Goal: Contribute content: Add original content to the website for others to see

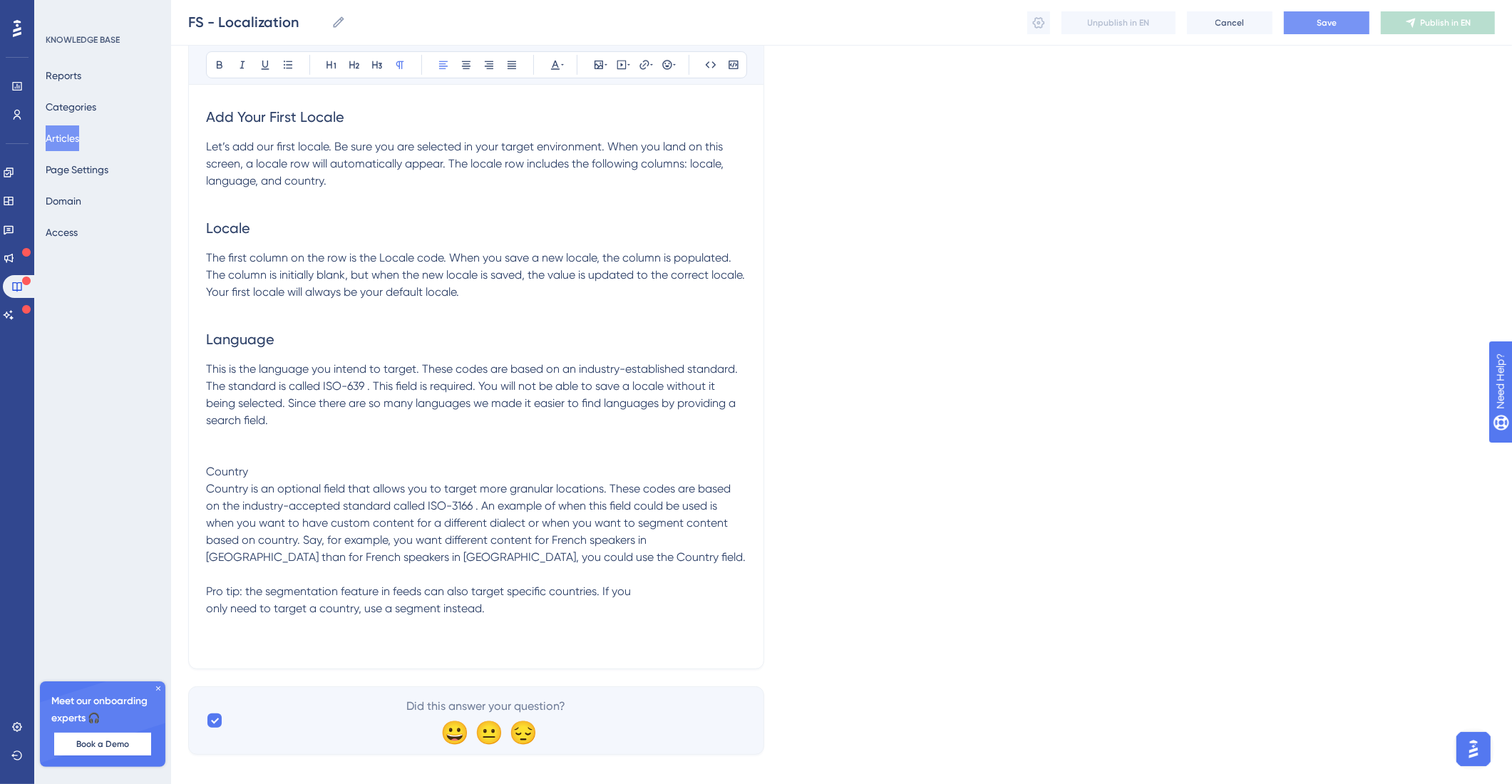
click at [1312, 18] on button "Save" at bounding box center [1327, 23] width 86 height 23
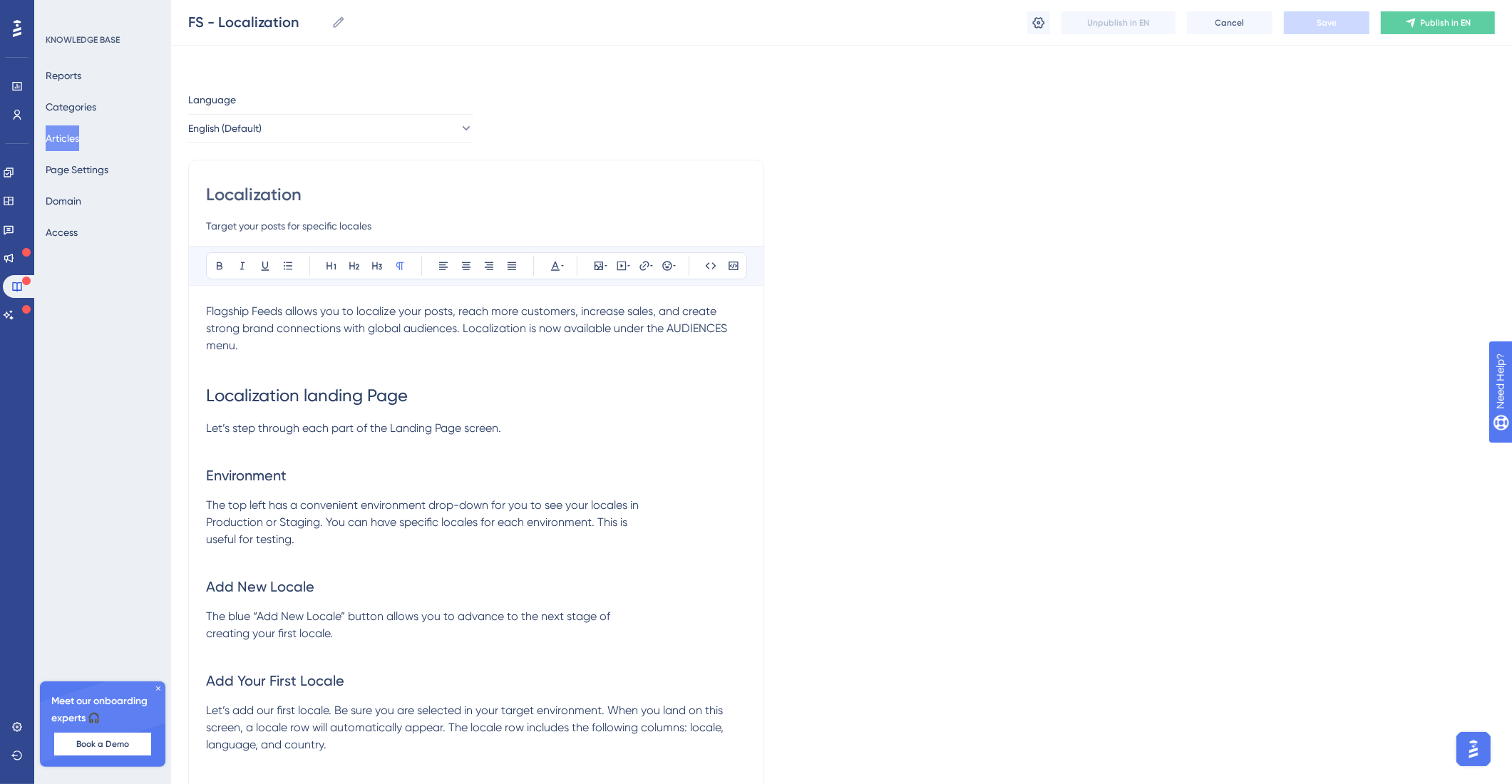
scroll to position [581, 0]
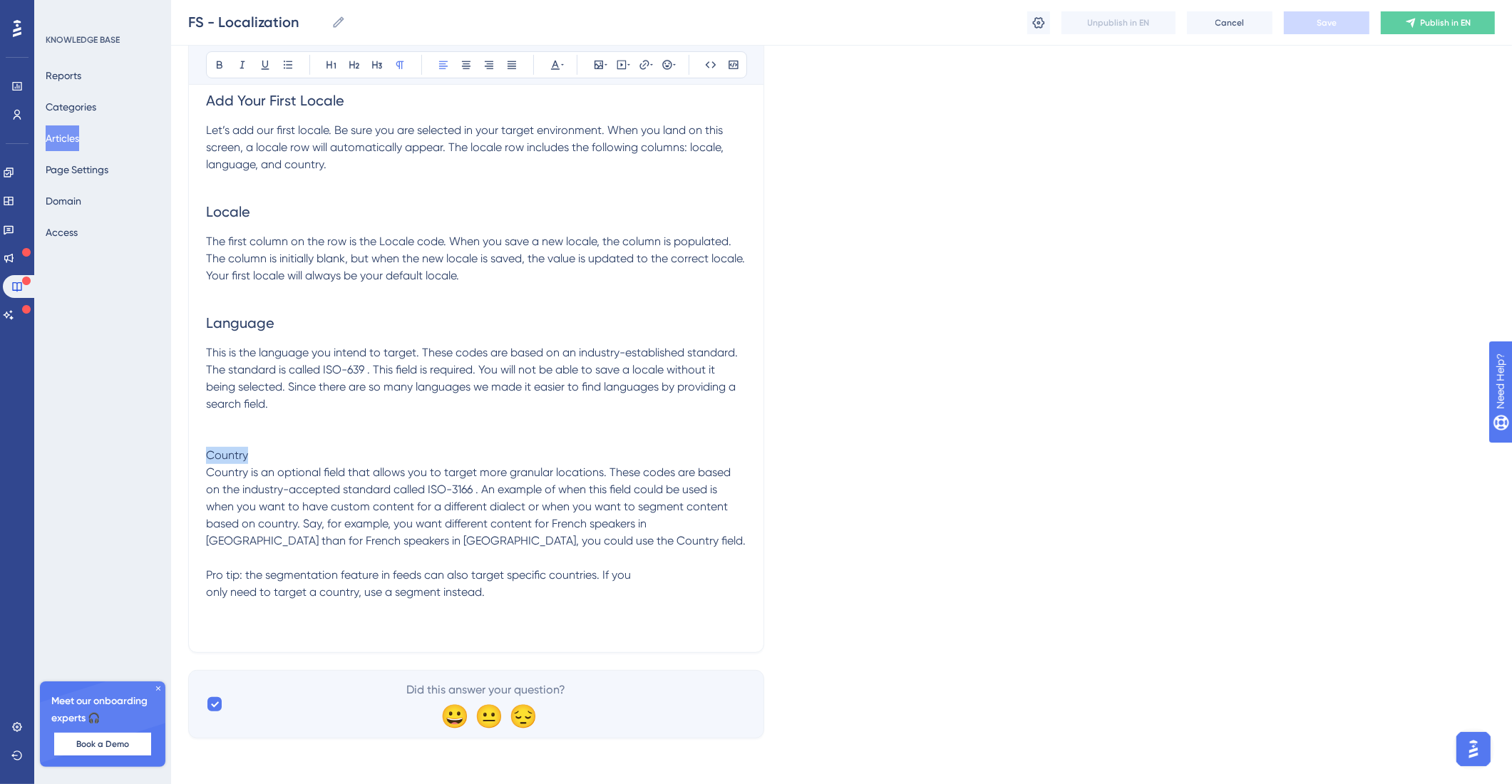
drag, startPoint x: 282, startPoint y: 449, endPoint x: 191, endPoint y: 456, distance: 91.3
click at [191, 456] on div "Localization Target your posts for specific locales Bold Italic Underline Bulle…" at bounding box center [475, 117] width 576 height 1073
click at [346, 61] on button at bounding box center [354, 65] width 20 height 20
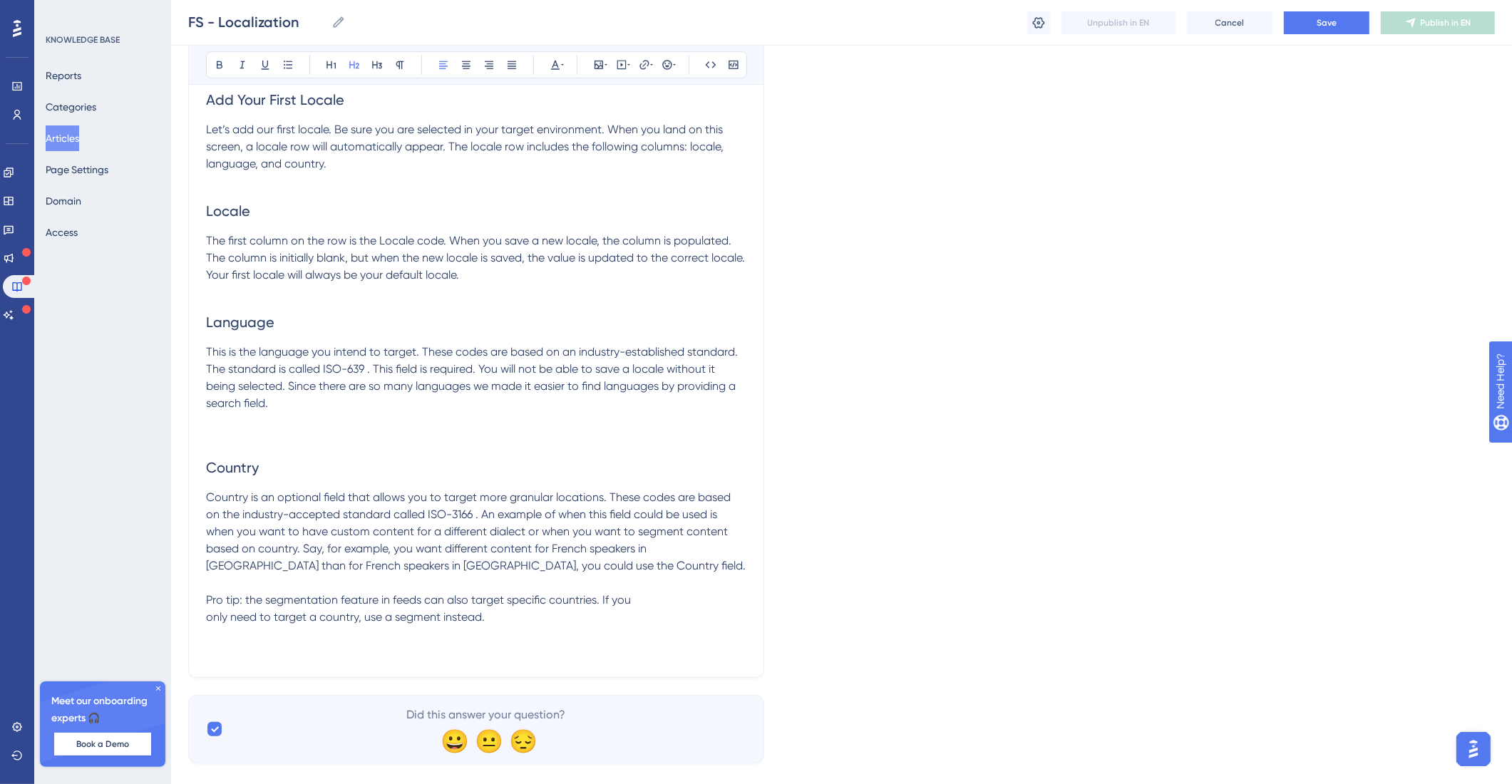
click at [387, 605] on span "Pro tip: the segmentation feature in feeds can also target specific countries. …" at bounding box center [418, 608] width 425 height 31
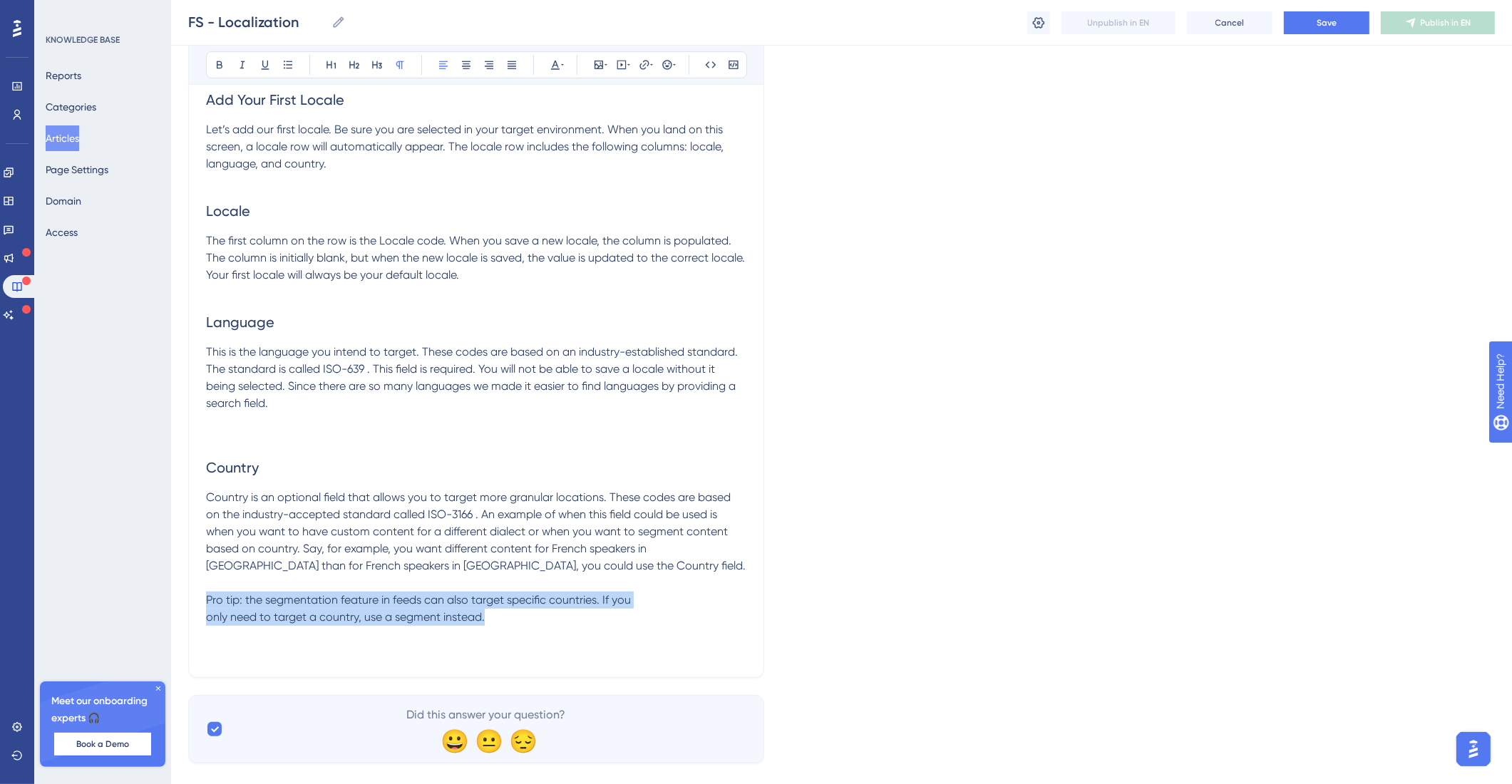
drag, startPoint x: 515, startPoint y: 622, endPoint x: 190, endPoint y: 596, distance: 326.0
click at [194, 604] on div "Localization Target your posts for specific locales Bold Italic Underline Bulle…" at bounding box center [475, 128] width 576 height 1099
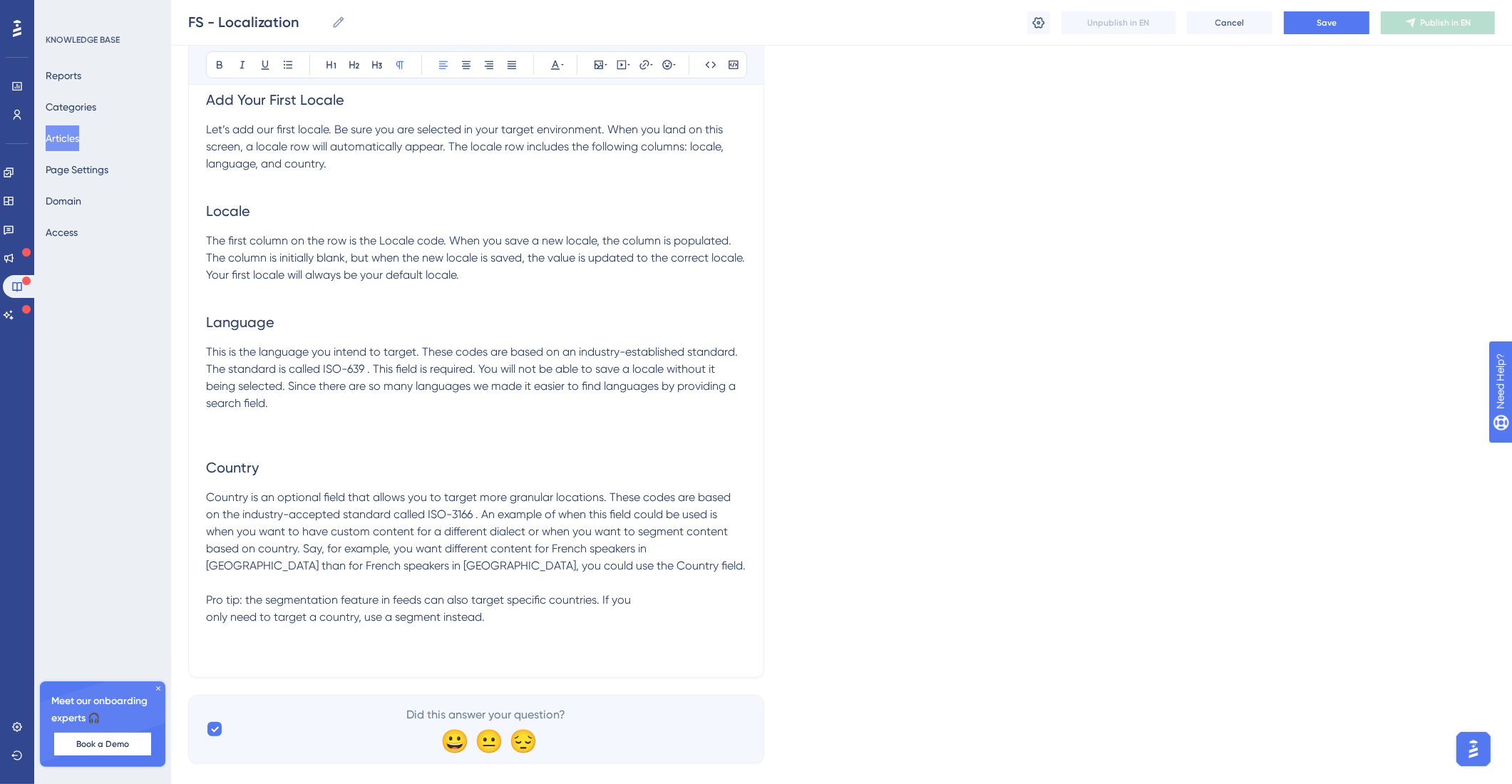
click at [230, 60] on div "Bold Italic Underline Bullet Point Heading 1 Heading 2 Heading 3 Normal Align L…" at bounding box center [476, 65] width 541 height 27
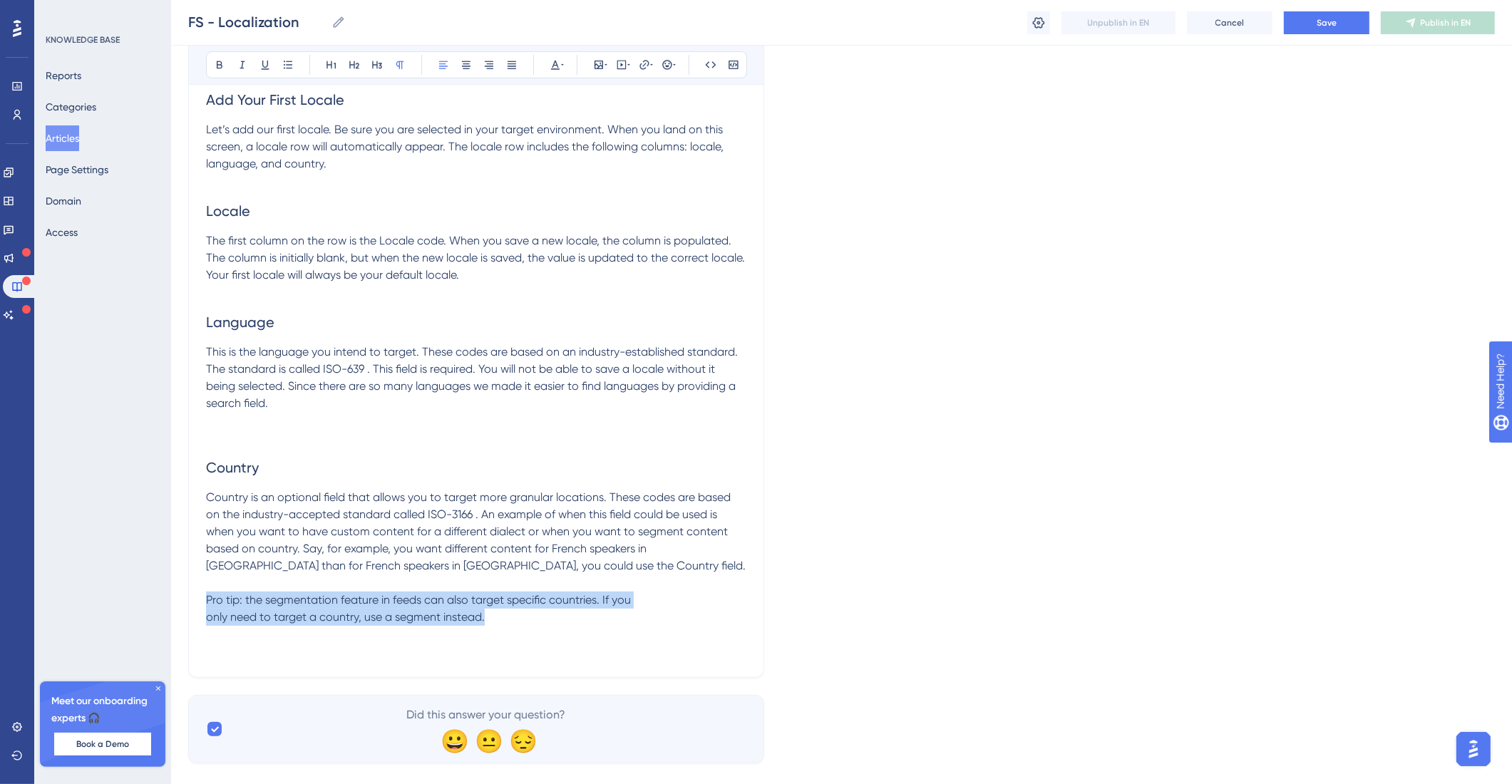
drag, startPoint x: 329, startPoint y: 616, endPoint x: 198, endPoint y: 608, distance: 131.2
click at [198, 608] on div "Localization Target your posts for specific locales Bold Italic Underline Bulle…" at bounding box center [475, 128] width 576 height 1099
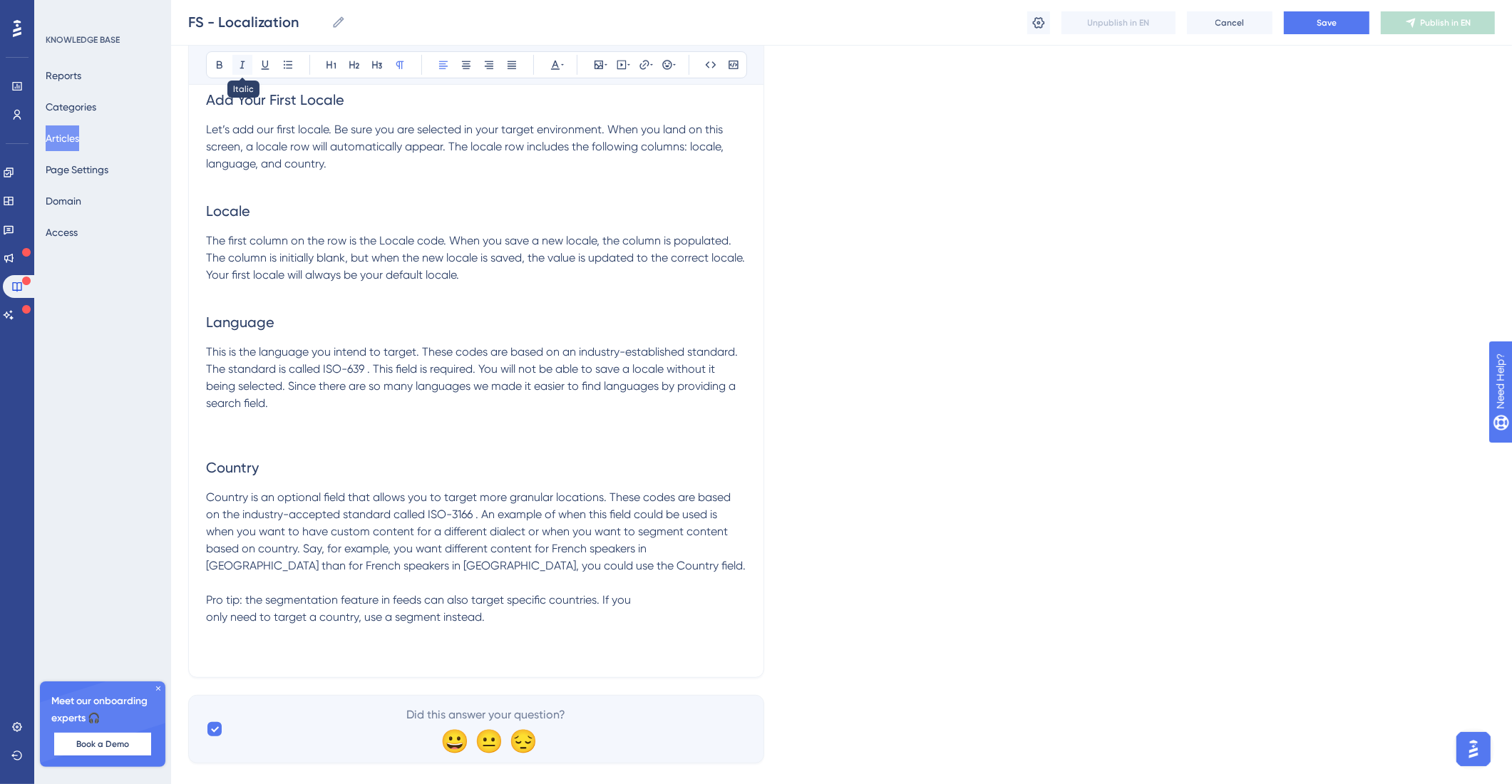
click at [246, 70] on icon at bounding box center [242, 64] width 12 height 12
click at [209, 599] on em "Pro tip: the segmentation feature in feeds can also target specific countries. …" at bounding box center [418, 608] width 425 height 31
click at [206, 601] on em "Pro tip: the segmentation feature in feeds can also target specific countries. …" at bounding box center [418, 608] width 425 height 31
click at [667, 66] on icon at bounding box center [667, 64] width 9 height 9
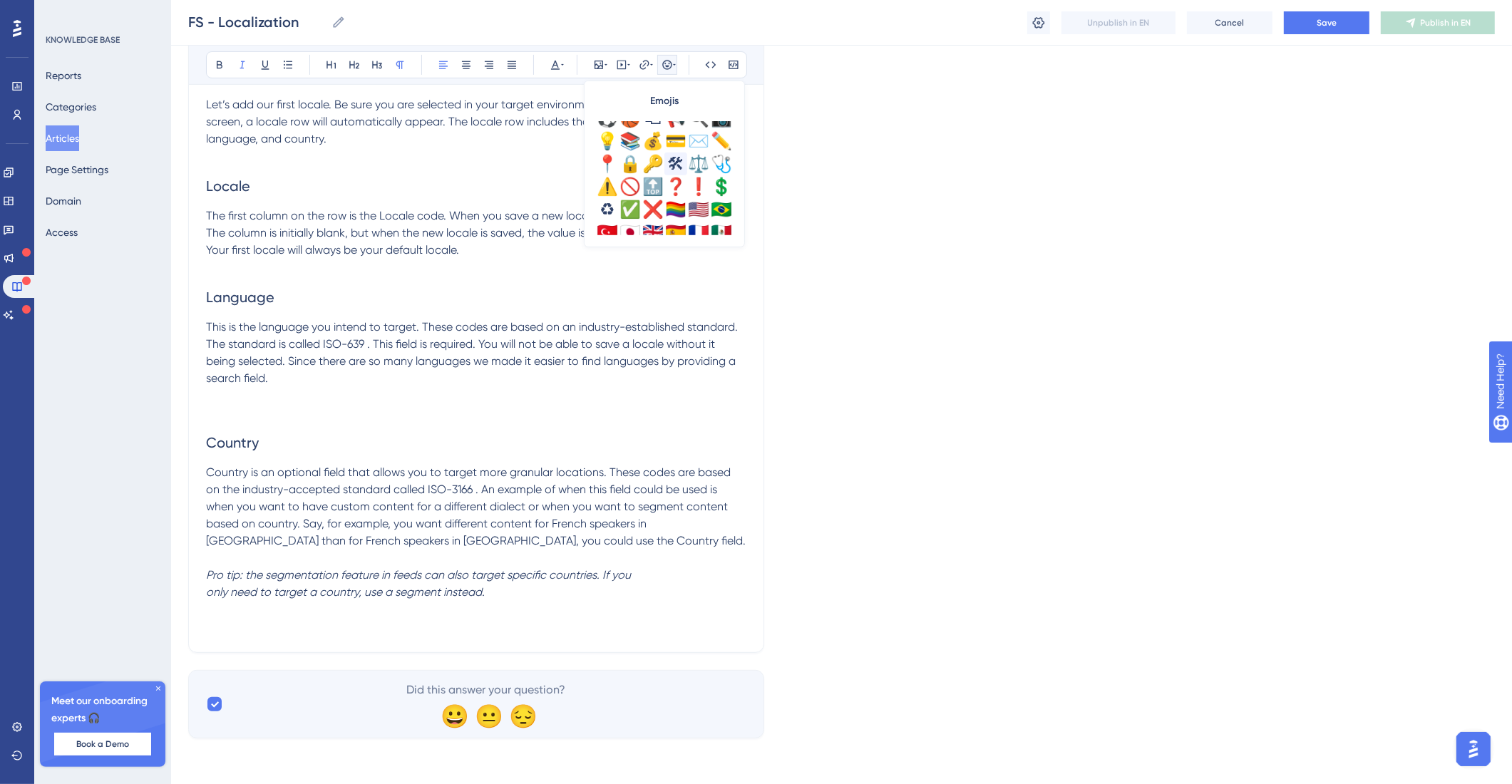
scroll to position [454, 0]
click at [717, 62] on button at bounding box center [711, 65] width 20 height 20
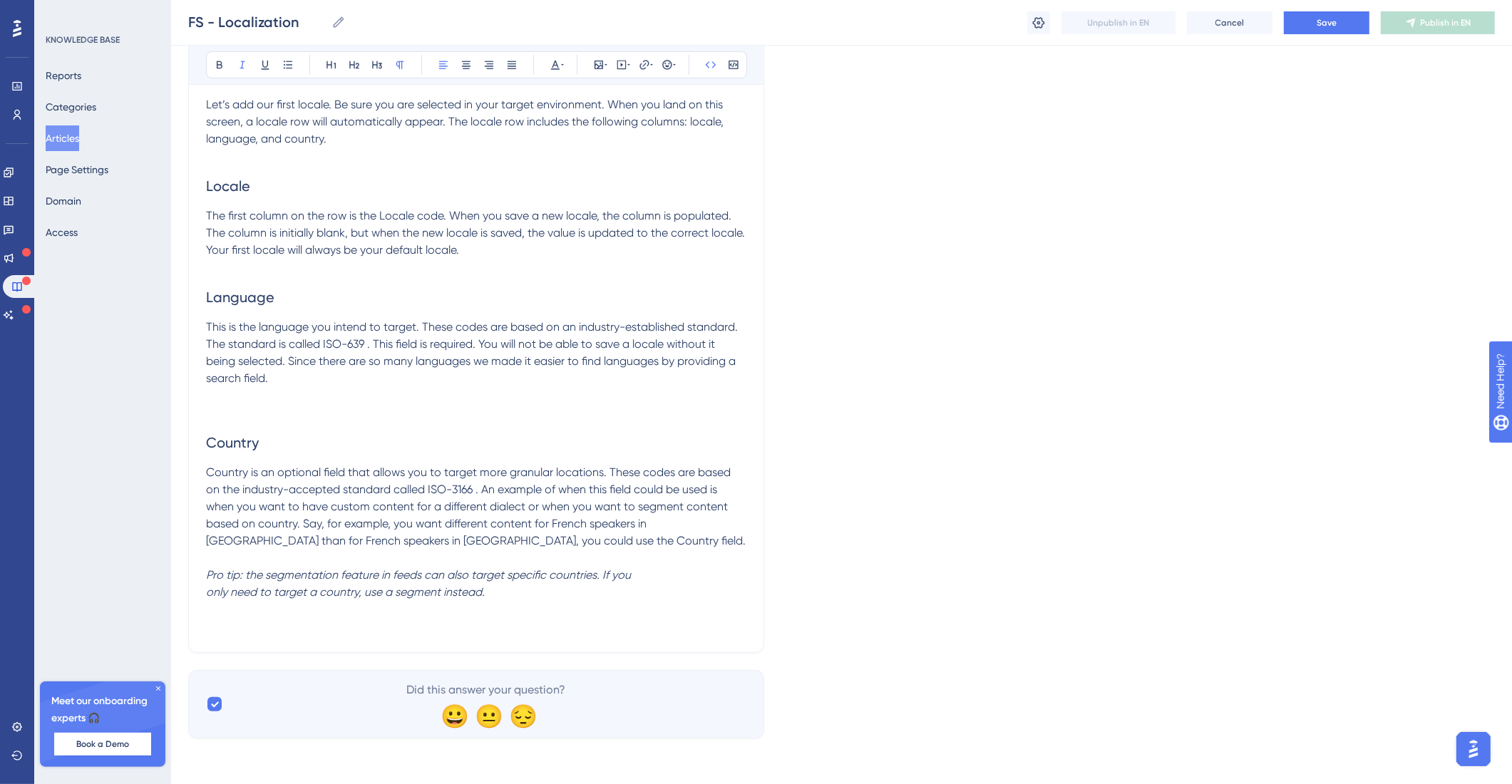
click at [746, 66] on div "Bold Italic Underline Bullet Point Heading 1 Heading 2 Heading 3 Normal Align L…" at bounding box center [476, 65] width 541 height 27
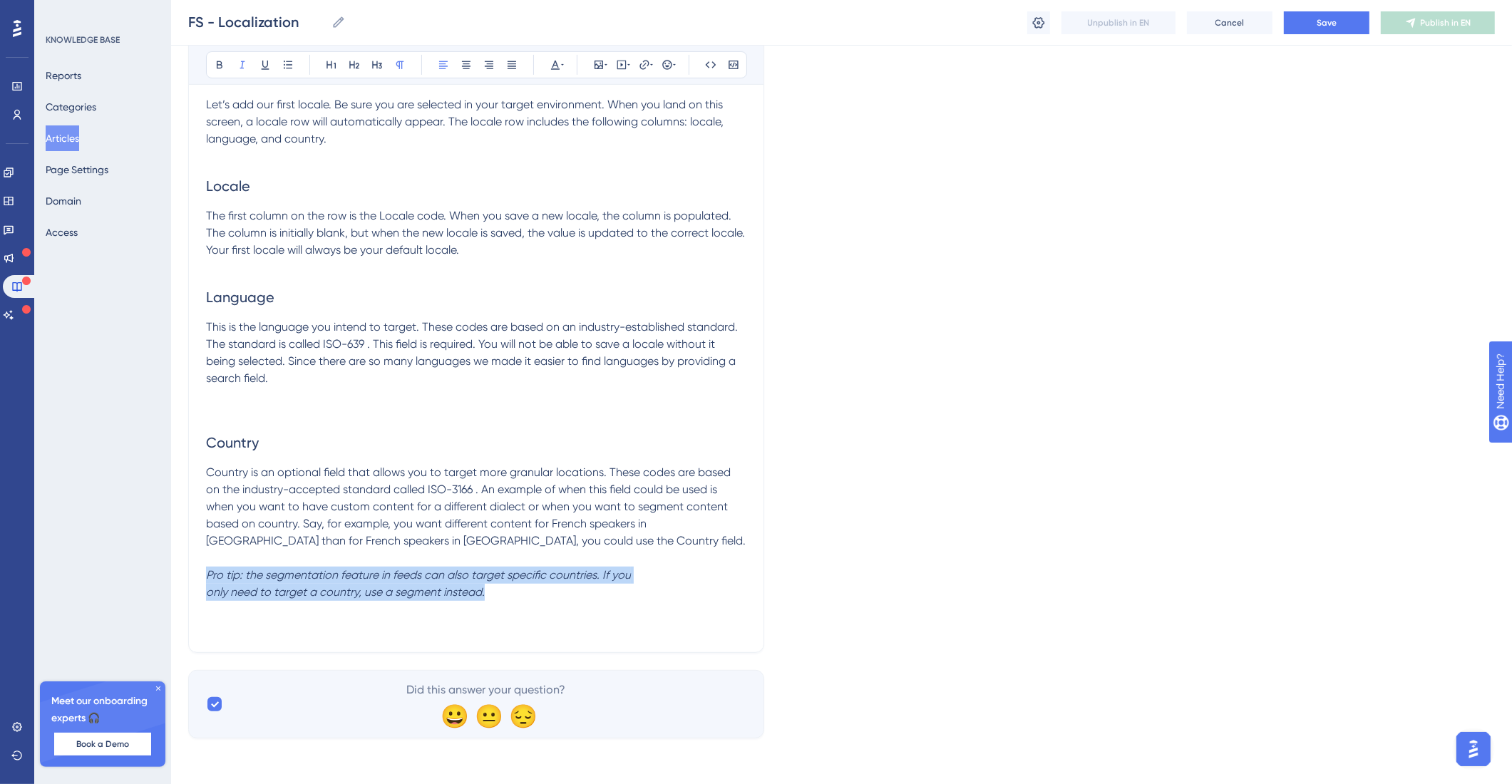
drag, startPoint x: 505, startPoint y: 598, endPoint x: 187, endPoint y: 581, distance: 318.5
click at [187, 581] on div "Performance Users Engagement Widgets Feedback Product Updates Knowledge Base AI…" at bounding box center [841, 77] width 1341 height 1367
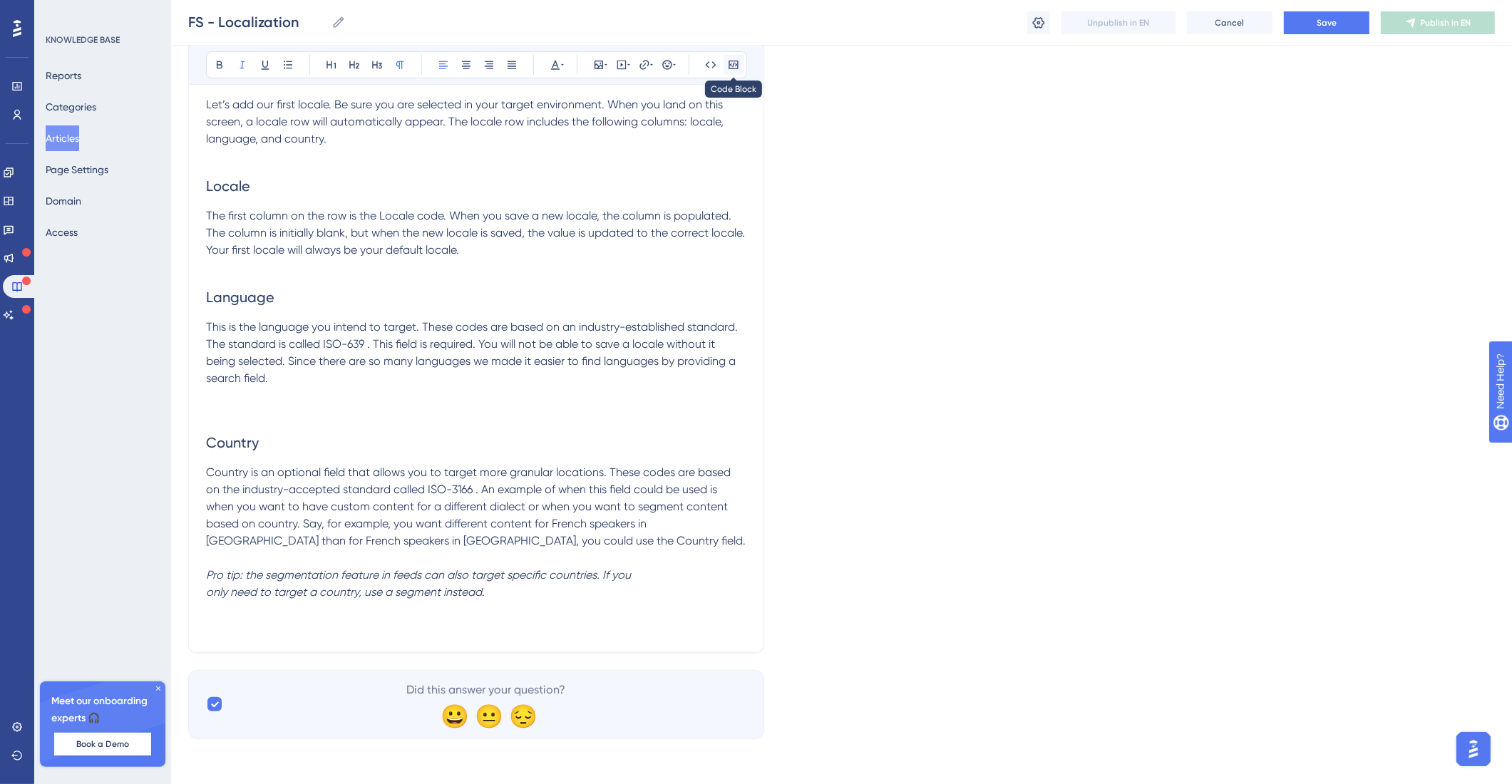
click at [730, 60] on icon at bounding box center [734, 64] width 12 height 12
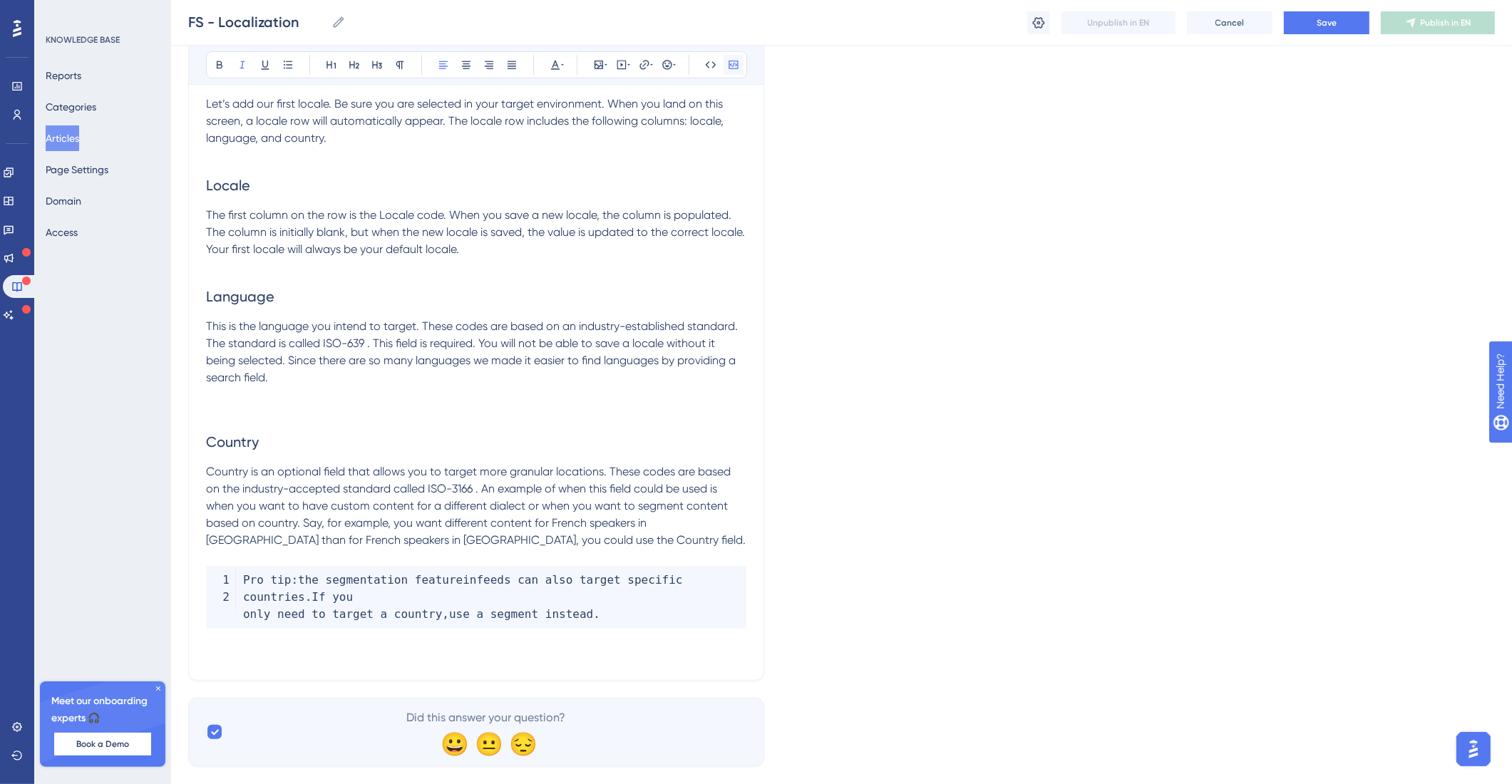
click at [730, 60] on icon at bounding box center [734, 64] width 12 height 12
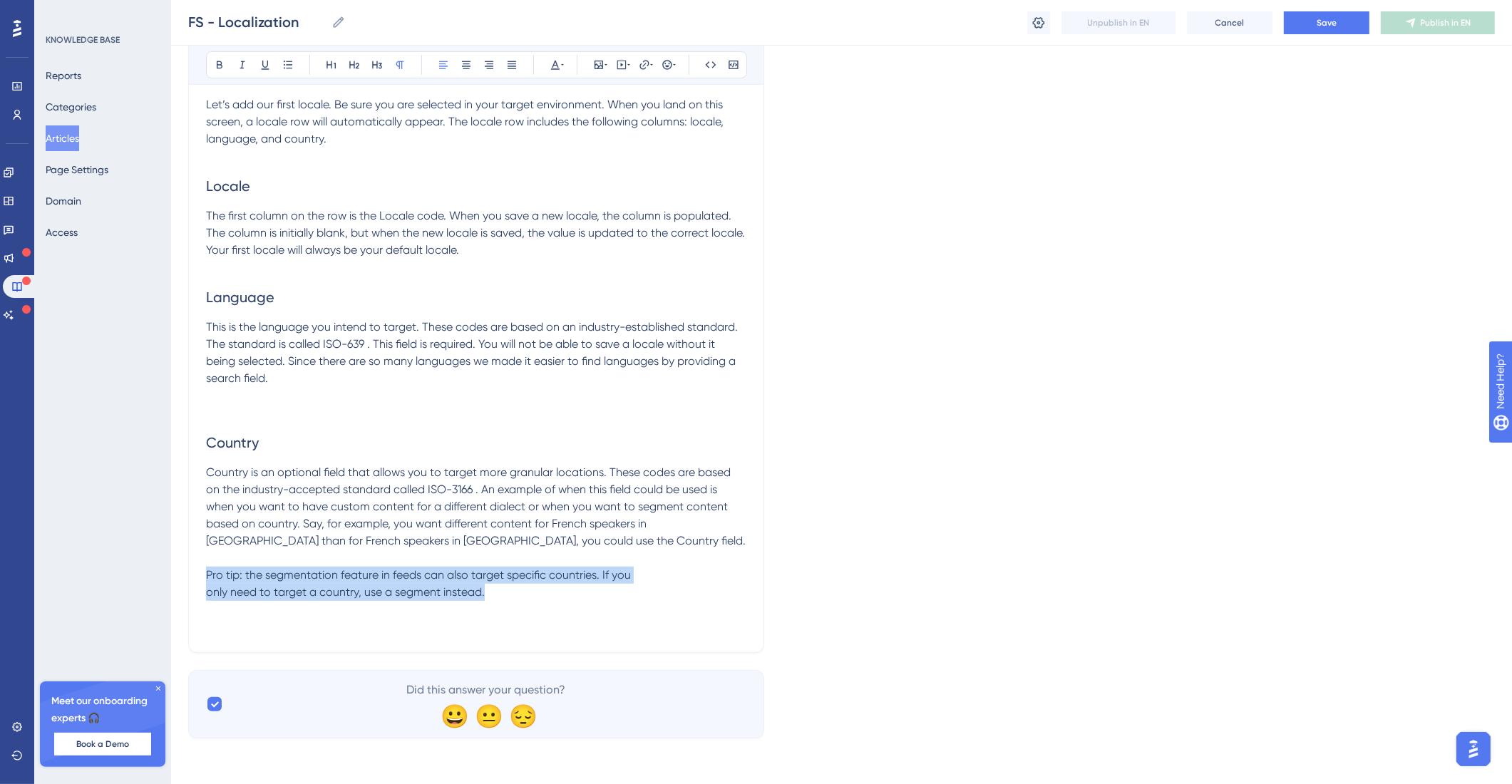
drag, startPoint x: 458, startPoint y: 591, endPoint x: 194, endPoint y: 580, distance: 264.2
click at [194, 580] on div "Localization Target your posts for specific locales Bold Italic Underline Bulle…" at bounding box center [475, 103] width 576 height 1099
click at [249, 66] on button at bounding box center [242, 65] width 20 height 20
click at [559, 67] on icon at bounding box center [555, 64] width 12 height 12
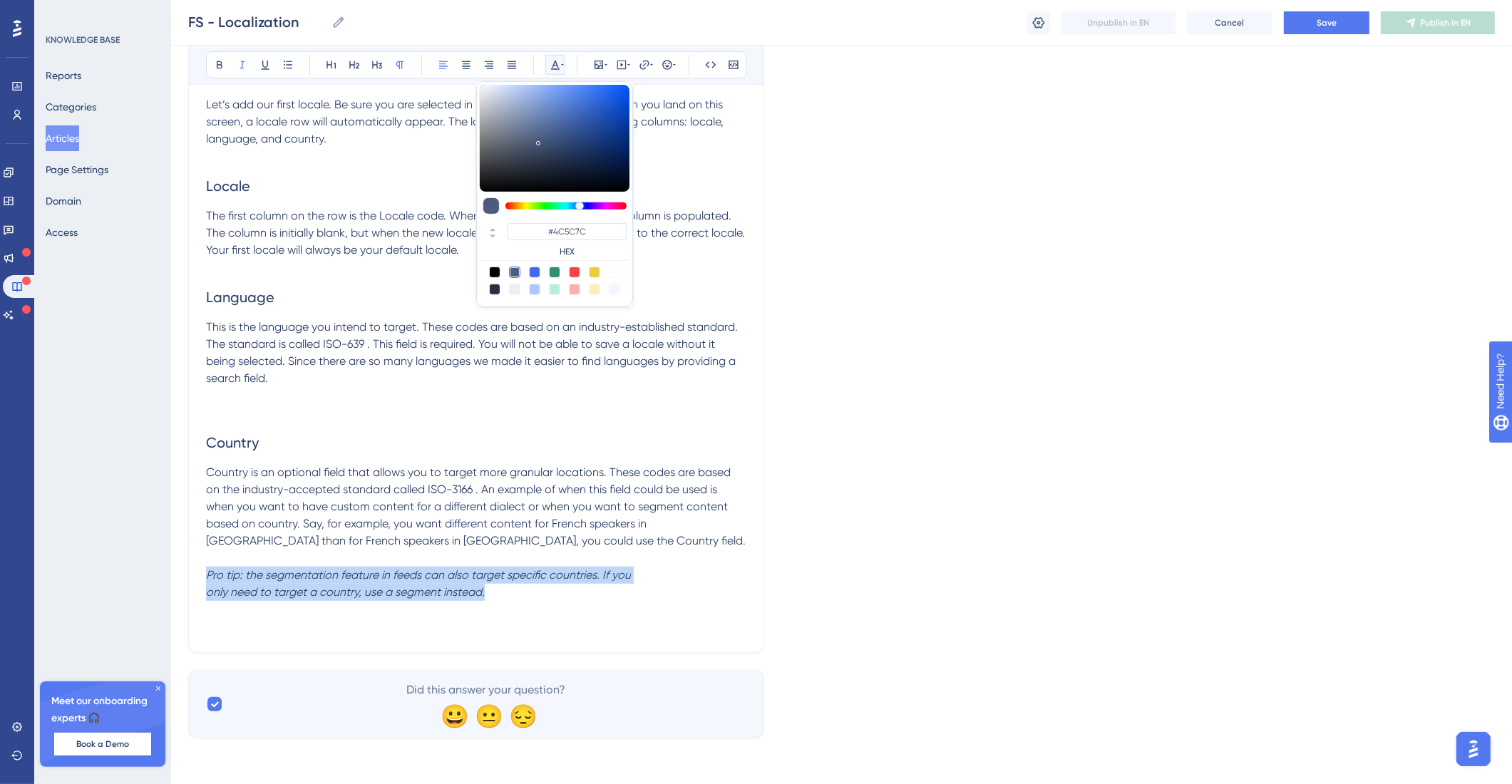
click at [534, 272] on div at bounding box center [534, 272] width 12 height 12
type input "#4169F0"
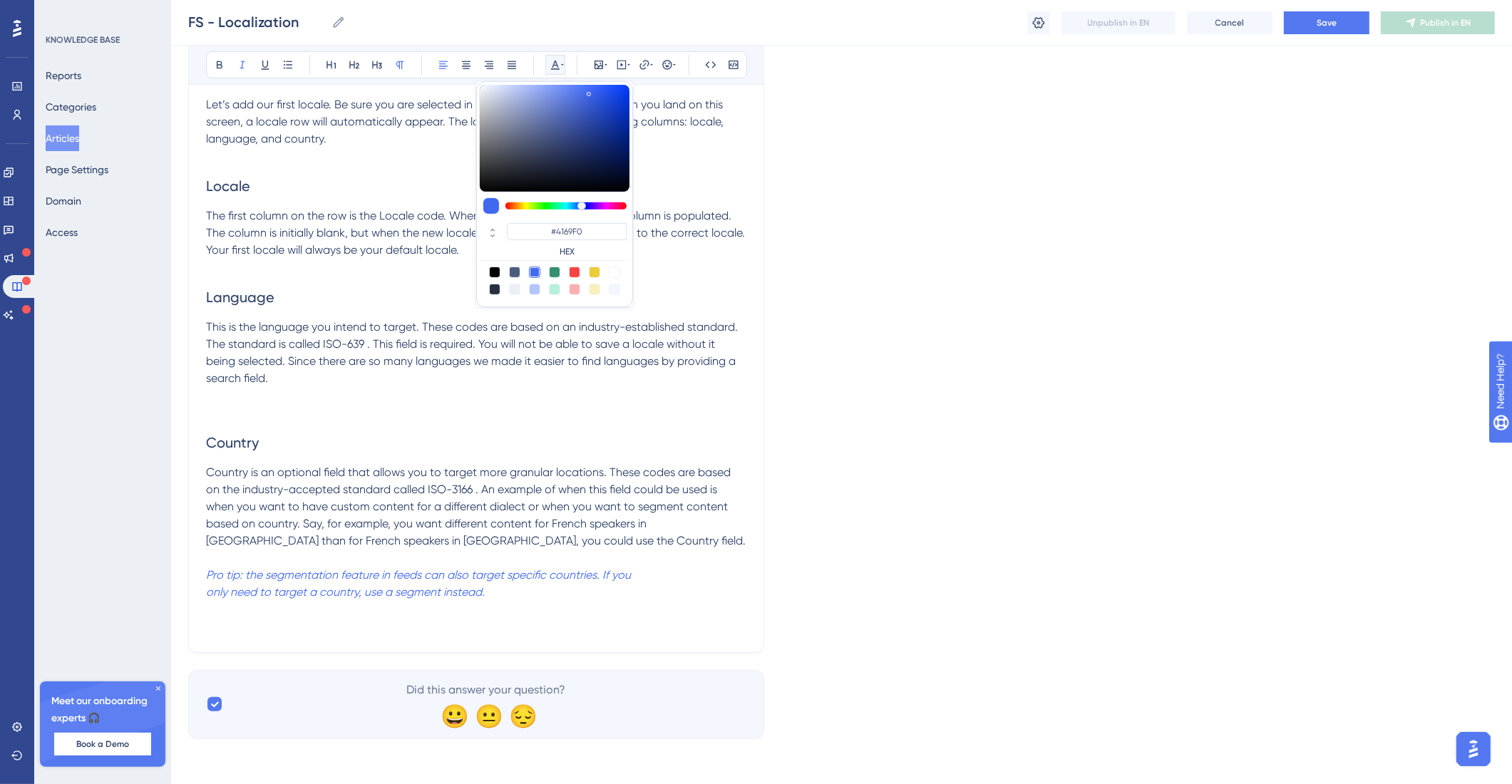
click at [587, 582] on p "Pro tip: the segmentation feature in feeds can also target specific countries. …" at bounding box center [476, 583] width 540 height 34
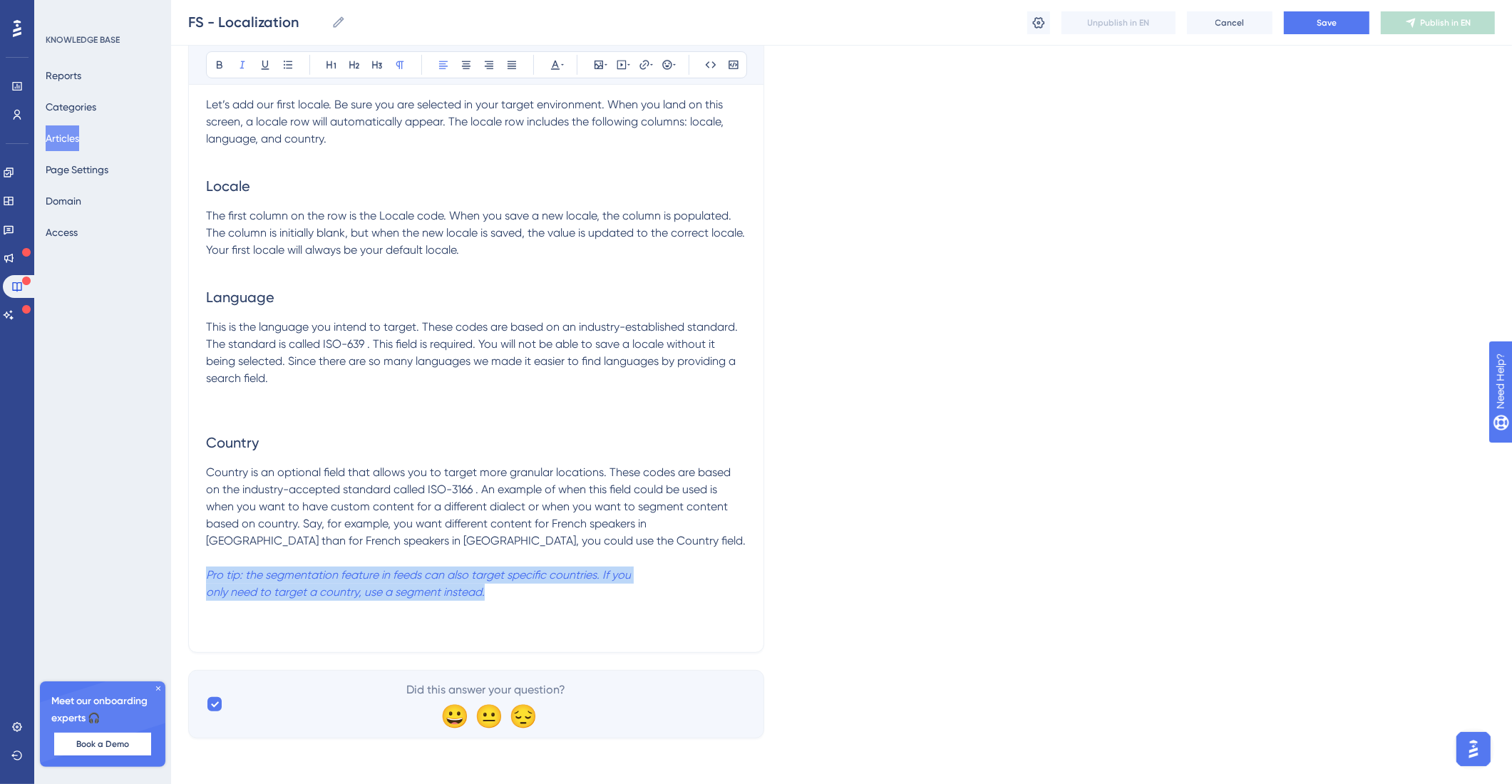
drag, startPoint x: 460, startPoint y: 593, endPoint x: 149, endPoint y: 574, distance: 311.6
click at [171, 574] on div "Performance Users Engagement Widgets Feedback Product Updates Knowledge Base AI…" at bounding box center [841, 77] width 1341 height 1367
click at [209, 578] on em "Pro tip: the segmentation feature in feeds can also target specific countries. …" at bounding box center [418, 574] width 425 height 14
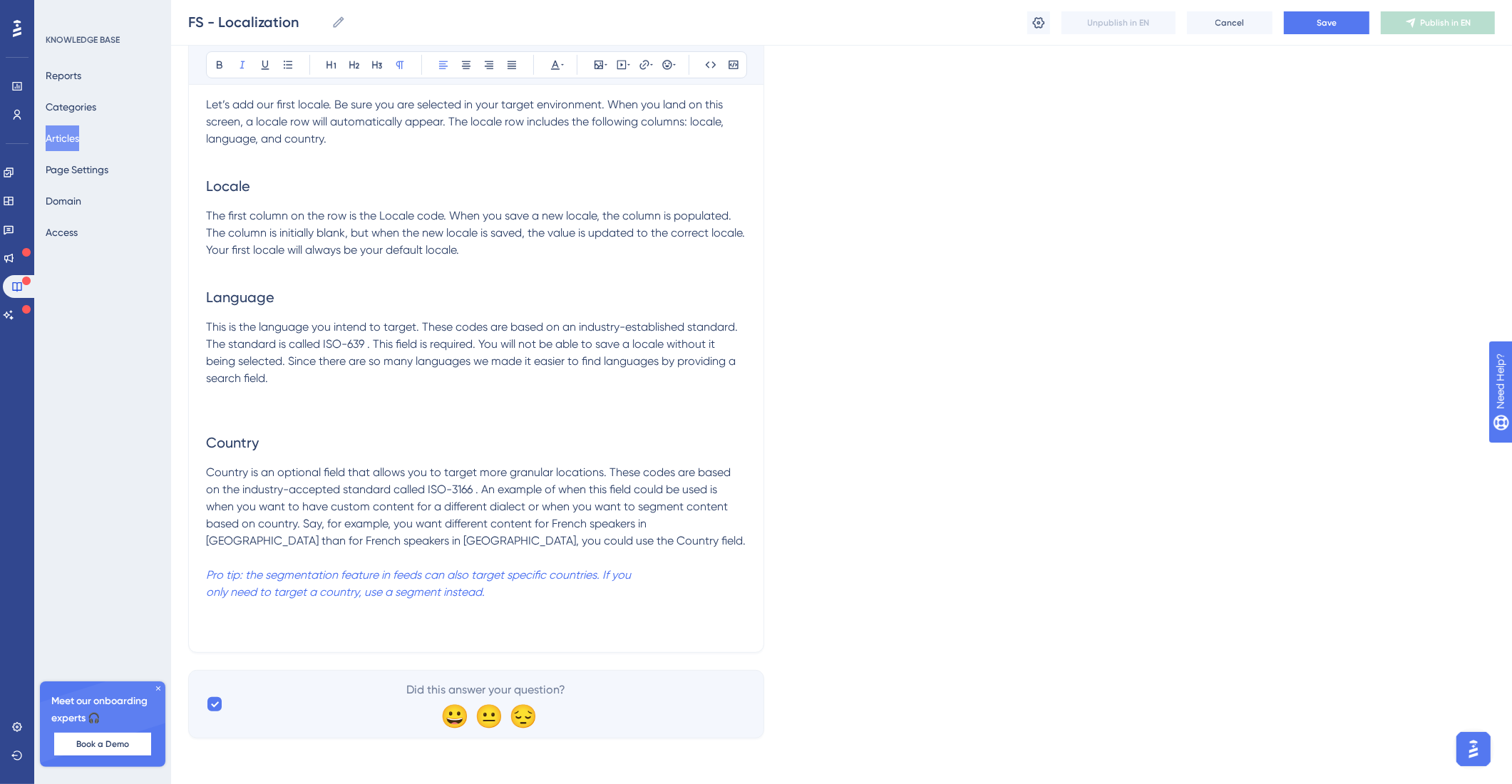
click at [208, 579] on em "Pro tip: the segmentation feature in feeds can also target specific countries. …" at bounding box center [418, 574] width 425 height 14
click at [667, 60] on icon at bounding box center [667, 64] width 12 height 12
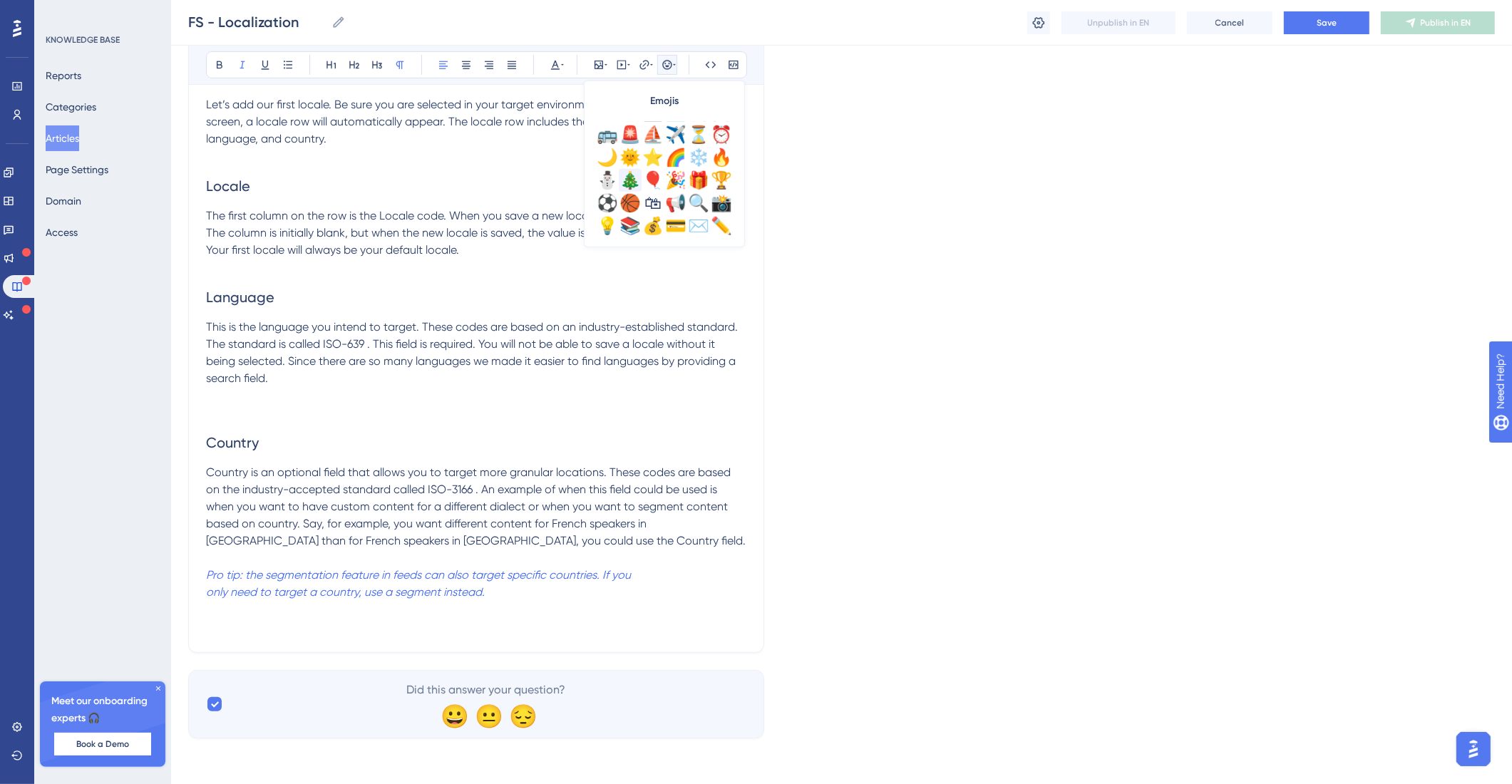
scroll to position [390, 0]
click at [609, 212] on div "💡" at bounding box center [607, 220] width 23 height 23
click at [211, 581] on span "💡" at bounding box center [213, 574] width 14 height 14
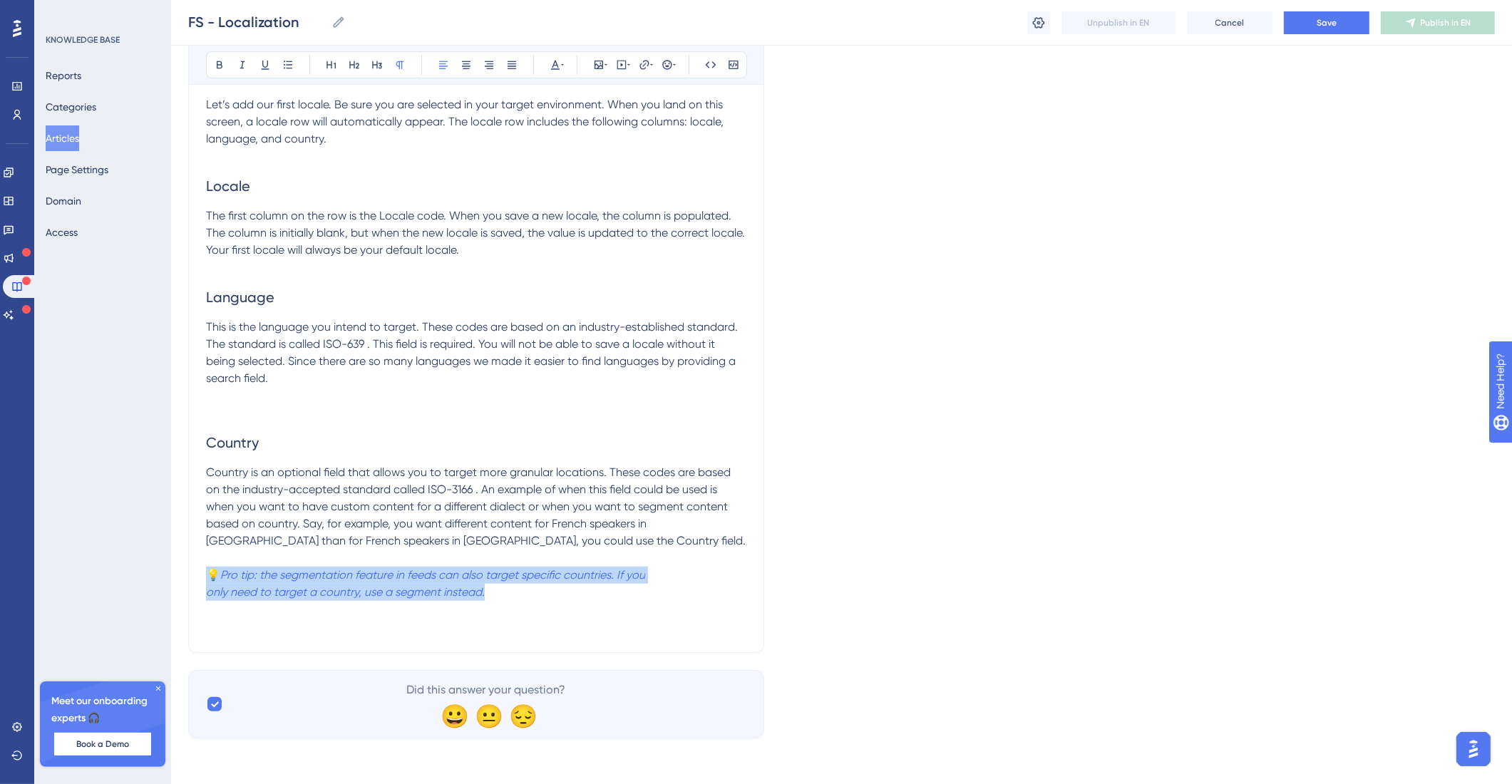
drag, startPoint x: 549, startPoint y: 591, endPoint x: 195, endPoint y: 579, distance: 354.2
click at [195, 579] on div "Localization Target your posts for specific locales Bold Italic Underline Bulle…" at bounding box center [475, 103] width 576 height 1099
click at [326, 573] on em "Pro tip: the segmentation feature in feeds can also target specific countries. …" at bounding box center [433, 574] width 425 height 14
drag, startPoint x: 381, startPoint y: 592, endPoint x: 221, endPoint y: 580, distance: 160.4
click at [221, 580] on p "💡 Pro tip: the segmentation feature in feeds can also target specific countries…" at bounding box center [476, 583] width 540 height 34
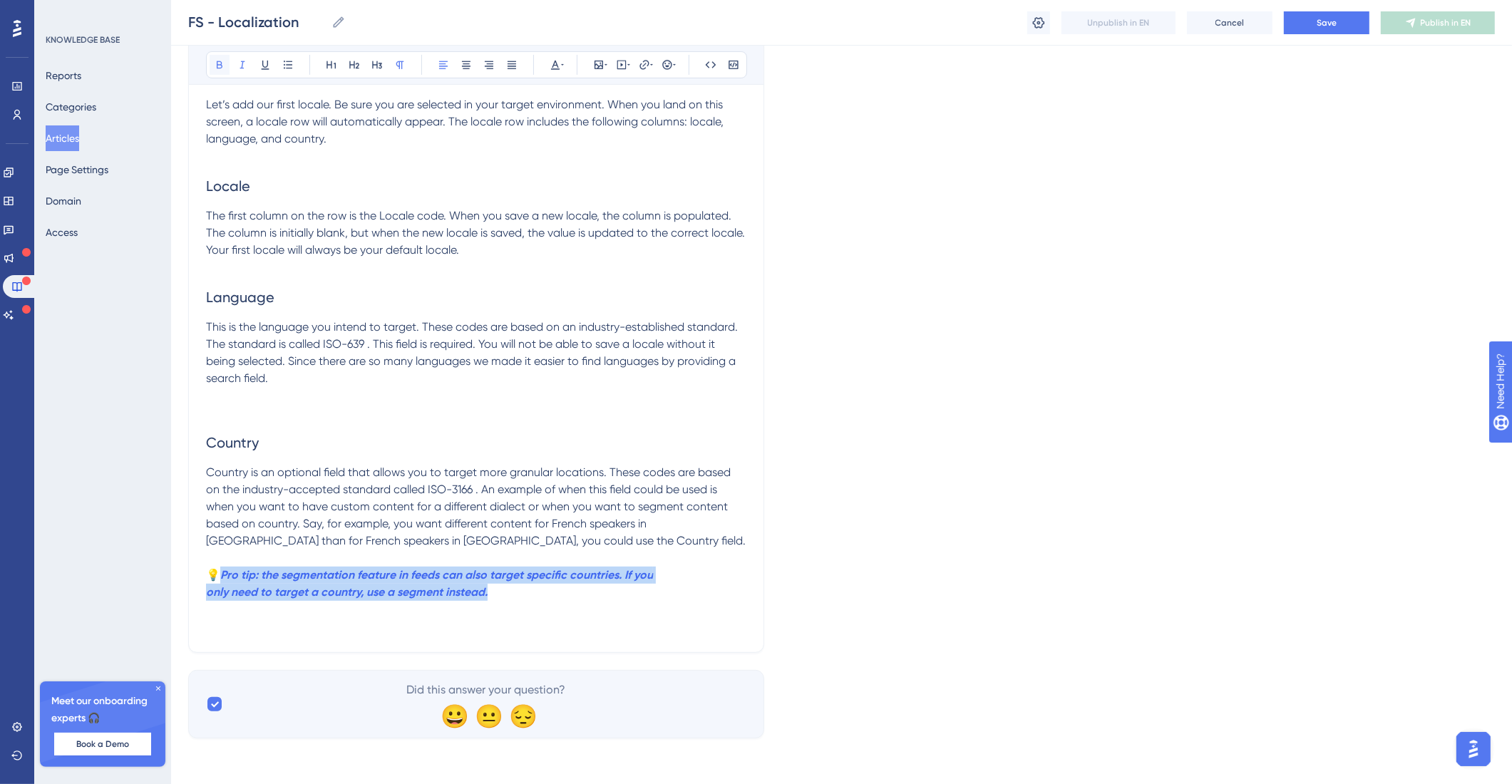
click at [212, 63] on button at bounding box center [220, 65] width 20 height 20
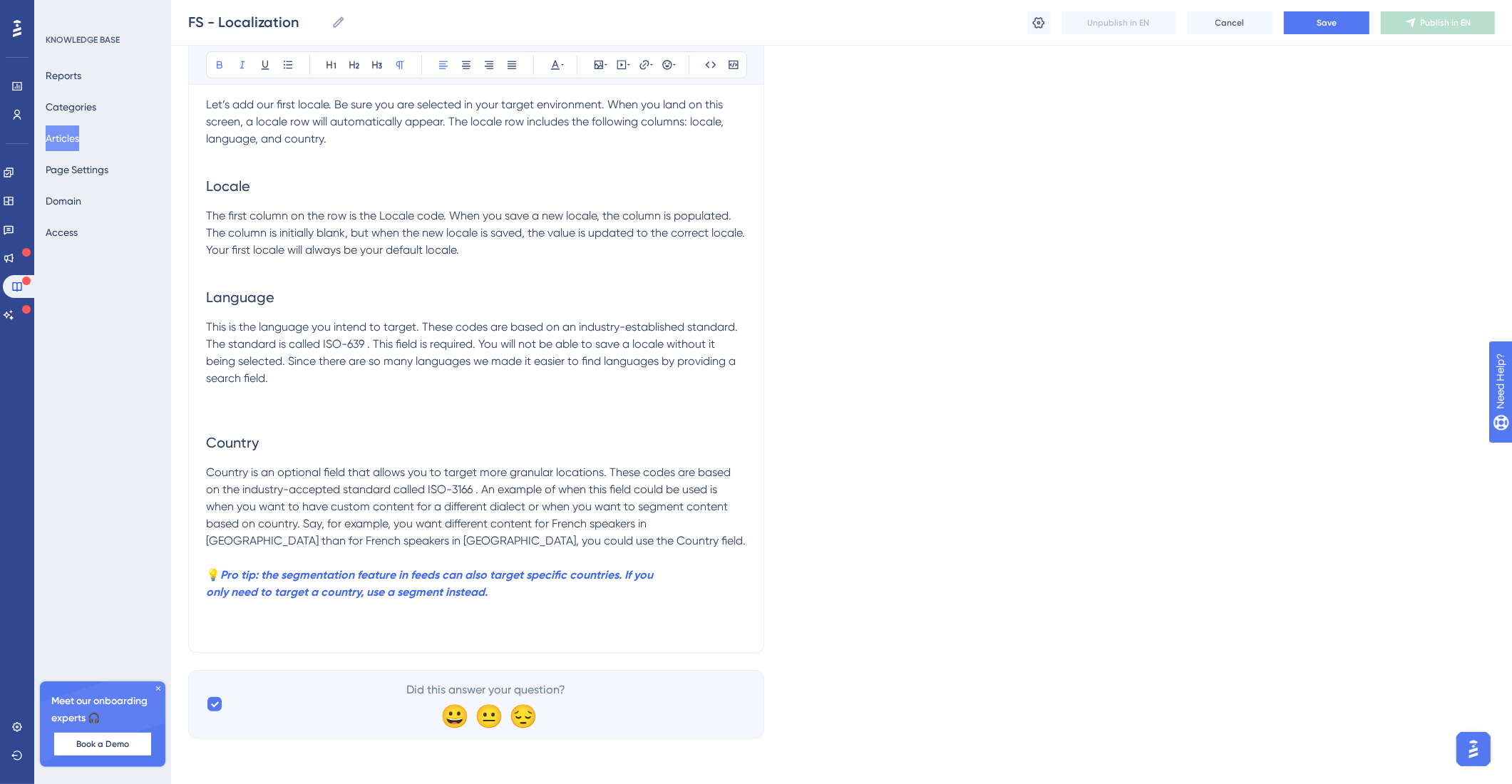
click at [452, 556] on p at bounding box center [476, 557] width 540 height 17
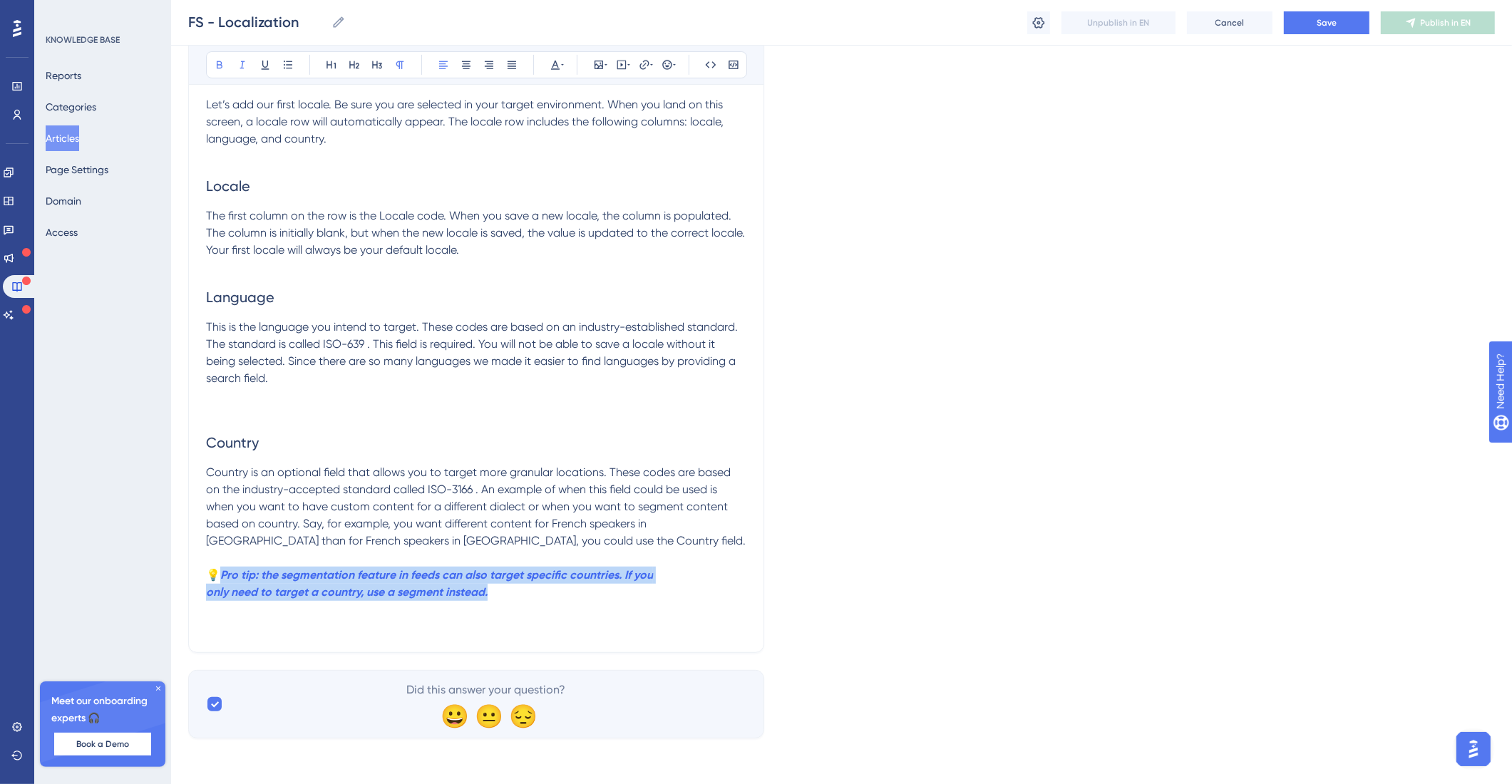
drag, startPoint x: 471, startPoint y: 591, endPoint x: 222, endPoint y: 580, distance: 249.2
click at [222, 580] on p "💡 Pro tip: the segmentation feature in feeds can also target specific countries…" at bounding box center [476, 583] width 540 height 34
click at [232, 64] on button at bounding box center [242, 65] width 20 height 20
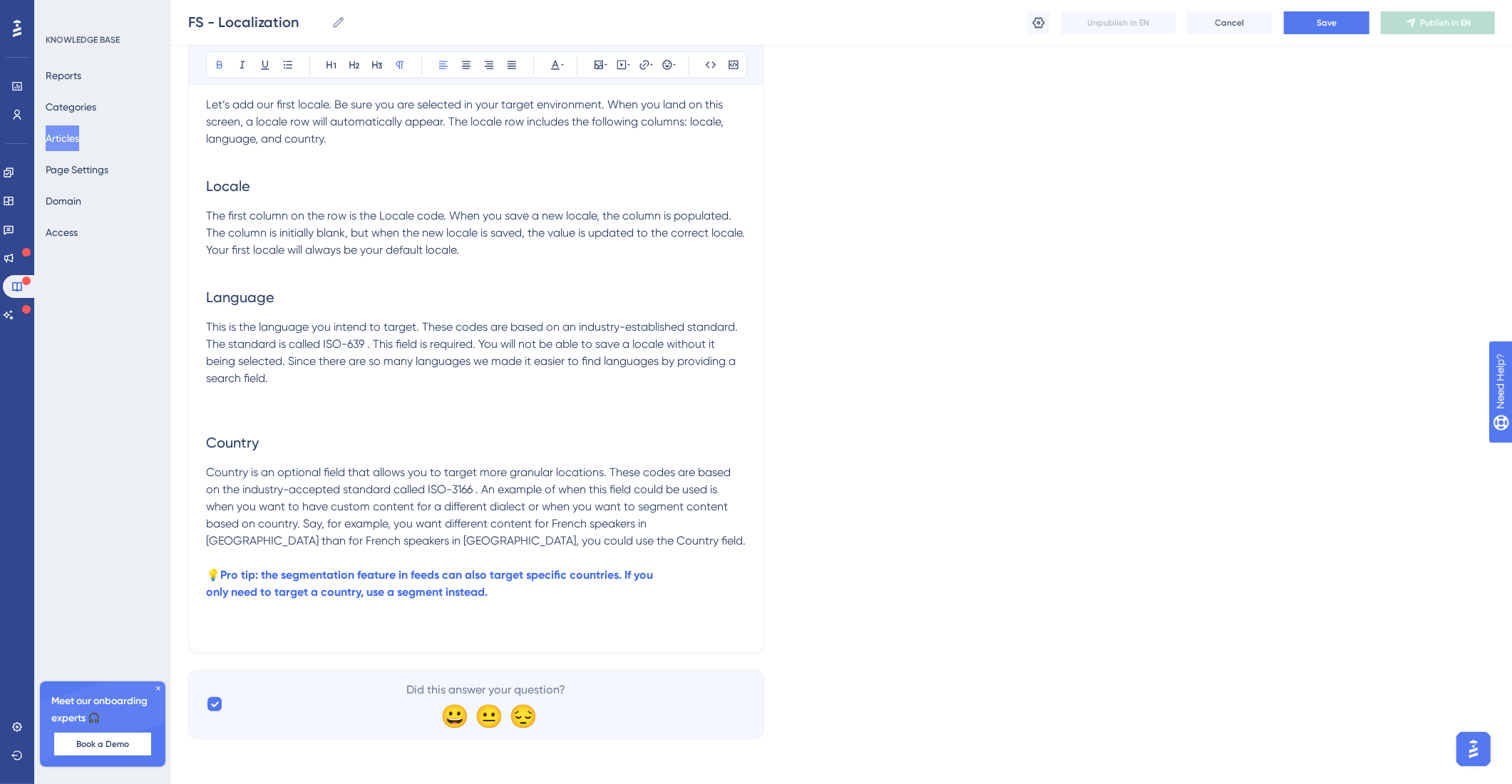
click at [468, 531] on p "Country is an optional field that allows you to target more granular locations.…" at bounding box center [476, 507] width 540 height 86
click at [221, 577] on strong "Pro tip: the segmentation feature in feeds can also target specific countries. …" at bounding box center [437, 574] width 433 height 14
click at [260, 577] on strong "Pro tip: the segmentation feature in feeds can also target specific countries. …" at bounding box center [437, 574] width 433 height 14
click at [406, 575] on strong "Pro tip: the segmentation feature in feeds can also target specific countries. …" at bounding box center [437, 574] width 433 height 14
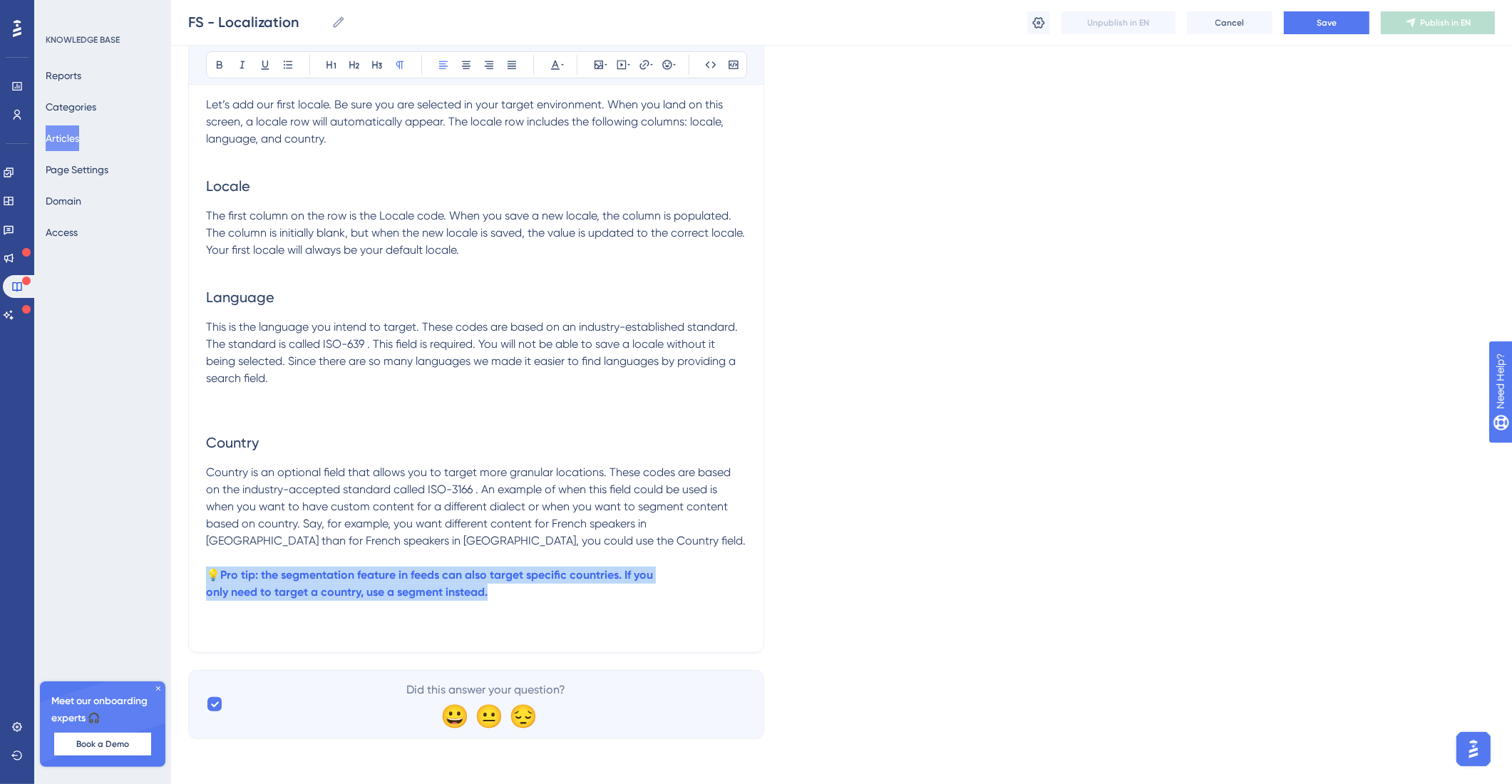
drag, startPoint x: 535, startPoint y: 602, endPoint x: 194, endPoint y: 570, distance: 342.5
click at [194, 570] on div "Localization Target your posts for specific locales Bold Italic Underline Bulle…" at bounding box center [475, 103] width 576 height 1099
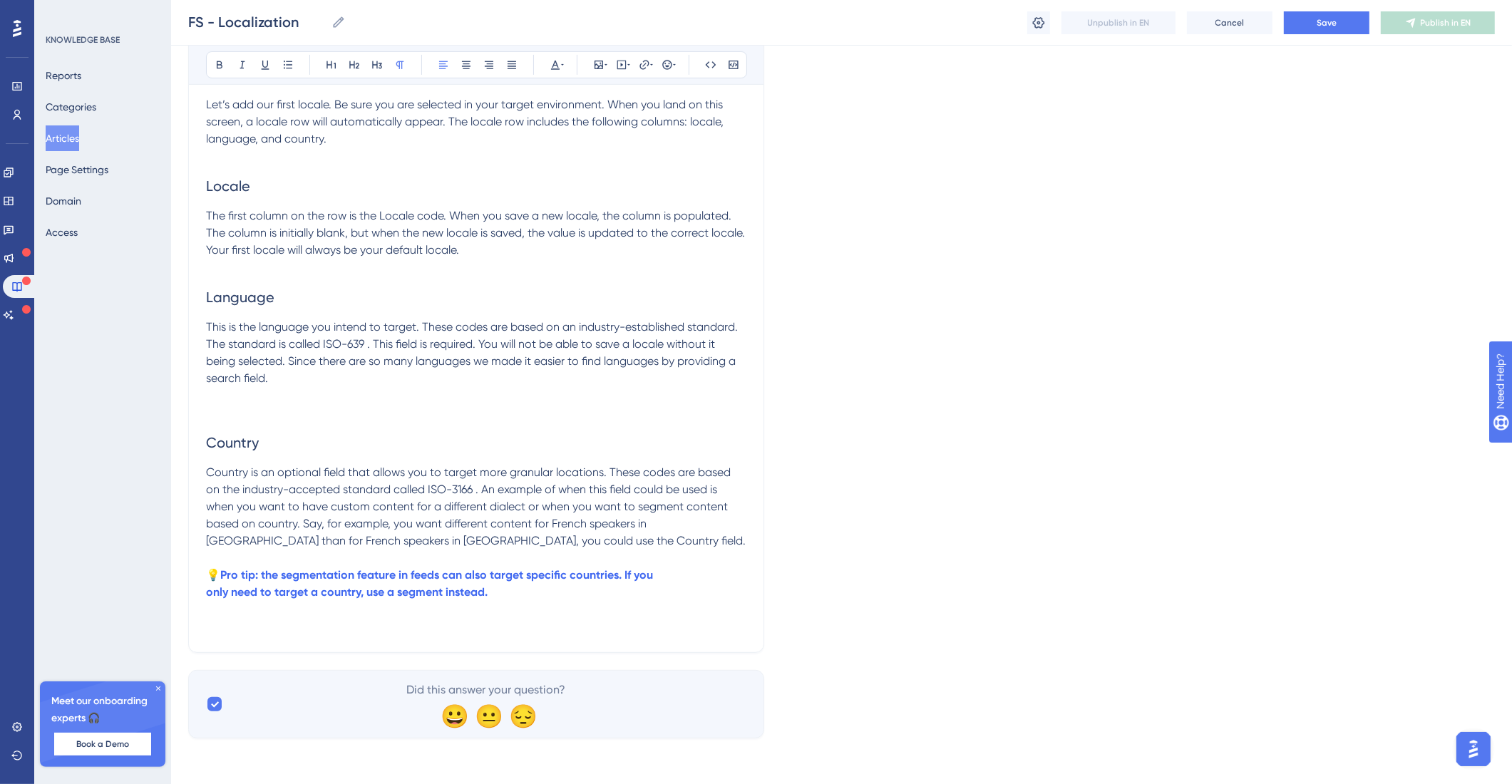
click at [566, 70] on div "Bold Italic Underline Bullet Point Heading 1 Heading 2 Heading 3 Normal Align L…" at bounding box center [476, 65] width 541 height 27
click at [565, 70] on div at bounding box center [556, 65] width 20 height 20
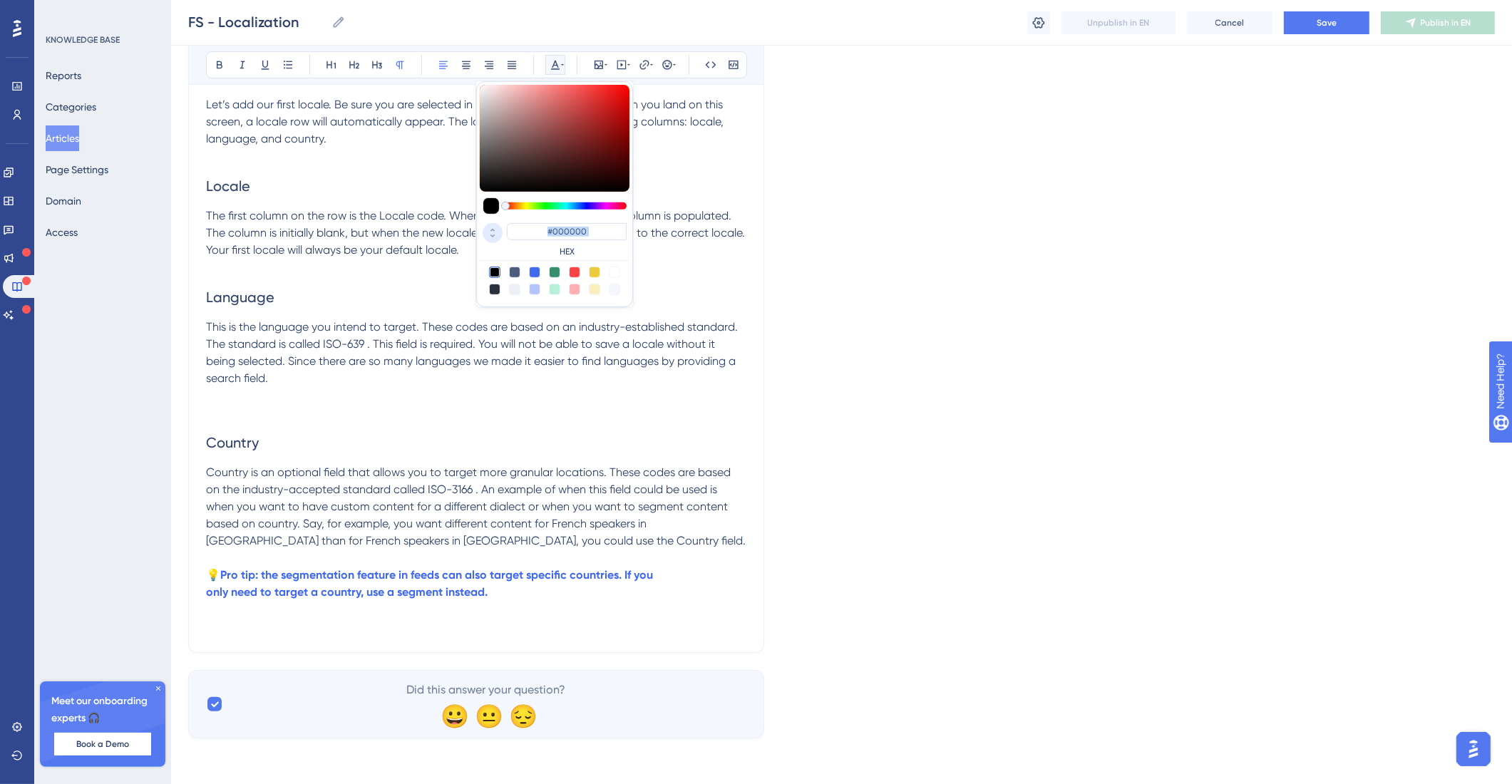
click at [498, 237] on icon at bounding box center [493, 236] width 17 height 13
click at [527, 570] on strong "Pro tip: the segmentation feature in feeds can also target specific countries. …" at bounding box center [437, 574] width 433 height 14
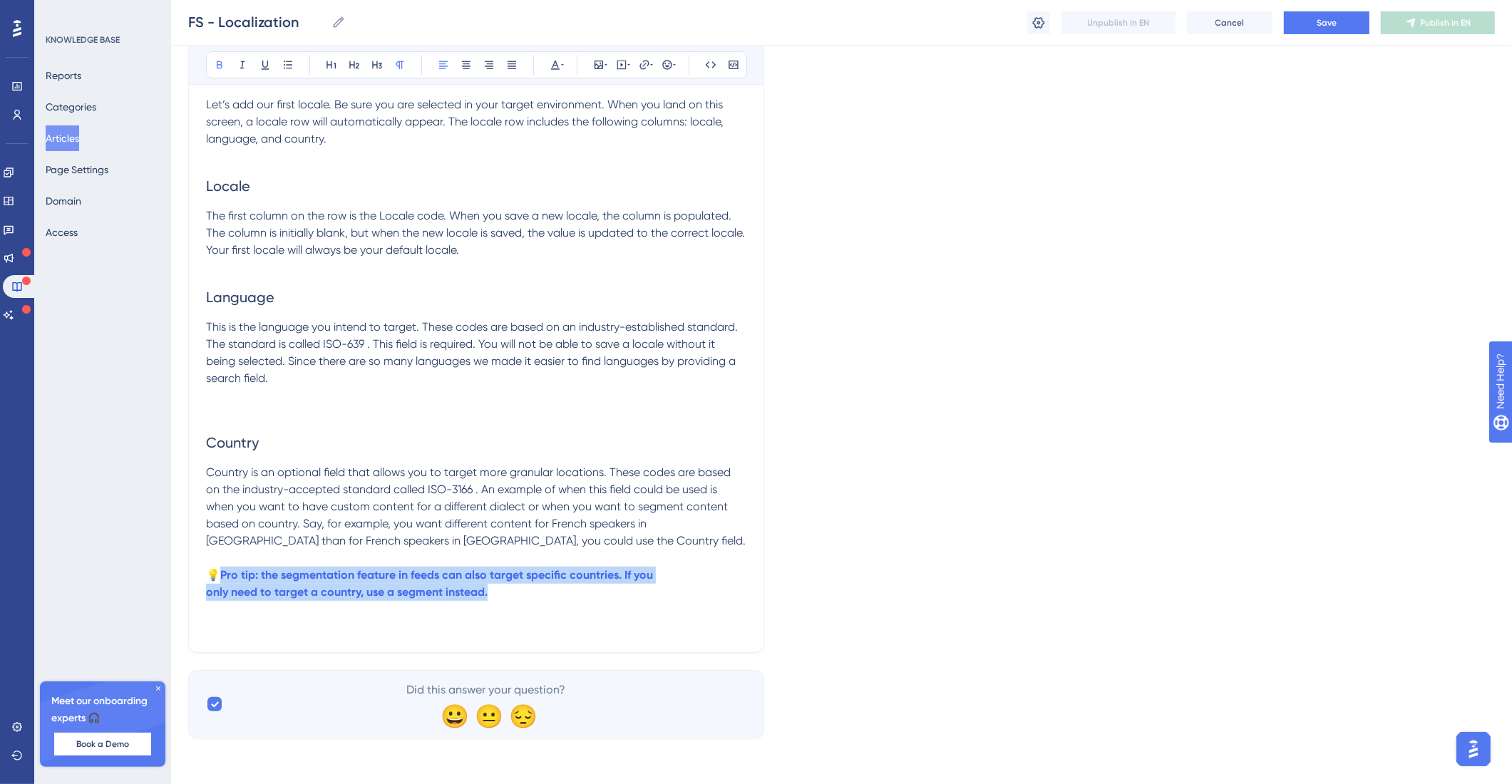
drag, startPoint x: 515, startPoint y: 595, endPoint x: 219, endPoint y: 575, distance: 296.7
click at [219, 575] on p "💡 Pro tip: the segmentation feature in feeds can also target specific countries…" at bounding box center [476, 583] width 540 height 34
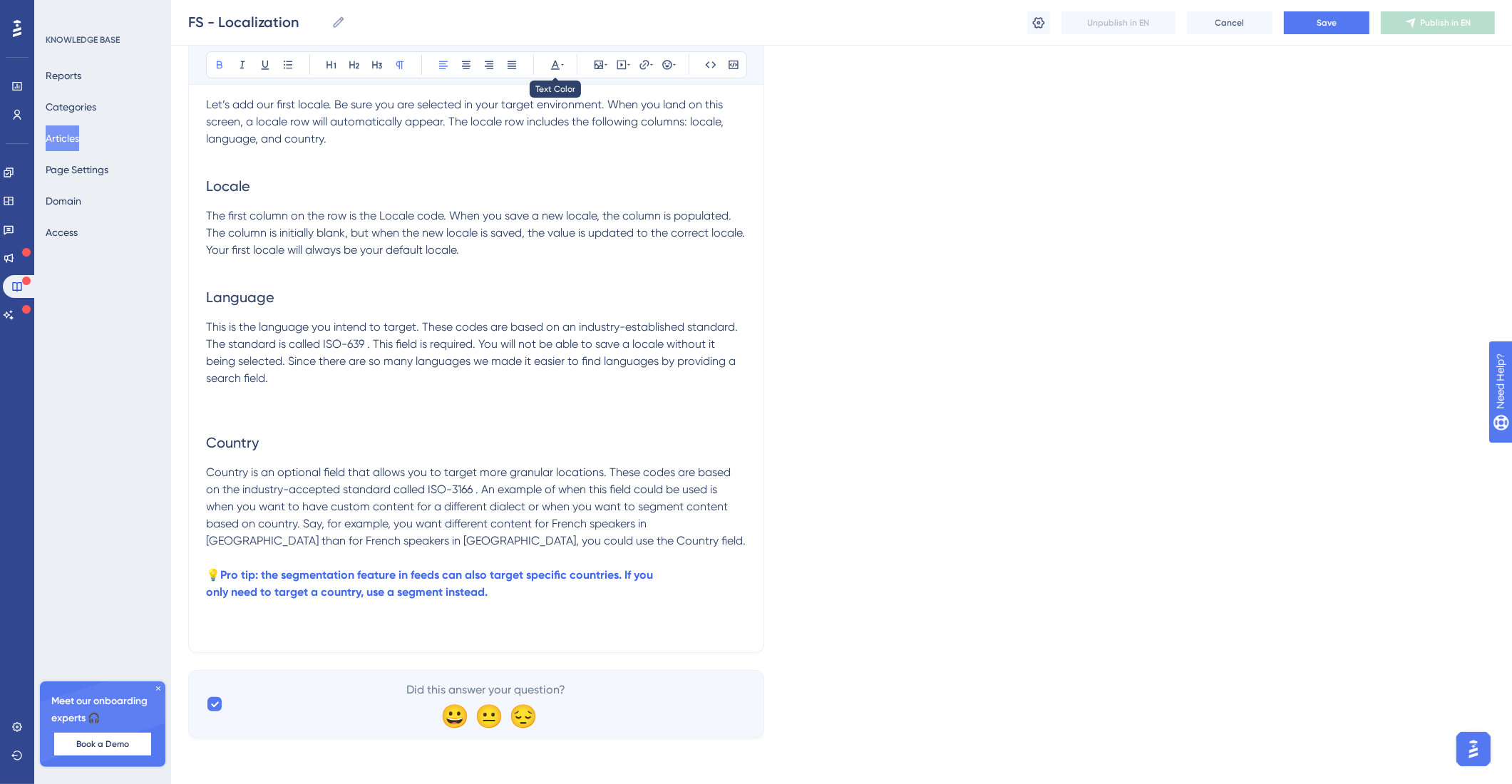
click at [565, 66] on div at bounding box center [556, 65] width 20 height 20
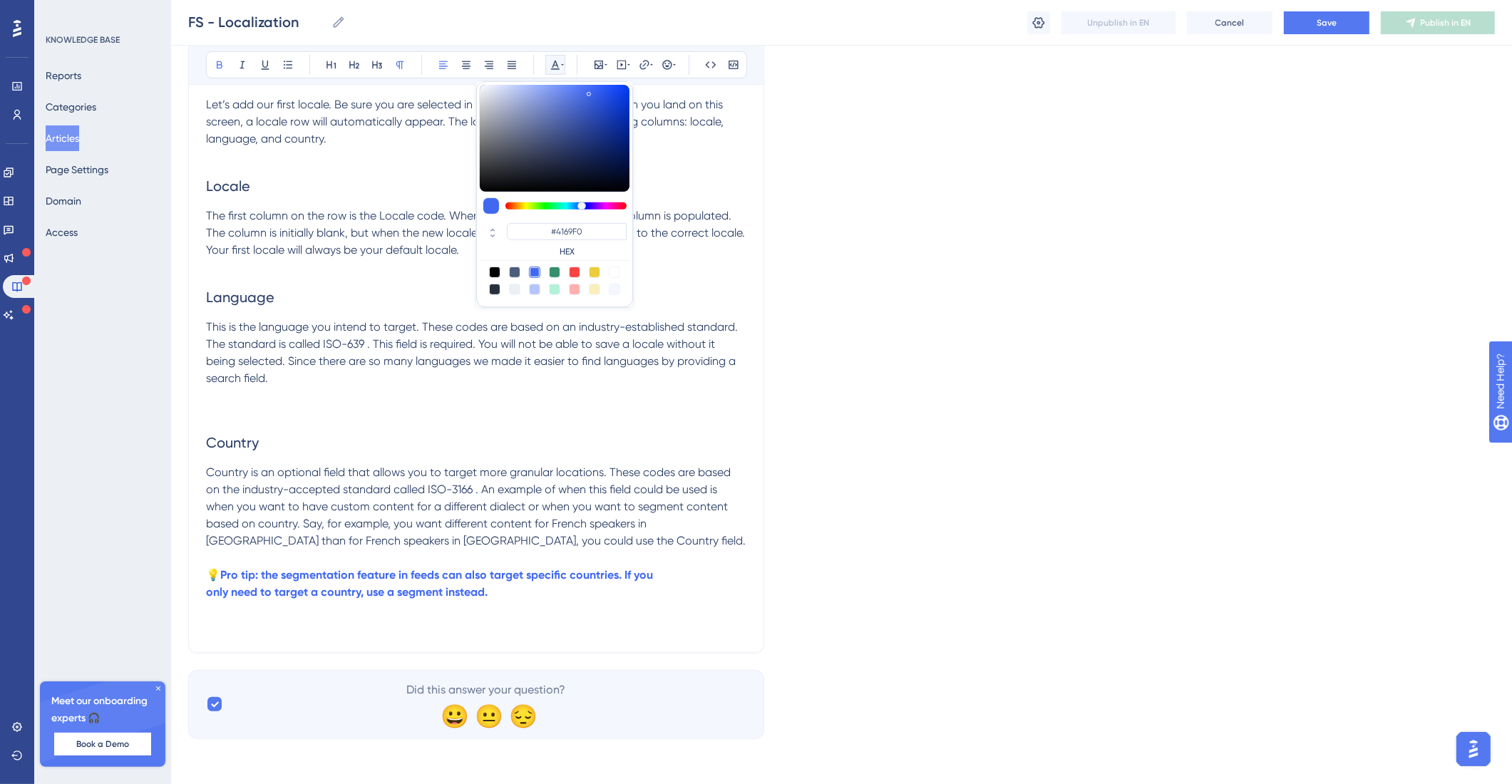
click at [265, 578] on strong "Pro tip: the segmentation feature in feeds can also target specific countries. …" at bounding box center [437, 574] width 433 height 14
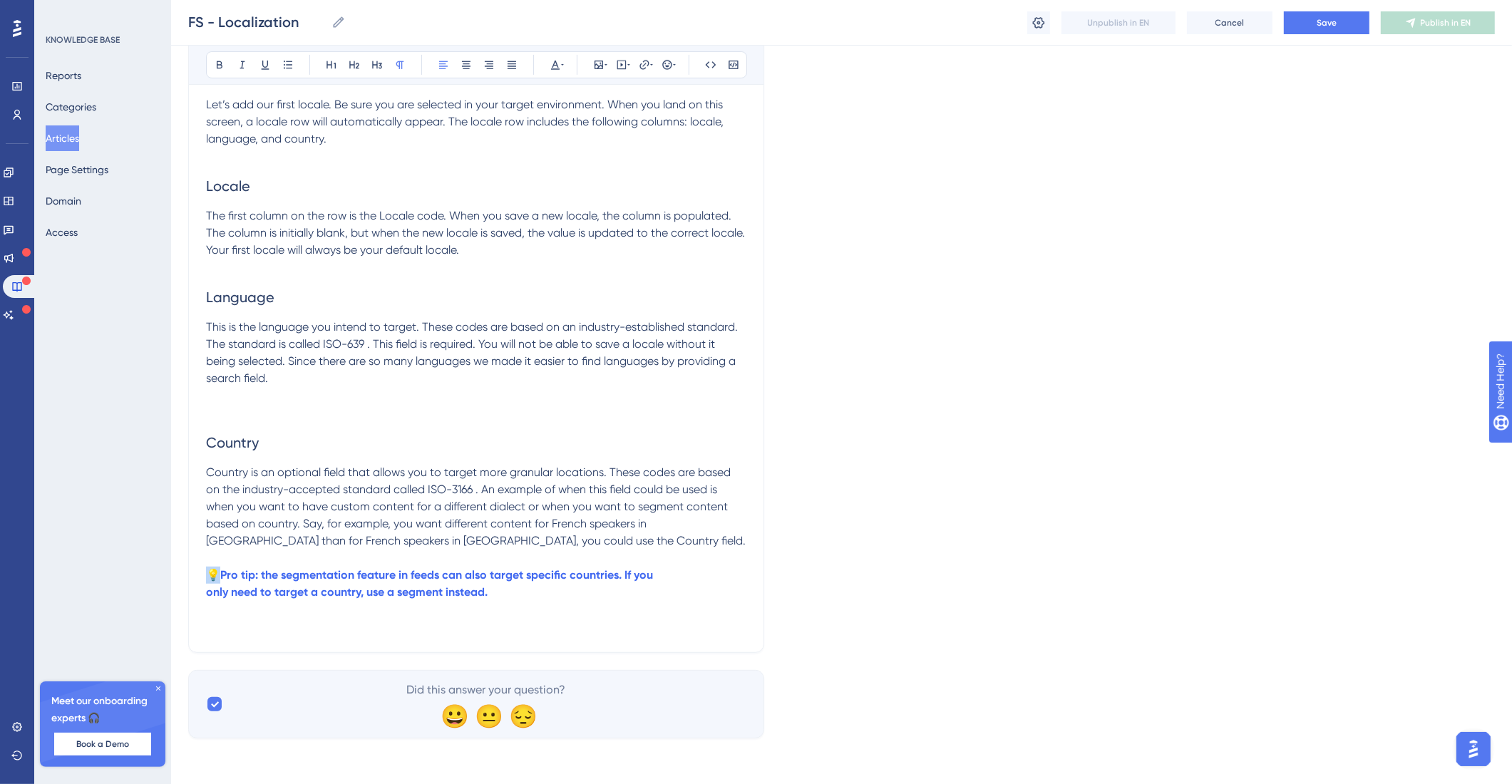
drag, startPoint x: 224, startPoint y: 577, endPoint x: 199, endPoint y: 537, distance: 47.2
click at [208, 577] on p "💡 Pro tip: the segmentation feature in feeds can also target specific countries…" at bounding box center [476, 583] width 540 height 34
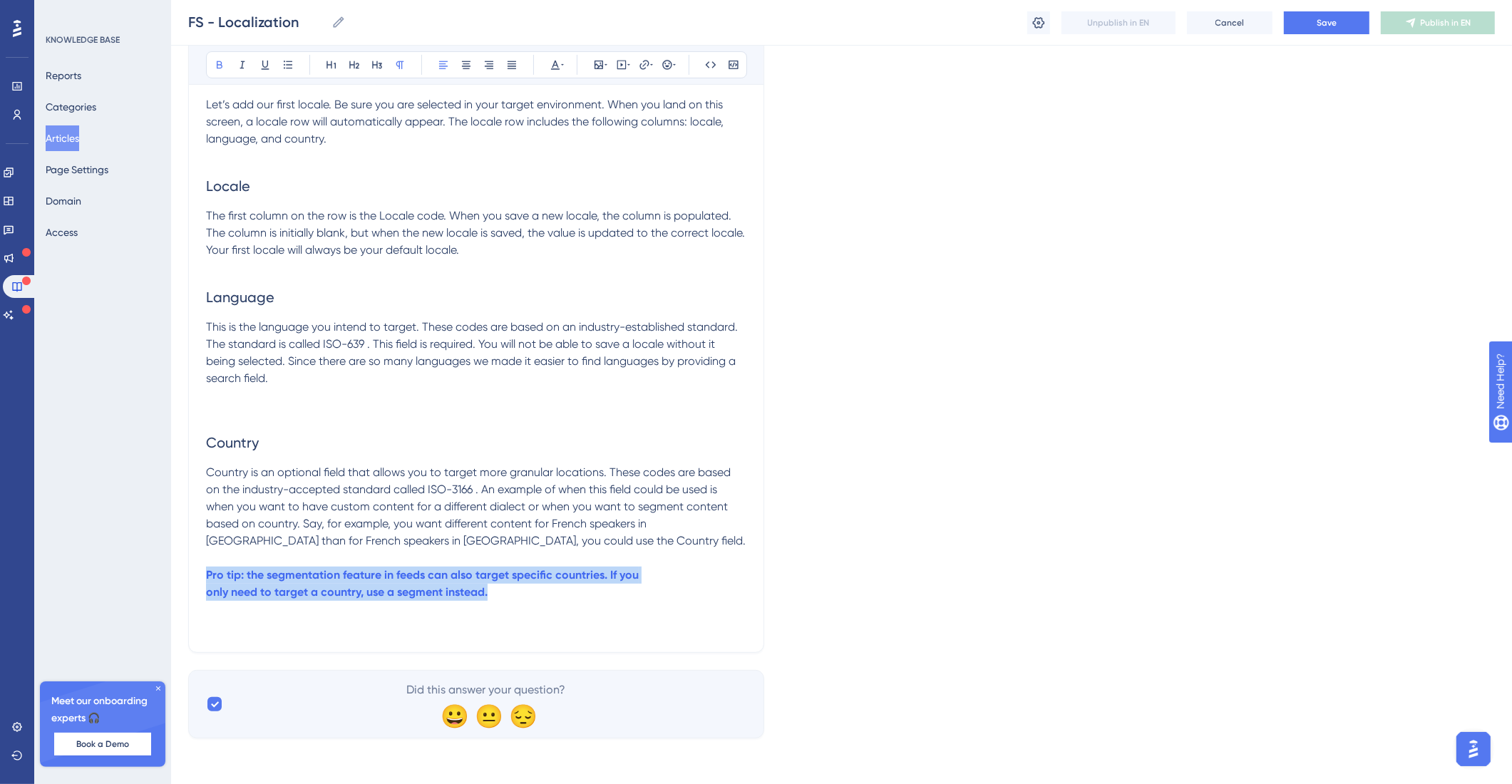
drag, startPoint x: 474, startPoint y: 590, endPoint x: 173, endPoint y: 571, distance: 301.6
click at [173, 571] on div "Performance Users Engagement Widgets Feedback Product Updates Knowledge Base AI…" at bounding box center [841, 77] width 1341 height 1367
click at [267, 68] on icon at bounding box center [265, 64] width 12 height 12
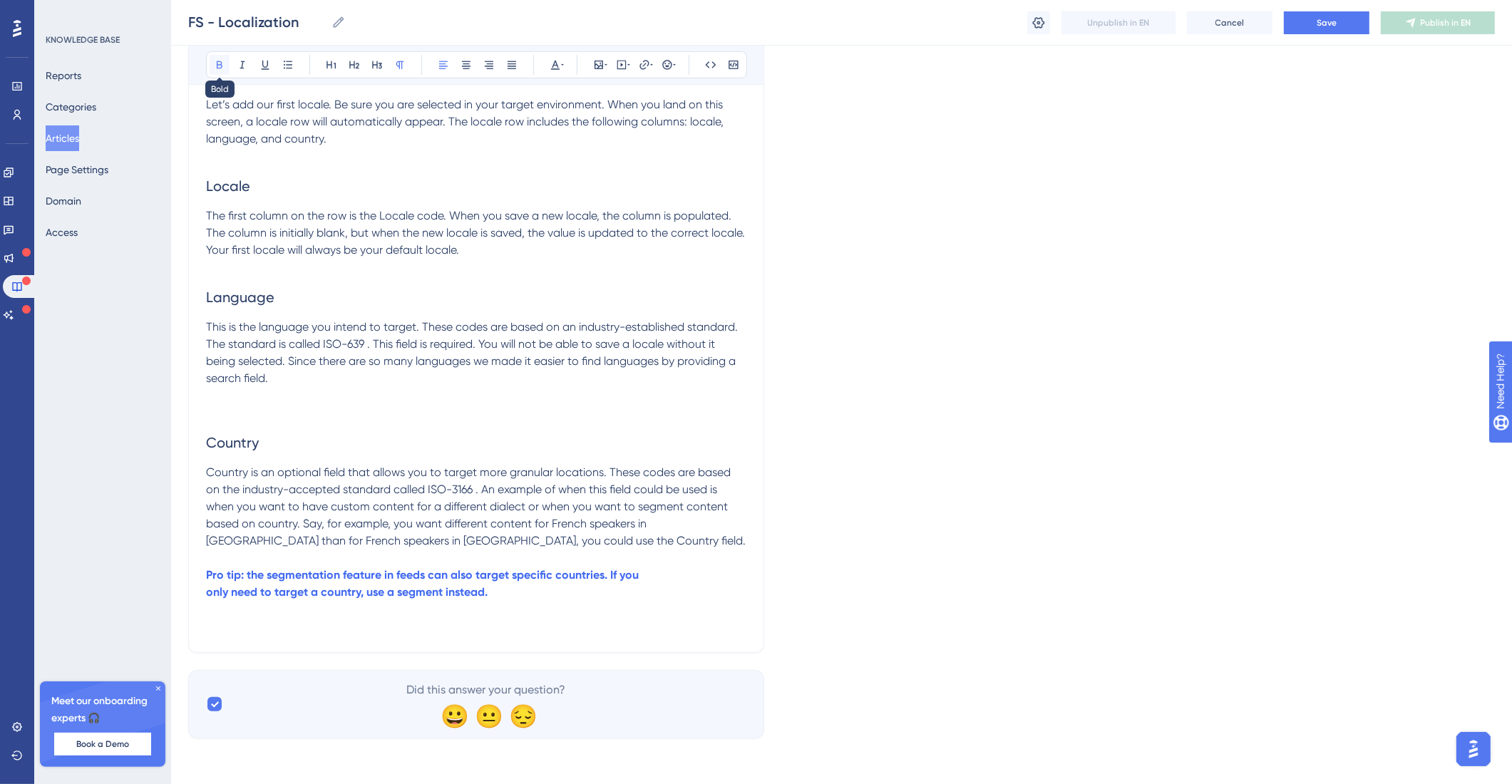
click at [224, 64] on icon at bounding box center [220, 64] width 12 height 12
click at [853, 596] on div "Language English (Default) Localization Target your posts for specific locales …" at bounding box center [841, 111] width 1307 height 1253
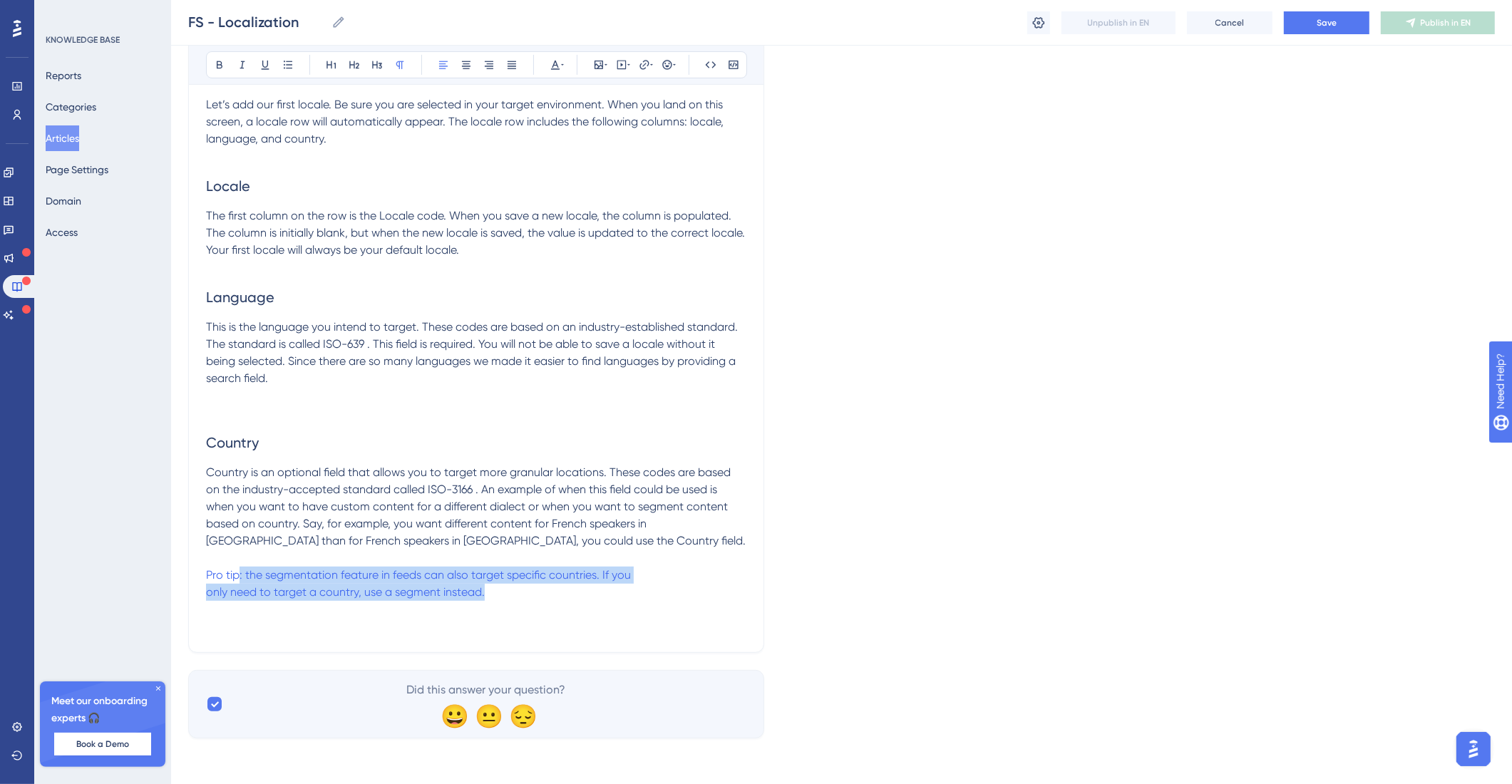
drag, startPoint x: 534, startPoint y: 594, endPoint x: 236, endPoint y: 571, distance: 298.9
click at [238, 566] on p "Pro tip: the segmentation feature in feeds can also target specific countries. …" at bounding box center [476, 583] width 540 height 34
click at [203, 593] on div "Localization Target your posts for specific locales Bold Italic Underline Bulle…" at bounding box center [475, 103] width 576 height 1099
click at [211, 591] on span "only need to target a country, use a segment instead." at bounding box center [345, 592] width 278 height 14
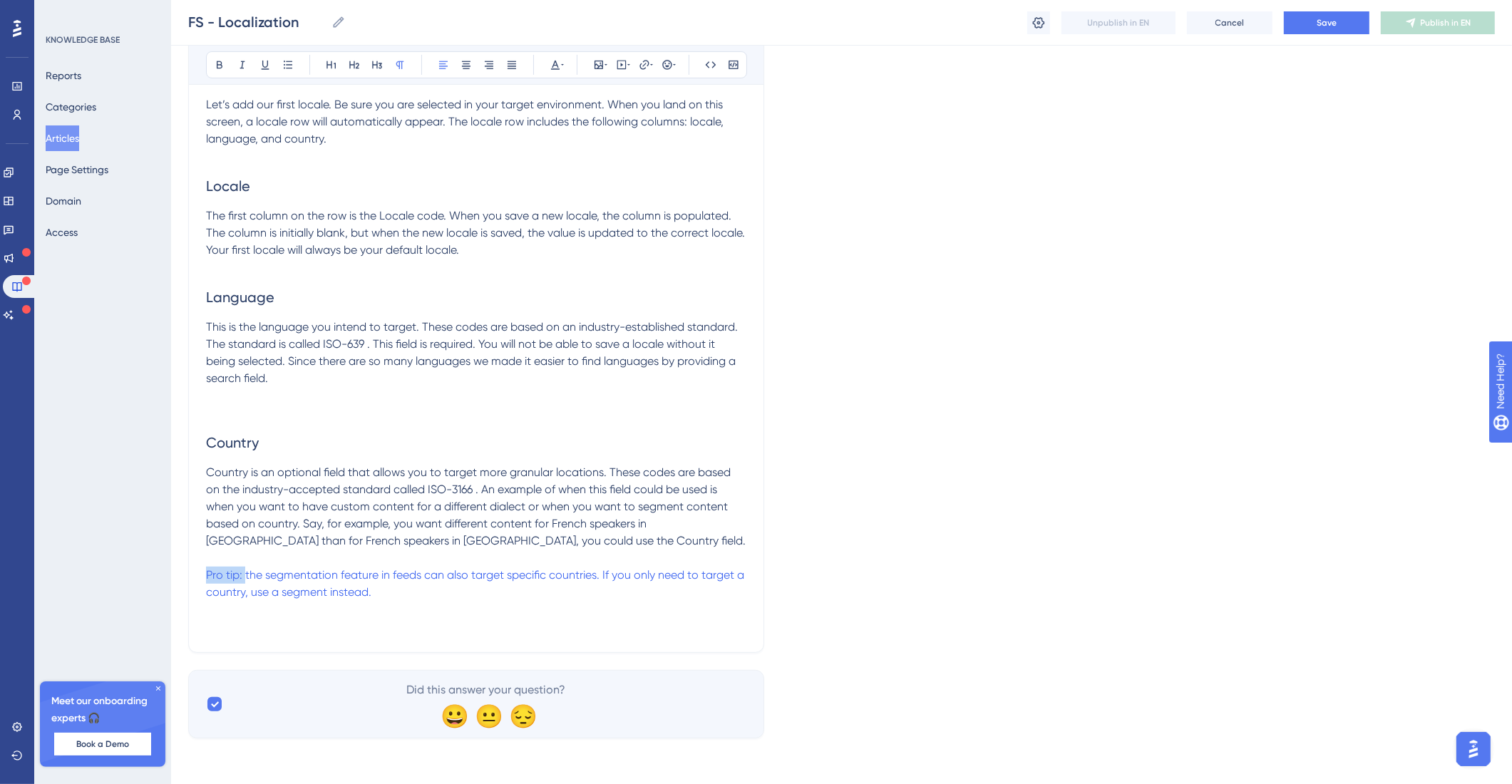
drag, startPoint x: 245, startPoint y: 578, endPoint x: 188, endPoint y: 569, distance: 57.7
click at [188, 569] on div "Localization Target your posts for specific locales Bold Italic Underline Bulle…" at bounding box center [475, 103] width 576 height 1099
click at [224, 67] on icon at bounding box center [220, 64] width 12 height 12
click at [488, 530] on p "Country is an optional field that allows you to target more granular locations.…" at bounding box center [476, 507] width 540 height 86
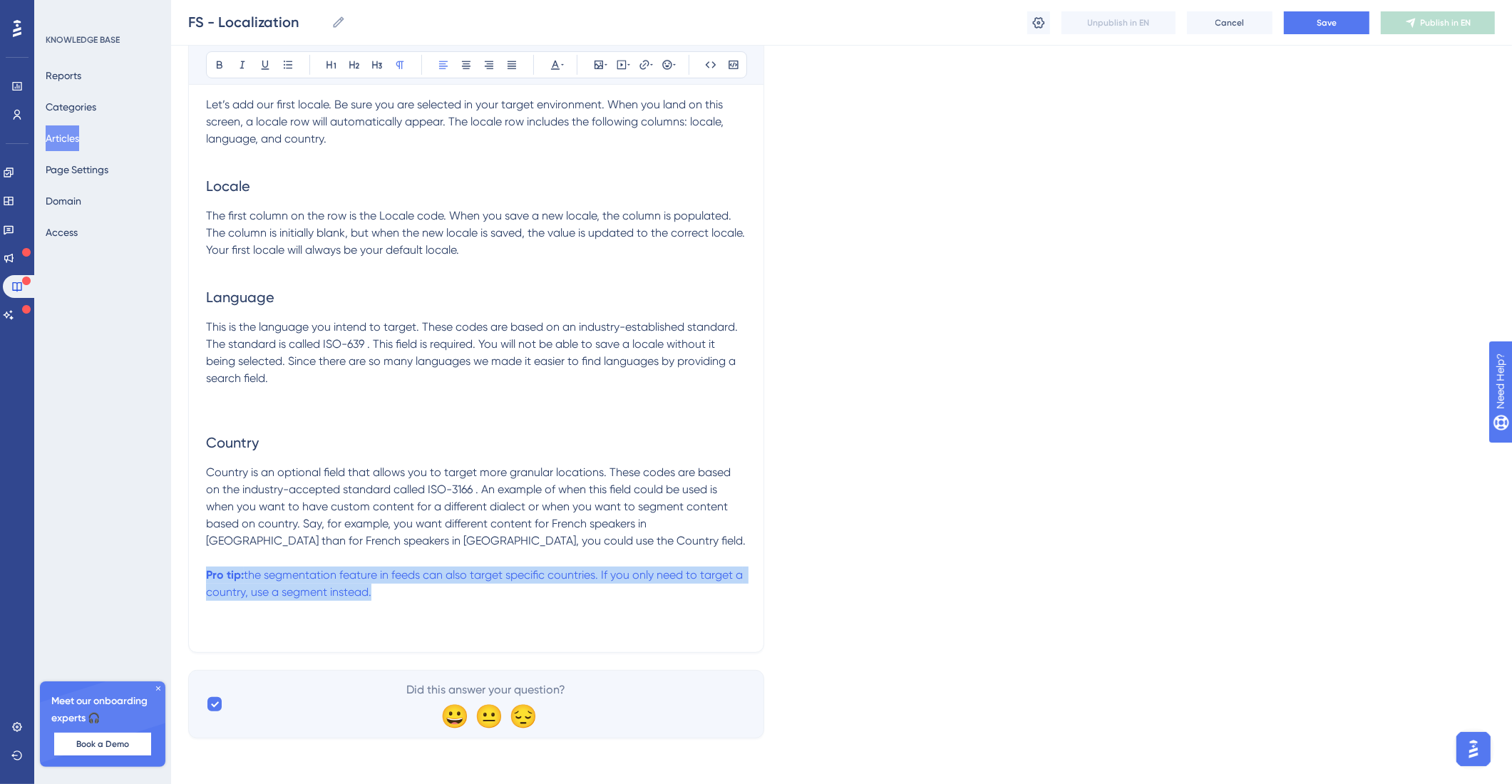
drag, startPoint x: 378, startPoint y: 593, endPoint x: 199, endPoint y: 580, distance: 179.5
click at [198, 579] on div "Localization Target your posts for specific locales Bold Italic Underline Bulle…" at bounding box center [475, 103] width 576 height 1099
click at [1041, 19] on icon at bounding box center [1039, 23] width 14 height 14
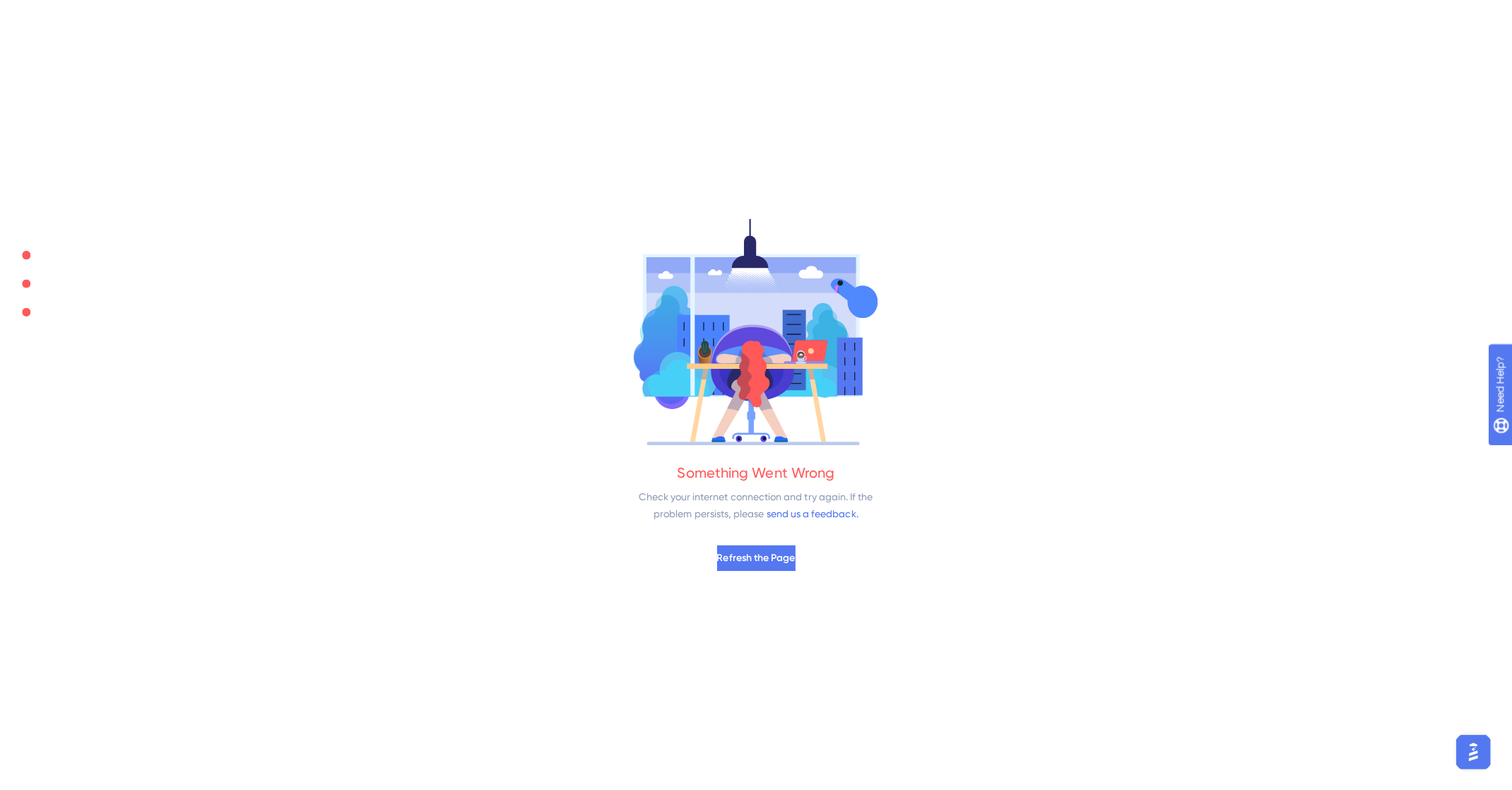
scroll to position [0, 0]
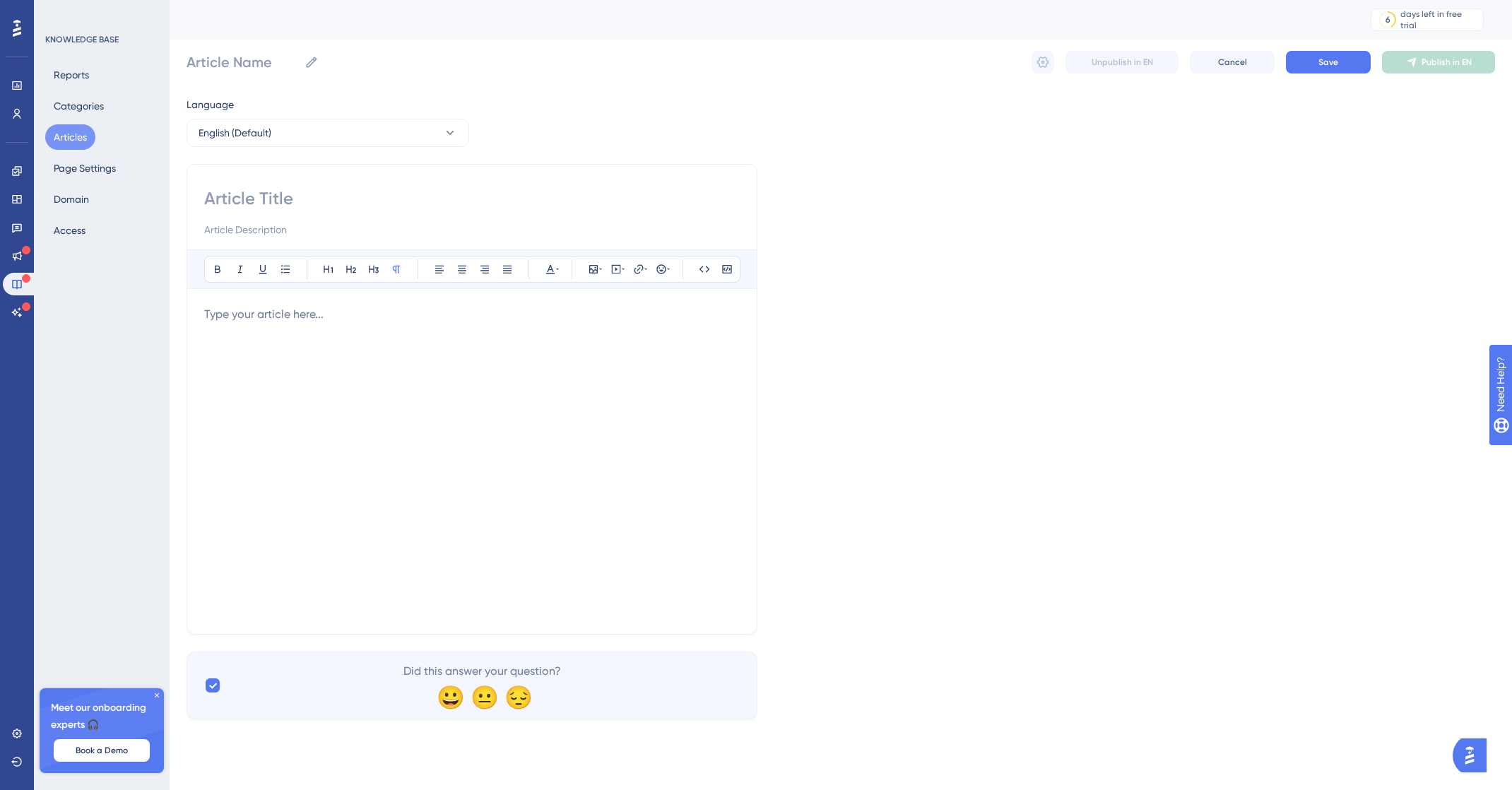
click at [80, 131] on button "Articles" at bounding box center [70, 137] width 50 height 25
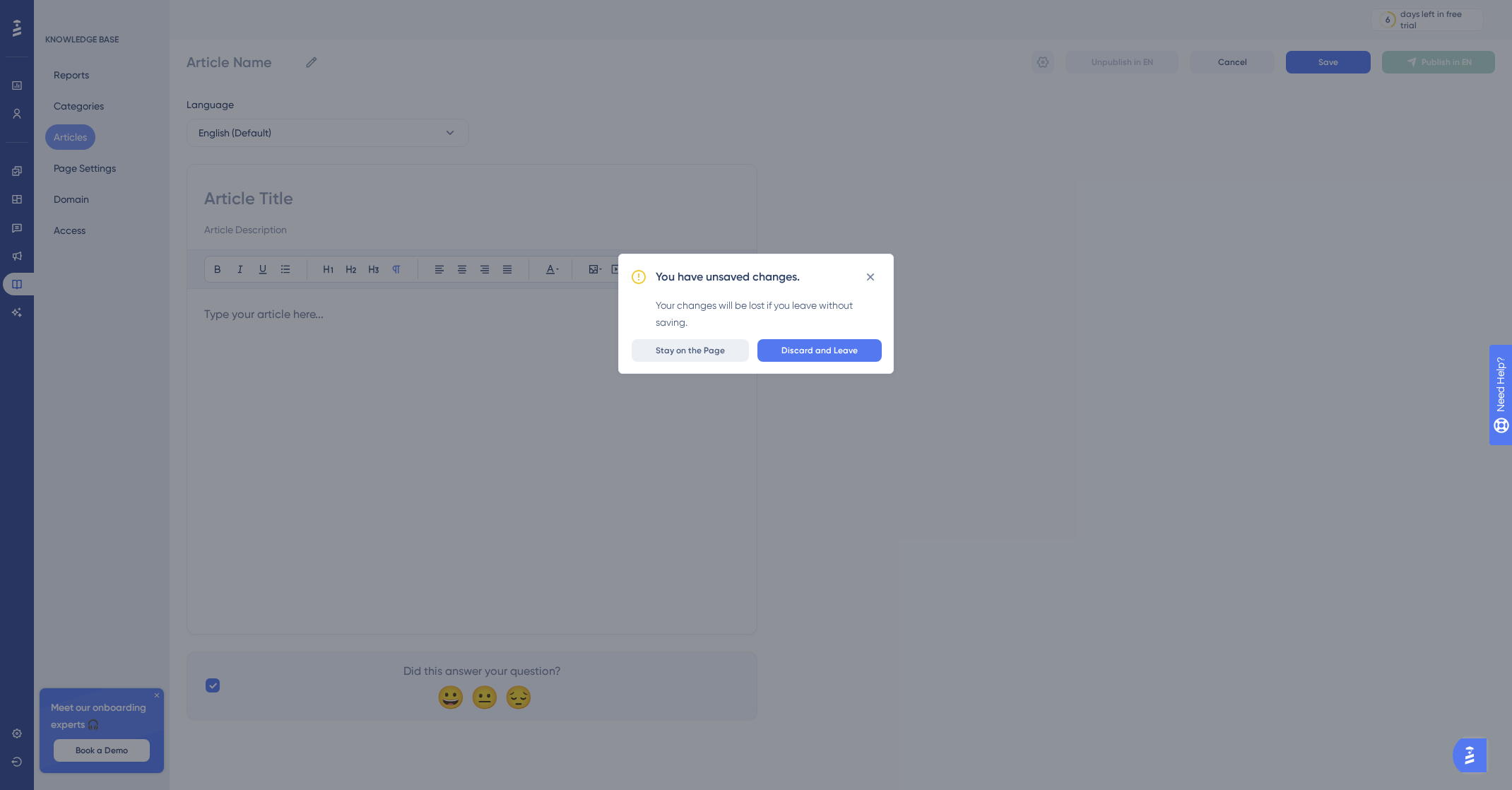
click at [695, 343] on button "Stay on the Page" at bounding box center [690, 350] width 117 height 22
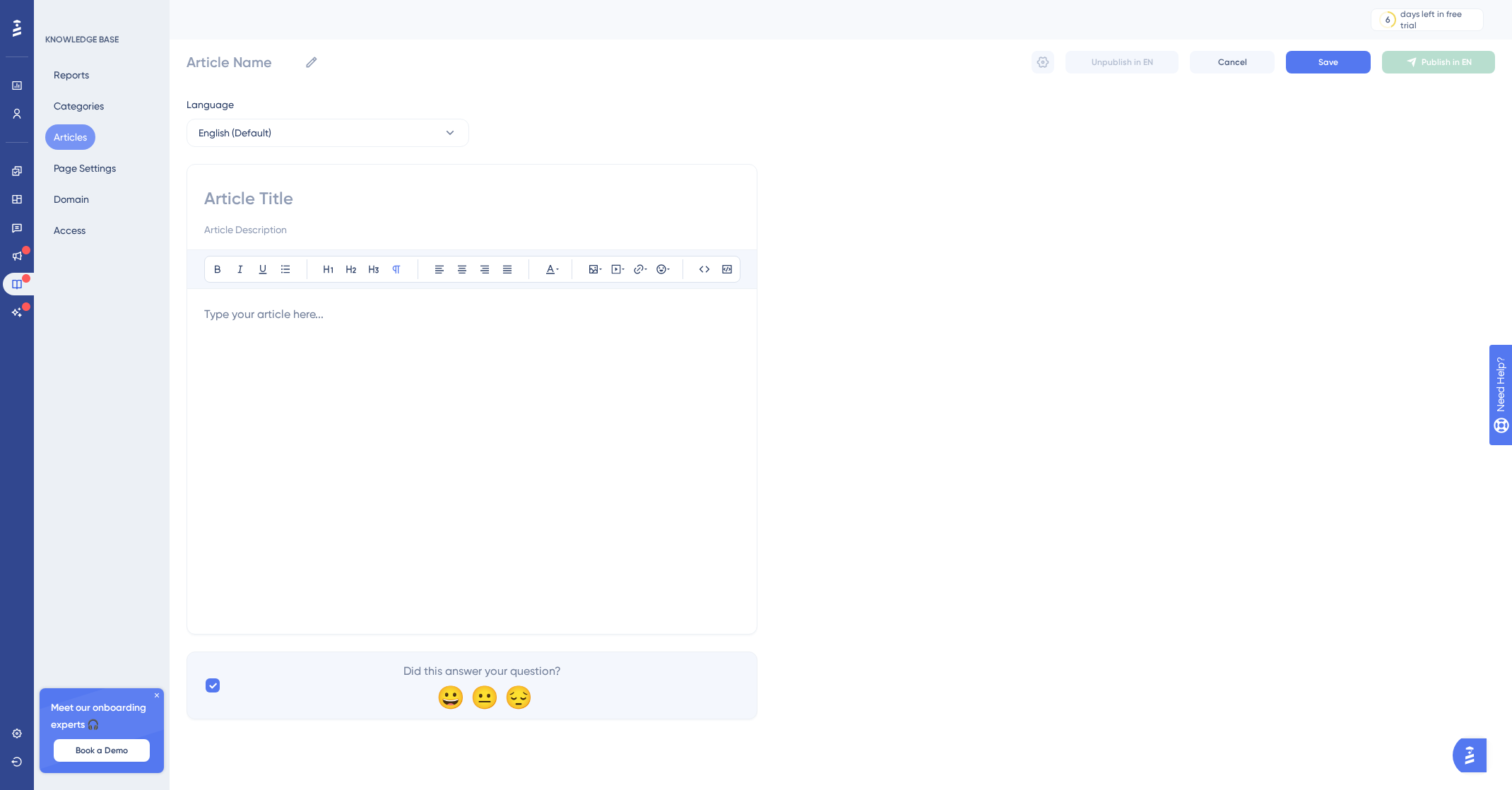
click at [80, 134] on button "Articles" at bounding box center [70, 137] width 50 height 25
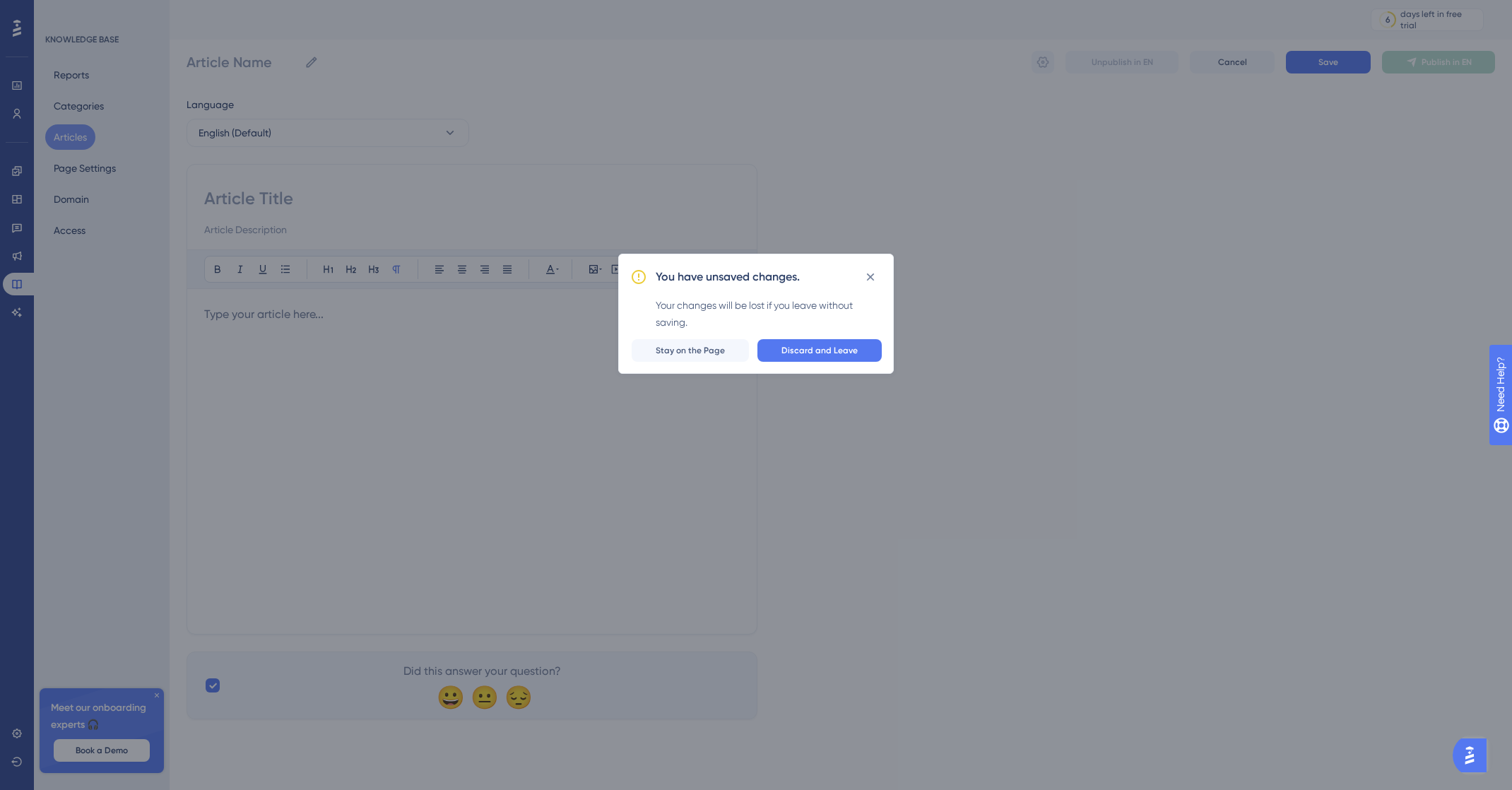
click at [507, 333] on div "You have unsaved changes. Your changes will be lost if you leave without saving…" at bounding box center [756, 395] width 1512 height 790
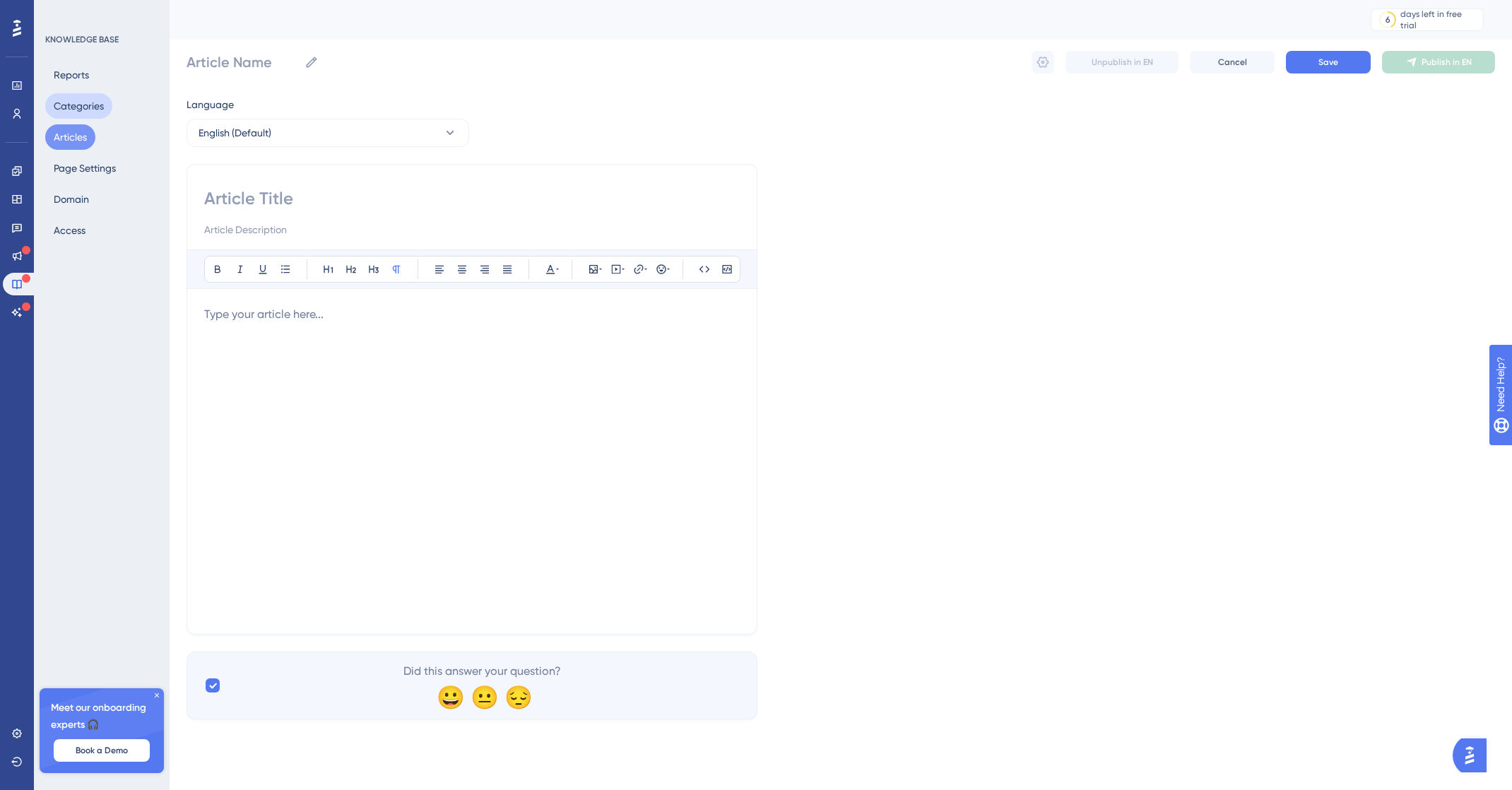
click at [60, 109] on button "Categories" at bounding box center [78, 106] width 67 height 25
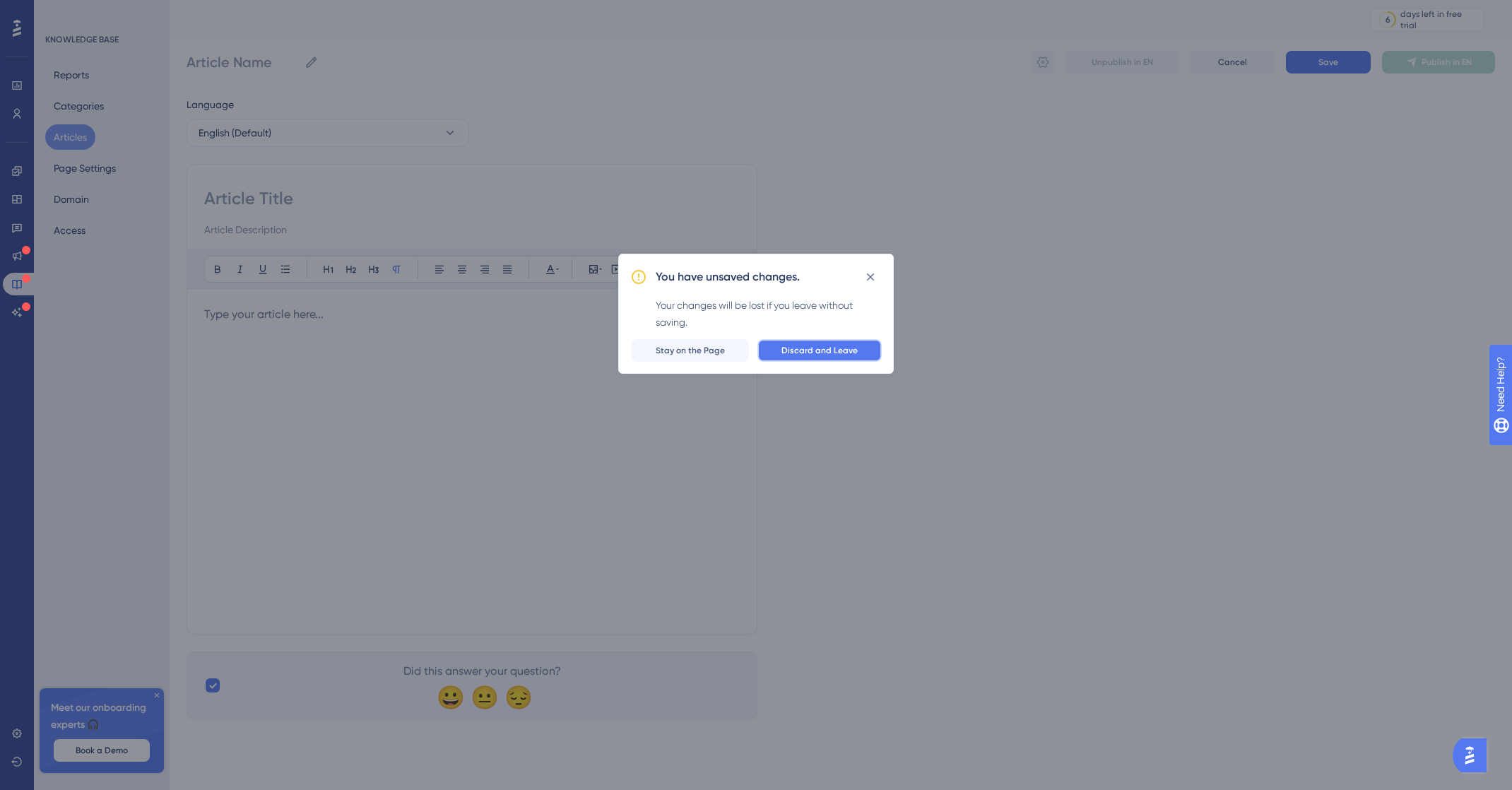
click at [866, 348] on button "Discard and Leave" at bounding box center [820, 350] width 125 height 22
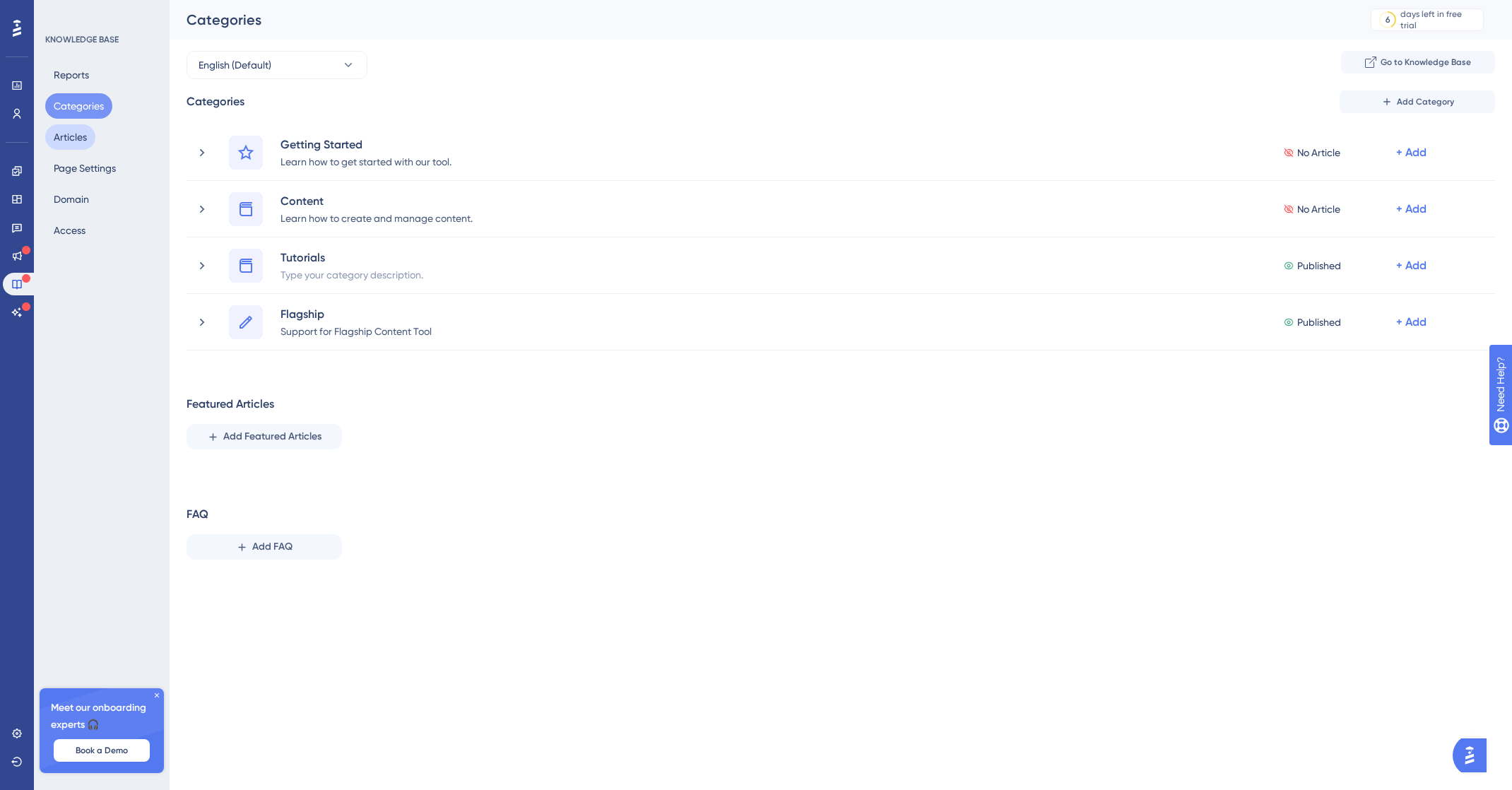
click at [73, 137] on button "Articles" at bounding box center [70, 137] width 50 height 25
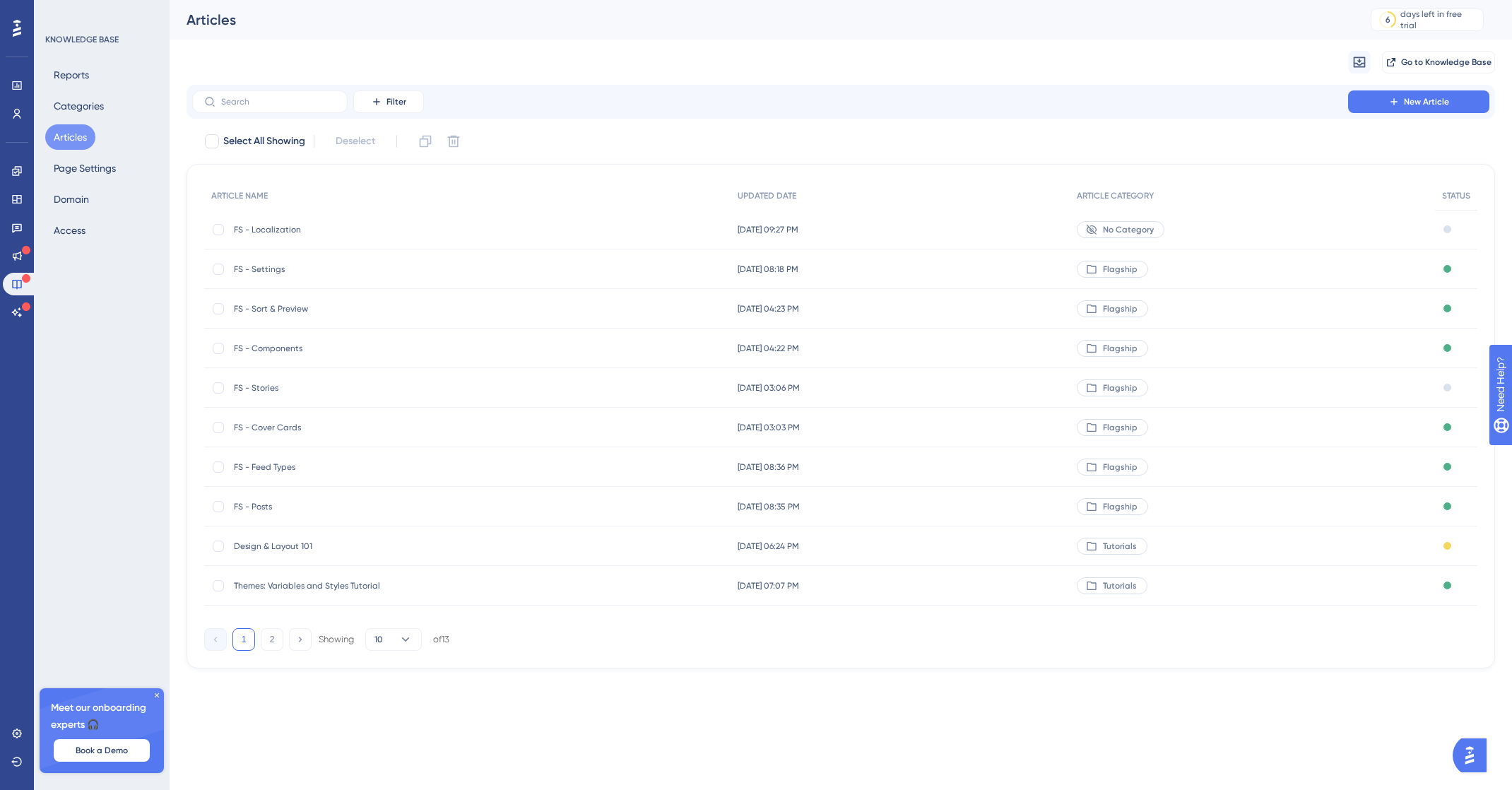
click at [296, 229] on span "FS - Localization" at bounding box center [347, 229] width 226 height 12
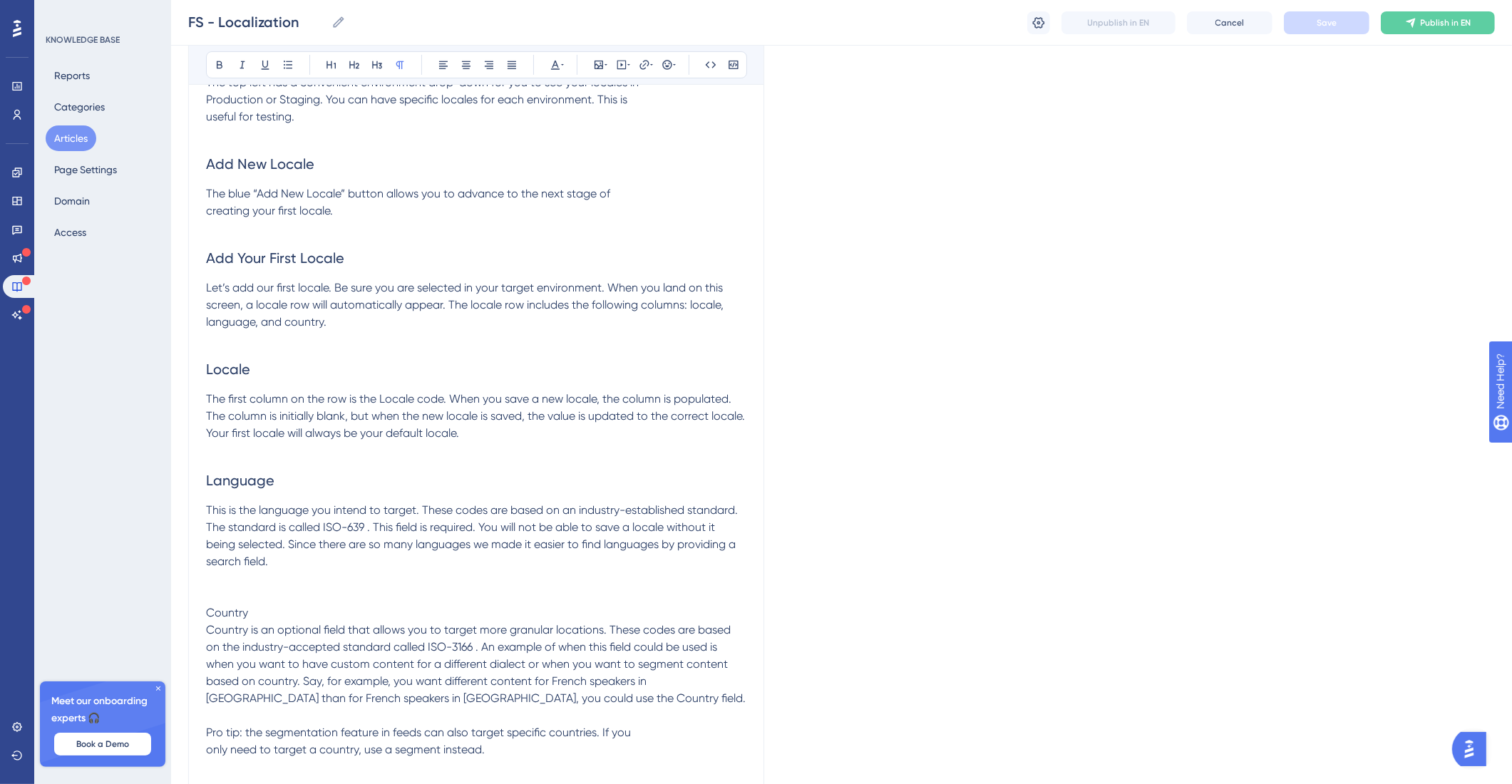
scroll to position [581, 0]
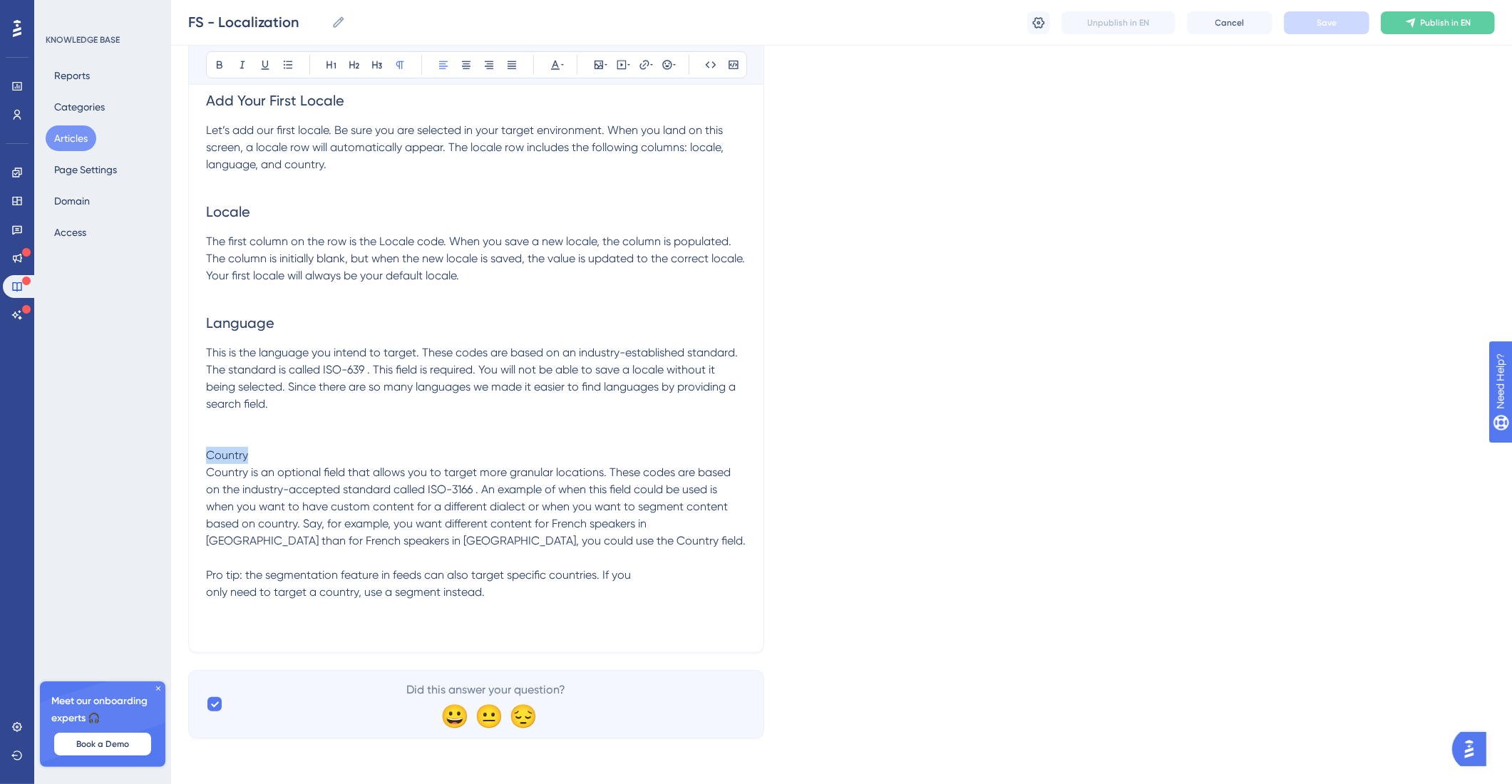
drag, startPoint x: 262, startPoint y: 454, endPoint x: 175, endPoint y: 461, distance: 87.3
click at [176, 461] on div "Performance Users Engagement Widgets Feedback Product Updates Knowledge Base AI…" at bounding box center [841, 90] width 1341 height 1341
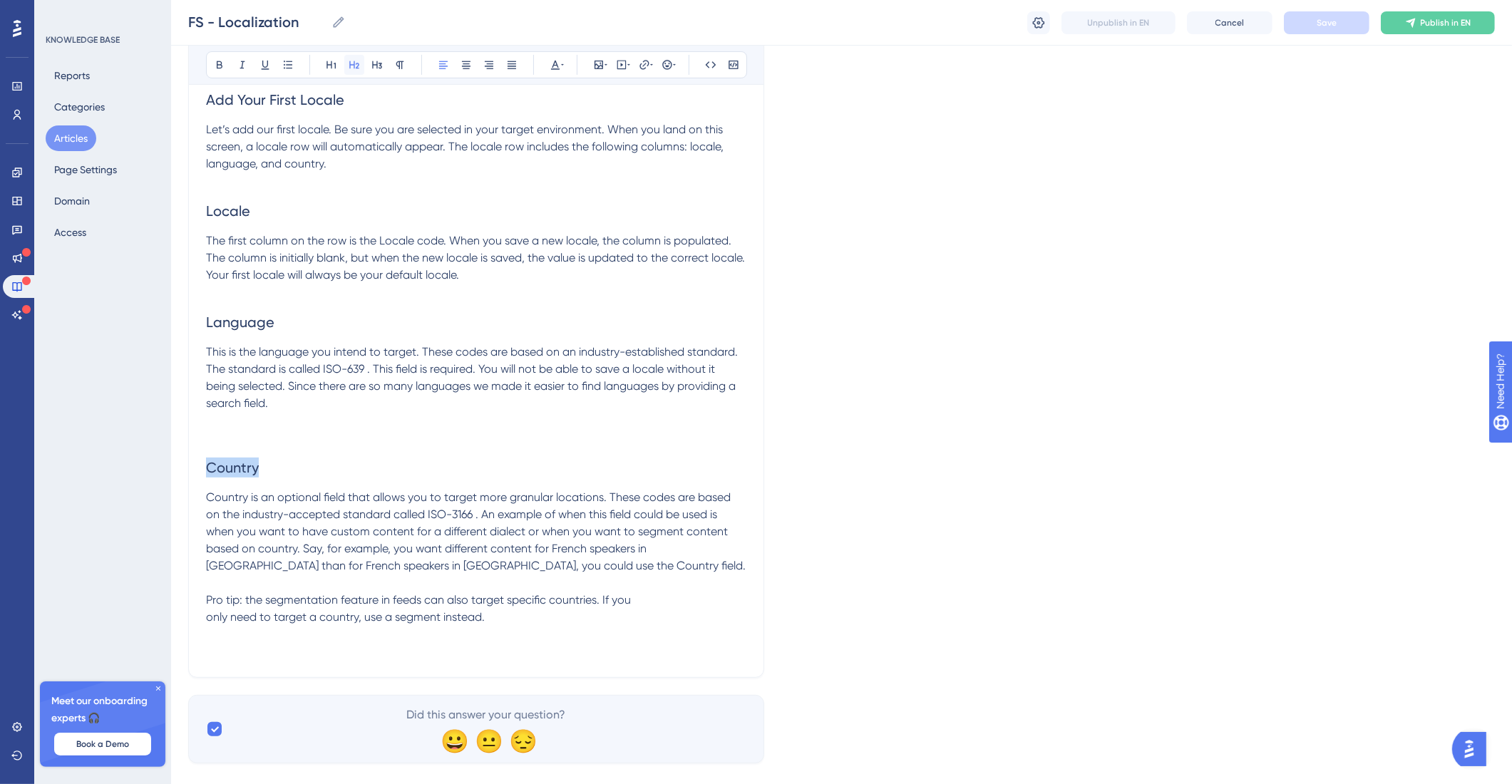
click at [346, 67] on button at bounding box center [354, 65] width 20 height 20
click at [436, 607] on span "Pro tip: the segmentation feature in feeds can also target specific countries. …" at bounding box center [418, 608] width 425 height 31
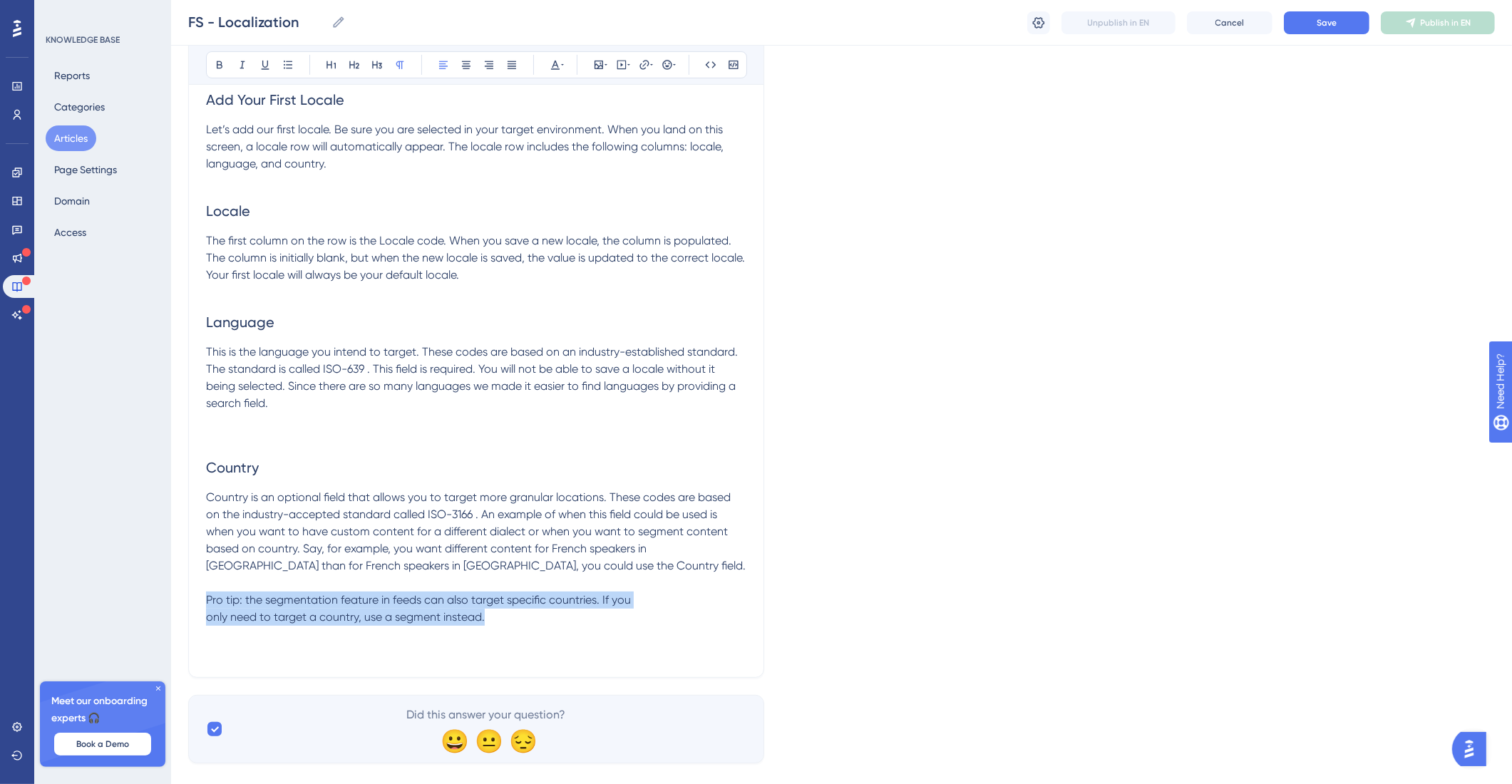
drag, startPoint x: 499, startPoint y: 621, endPoint x: 174, endPoint y: 593, distance: 326.2
click at [173, 593] on div "Performance Users Engagement Widgets Feedback Product Updates Knowledge Base AI…" at bounding box center [841, 102] width 1341 height 1367
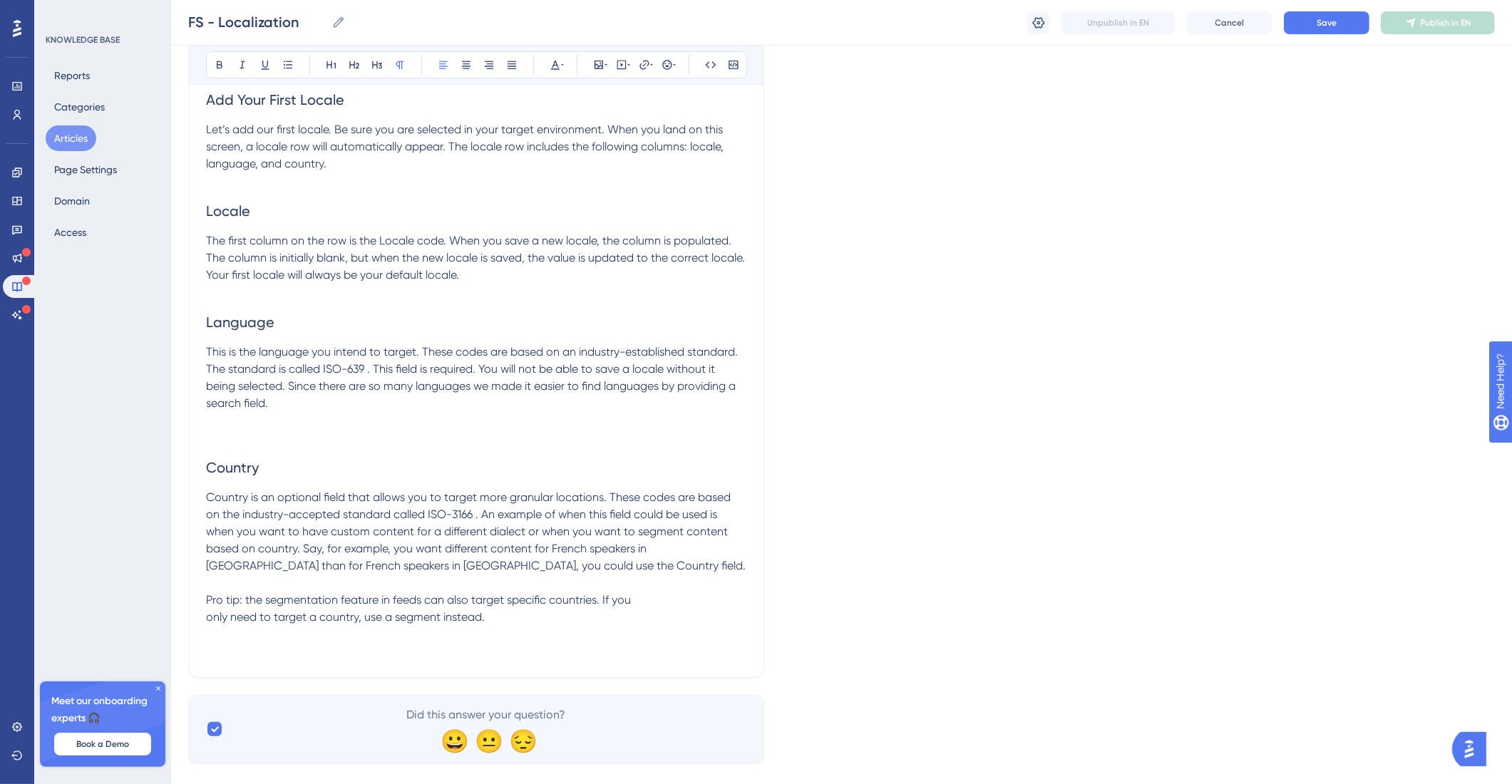
click at [1178, 167] on div "Language English (Default) Localization Target your posts for specific locales …" at bounding box center [841, 136] width 1307 height 1253
click at [1338, 25] on button "Save" at bounding box center [1327, 23] width 86 height 23
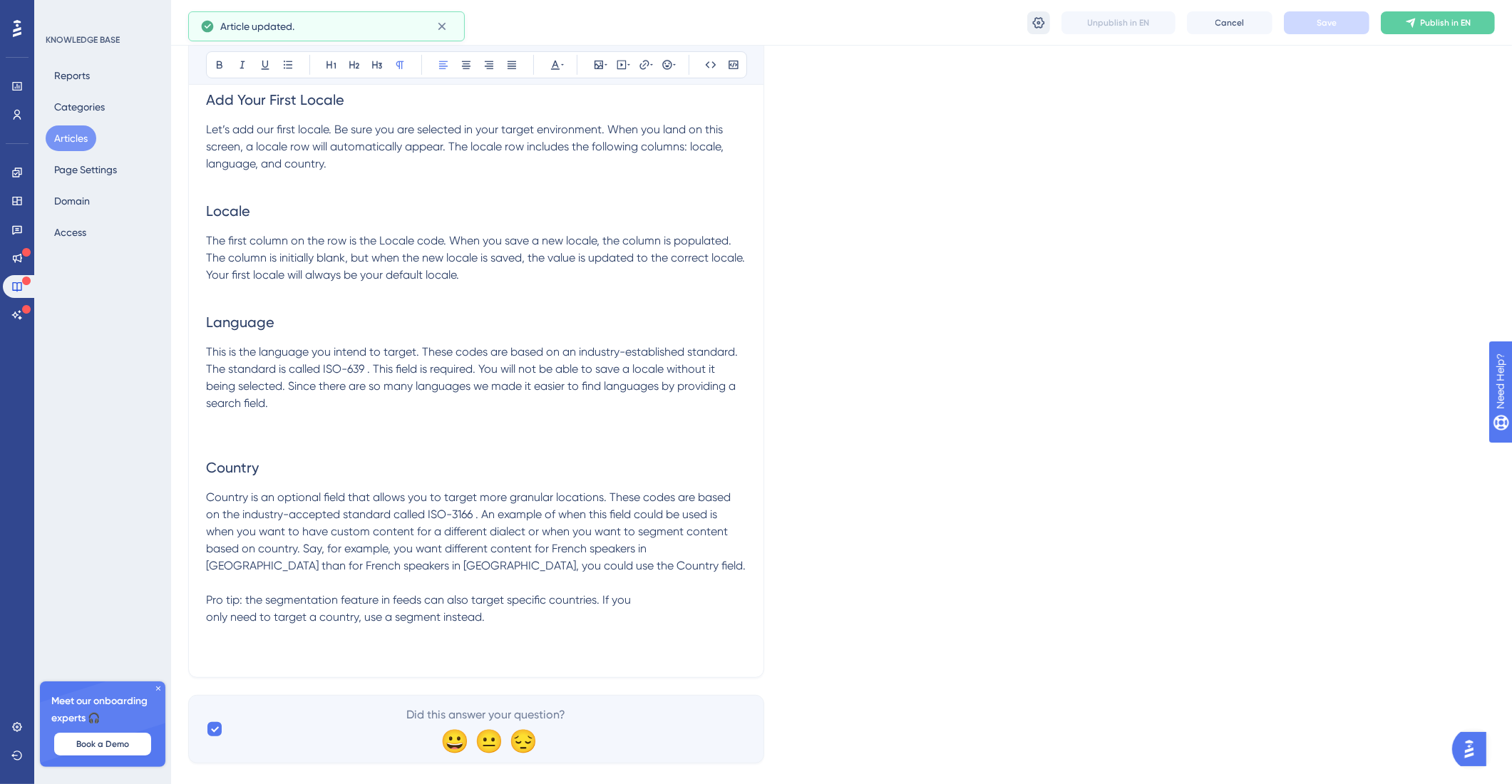
click at [1032, 27] on icon at bounding box center [1039, 23] width 14 height 14
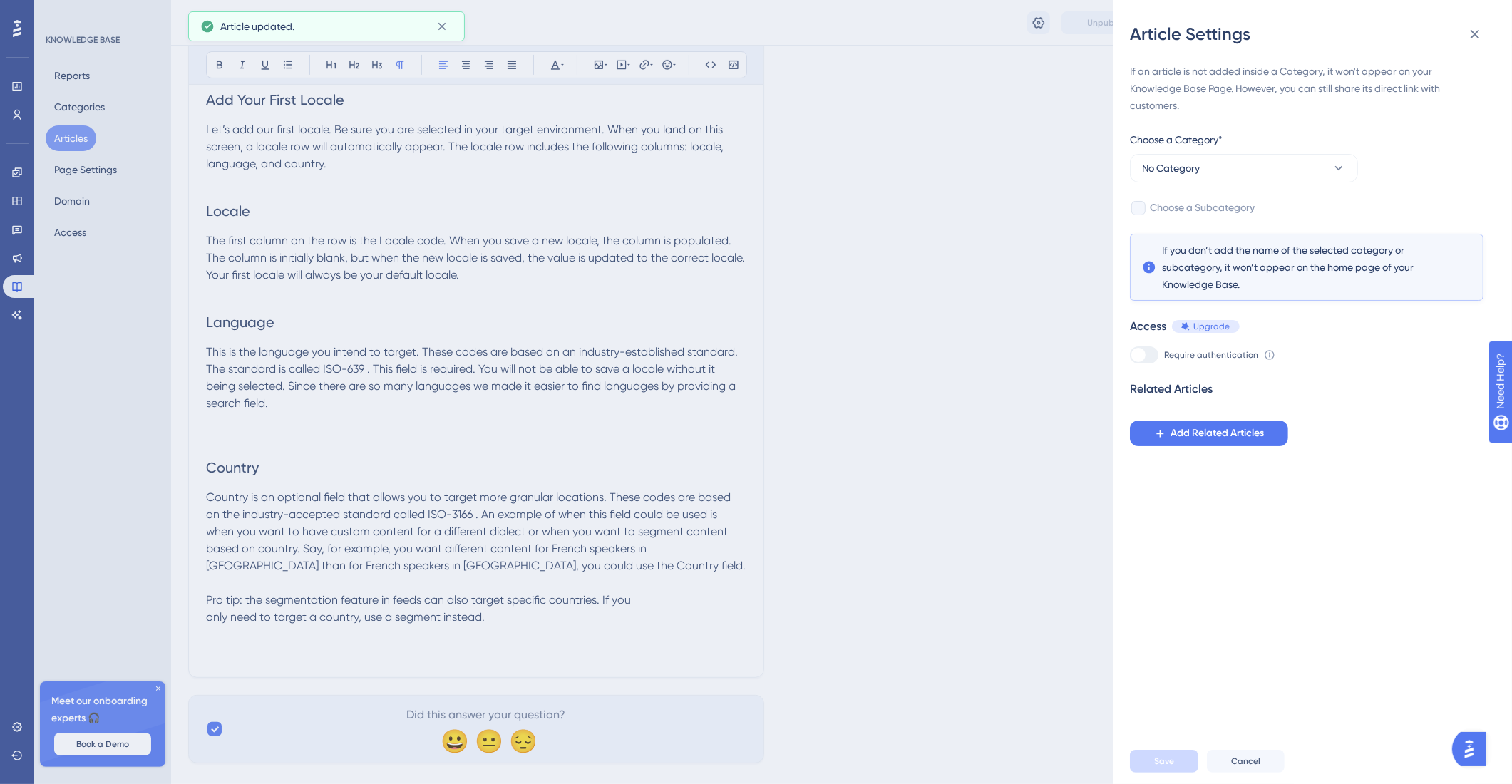
click at [830, 156] on div "Article Settings If an article is not added inside a Category, it won't appear …" at bounding box center [756, 392] width 1512 height 784
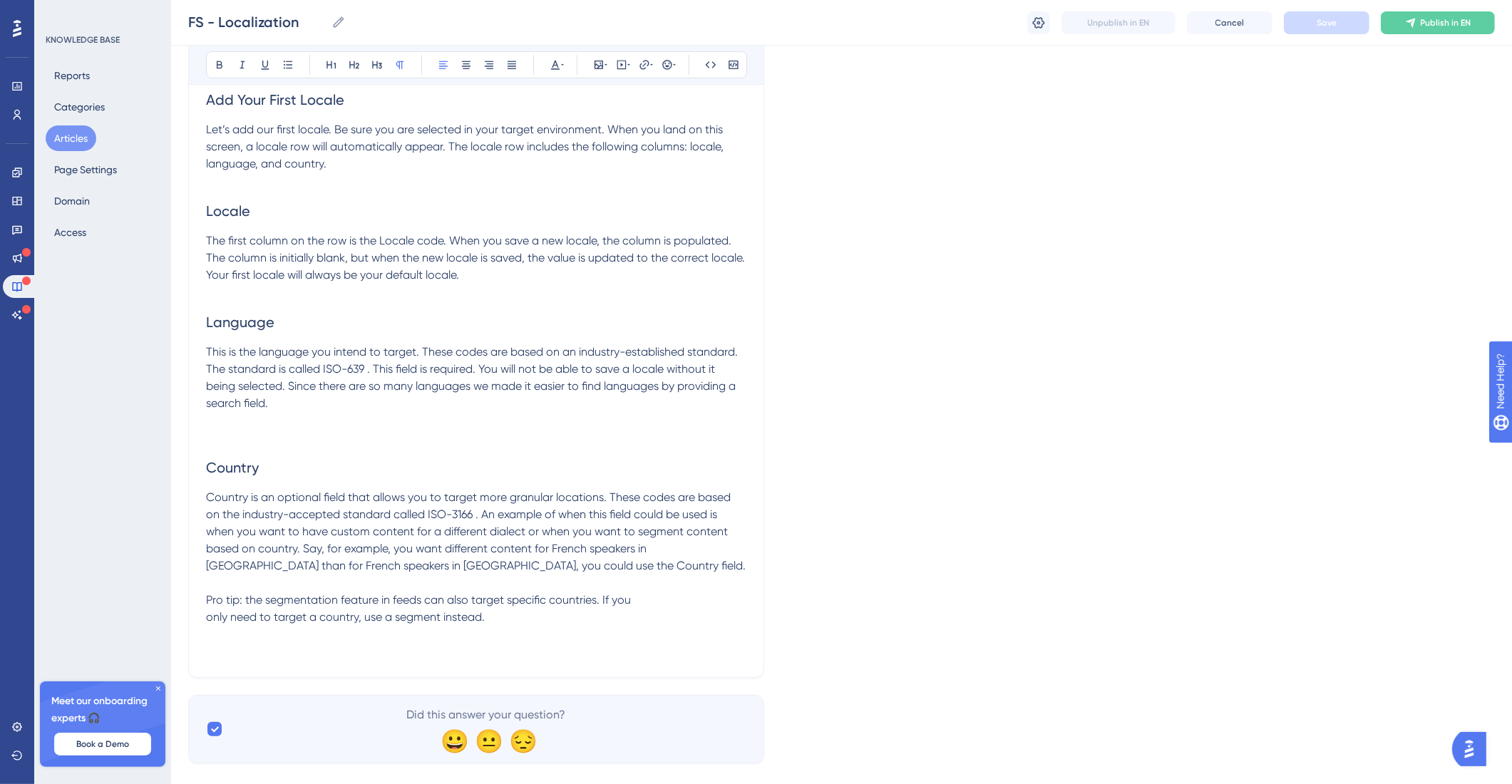
click at [118, 38] on div "KNOWLEDGE BASE" at bounding box center [82, 40] width 74 height 12
click at [87, 72] on button "Reports" at bounding box center [71, 75] width 52 height 25
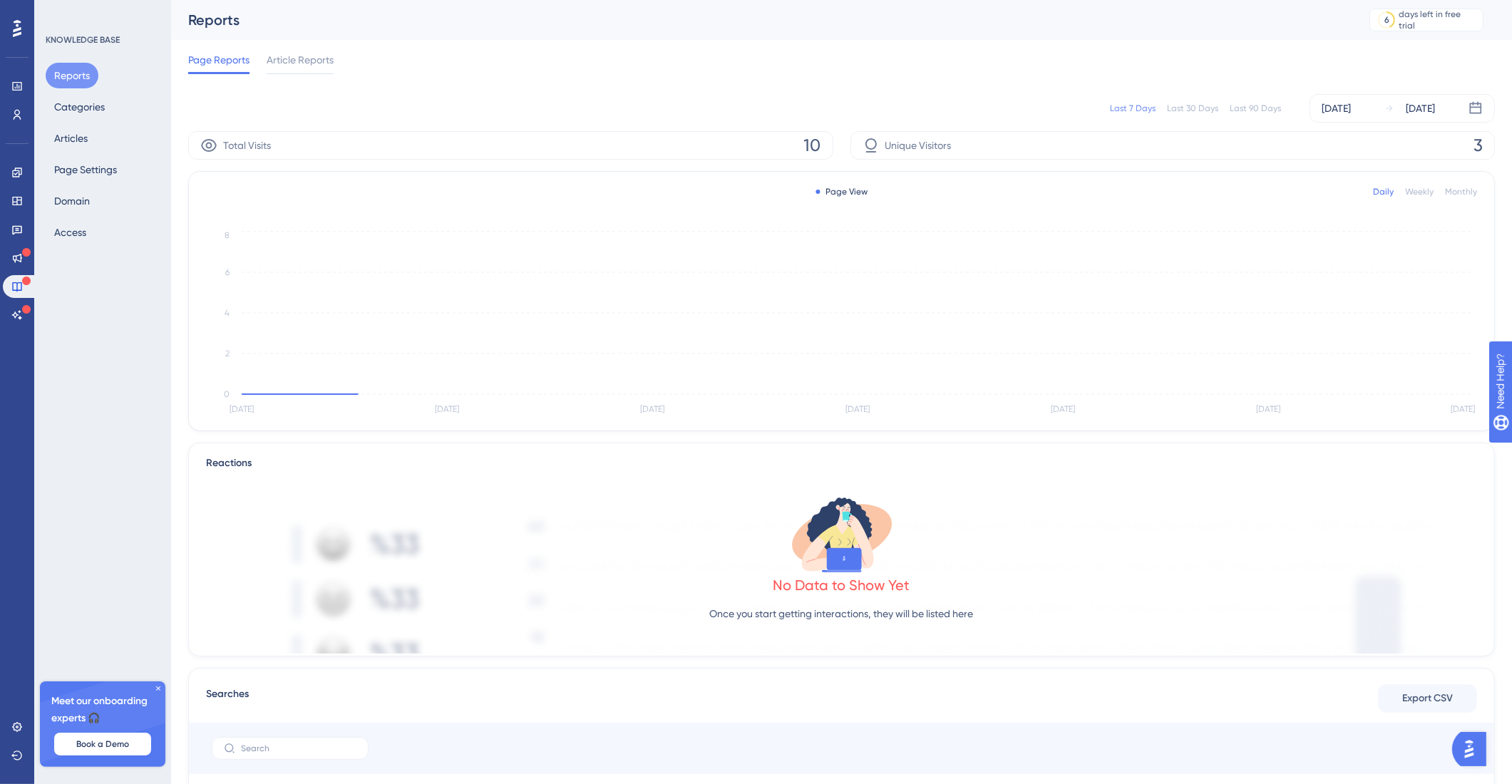
drag, startPoint x: 78, startPoint y: 92, endPoint x: 85, endPoint y: 154, distance: 62.4
click at [78, 92] on div "Reports Categories Articles Page Settings Domain Access" at bounding box center [103, 154] width 116 height 182
click at [82, 234] on button "Access" at bounding box center [70, 232] width 49 height 25
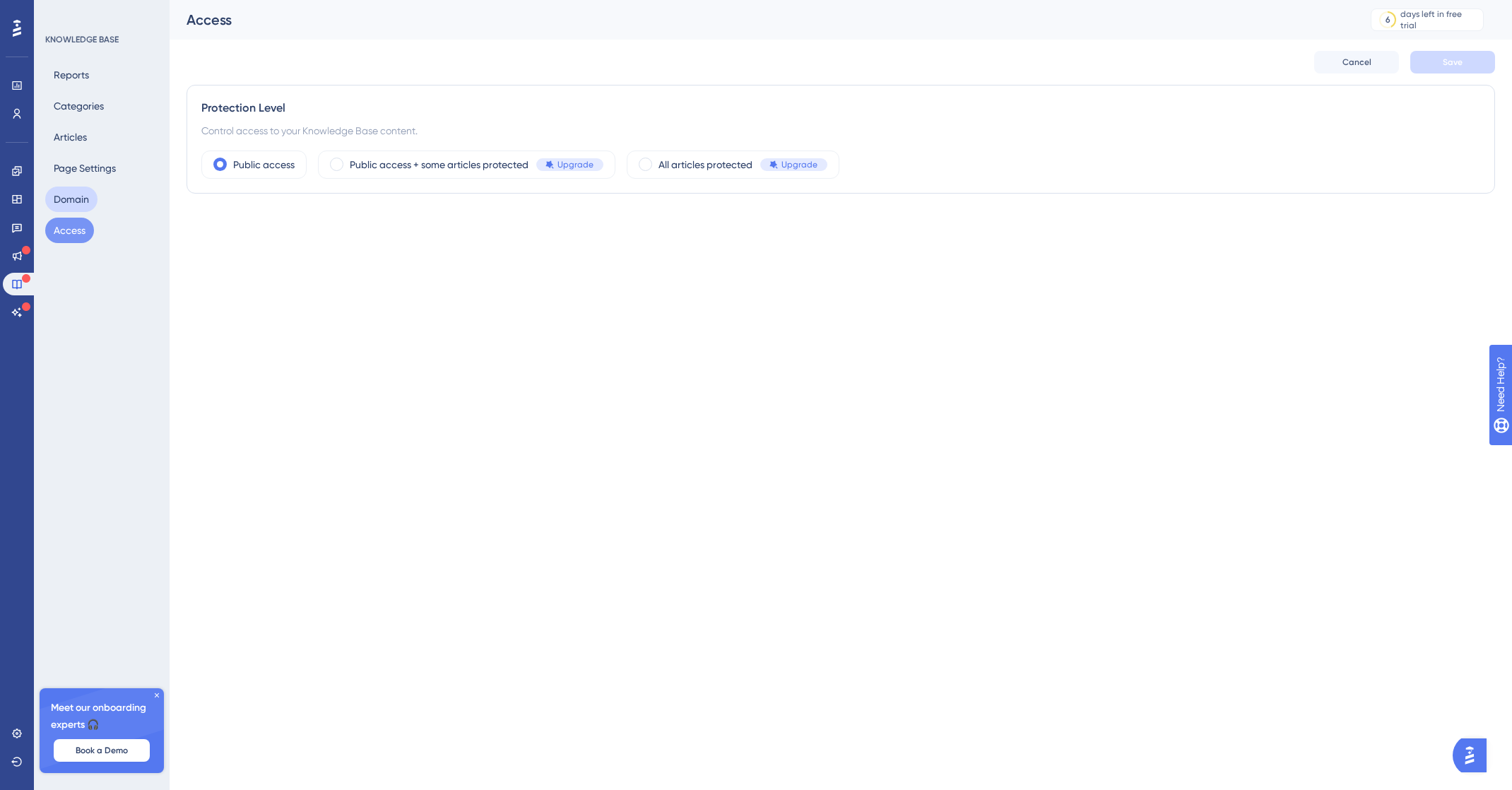
click at [83, 202] on button "Domain" at bounding box center [71, 199] width 52 height 25
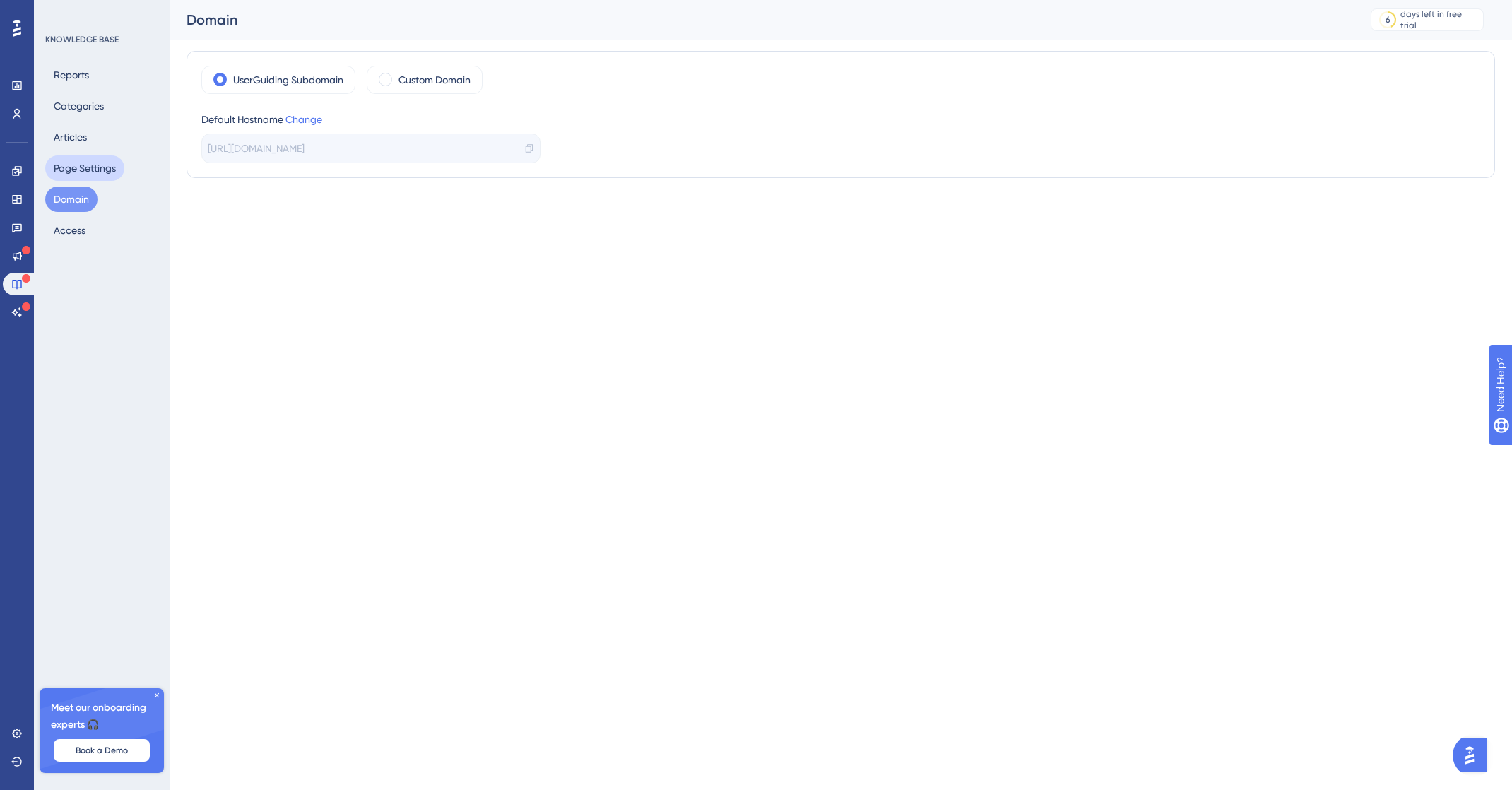
click at [83, 167] on button "Page Settings" at bounding box center [84, 168] width 79 height 25
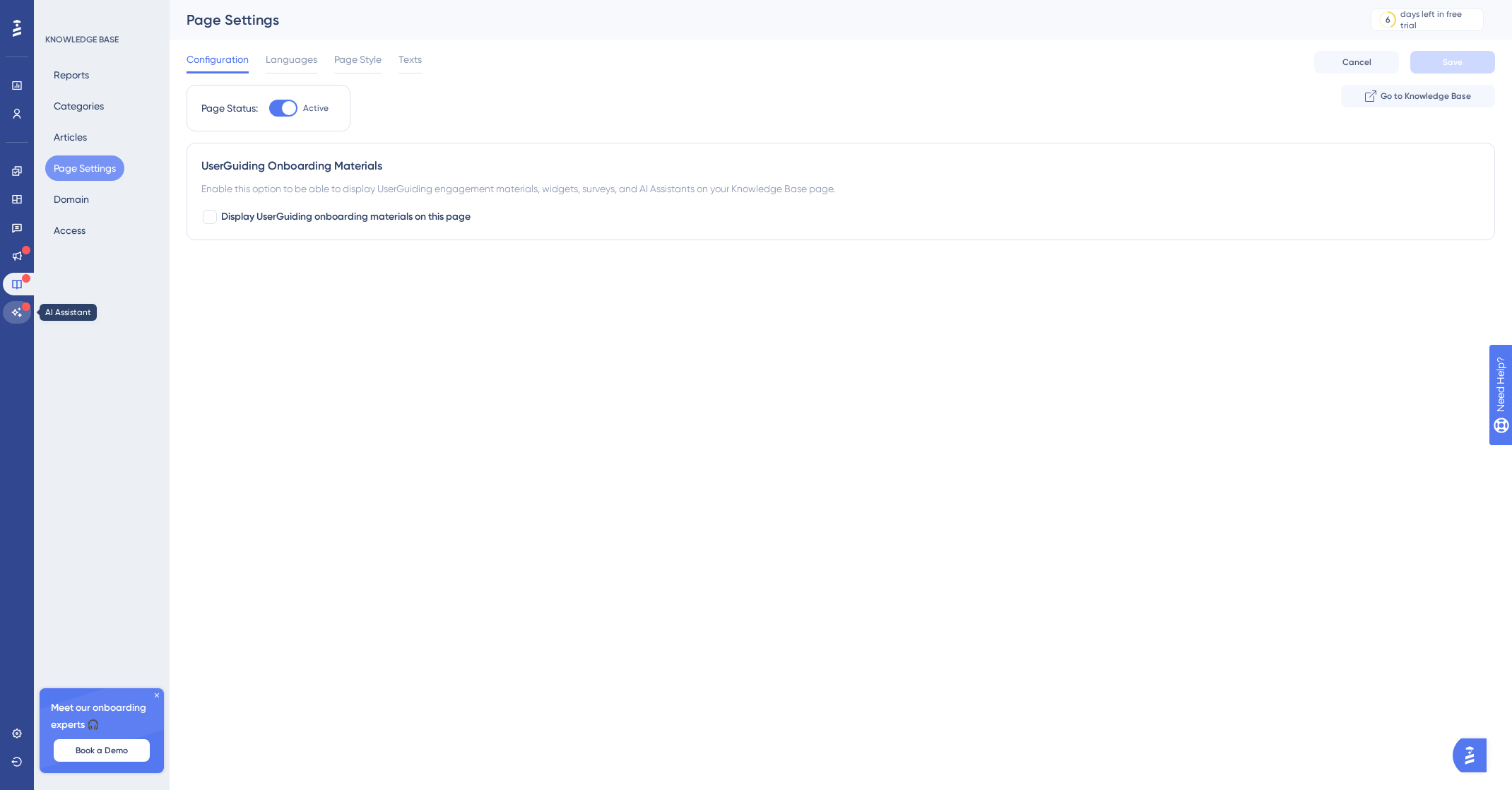
click at [12, 316] on icon at bounding box center [17, 312] width 12 height 12
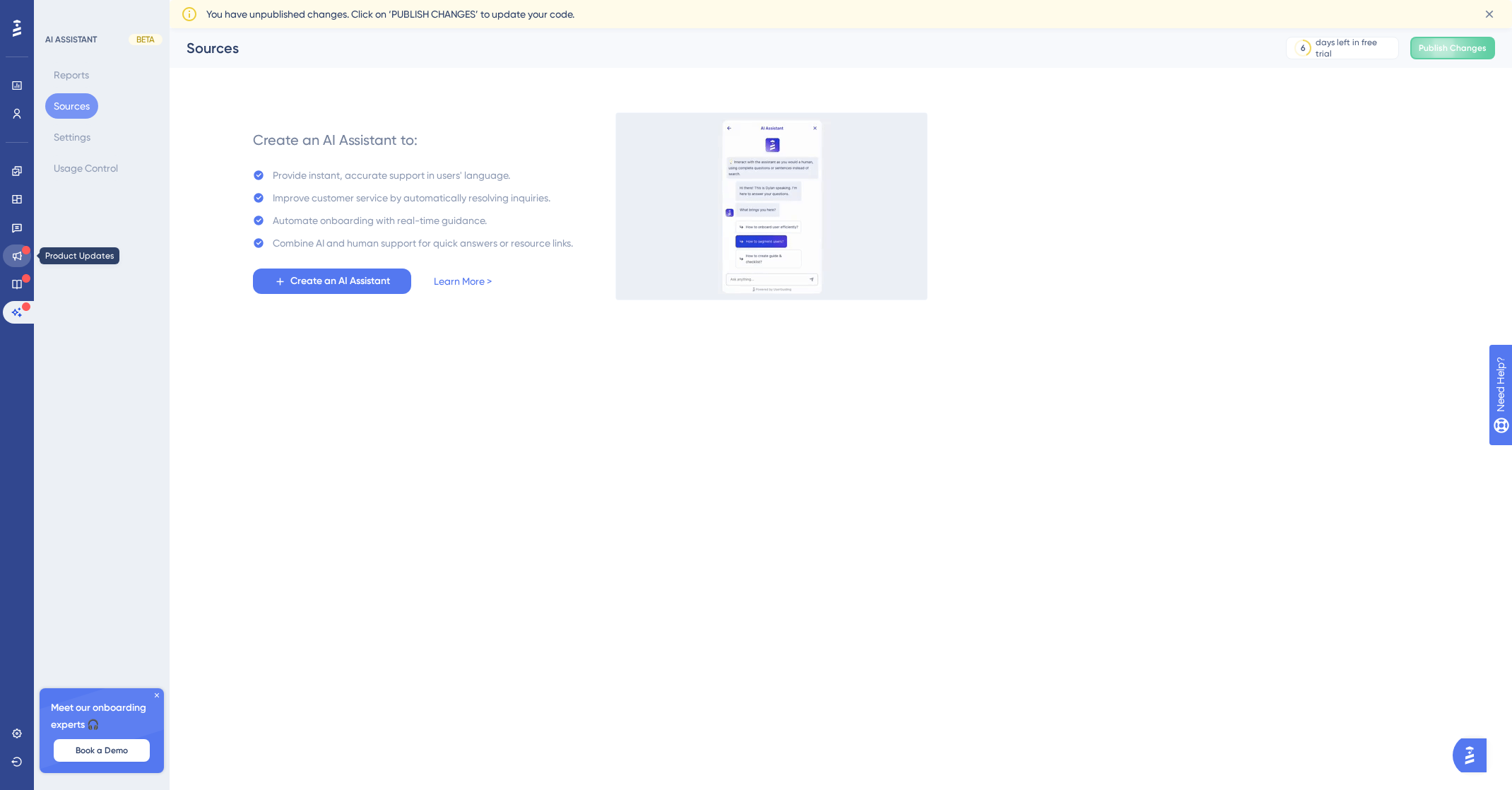
click at [16, 247] on link at bounding box center [17, 255] width 29 height 22
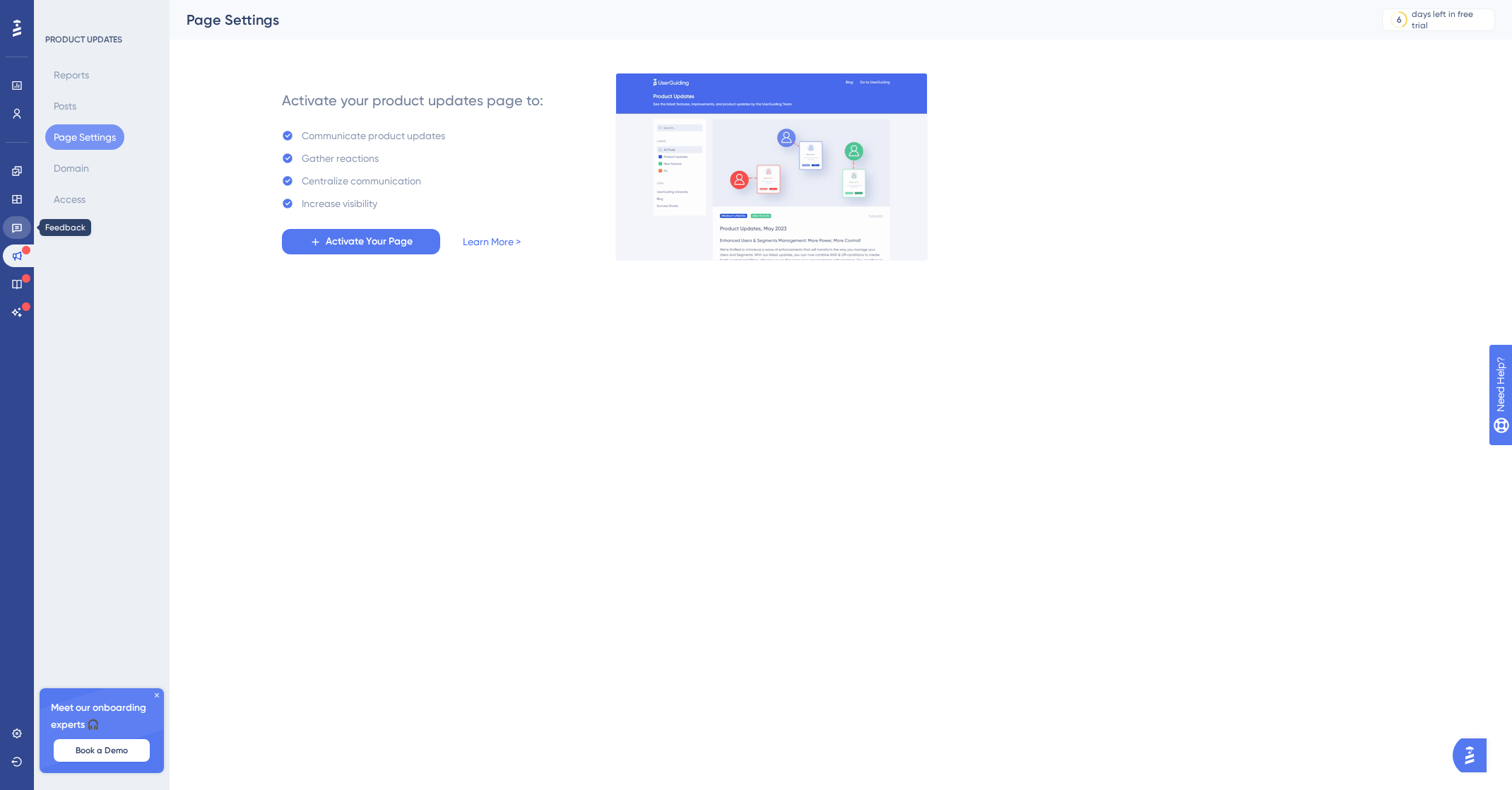
click at [21, 219] on link at bounding box center [17, 227] width 29 height 22
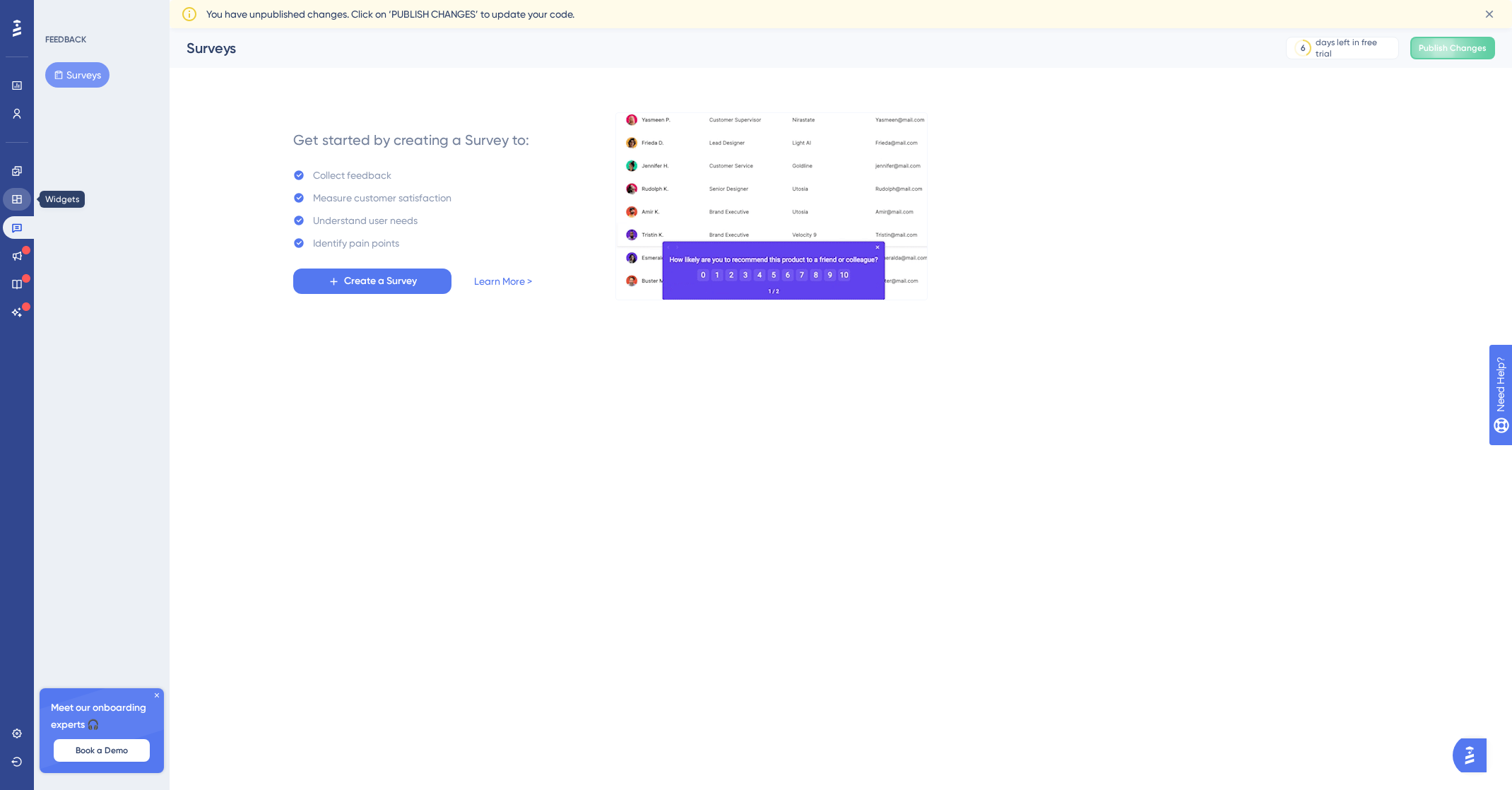
click at [19, 188] on link at bounding box center [17, 199] width 29 height 22
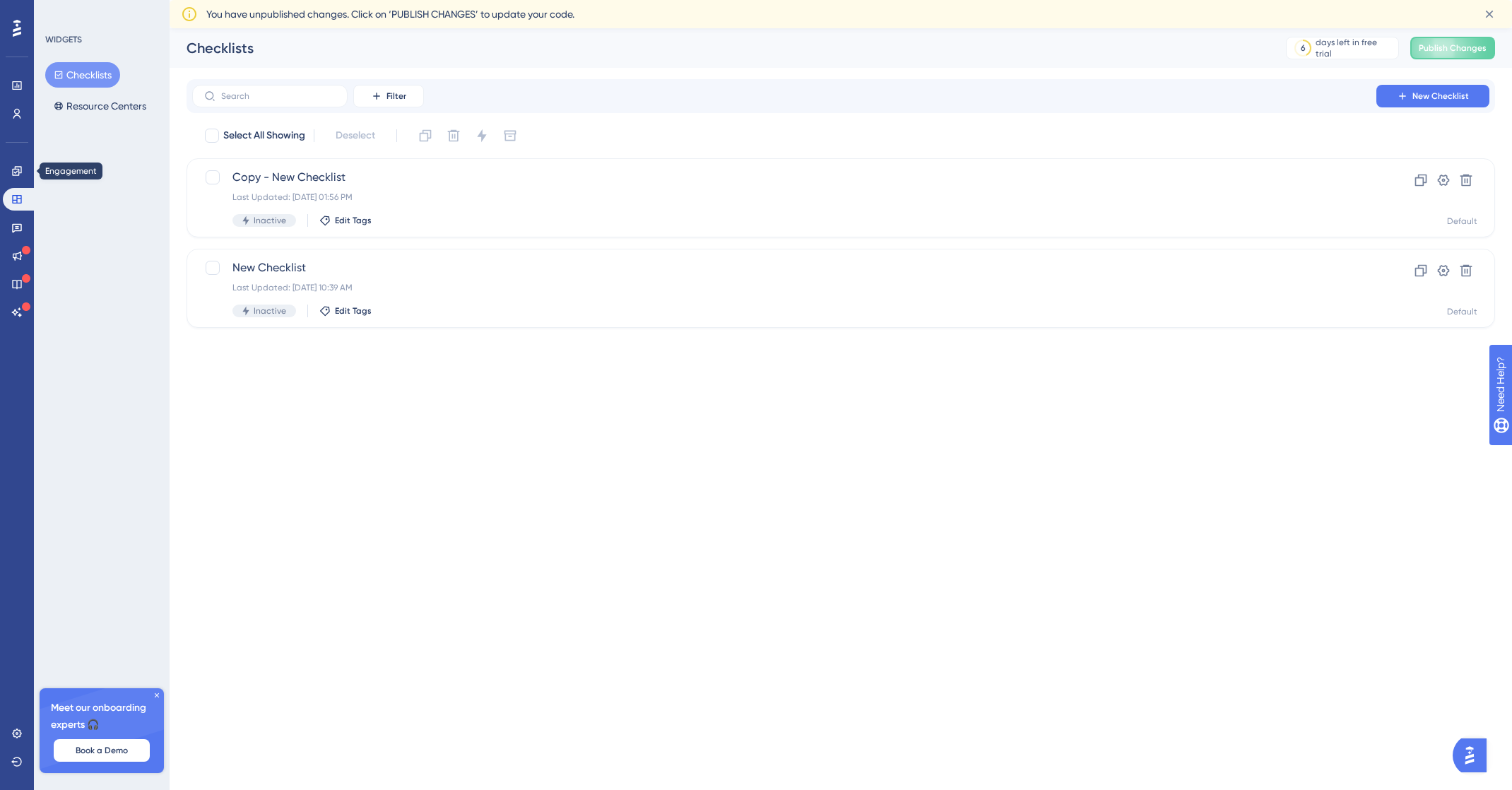
click at [27, 159] on div "Engagement Widgets Feedback Product Updates Knowledge Base AI Assistant" at bounding box center [17, 225] width 29 height 199
click at [21, 176] on link at bounding box center [17, 170] width 29 height 22
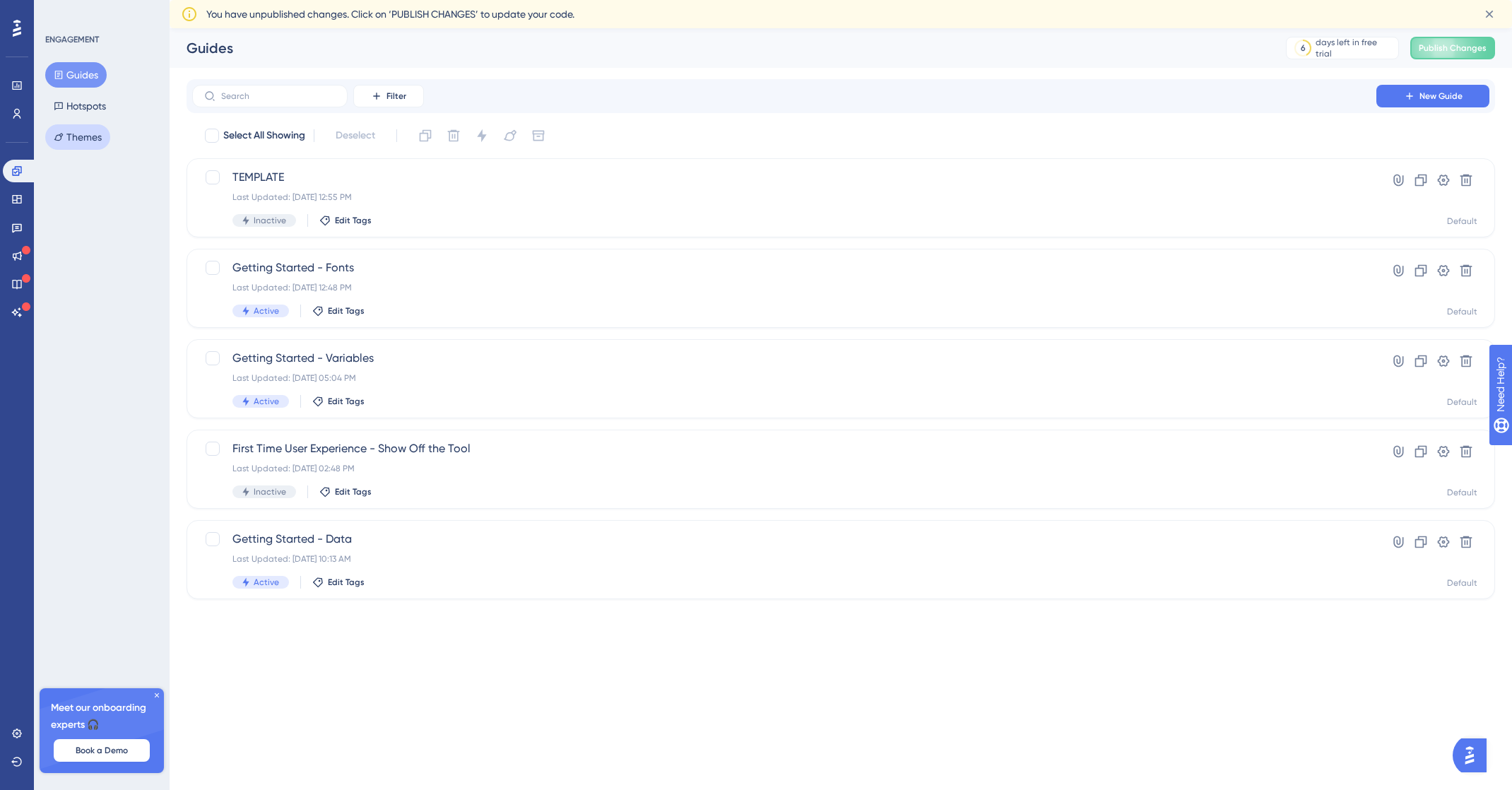
click at [102, 133] on button "Themes" at bounding box center [77, 137] width 65 height 25
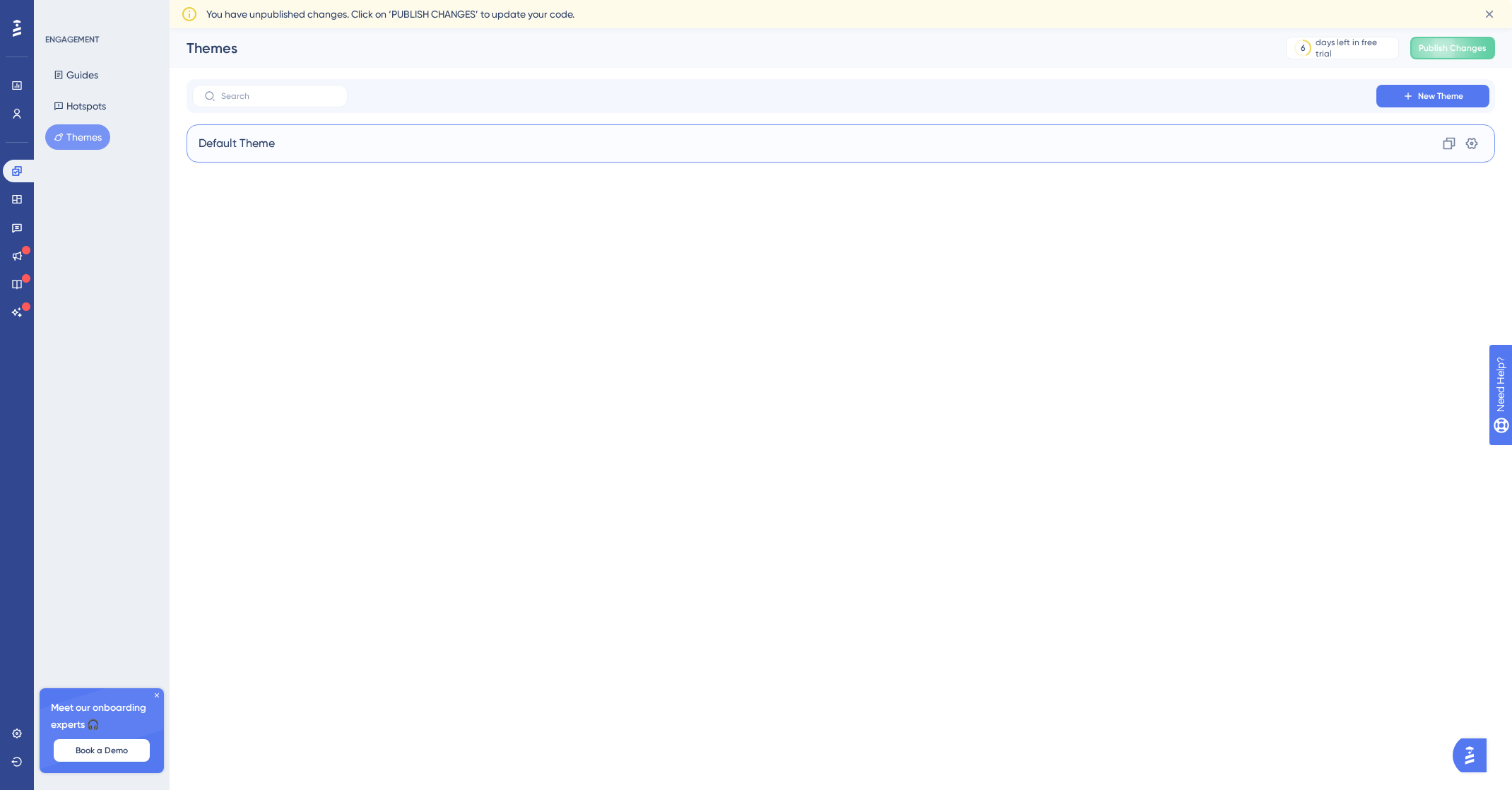
click at [346, 150] on div "Default Theme Clone Settings" at bounding box center [840, 143] width 1309 height 39
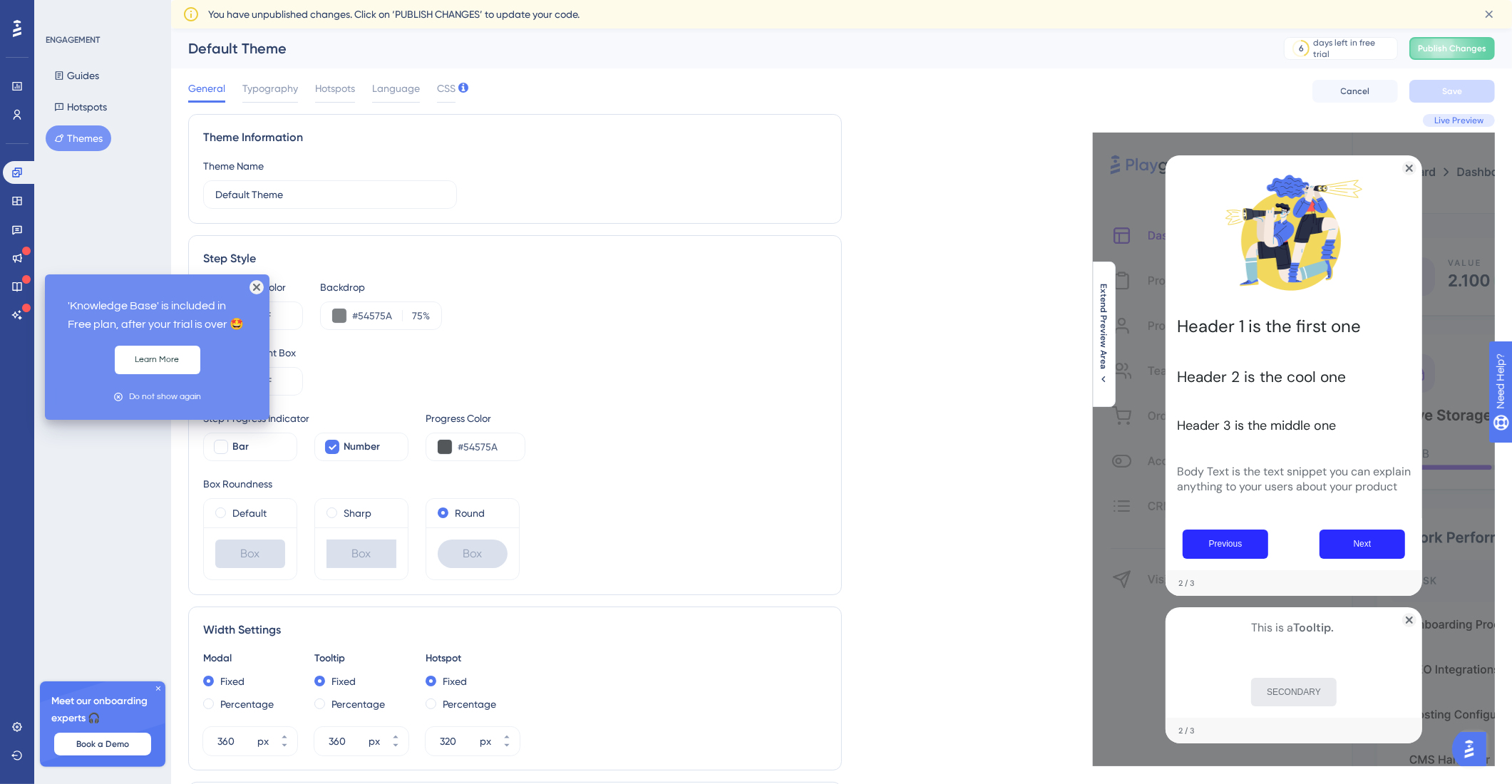
click at [26, 285] on div at bounding box center [25, 280] width 8 height 12
click at [19, 286] on icon at bounding box center [17, 286] width 12 height 12
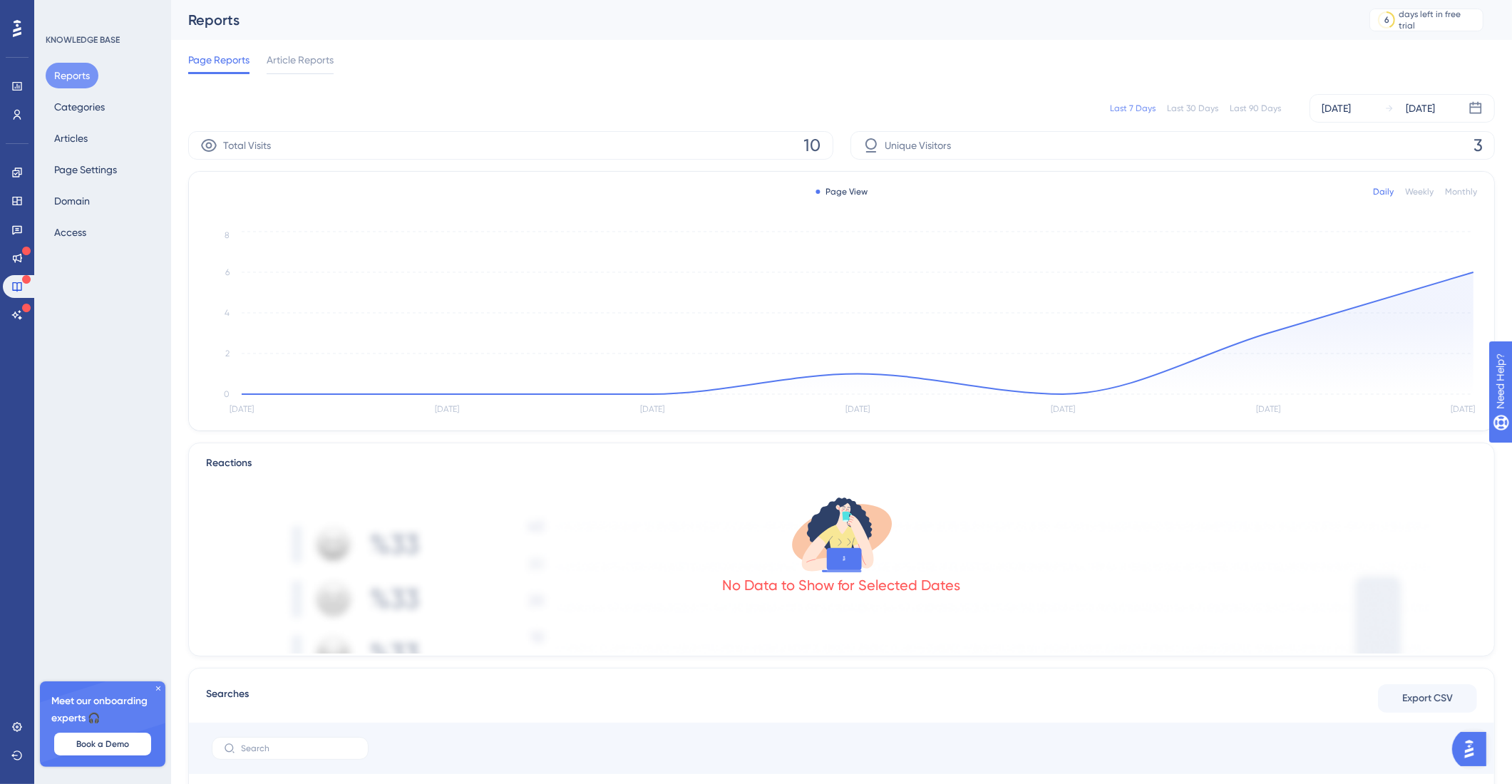
click at [114, 146] on div "Reports Categories Articles Page Settings Domain Access" at bounding box center [103, 154] width 116 height 182
click at [111, 166] on button "Page Settings" at bounding box center [85, 170] width 80 height 25
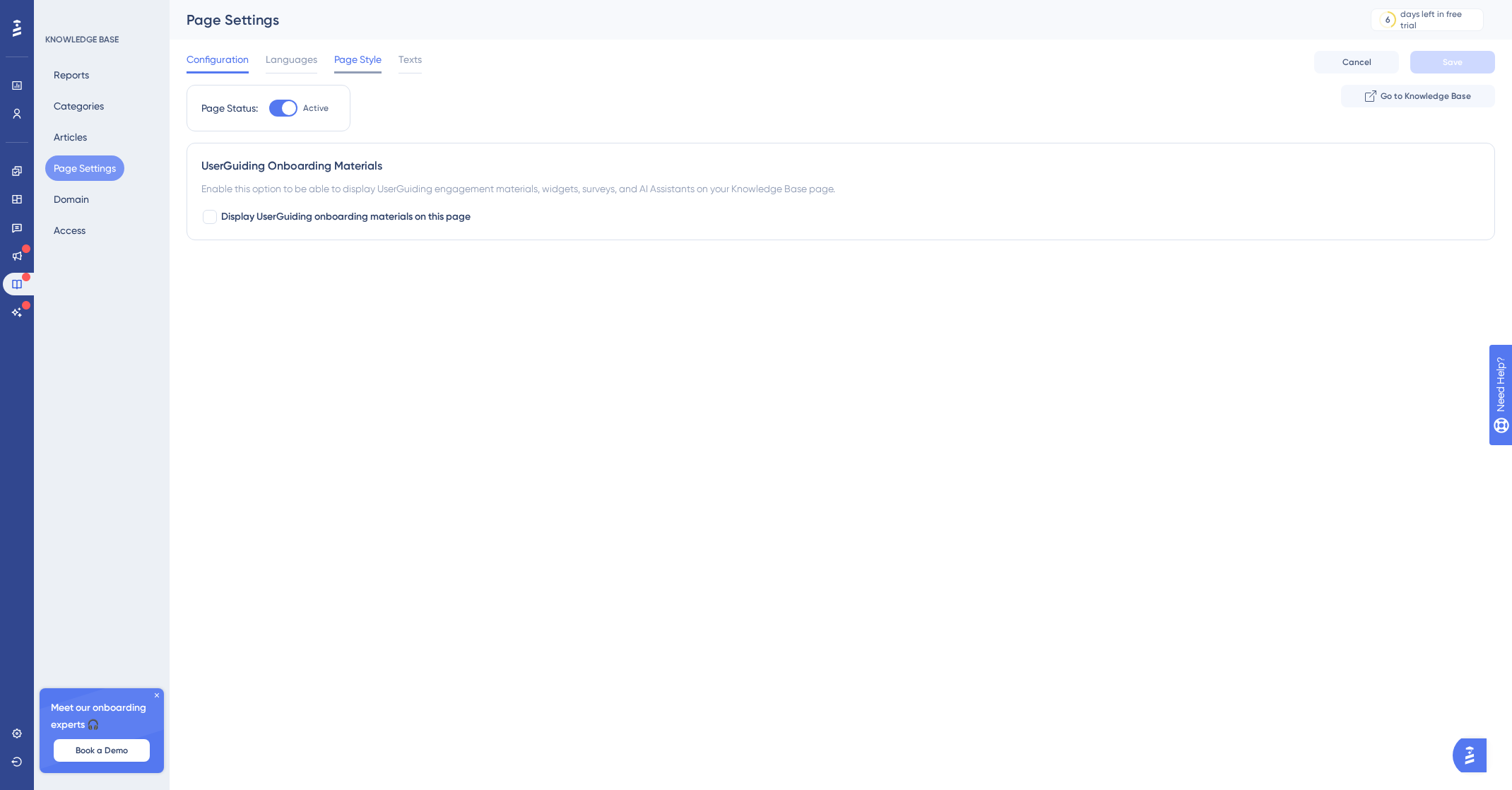
click at [363, 62] on span "Page Style" at bounding box center [357, 59] width 47 height 17
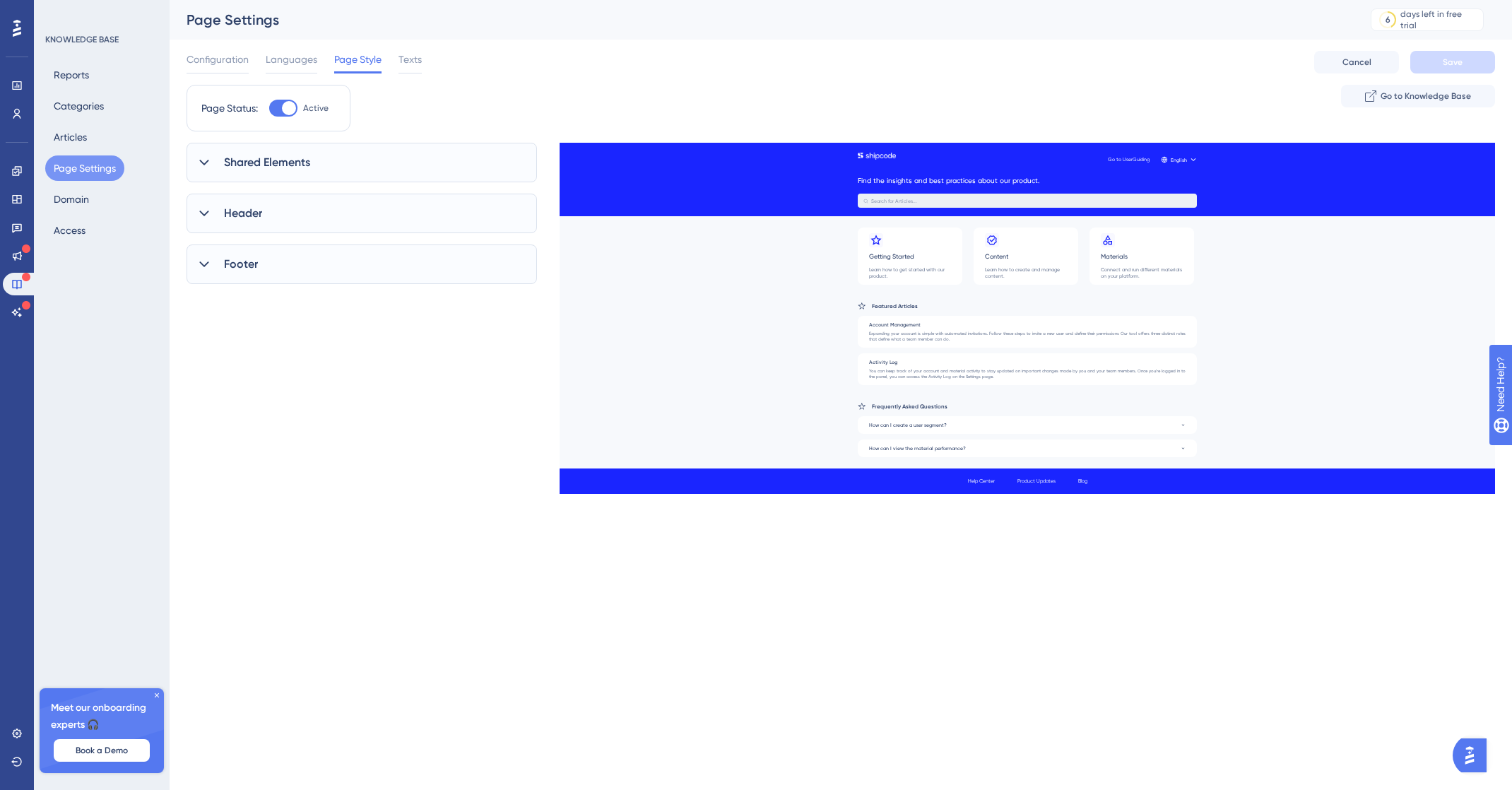
click at [272, 158] on span "Shared Elements" at bounding box center [267, 162] width 86 height 17
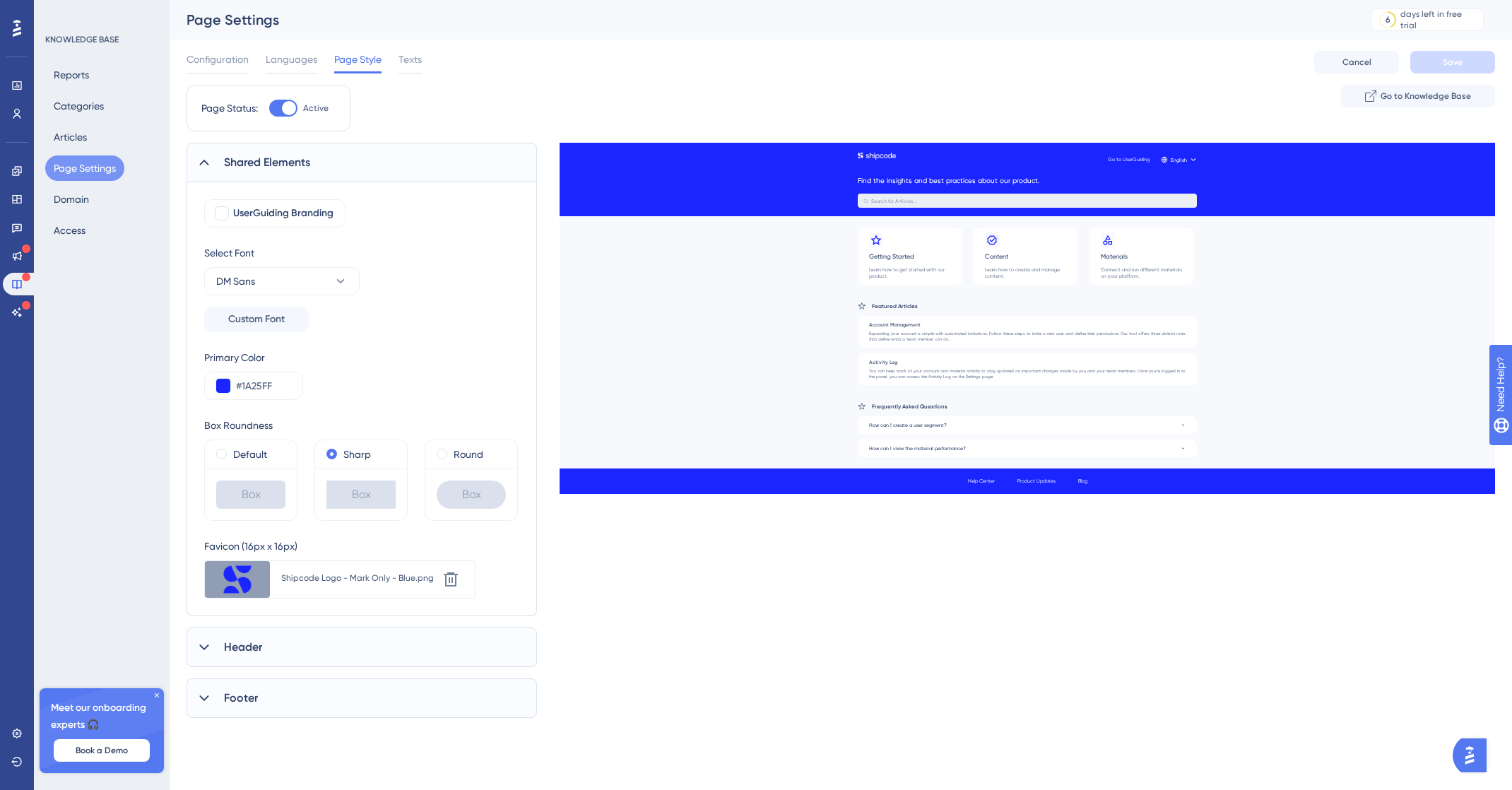
click at [272, 157] on span "Shared Elements" at bounding box center [267, 162] width 86 height 17
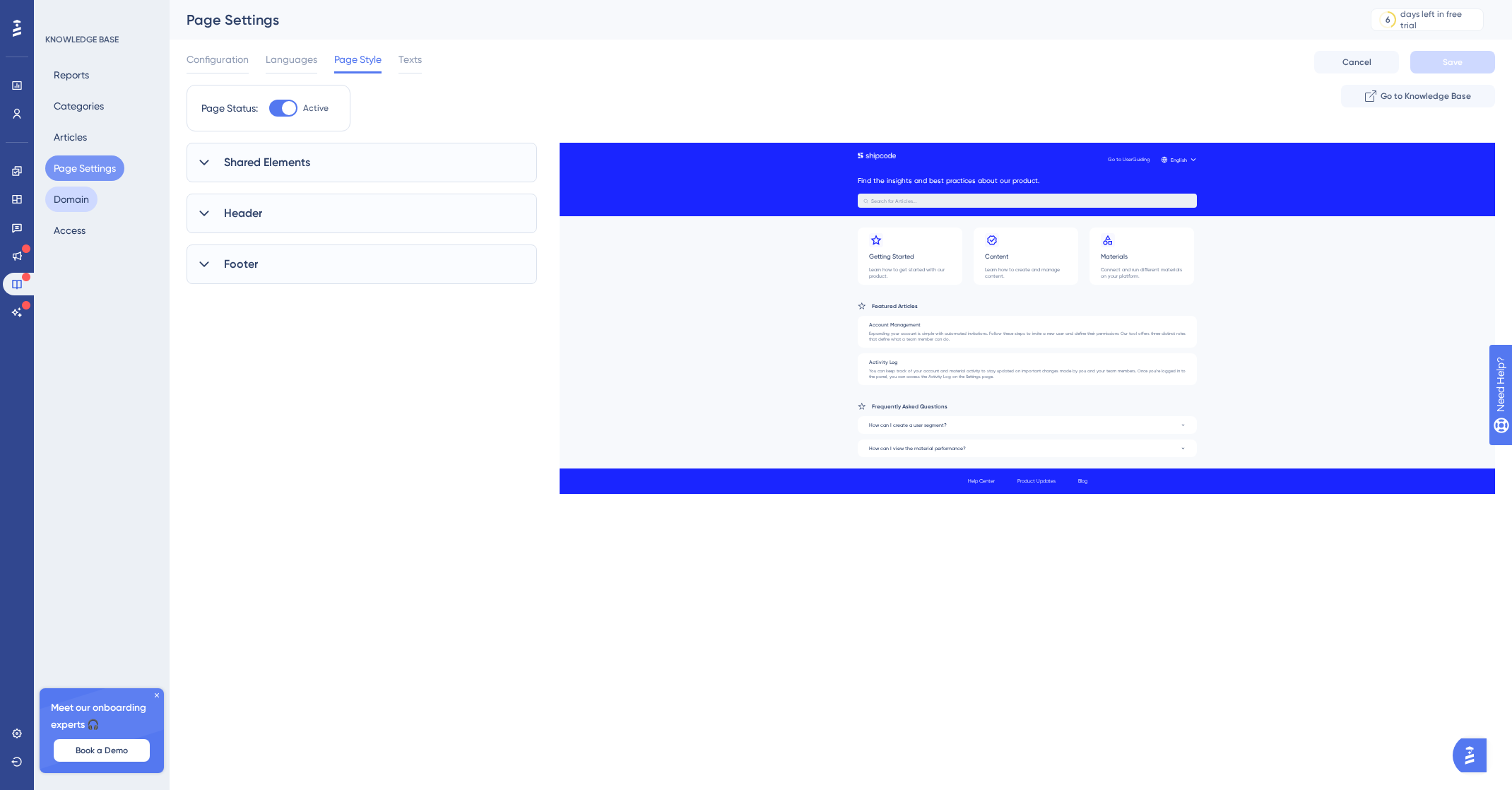
click at [88, 194] on button "Domain" at bounding box center [71, 199] width 52 height 25
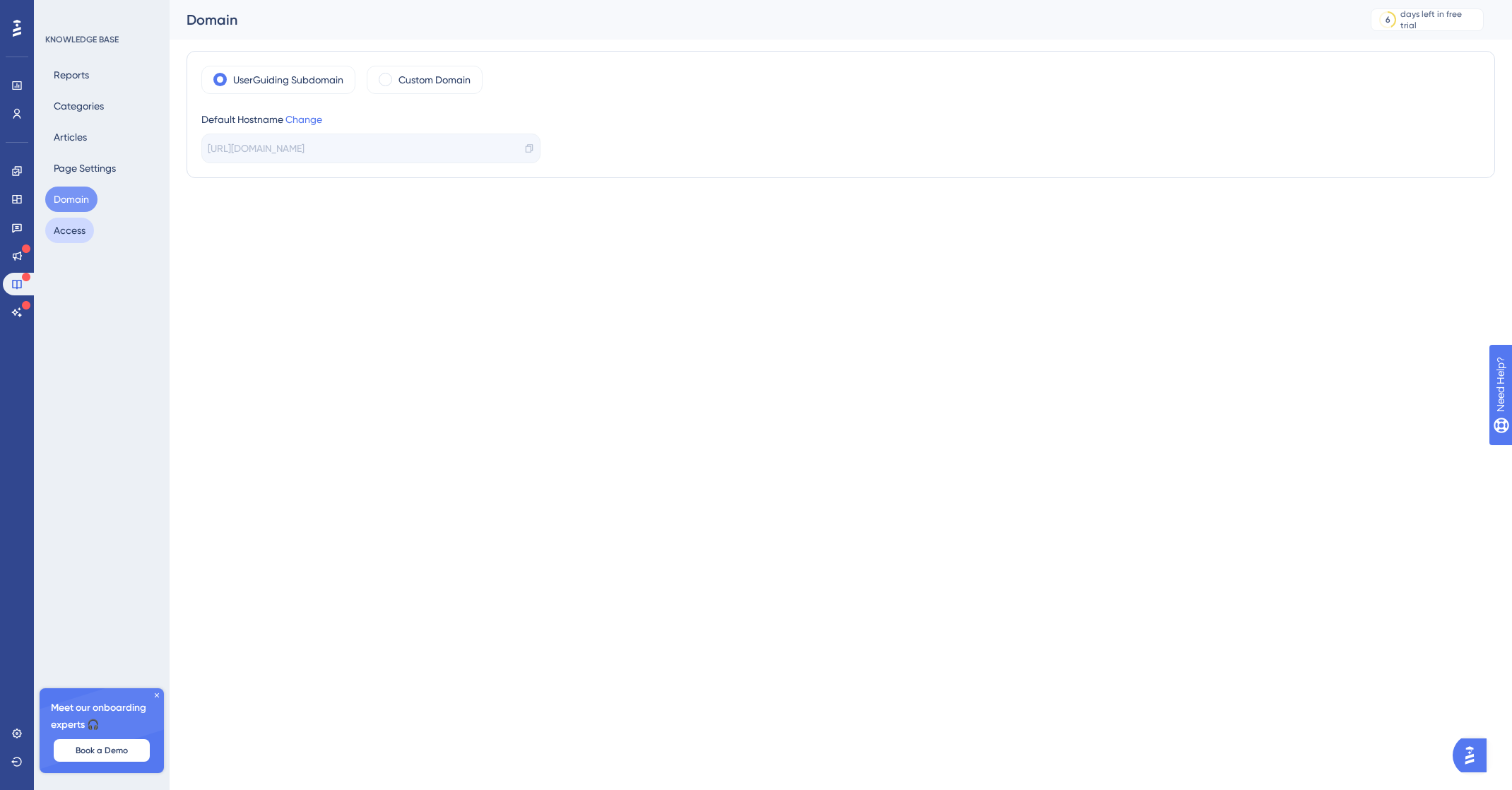
click at [82, 228] on button "Access" at bounding box center [69, 230] width 48 height 25
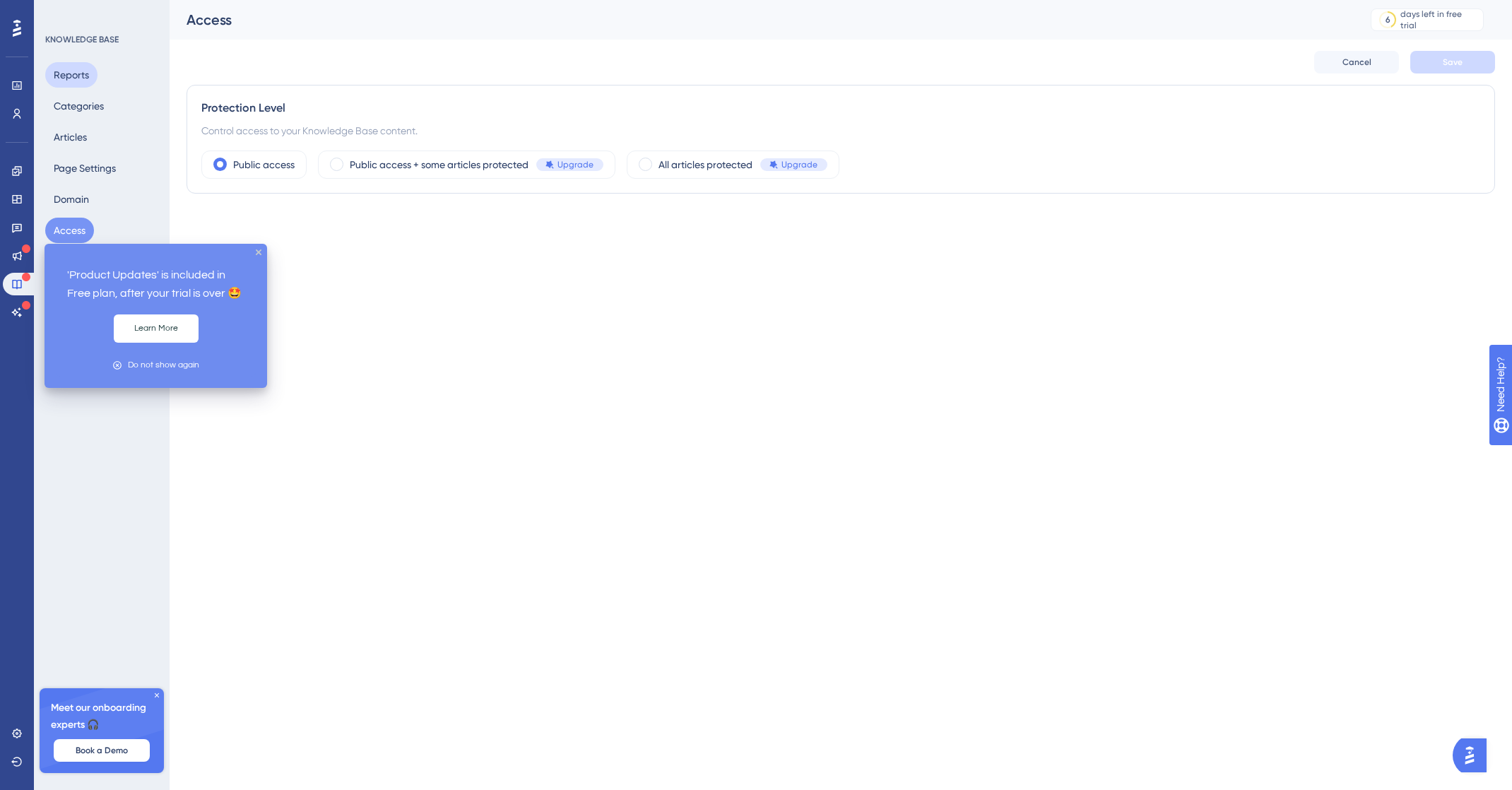
click at [82, 74] on button "Reports" at bounding box center [71, 74] width 52 height 25
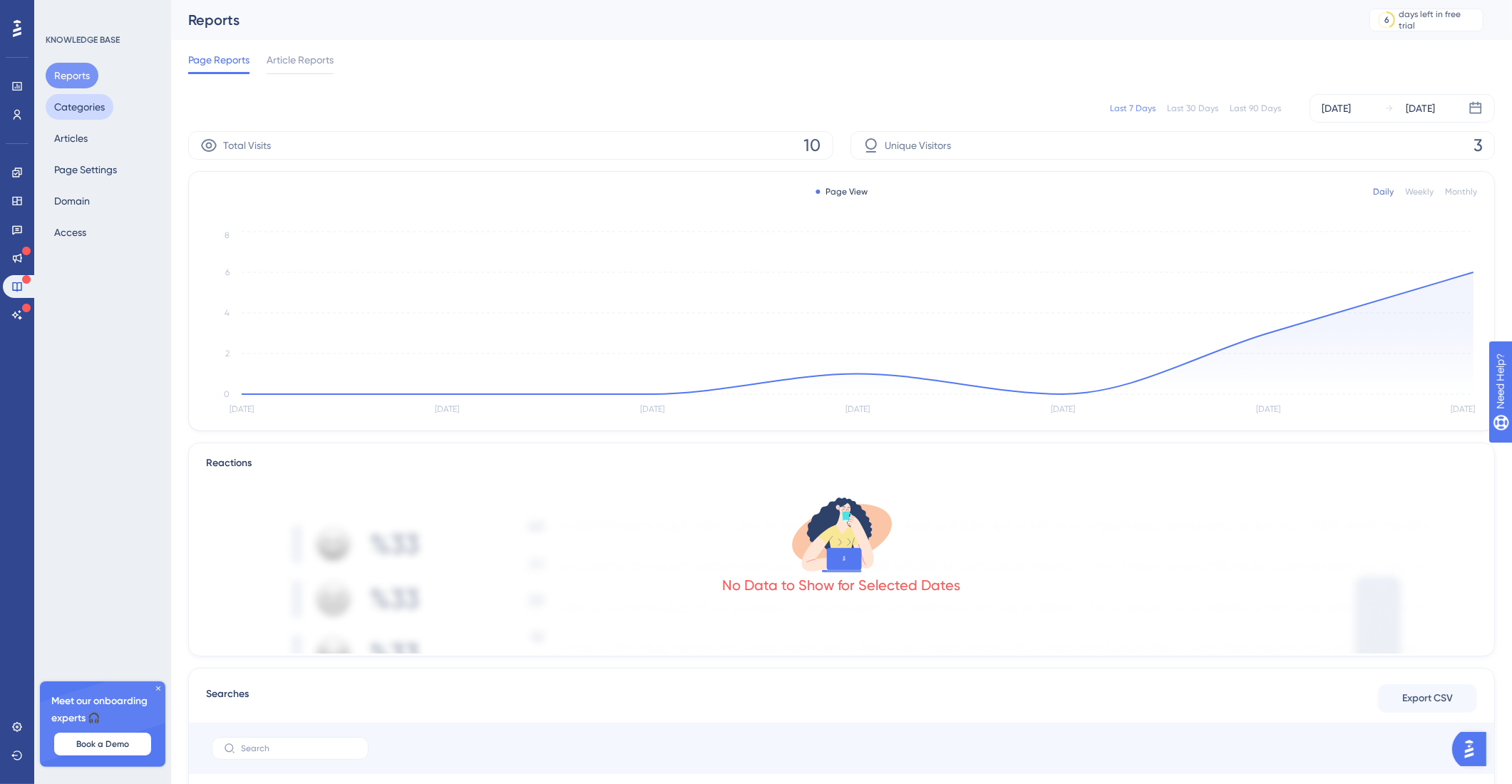
click at [82, 100] on button "Categories" at bounding box center [79, 107] width 68 height 25
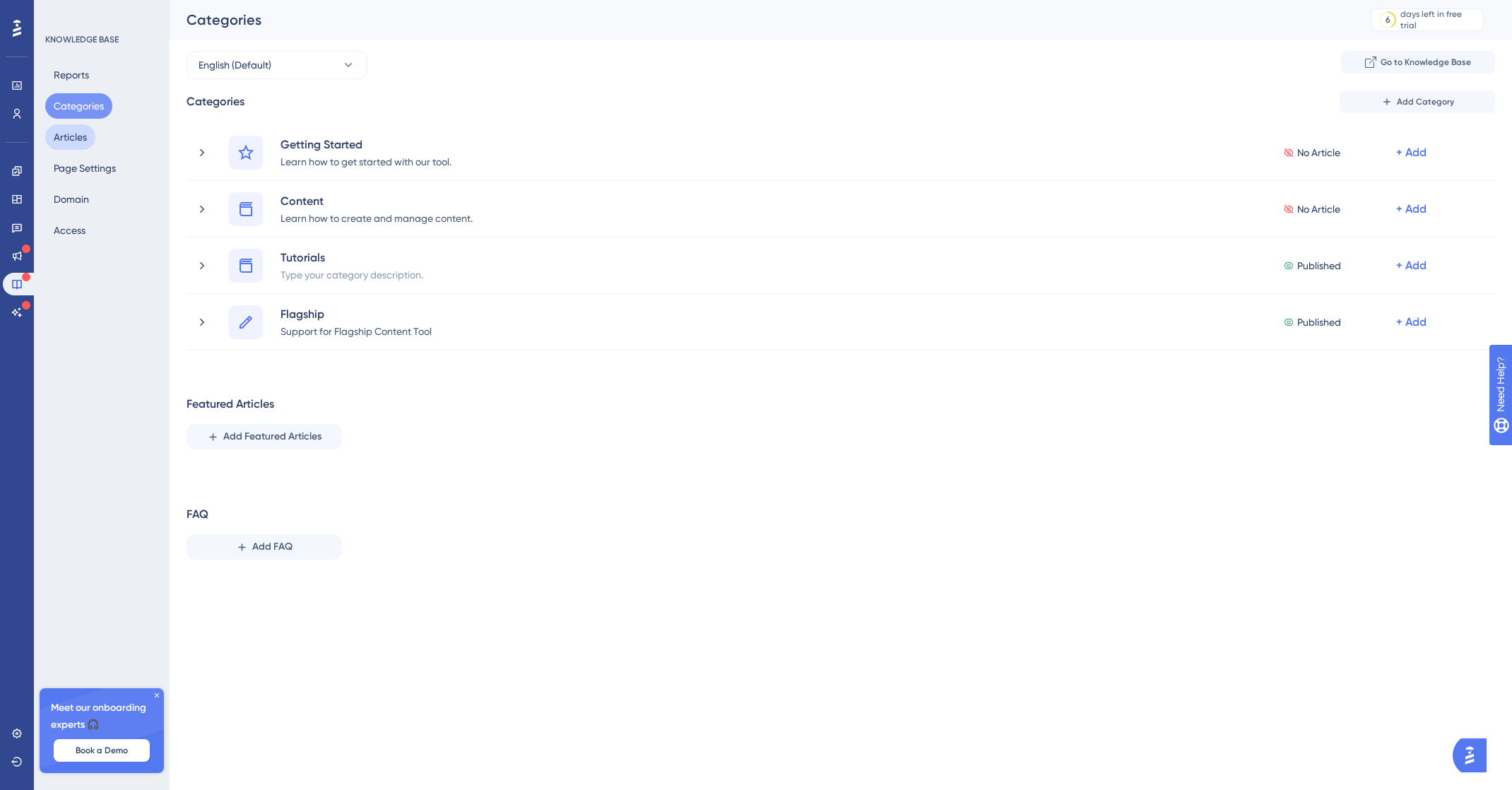
click at [75, 129] on button "Articles" at bounding box center [70, 137] width 50 height 25
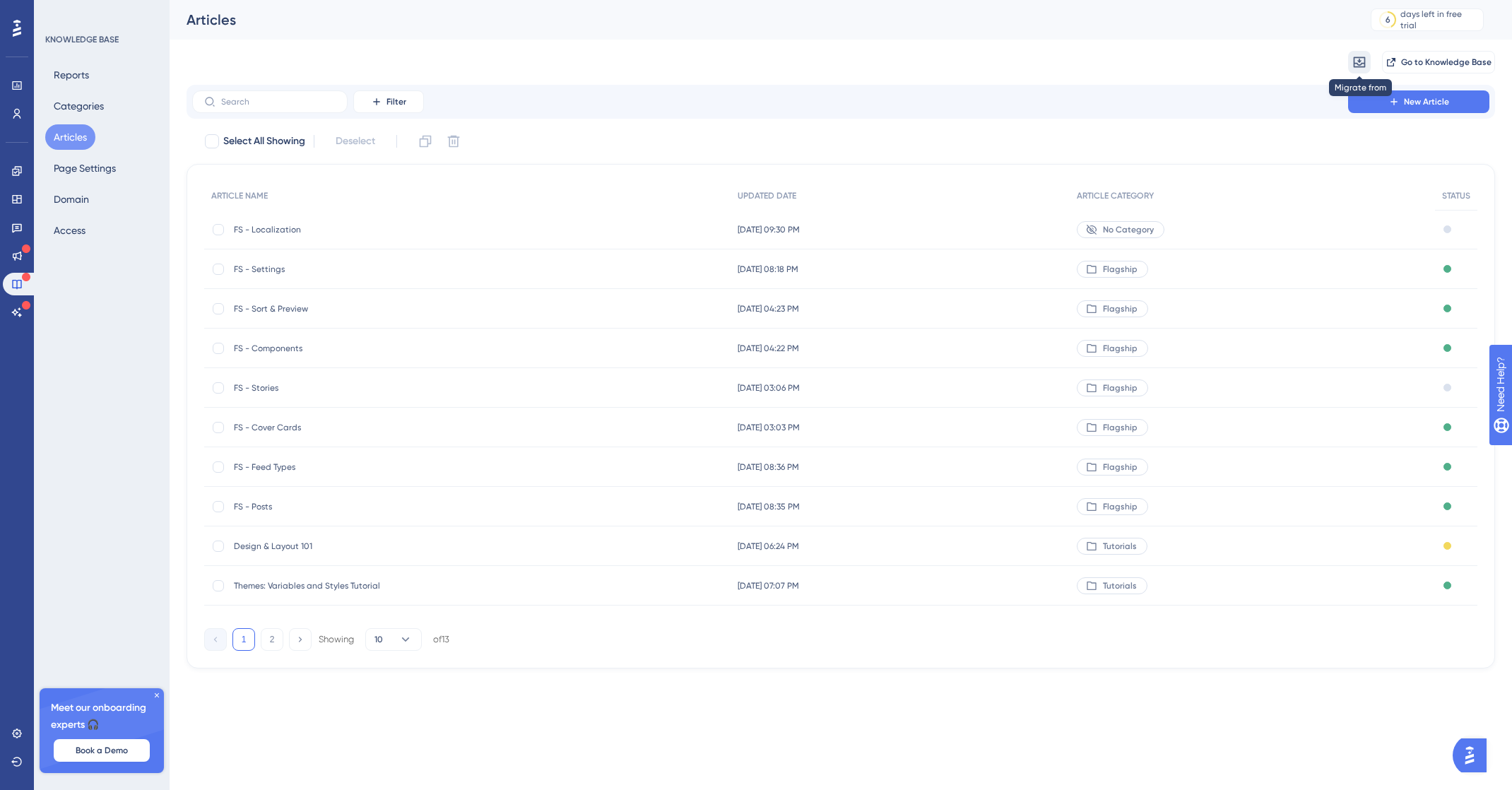
click at [1361, 65] on icon at bounding box center [1360, 63] width 14 height 14
click at [1261, 71] on div "Migrate from from Zendesk from Zendesk from Intercom from Intercom Go to Knowle…" at bounding box center [840, 62] width 1309 height 45
click at [101, 173] on button "Page Settings" at bounding box center [84, 168] width 79 height 25
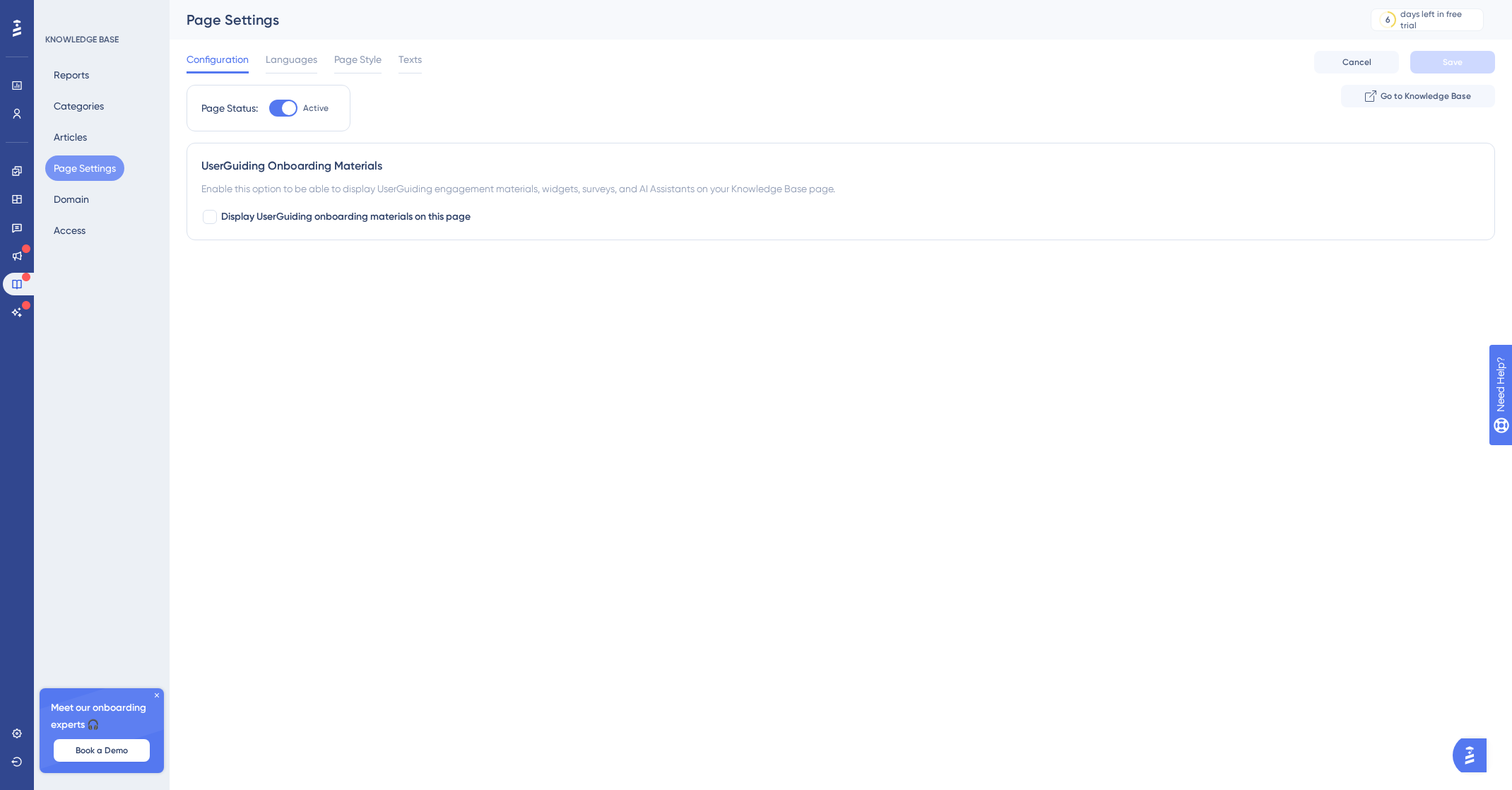
click at [84, 122] on div "Reports Categories Articles Page Settings Domain Access" at bounding box center [102, 152] width 115 height 181
click at [84, 133] on button "Articles" at bounding box center [70, 137] width 50 height 25
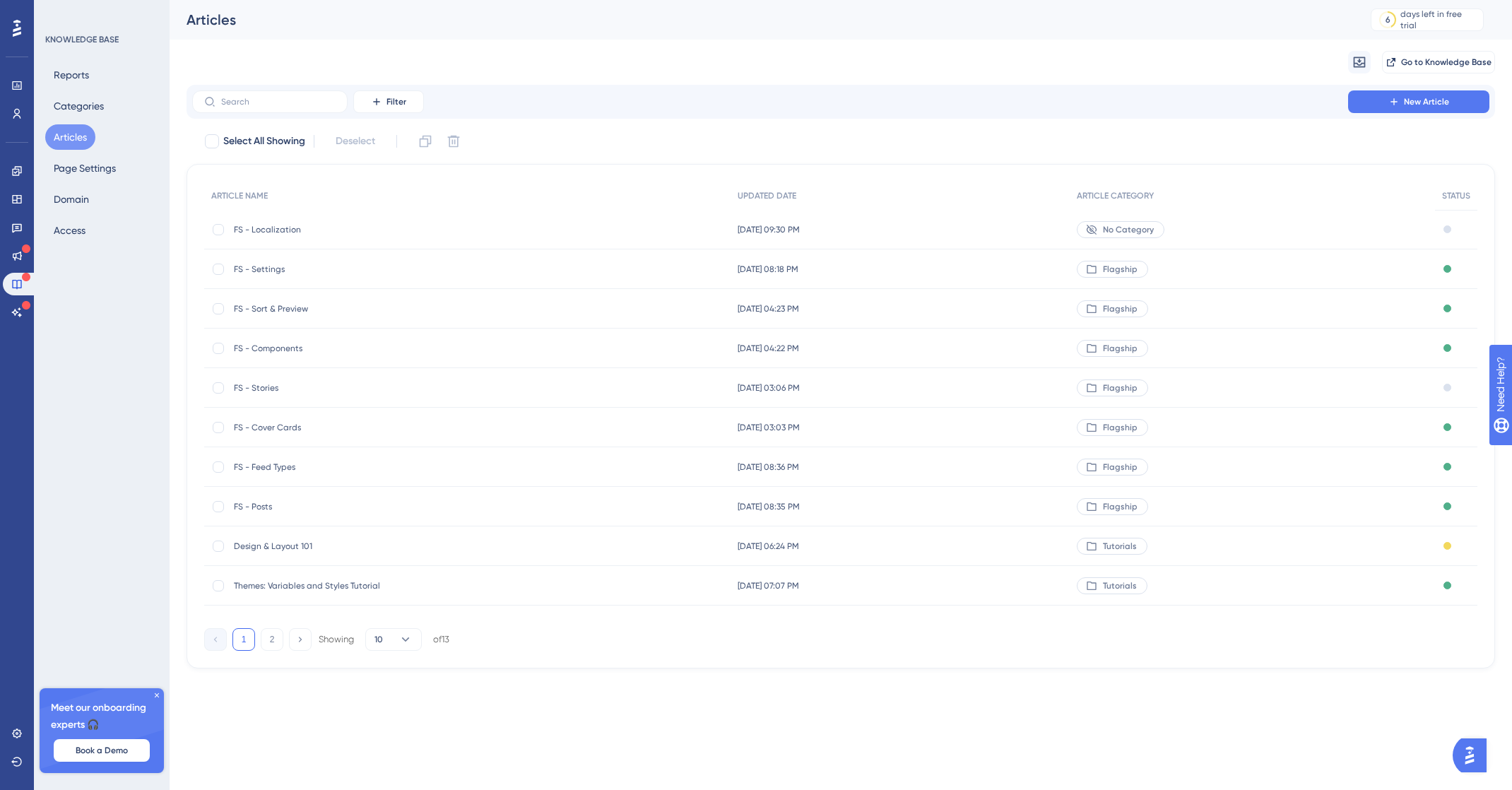
click at [271, 226] on span "FS - Localization" at bounding box center [347, 229] width 226 height 12
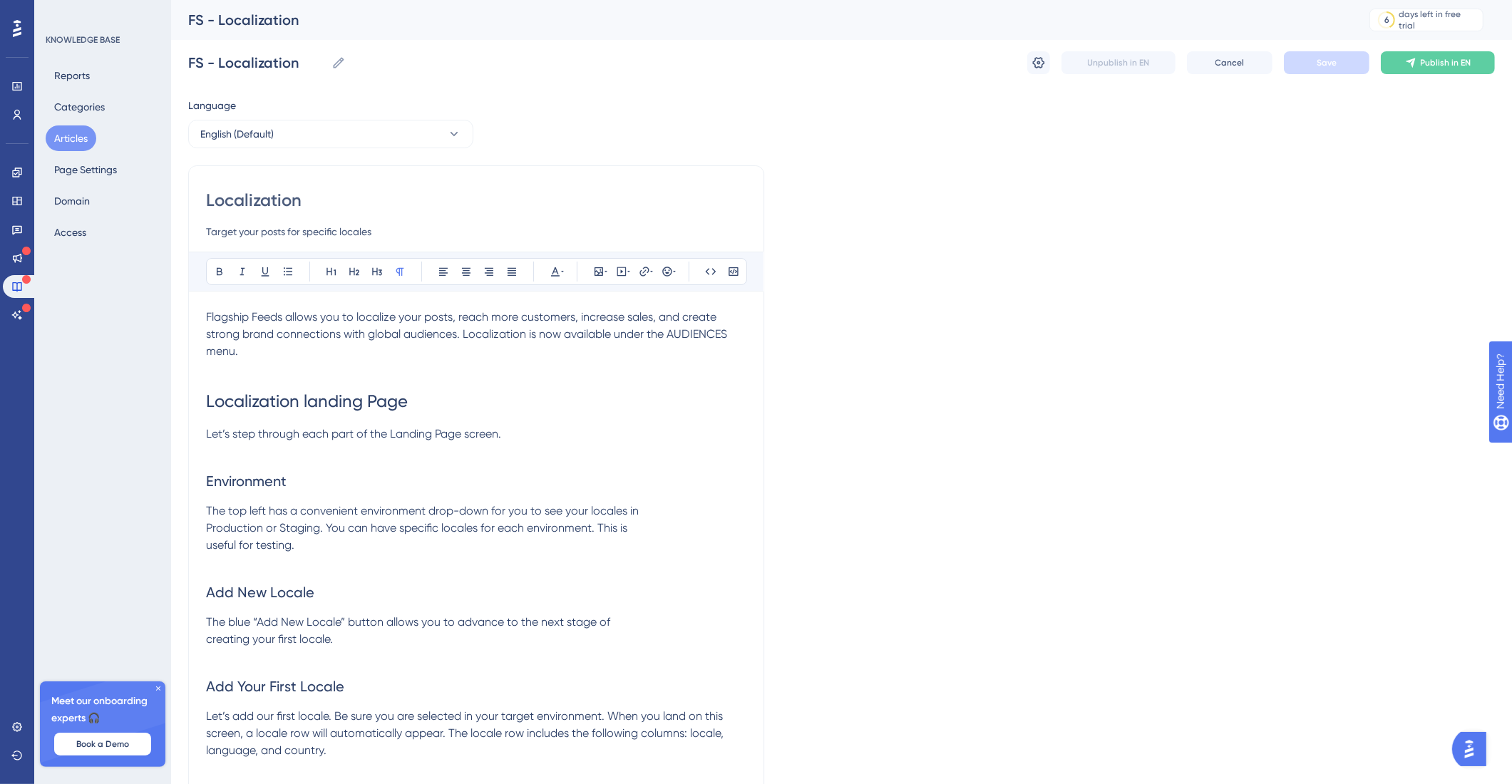
scroll to position [606, 0]
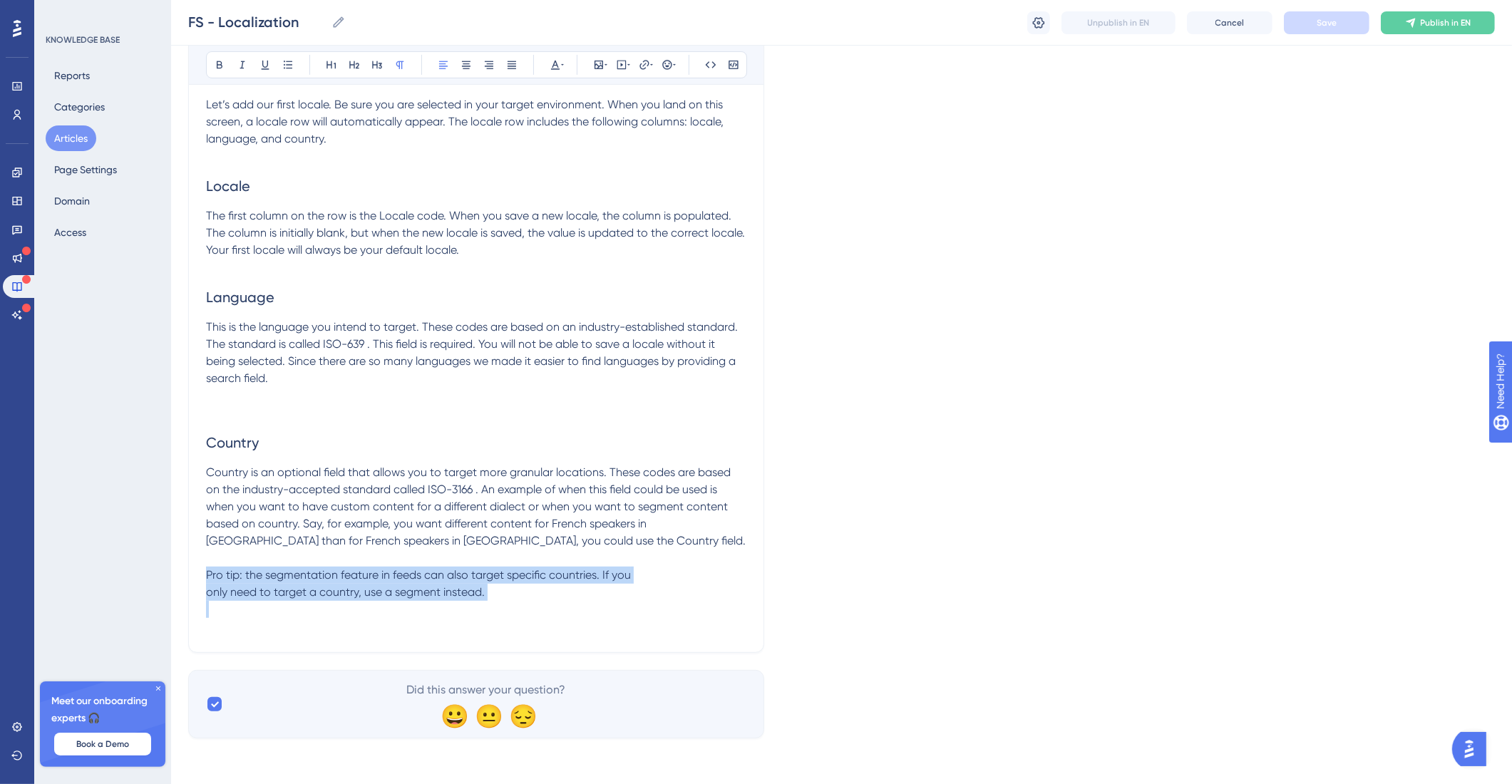
drag, startPoint x: 499, startPoint y: 602, endPoint x: 171, endPoint y: 581, distance: 328.7
click at [171, 581] on div "Performance Users Engagement Widgets Feedback Product Updates Knowledge Base AI…" at bounding box center [841, 77] width 1341 height 1367
click at [218, 66] on icon at bounding box center [220, 64] width 12 height 12
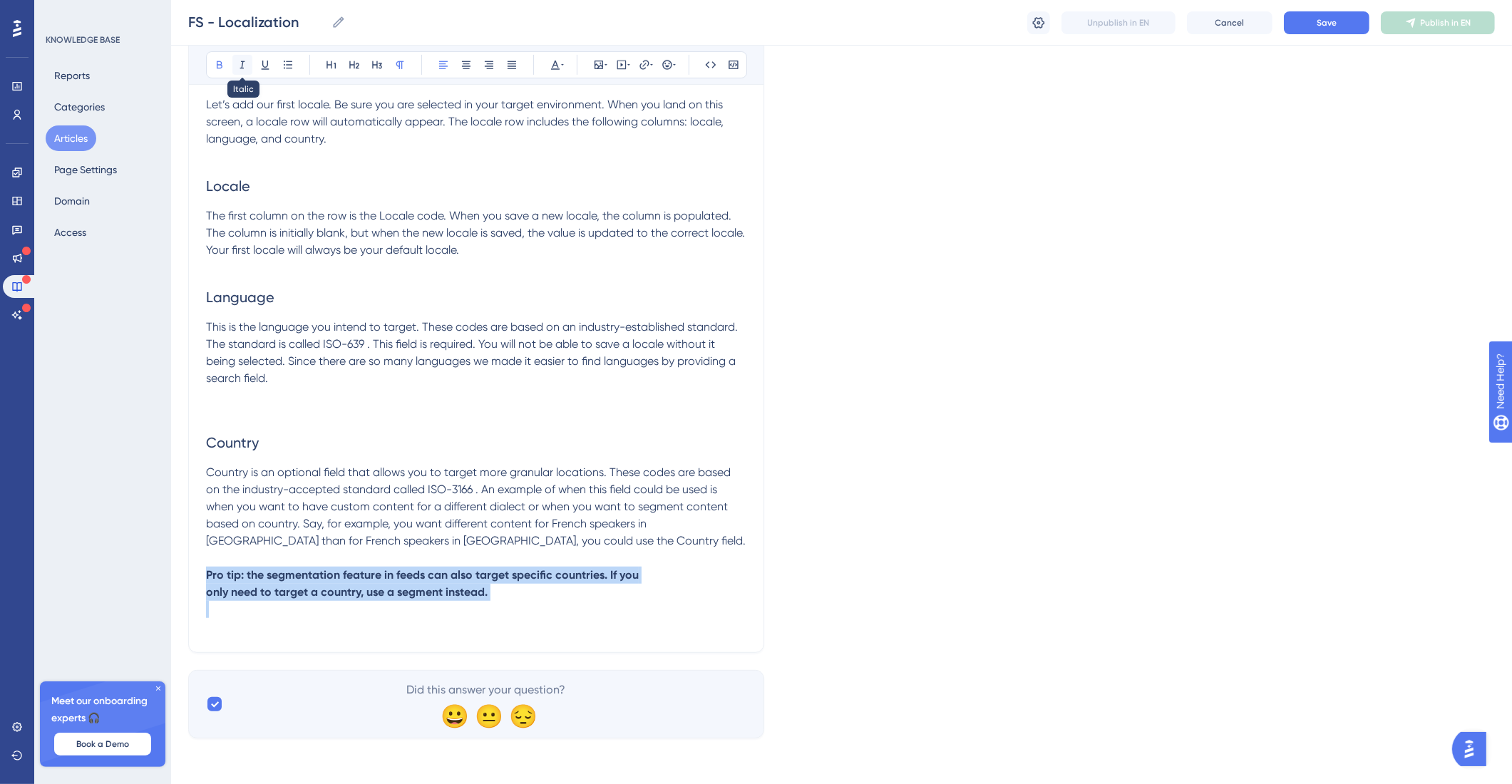
click at [247, 62] on icon at bounding box center [242, 64] width 12 height 12
click at [642, 613] on p at bounding box center [476, 609] width 540 height 17
drag, startPoint x: 519, startPoint y: 591, endPoint x: 192, endPoint y: 554, distance: 329.1
click at [171, 570] on div "Performance Users Engagement Widgets Feedback Product Updates Knowledge Base AI…" at bounding box center [841, 77] width 1341 height 1367
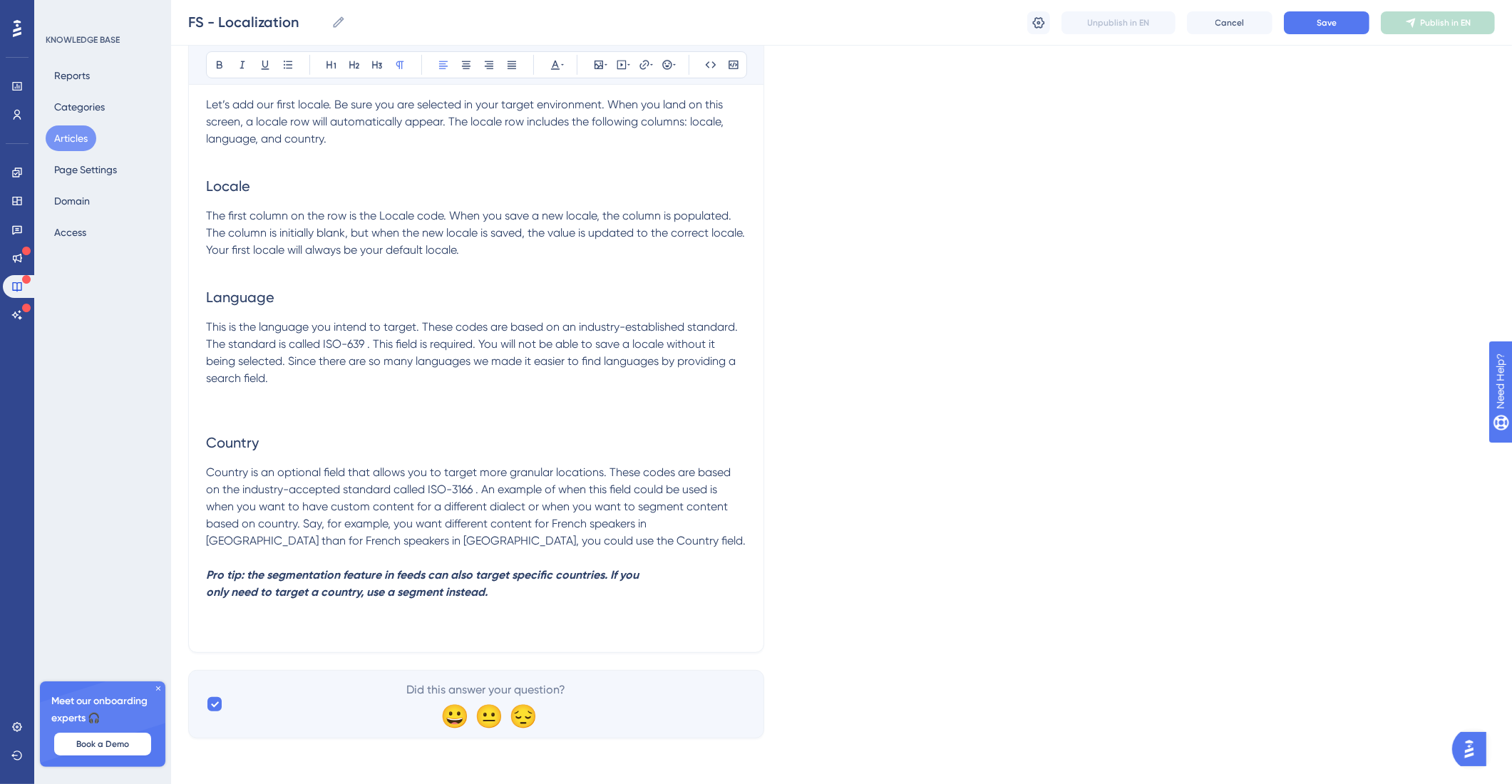
click at [401, 513] on p "Country is an optional field that allows you to target more granular locations.…" at bounding box center [476, 507] width 540 height 86
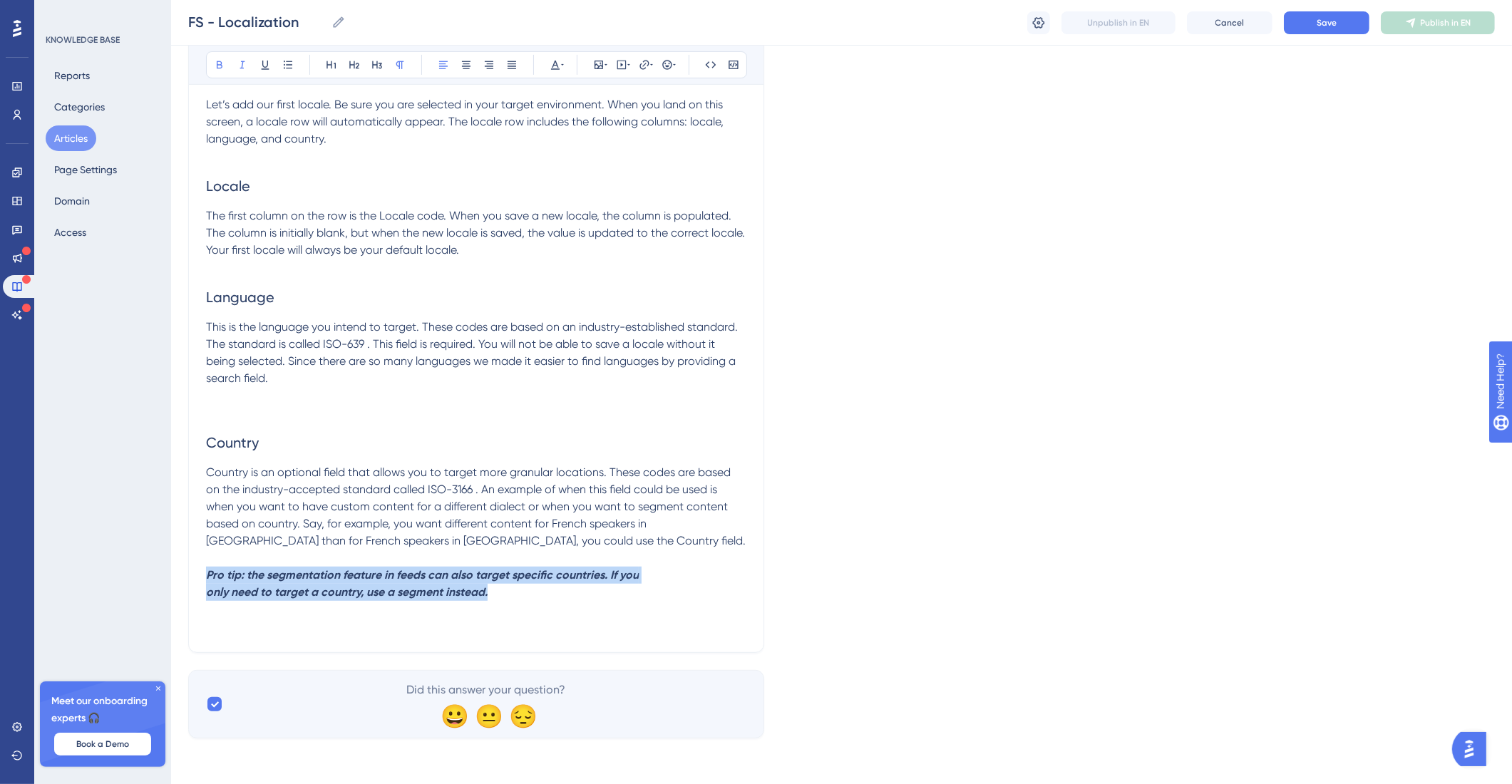
drag, startPoint x: 502, startPoint y: 593, endPoint x: 193, endPoint y: 581, distance: 309.2
click at [193, 580] on div "Localization Target your posts for specific locales Bold Italic Underline Bulle…" at bounding box center [475, 103] width 576 height 1099
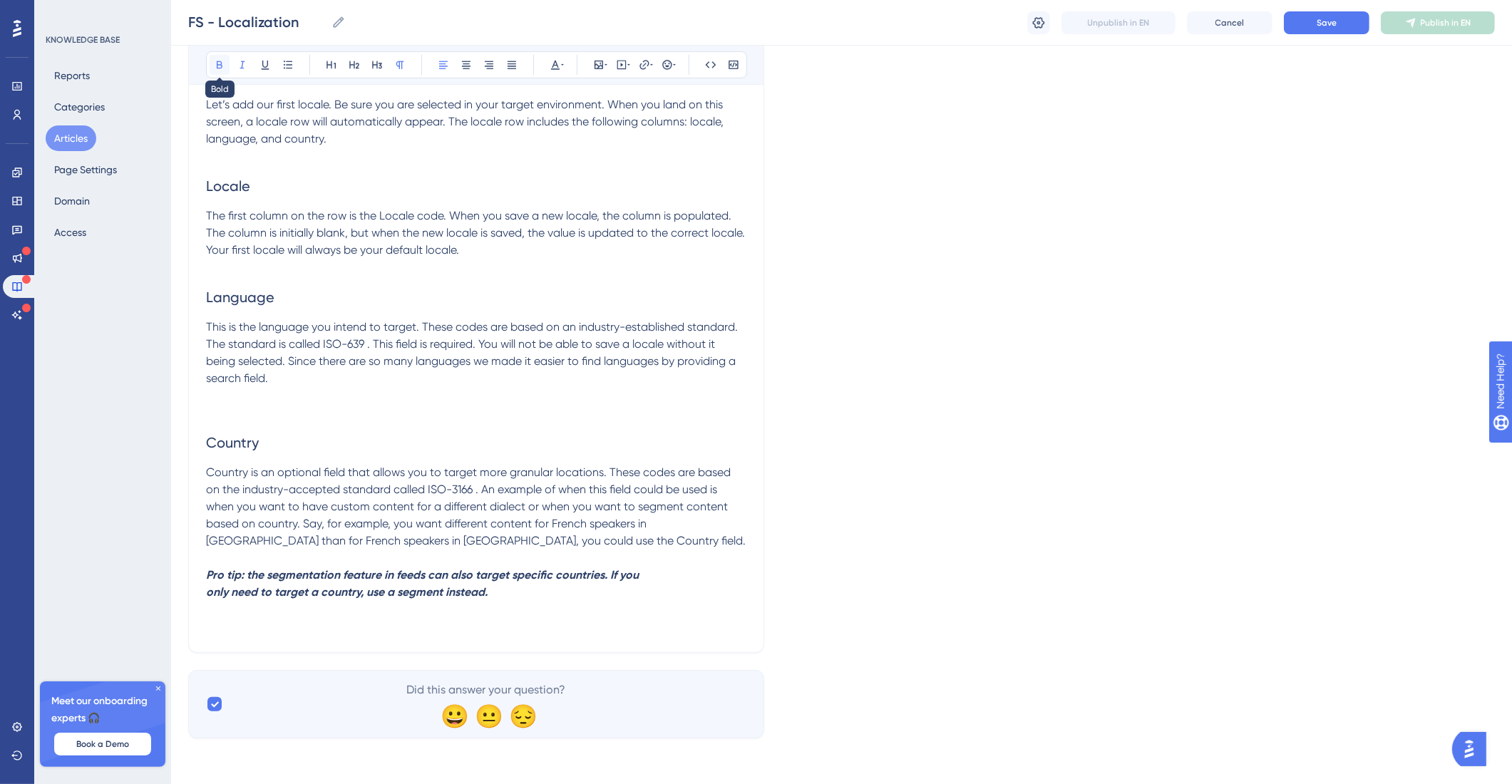
click at [214, 63] on icon at bounding box center [220, 64] width 12 height 12
click at [214, 66] on icon at bounding box center [220, 64] width 12 height 12
click at [235, 60] on button at bounding box center [242, 65] width 20 height 20
click at [552, 72] on button at bounding box center [556, 65] width 20 height 20
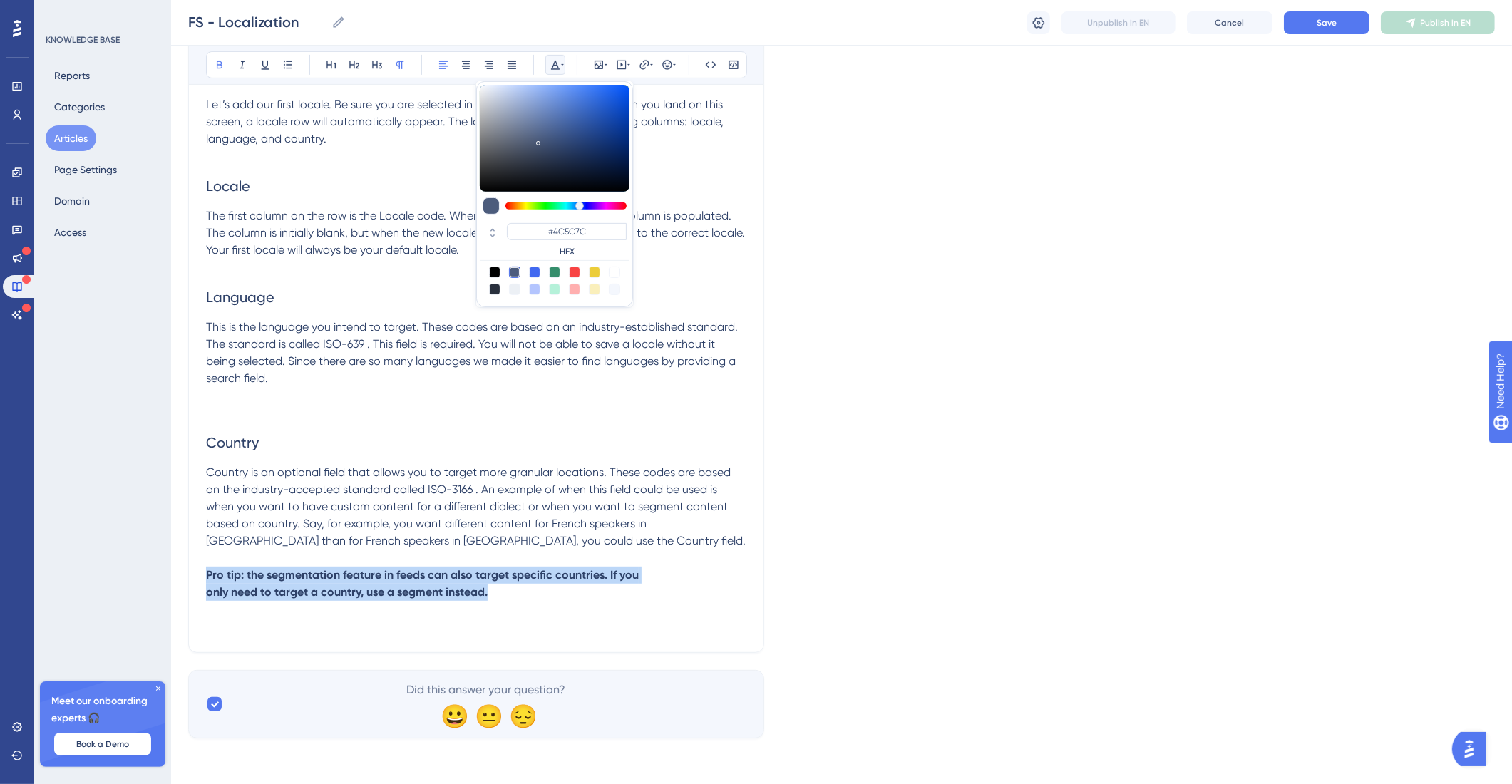
click at [552, 72] on button at bounding box center [556, 65] width 20 height 20
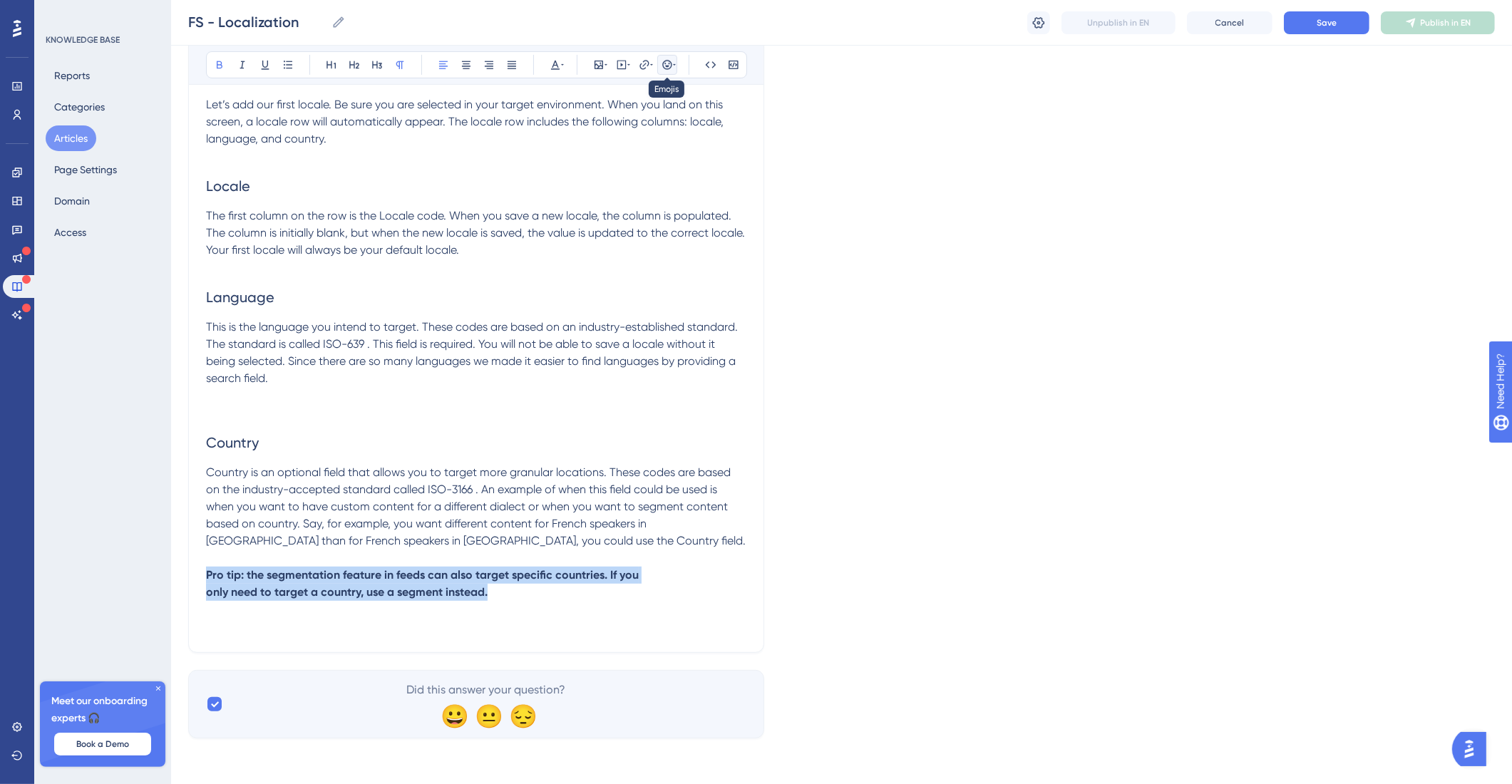
click at [659, 69] on button at bounding box center [667, 65] width 20 height 20
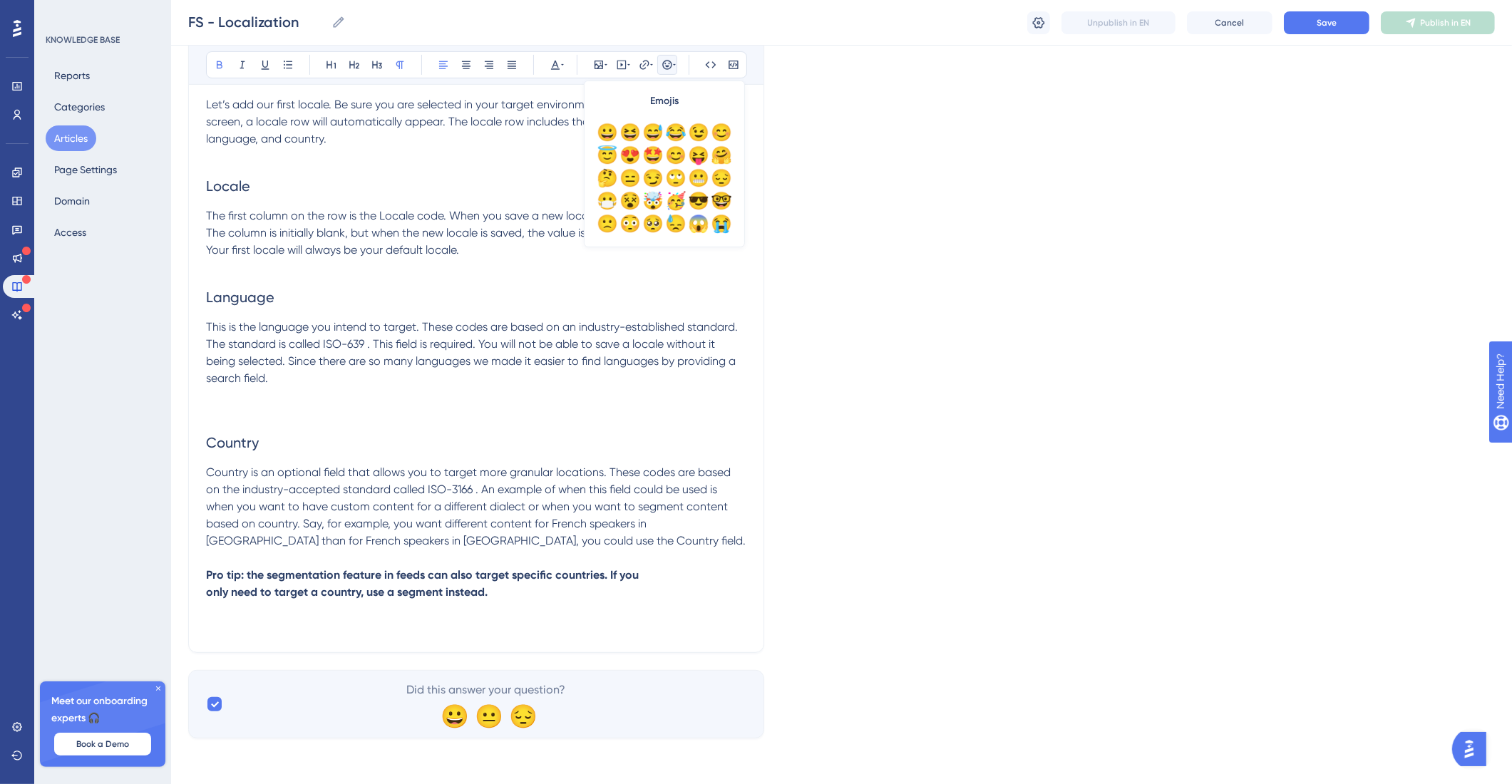
click at [435, 546] on span "Country is an optional field that allows you to target more granular locations.…" at bounding box center [475, 506] width 540 height 82
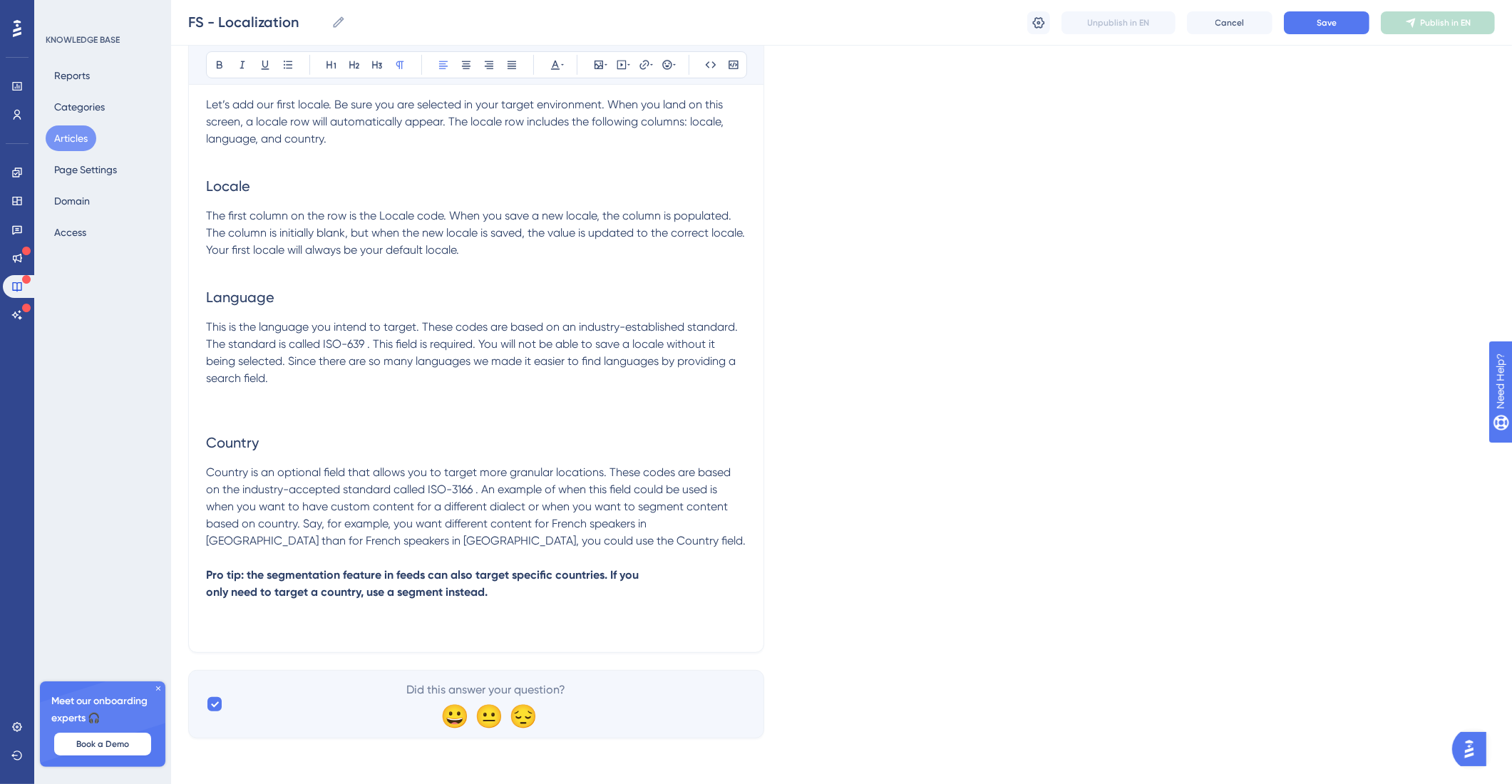
drag, startPoint x: 522, startPoint y: 603, endPoint x: 529, endPoint y: 590, distance: 14.8
click at [526, 598] on div "Flagship Feeds allows you to localize your posts, reach more customers, increas…" at bounding box center [476, 166] width 540 height 938
click at [529, 590] on p "Pro tip: the segmentation feature in feeds can also target specific countries. …" at bounding box center [476, 583] width 540 height 34
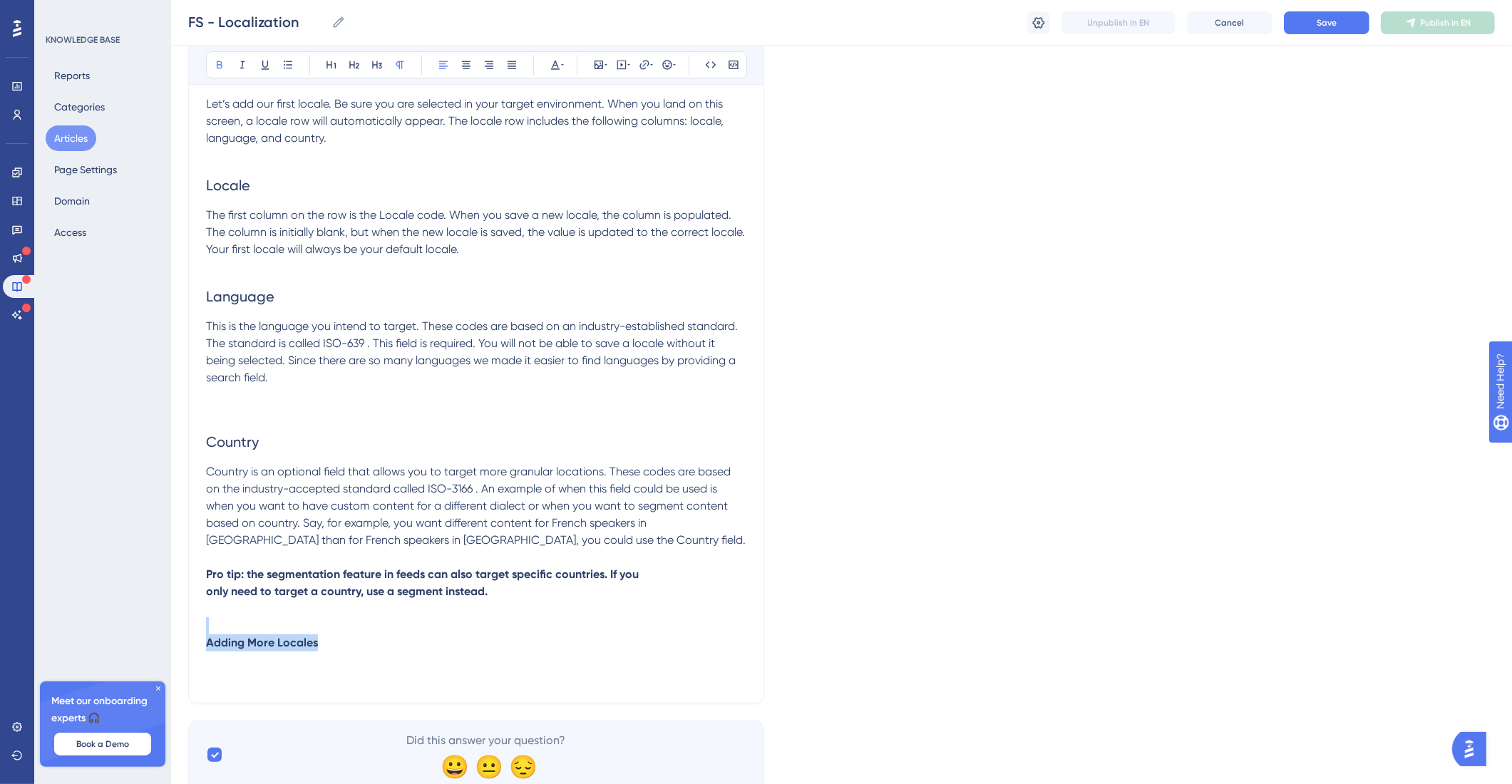
drag, startPoint x: 389, startPoint y: 631, endPoint x: 99, endPoint y: 627, distance: 290.0
click at [171, 627] on div "Performance Users Engagement Widgets Feedback Product Updates Knowledge Base AI…" at bounding box center [841, 103] width 1341 height 1418
click at [359, 70] on button at bounding box center [354, 65] width 20 height 20
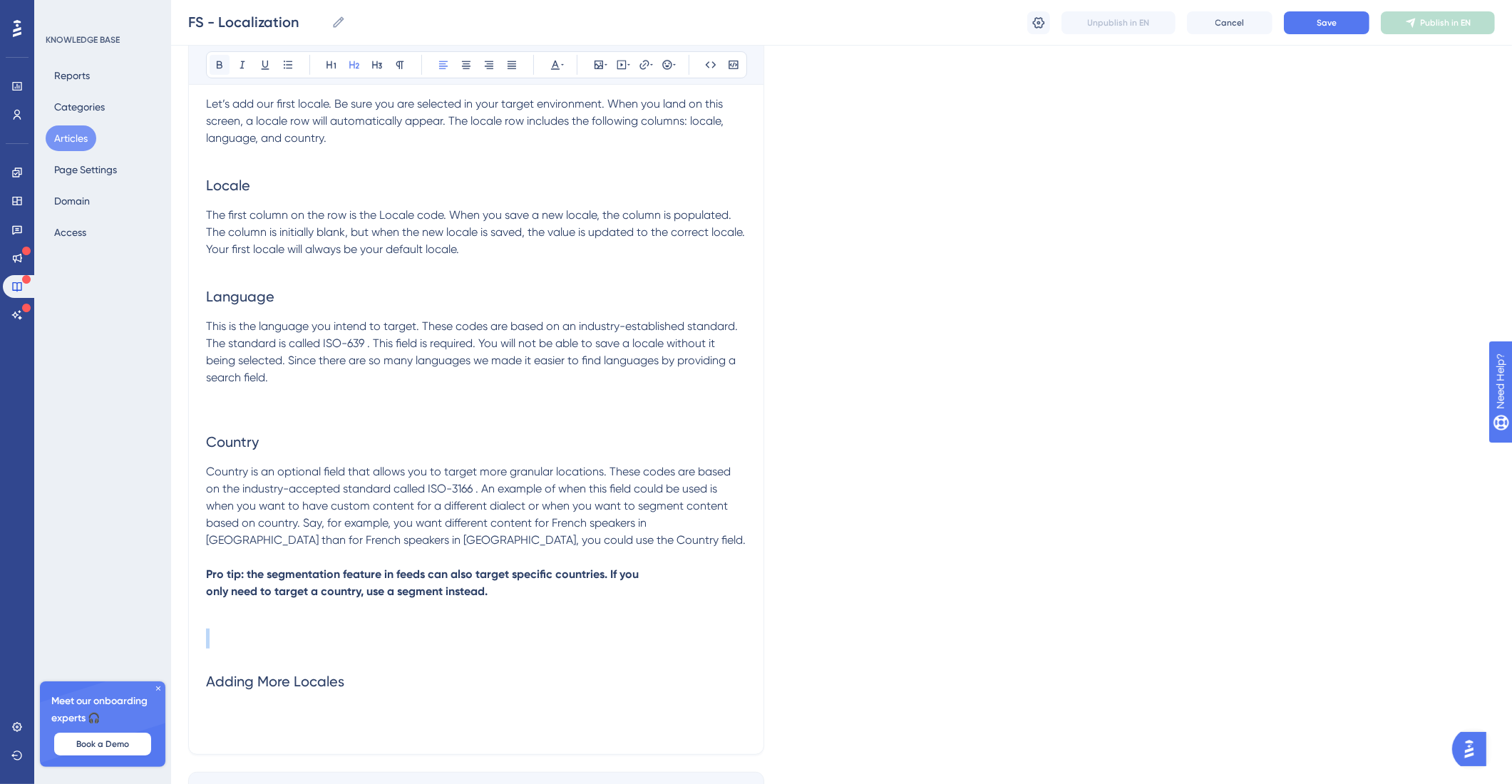
click at [225, 66] on icon at bounding box center [220, 64] width 12 height 12
click at [412, 672] on h2 "Adding More Locales" at bounding box center [476, 681] width 540 height 42
click at [535, 675] on h2 "Adding More Locales" at bounding box center [476, 681] width 540 height 42
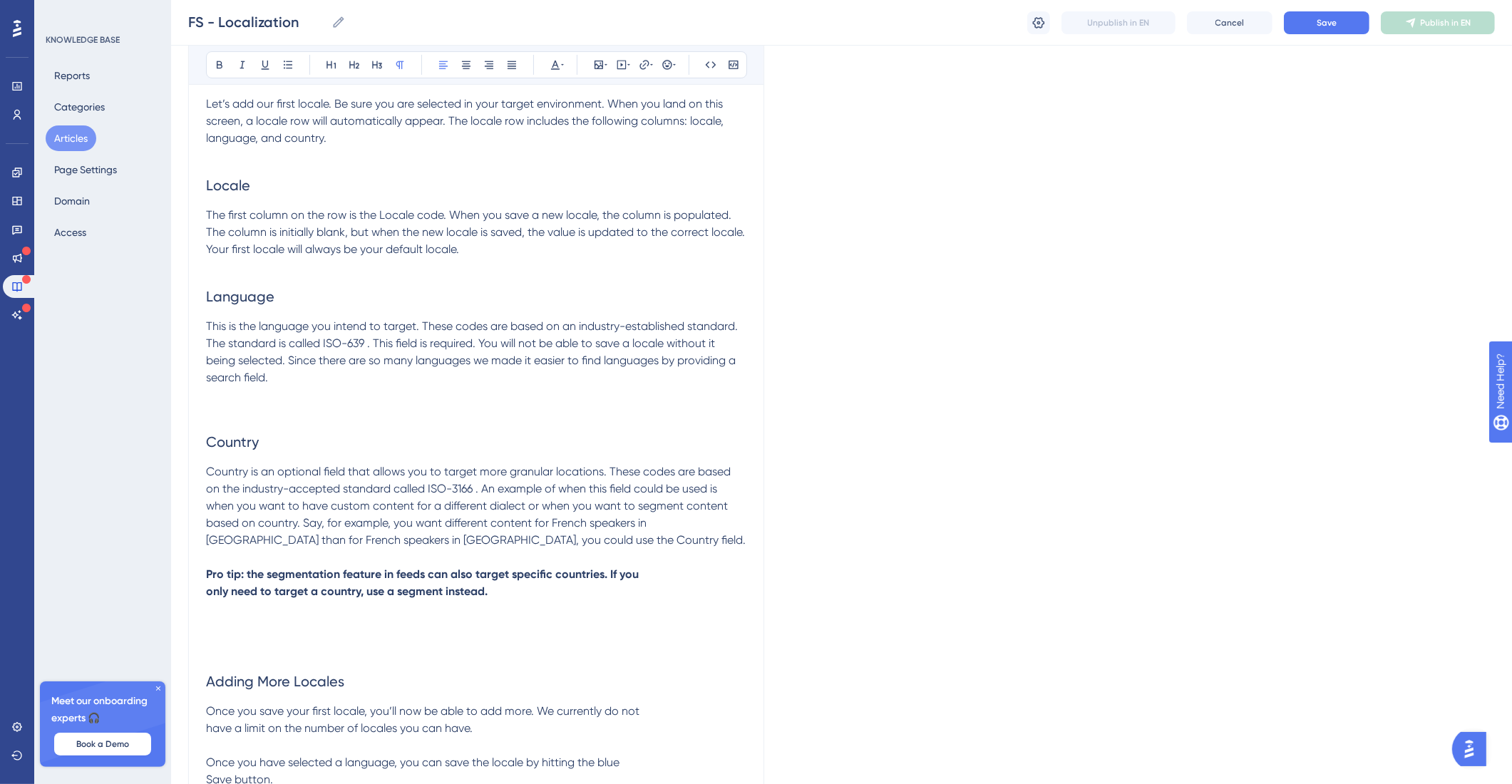
click at [211, 762] on span "Once you have selected a language, you can save the locale by hitting the blue …" at bounding box center [413, 770] width 414 height 31
drag, startPoint x: 275, startPoint y: 755, endPoint x: 171, endPoint y: 754, distance: 104.0
click at [171, 754] on div "Performance Users Engagement Widgets Feedback Product Updates Knowledge Base AI…" at bounding box center [841, 180] width 1341 height 1572
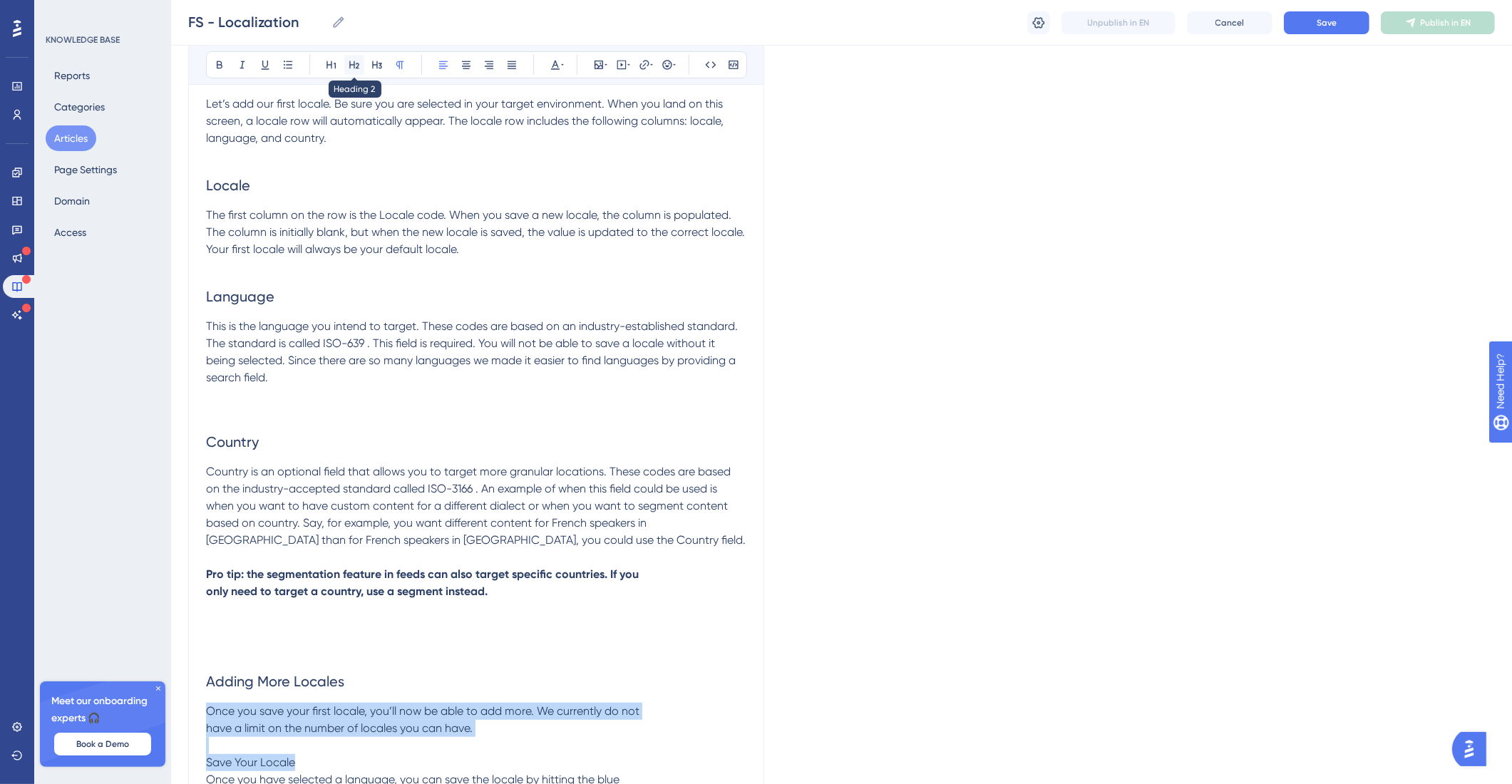
click at [358, 71] on button at bounding box center [354, 65] width 20 height 20
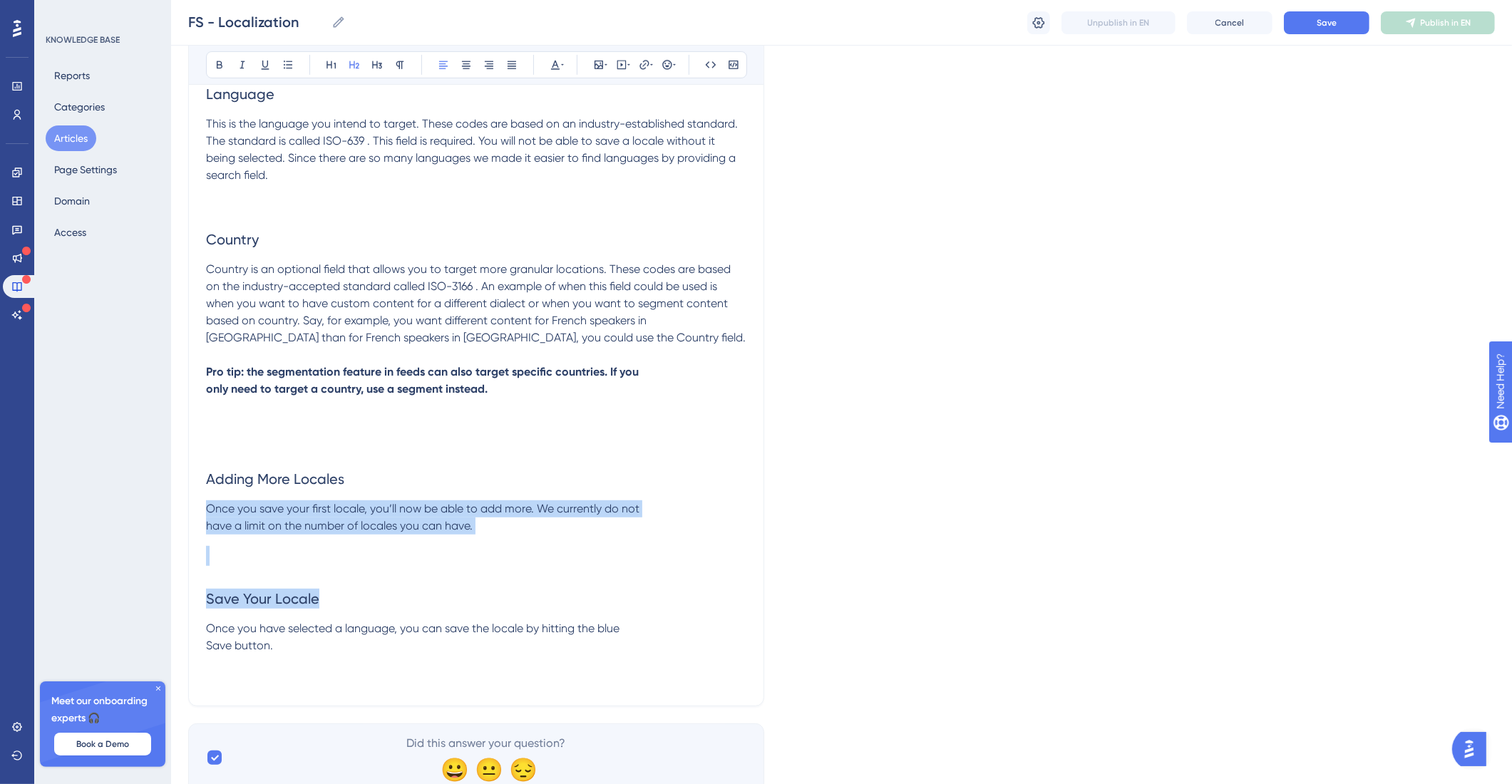
scroll to position [859, 0]
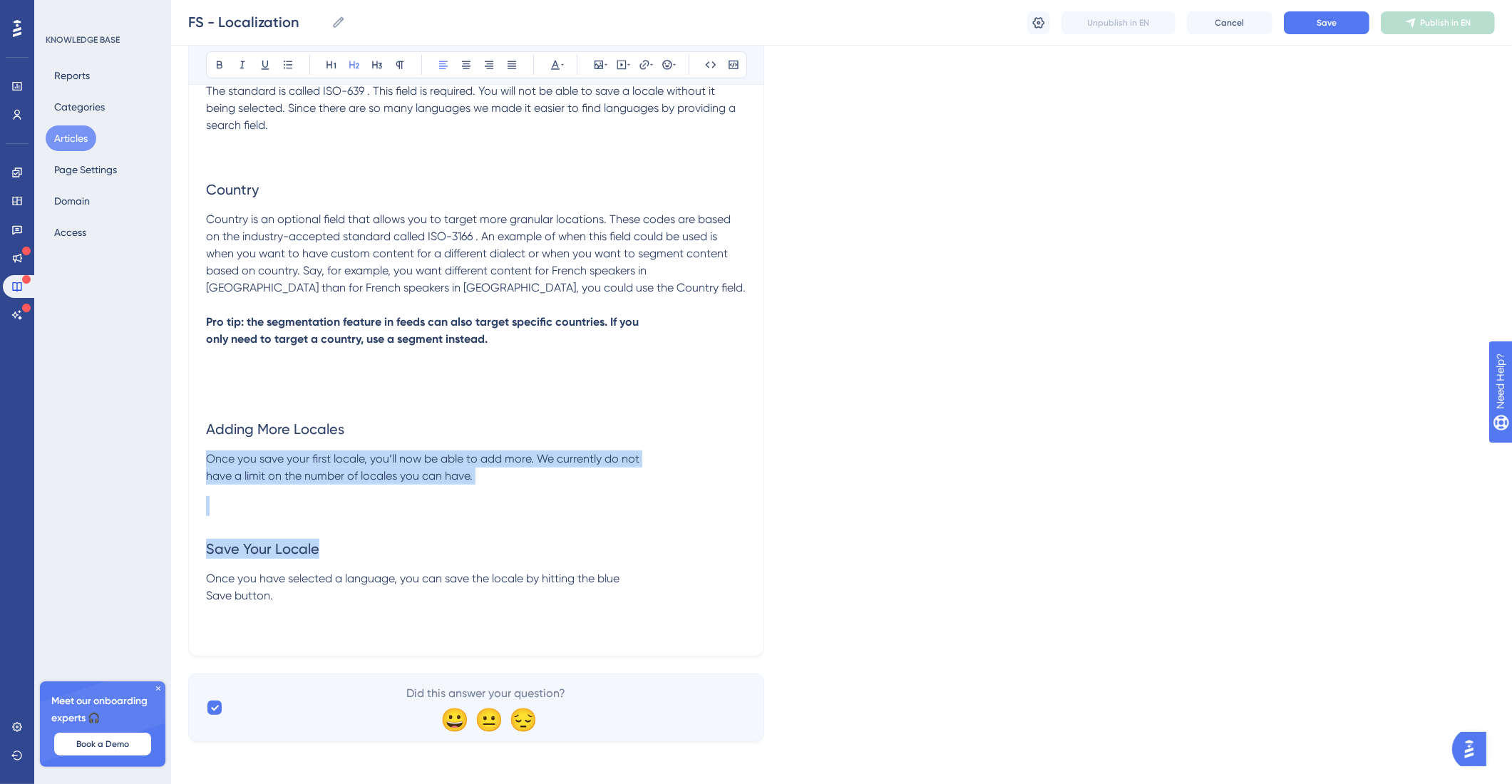
click at [272, 534] on h2 "Save Your Locale" at bounding box center [476, 548] width 540 height 42
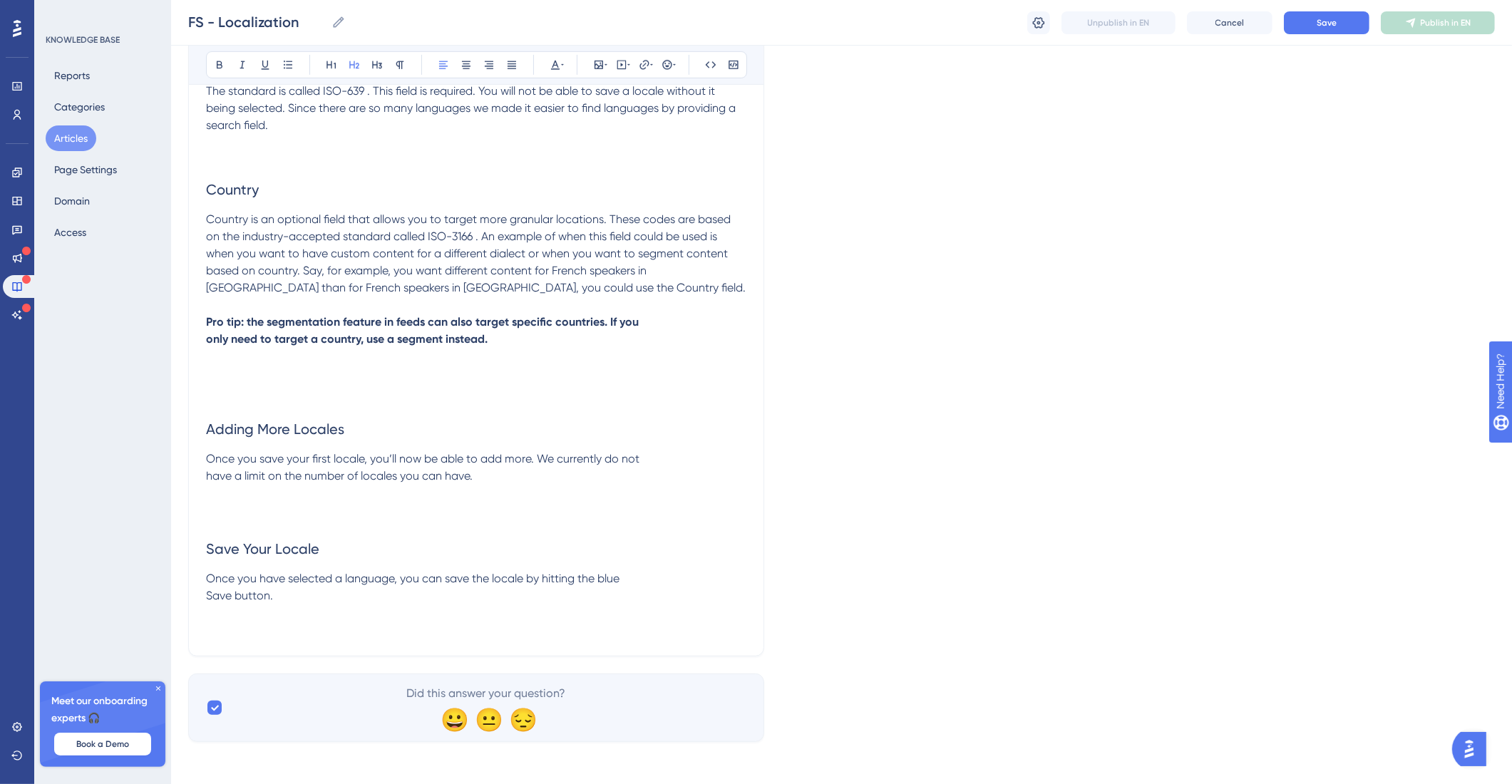
click at [288, 590] on p "Once you have selected a language, you can save the locale by hitting the blue …" at bounding box center [476, 587] width 540 height 34
click at [207, 472] on span "Once you save your first locale, you’ll now be able to add more. We currently d…" at bounding box center [423, 467] width 434 height 31
click at [210, 593] on span "Once you have selected a language, you can save the locale by hitting the blue …" at bounding box center [413, 587] width 414 height 31
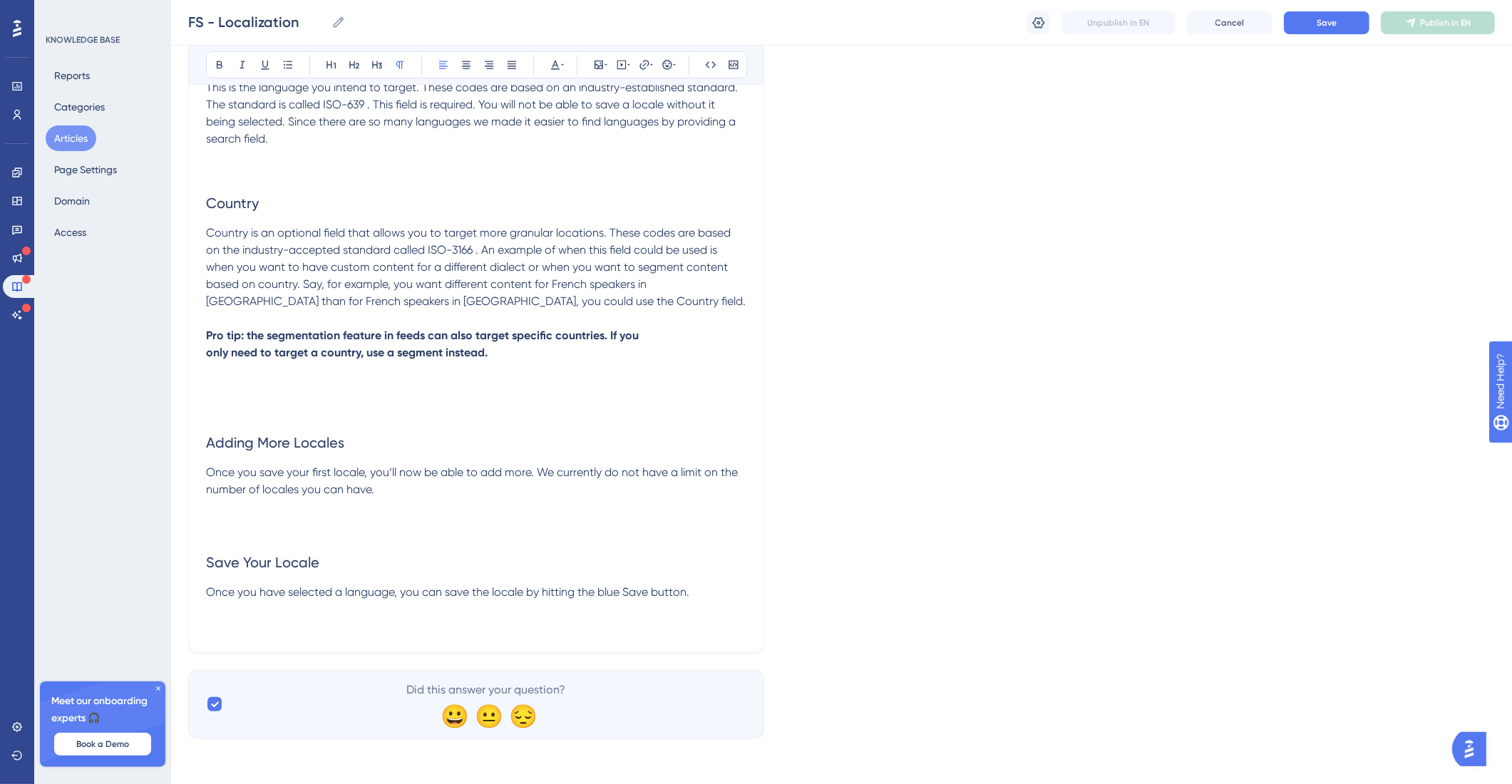
click at [730, 593] on p "Once you have selected a language, you can save the locale by hitting the blue …" at bounding box center [476, 592] width 540 height 17
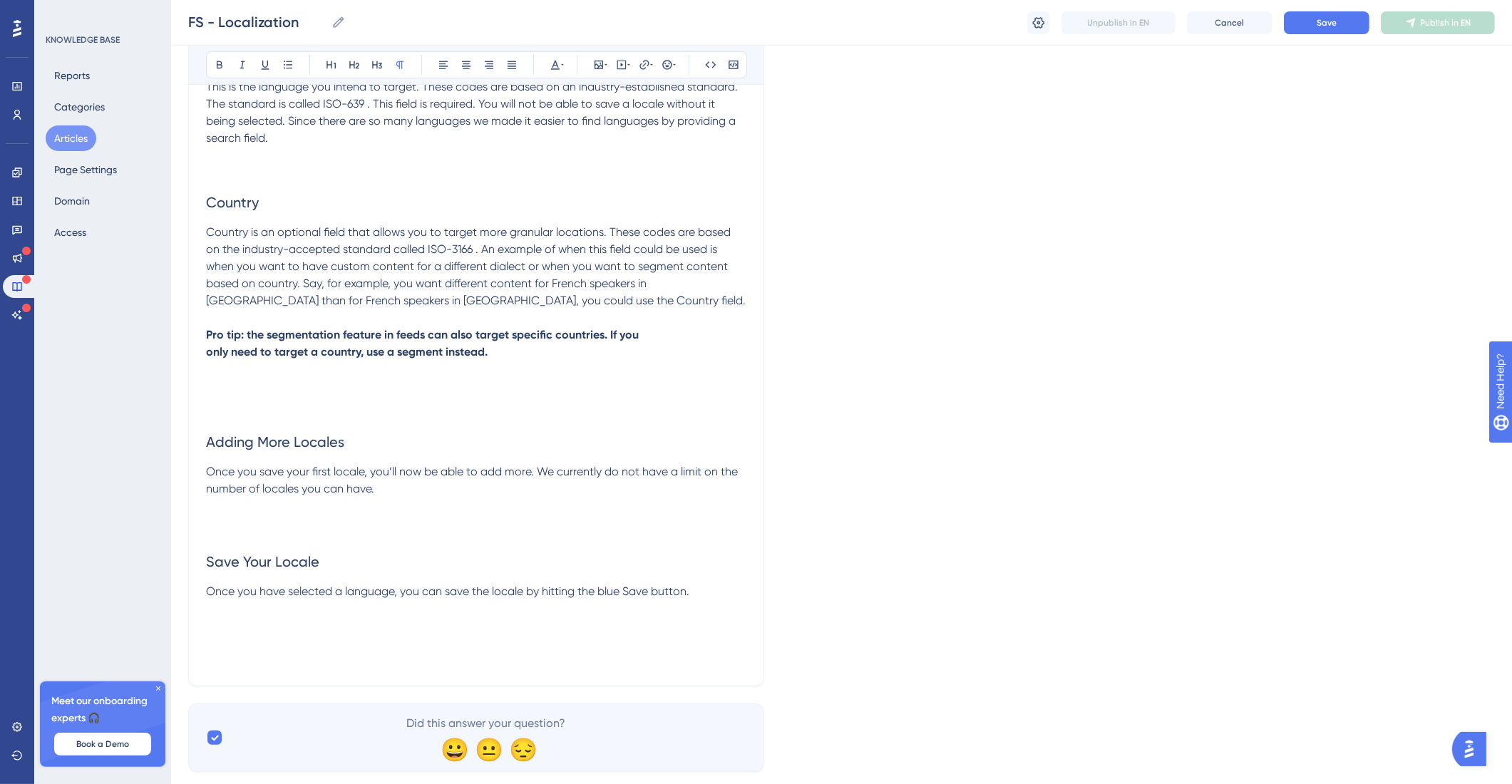
click at [300, 636] on p at bounding box center [476, 642] width 540 height 17
drag, startPoint x: 350, startPoint y: 641, endPoint x: 148, endPoint y: 632, distance: 202.2
click at [360, 67] on button at bounding box center [354, 65] width 20 height 20
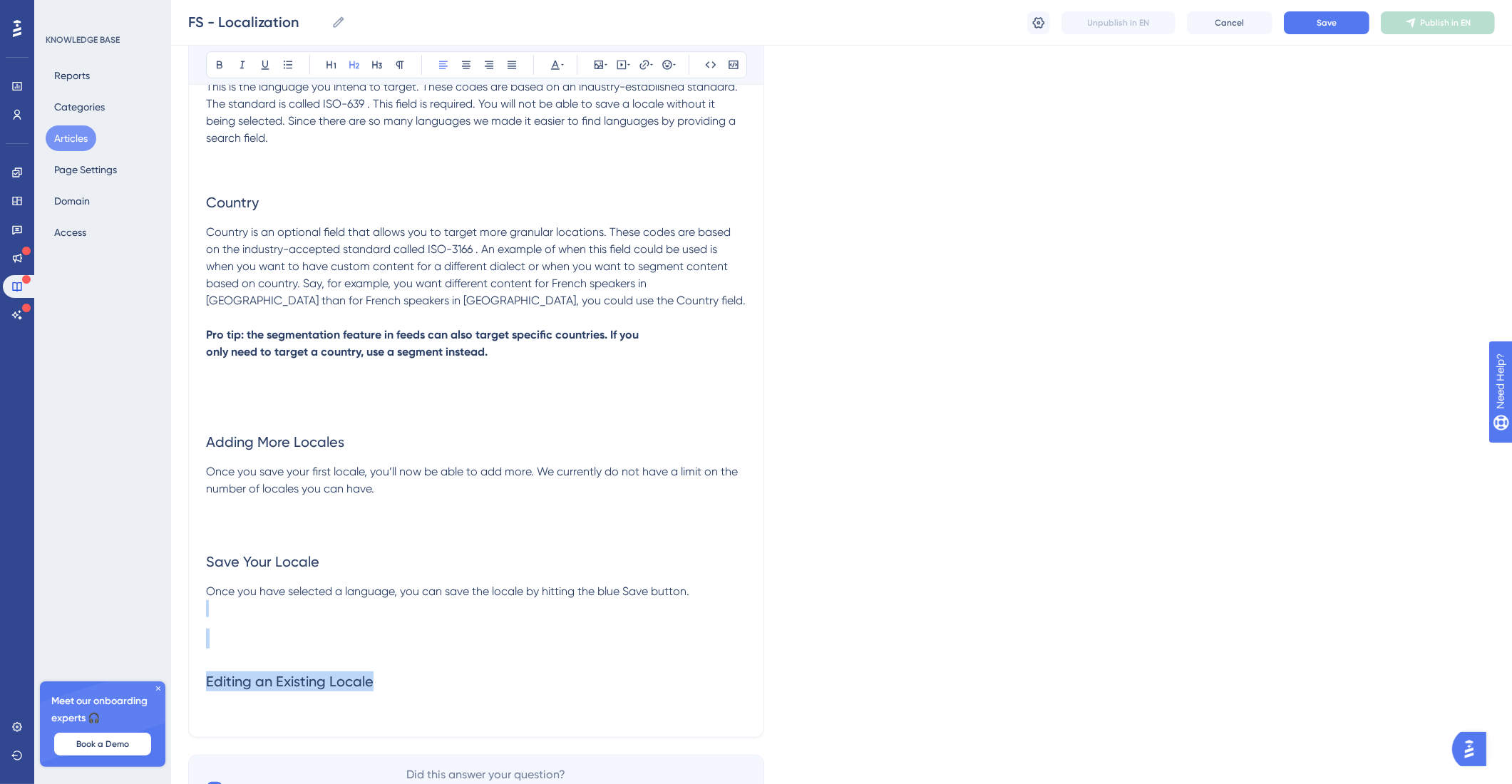
click at [315, 648] on h2 at bounding box center [476, 638] width 540 height 42
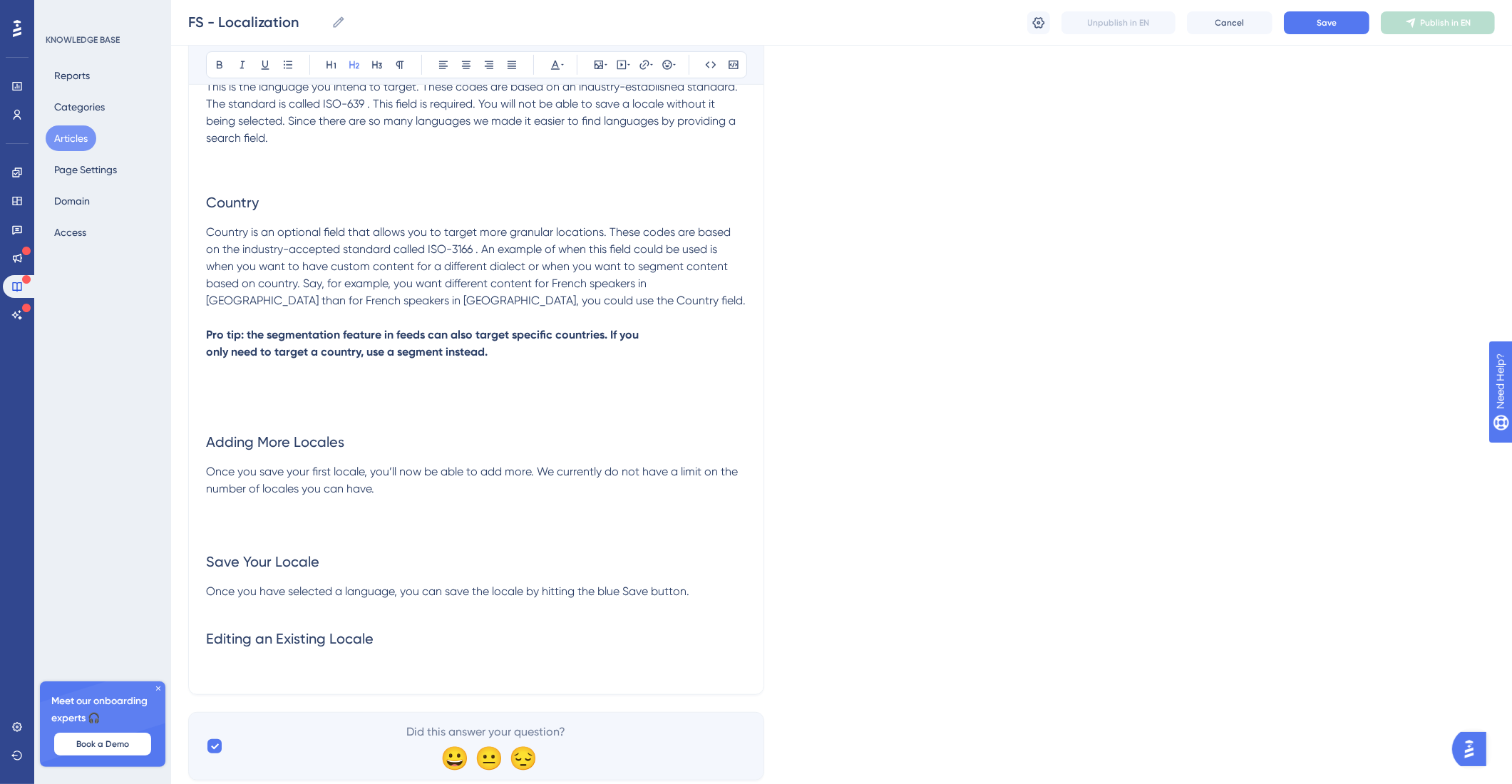
click at [278, 529] on h2 at bounding box center [476, 518] width 540 height 42
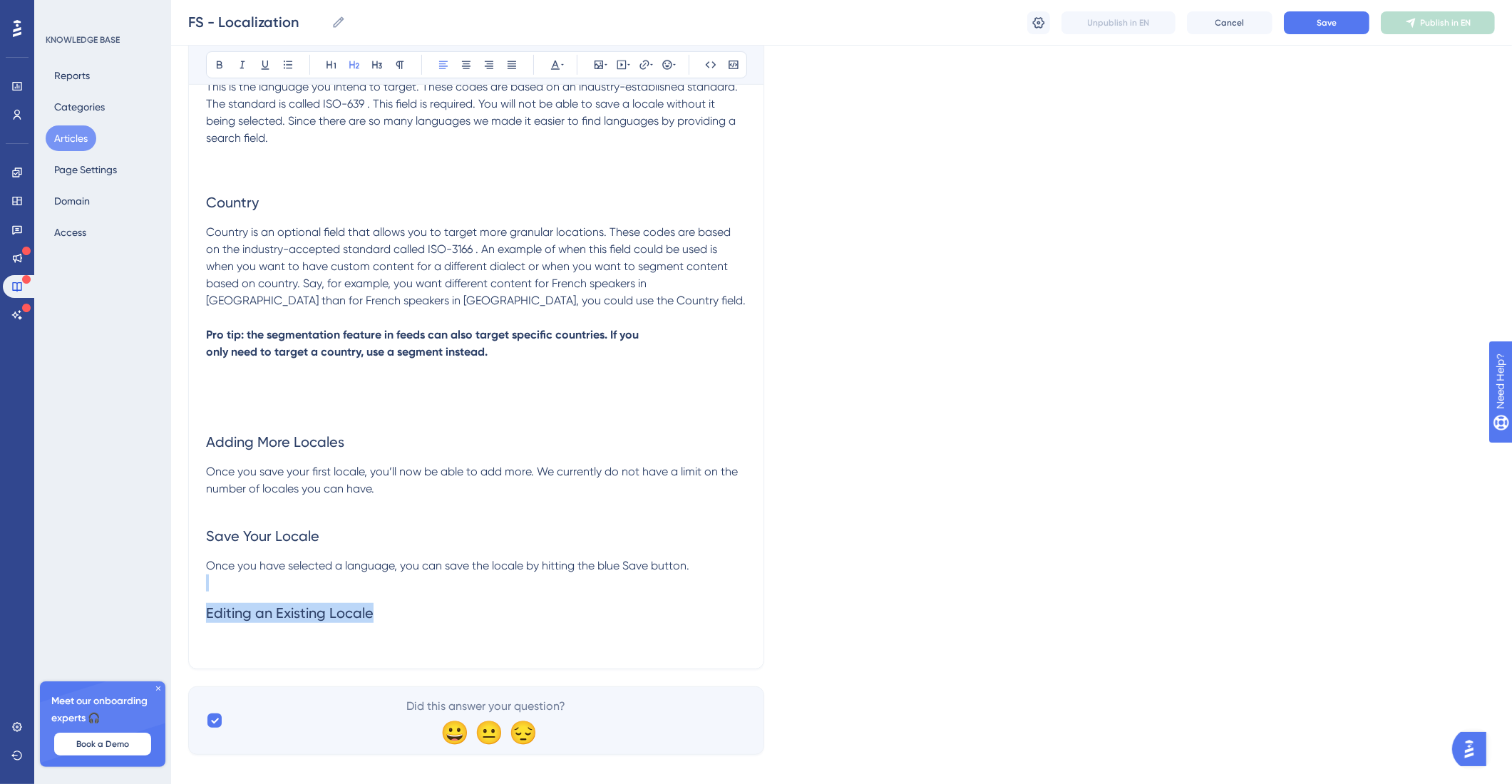
drag, startPoint x: 407, startPoint y: 623, endPoint x: 105, endPoint y: 590, distance: 303.8
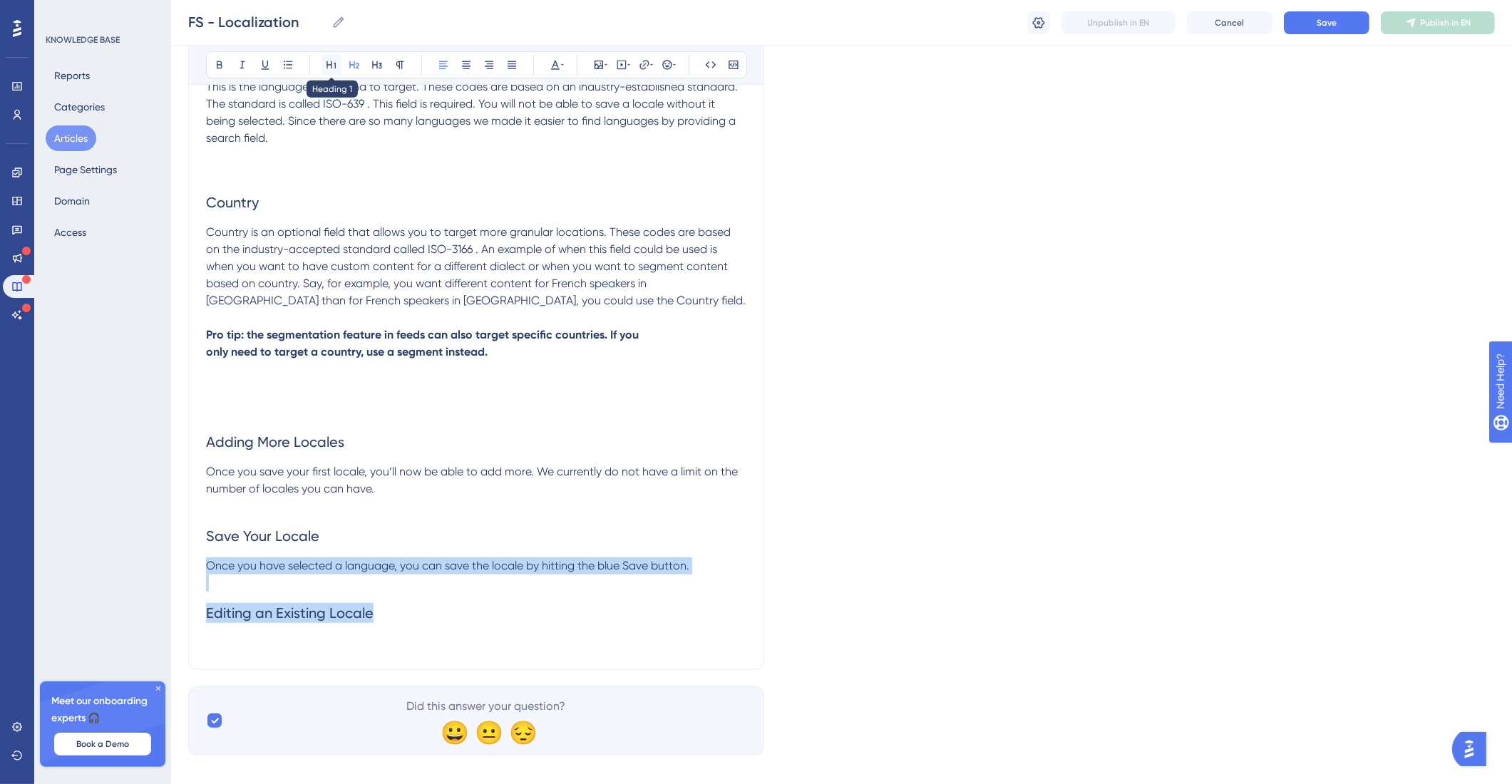
click at [338, 61] on button at bounding box center [332, 65] width 20 height 20
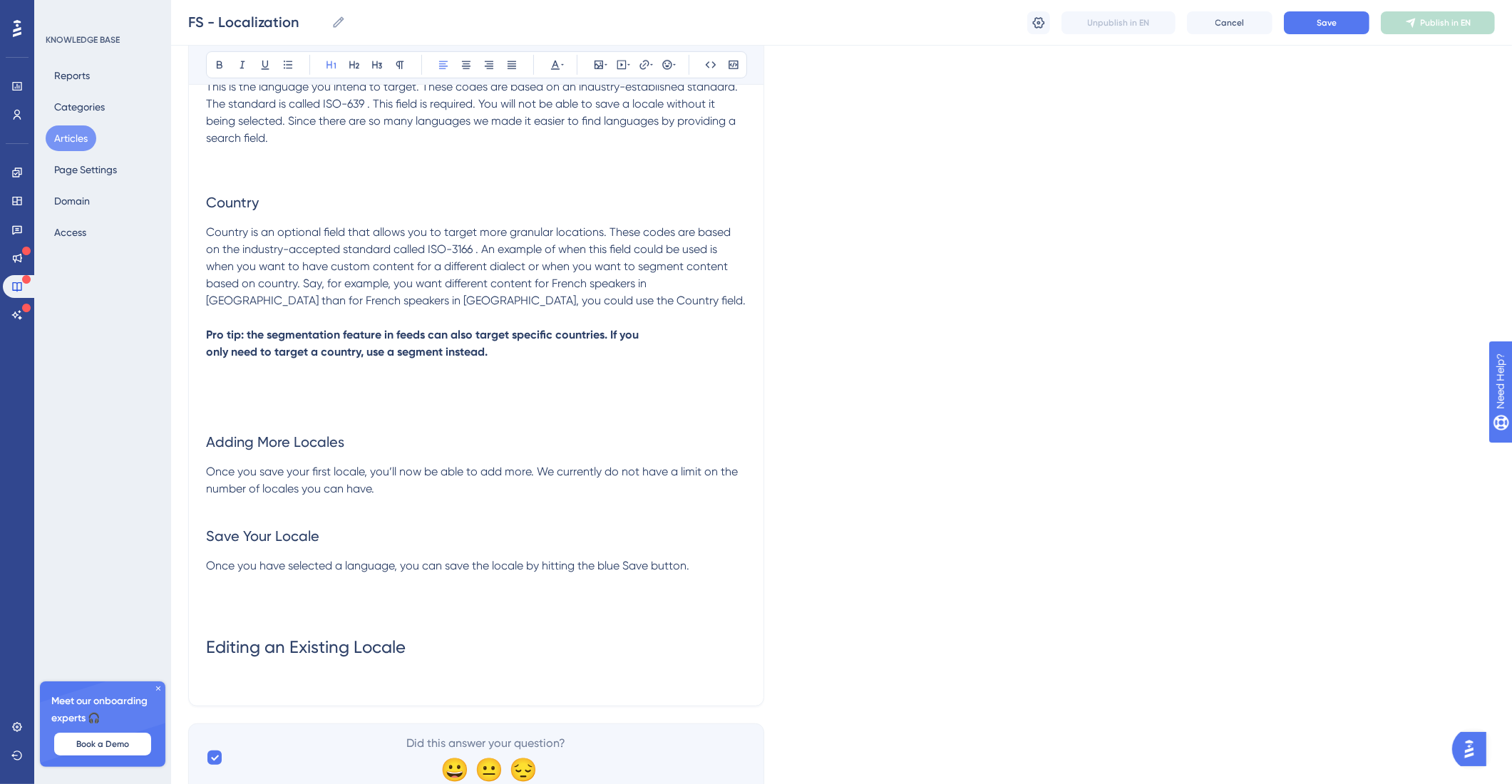
drag, startPoint x: 416, startPoint y: 660, endPoint x: 425, endPoint y: 653, distance: 11.4
click at [417, 660] on h1 "Editing an Existing Locale" at bounding box center [476, 648] width 540 height 49
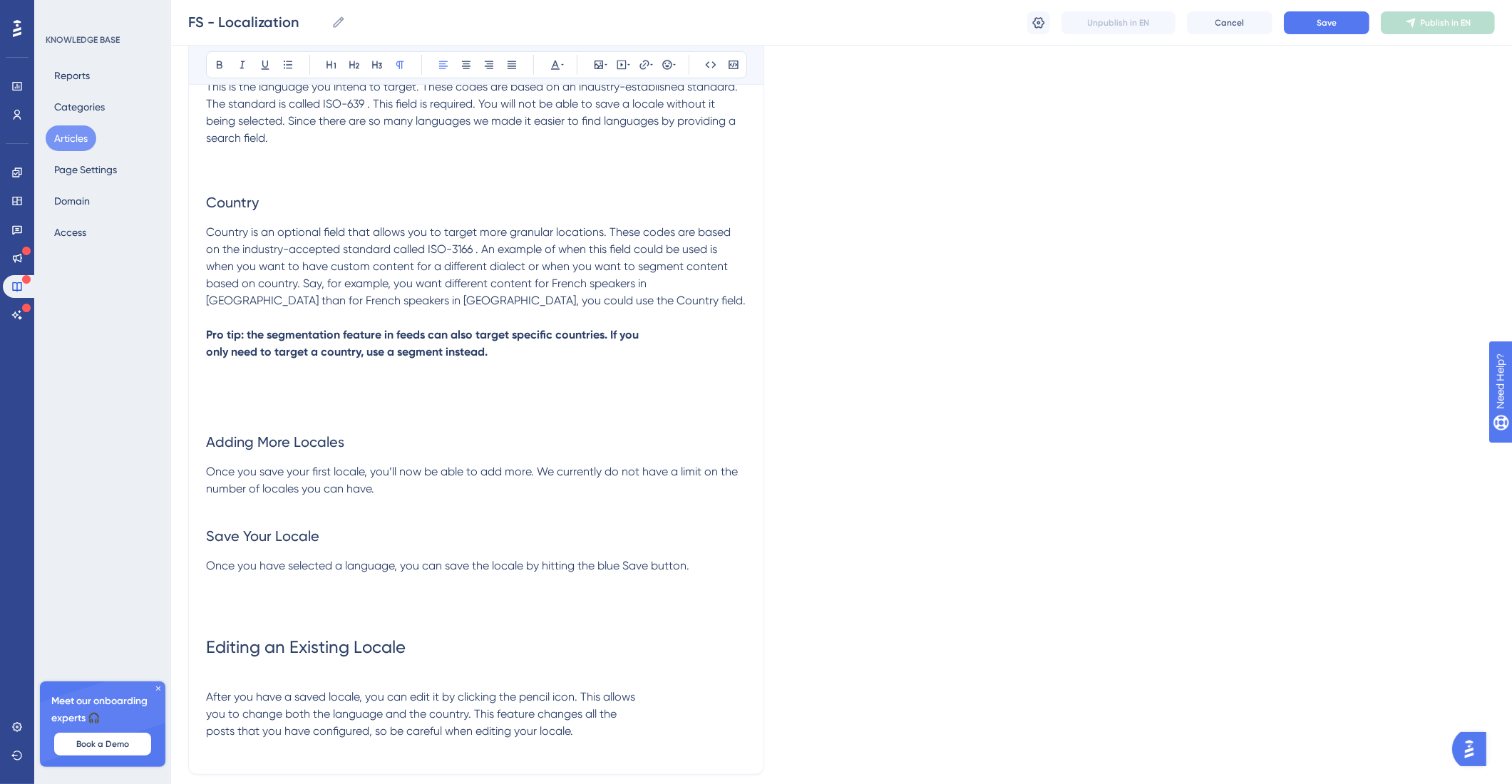
click at [206, 714] on span "After you have a saved locale, you can edit it by clicking the pencil icon. Thi…" at bounding box center [420, 714] width 429 height 48
click at [208, 732] on span "After you have a saved locale, you can edit it by clicking the pencil icon. Thi…" at bounding box center [475, 714] width 539 height 48
click at [245, 660] on h1 "Editing an Existing Locale" at bounding box center [476, 648] width 540 height 49
click at [207, 693] on span "After you have a saved locale, you can edit it by clicking the pencil icon. Thi…" at bounding box center [475, 714] width 539 height 48
click at [230, 694] on span "Drelete a Locale" at bounding box center [249, 696] width 86 height 14
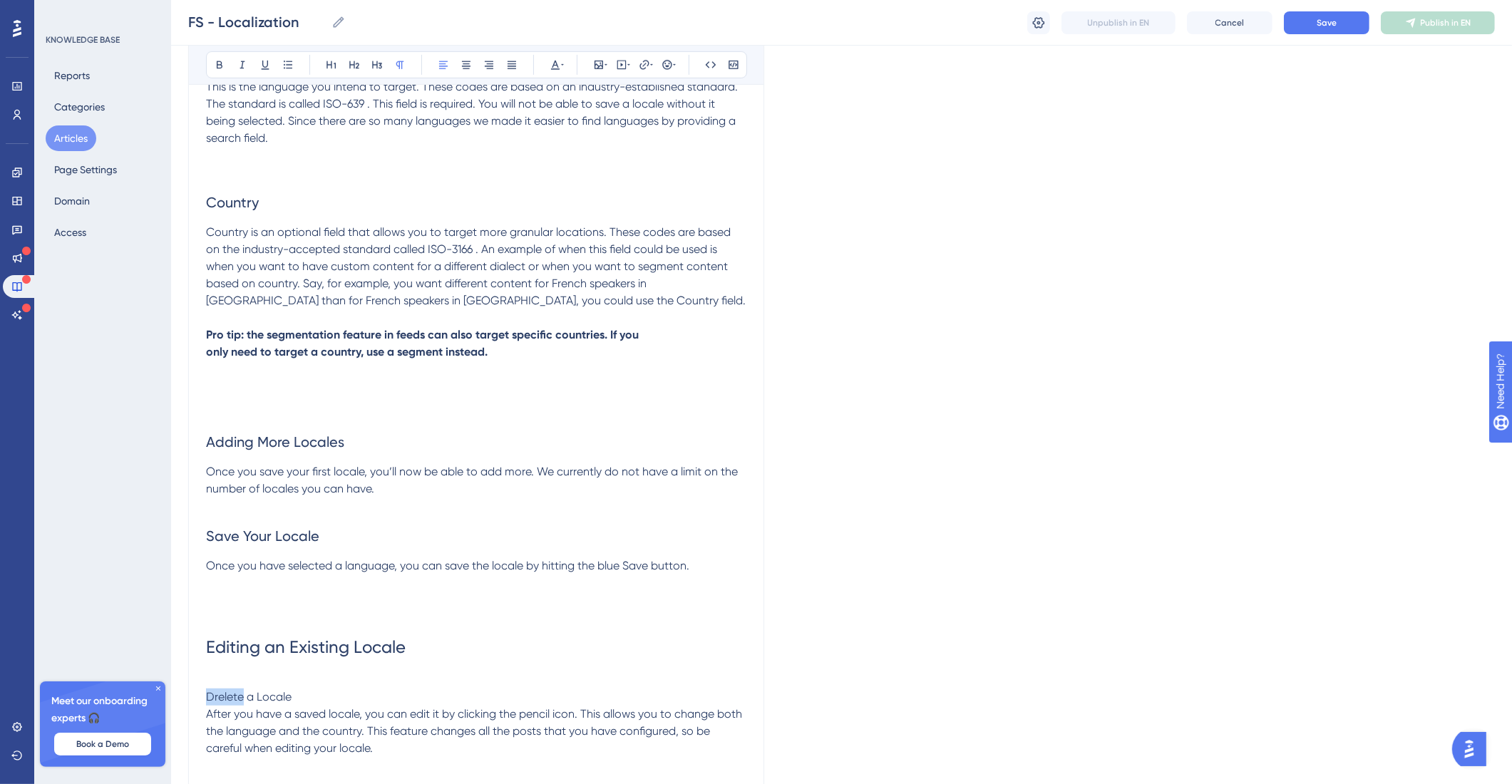
click at [230, 694] on span "Drelete a Locale" at bounding box center [249, 696] width 86 height 14
drag, startPoint x: 299, startPoint y: 695, endPoint x: 200, endPoint y: 649, distance: 109.2
click at [178, 701] on div "Performance Users Engagement Widgets Feedback Product Updates Knowledge Base AI…" at bounding box center [841, 27] width 1341 height 1746
click at [355, 70] on icon at bounding box center [354, 64] width 12 height 12
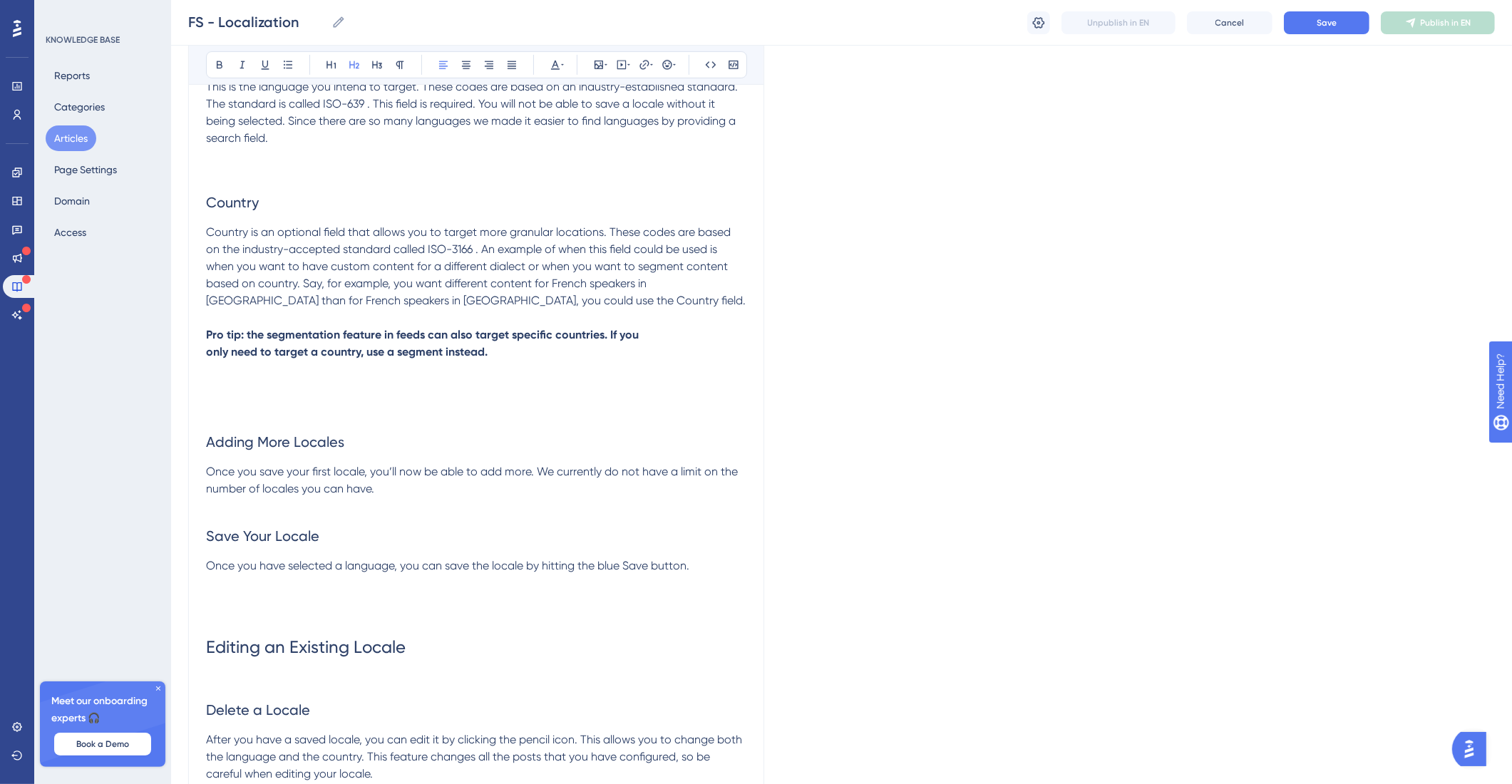
scroll to position [1012, 0]
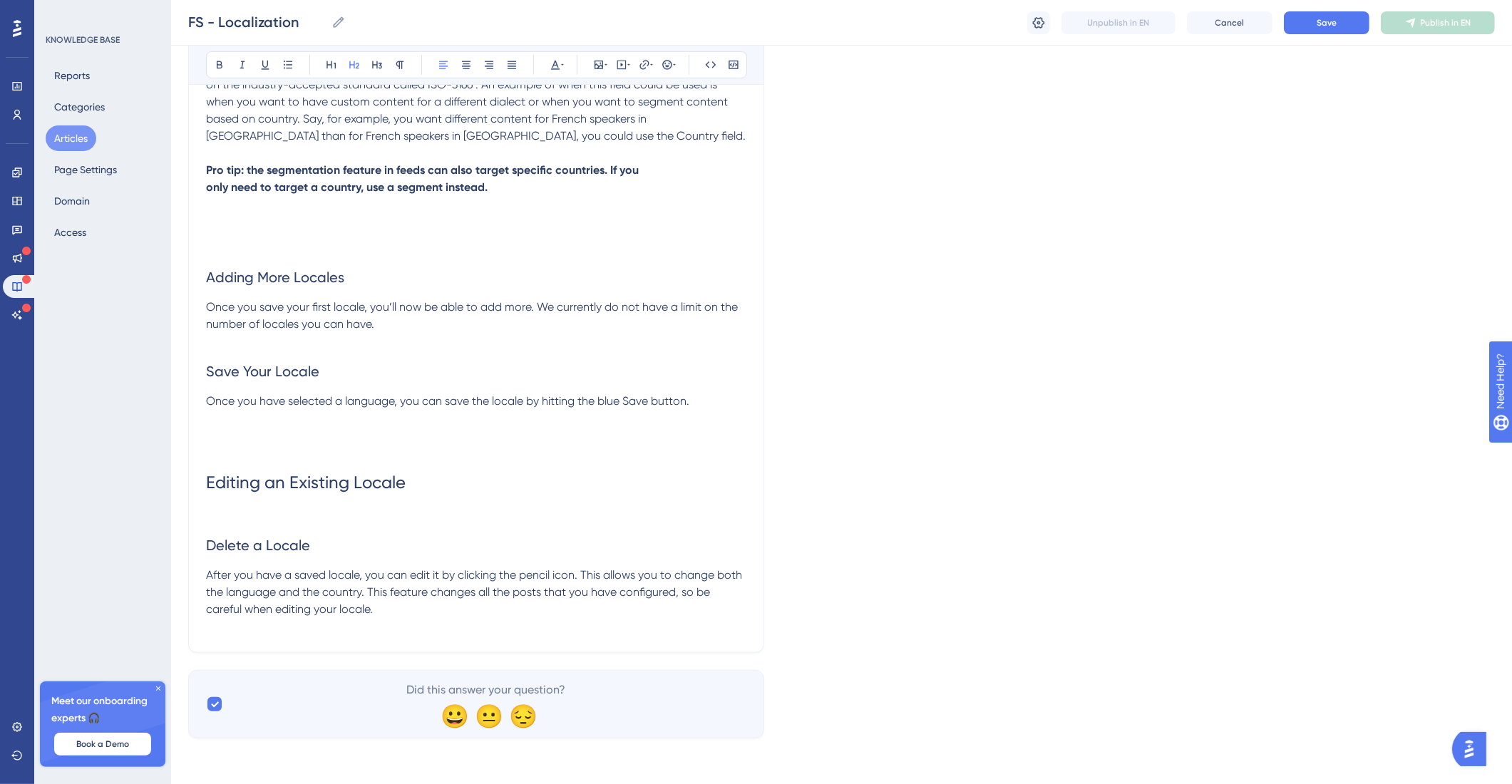
click at [409, 610] on p "After you have a saved locale, you can edit it by clicking the pencil icon. Thi…" at bounding box center [476, 592] width 540 height 51
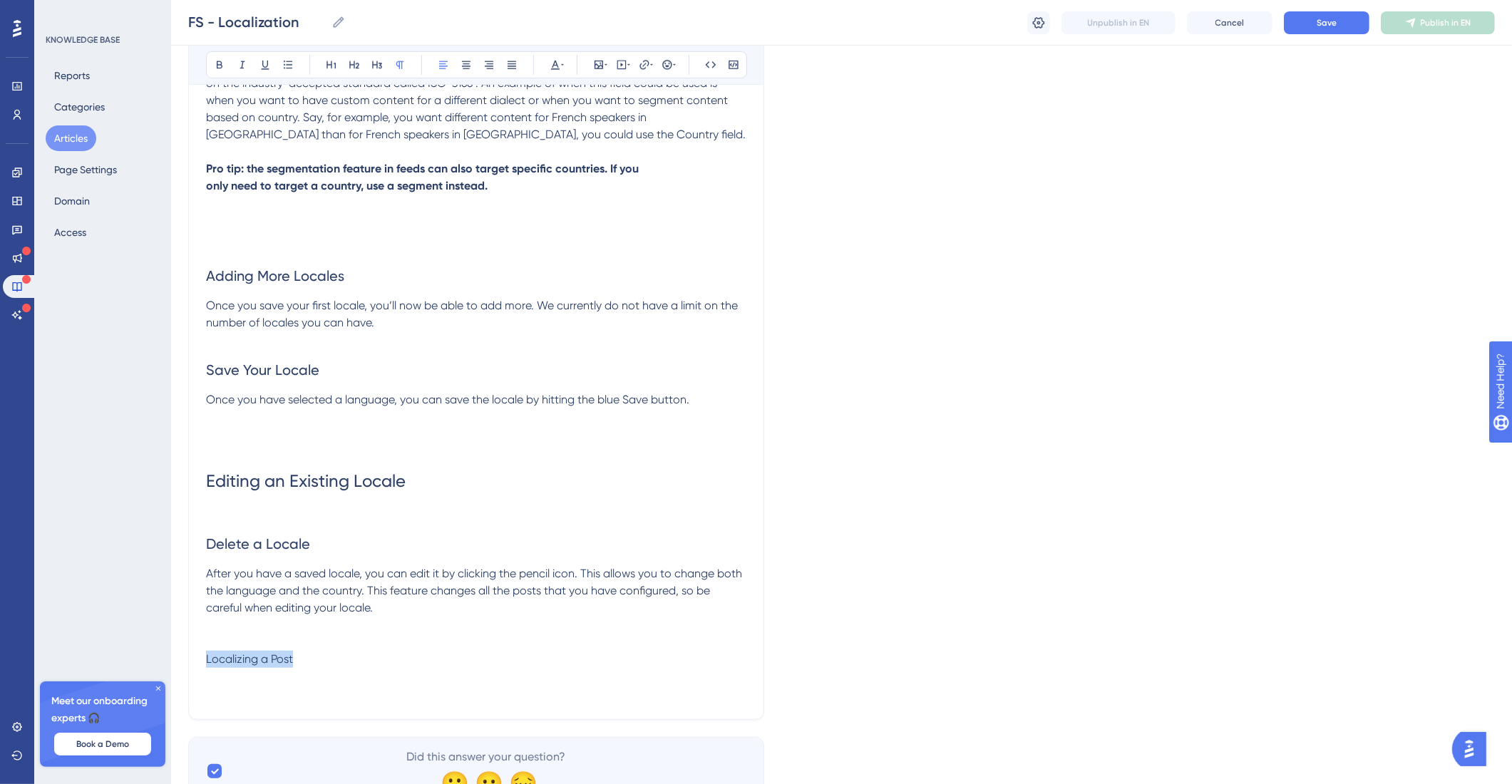
drag, startPoint x: 353, startPoint y: 660, endPoint x: 188, endPoint y: 662, distance: 165.0
click at [333, 74] on div at bounding box center [332, 65] width 20 height 20
drag, startPoint x: 268, startPoint y: 658, endPoint x: 157, endPoint y: 651, distance: 111.2
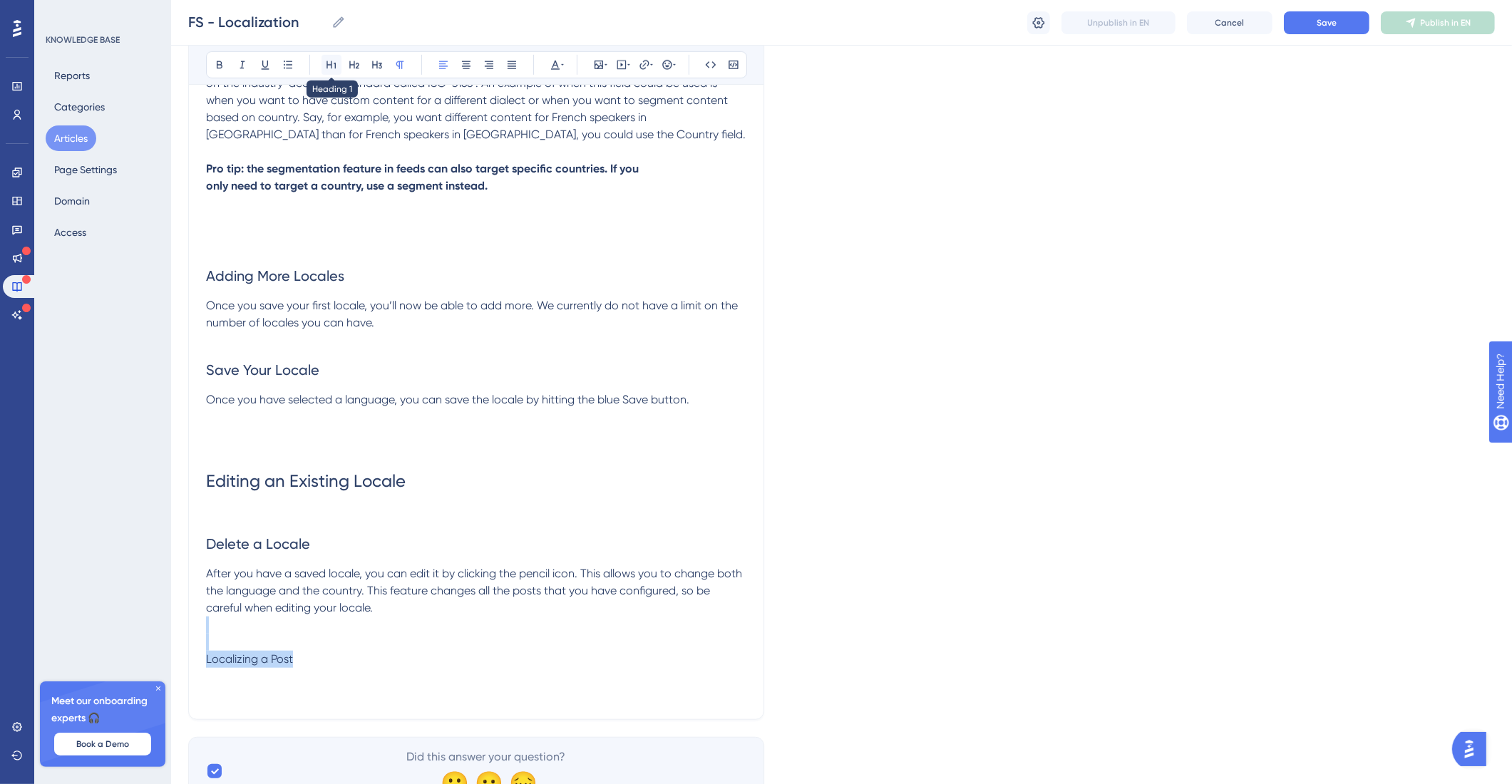
click at [334, 56] on button at bounding box center [332, 65] width 20 height 20
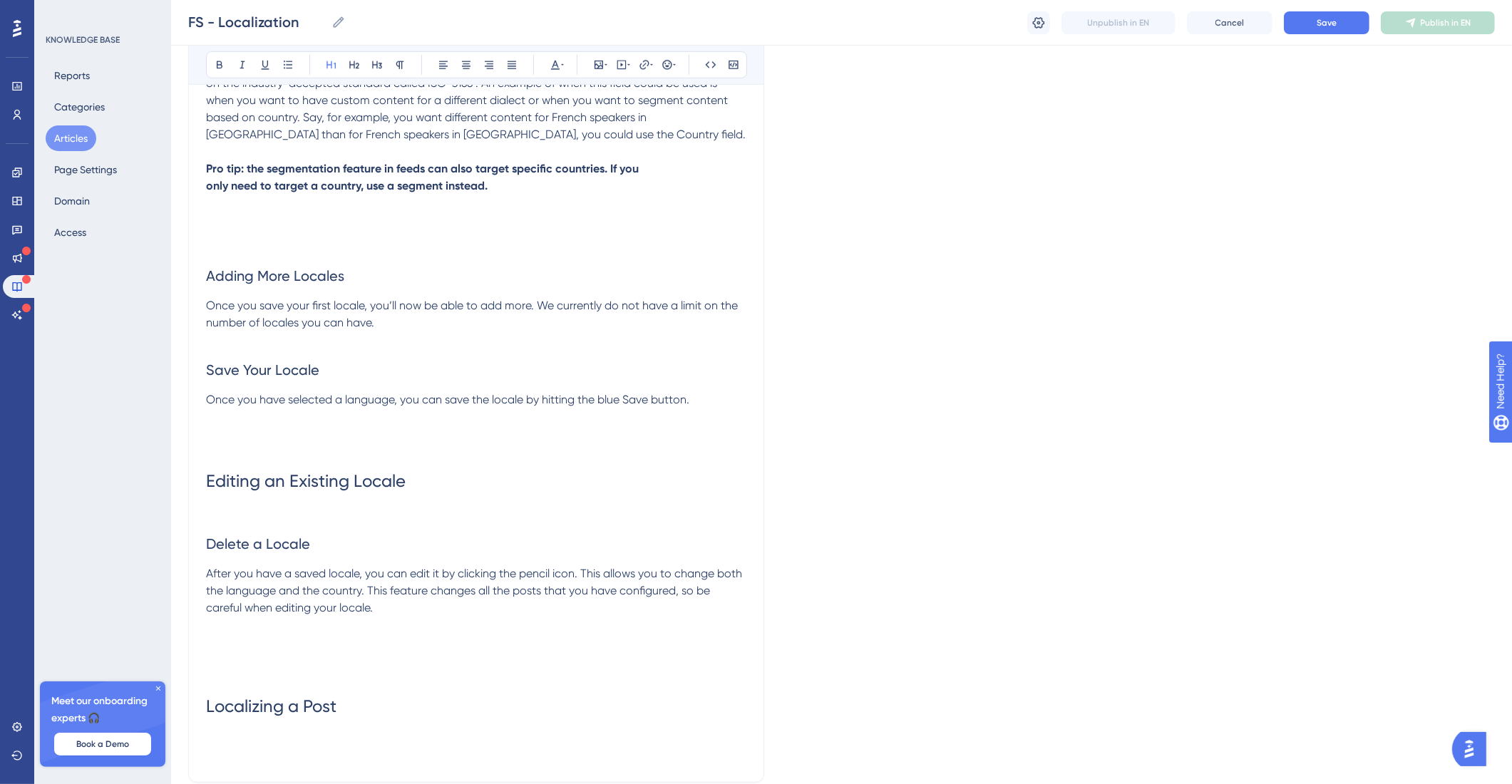
click at [364, 635] on h1 at bounding box center [476, 658] width 540 height 49
click at [297, 520] on p at bounding box center [476, 513] width 540 height 17
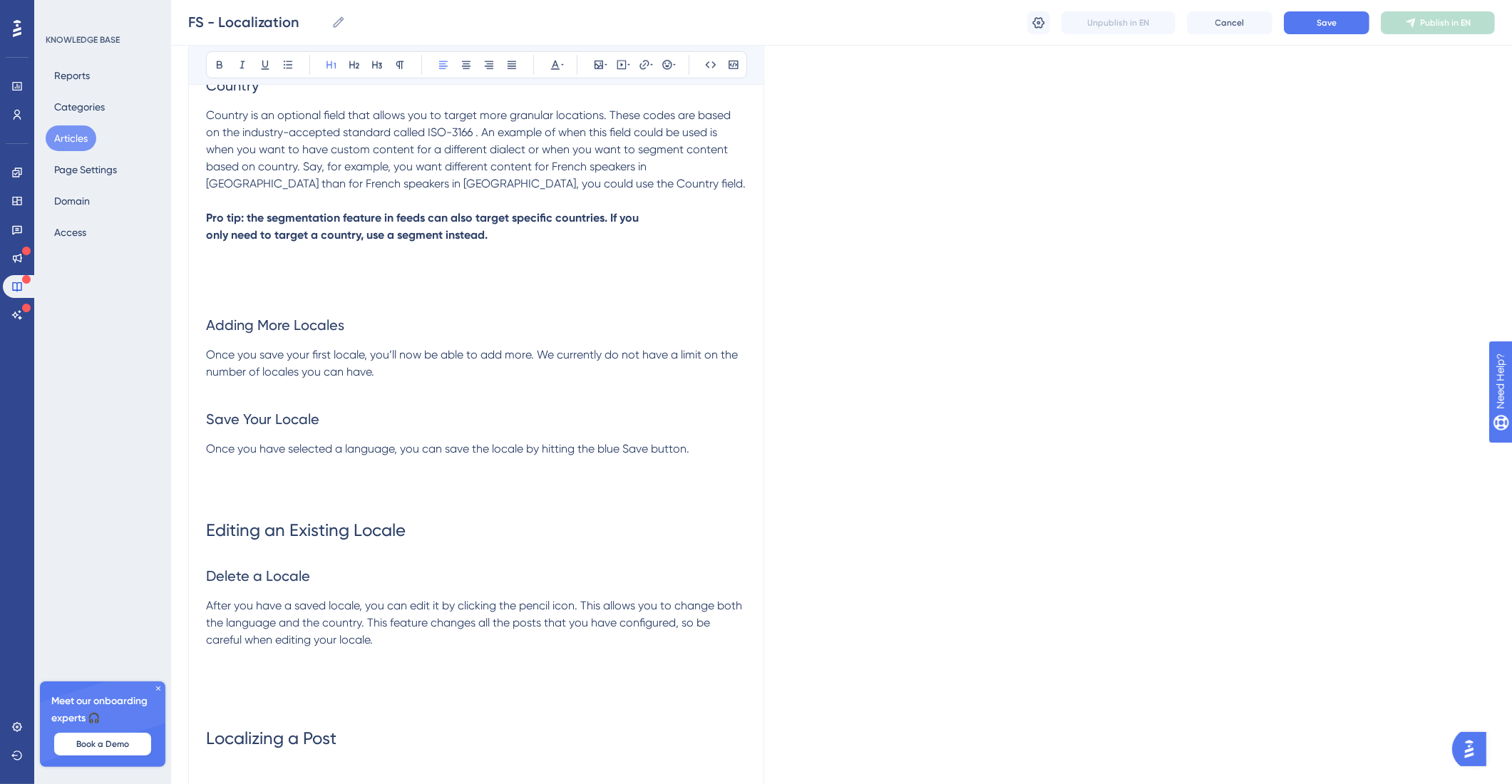
scroll to position [957, 0]
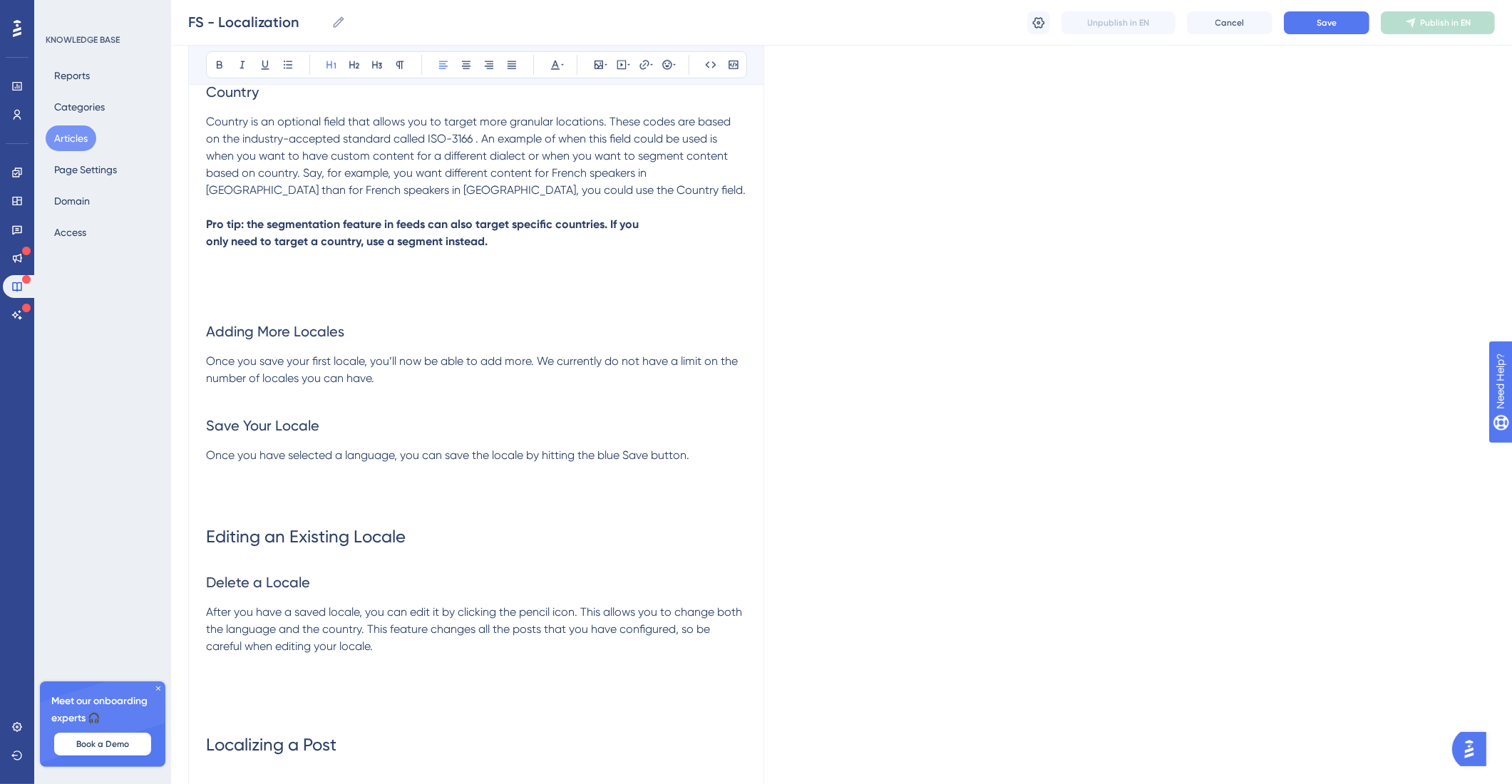
click at [284, 286] on h2 at bounding box center [476, 288] width 540 height 42
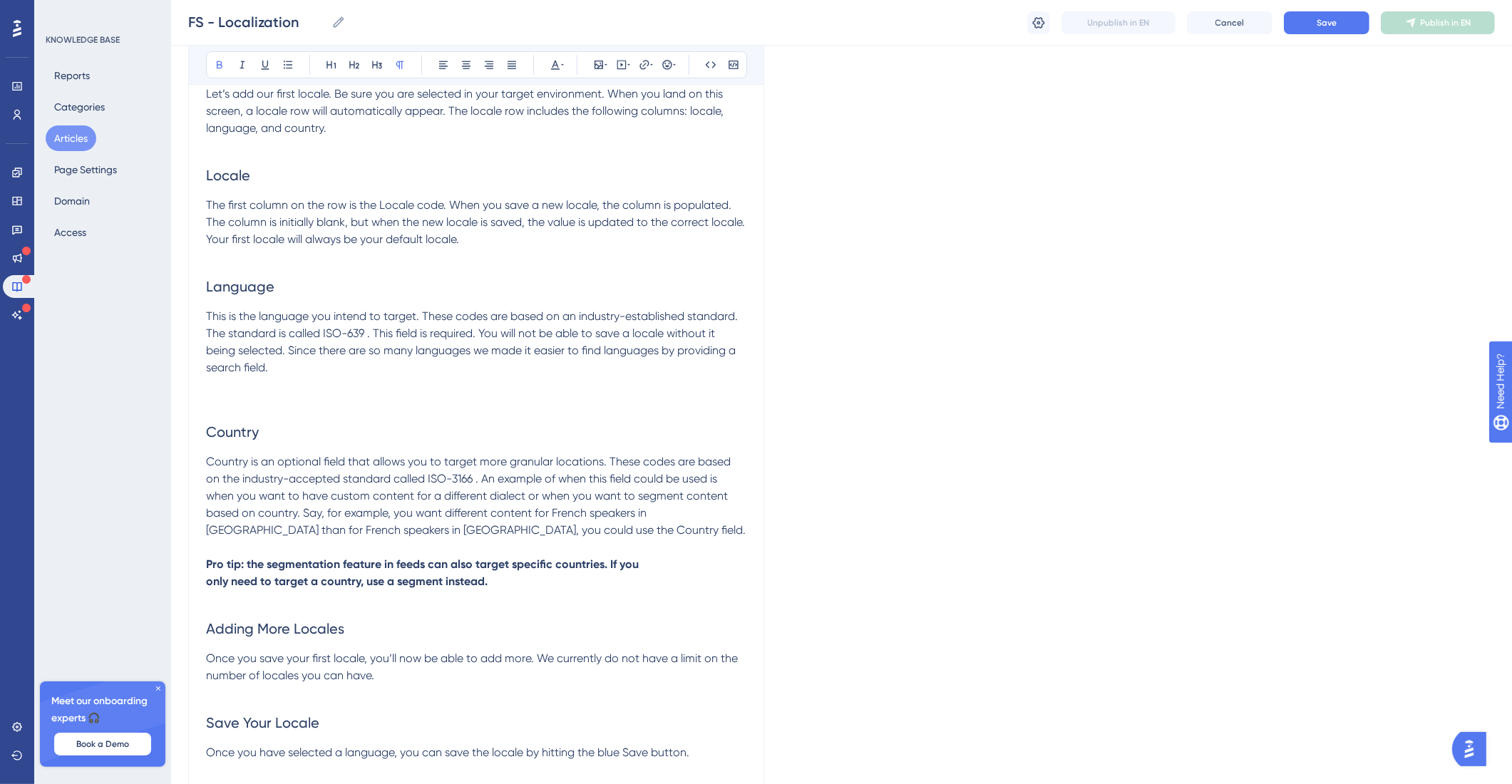
scroll to position [604, 0]
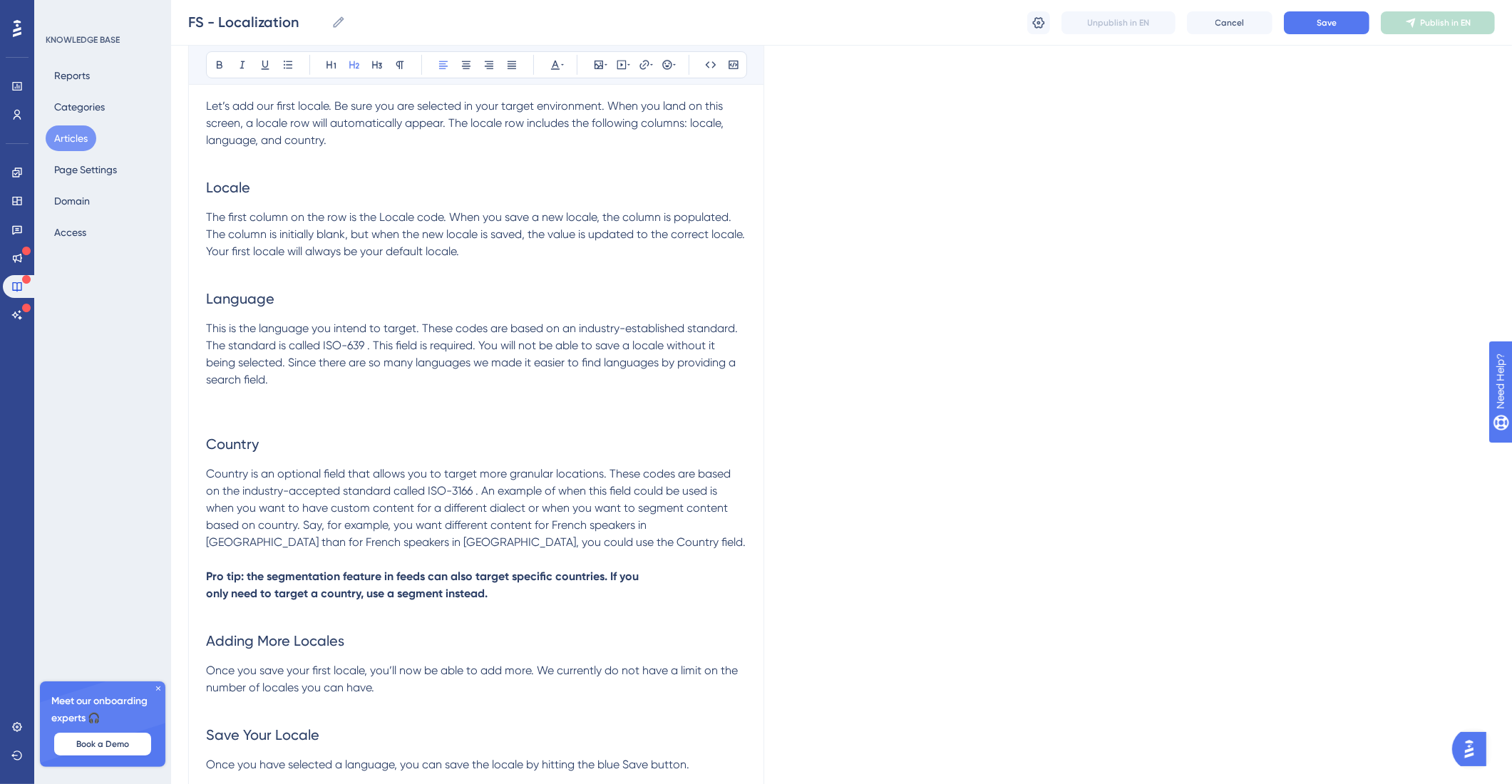
click at [369, 426] on h2 "Country" at bounding box center [476, 443] width 540 height 42
click at [241, 403] on p at bounding box center [476, 410] width 540 height 17
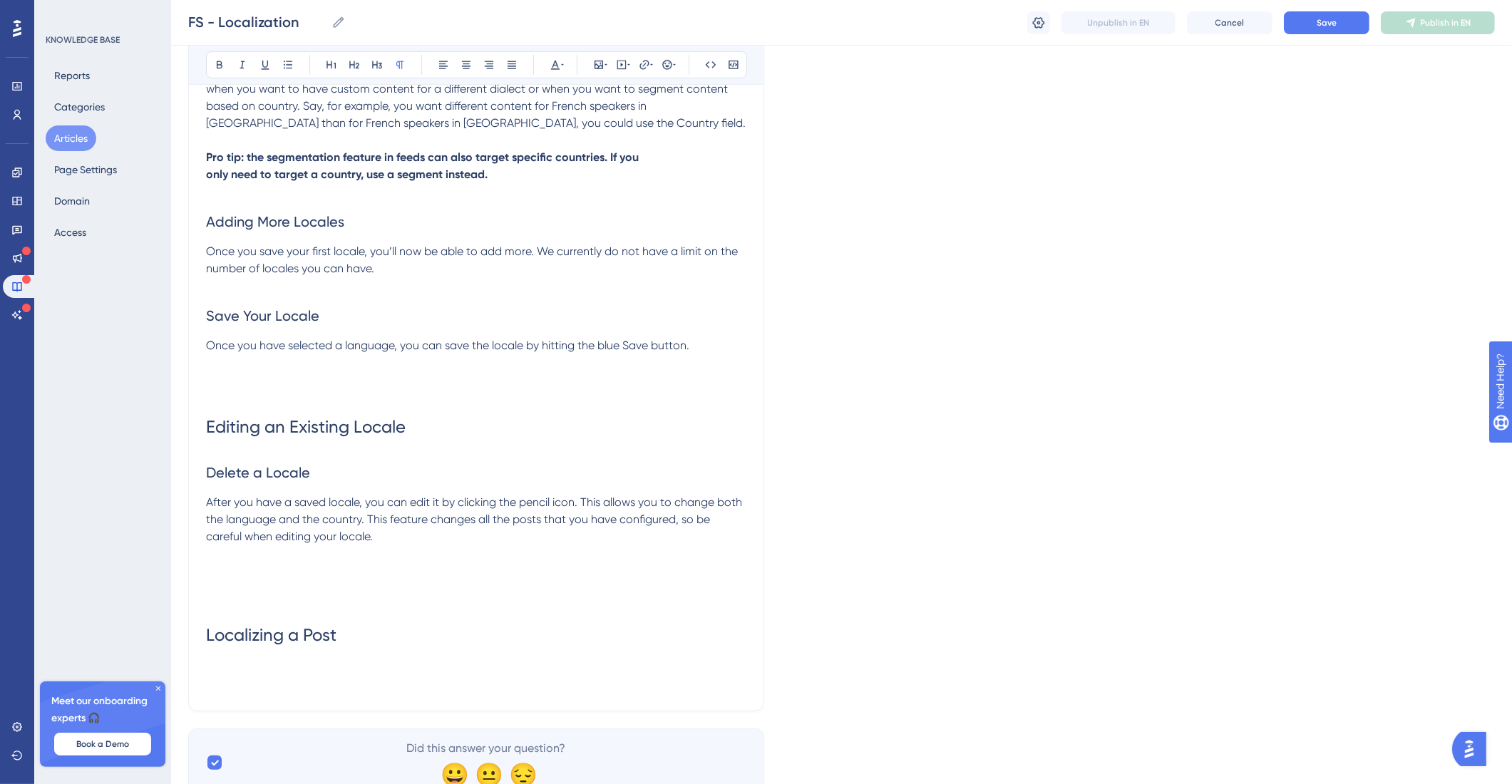
scroll to position [1065, 0]
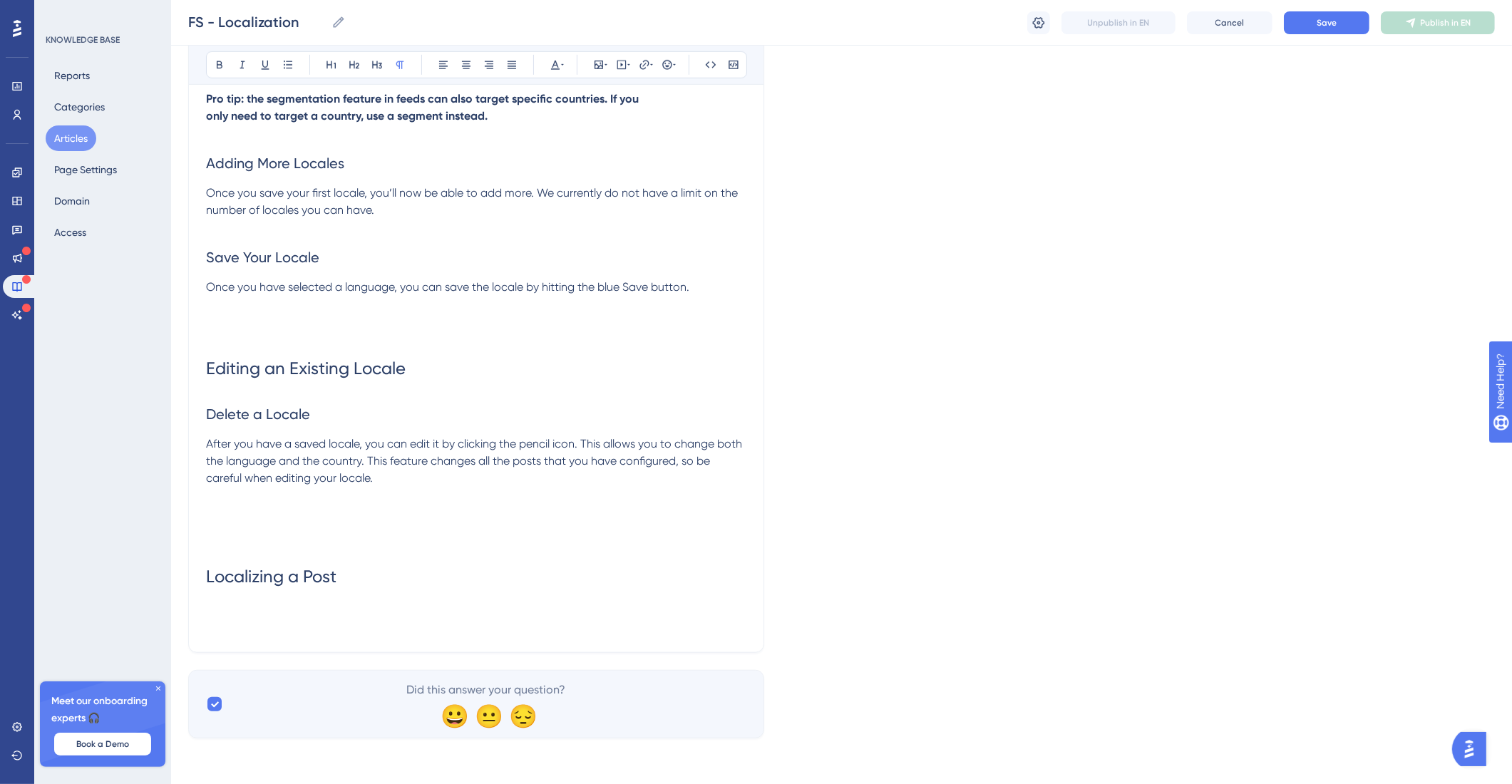
click at [305, 605] on p at bounding box center [476, 609] width 540 height 17
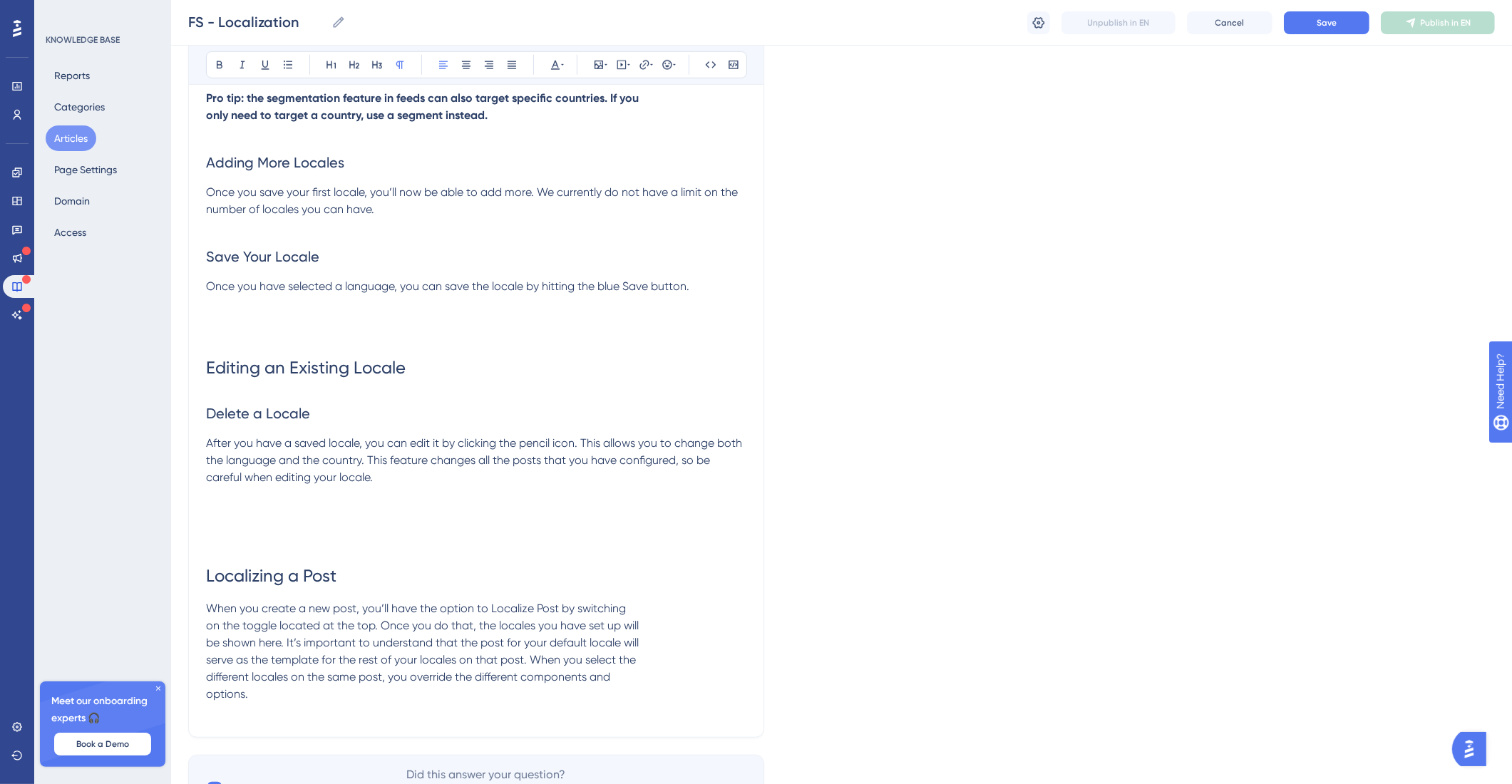
drag, startPoint x: 204, startPoint y: 631, endPoint x: 213, endPoint y: 630, distance: 9.1
click at [211, 630] on span "When you create a new post, you’ll have the option to Localize Post by switchin…" at bounding box center [422, 651] width 433 height 99
click at [206, 640] on span "When you create a new post, you’ll have the option to Localize Post by switchin…" at bounding box center [475, 651] width 540 height 99
click at [206, 657] on span "When you create a new post, you’ll have the option to Localize Post by switchin…" at bounding box center [475, 651] width 540 height 99
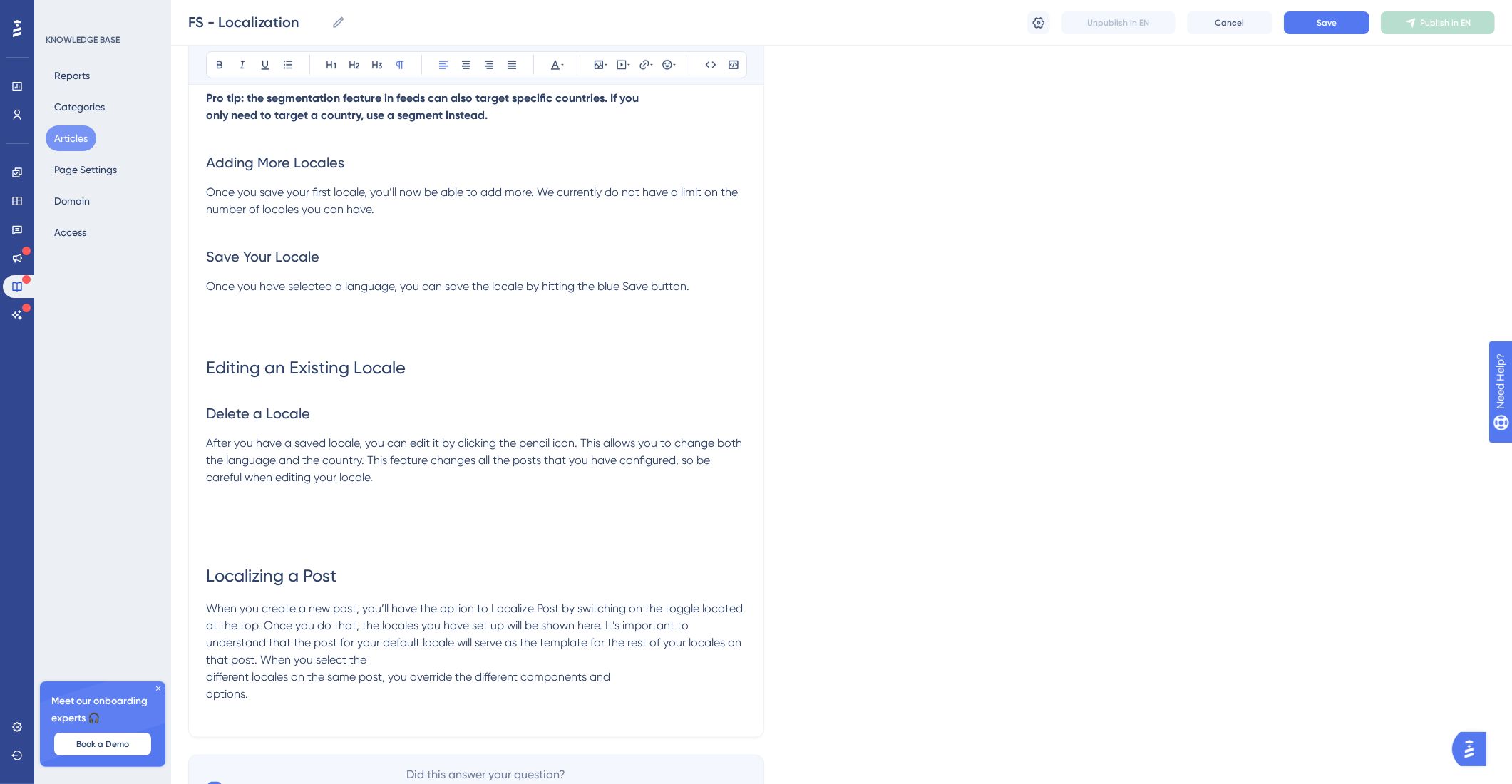
click at [208, 677] on span "When you create a new post, you’ll have the option to Localize Post by switchin…" at bounding box center [475, 651] width 540 height 99
click at [206, 691] on span "When you create a new post, you’ll have the option to Localize Post by switchin…" at bounding box center [475, 651] width 540 height 99
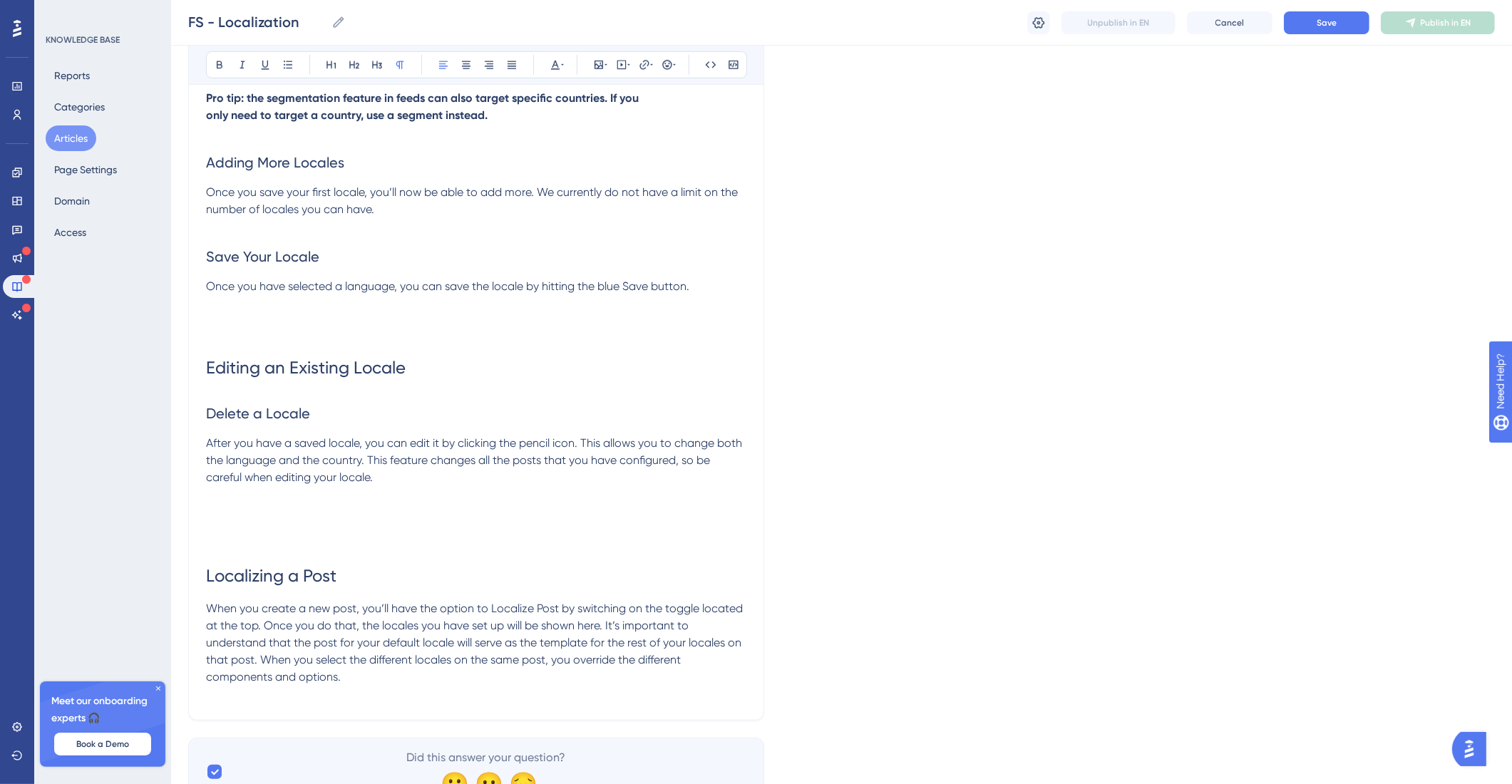
click at [603, 625] on span "When you create a new post, you’ll have the option to Localize Post by switchin…" at bounding box center [475, 642] width 540 height 82
click at [478, 680] on p "When you create a new post, you’ll have the option to Localize Post by switchin…" at bounding box center [476, 642] width 540 height 86
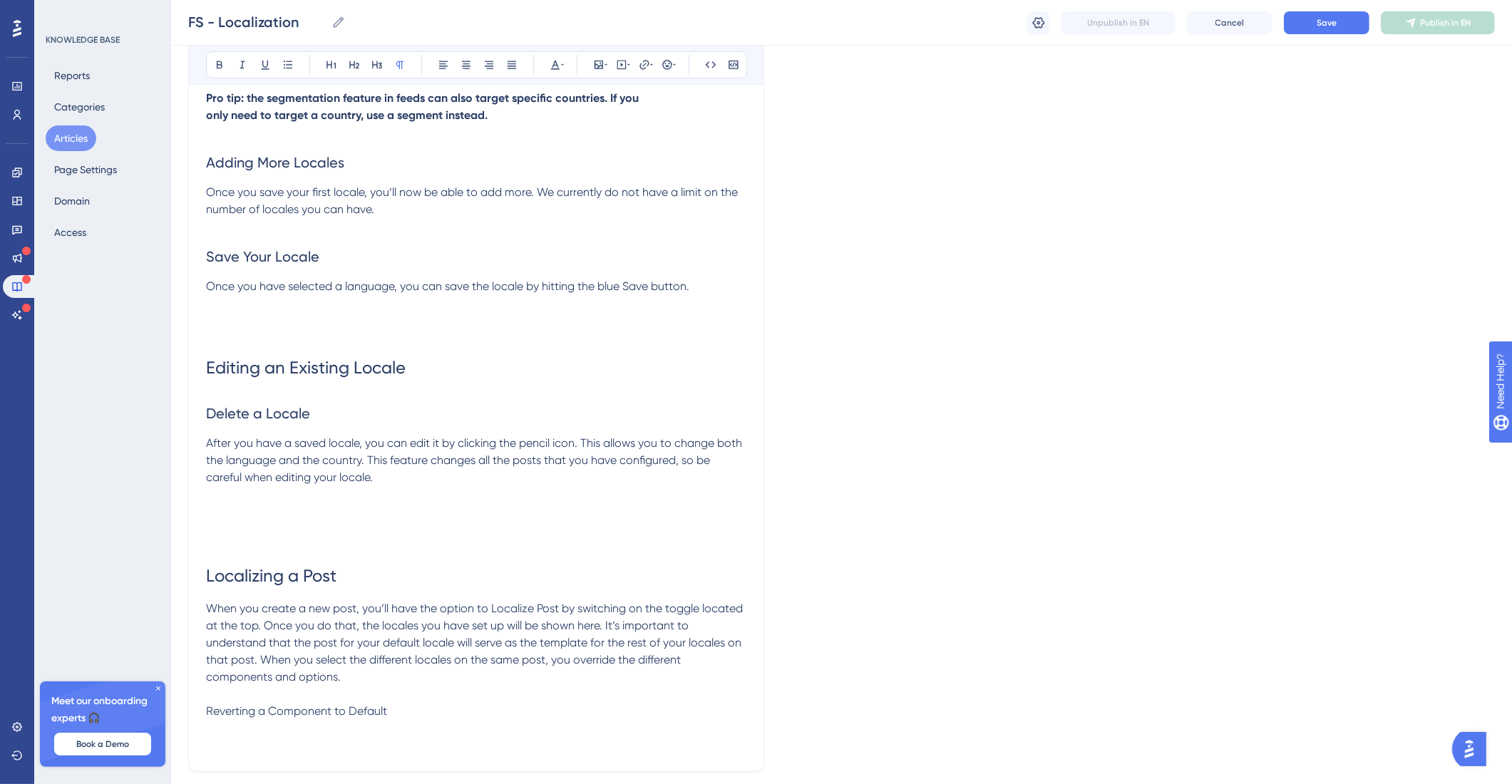
scroll to position [1072, 0]
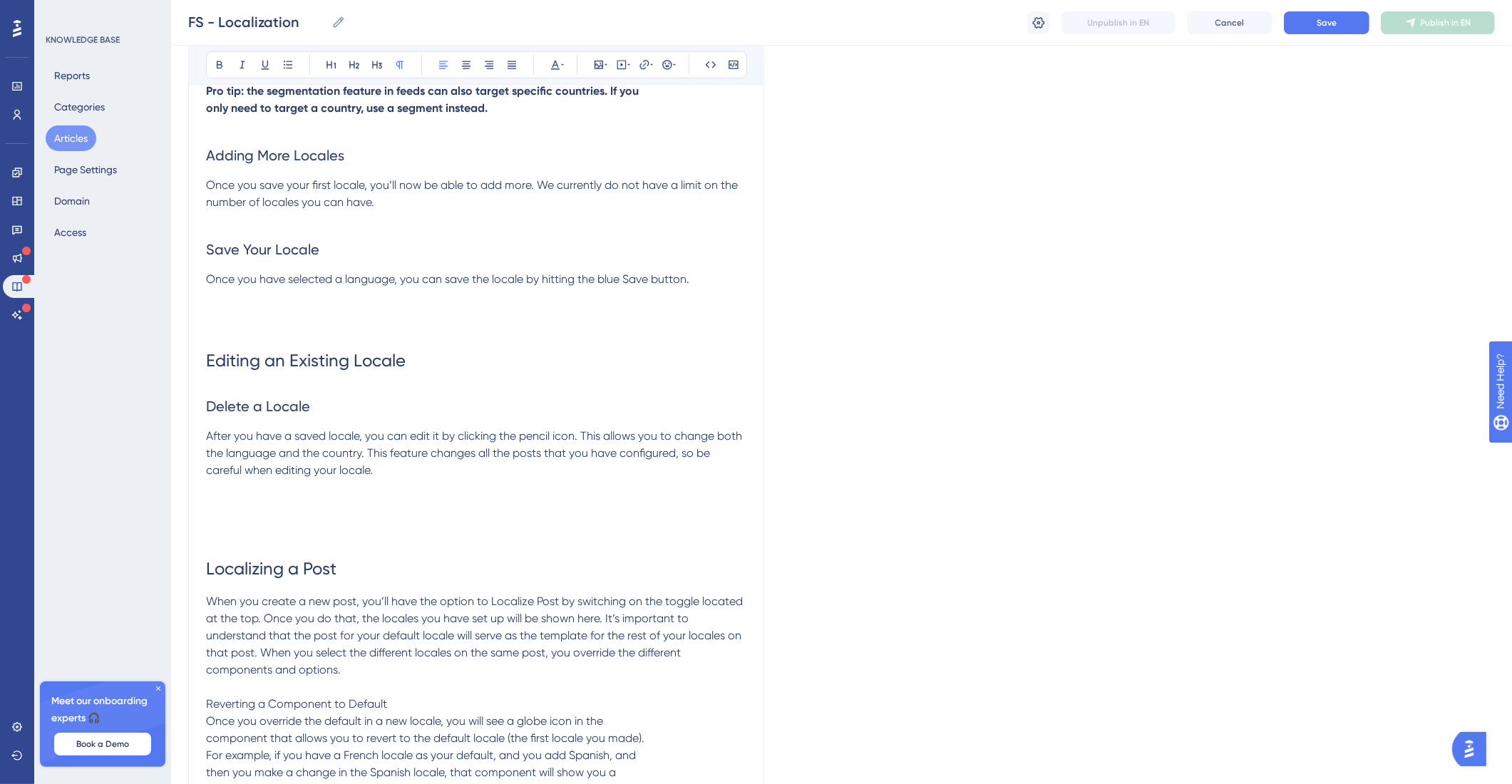
click at [380, 705] on span "Reverting a Component to Default" at bounding box center [296, 704] width 181 height 14
drag, startPoint x: 319, startPoint y: 705, endPoint x: 154, endPoint y: 702, distance: 165.0
click at [344, 68] on div at bounding box center [354, 65] width 20 height 20
click at [441, 704] on p "Reverting a Component to Default" at bounding box center [476, 704] width 540 height 17
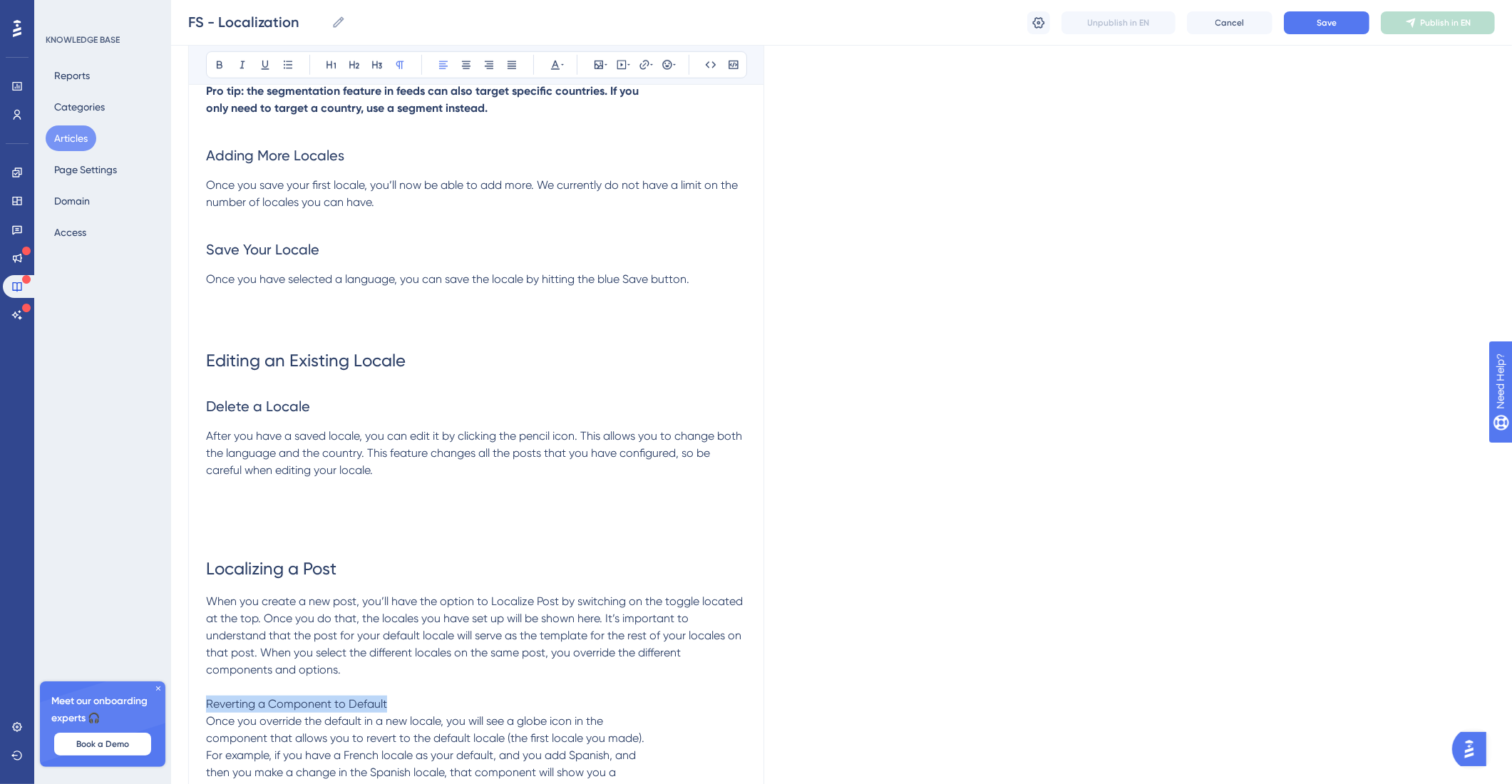
drag, startPoint x: 457, startPoint y: 699, endPoint x: 188, endPoint y: 699, distance: 269.0
click at [358, 63] on icon at bounding box center [354, 65] width 10 height 8
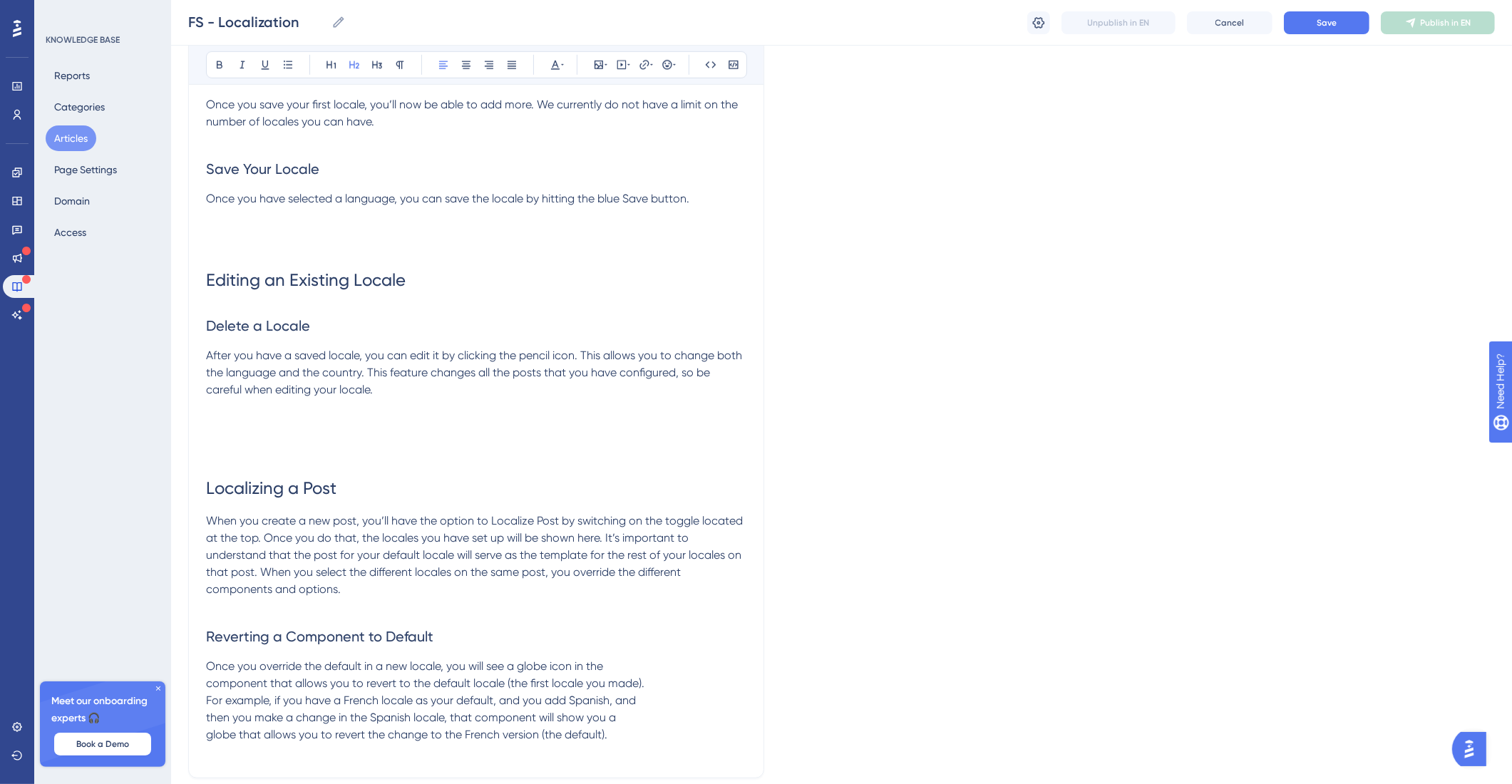
scroll to position [1165, 0]
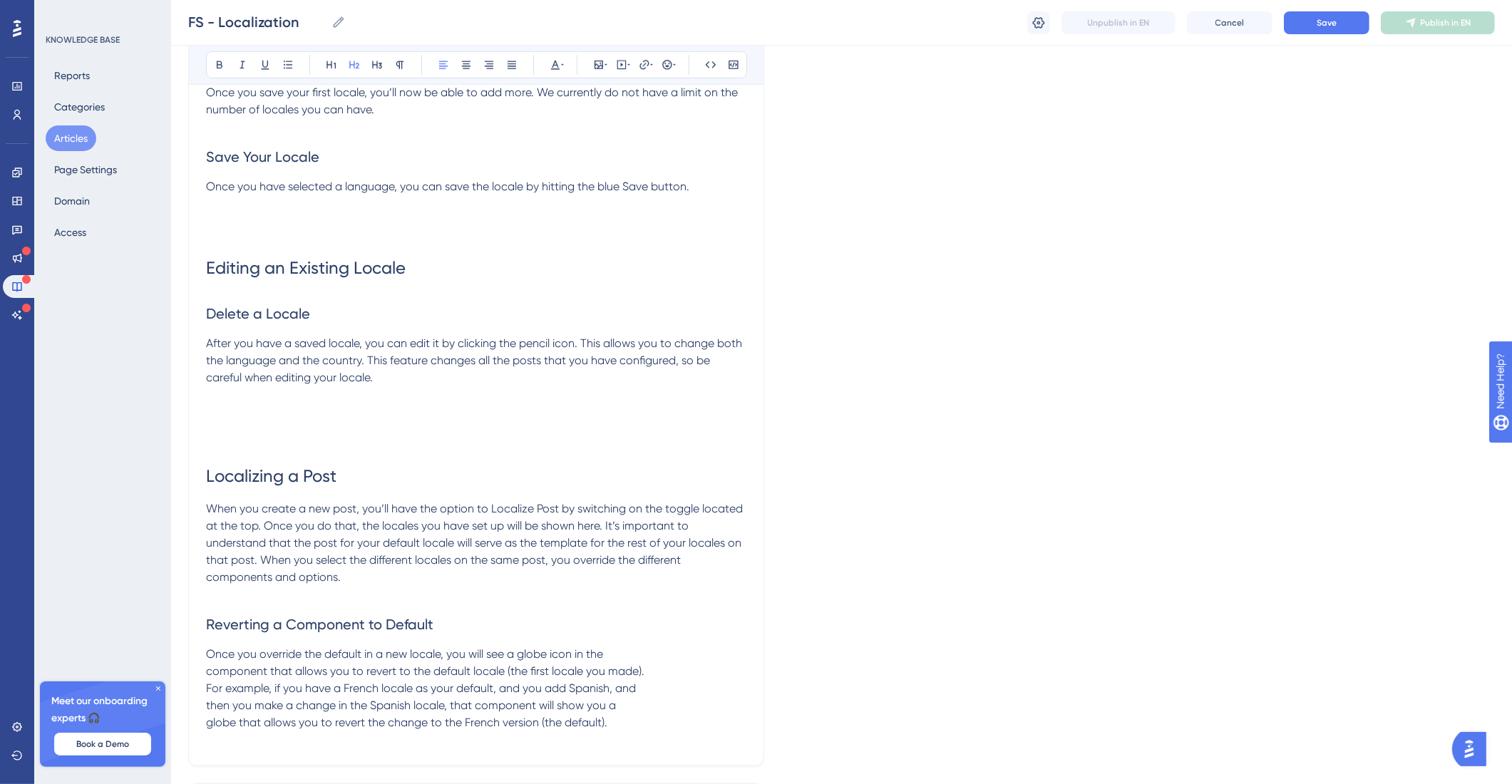
click at [208, 676] on span "Once you override the default in a new locale, you will see a globe icon in the…" at bounding box center [425, 687] width 438 height 82
click at [206, 690] on span "Once you override the default in a new locale, you will see a globe icon in the…" at bounding box center [468, 687] width 524 height 82
click at [208, 702] on span "Once you override the default in a new locale, you will see a globe icon in the…" at bounding box center [477, 687] width 542 height 82
click at [210, 721] on span "Once you override the default in a new locale, you will see a globe icon in the…" at bounding box center [477, 687] width 542 height 82
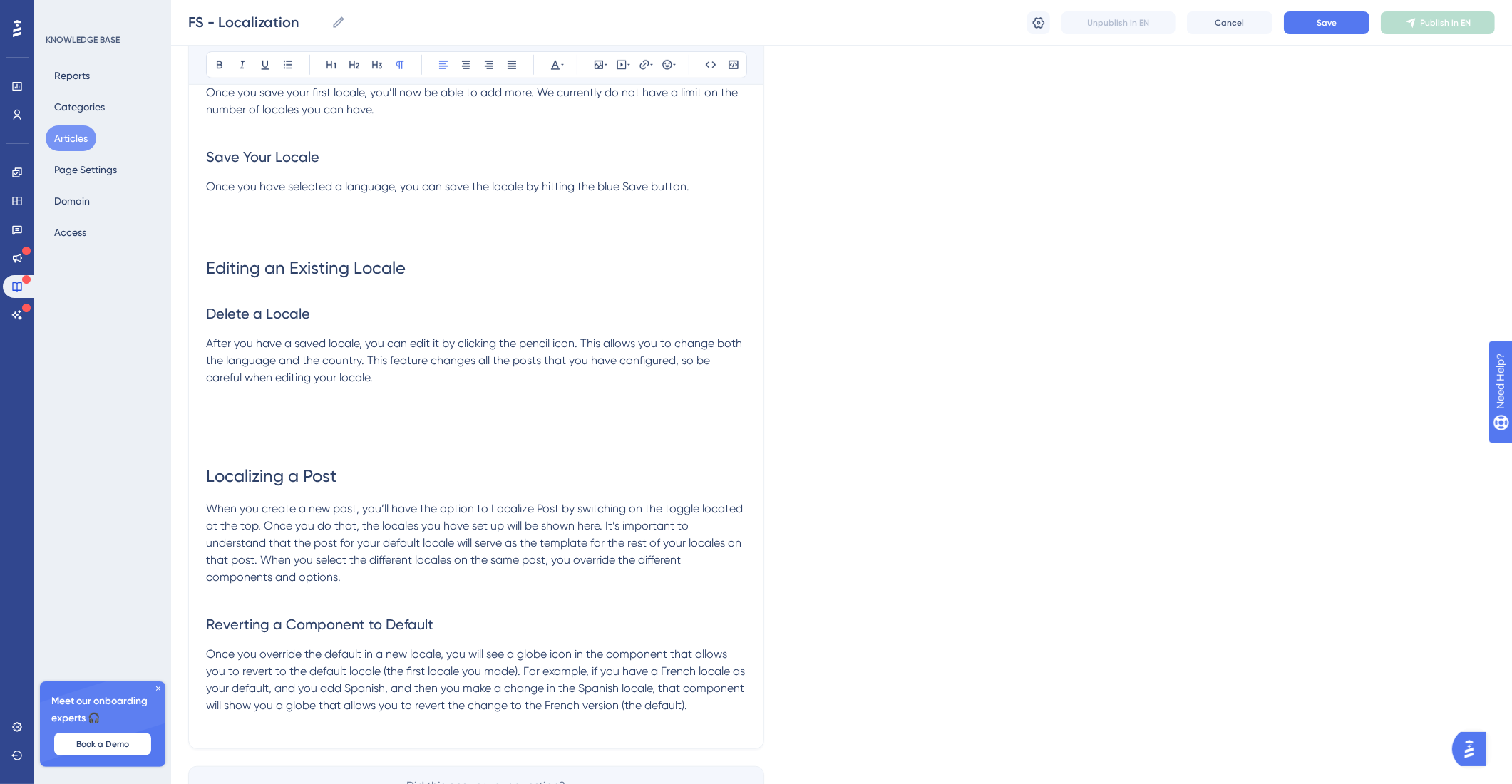
click at [265, 714] on p "Once you override the default in a new locale, you will see a globe icon in the…" at bounding box center [476, 680] width 540 height 69
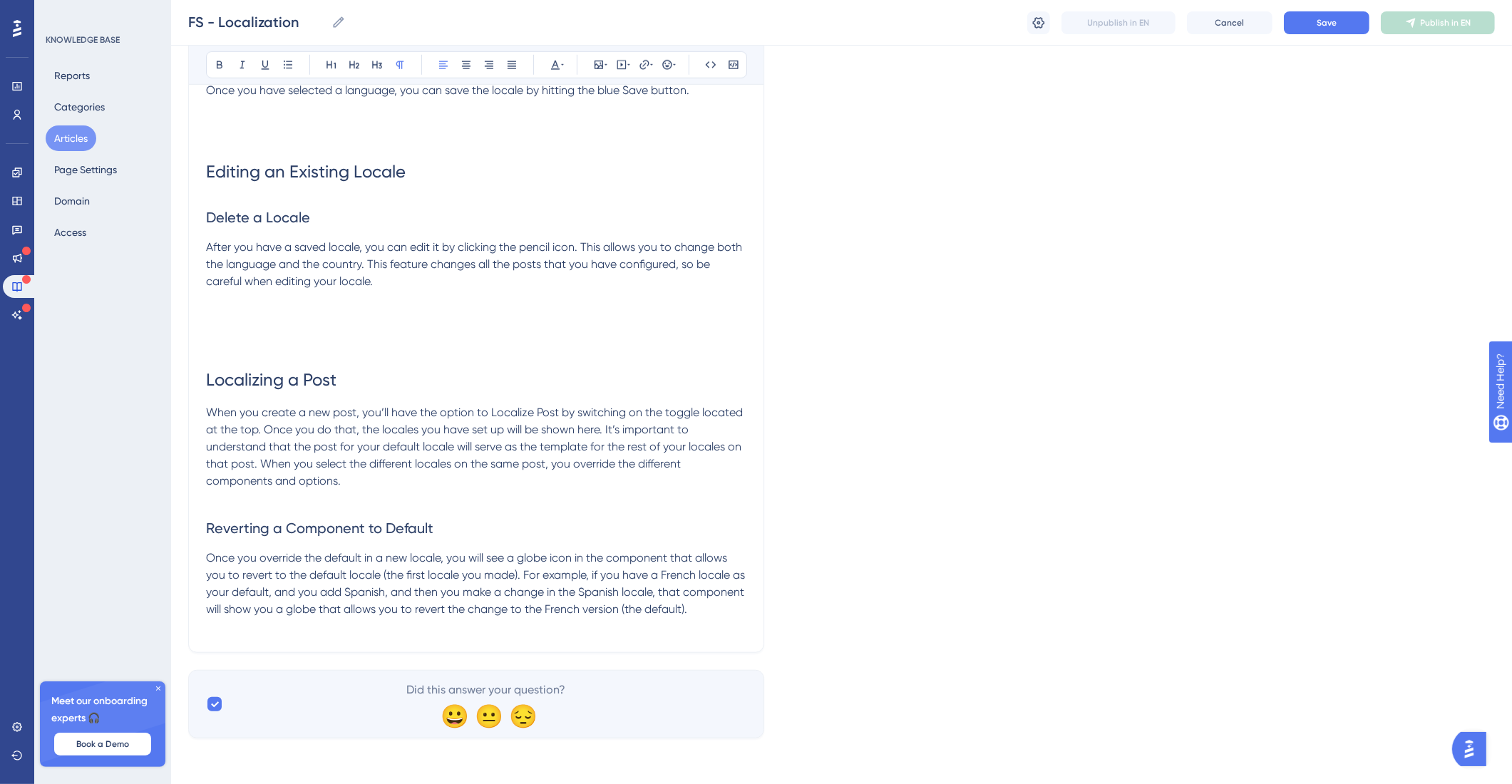
scroll to position [1279, 0]
click at [474, 629] on p at bounding box center [476, 626] width 540 height 17
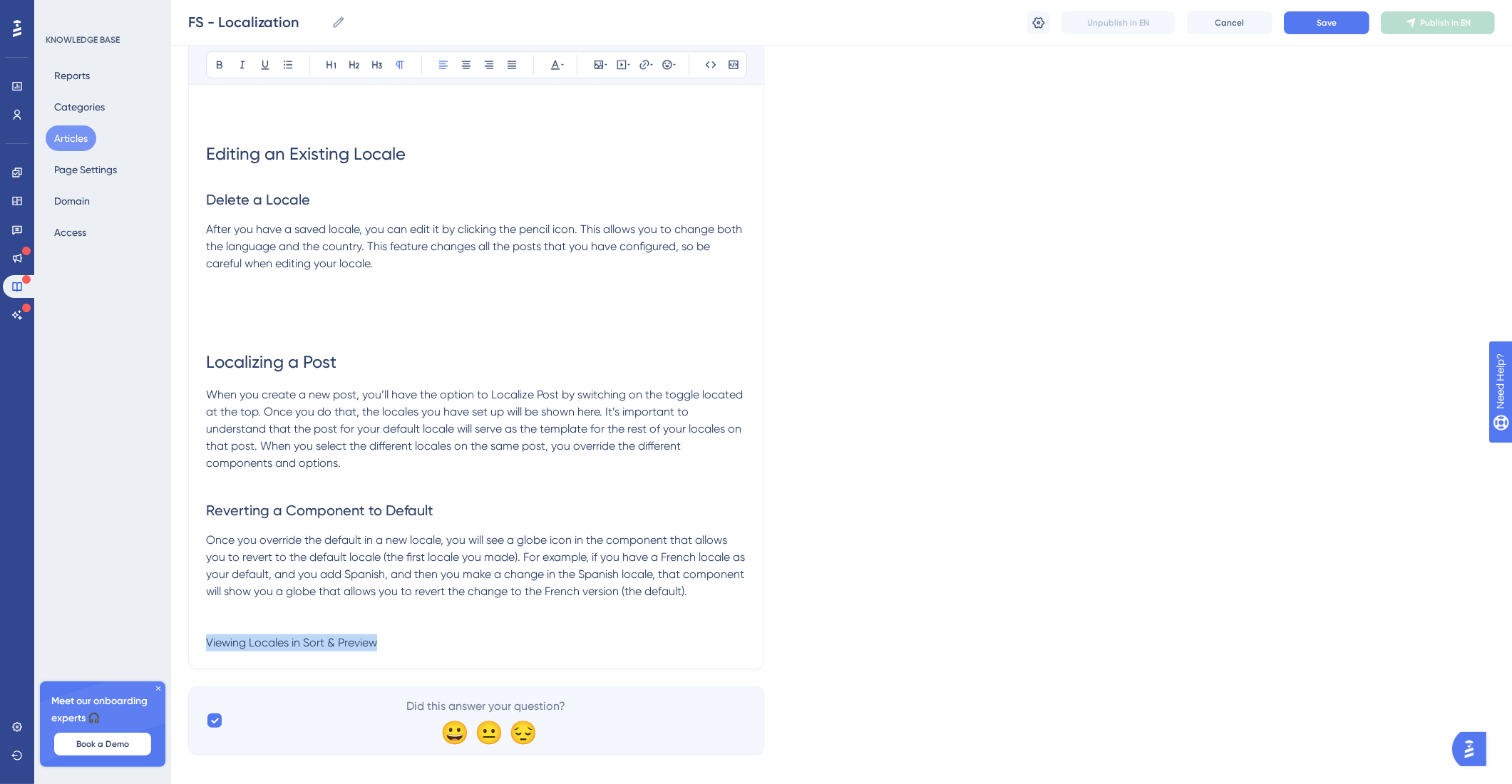
drag, startPoint x: 398, startPoint y: 656, endPoint x: 194, endPoint y: 653, distance: 204.0
click at [356, 59] on icon at bounding box center [354, 64] width 12 height 12
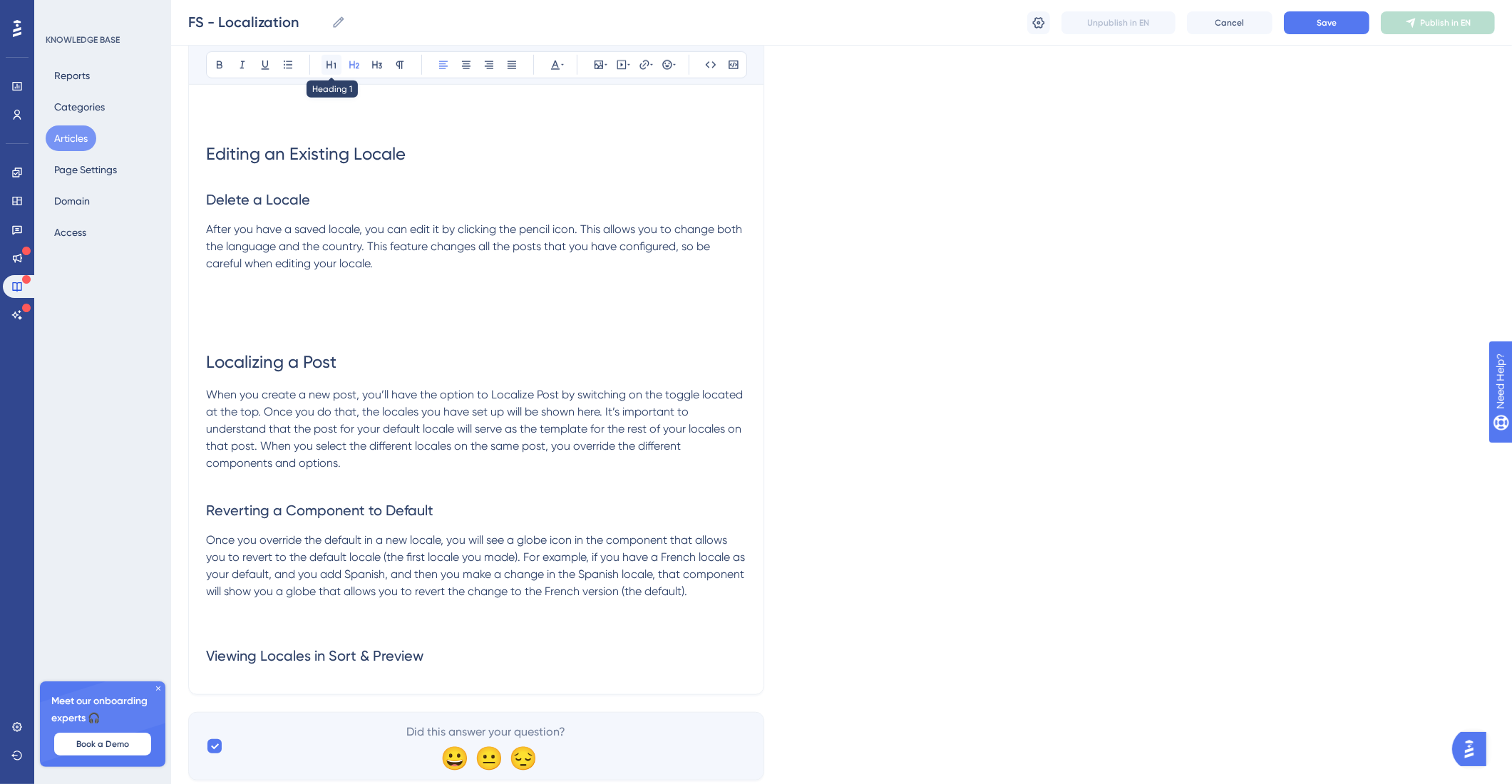
click at [336, 62] on icon at bounding box center [332, 64] width 12 height 12
click at [472, 660] on h1 "Viewing Locales in Sort & Preview" at bounding box center [476, 658] width 540 height 49
click at [496, 682] on h1 "Viewing Locales in Sort & Preview" at bounding box center [476, 658] width 540 height 49
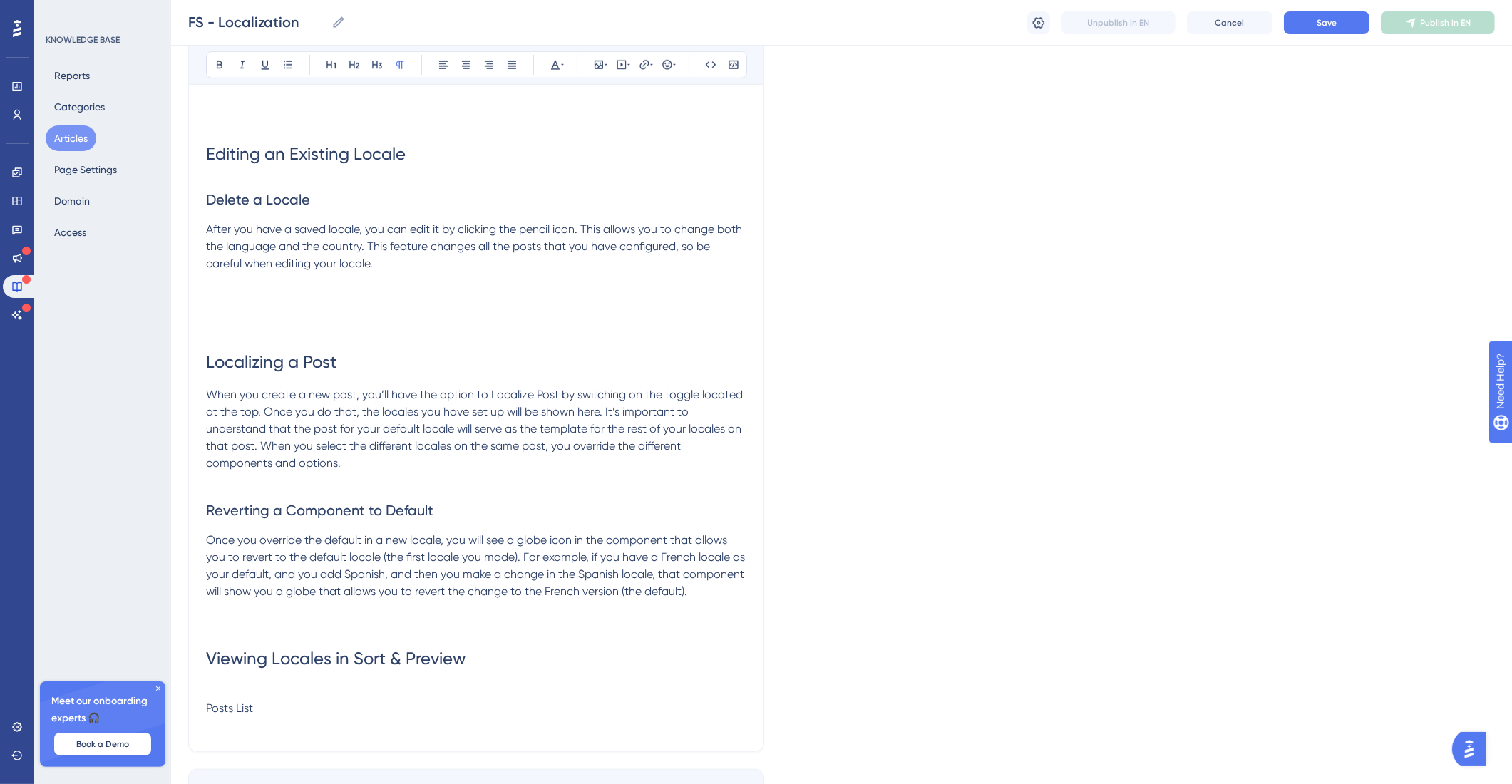
scroll to position [1283, 0]
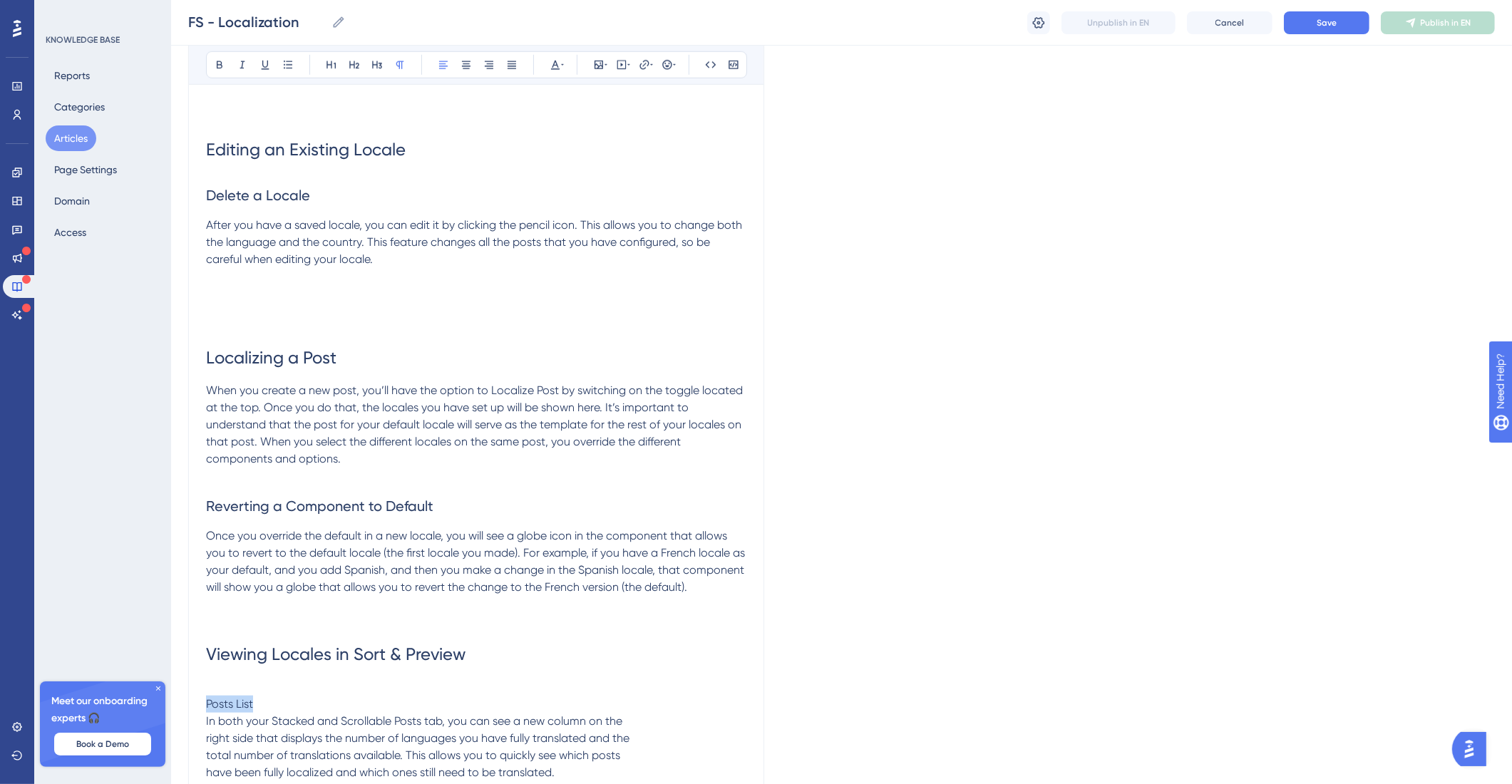
drag, startPoint x: 292, startPoint y: 721, endPoint x: 212, endPoint y: 549, distance: 189.7
click at [343, 68] on div "Bold Italic Underline Bullet Point Heading 1 Heading 2 Heading 3 Normal Align L…" at bounding box center [476, 65] width 541 height 27
click at [347, 66] on button at bounding box center [354, 65] width 20 height 20
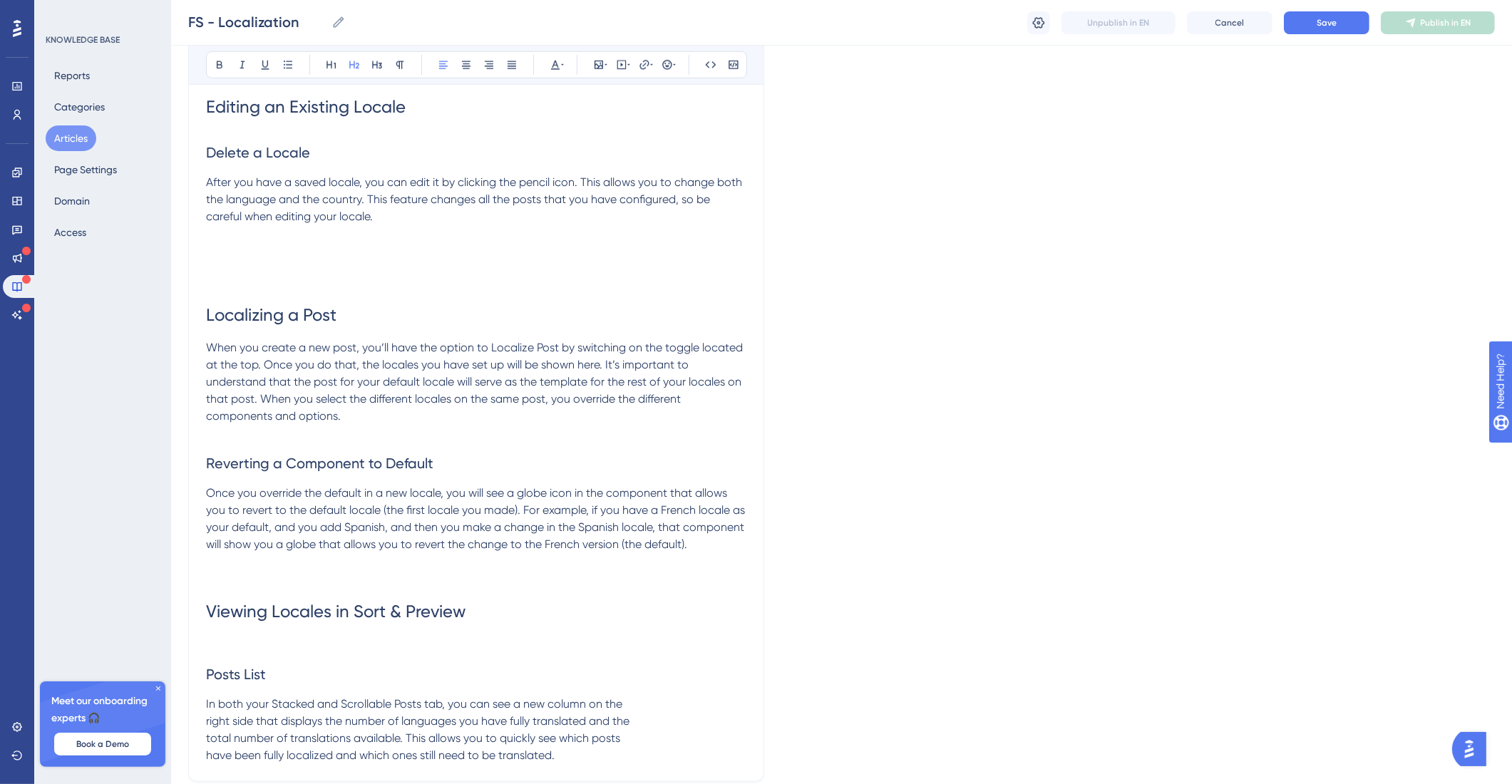
scroll to position [1426, 0]
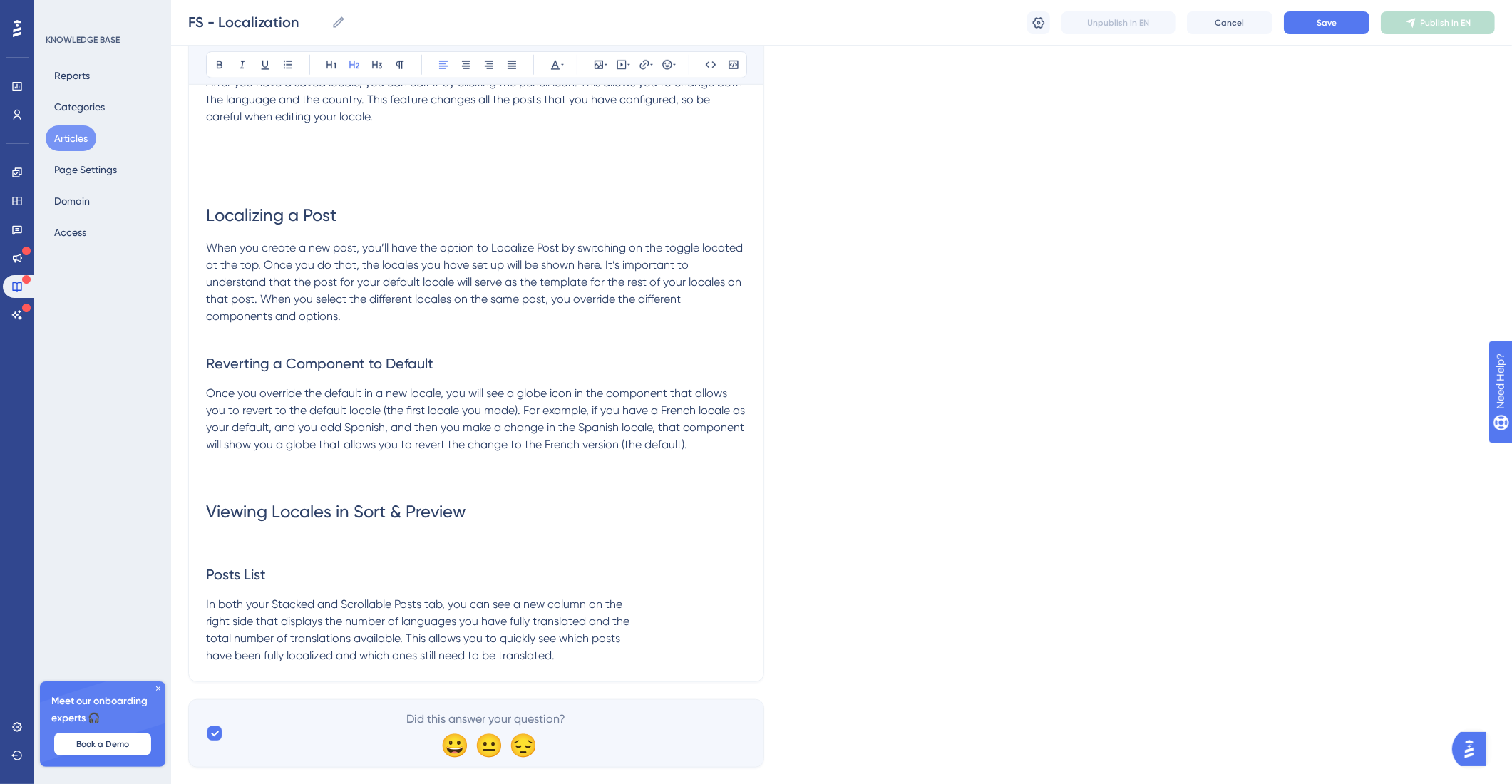
click at [643, 653] on p "In both your Stacked and Scrollable Posts tab, you can see a new column on the …" at bounding box center [476, 630] width 540 height 69
click at [206, 637] on span "In both your Stacked and Scrollable Posts tab, you can see a new column on the …" at bounding box center [418, 630] width 424 height 65
drag, startPoint x: 208, startPoint y: 655, endPoint x: 323, endPoint y: 652, distance: 115.0
click at [209, 655] on span "In both your Stacked and Scrollable Posts tab, you can see a new column on the …" at bounding box center [475, 630] width 539 height 65
click at [209, 662] on span "In both your Stacked and Scrollable Posts tab, you can see a new column on the …" at bounding box center [475, 630] width 539 height 65
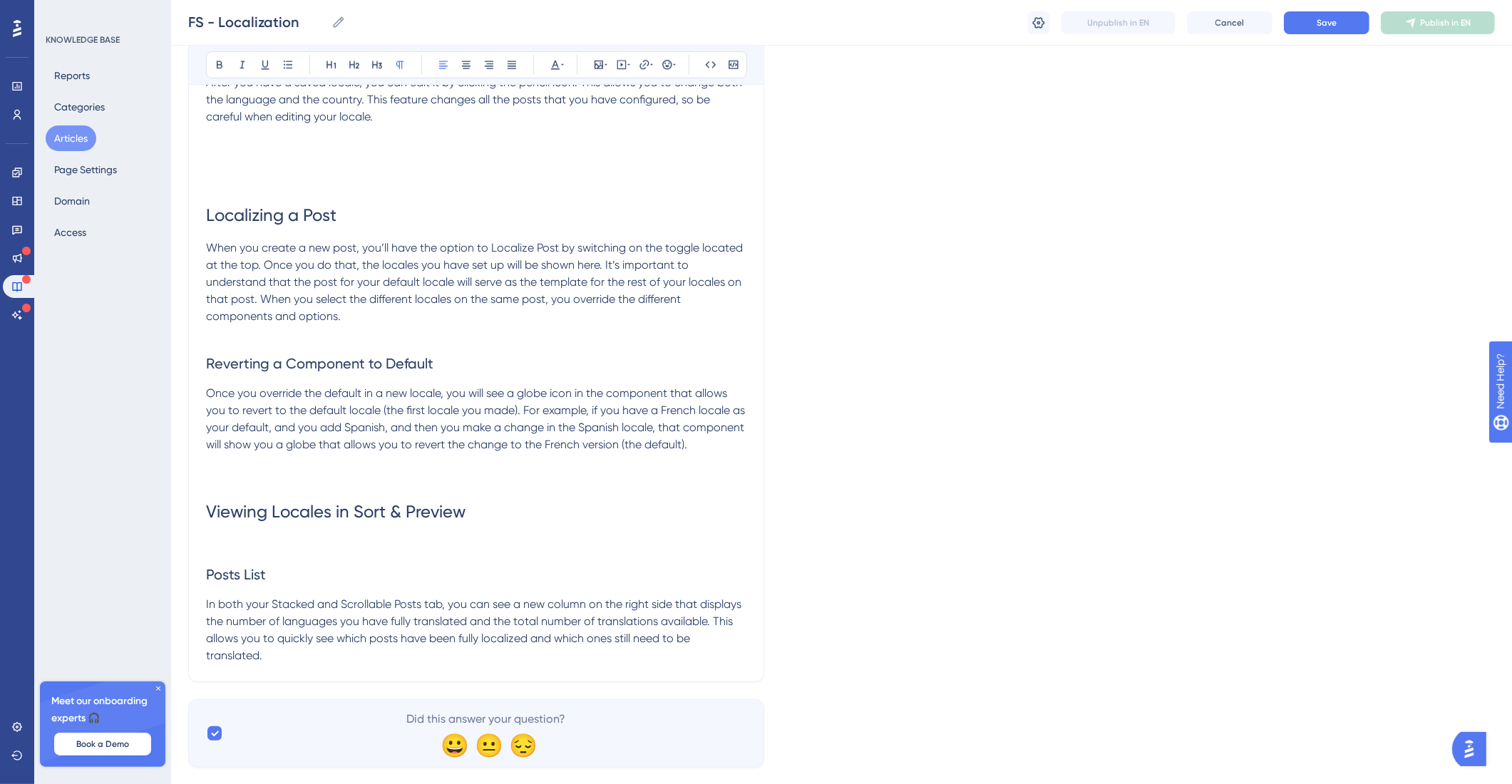
click at [312, 664] on p "In both your Stacked and Scrollable Posts tab, you can see a new column on the …" at bounding box center [476, 630] width 540 height 69
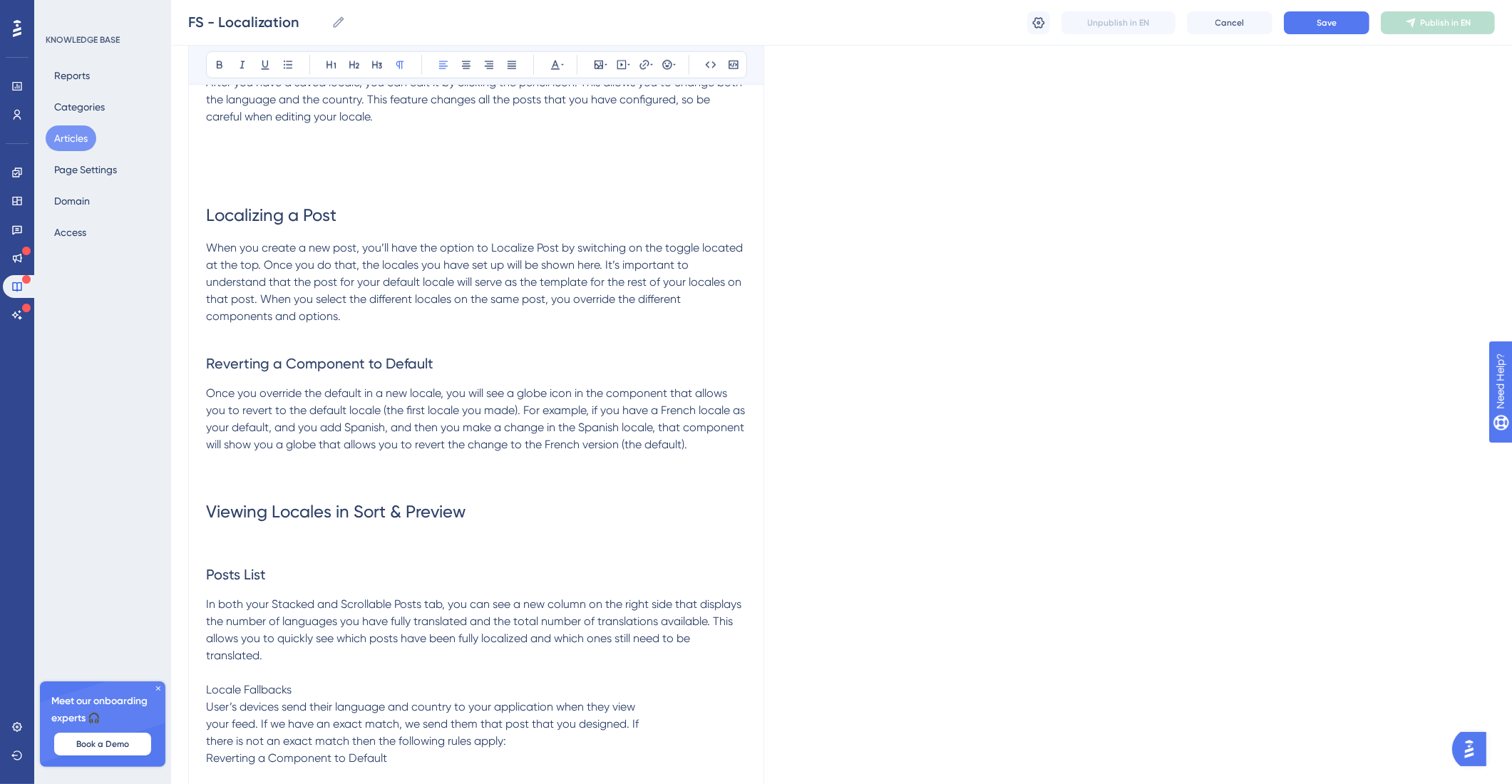
scroll to position [1634, 0]
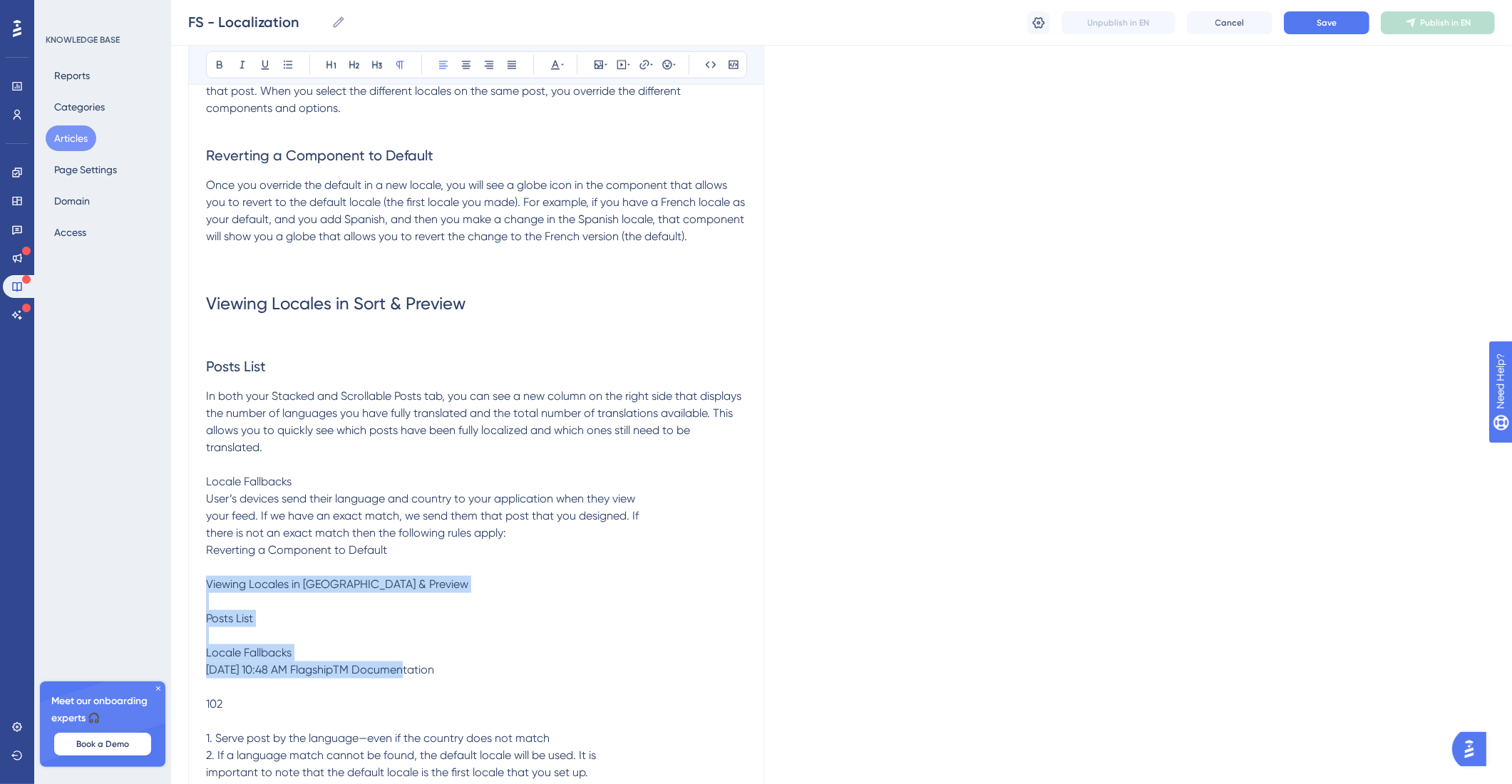
drag, startPoint x: 341, startPoint y: 719, endPoint x: 165, endPoint y: 602, distance: 211.3
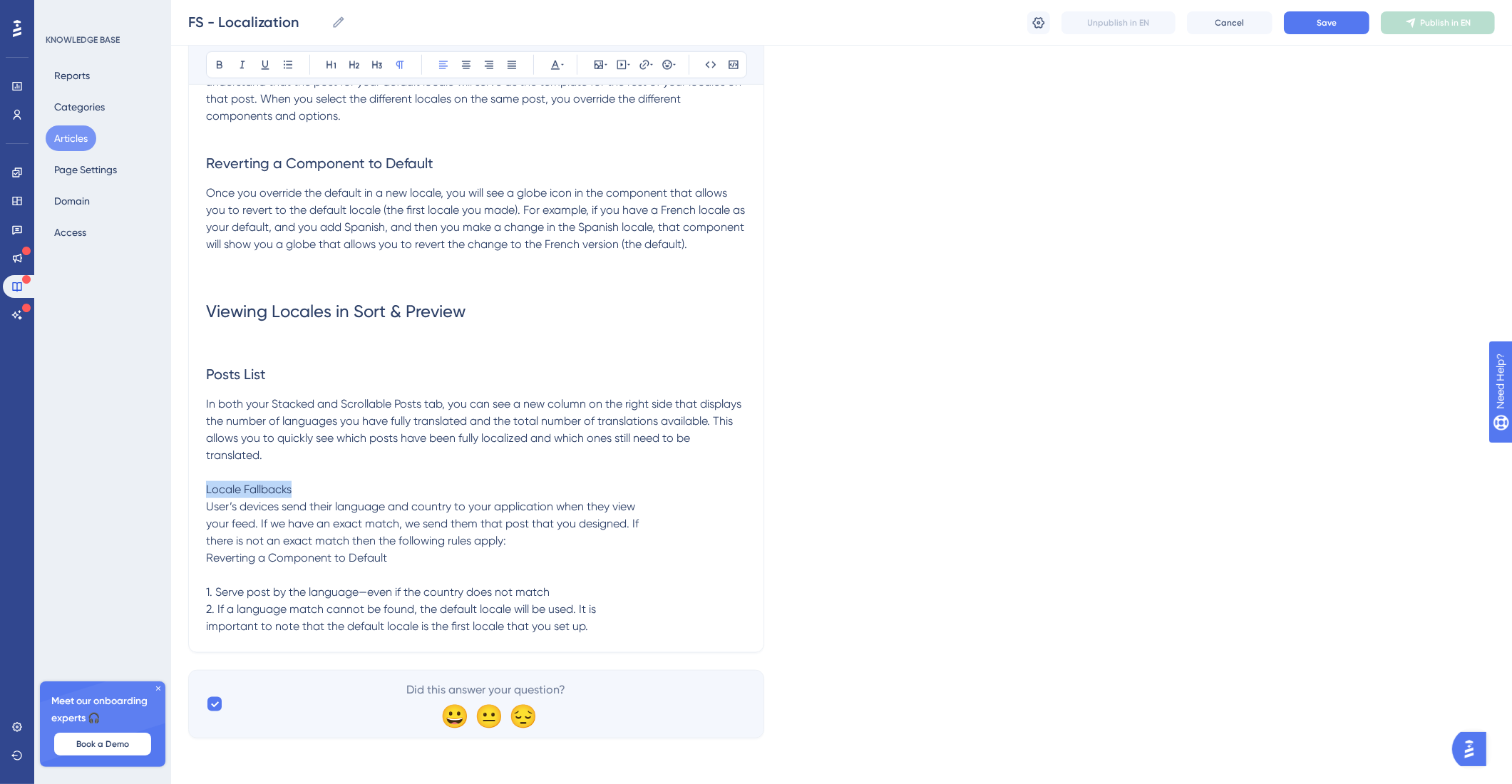
drag, startPoint x: 318, startPoint y: 502, endPoint x: 204, endPoint y: 425, distance: 137.6
click at [352, 57] on button at bounding box center [354, 65] width 20 height 20
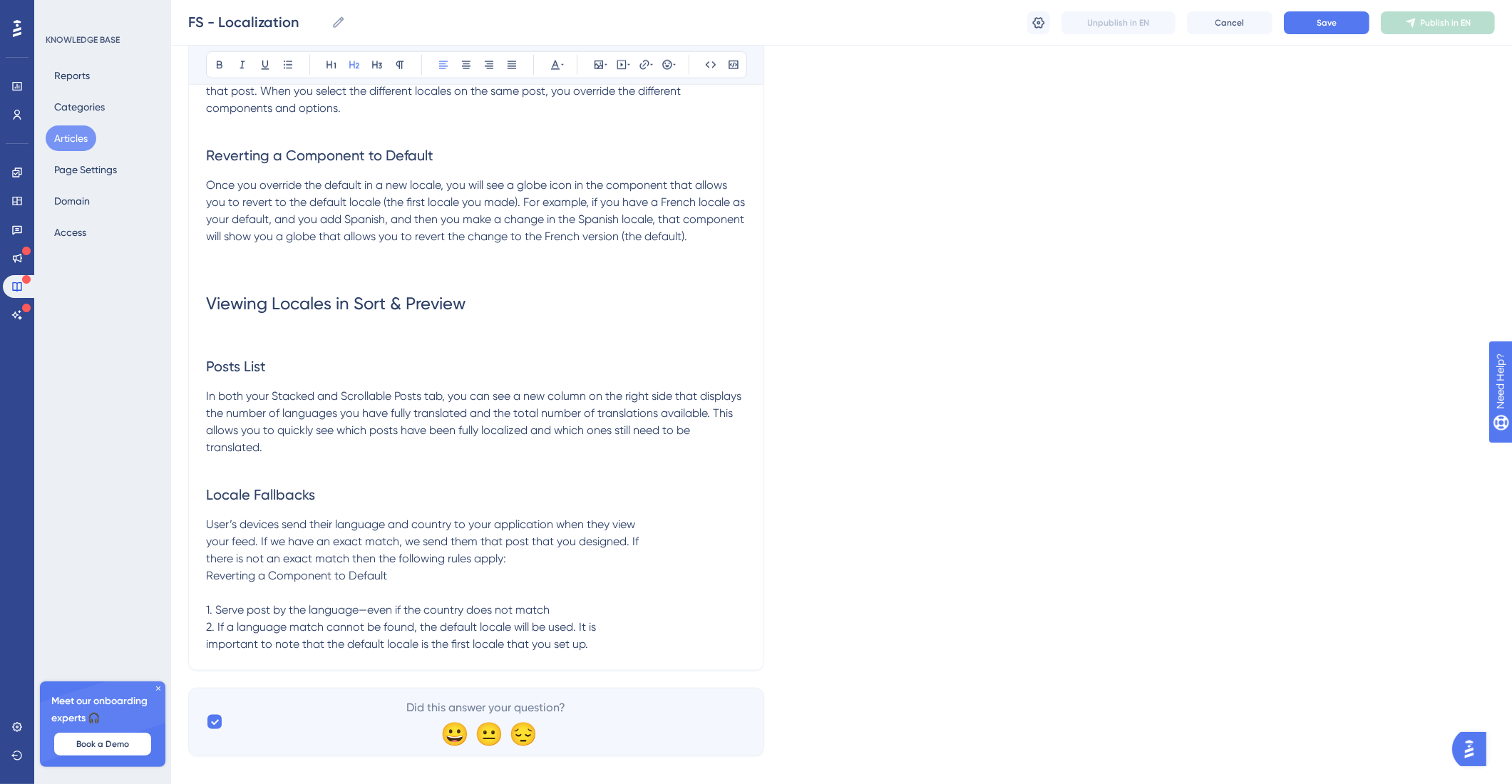
click at [208, 556] on span "User’s devices send their language and country to your application when they vi…" at bounding box center [422, 584] width 433 height 134
click at [214, 581] on span "User’s devices send their language and country to your application when they vi…" at bounding box center [477, 584] width 542 height 134
click at [216, 589] on span "User’s devices send their language and country to your application when they vi…" at bounding box center [477, 584] width 542 height 134
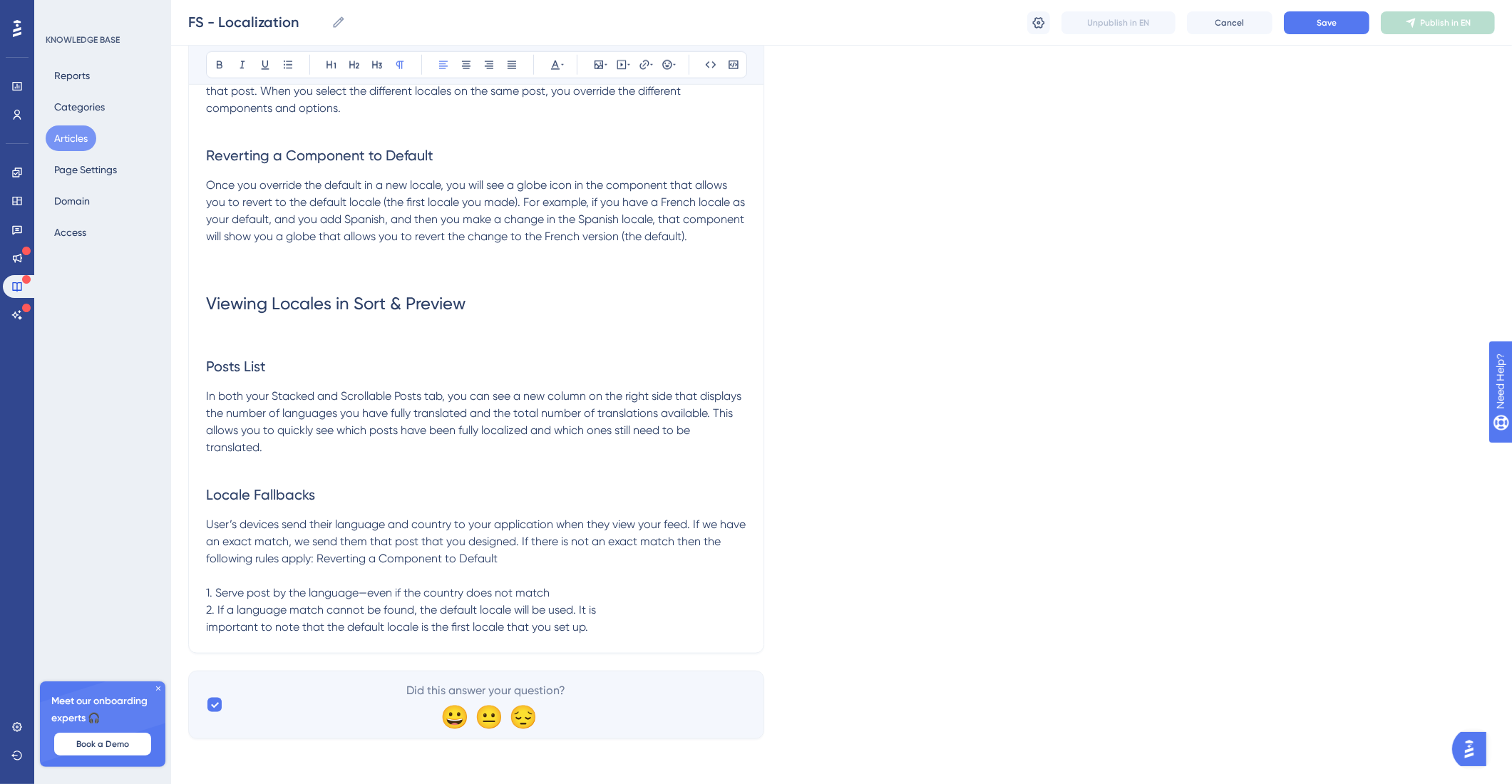
click at [604, 636] on p "User’s devices send their language and country to your application when they vi…" at bounding box center [476, 575] width 540 height 120
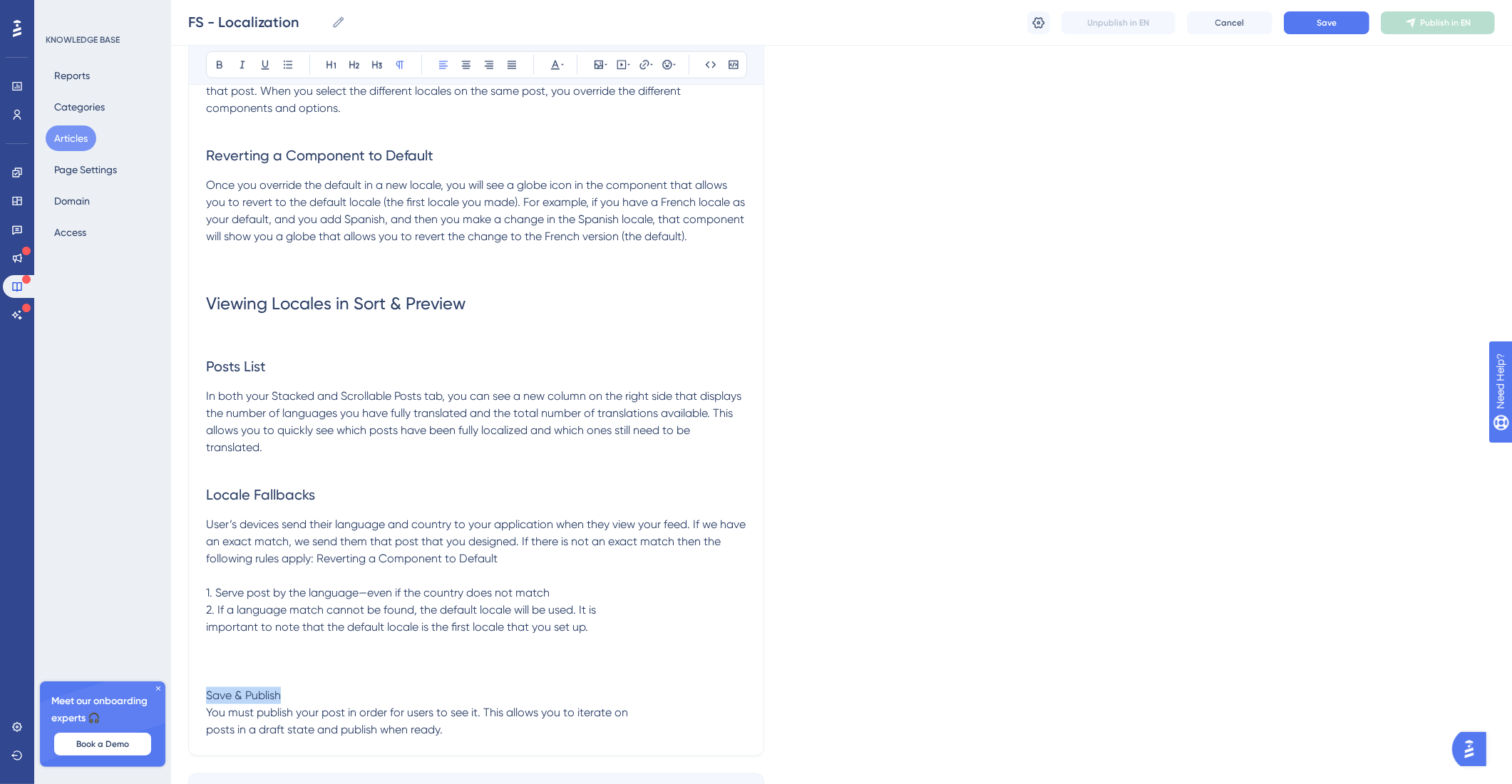
drag, startPoint x: 266, startPoint y: 717, endPoint x: 184, endPoint y: 717, distance: 82.0
click at [352, 67] on icon at bounding box center [354, 64] width 12 height 12
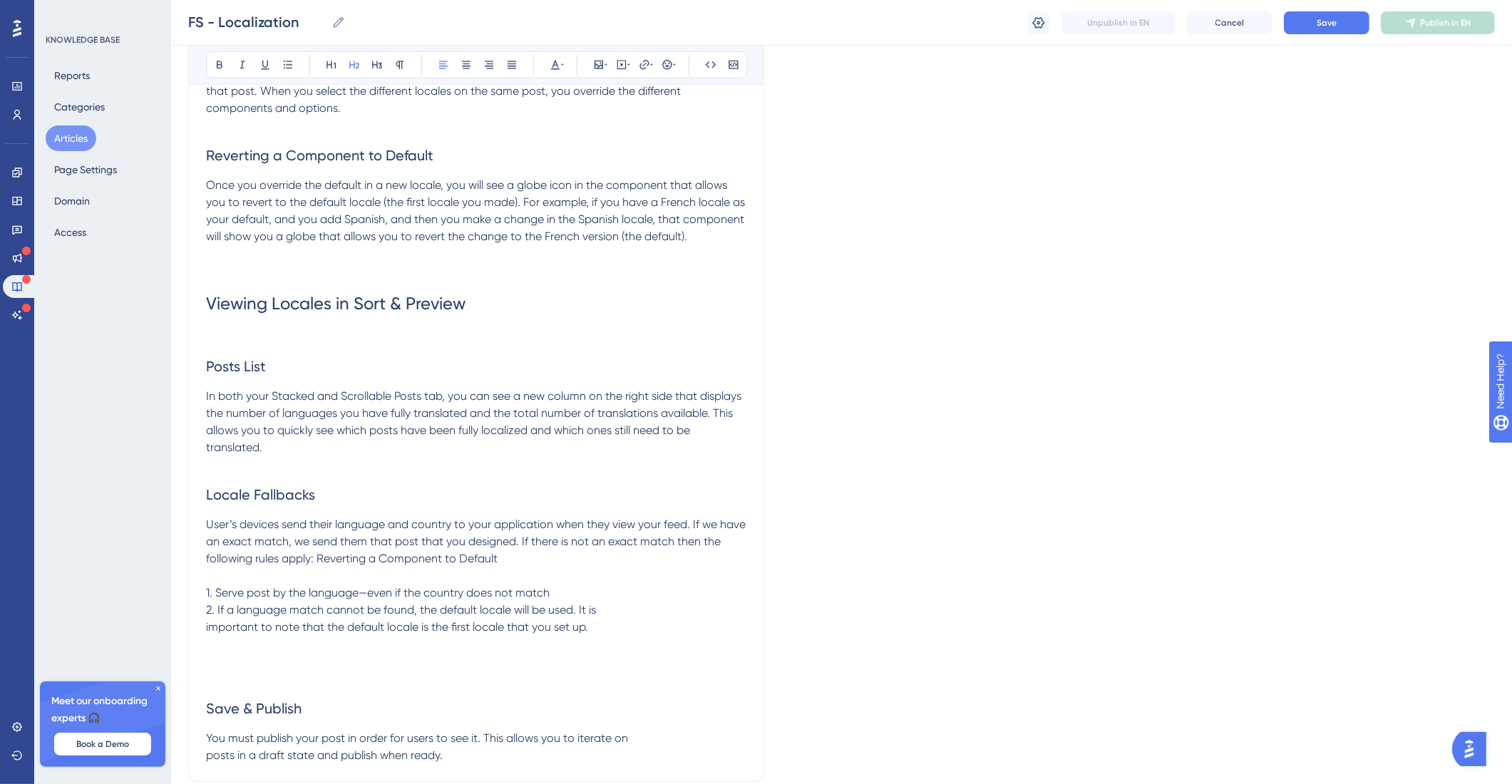
scroll to position [1781, 0]
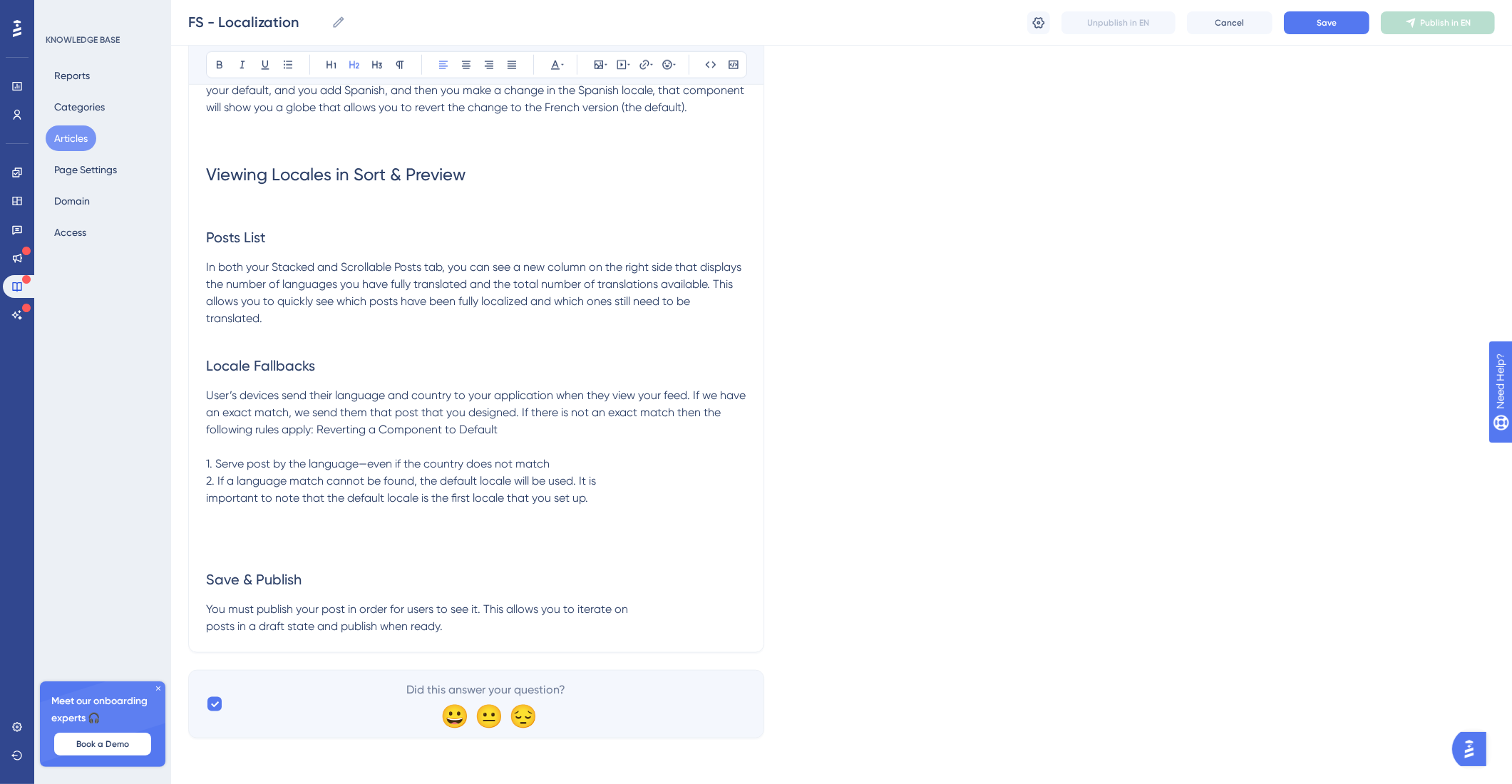
click at [214, 631] on span "You must publish your post in order for users to see it. This allows you to ite…" at bounding box center [417, 618] width 422 height 31
click at [369, 630] on p "You must publish your post in order for users to see it. This allows you to ite…" at bounding box center [476, 618] width 540 height 34
click at [257, 565] on h2 "Save & Publish" at bounding box center [476, 579] width 540 height 42
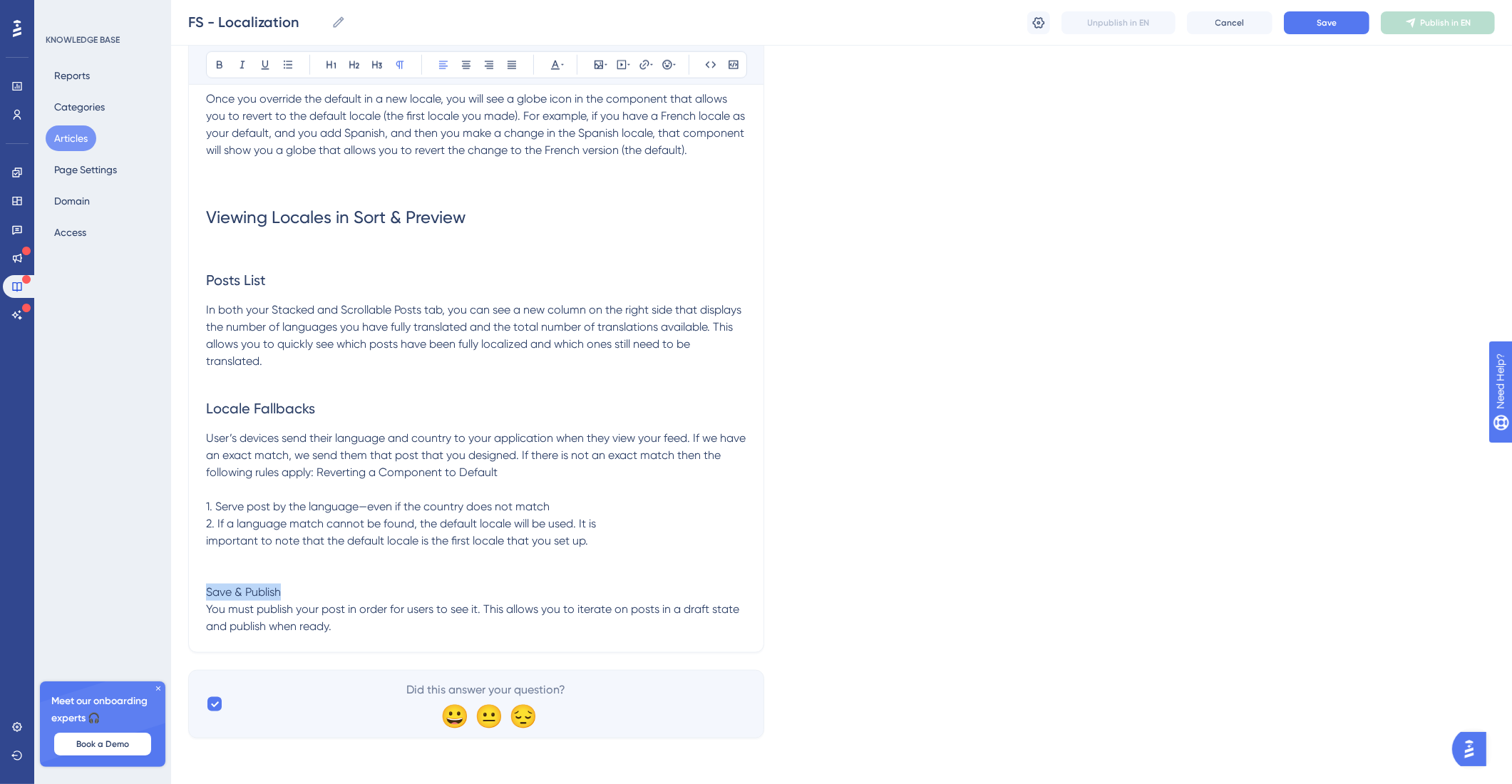
drag, startPoint x: 321, startPoint y: 590, endPoint x: 263, endPoint y: 437, distance: 163.6
click at [352, 68] on icon at bounding box center [354, 64] width 12 height 12
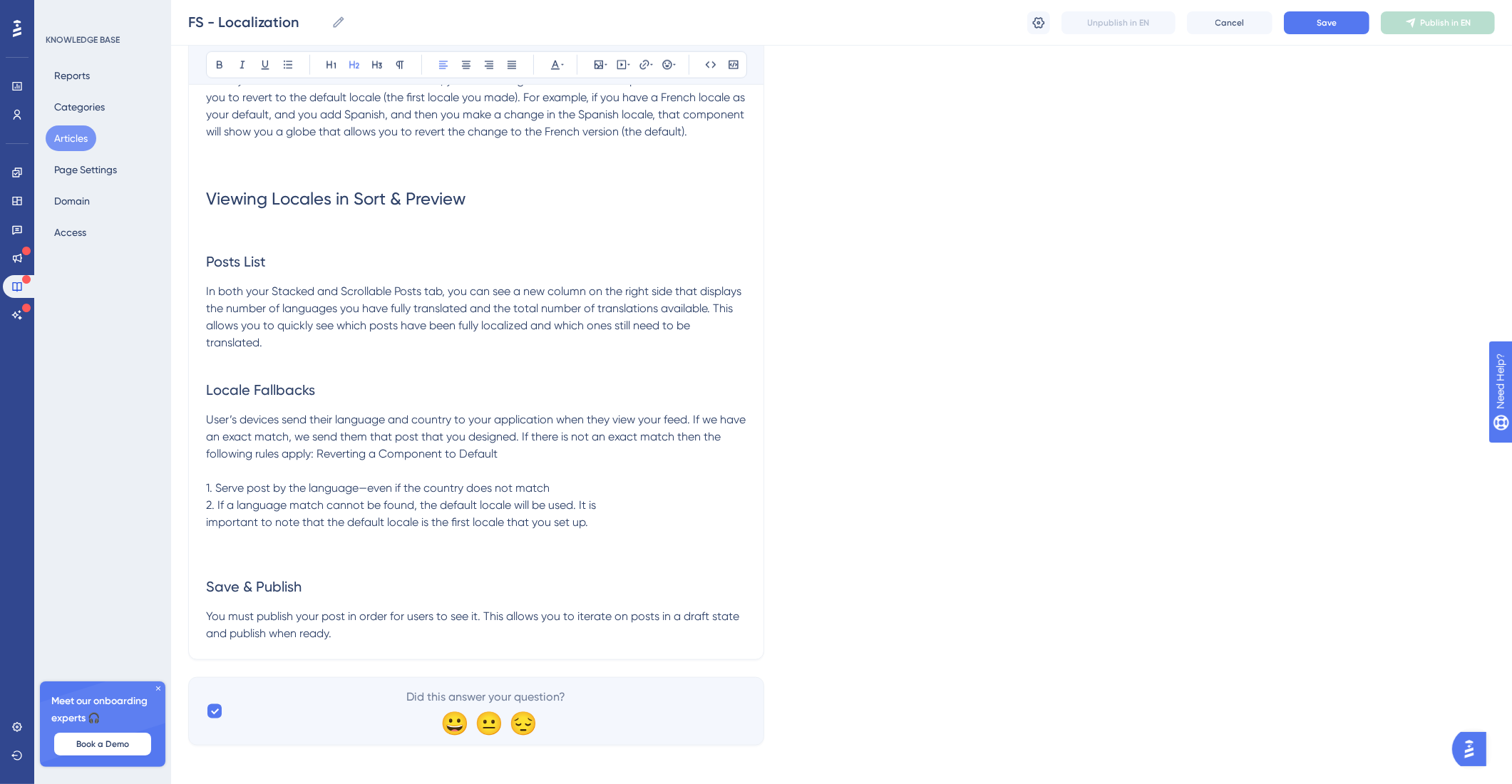
click at [382, 642] on p "You must publish your post in order for users to see it. This allows you to ite…" at bounding box center [476, 625] width 540 height 34
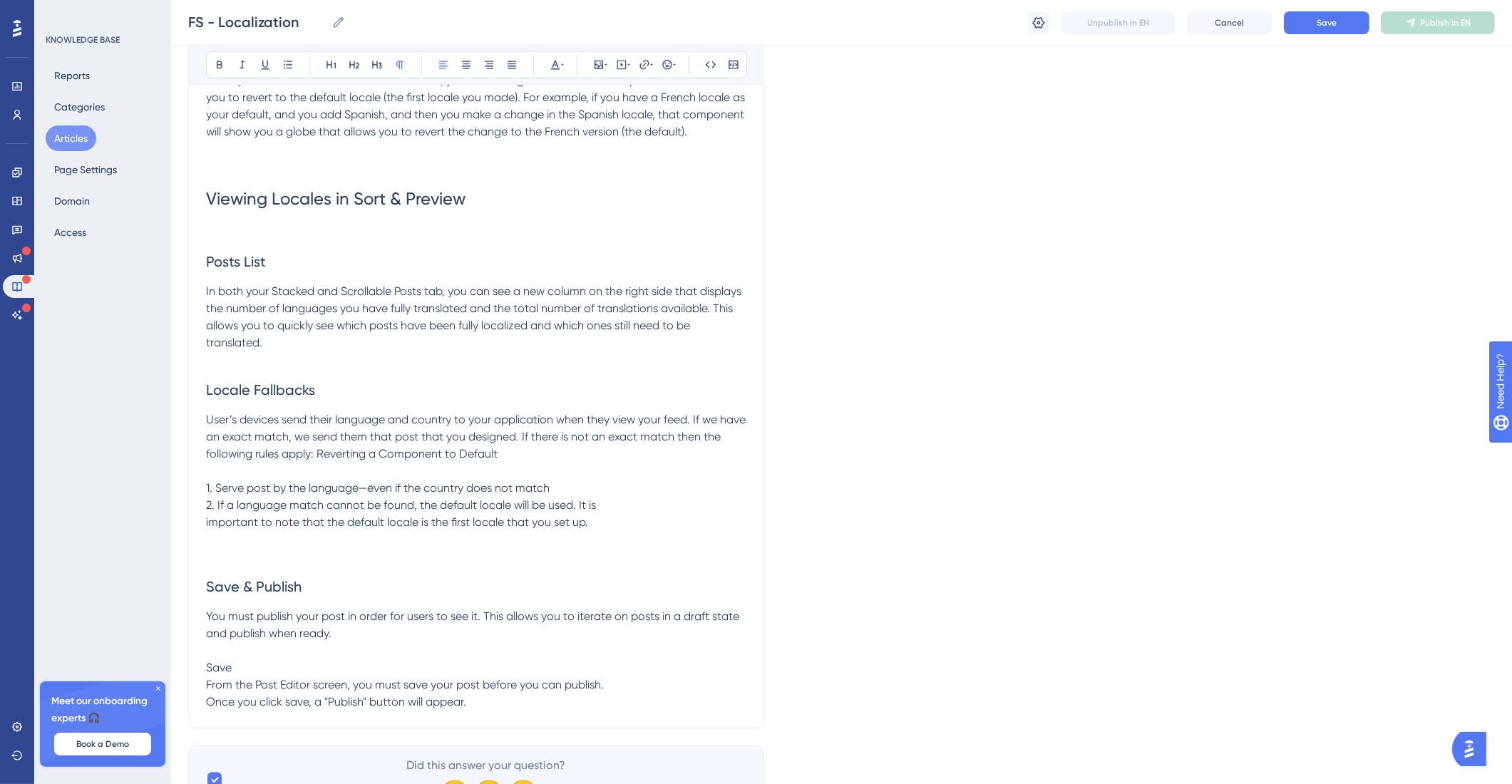
click at [214, 708] on span "From the Post Editor screen, you must save your post before you can publish. On…" at bounding box center [405, 693] width 398 height 31
drag, startPoint x: 251, startPoint y: 688, endPoint x: 172, endPoint y: 684, distance: 79.1
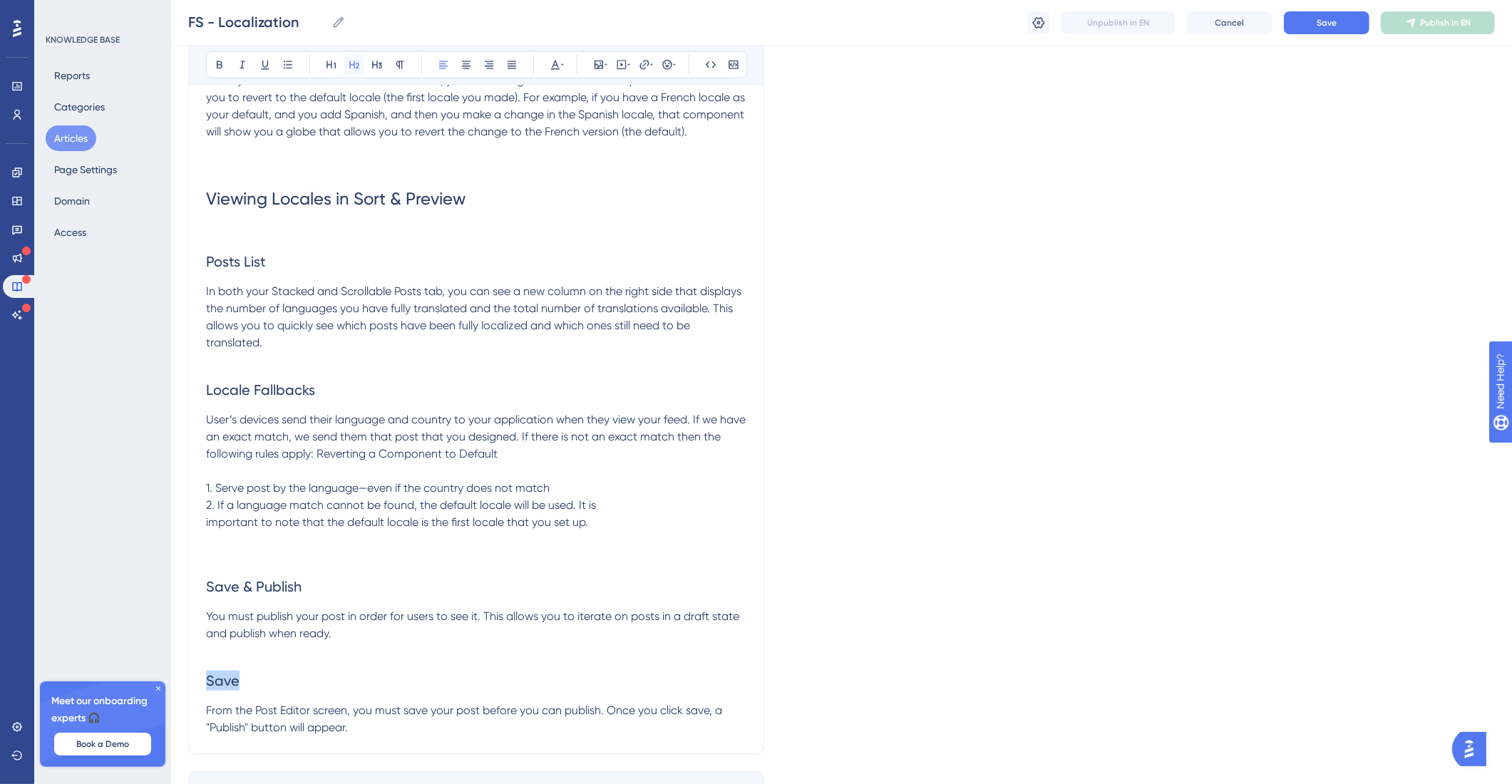
click at [355, 66] on icon at bounding box center [354, 64] width 12 height 12
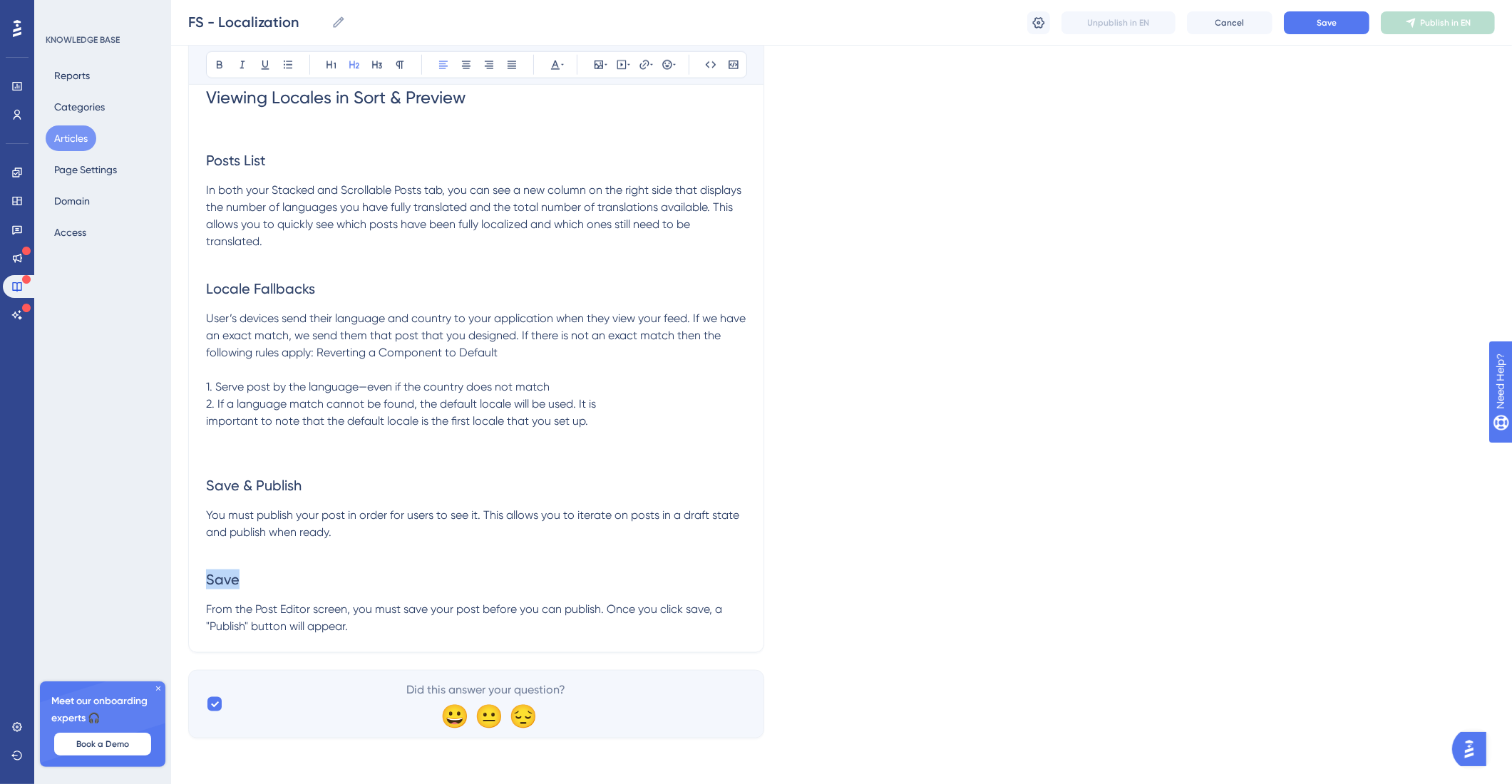
scroll to position [1858, 0]
click at [414, 633] on p "From the Post Editor screen, you must save your post before you can publish. On…" at bounding box center [476, 618] width 540 height 34
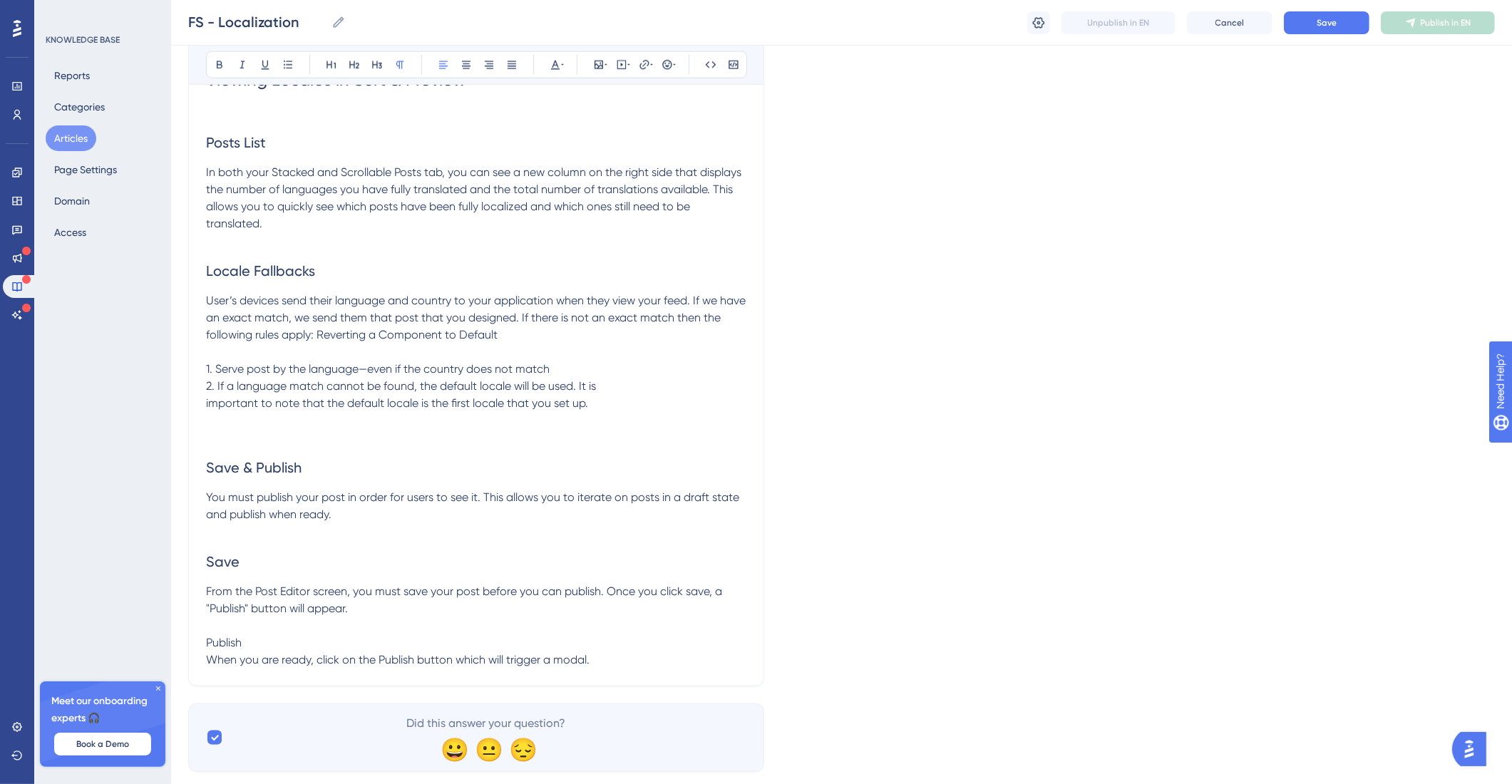
drag, startPoint x: 263, startPoint y: 660, endPoint x: 175, endPoint y: 670, distance: 88.6
drag, startPoint x: 249, startPoint y: 657, endPoint x: 188, endPoint y: 629, distance: 67.1
click at [358, 62] on icon at bounding box center [354, 64] width 12 height 12
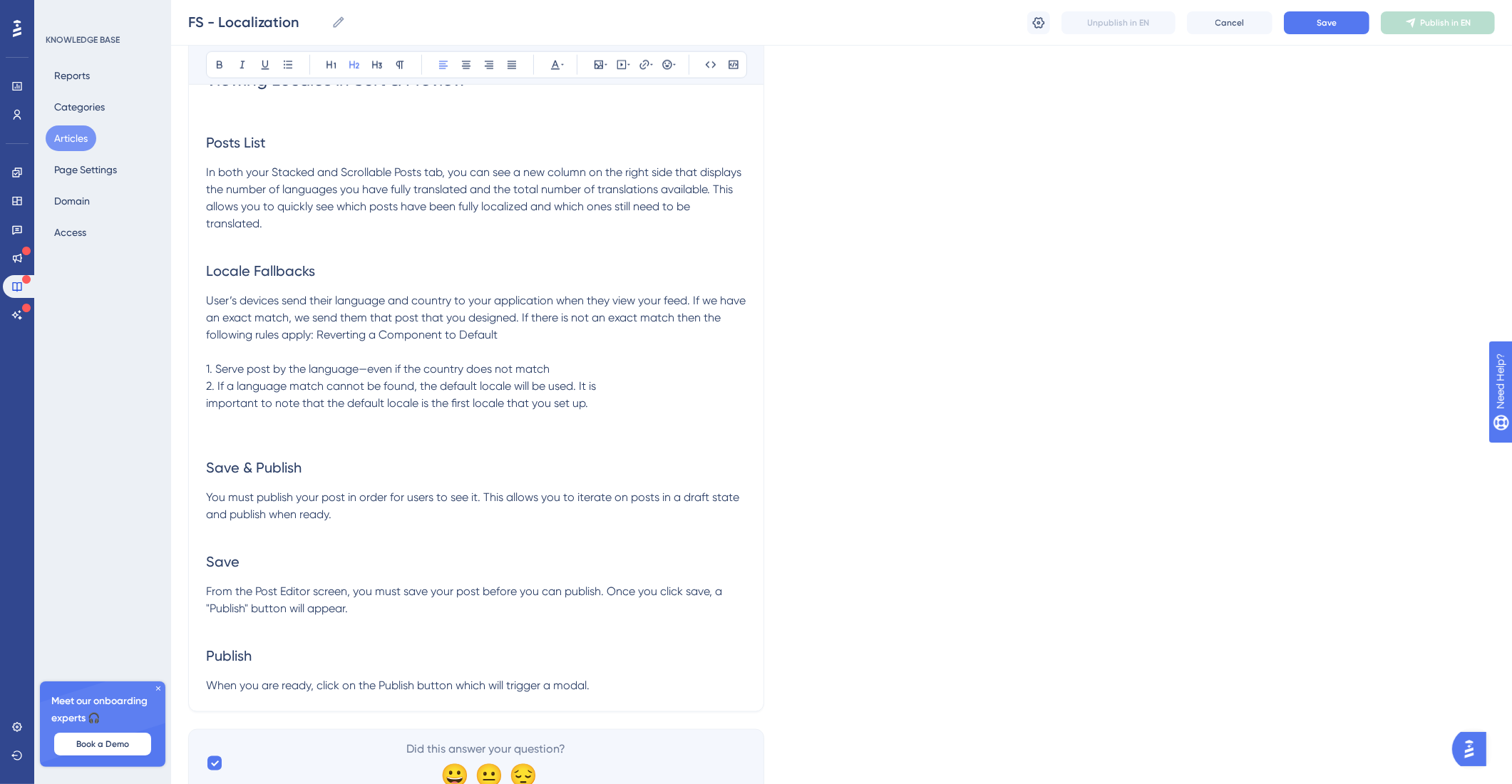
click at [625, 677] on h2 "Publish" at bounding box center [476, 655] width 540 height 42
click at [624, 694] on p "When you are ready, click on the Publish button which will trigger a modal." at bounding box center [476, 685] width 540 height 17
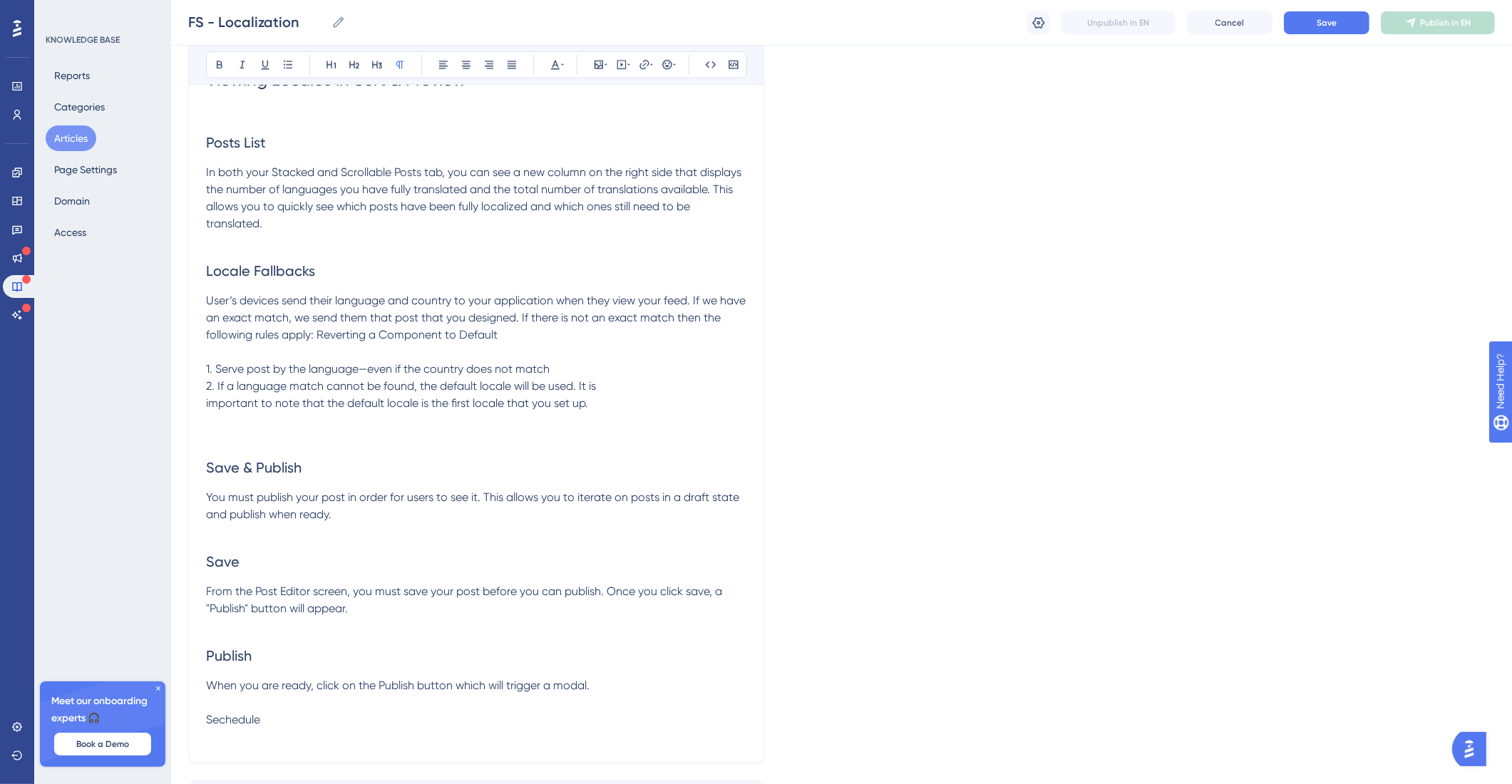
drag, startPoint x: 281, startPoint y: 749, endPoint x: 183, endPoint y: 490, distance: 276.9
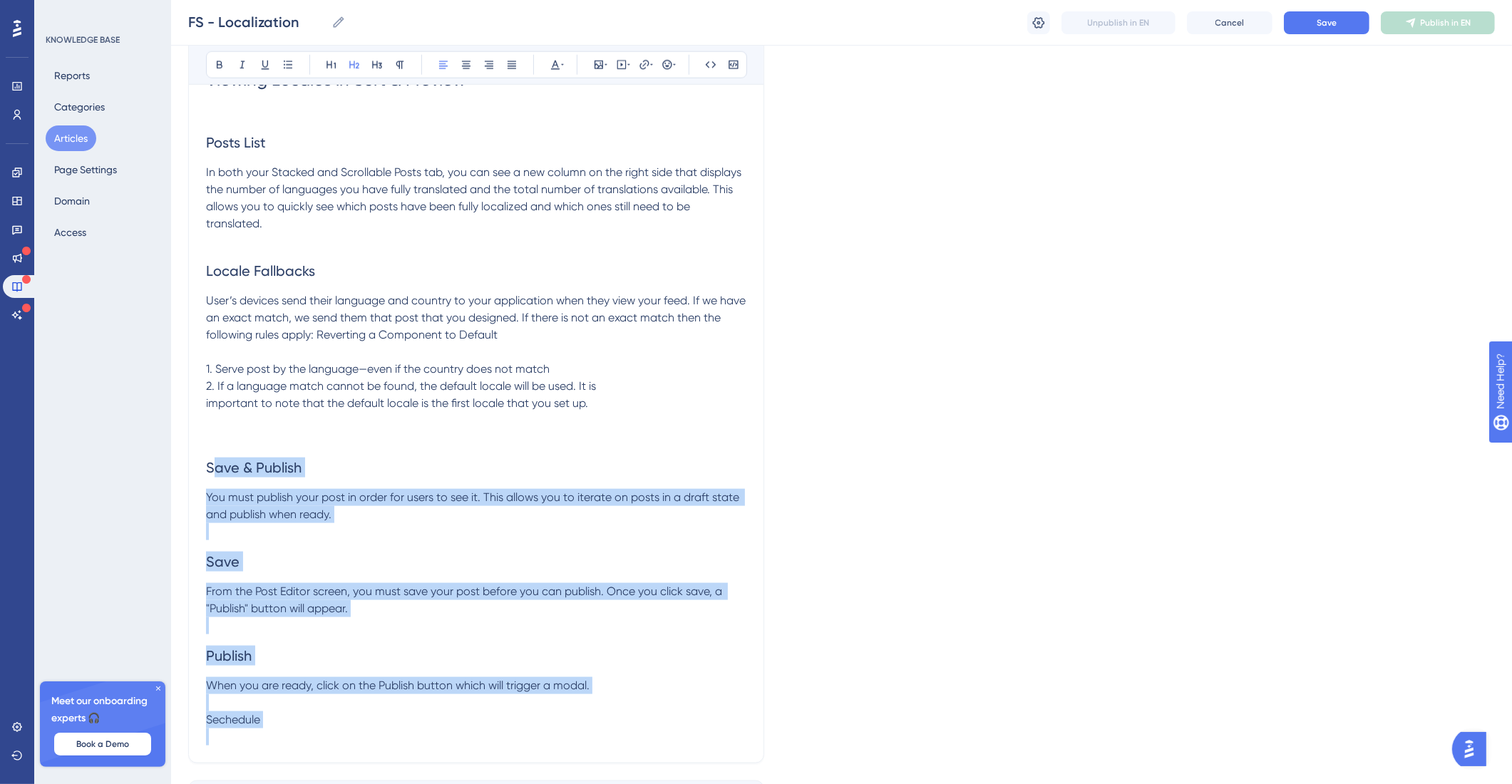
drag, startPoint x: 211, startPoint y: 485, endPoint x: 282, endPoint y: 745, distance: 269.5
click at [269, 728] on p "Sechedule" at bounding box center [476, 719] width 540 height 17
drag, startPoint x: 264, startPoint y: 737, endPoint x: 181, endPoint y: 482, distance: 268.2
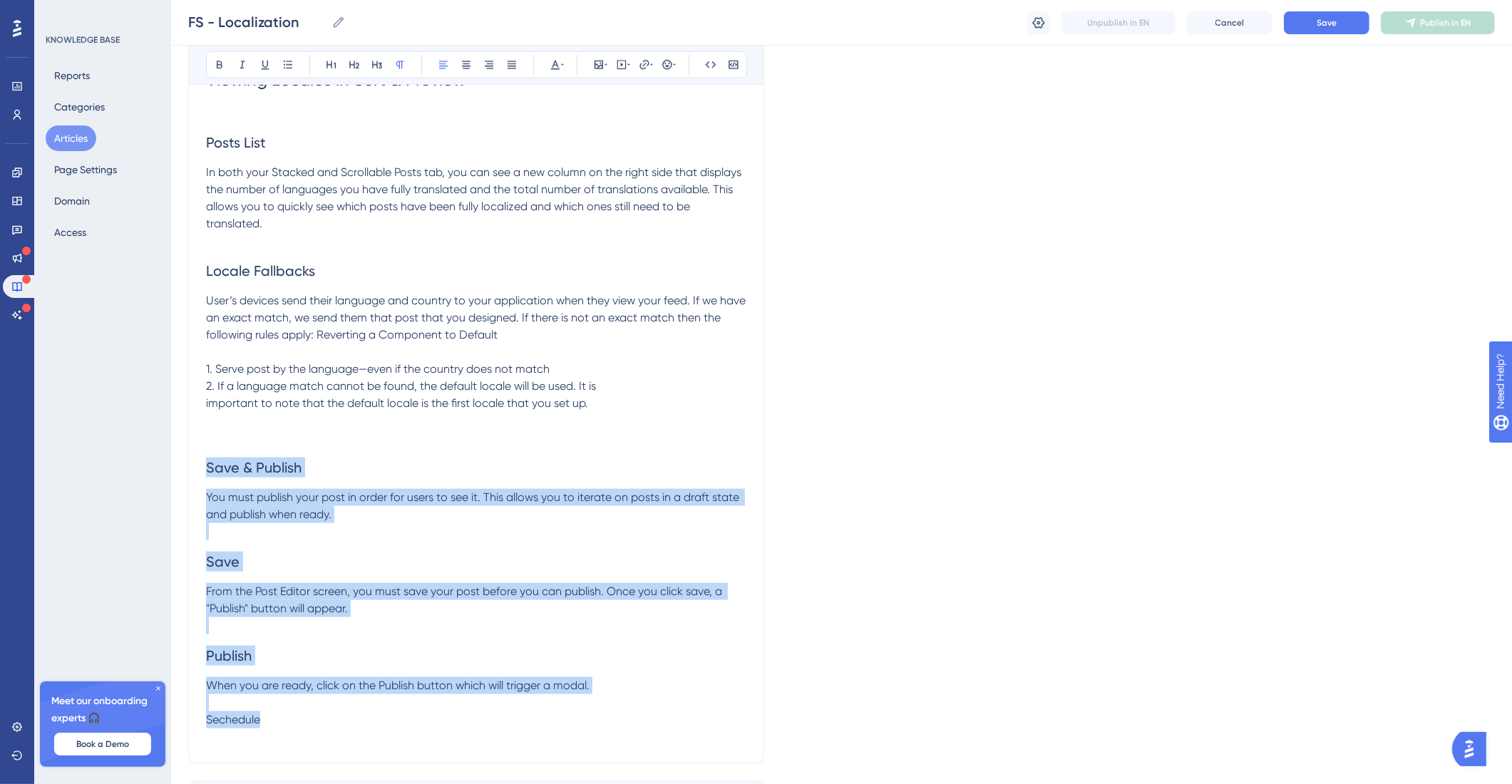
copy div "Save & Publish You must publish your post in order for users to see it. This al…"
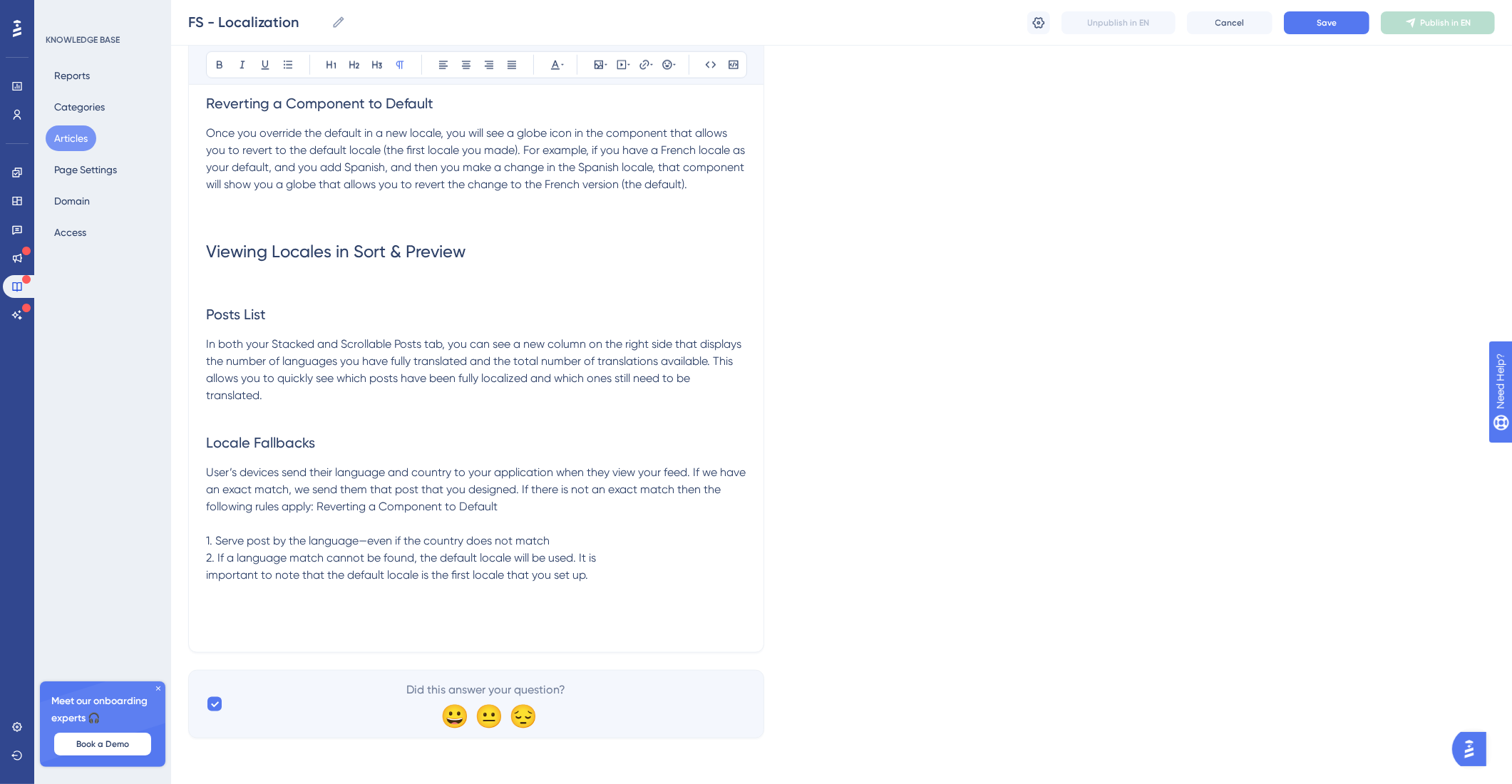
scroll to position [1686, 0]
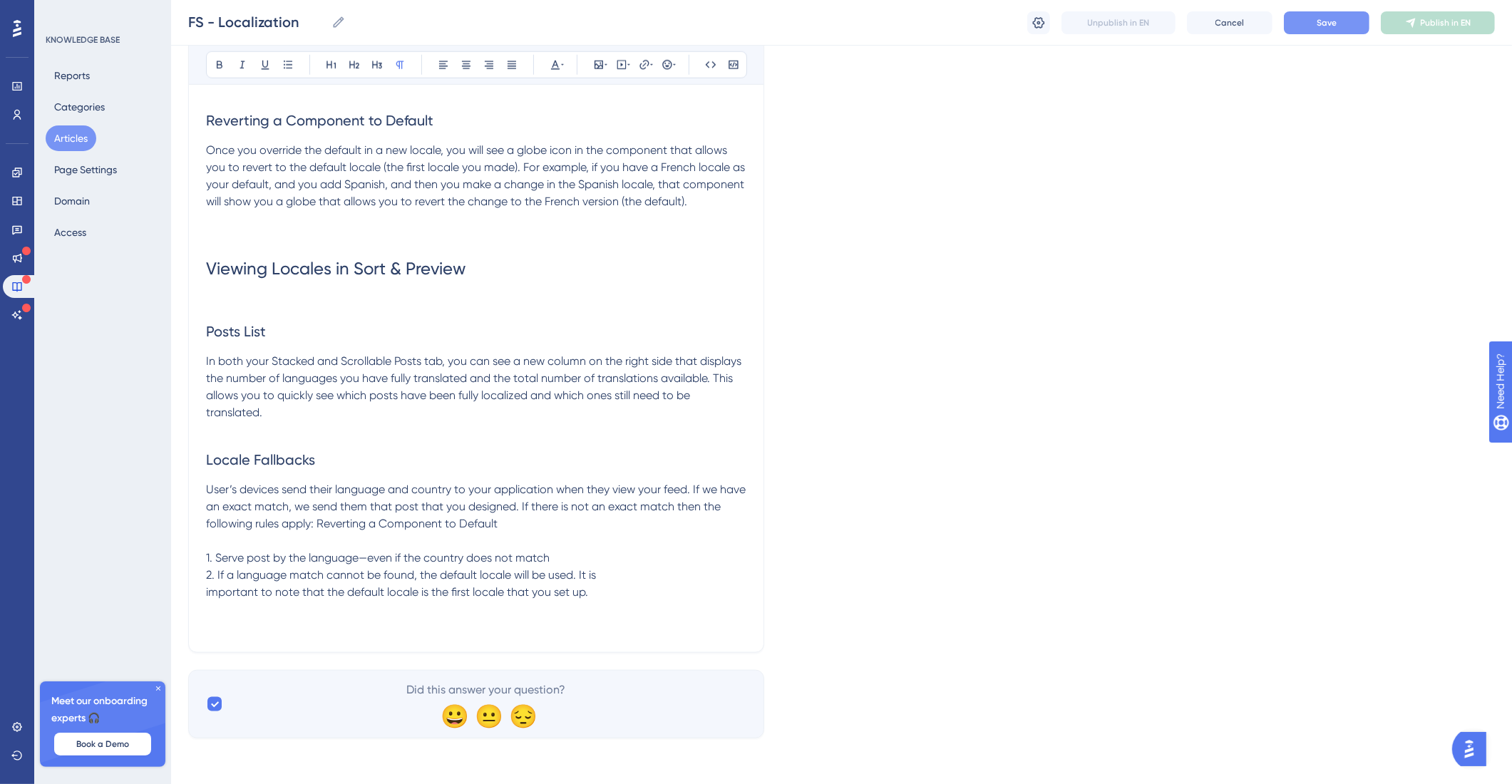
click at [1324, 17] on span "Save" at bounding box center [1327, 23] width 20 height 12
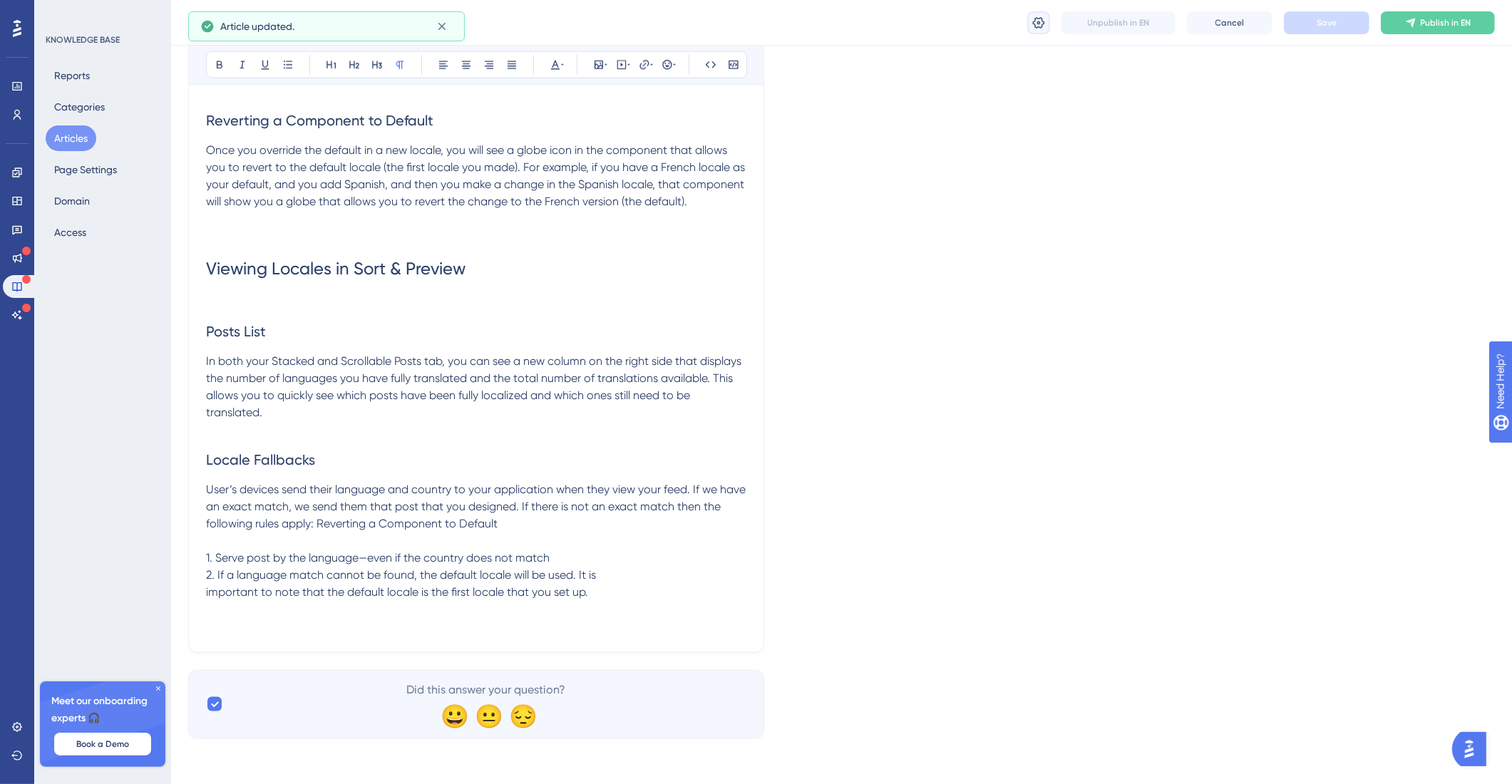
click at [1038, 24] on icon at bounding box center [1039, 23] width 14 height 14
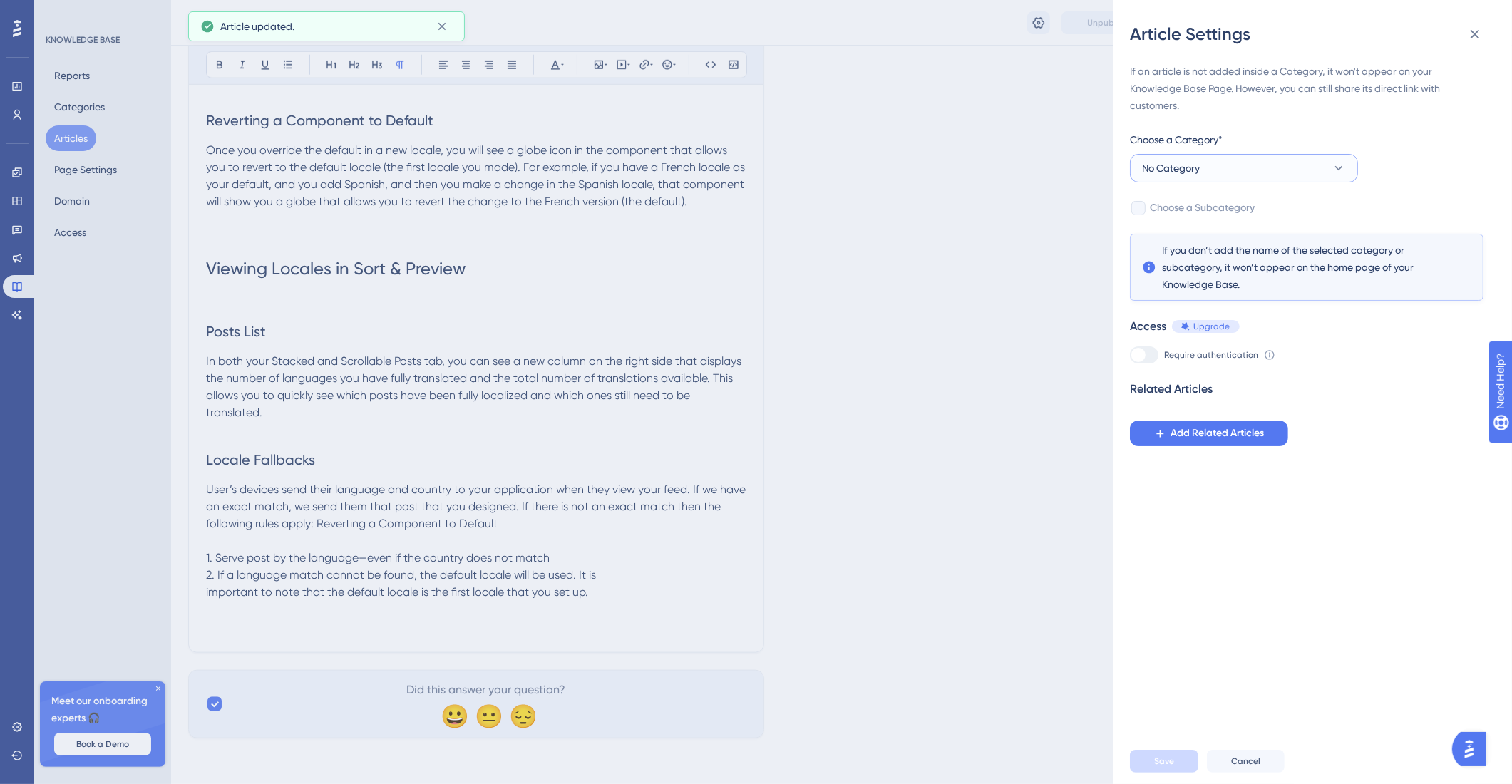
click at [1244, 157] on button "No Category" at bounding box center [1244, 168] width 228 height 29
click at [1207, 262] on div "Flagship Flagship" at bounding box center [1244, 269] width 187 height 29
click at [1211, 210] on span "Choose a Subcategory" at bounding box center [1203, 208] width 105 height 17
checkbox input "true"
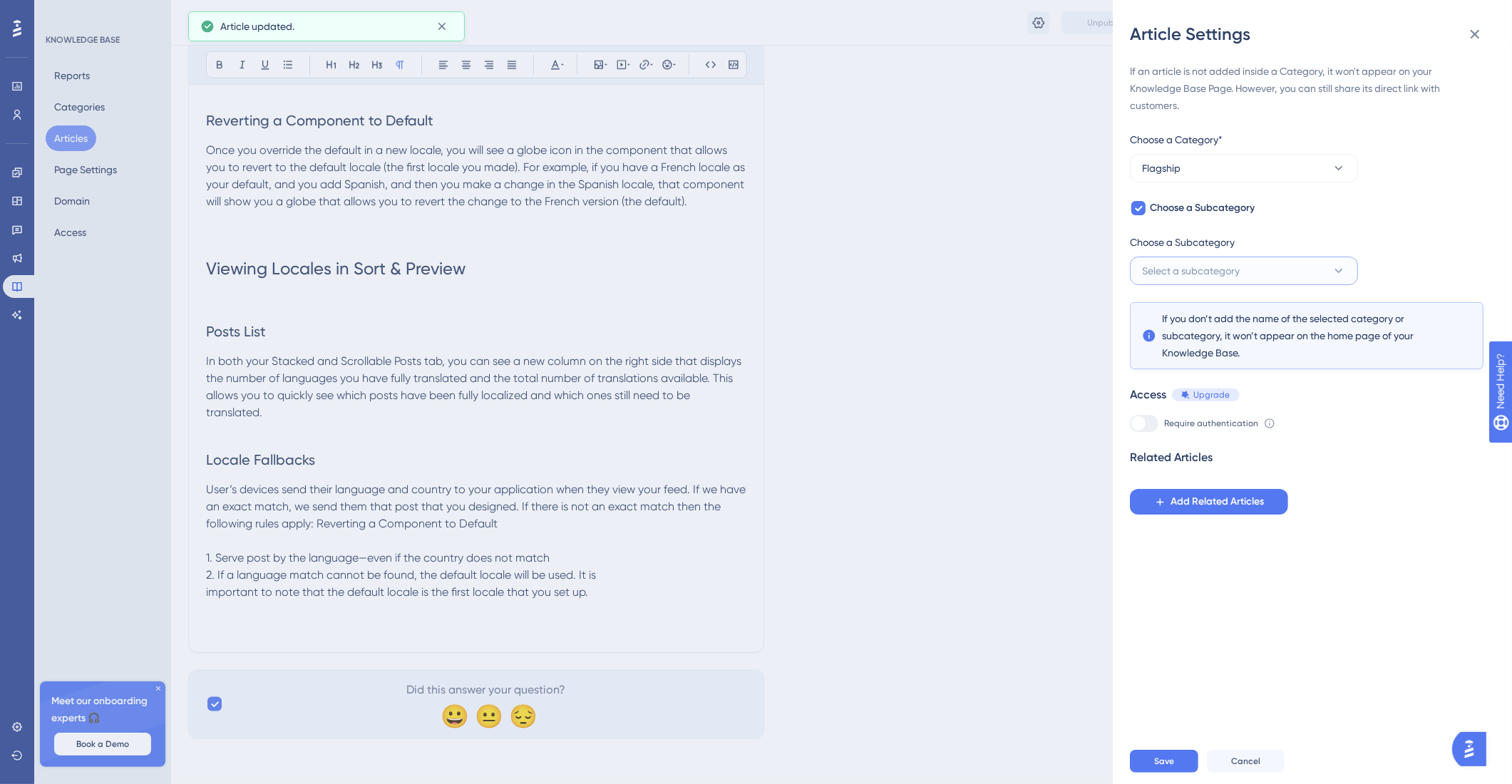
click at [1249, 263] on button "Select a subcategory" at bounding box center [1244, 271] width 228 height 29
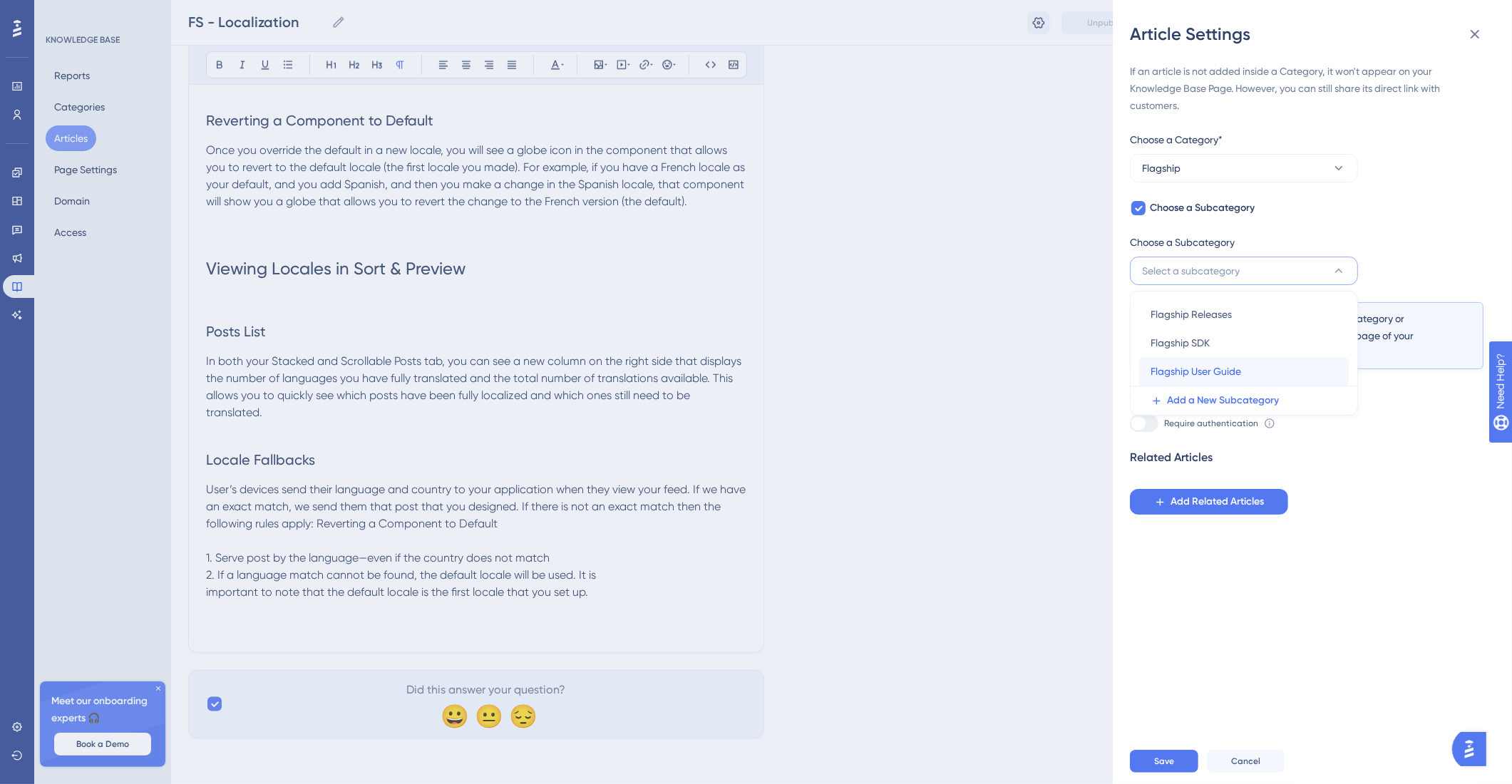
drag, startPoint x: 1231, startPoint y: 366, endPoint x: 1248, endPoint y: 374, distance: 18.8
click at [1231, 367] on span "Flagship User Guide" at bounding box center [1196, 371] width 90 height 17
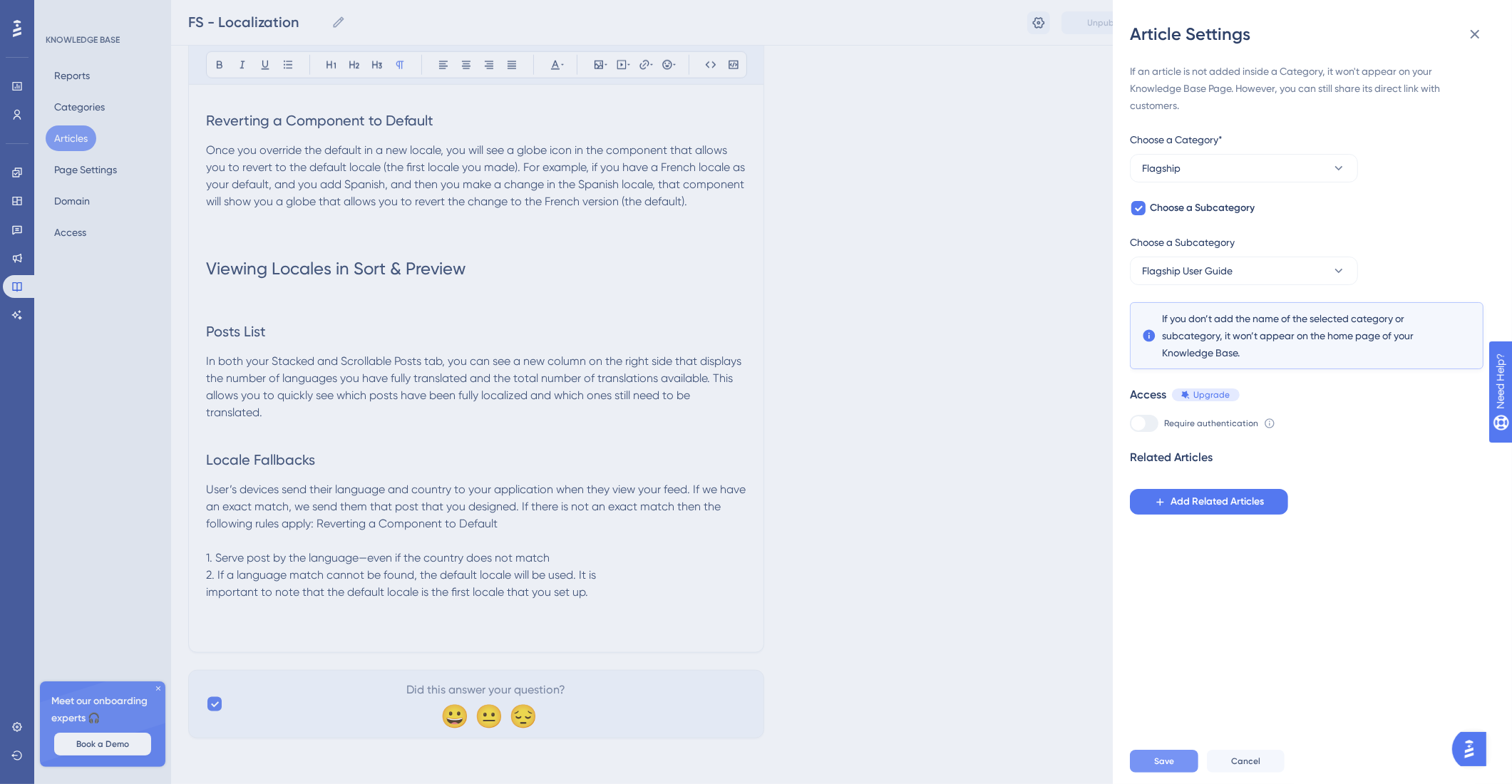
click at [1186, 766] on button "Save" at bounding box center [1164, 761] width 69 height 23
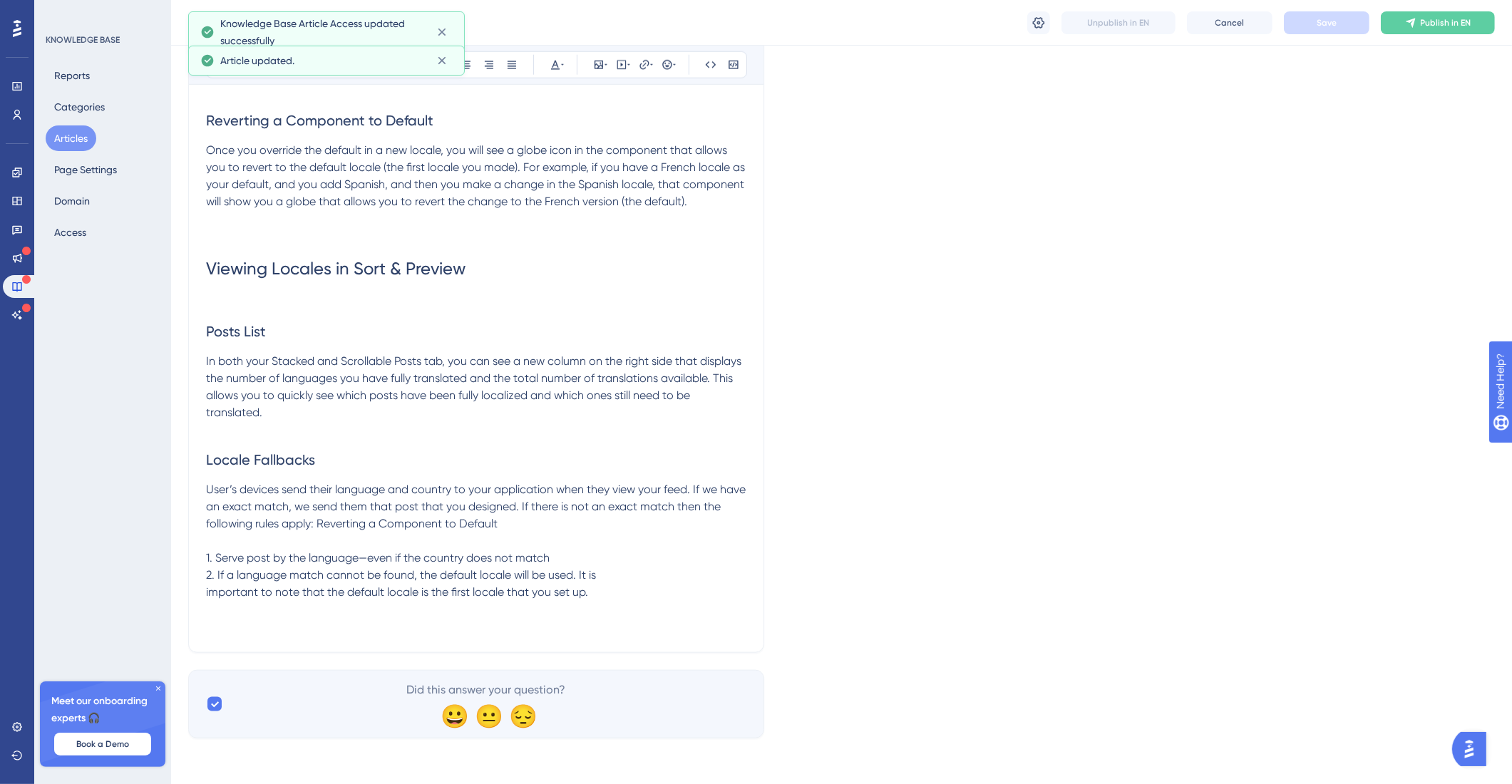
click at [67, 142] on button "Articles" at bounding box center [70, 138] width 51 height 25
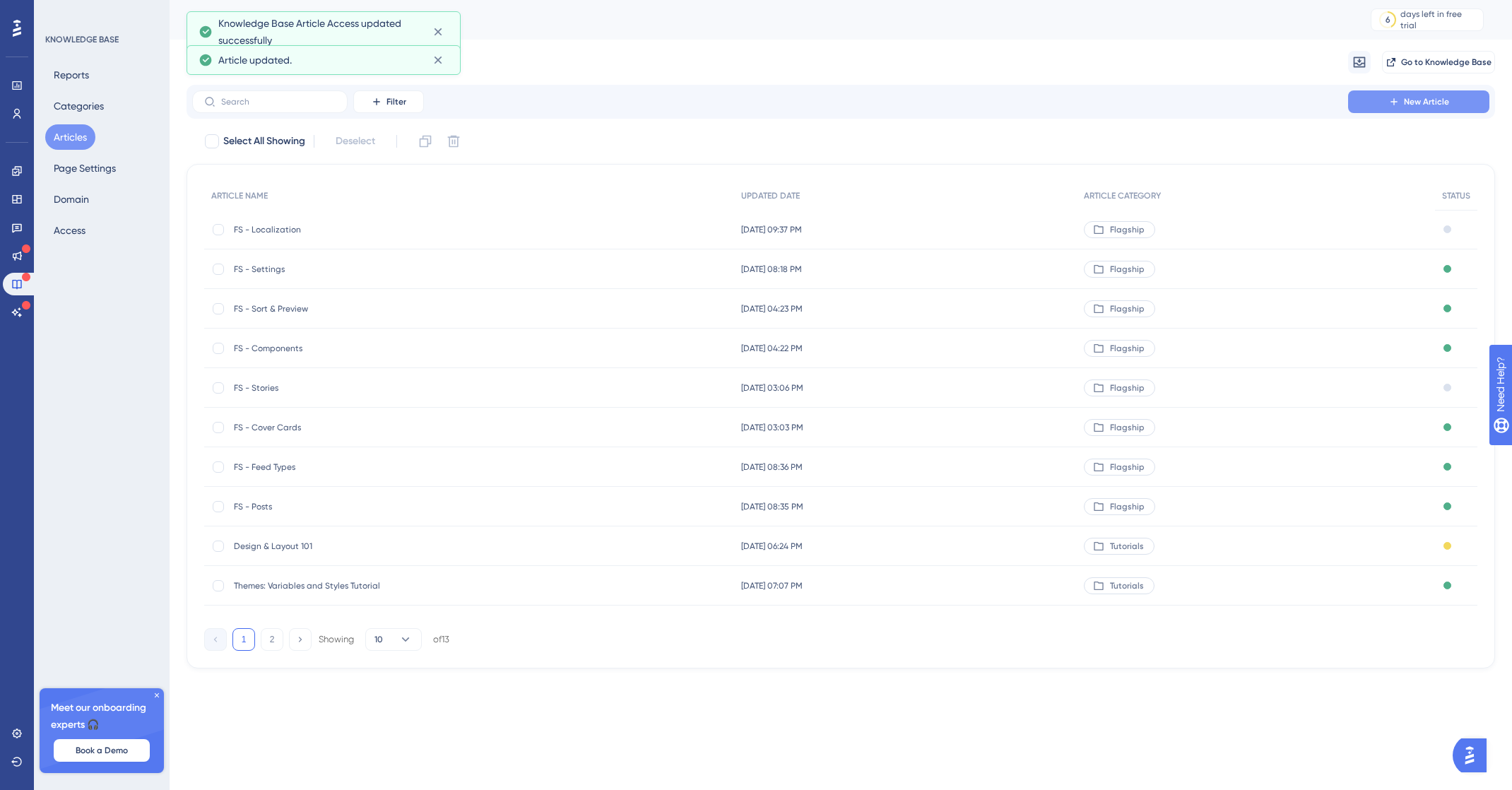
click at [1395, 104] on icon at bounding box center [1394, 101] width 12 height 12
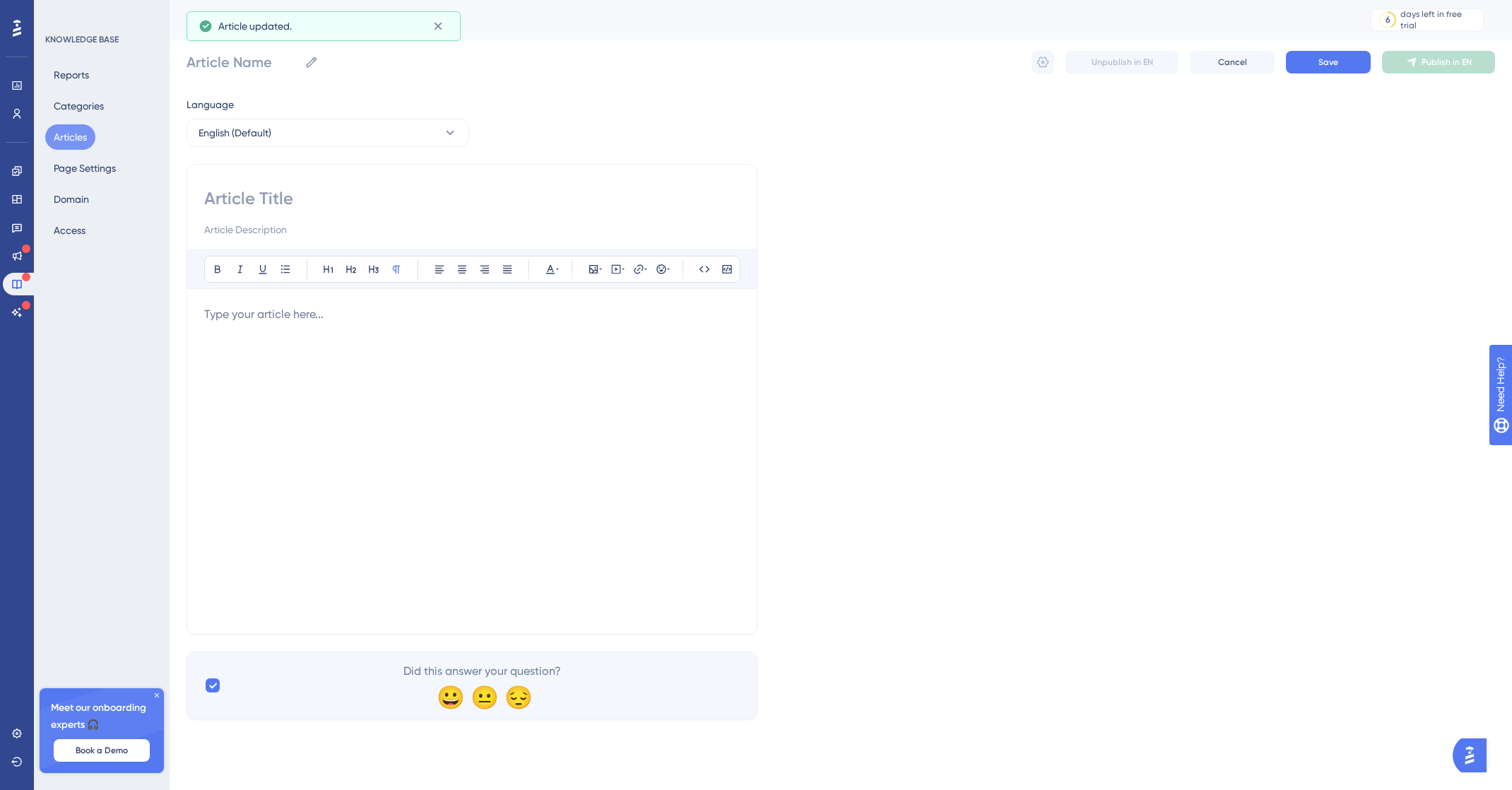
click at [319, 198] on input at bounding box center [472, 198] width 536 height 22
type input "Save & P"
type input "Save & Publish"
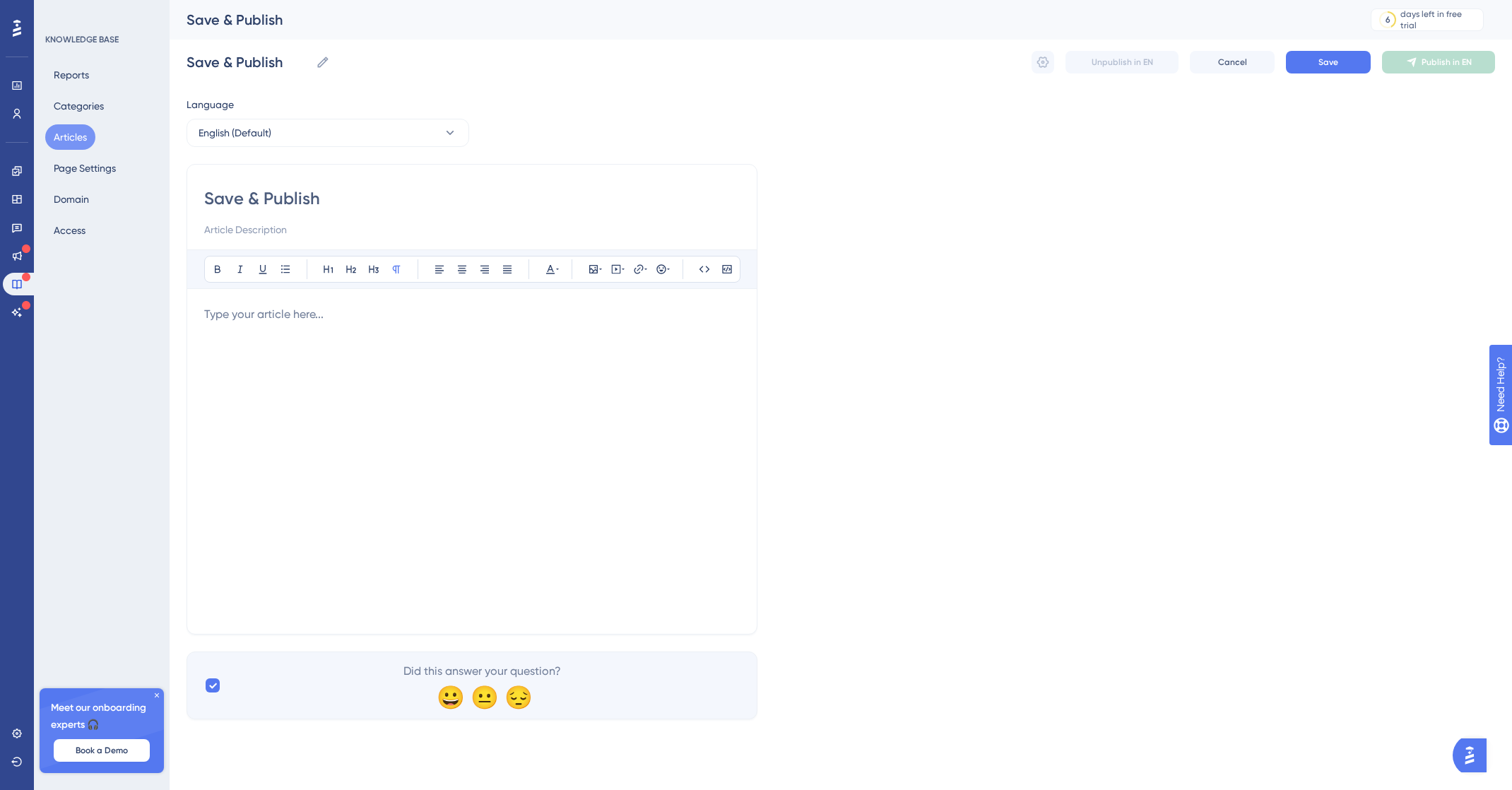
type input "Save & Publish"
click at [357, 332] on div at bounding box center [472, 461] width 536 height 311
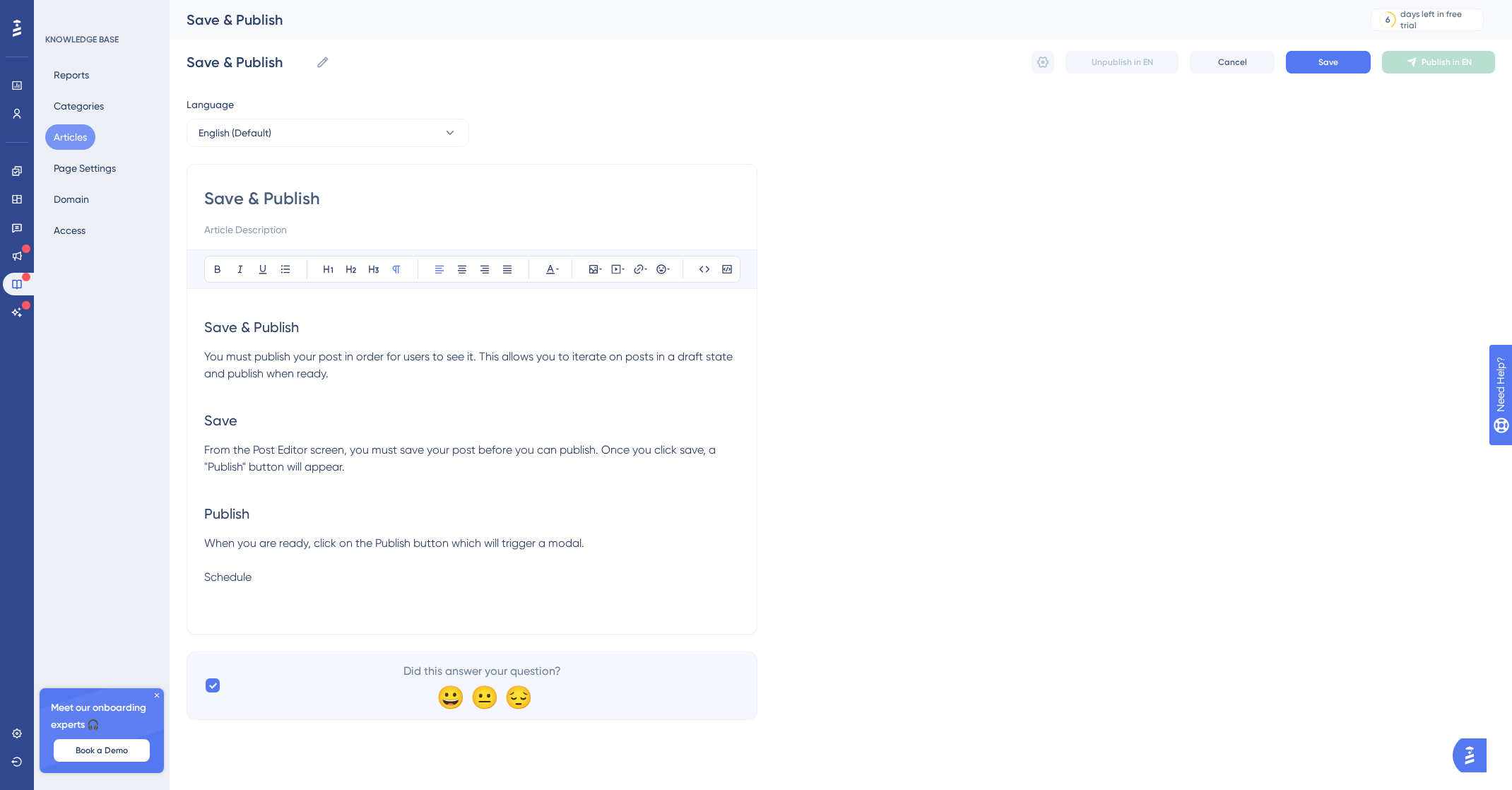
click at [279, 224] on input at bounding box center [472, 229] width 536 height 17
click at [349, 236] on input "Learn how to save, schedule & Publish posts" at bounding box center [472, 229] width 536 height 17
click at [347, 229] on input "Learn how to save, schedule & Publish posts" at bounding box center [472, 229] width 536 height 17
type input "Learn how to save, schedule & publish posts"
click at [245, 200] on input "Save & Publish" at bounding box center [472, 198] width 536 height 22
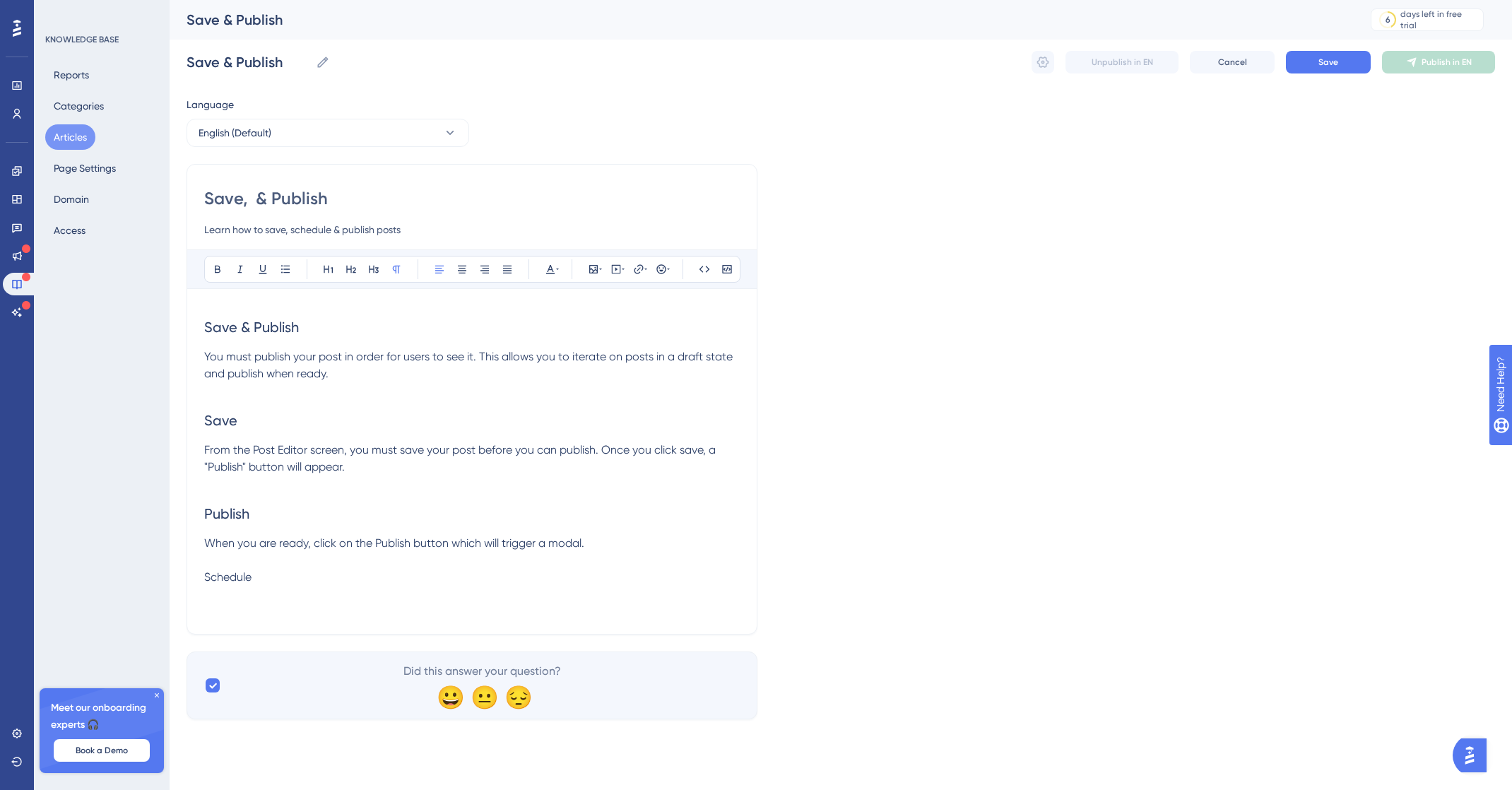
type input "Save, S & Publish"
type input "Save, Schedule & Publish"
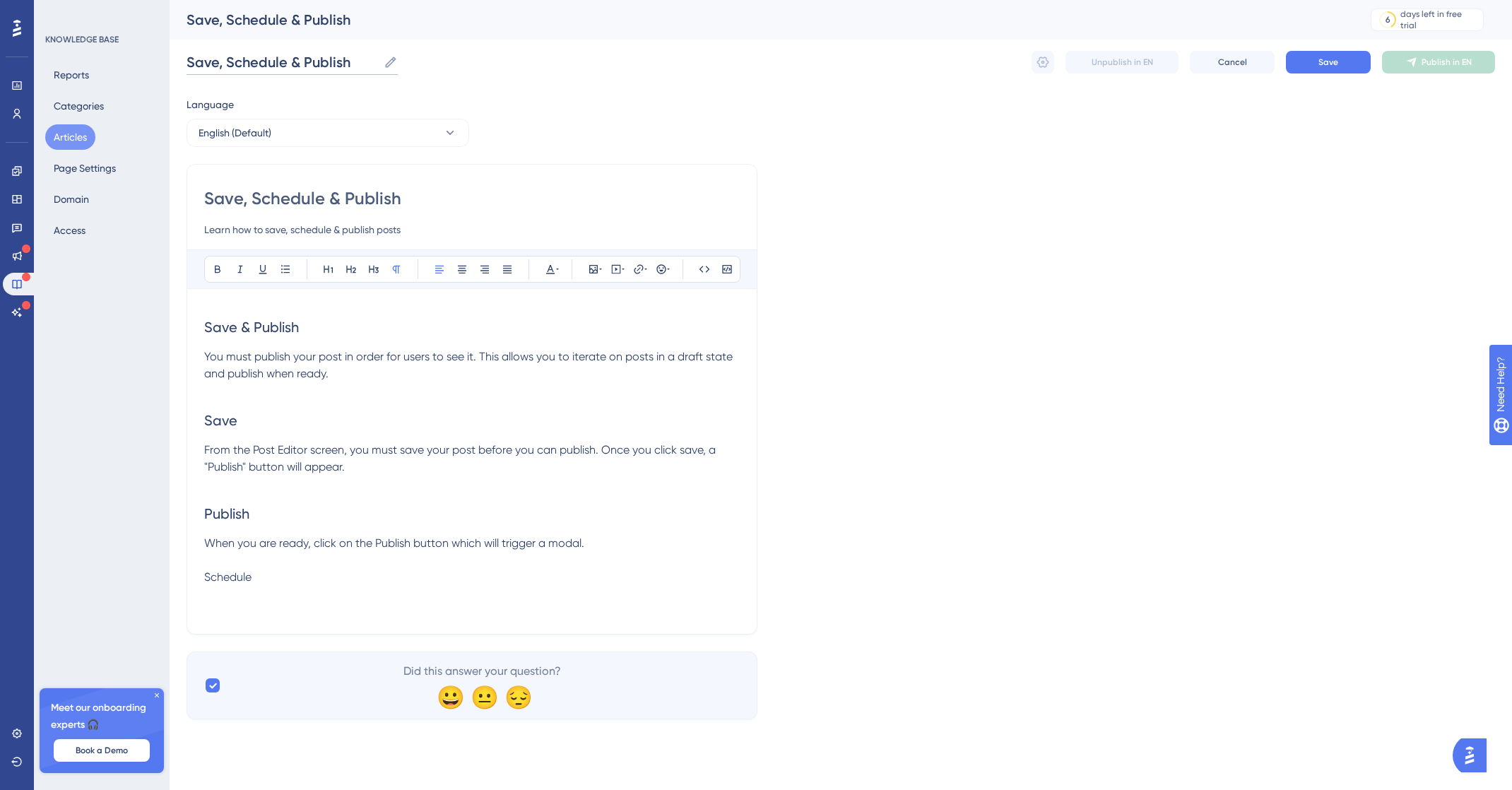
click at [206, 58] on input "Save, Schedule & Publish" at bounding box center [282, 62] width 192 height 20
click at [195, 63] on input "Save, Schedule & Publish" at bounding box center [282, 62] width 192 height 20
type input "FS - Save, Schedule & Publish"
click at [684, 61] on div "FS - Save, Schedule & Publish FS - Save, Schedule & Publish Unpublish in EN Can…" at bounding box center [840, 62] width 1309 height 45
click at [1321, 67] on span "Save" at bounding box center [1328, 62] width 20 height 12
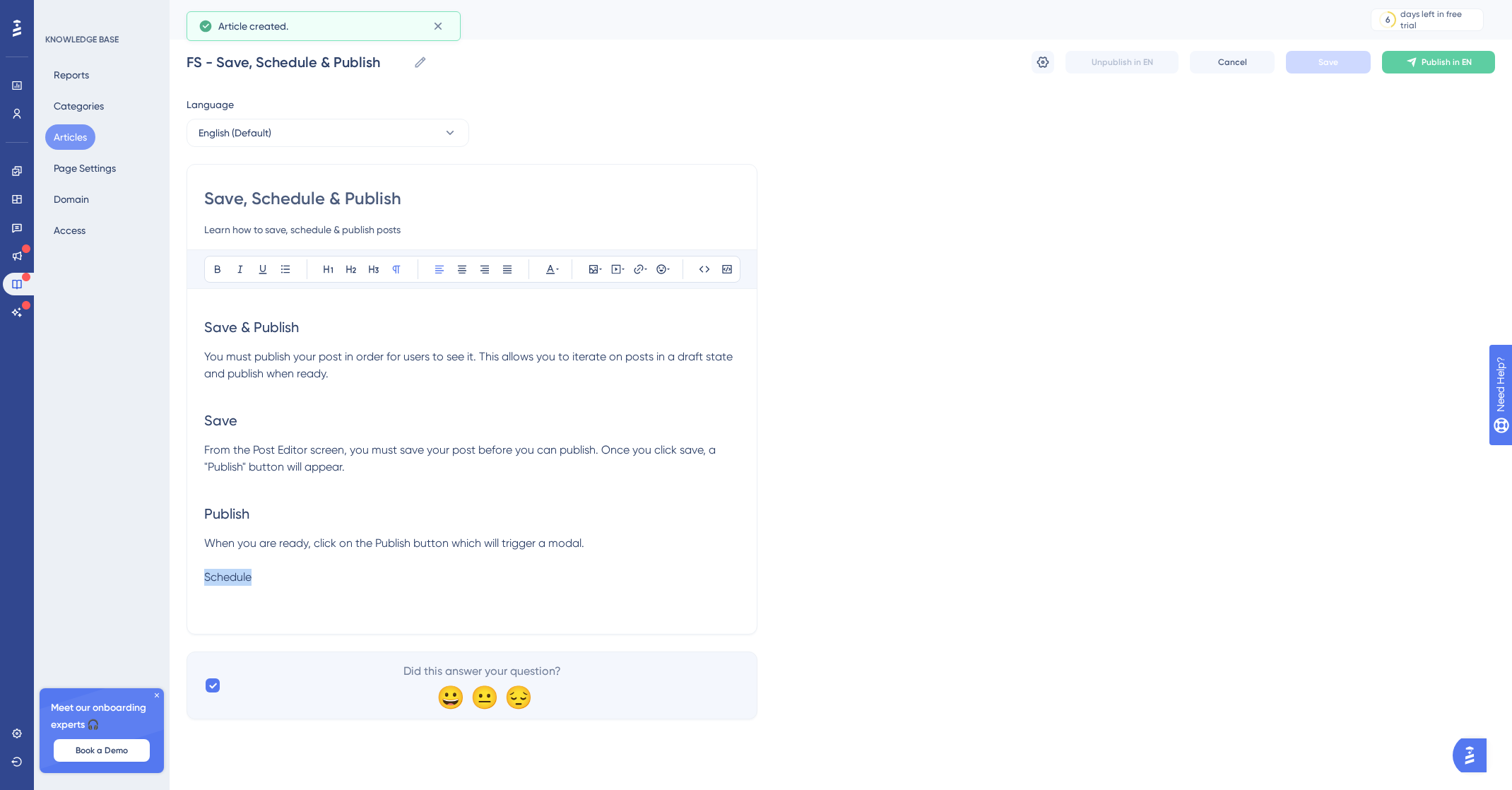
drag, startPoint x: 276, startPoint y: 583, endPoint x: 159, endPoint y: 582, distance: 117.0
click at [169, 582] on div "Performance Users Engagement Widgets Feedback Product Updates Knowledge Base AI…" at bounding box center [840, 371] width 1343 height 742
click at [329, 262] on button at bounding box center [329, 270] width 20 height 20
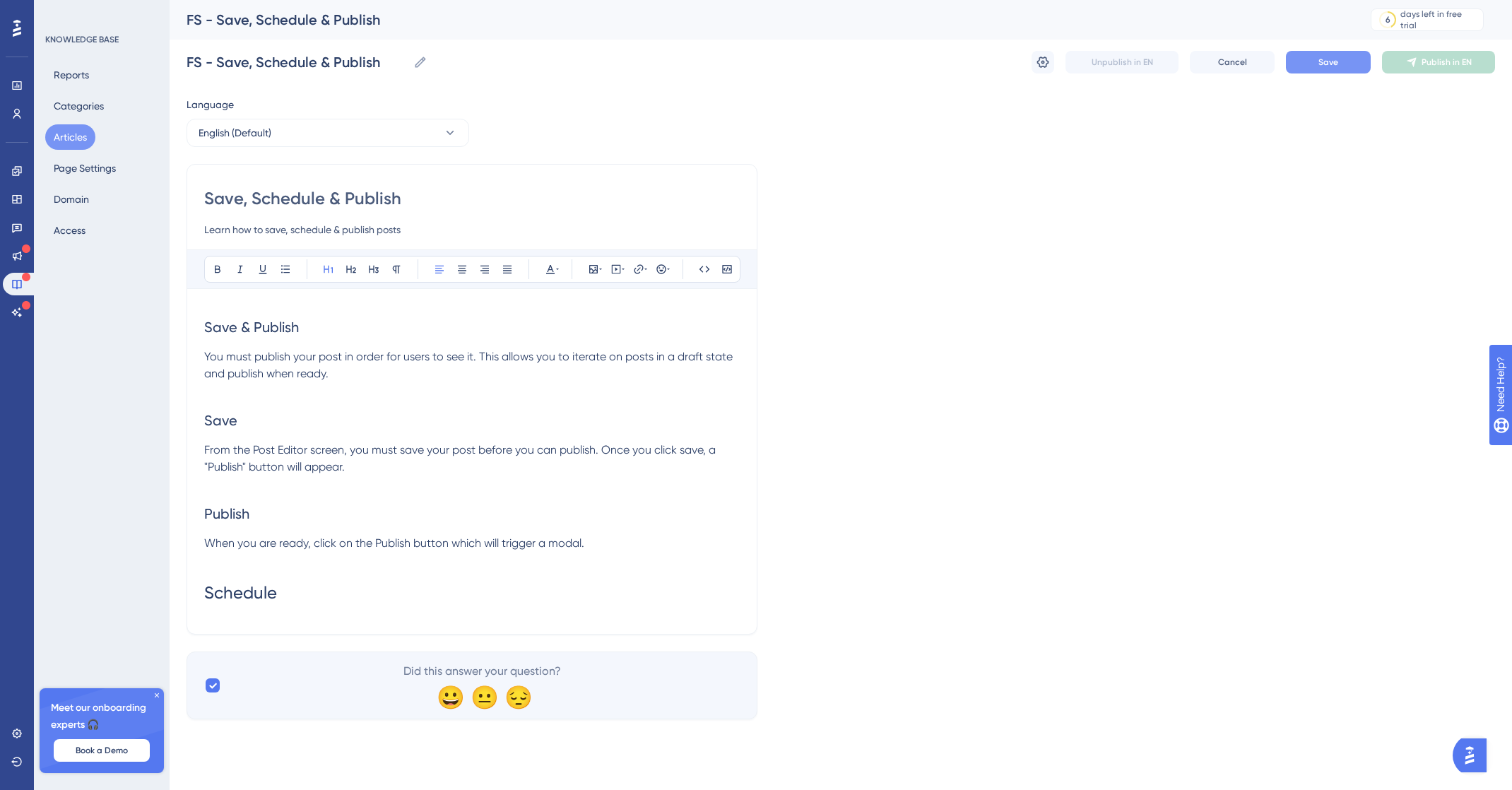
click at [305, 333] on h2 "Save & Publish" at bounding box center [472, 327] width 536 height 42
drag, startPoint x: 330, startPoint y: 321, endPoint x: 193, endPoint y: 332, distance: 137.4
click at [193, 332] on div "Save, Schedule & Publish Learn how to save, schedule & publish posts Bold Itali…" at bounding box center [471, 399] width 571 height 470
click at [337, 264] on button at bounding box center [329, 270] width 20 height 20
click at [290, 601] on h1 "Schedule" at bounding box center [472, 598] width 536 height 48
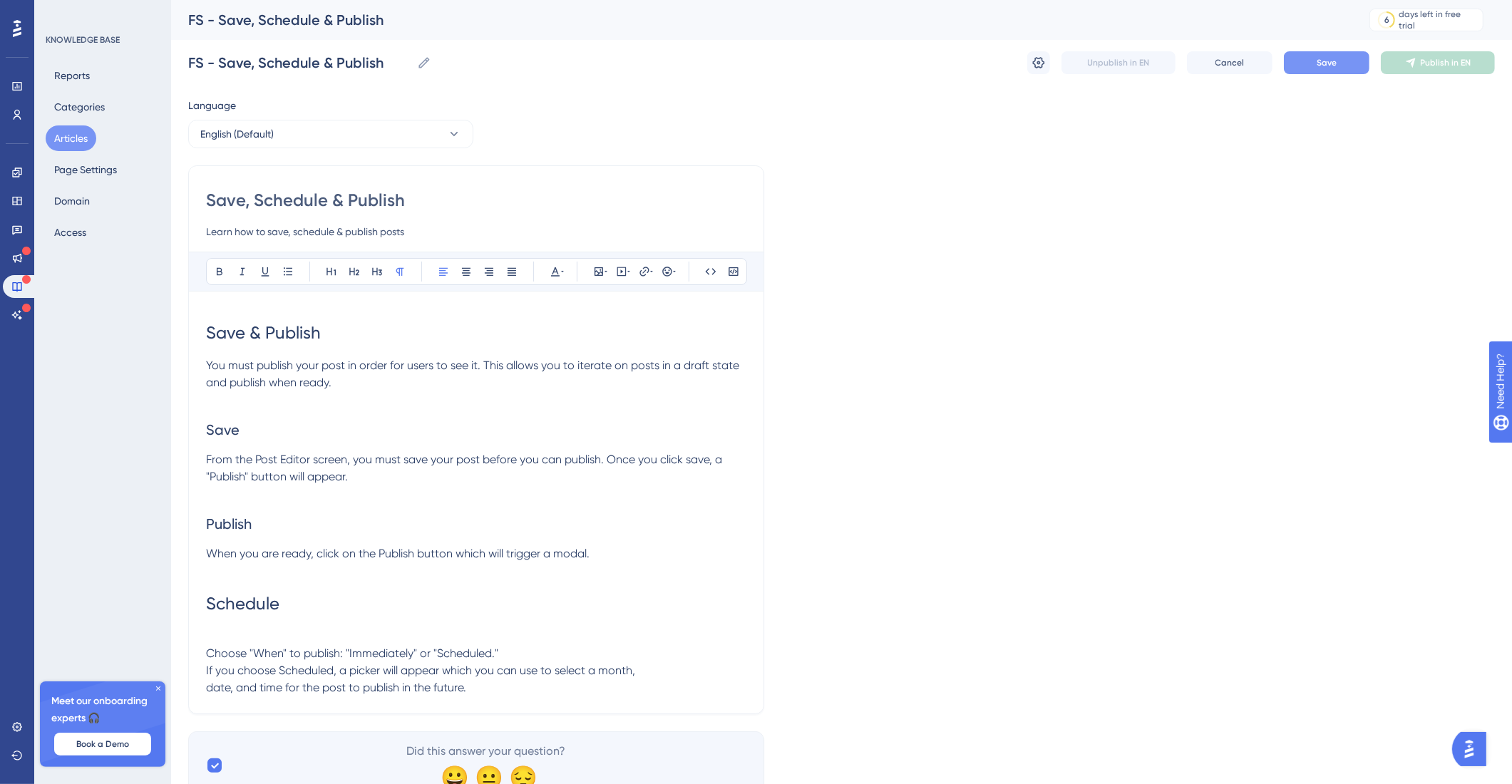
click at [209, 673] on span "Choose "When" to publish: "Immediately" or "Scheduled." If you choose Scheduled…" at bounding box center [420, 670] width 429 height 48
click at [209, 687] on span "Choose "When" to publish: "Immediately" or "Scheduled." If you choose Scheduled…" at bounding box center [472, 670] width 531 height 48
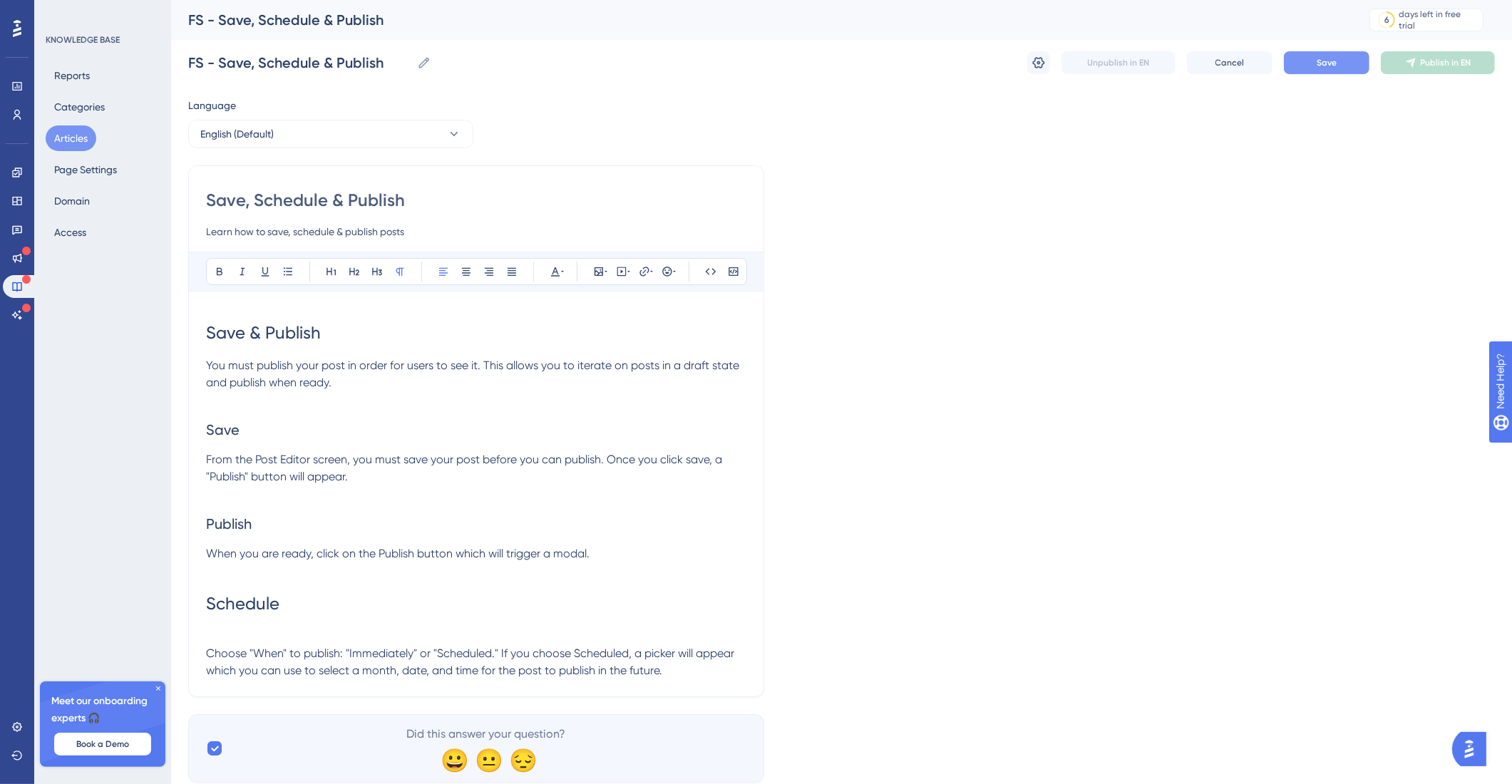
click at [219, 643] on p at bounding box center [476, 636] width 540 height 17
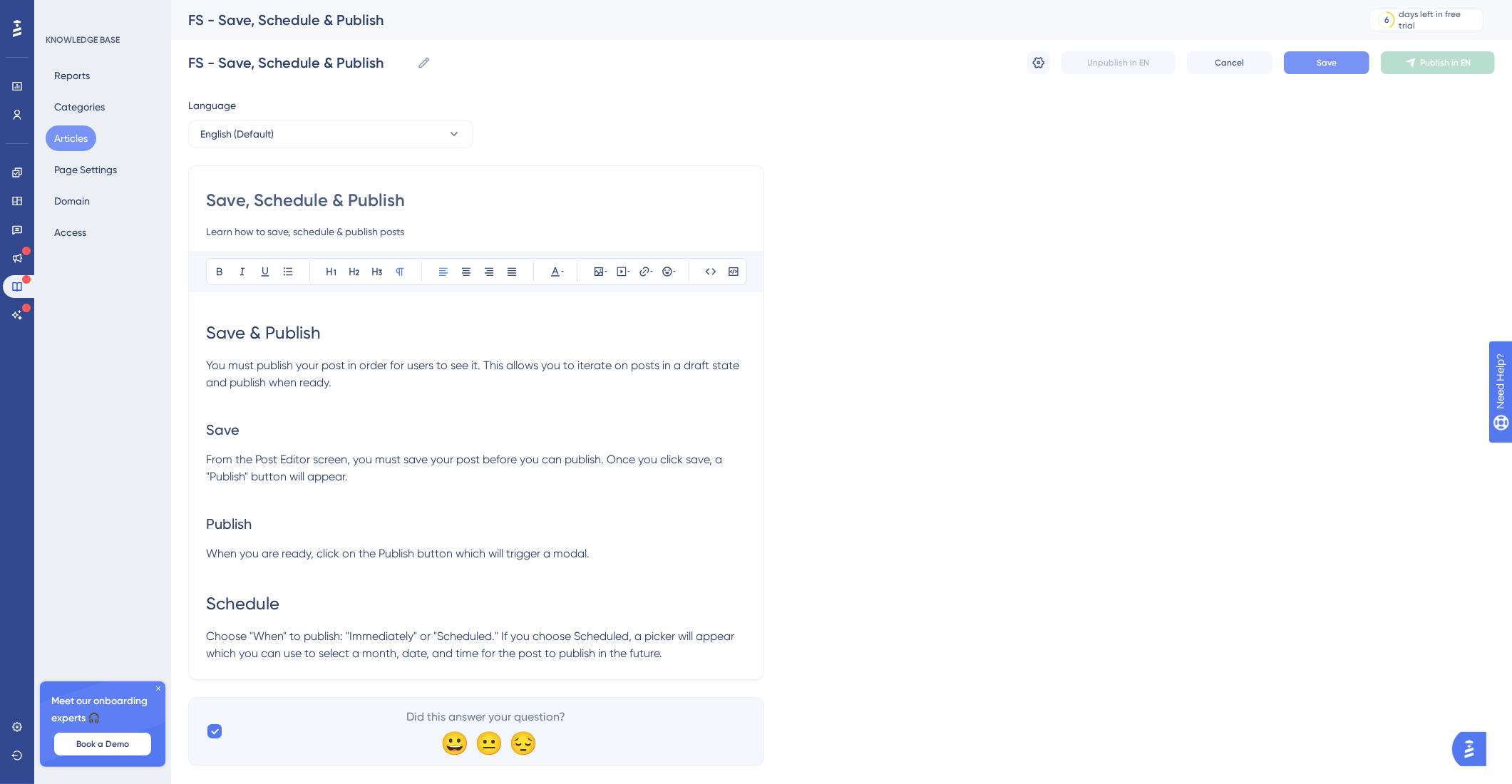
click at [695, 661] on p "Choose "When" to publish: "Immediately" or "Scheduled." If you choose Scheduled…" at bounding box center [476, 645] width 540 height 34
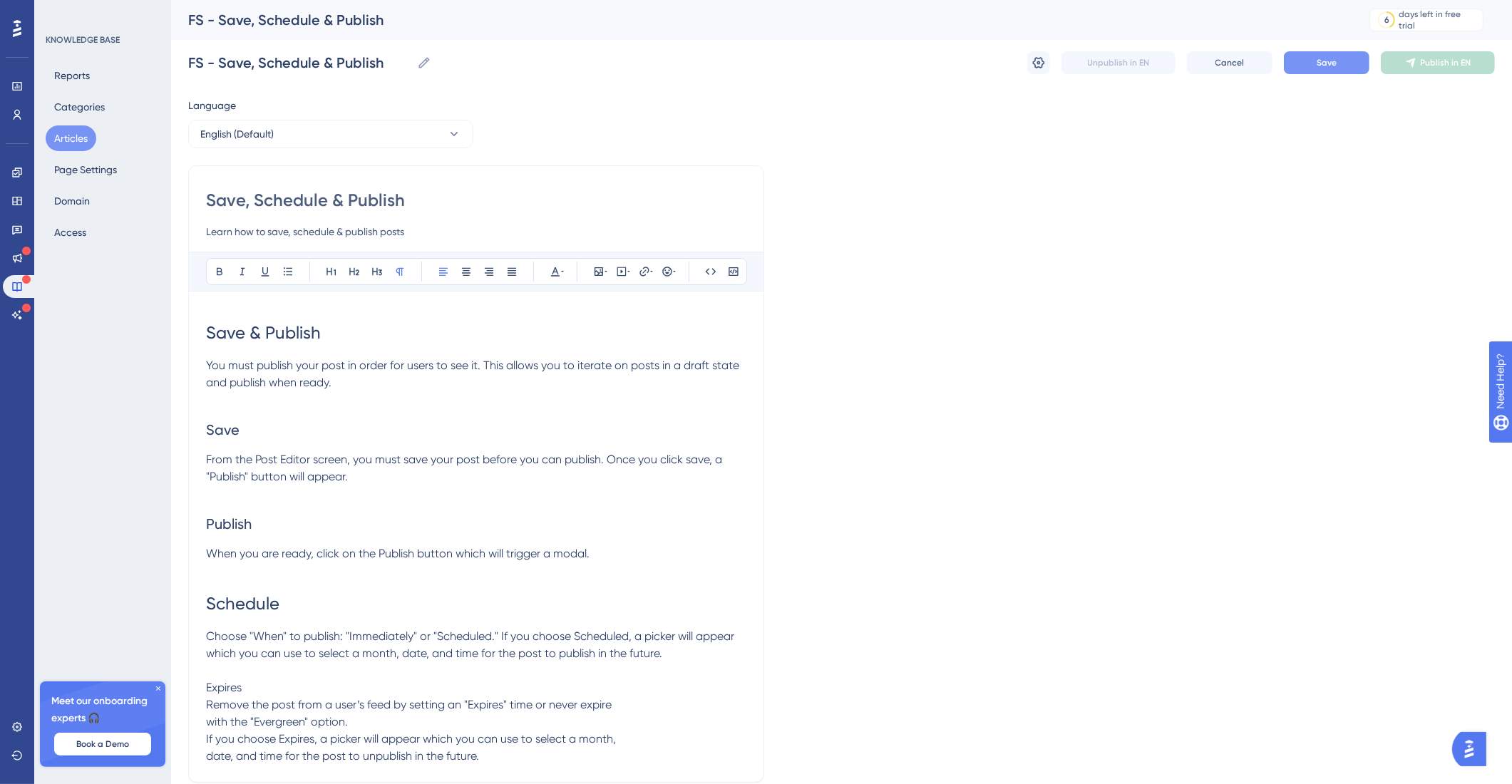
click at [211, 718] on span "Remove the post from a user’s feed by setting an "Expires" time or never expire…" at bounding box center [411, 730] width 410 height 65
click at [206, 735] on span "Remove the post from a user’s feed by setting an "Expires" time or never expire…" at bounding box center [463, 730] width 513 height 65
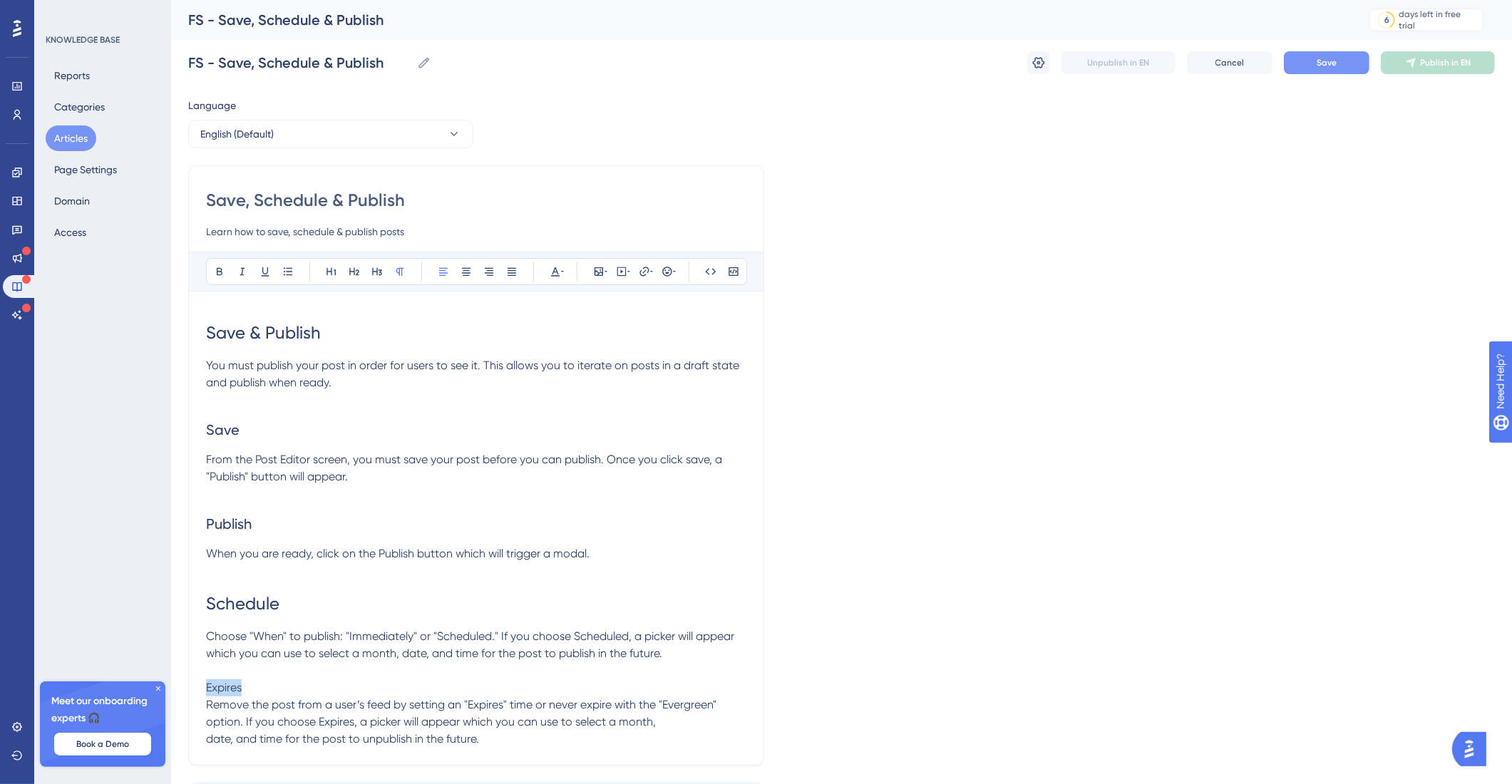
drag, startPoint x: 252, startPoint y: 693, endPoint x: 188, endPoint y: 689, distance: 64.1
click at [197, 694] on div "Save, Schedule & Publish Learn how to save, schedule & publish posts Bold Itali…" at bounding box center [475, 465] width 576 height 600
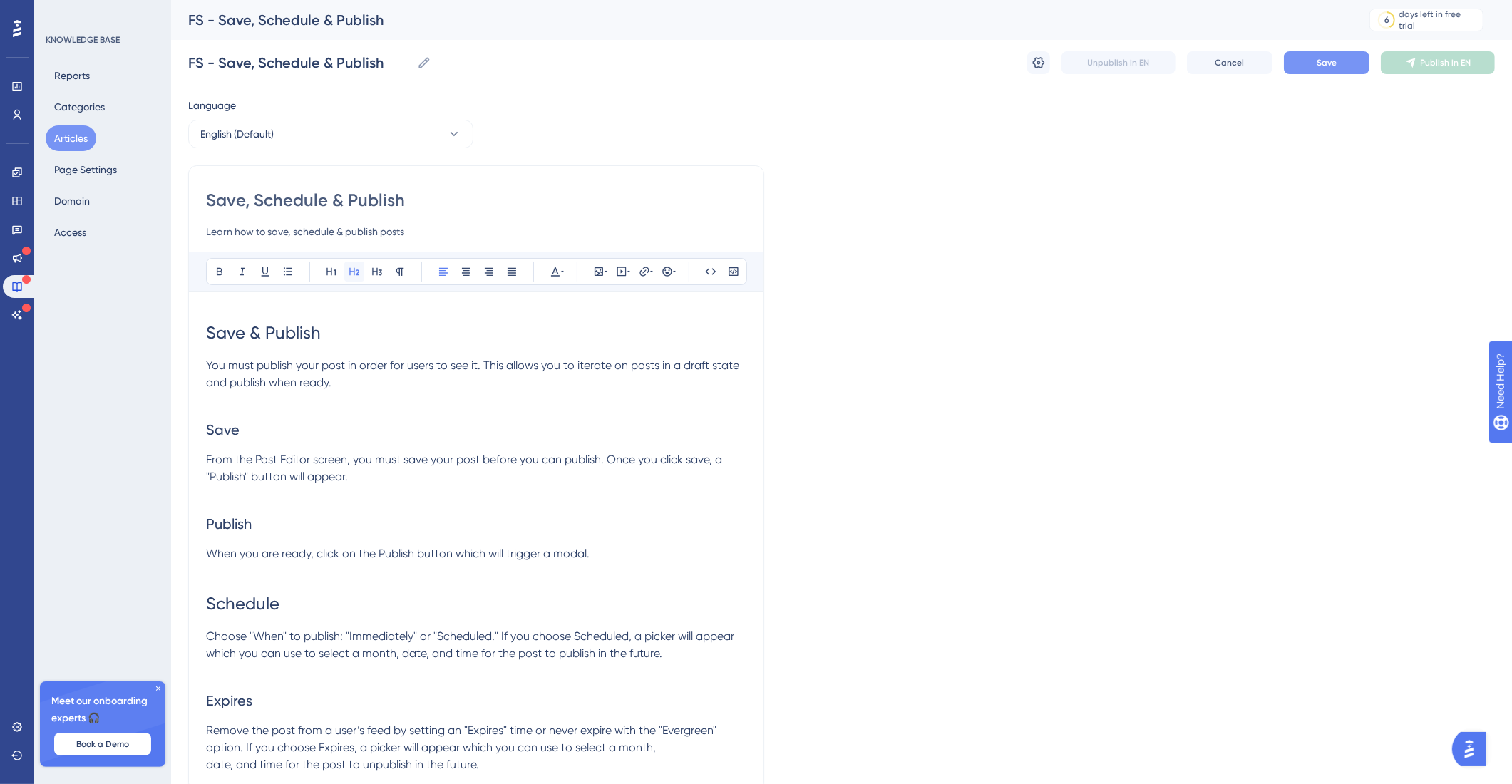
click at [353, 266] on icon at bounding box center [354, 271] width 12 height 12
click at [447, 706] on h2 "Expires" at bounding box center [476, 700] width 540 height 42
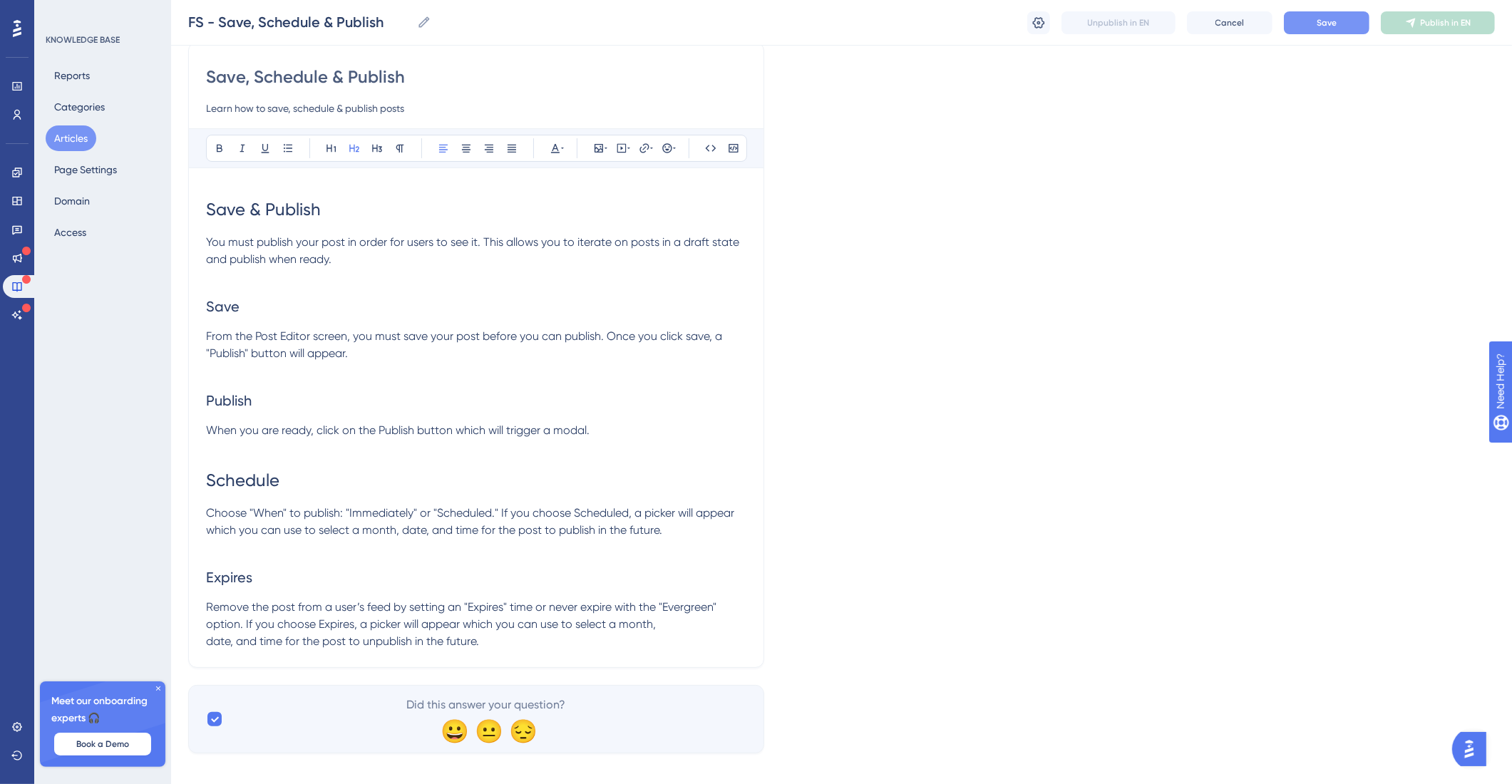
scroll to position [79, 0]
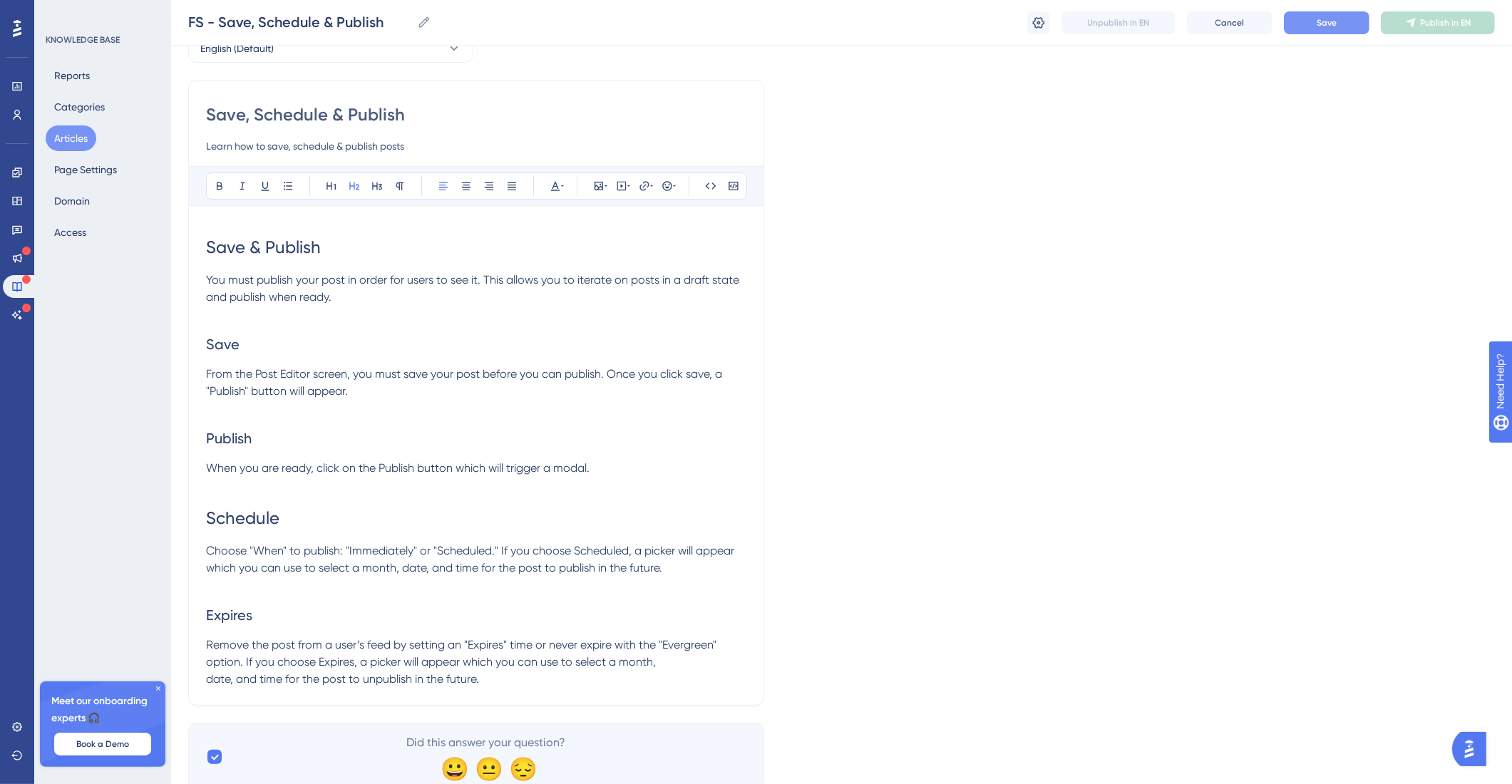
click at [210, 678] on span "Remove the post from a user’s feed by setting an "Expires" time or never expire…" at bounding box center [463, 661] width 513 height 48
click at [437, 684] on p "Remove the post from a user’s feed by setting an "Expires" time or never expire…" at bounding box center [476, 662] width 540 height 51
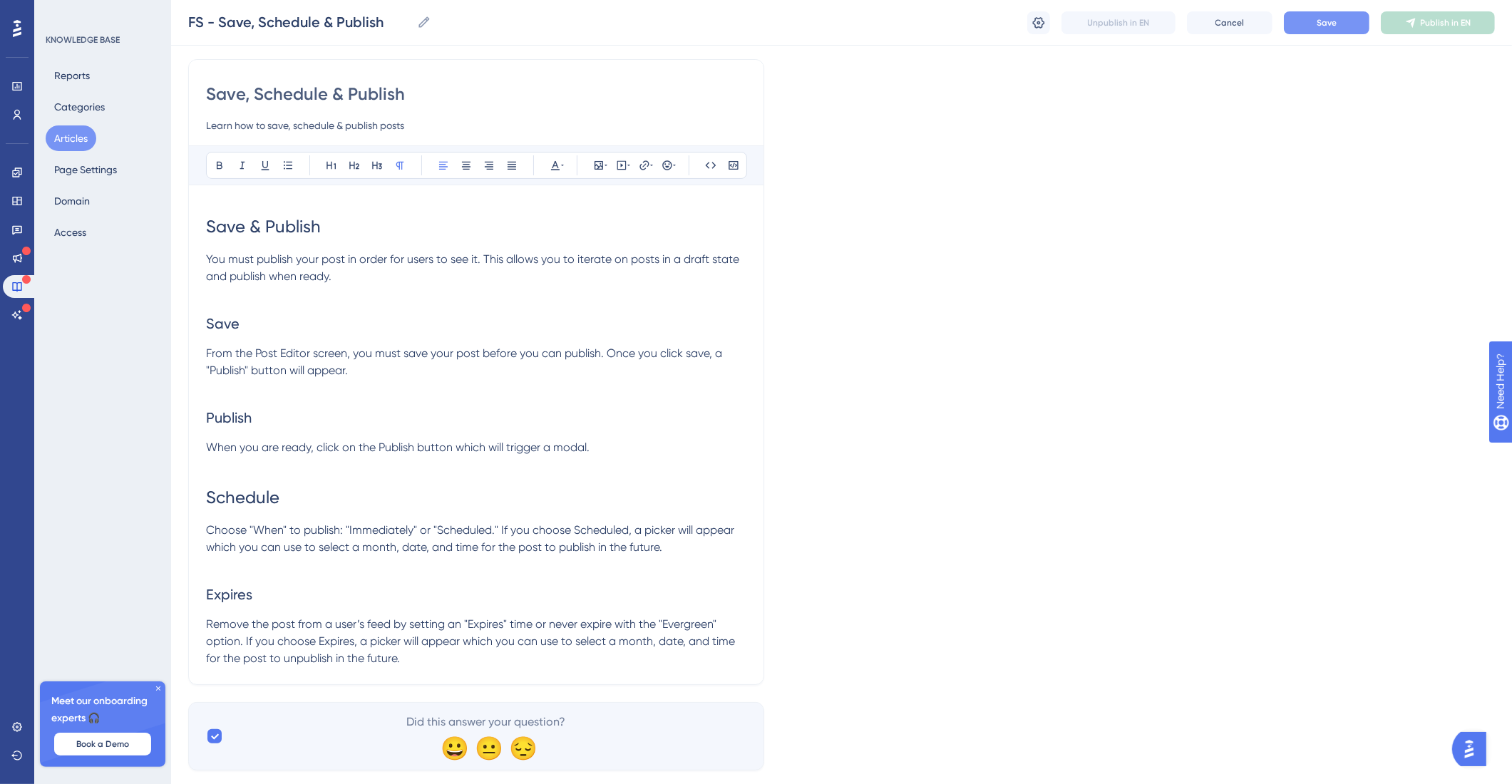
scroll to position [107, 0]
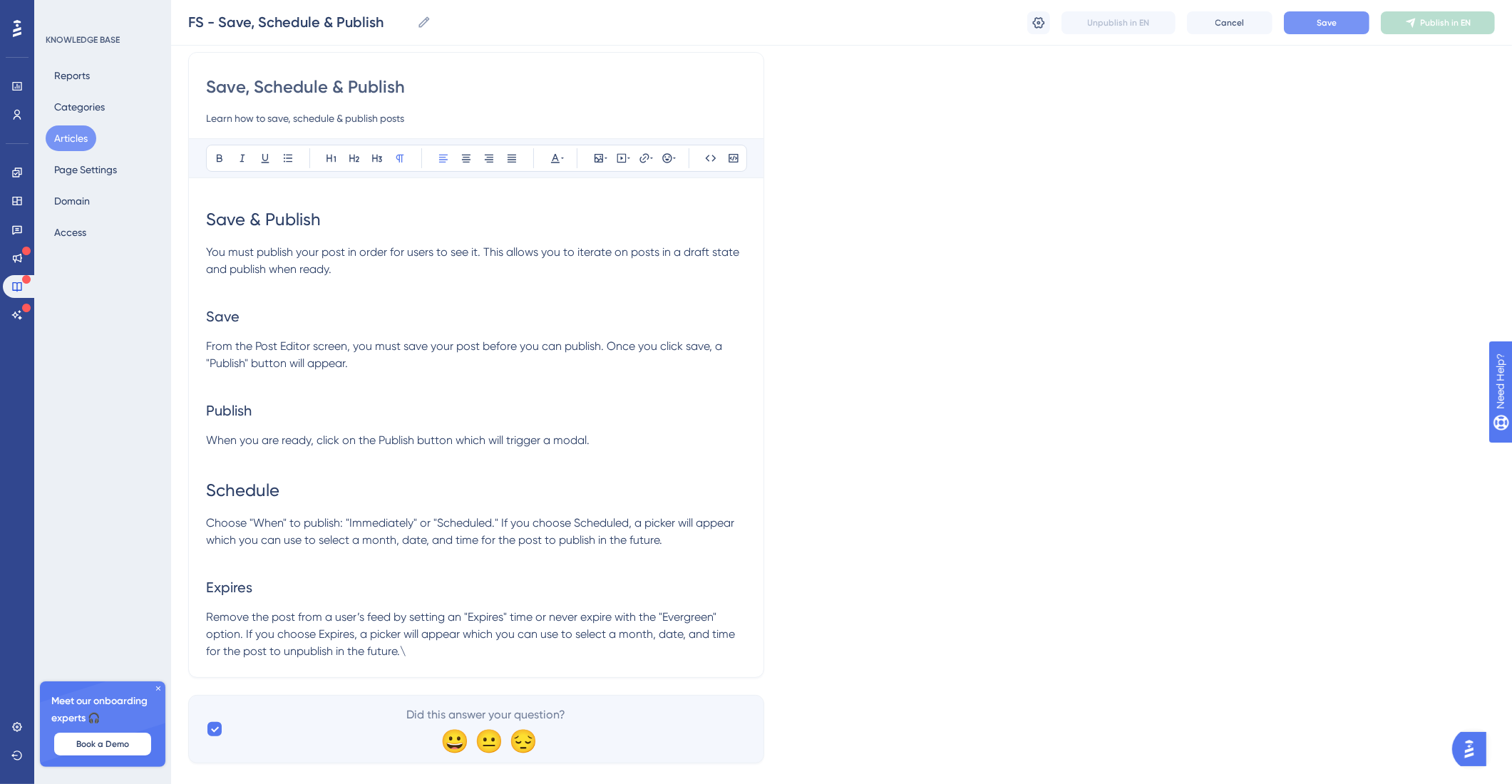
click at [209, 522] on div "Save, Schedule & Publish Learn how to save, schedule & publish posts Bold Itali…" at bounding box center [475, 365] width 576 height 626
click at [213, 520] on span "Choose "When" to publish: "Immediately" or "Scheduled." If you choose Scheduled…" at bounding box center [472, 531] width 531 height 31
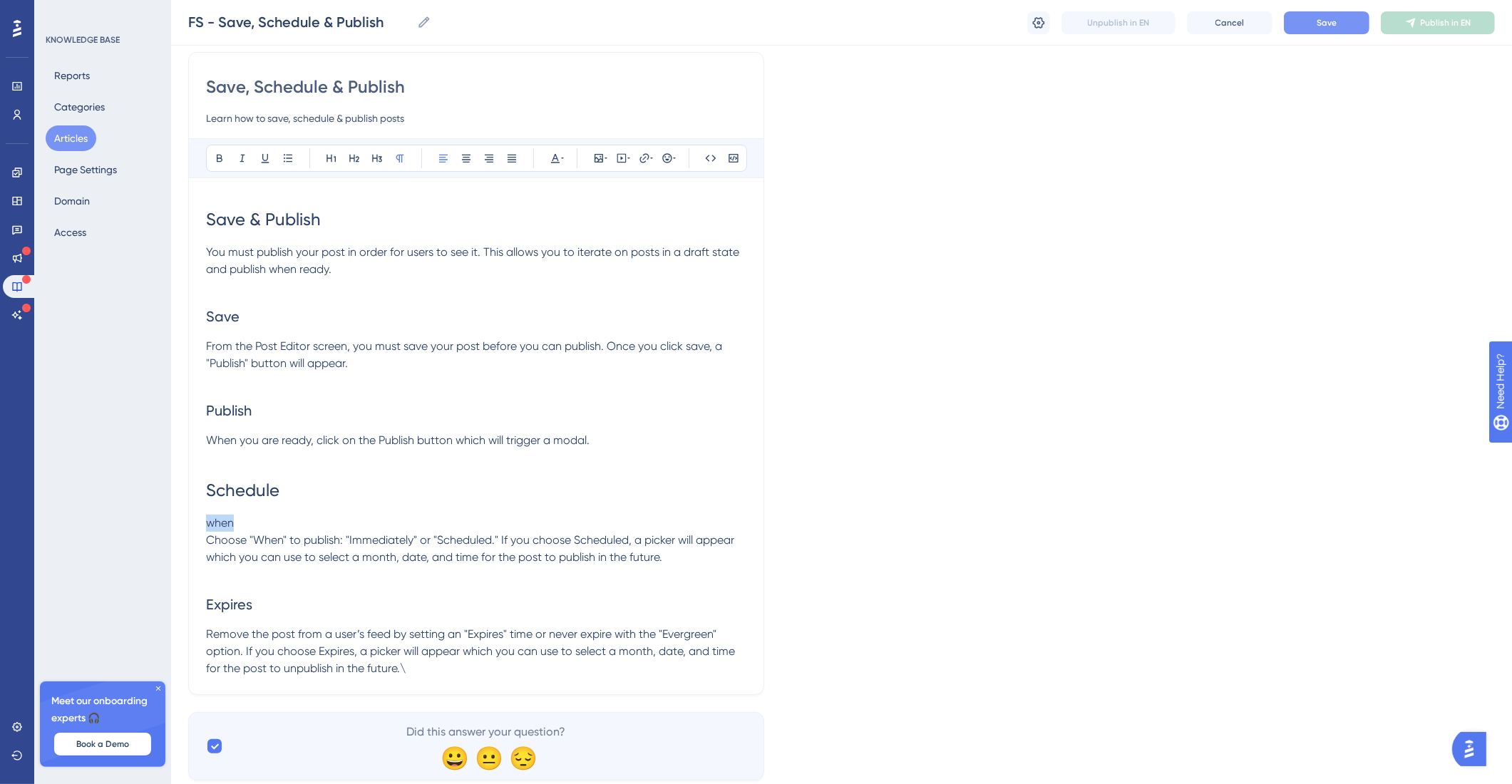
drag, startPoint x: 240, startPoint y: 518, endPoint x: 174, endPoint y: 524, distance: 66.3
click at [174, 524] on div "Performance Users Engagement Widgets Feedback Product Updates Knowledge Base AI…" at bounding box center [841, 348] width 1341 height 910
click at [356, 161] on icon at bounding box center [354, 158] width 10 height 8
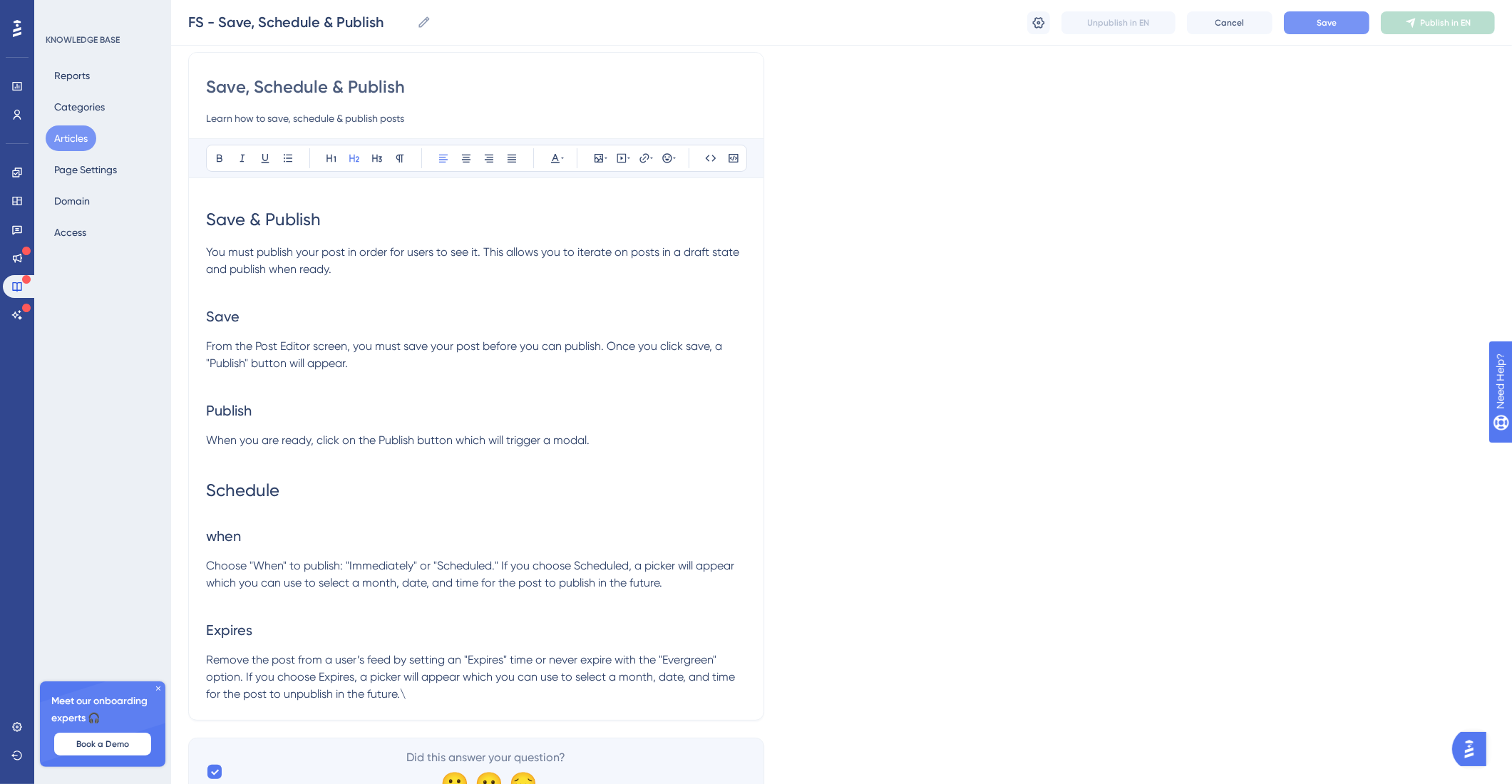
click at [219, 529] on span "when" at bounding box center [223, 536] width 35 height 17
click at [505, 639] on h2 "Expires" at bounding box center [476, 630] width 540 height 42
click at [502, 565] on span "Choose "When" to publish: "Immediately" or "Scheduled." If you choose Scheduled…" at bounding box center [472, 574] width 531 height 31
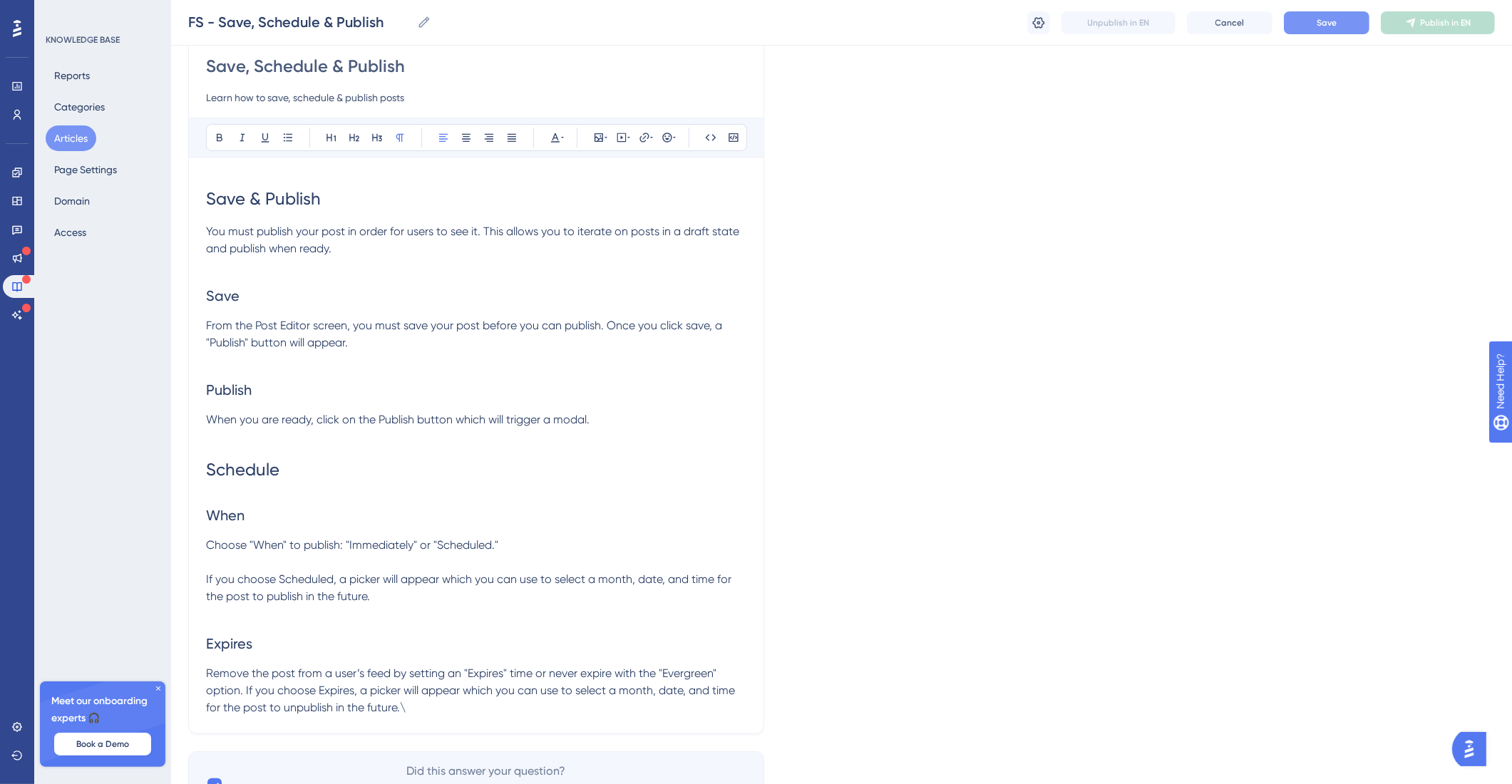
scroll to position [150, 0]
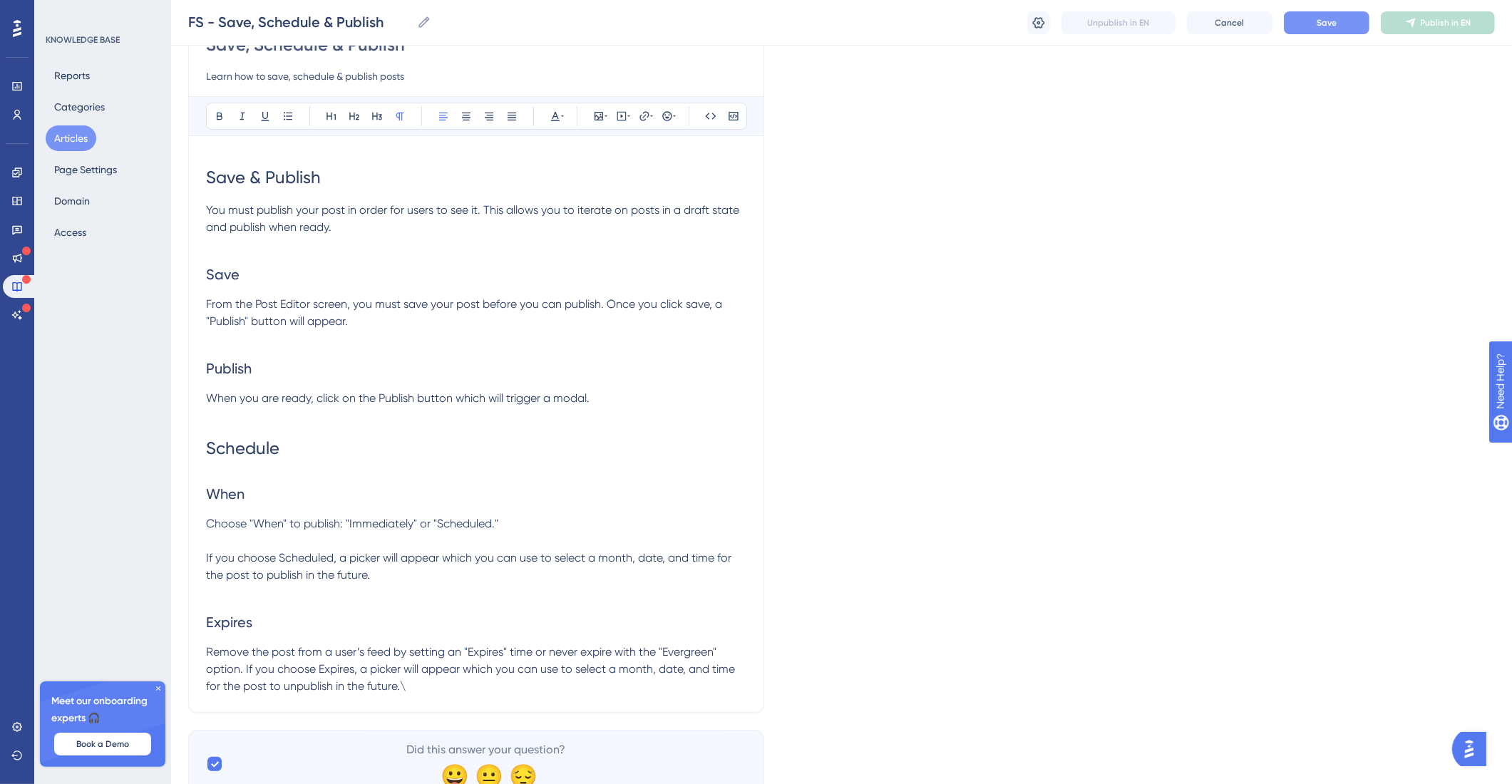
click at [446, 686] on p "Remove the post from a user’s feed by setting an "Expires" time or never expire…" at bounding box center [476, 668] width 540 height 51
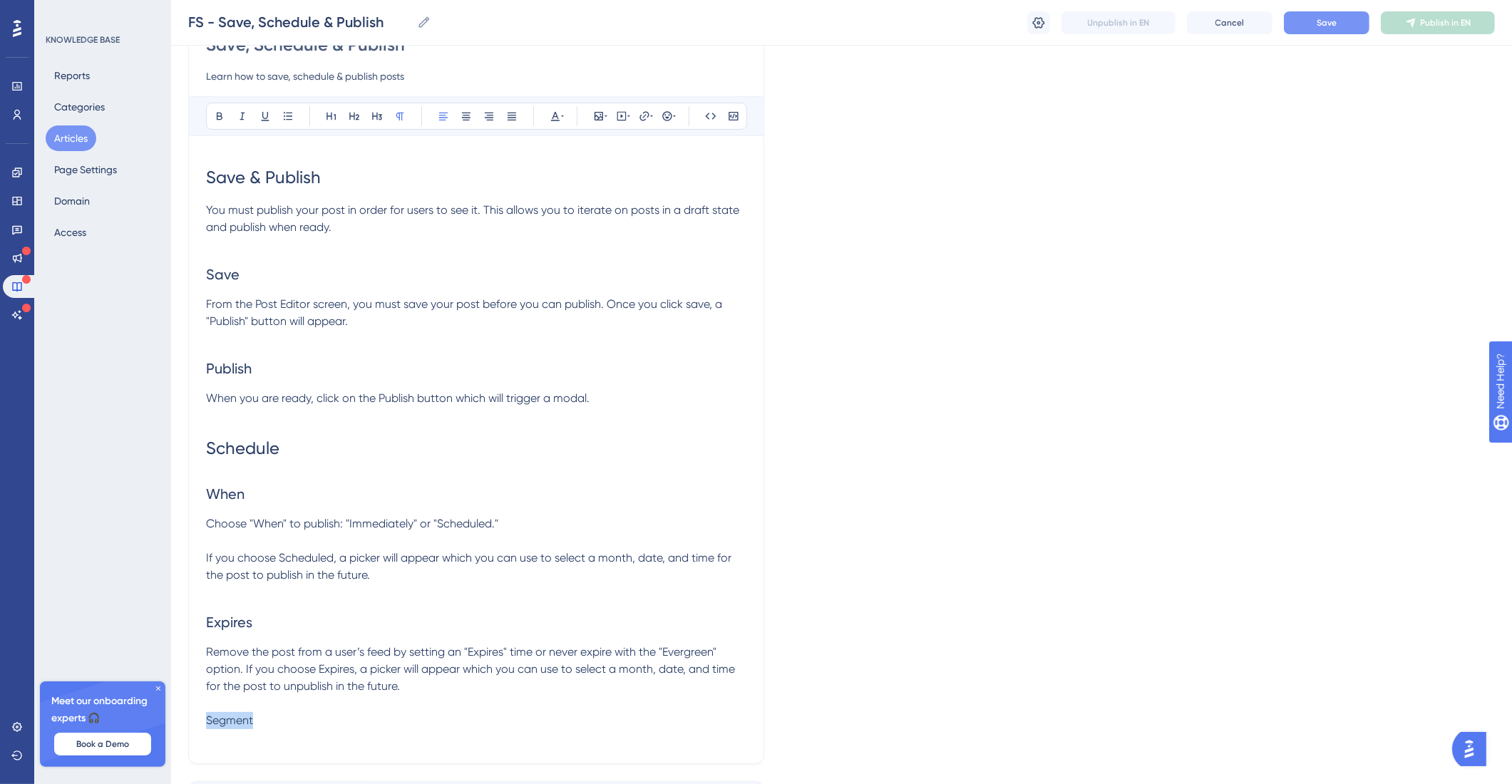
drag, startPoint x: 276, startPoint y: 723, endPoint x: 188, endPoint y: 701, distance: 90.7
click at [204, 722] on div "Save, Schedule & Publish Learn how to save, schedule & publish posts Bold Itali…" at bounding box center [475, 387] width 576 height 754
click at [360, 121] on icon at bounding box center [354, 116] width 12 height 12
click at [367, 734] on h2 "Segment" at bounding box center [476, 733] width 540 height 42
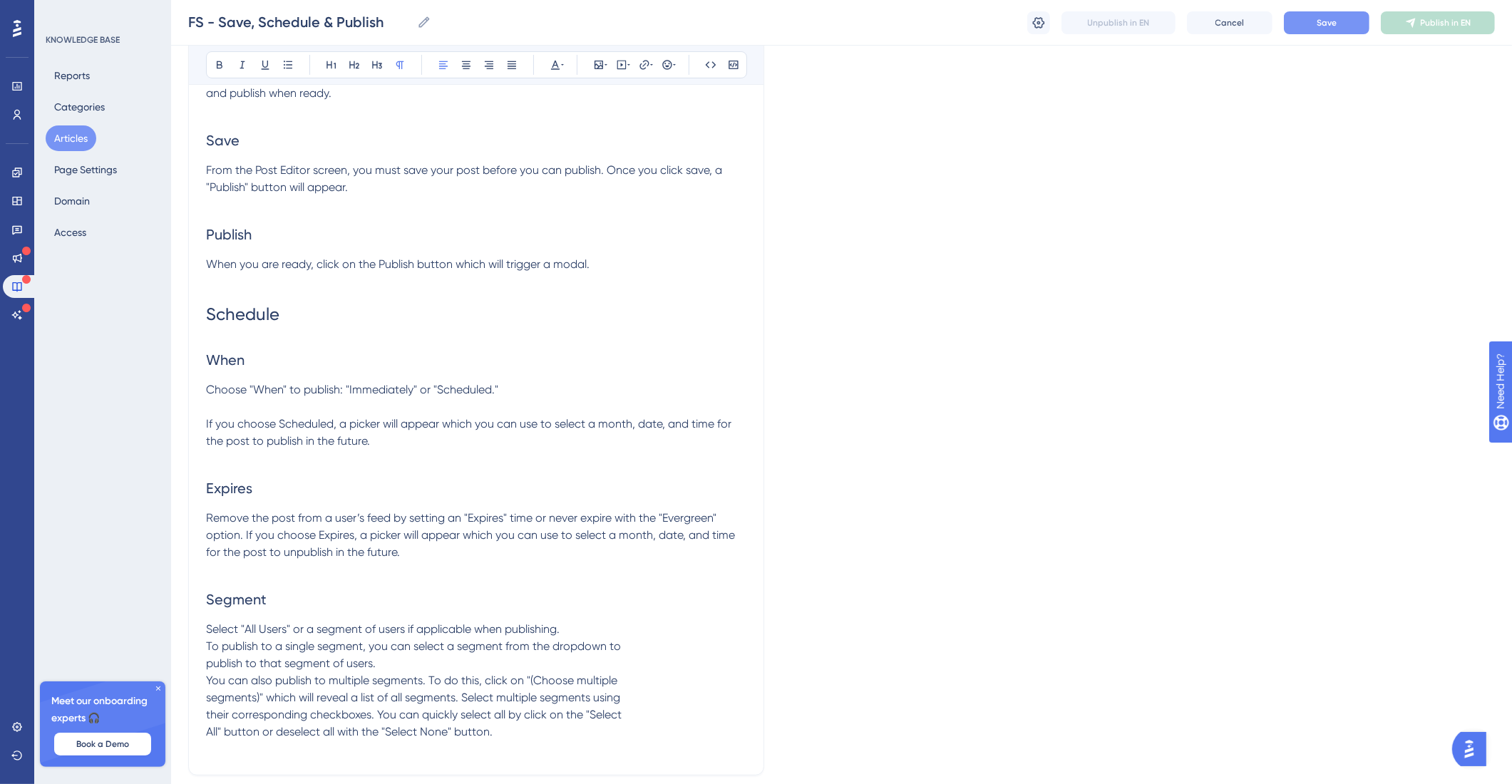
scroll to position [286, 0]
click at [210, 647] on span "Select "All Users" or a segment of users if applicable when publishing. To publ…" at bounding box center [414, 677] width 416 height 117
click at [212, 660] on span "Select "All Users" or a segment of users if applicable when publishing. To publ…" at bounding box center [476, 677] width 541 height 117
click at [206, 664] on span "Select "All Users" or a segment of users if applicable when publishing. To publ…" at bounding box center [476, 677] width 541 height 117
click at [211, 662] on span "Select "All Users" or a segment of users if applicable when publishing. To publ…" at bounding box center [476, 669] width 541 height 99
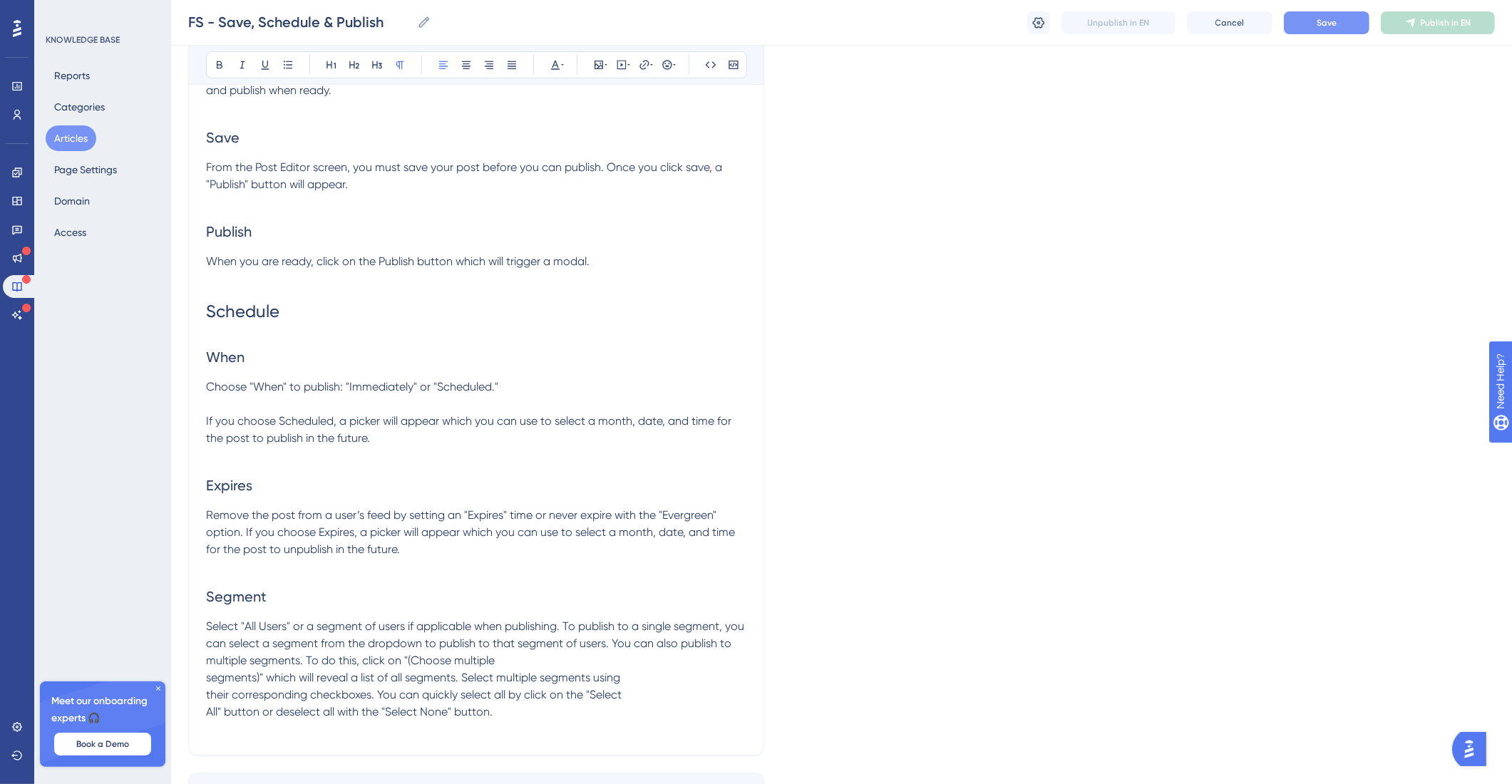
click at [211, 682] on span "Select "All Users" or a segment of users if applicable when publishing. To publ…" at bounding box center [476, 669] width 541 height 99
drag, startPoint x: 211, startPoint y: 689, endPoint x: 258, endPoint y: 687, distance: 47.0
click at [212, 689] on span "Select "All Users" or a segment of users if applicable when publishing. To publ…" at bounding box center [476, 669] width 541 height 99
drag, startPoint x: 205, startPoint y: 709, endPoint x: 278, endPoint y: 701, distance: 73.4
click at [206, 709] on span "Select "All Users" or a segment of users if applicable when publishing. To publ…" at bounding box center [476, 669] width 541 height 99
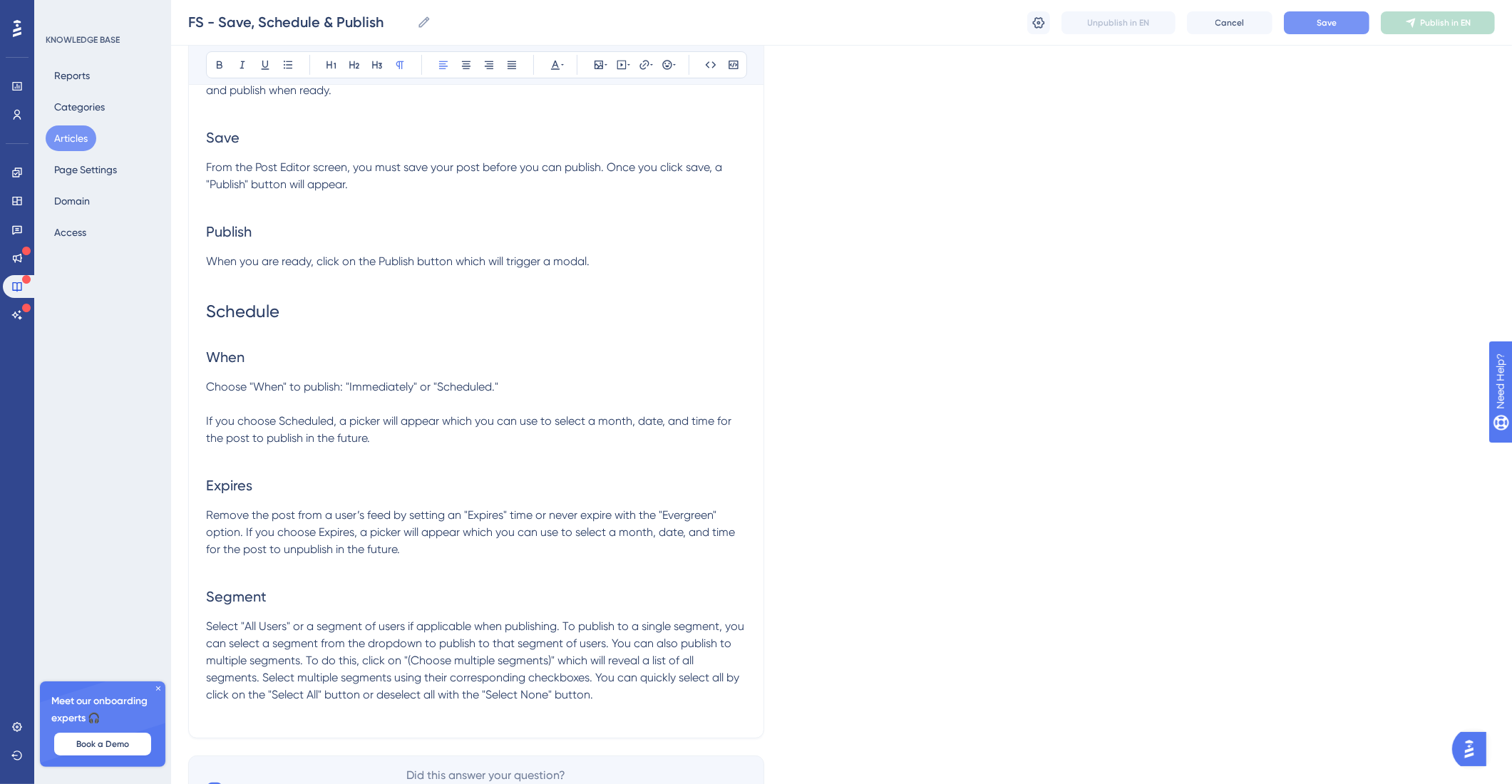
click at [635, 642] on span "Select "All Users" or a segment of users if applicable when publishing. To publ…" at bounding box center [476, 660] width 541 height 82
drag, startPoint x: 569, startPoint y: 630, endPoint x: 589, endPoint y: 628, distance: 20.1
click at [569, 630] on span "Select "All Users" or a segment of users if applicable when publishing. To publ…" at bounding box center [476, 660] width 541 height 82
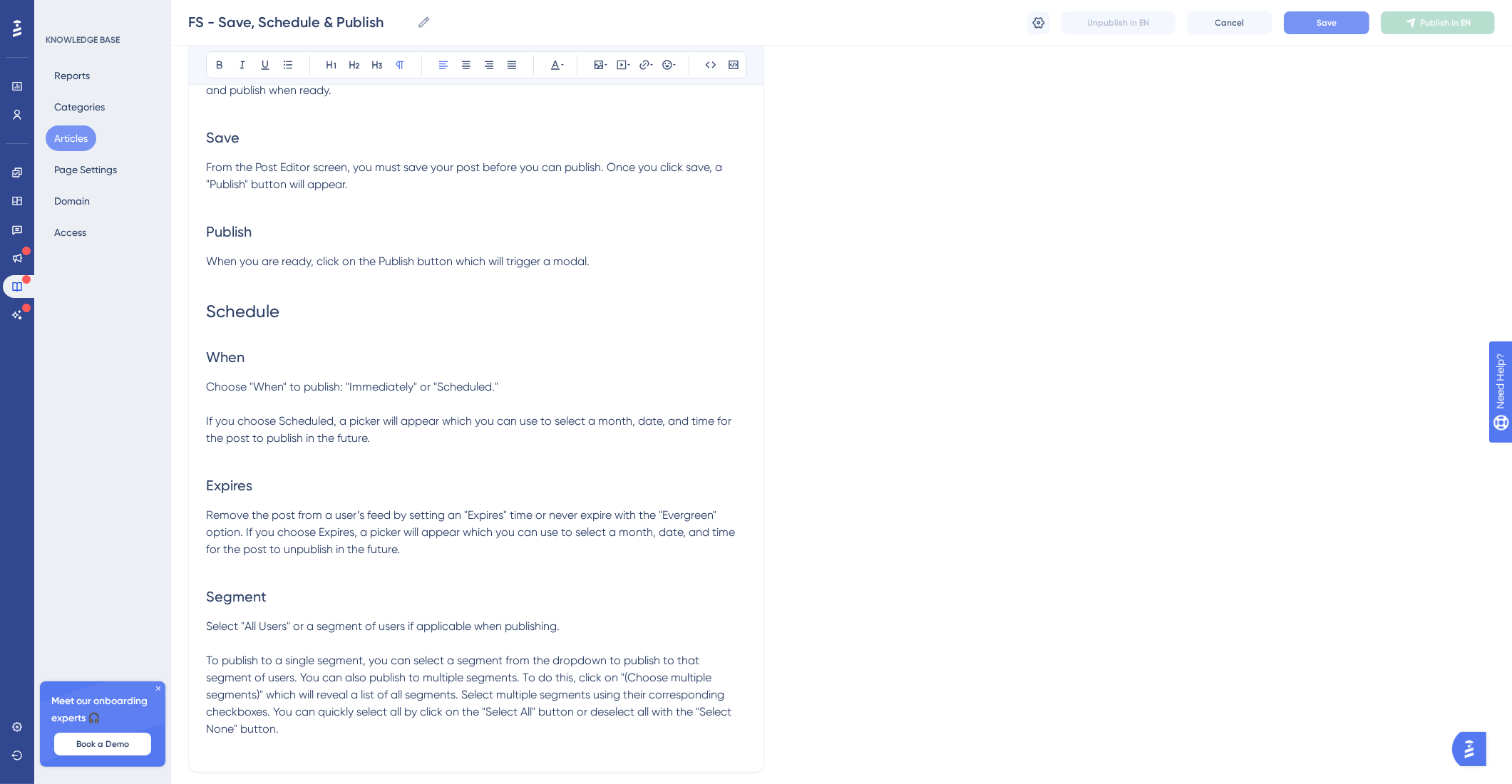
click at [301, 678] on span "To publish to a single segment, you can select a segment from the dropdown to p…" at bounding box center [470, 694] width 529 height 82
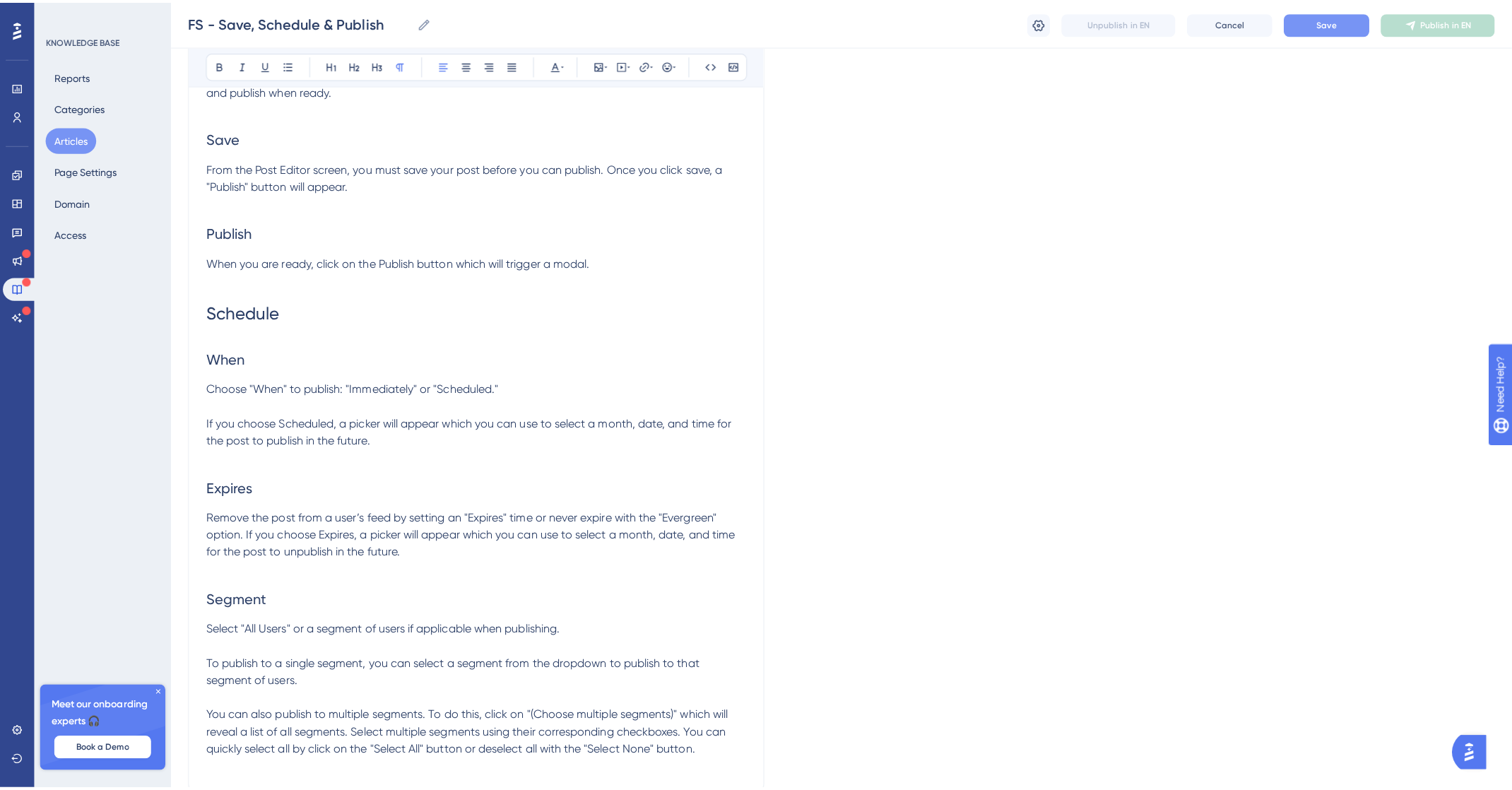
scroll to position [0, 0]
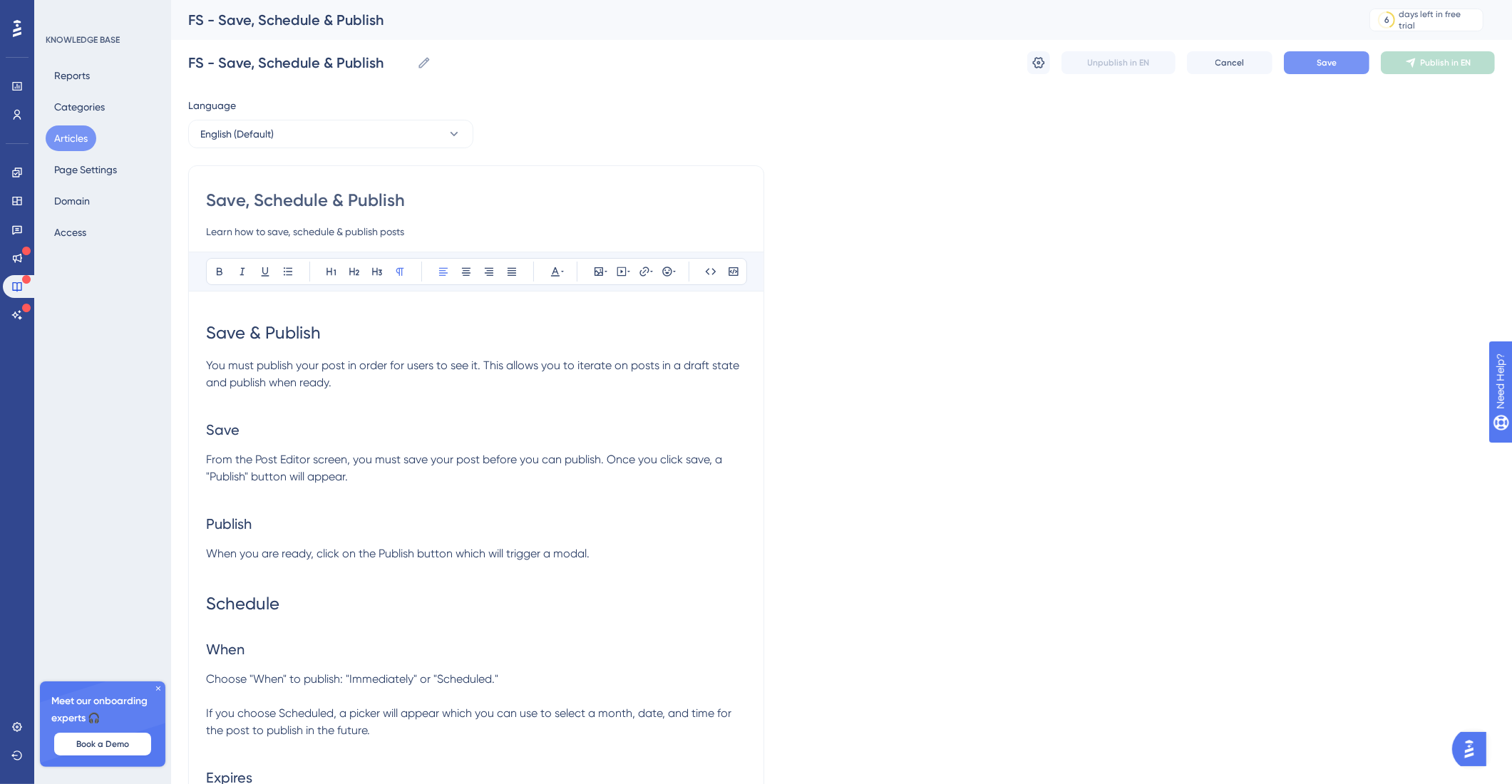
click at [1329, 61] on span "Save" at bounding box center [1327, 62] width 20 height 12
click at [1036, 62] on icon at bounding box center [1039, 63] width 14 height 14
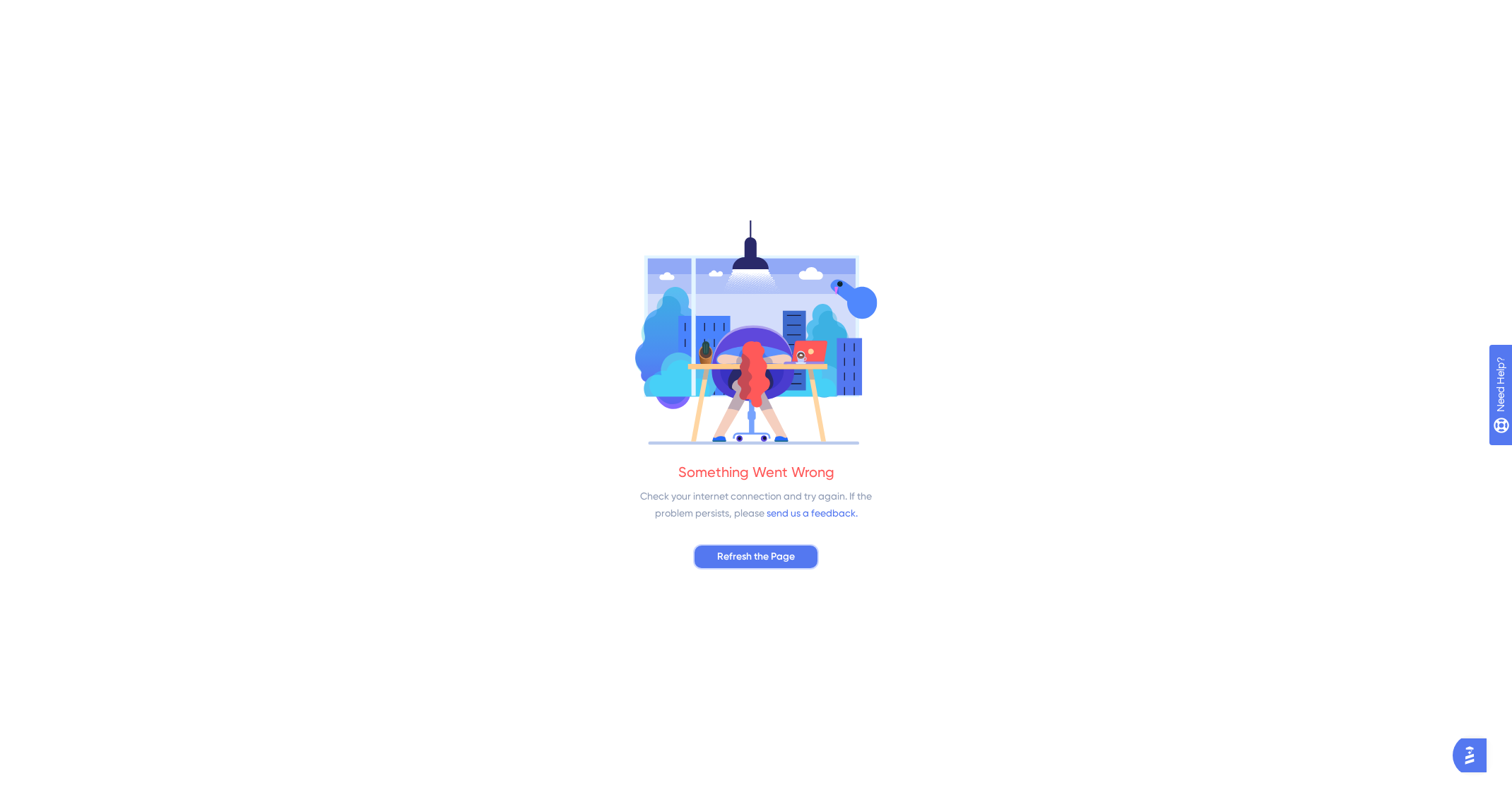
click at [758, 560] on span "Refresh the Page" at bounding box center [756, 556] width 78 height 17
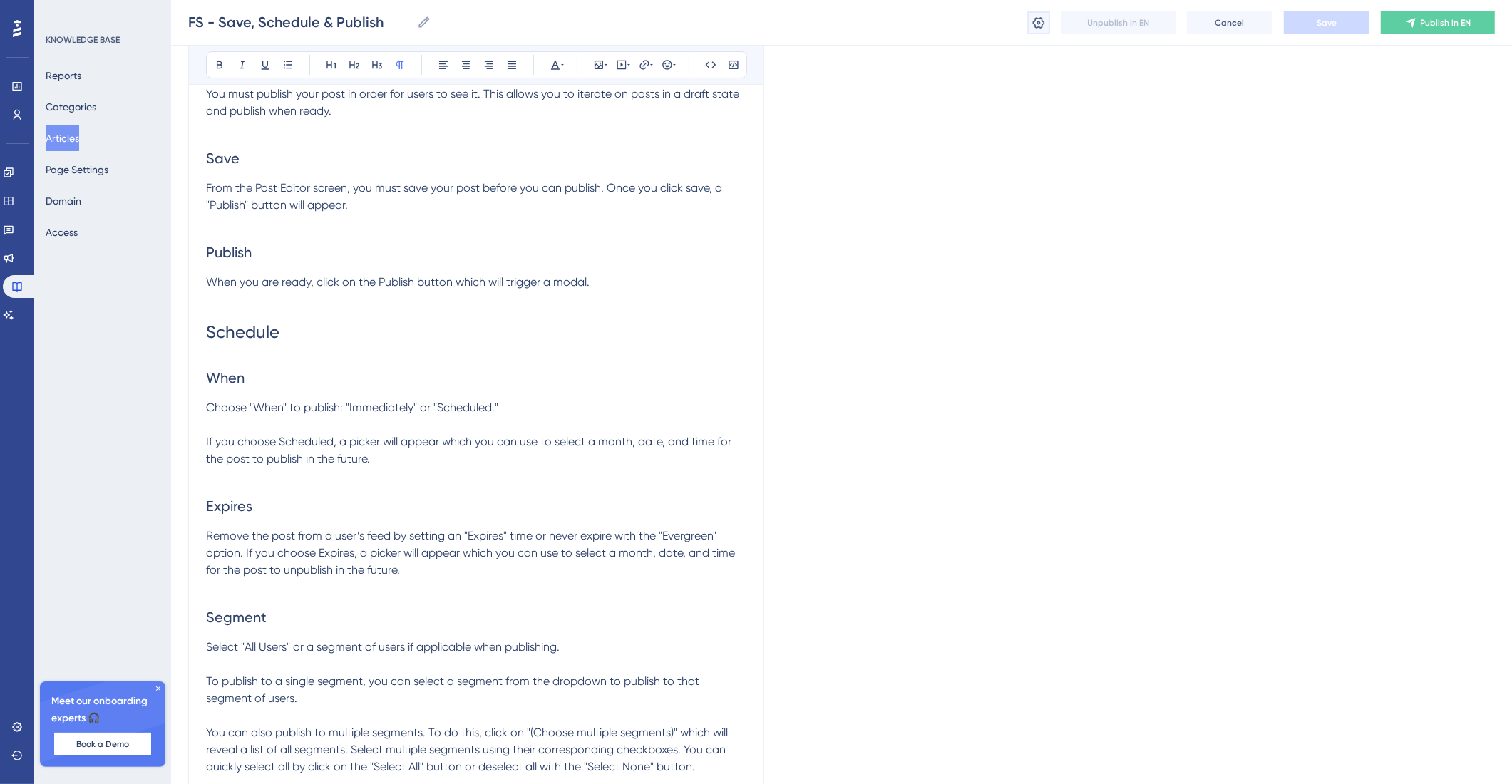
click at [1046, 23] on button at bounding box center [1038, 23] width 23 height 23
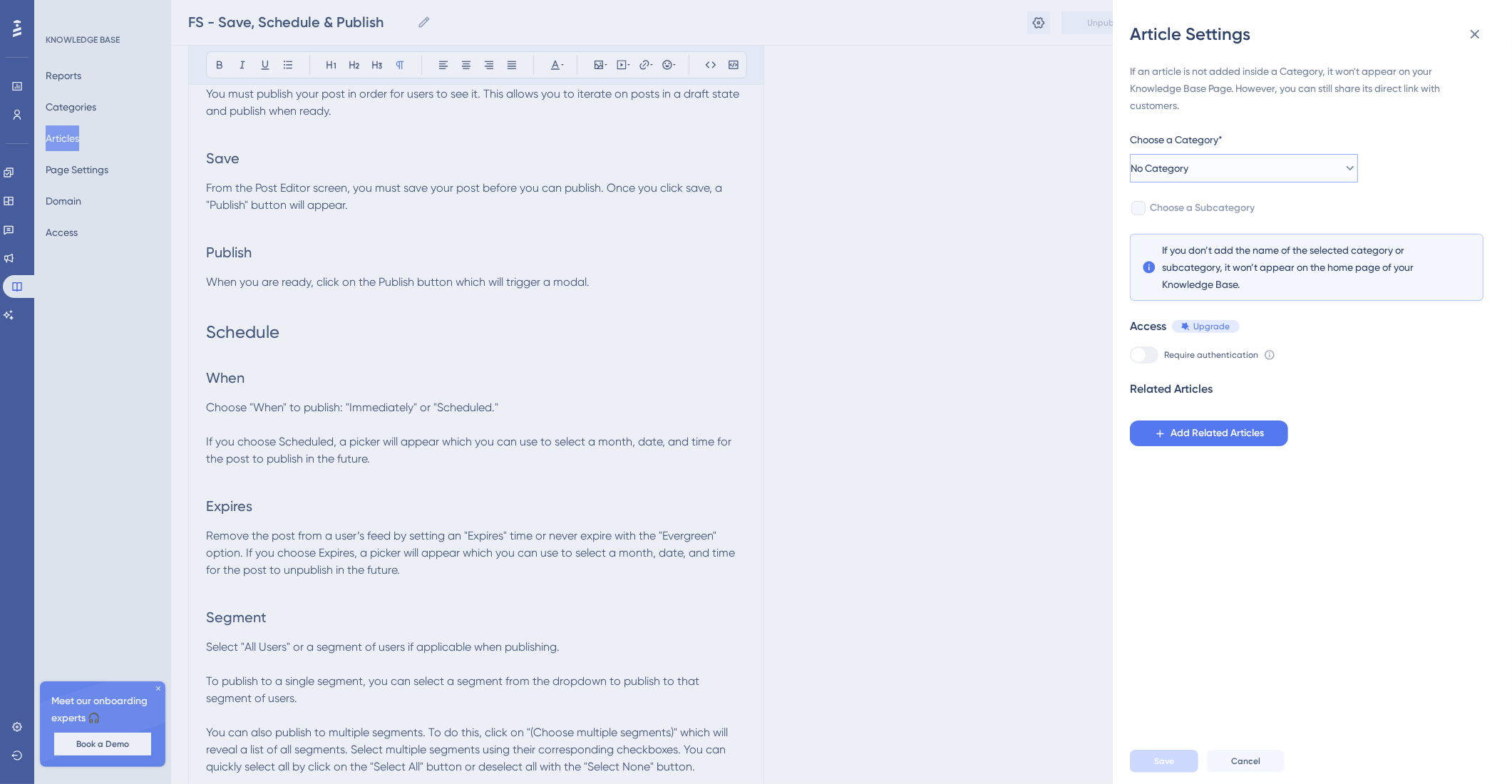
click at [1294, 176] on button "No Category" at bounding box center [1244, 168] width 228 height 29
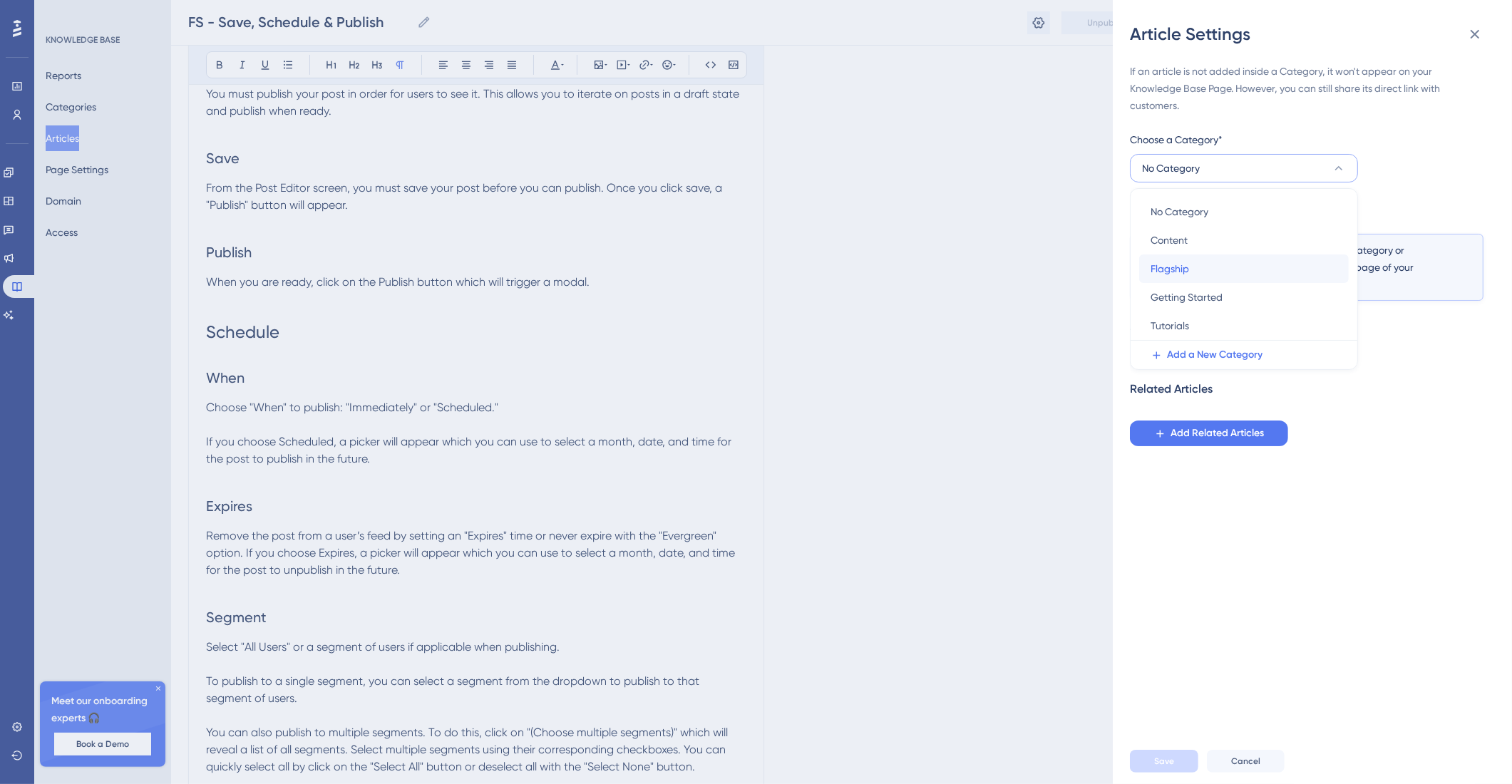
click at [1227, 258] on div "Flagship Flagship" at bounding box center [1244, 269] width 187 height 29
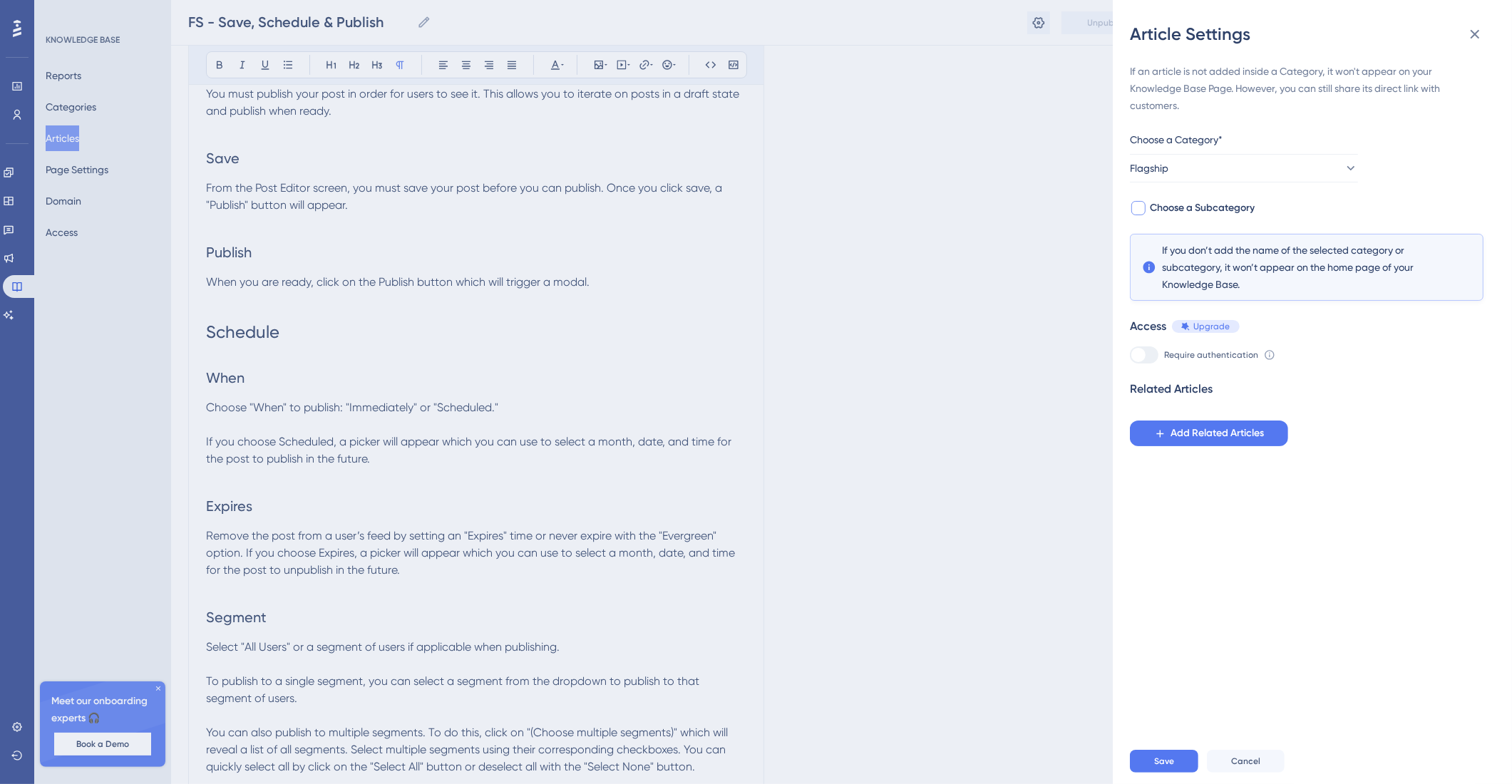
click at [1242, 212] on span "Choose a Subcategory" at bounding box center [1203, 208] width 105 height 17
checkbox input "true"
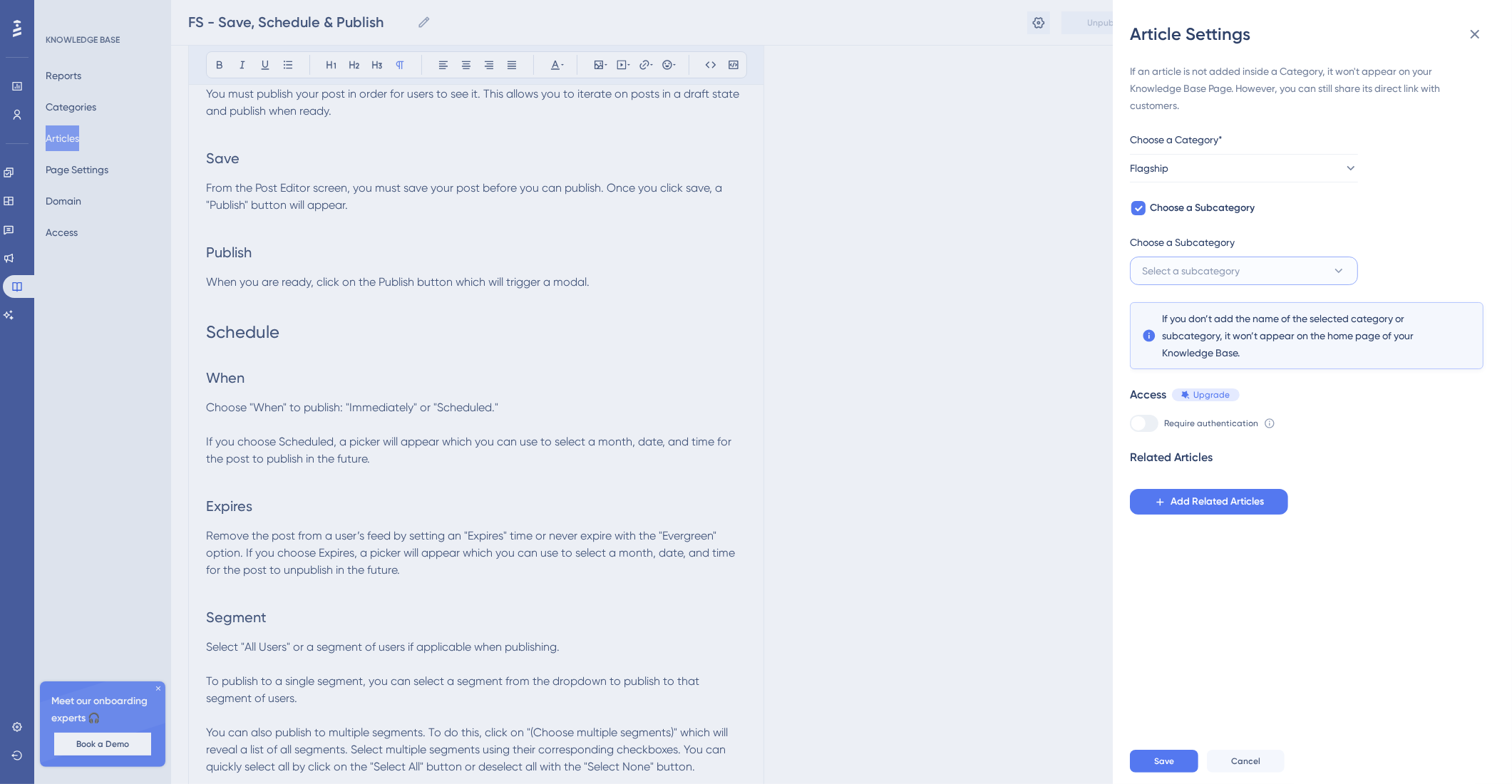
click at [1275, 264] on button "Select a subcategory" at bounding box center [1244, 271] width 228 height 29
click at [1254, 377] on div "Flagship User Guide Flagship User Guide" at bounding box center [1244, 371] width 187 height 29
click at [1157, 767] on span "Save" at bounding box center [1164, 761] width 20 height 12
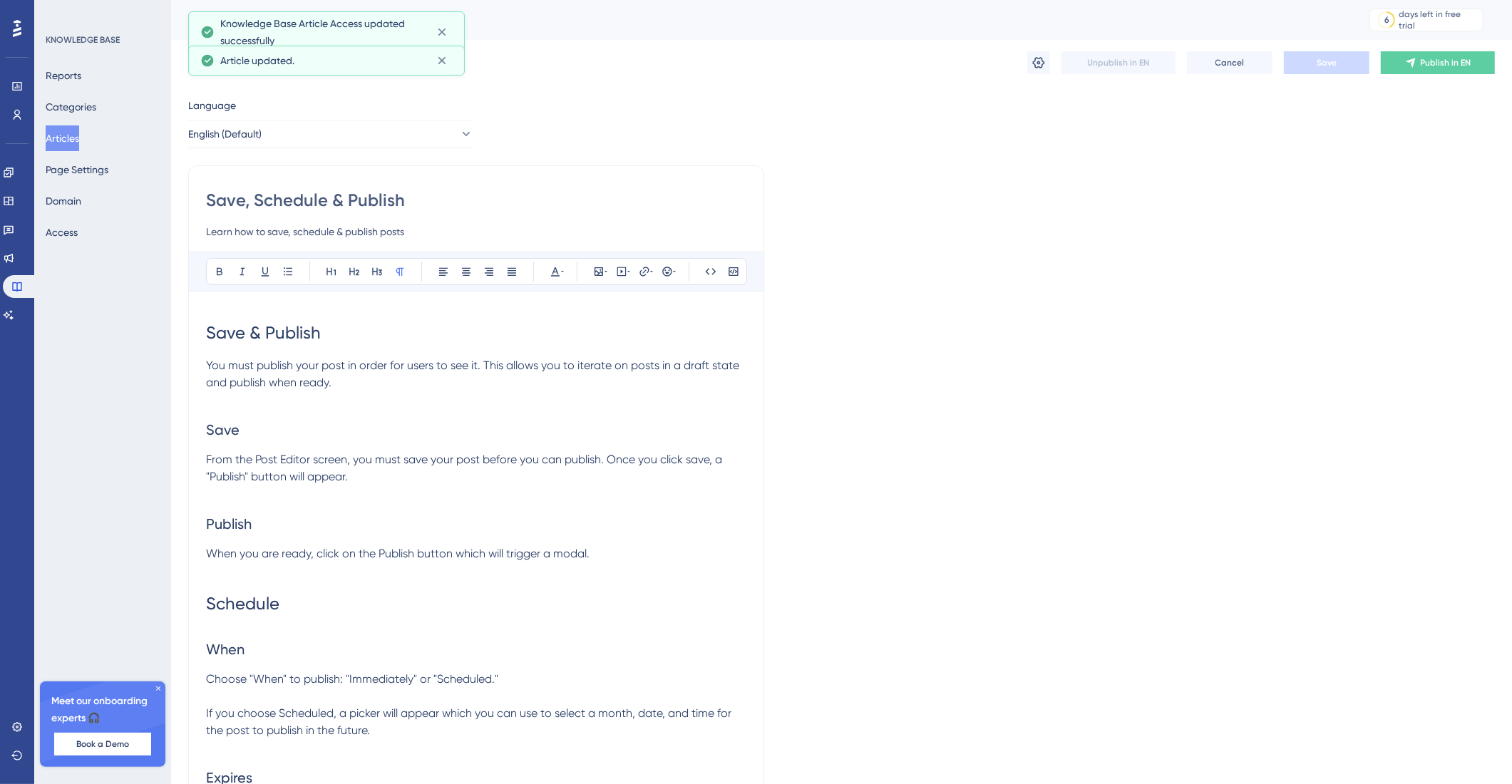
click at [60, 136] on button "Articles" at bounding box center [61, 138] width 33 height 25
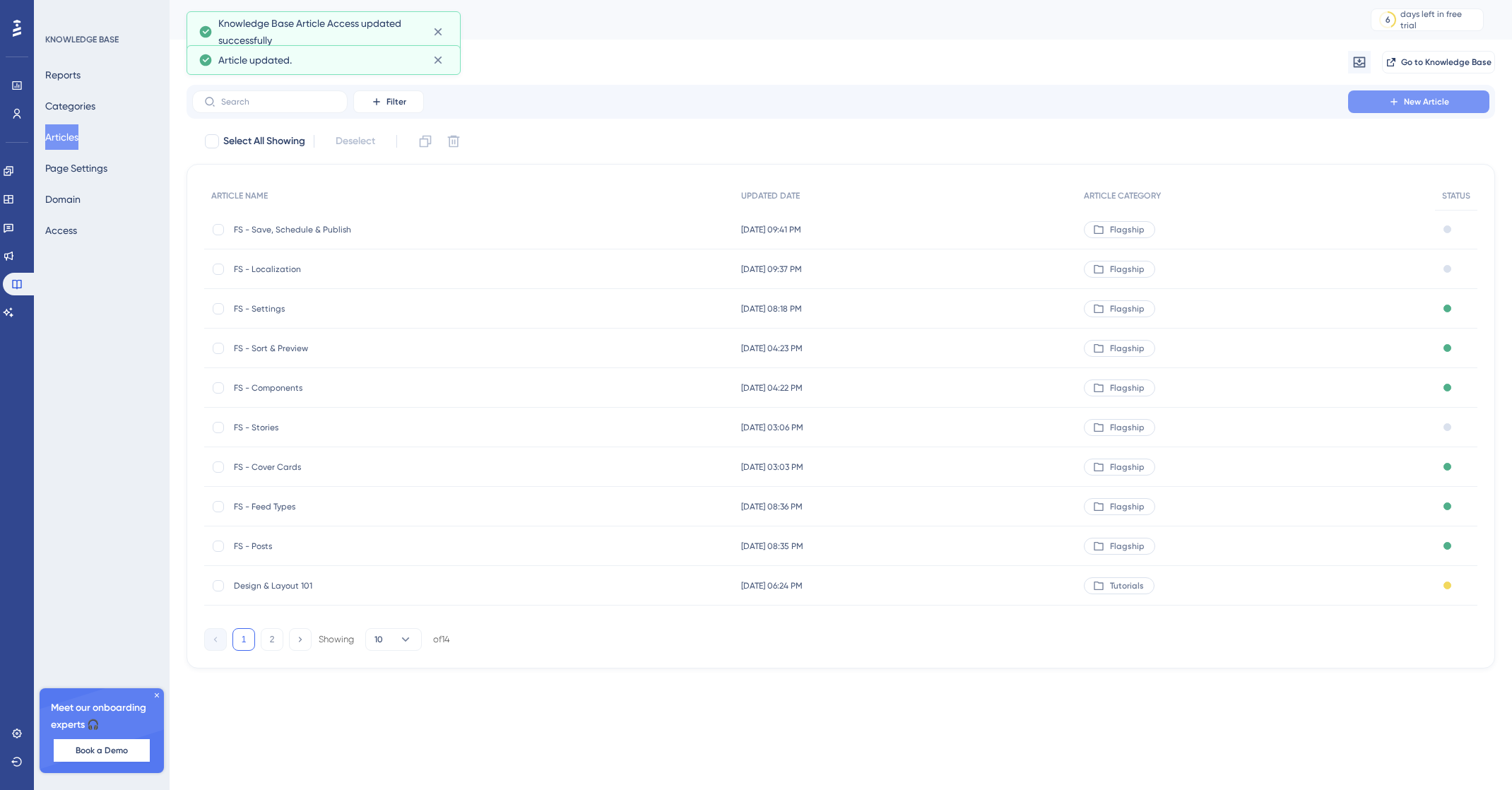
click at [1394, 107] on icon at bounding box center [1394, 101] width 12 height 12
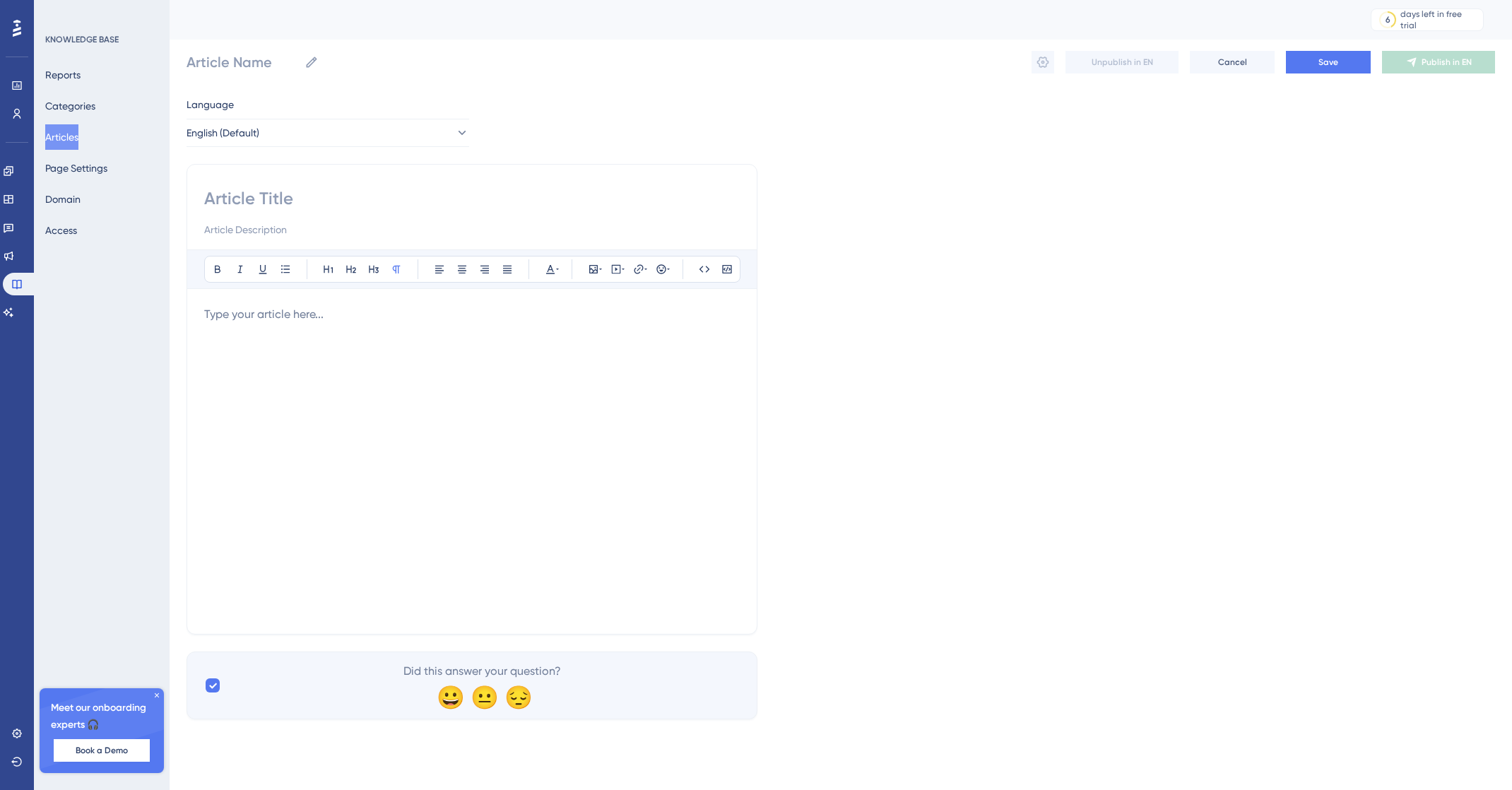
click at [260, 196] on input at bounding box center [472, 198] width 536 height 22
type input "Segments"
click at [185, 58] on div "Performance Users Engagement Widgets Feedback Product Updates Knowledge Base AI…" at bounding box center [840, 371] width 1343 height 742
click at [188, 59] on input "Segments" at bounding box center [233, 62] width 94 height 20
type input "FS - Segments"
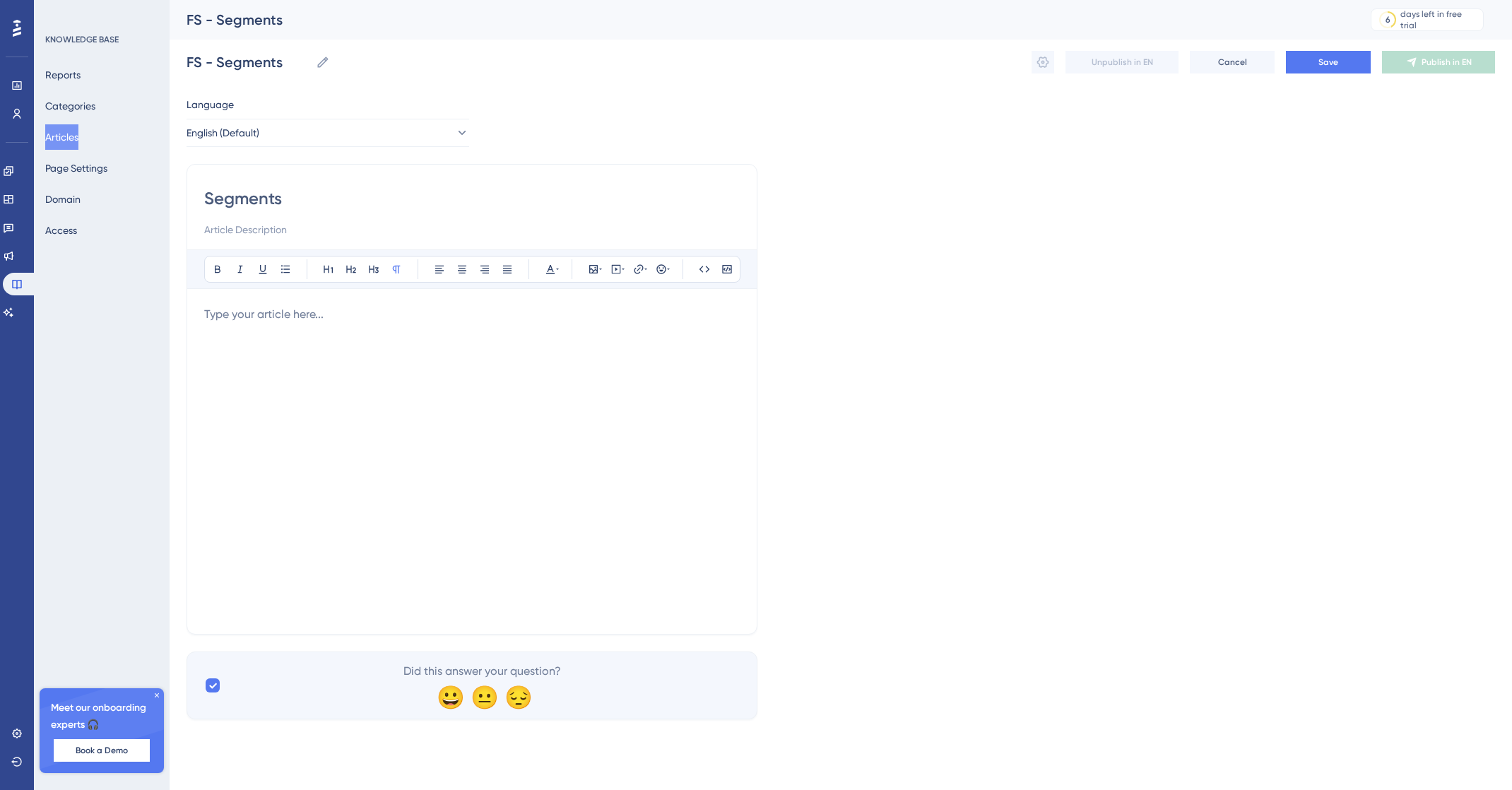
click at [683, 42] on div "FS - Segments FS - Segments Unpublish in EN Cancel Save Publish in EN" at bounding box center [840, 62] width 1309 height 45
click at [322, 326] on div at bounding box center [472, 461] width 536 height 311
paste div
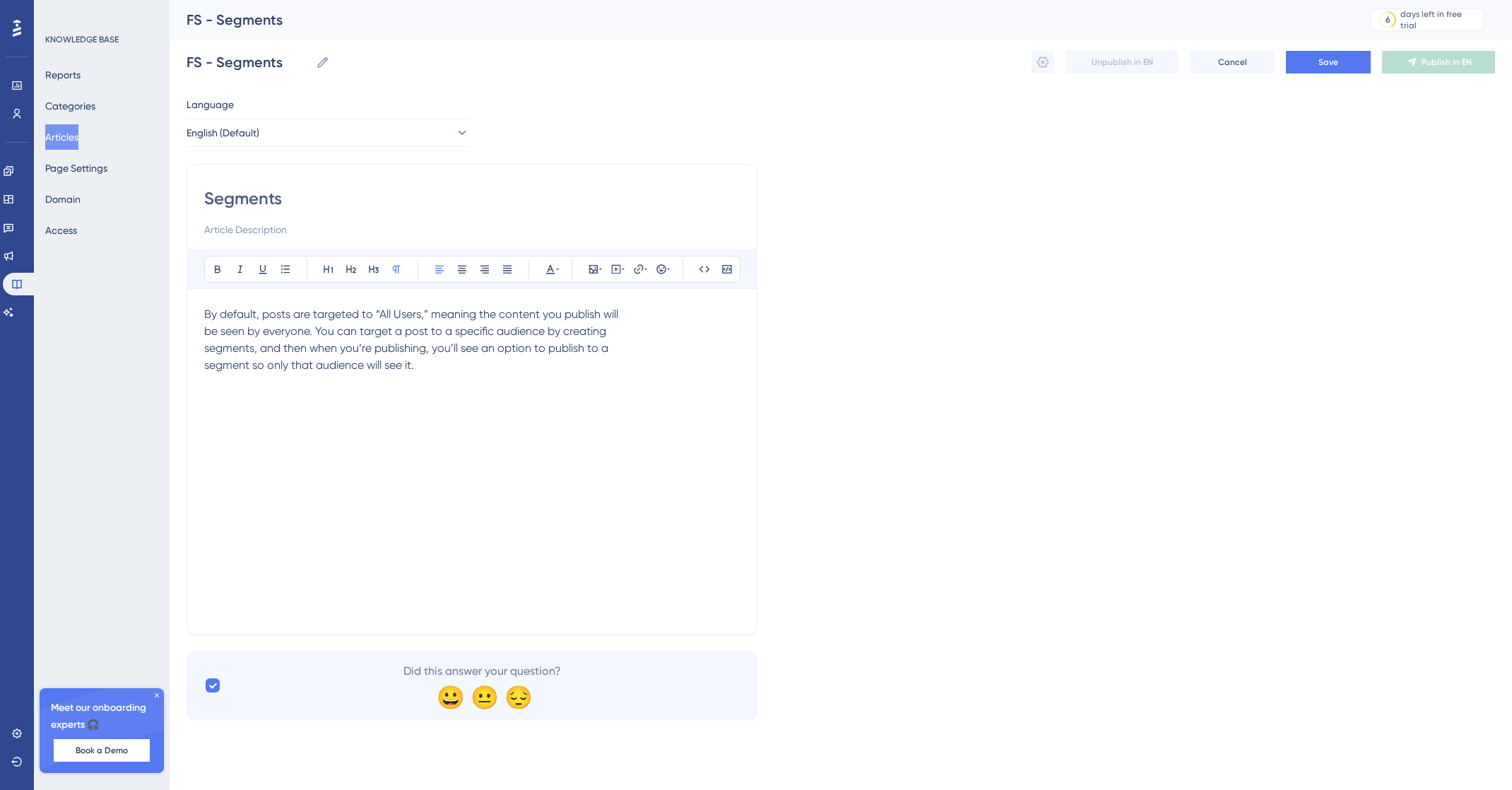
click at [204, 331] on span "By default, posts are targeted to “All Users,” meaning the content you publish …" at bounding box center [411, 339] width 414 height 64
click at [212, 353] on span "By default, posts are targeted to “All Users,” meaning the content you publish …" at bounding box center [468, 339] width 528 height 64
click at [205, 364] on span "By default, posts are targeted to “All Users,” meaning the content you publish …" at bounding box center [468, 339] width 528 height 64
click at [684, 362] on div "By default, posts are targeted to “All Users,” meaning the content you publish …" at bounding box center [472, 461] width 536 height 311
click at [592, 270] on icon at bounding box center [593, 269] width 8 height 8
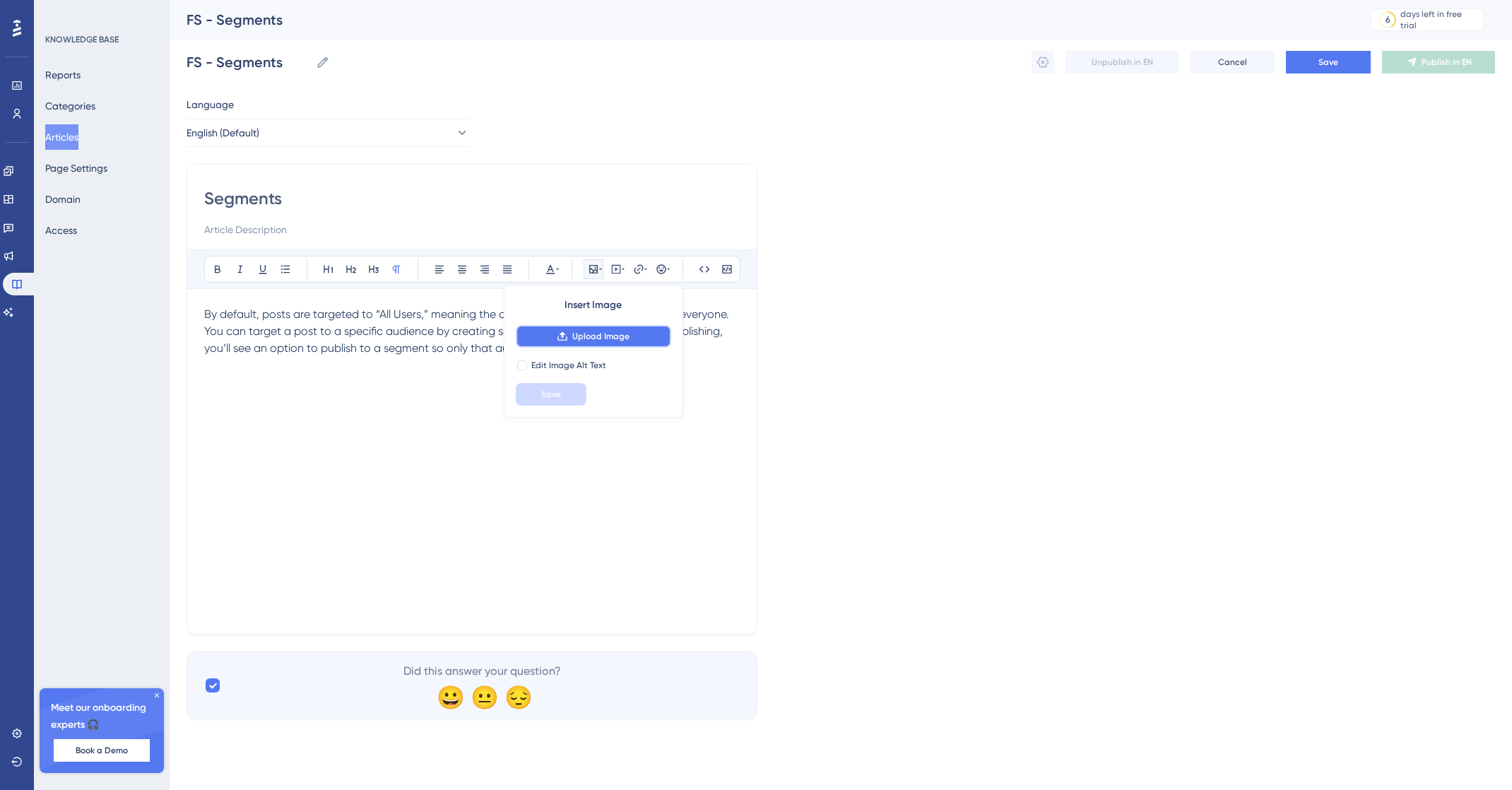
click at [605, 337] on span "Upload Image" at bounding box center [601, 336] width 57 height 12
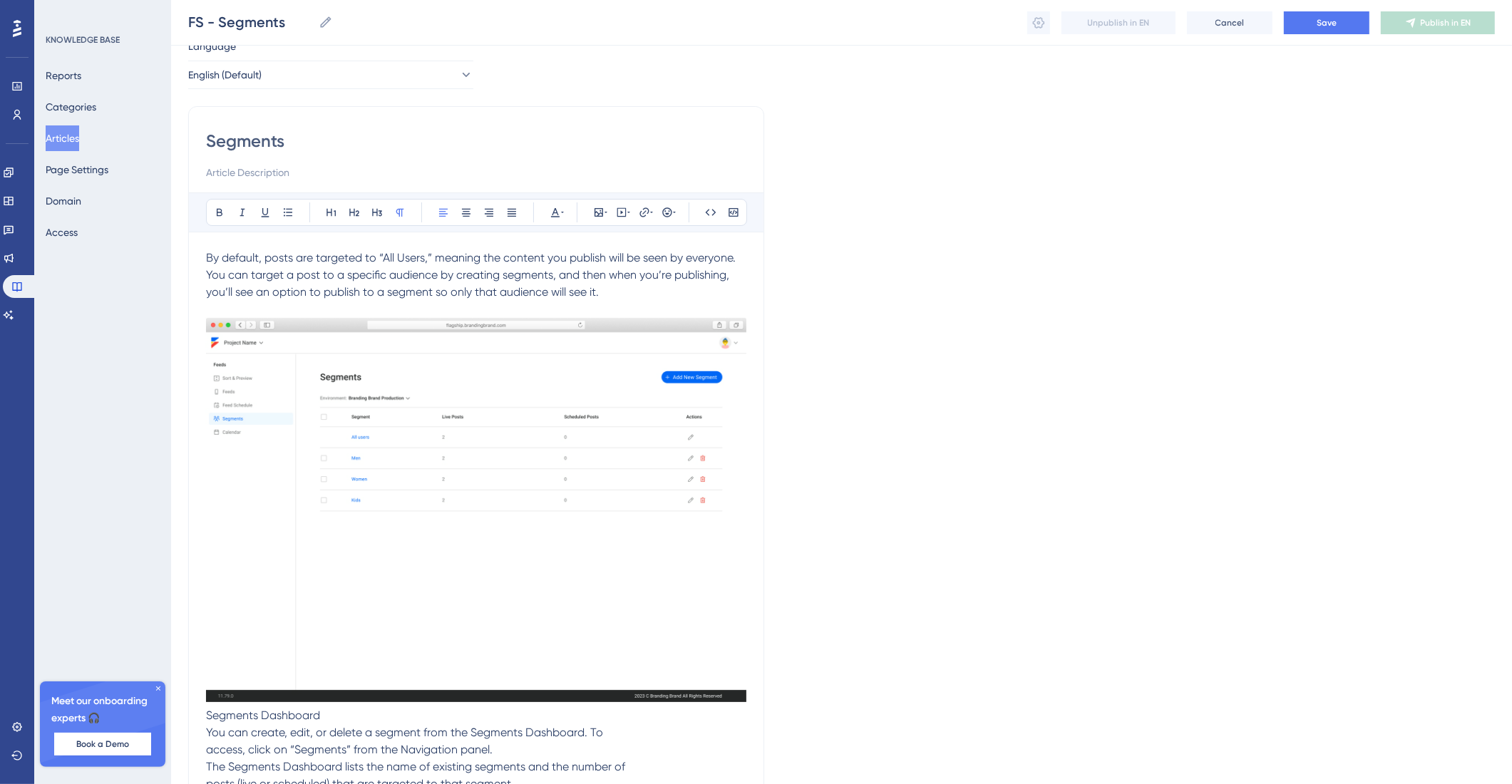
scroll to position [57, 0]
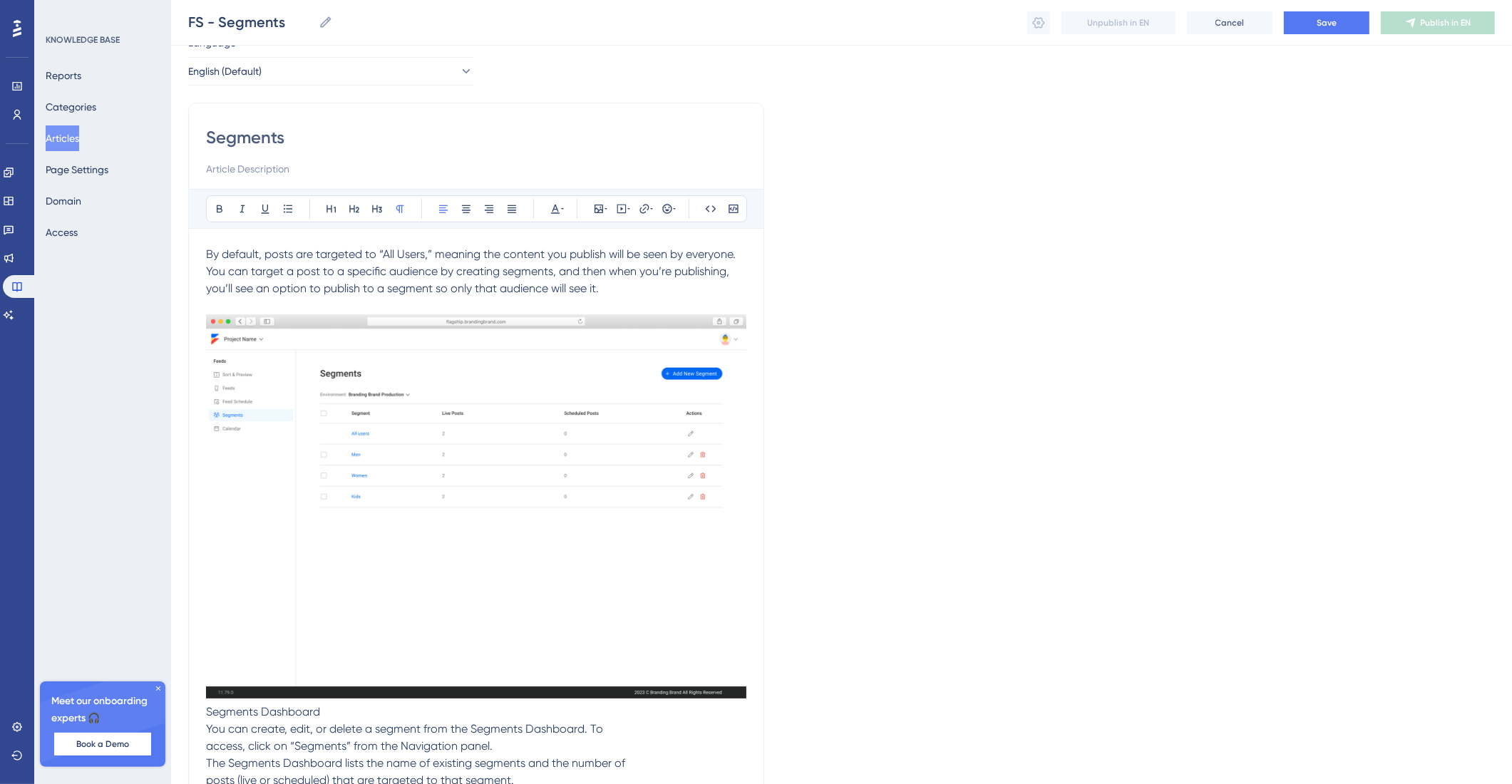
drag, startPoint x: 339, startPoint y: 715, endPoint x: 177, endPoint y: 722, distance: 162.2
click at [177, 722] on div "Performance Users Engagement Widgets Feedback Product Updates Knowledge Base AI…" at bounding box center [841, 429] width 1341 height 972
click at [273, 714] on span "Segments Dashboard" at bounding box center [263, 711] width 114 height 14
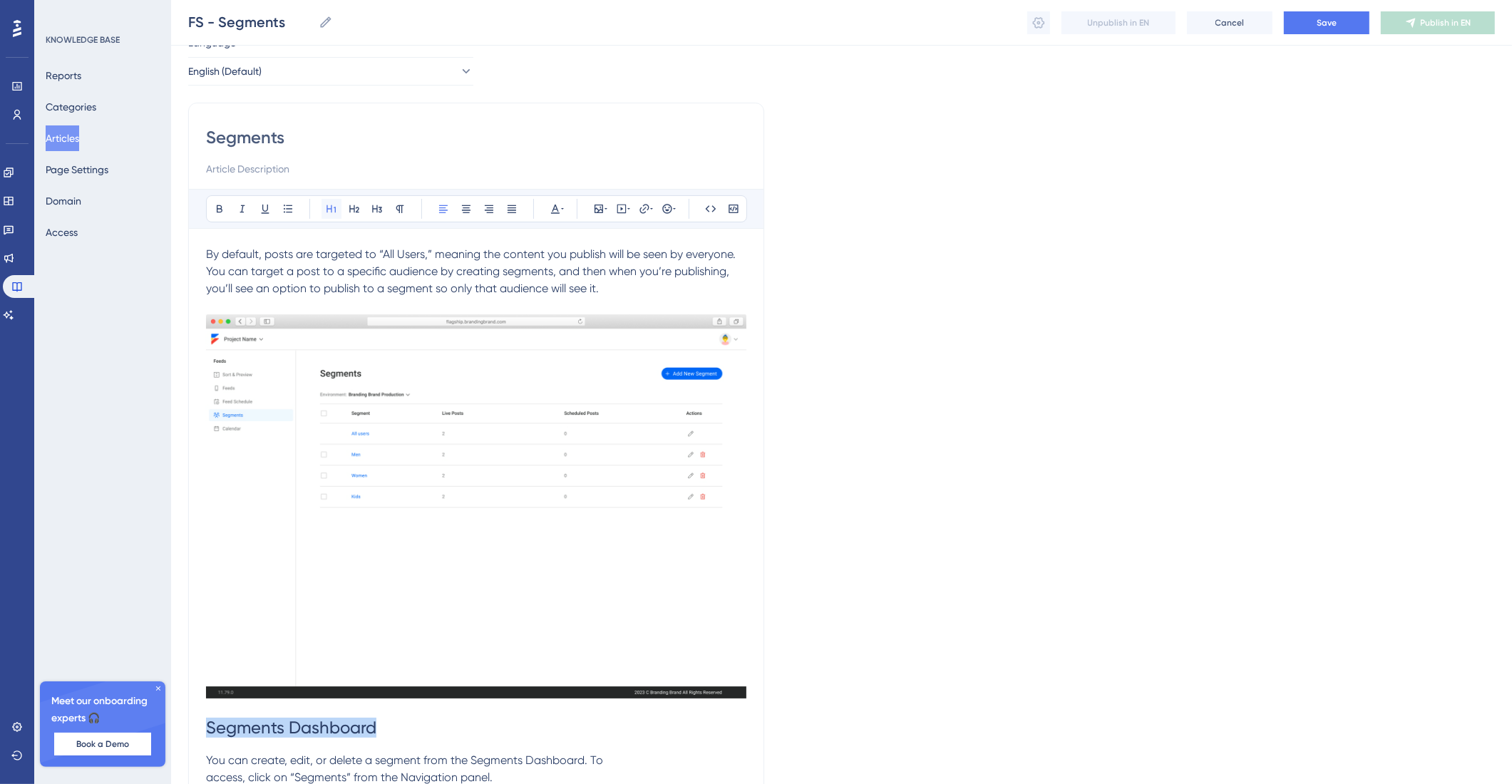
click at [338, 212] on button at bounding box center [332, 209] width 20 height 20
click at [418, 759] on span "You can create, edit, or delete a segment from the Segments Dashboard. To acces…" at bounding box center [416, 786] width 419 height 65
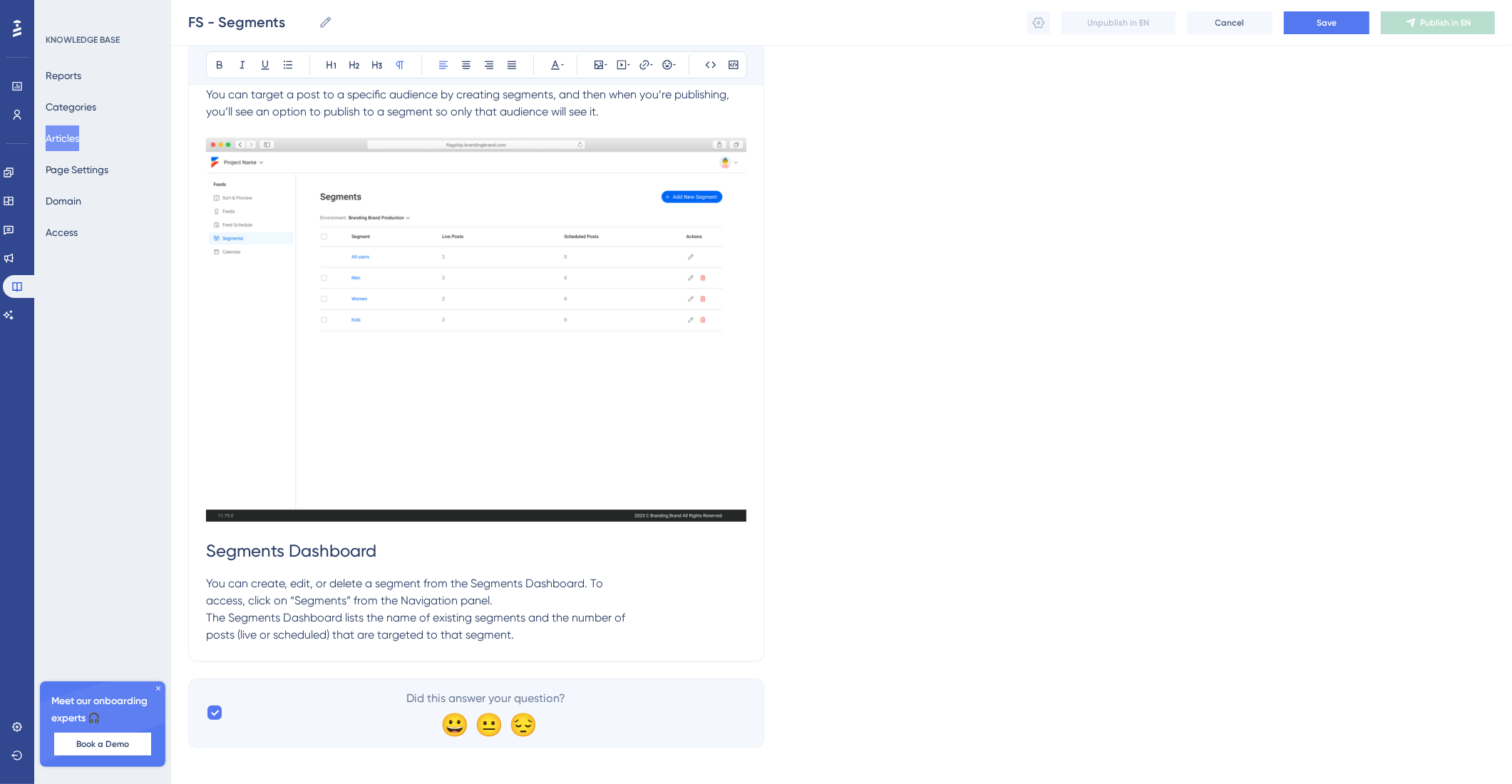
scroll to position [242, 0]
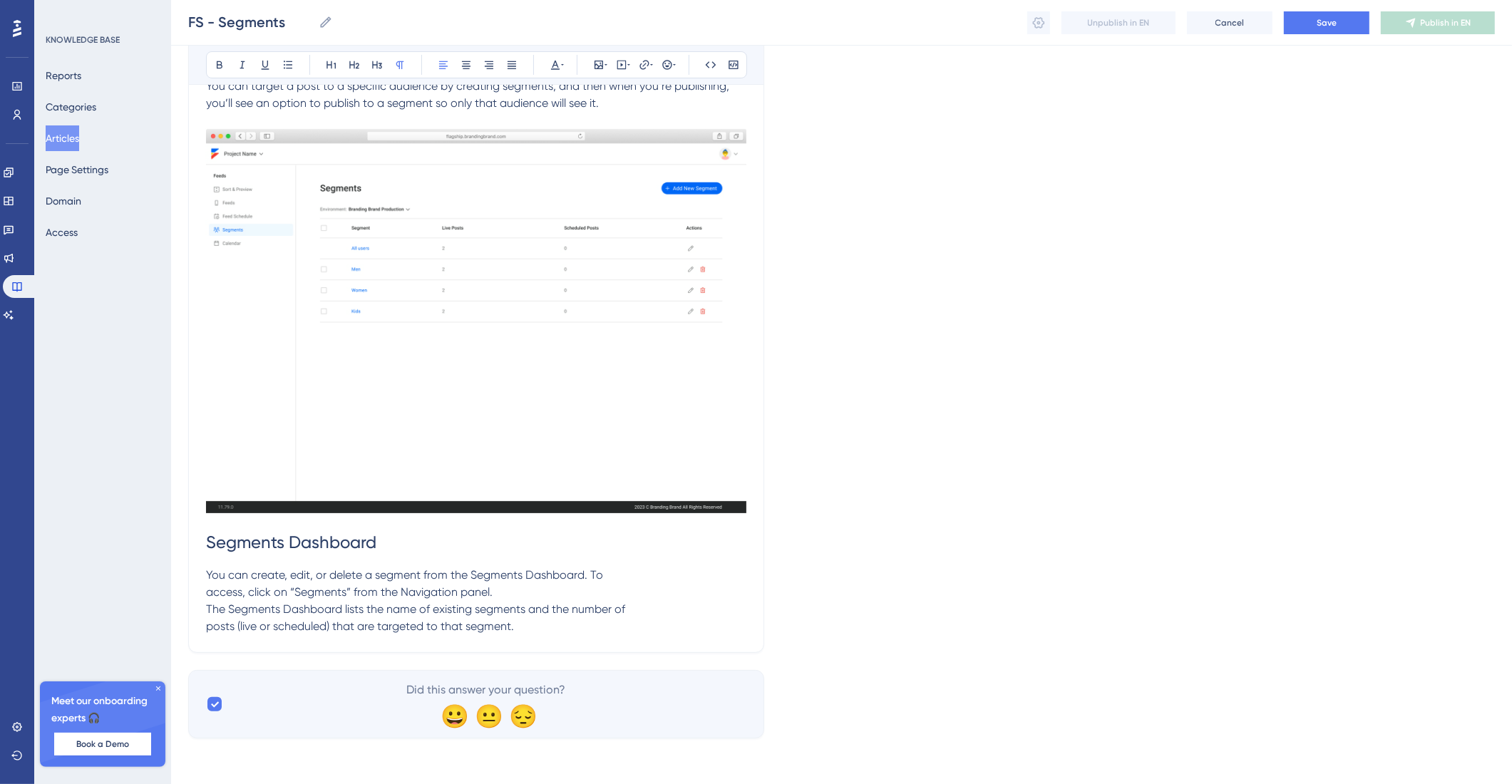
click at [210, 592] on span "You can create, edit, or delete a segment from the Segments Dashboard. To acces…" at bounding box center [416, 601] width 419 height 65
drag, startPoint x: 210, startPoint y: 610, endPoint x: 265, endPoint y: 612, distance: 55.0
click at [211, 610] on span "You can create, edit, or delete a segment from the Segments Dashboard. To acces…" at bounding box center [448, 601] width 484 height 65
click at [211, 630] on span "You can create, edit, or delete a segment from the Segments Dashboard. To acces…" at bounding box center [470, 601] width 528 height 65
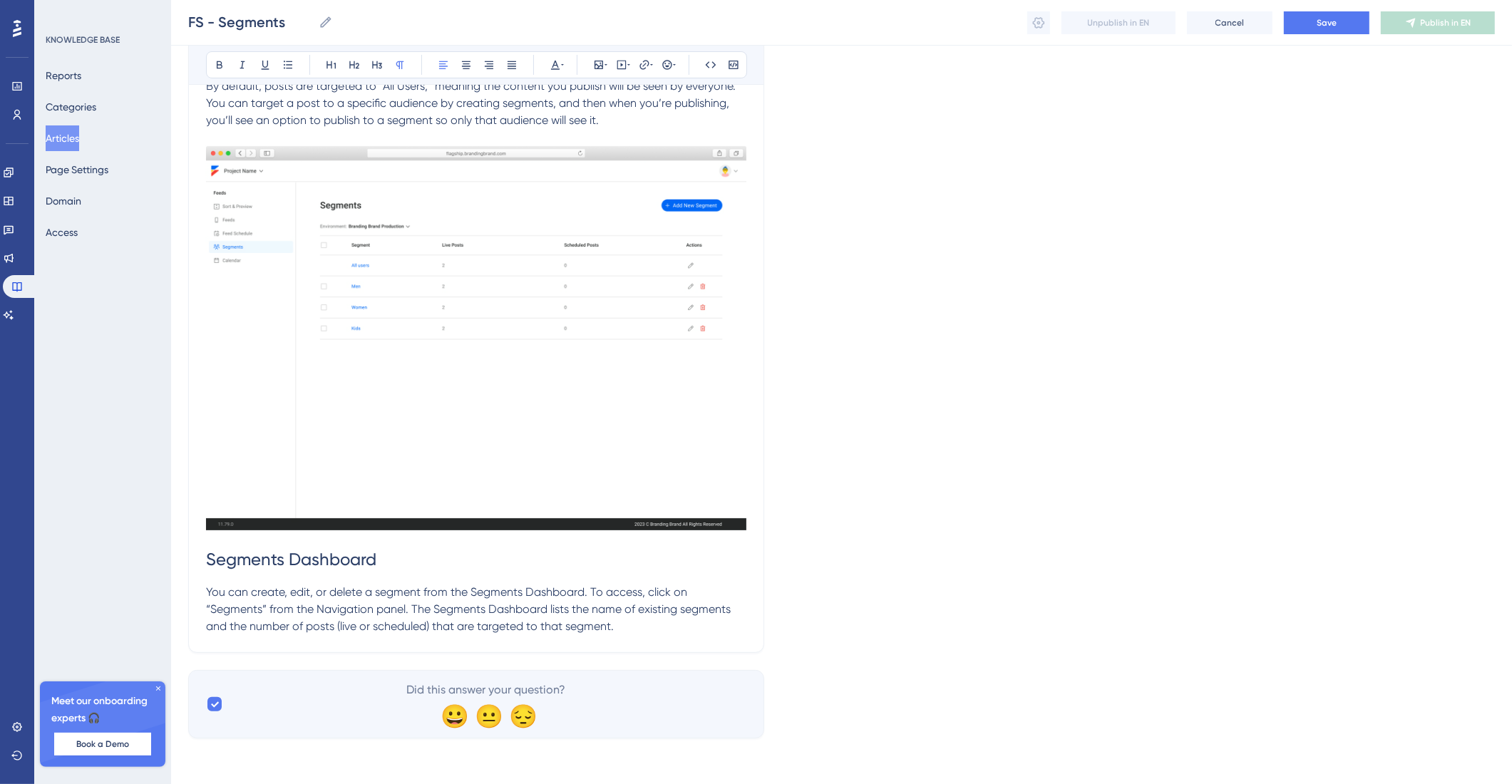
click at [645, 621] on p "You can create, edit, or delete a segment from the Segments Dashboard. To acces…" at bounding box center [476, 609] width 540 height 51
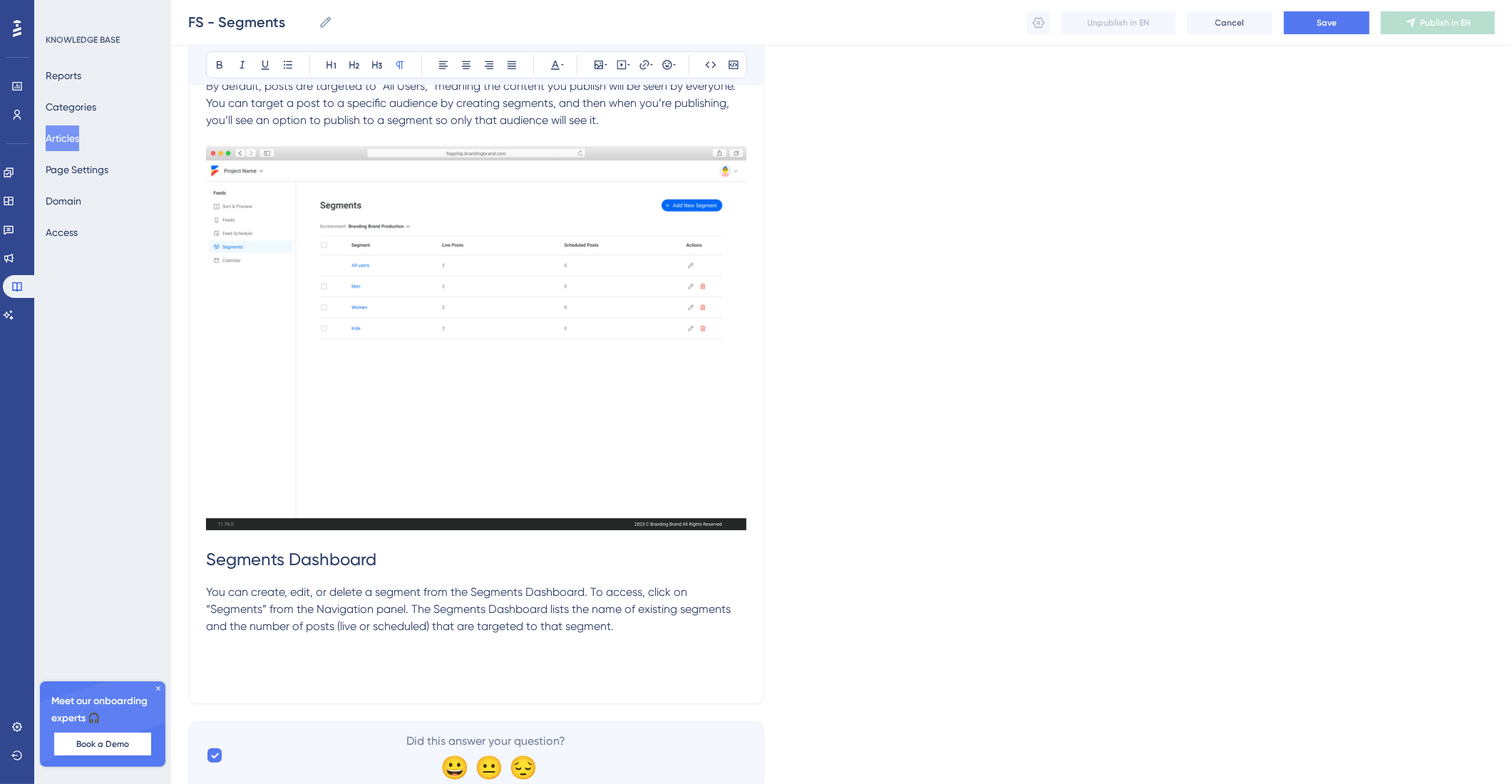
click at [420, 267] on img at bounding box center [476, 338] width 540 height 384
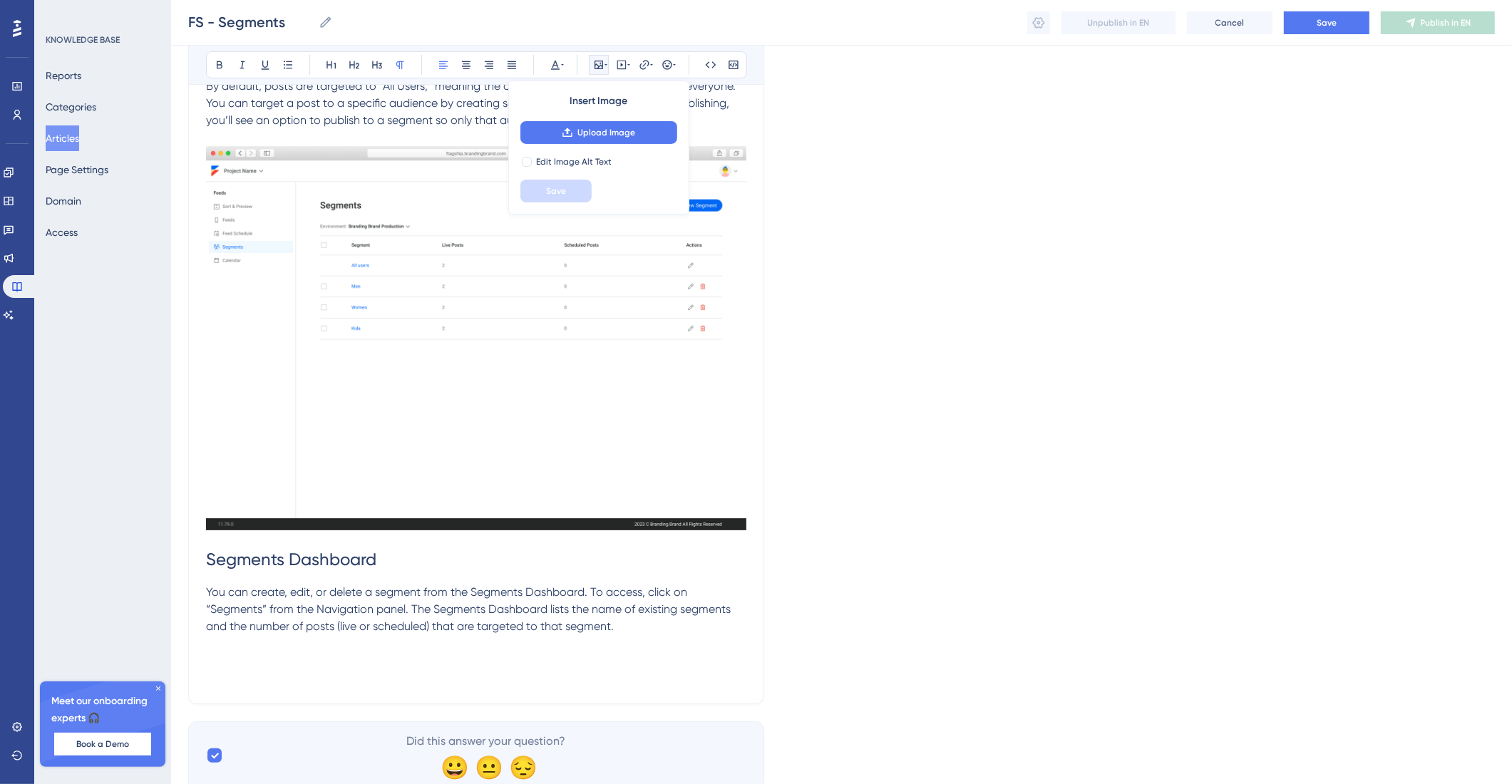
drag, startPoint x: 567, startPoint y: 616, endPoint x: 626, endPoint y: 634, distance: 61.7
click at [567, 617] on p "You can create, edit, or delete a segment from the Segments Dashboard. To acces…" at bounding box center [476, 609] width 540 height 51
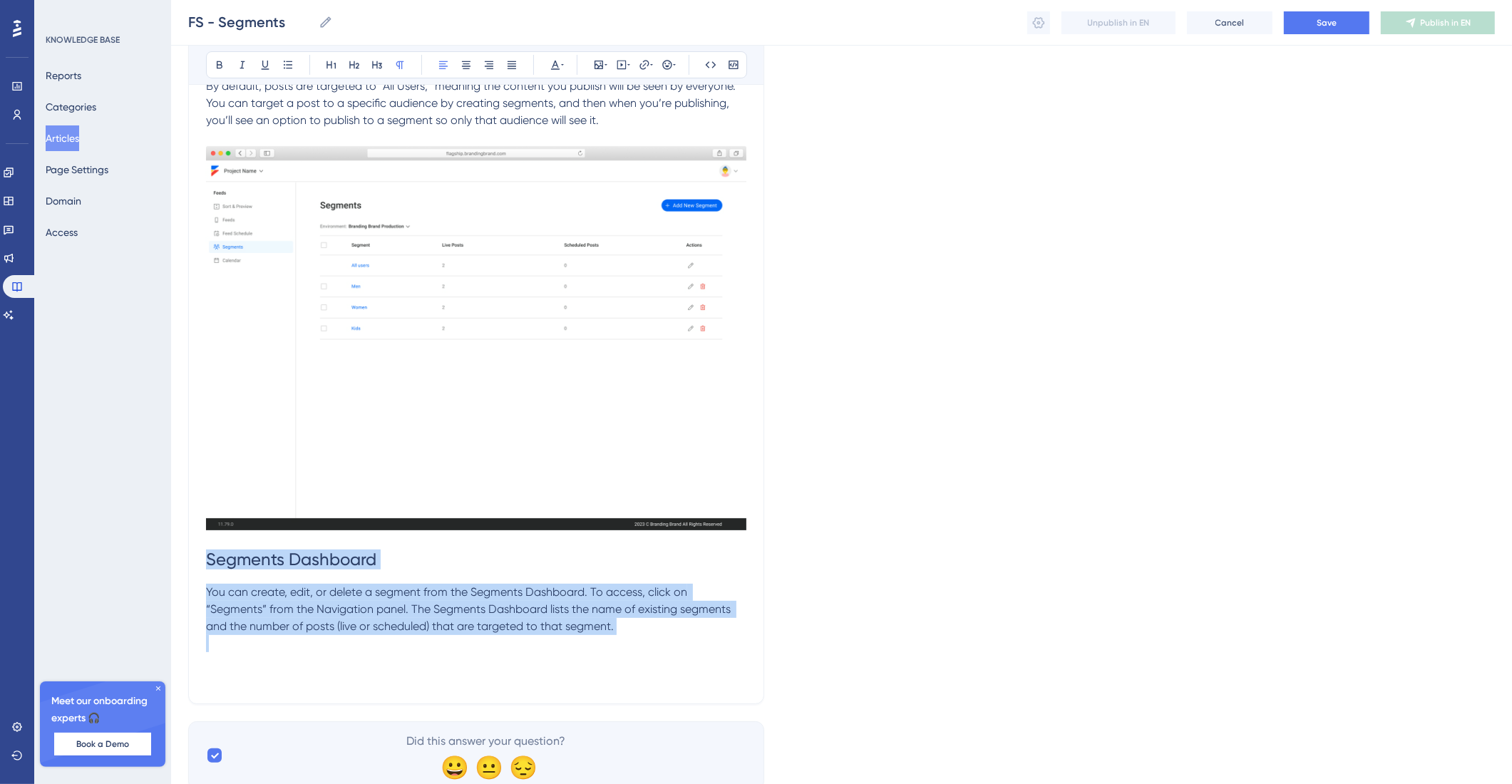
drag, startPoint x: 673, startPoint y: 639, endPoint x: 194, endPoint y: 561, distance: 485.3
click at [194, 561] on div "Segments Bold Italic Underline Bullet Point Heading 1 Heading 2 Heading 3 Norma…" at bounding box center [475, 319] width 576 height 770
copy div "Segments Dashboard You can create, edit, or delete a segment from the Segments …"
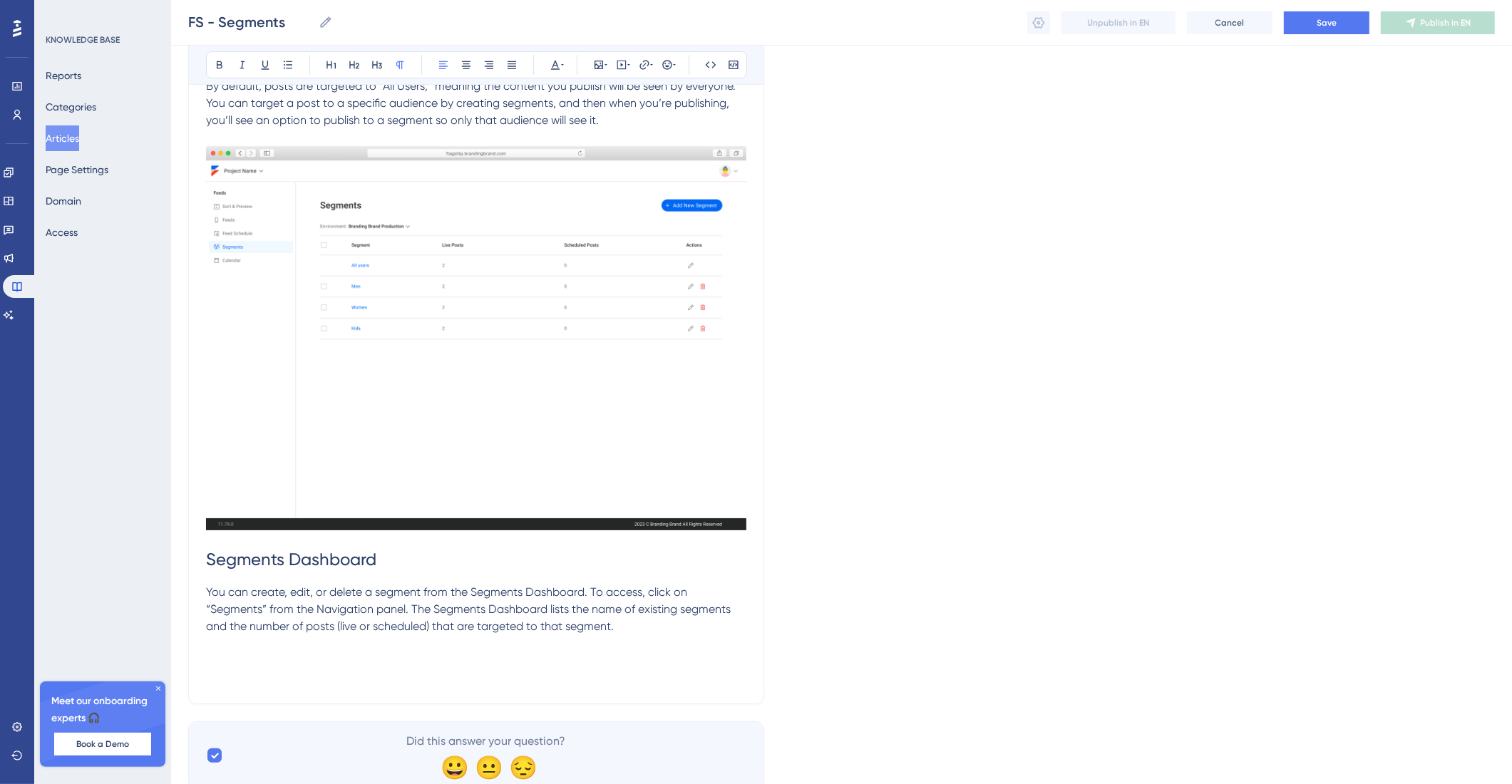
scroll to position [208, 0]
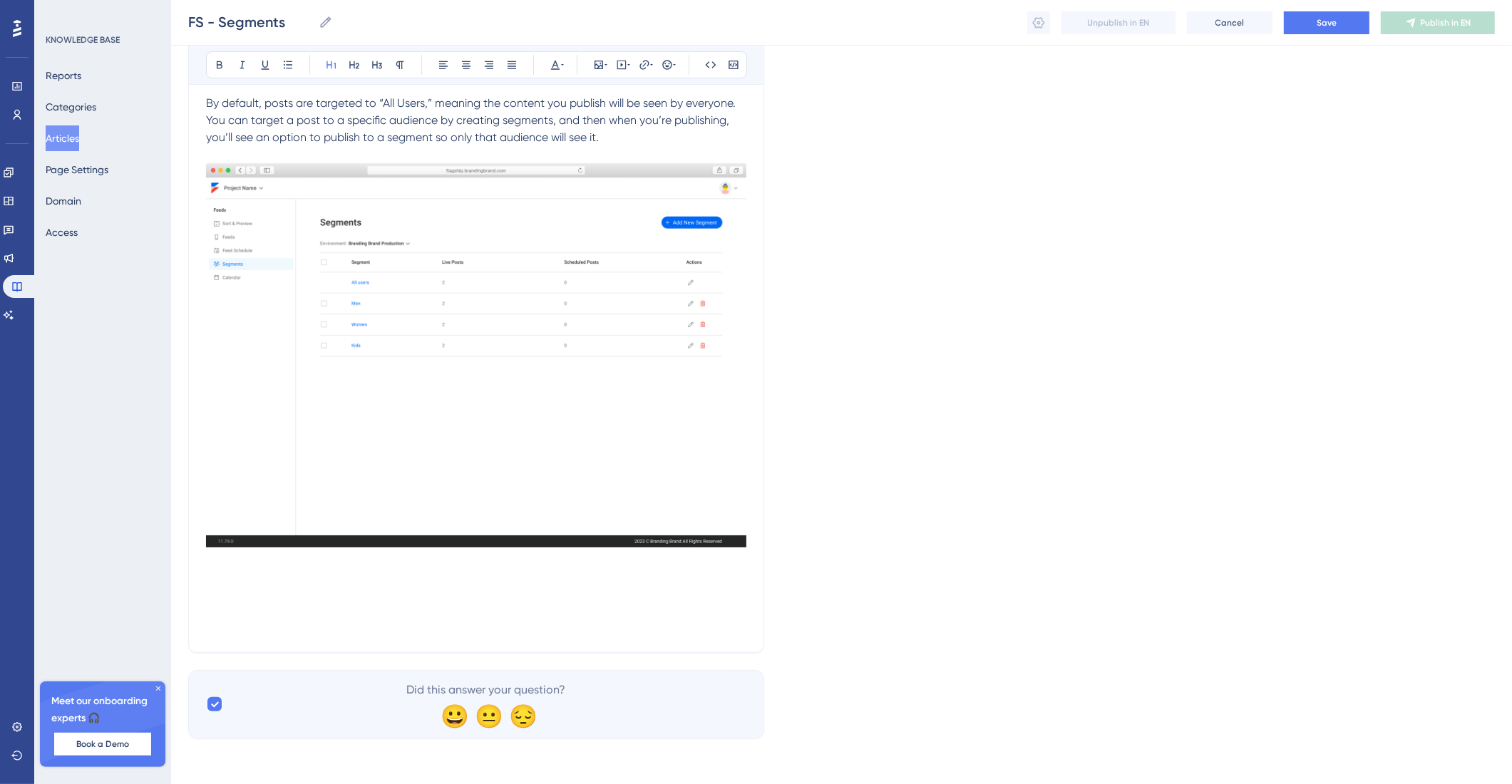
click at [615, 135] on p "By default, posts are targeted to “All Users,” meaning the content you publish …" at bounding box center [476, 120] width 540 height 51
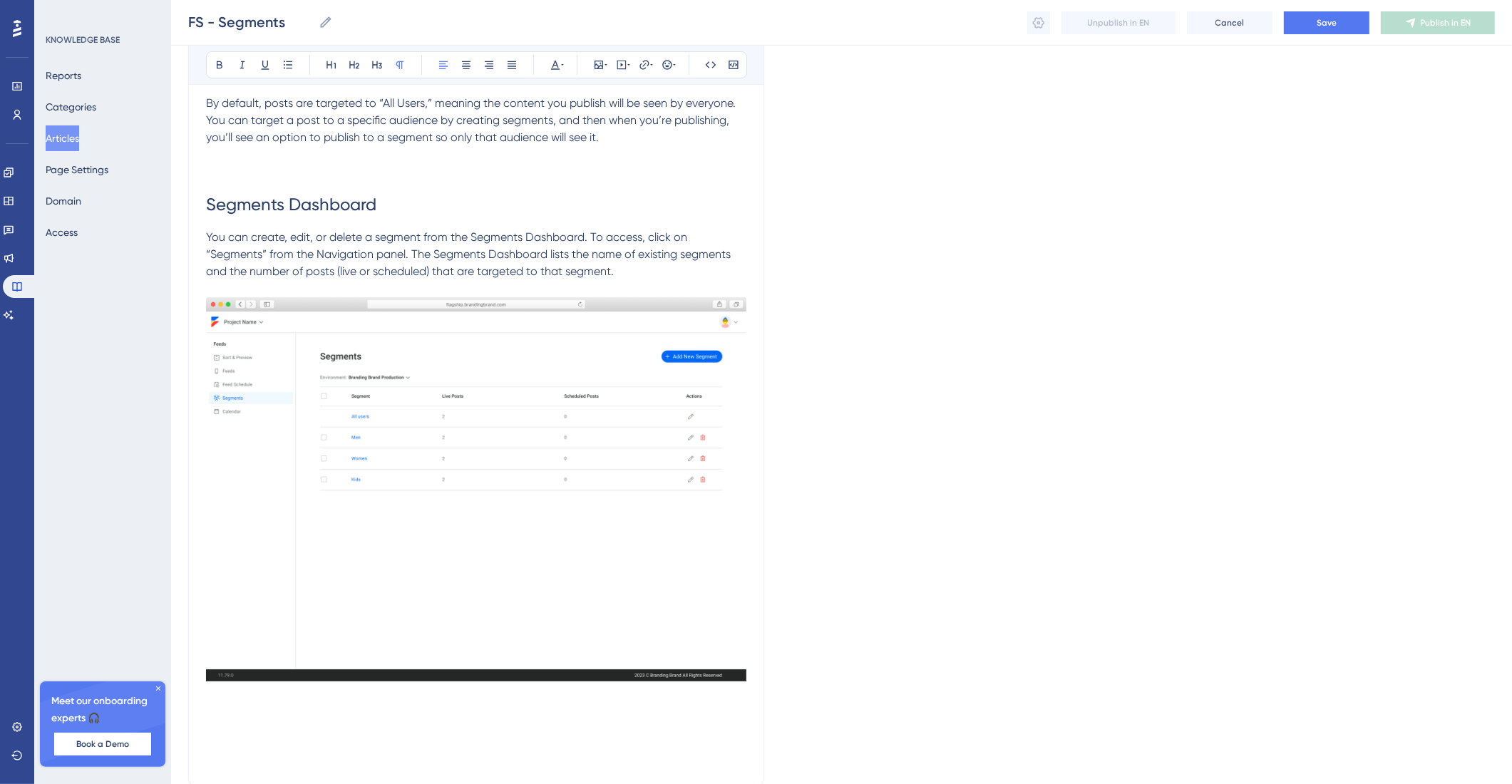
click at [566, 758] on p at bounding box center [476, 760] width 540 height 17
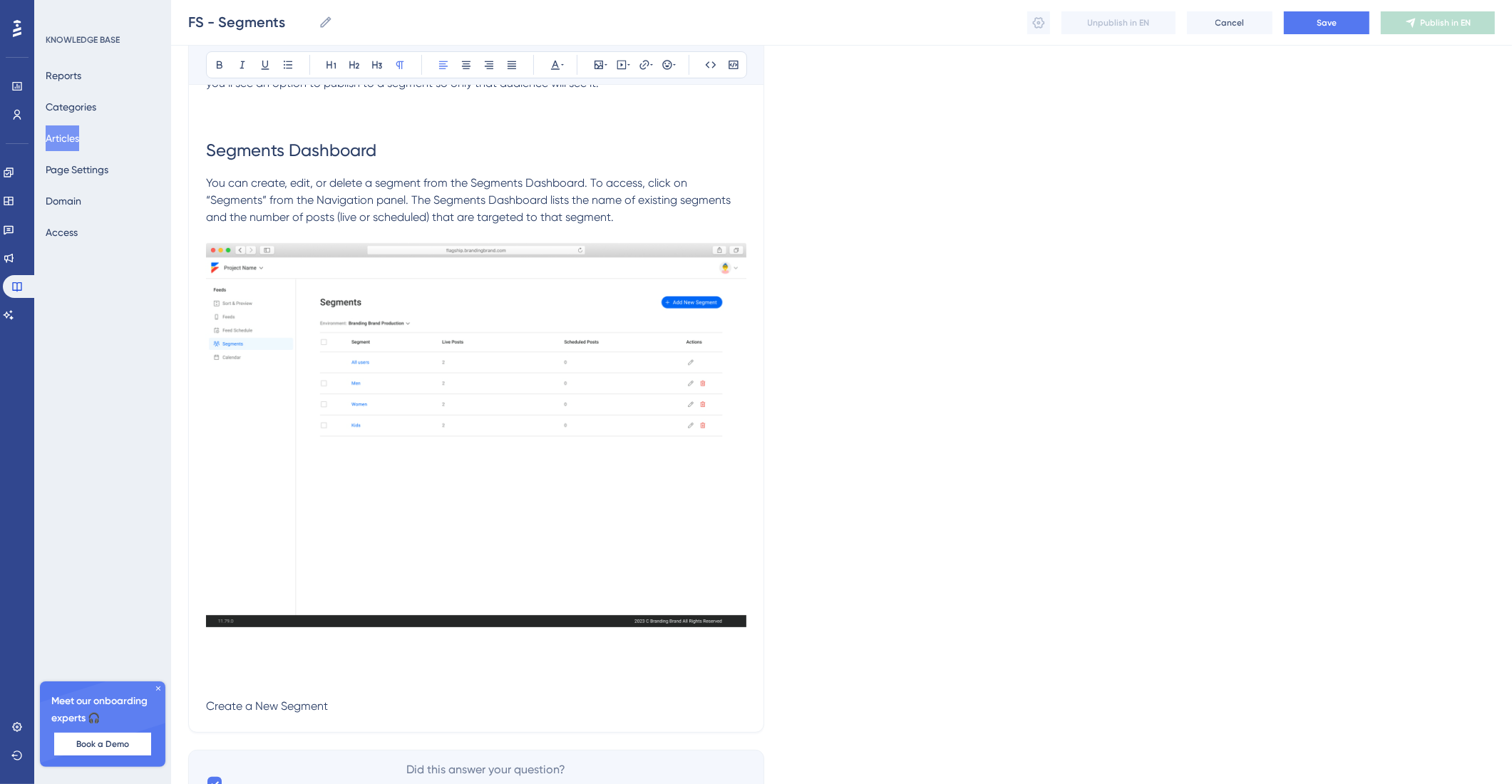
click at [383, 703] on p "Create a New Segment" at bounding box center [476, 705] width 540 height 17
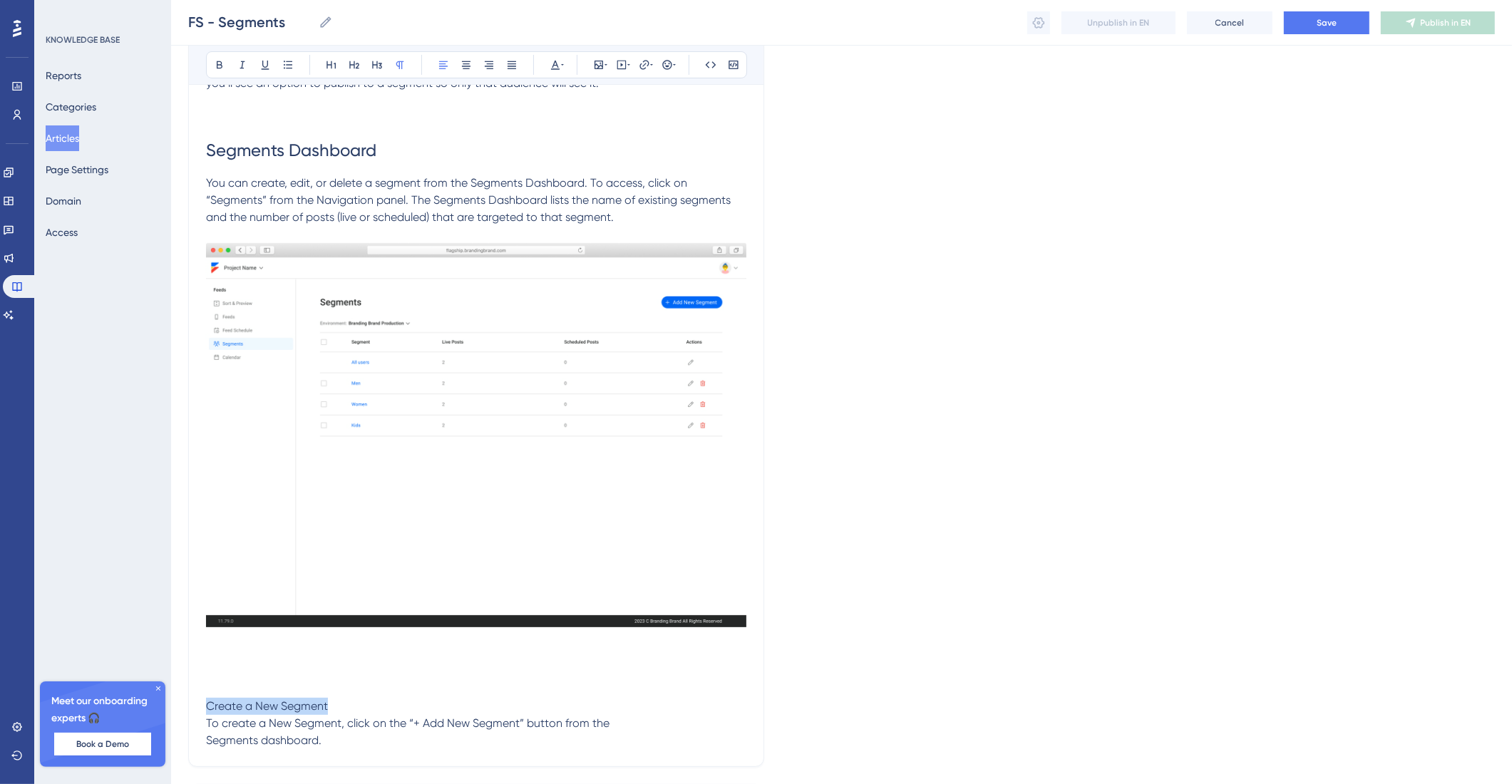
drag, startPoint x: 412, startPoint y: 707, endPoint x: 140, endPoint y: 699, distance: 272.1
click at [171, 699] on div "Performance Users Engagement Widgets Feedback Product Updates Knowledge Base AI…" at bounding box center [841, 306] width 1341 height 1137
click at [351, 70] on icon at bounding box center [354, 64] width 12 height 12
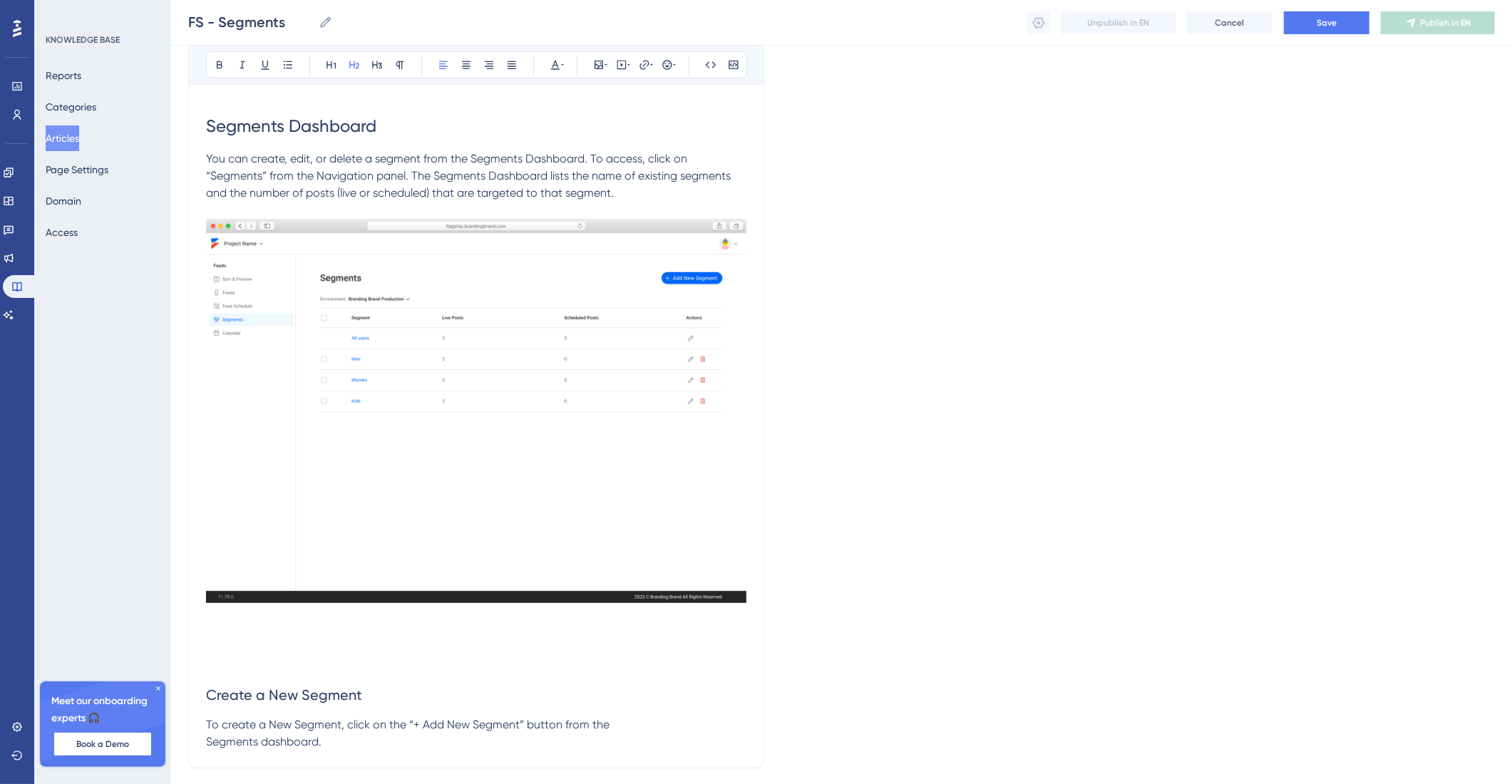
scroll to position [326, 0]
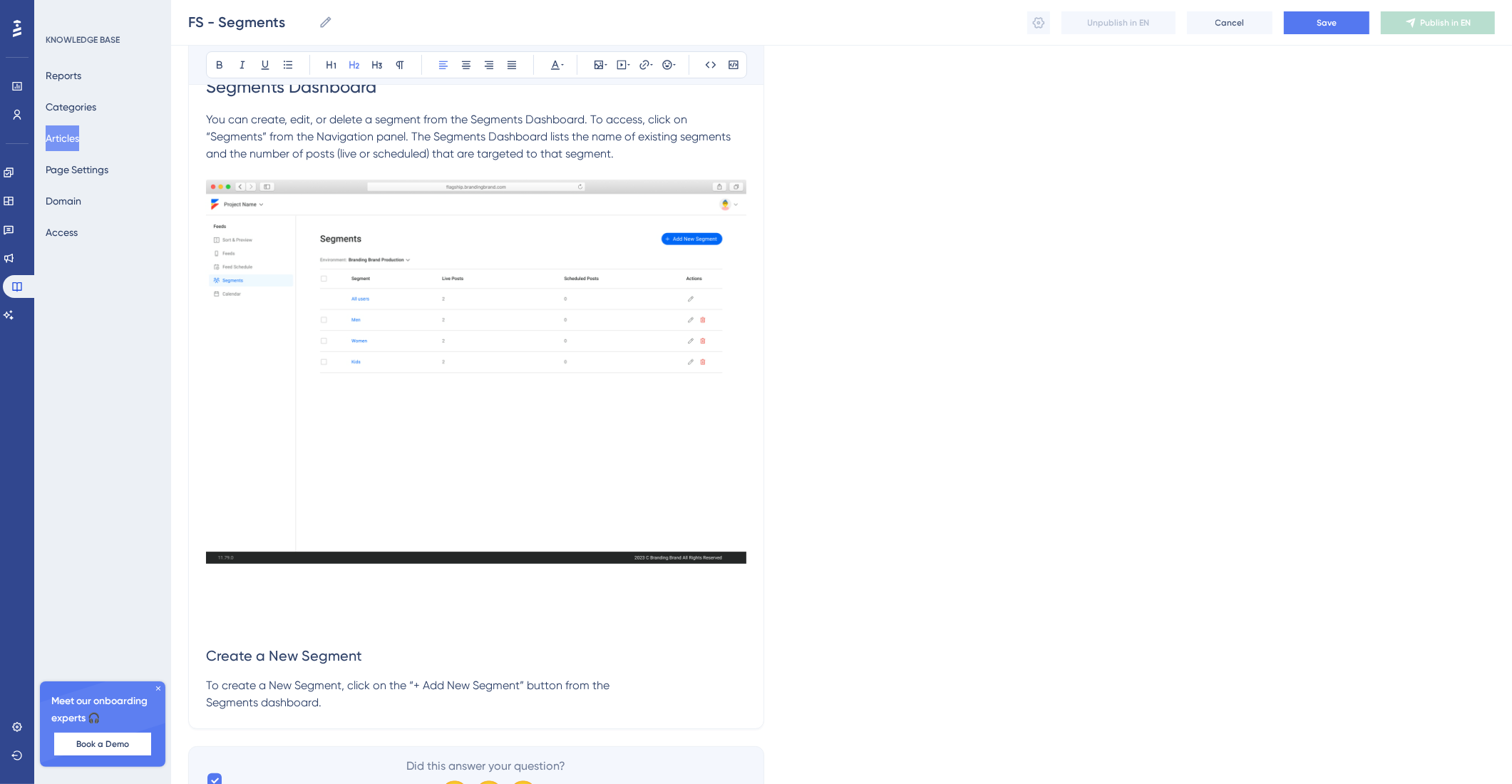
click at [209, 698] on span "To create a New Segment, click on the “+ Add New Segment” button from the Segme…" at bounding box center [408, 694] width 404 height 31
click at [741, 682] on p "To create a New Segment, click on the “+ Add New Segment” button from the Segme…" at bounding box center [476, 685] width 540 height 17
click at [593, 62] on icon at bounding box center [598, 64] width 12 height 12
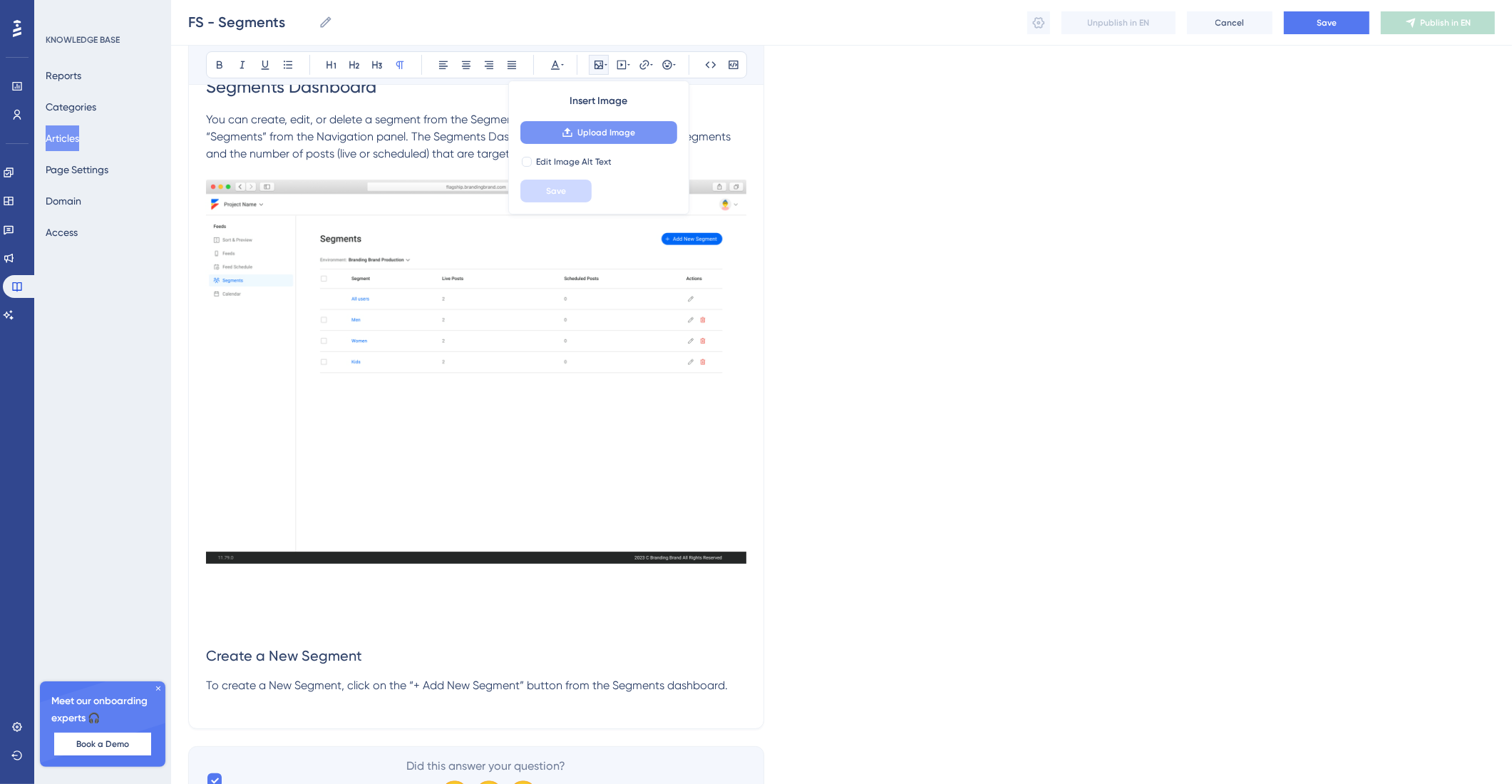
click at [599, 123] on button "Upload Image" at bounding box center [599, 132] width 157 height 23
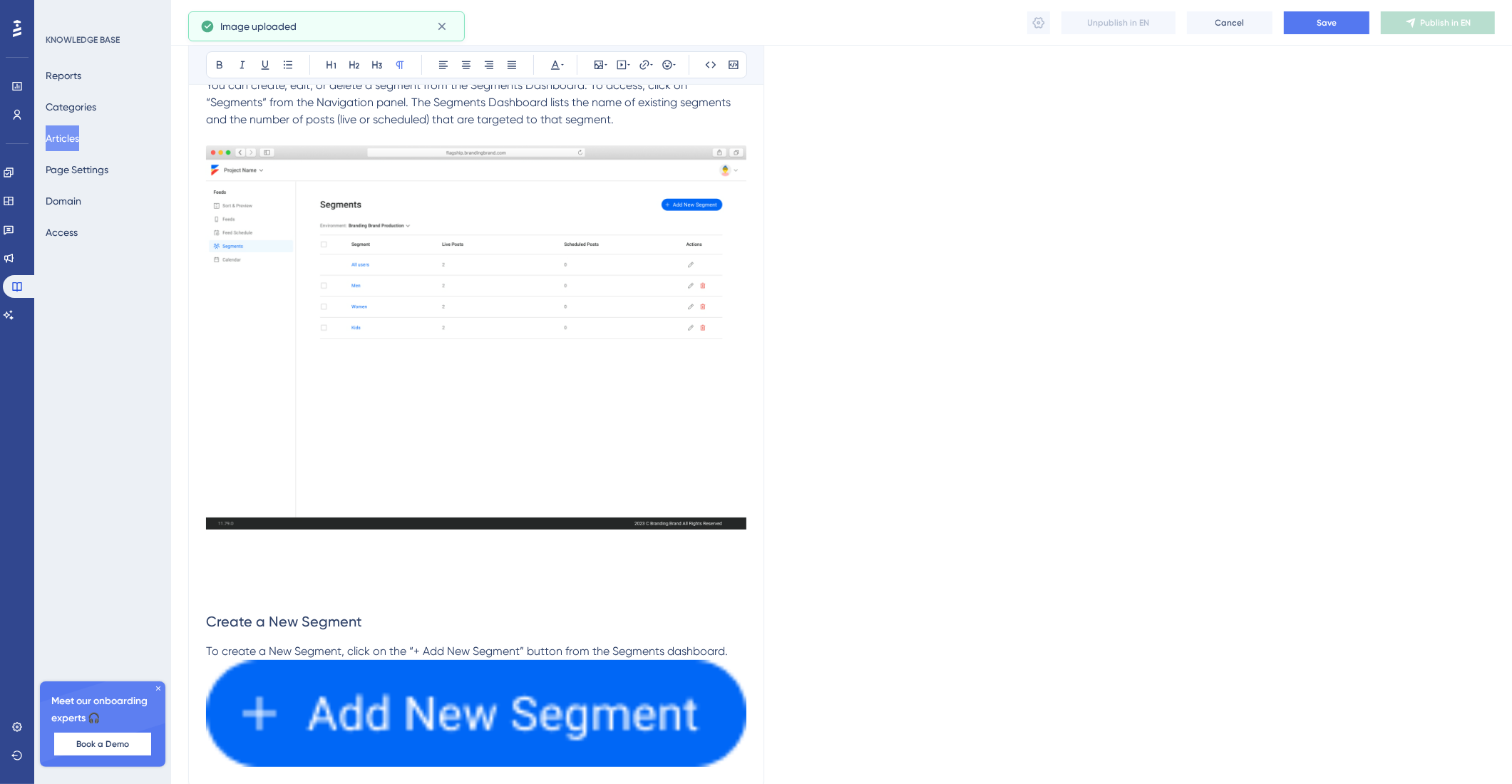
scroll to position [389, 0]
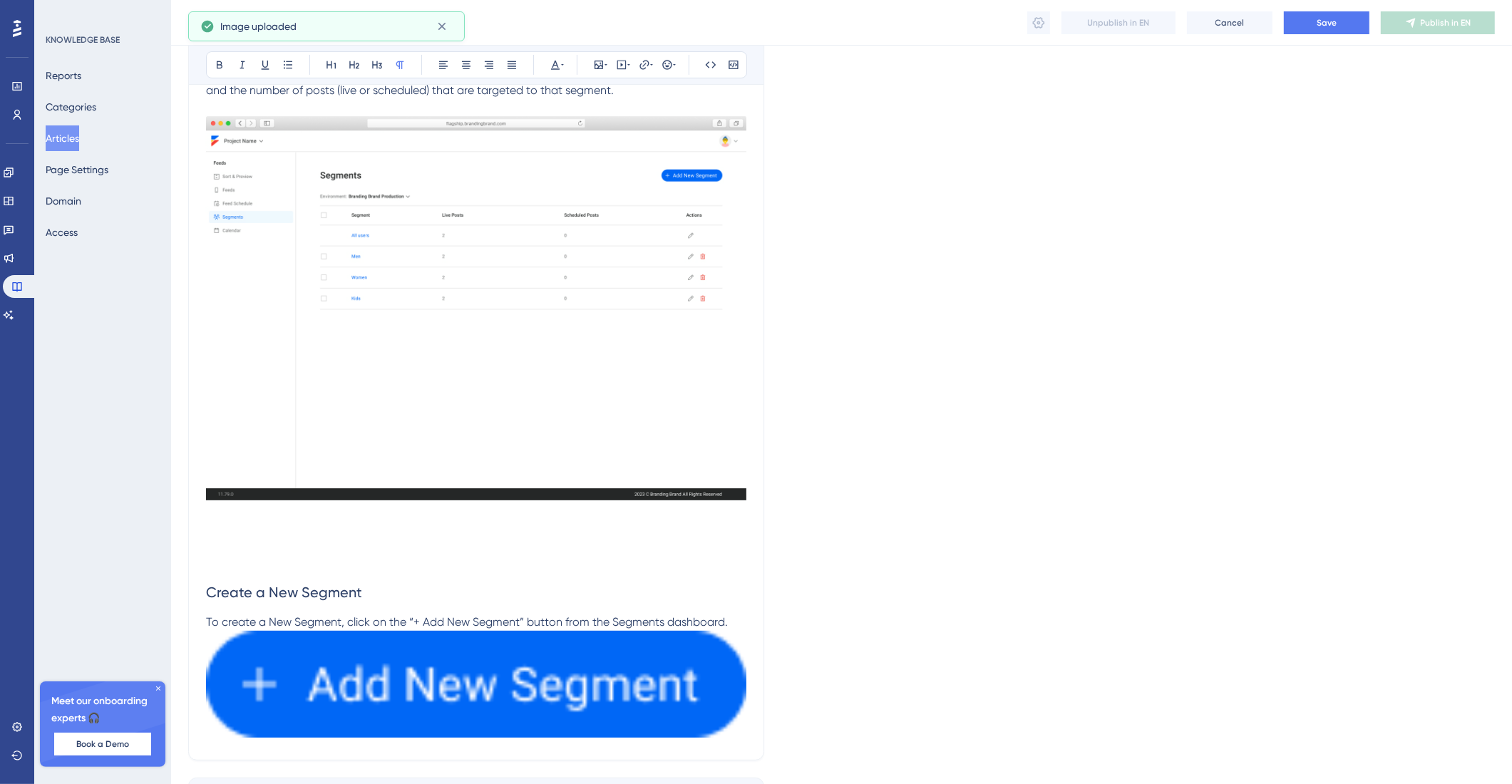
click at [749, 677] on div "Segments Bold Italic Underline Bullet Point Heading 1 Heading 2 Heading 3 Norma…" at bounding box center [475, 266] width 576 height 990
click at [723, 667] on img at bounding box center [476, 684] width 540 height 107
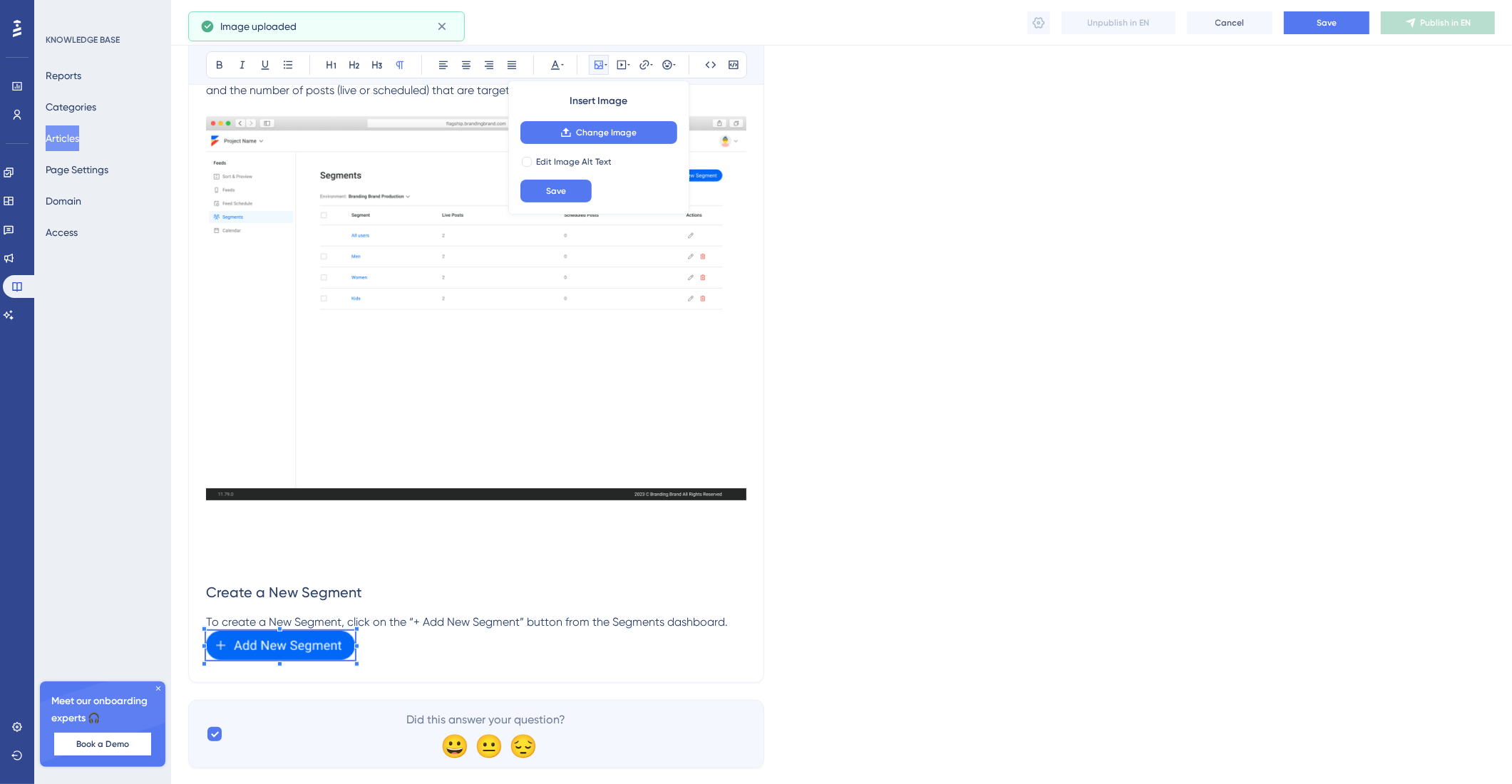
click at [356, 667] on div "Segments Bold Italic Underline Bullet Point Heading 1 Heading 2 Heading 3 Norma…" at bounding box center [475, 227] width 576 height 912
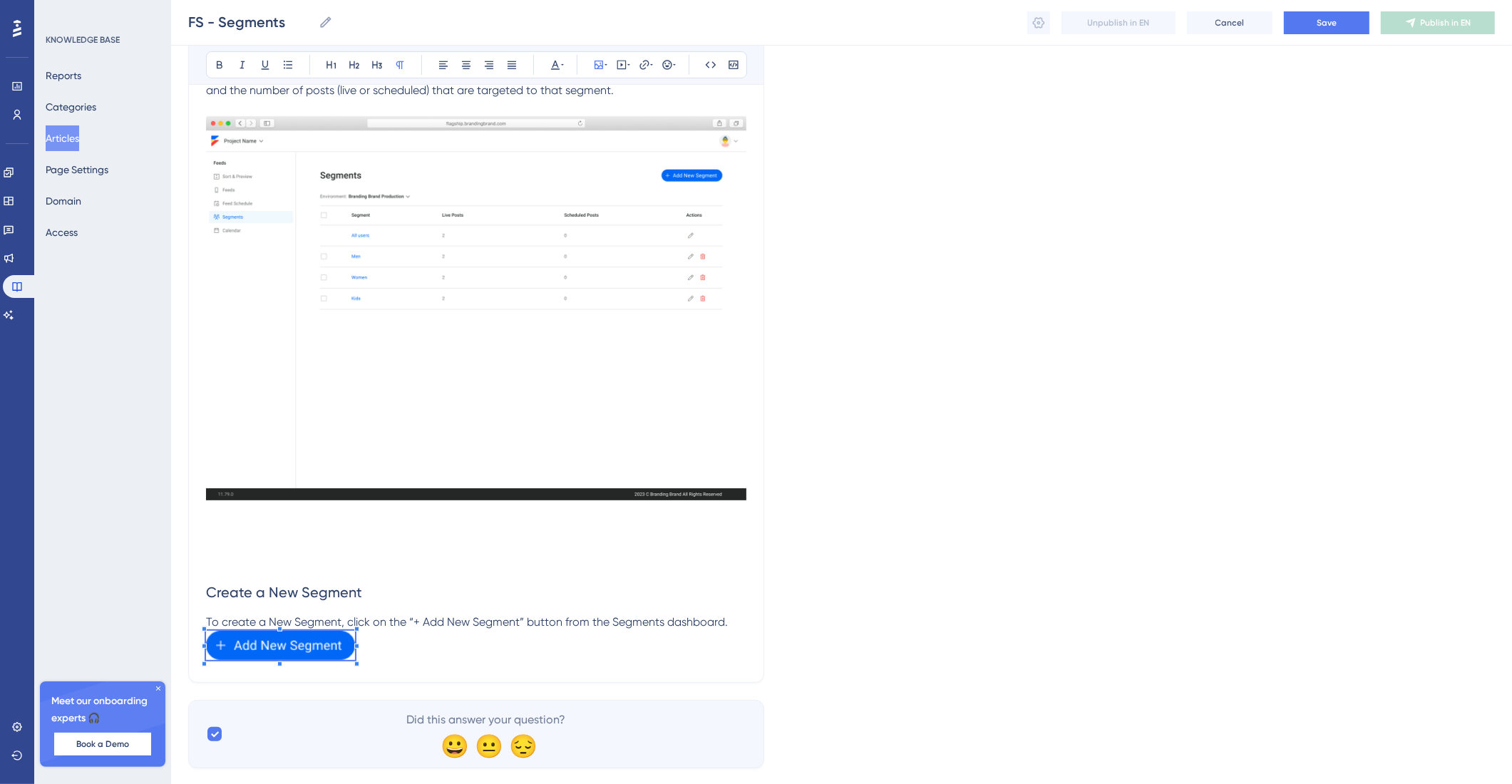
click at [732, 622] on p "To create a New Segment, click on the “+ Add New Segment” button from the Segme…" at bounding box center [476, 621] width 540 height 17
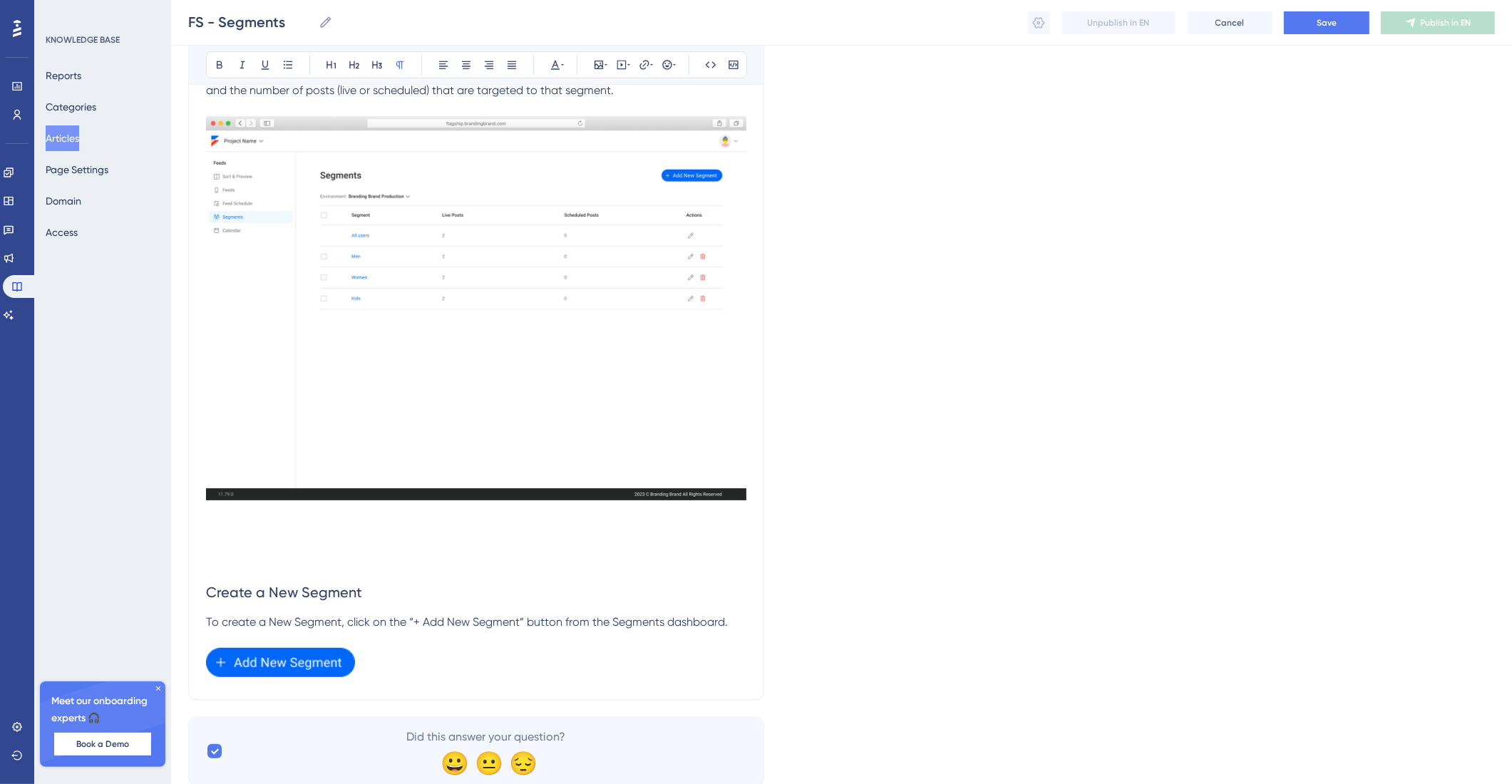
click at [566, 642] on p at bounding box center [476, 639] width 540 height 17
click at [547, 657] on p at bounding box center [476, 665] width 540 height 34
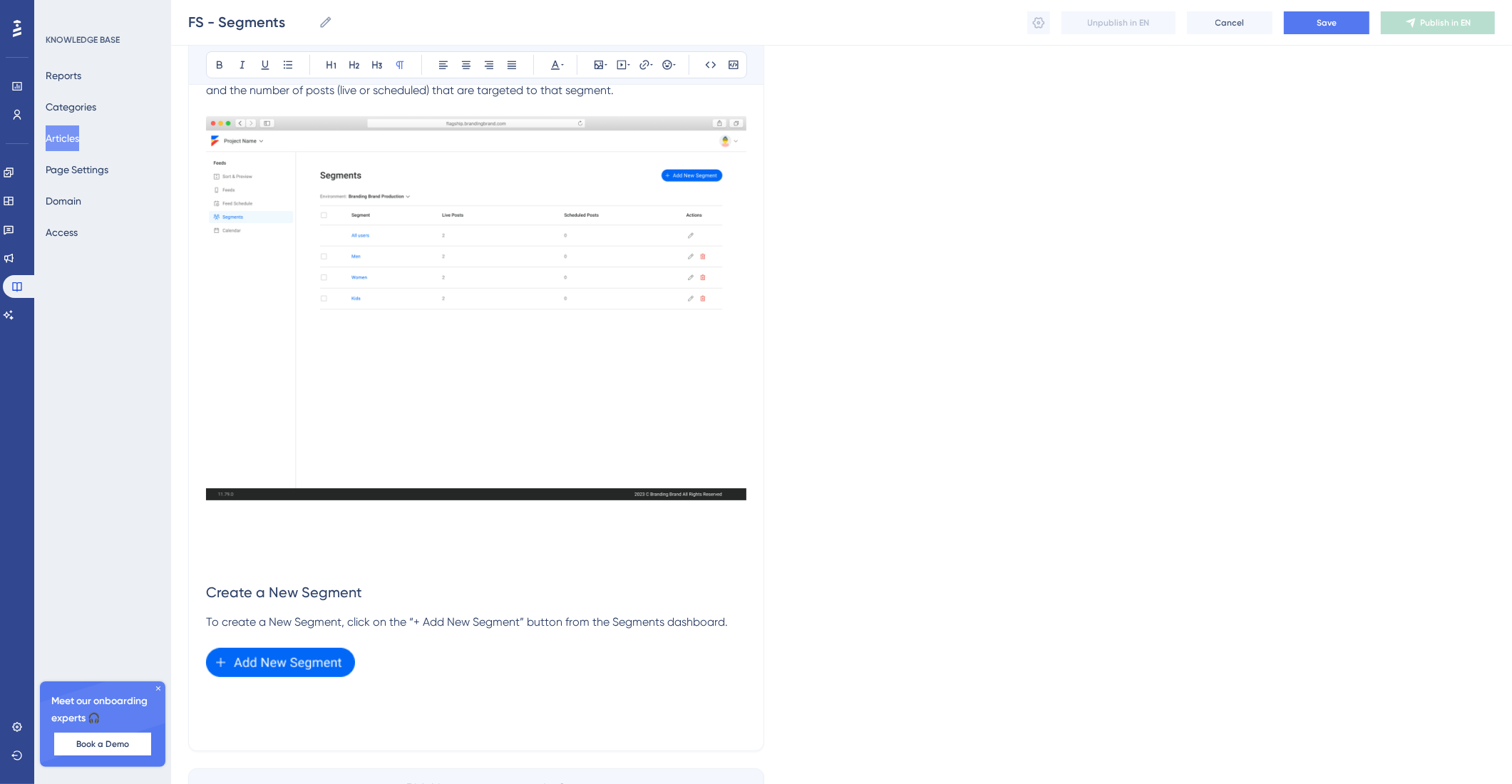
click at [748, 630] on div "Segments Bold Italic Underline Bullet Point Heading 1 Heading 2 Heading 3 Norma…" at bounding box center [475, 261] width 576 height 981
click at [738, 621] on p "To create a New Segment, click on the “+ Add New Segment” button from the Segme…" at bounding box center [476, 621] width 540 height 17
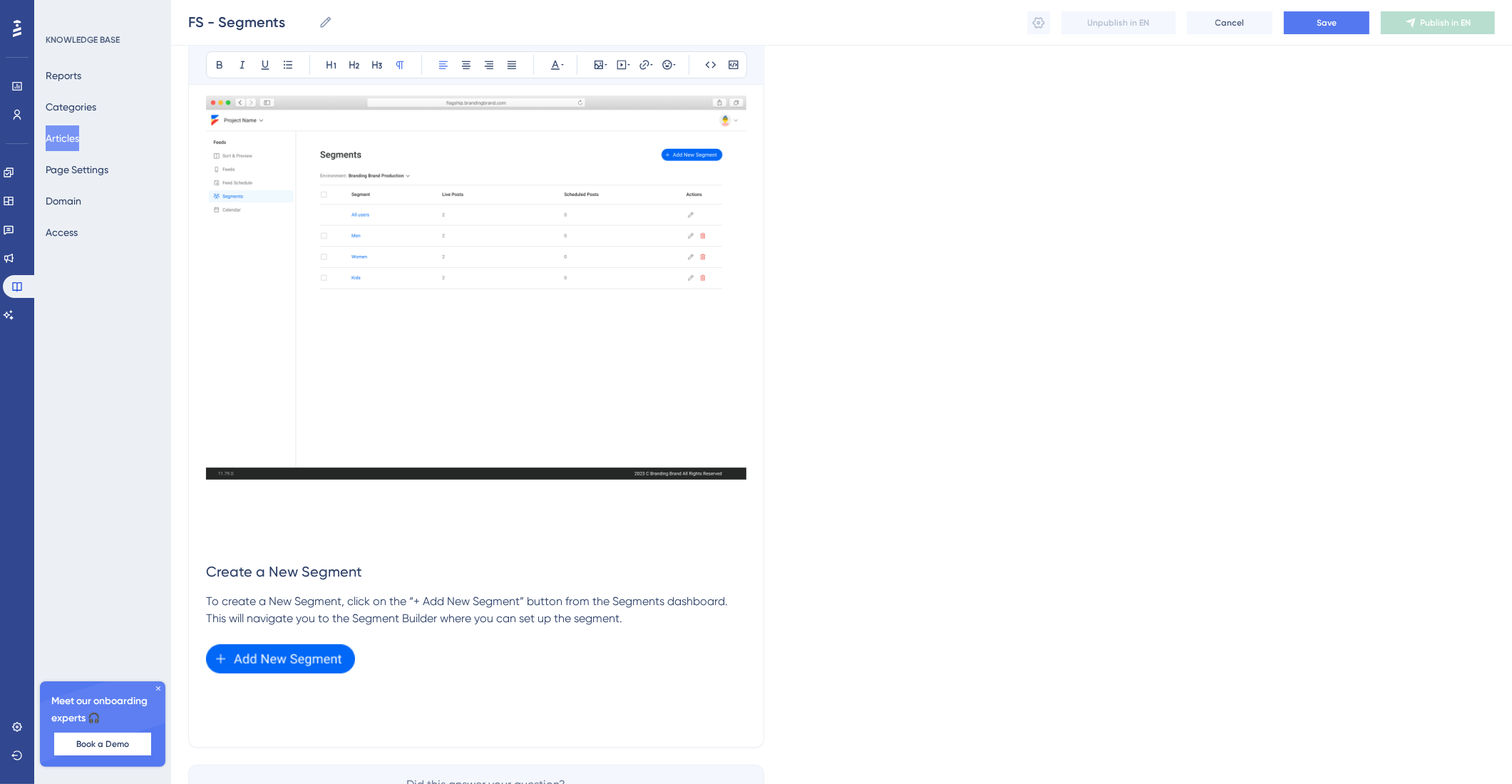
scroll to position [435, 0]
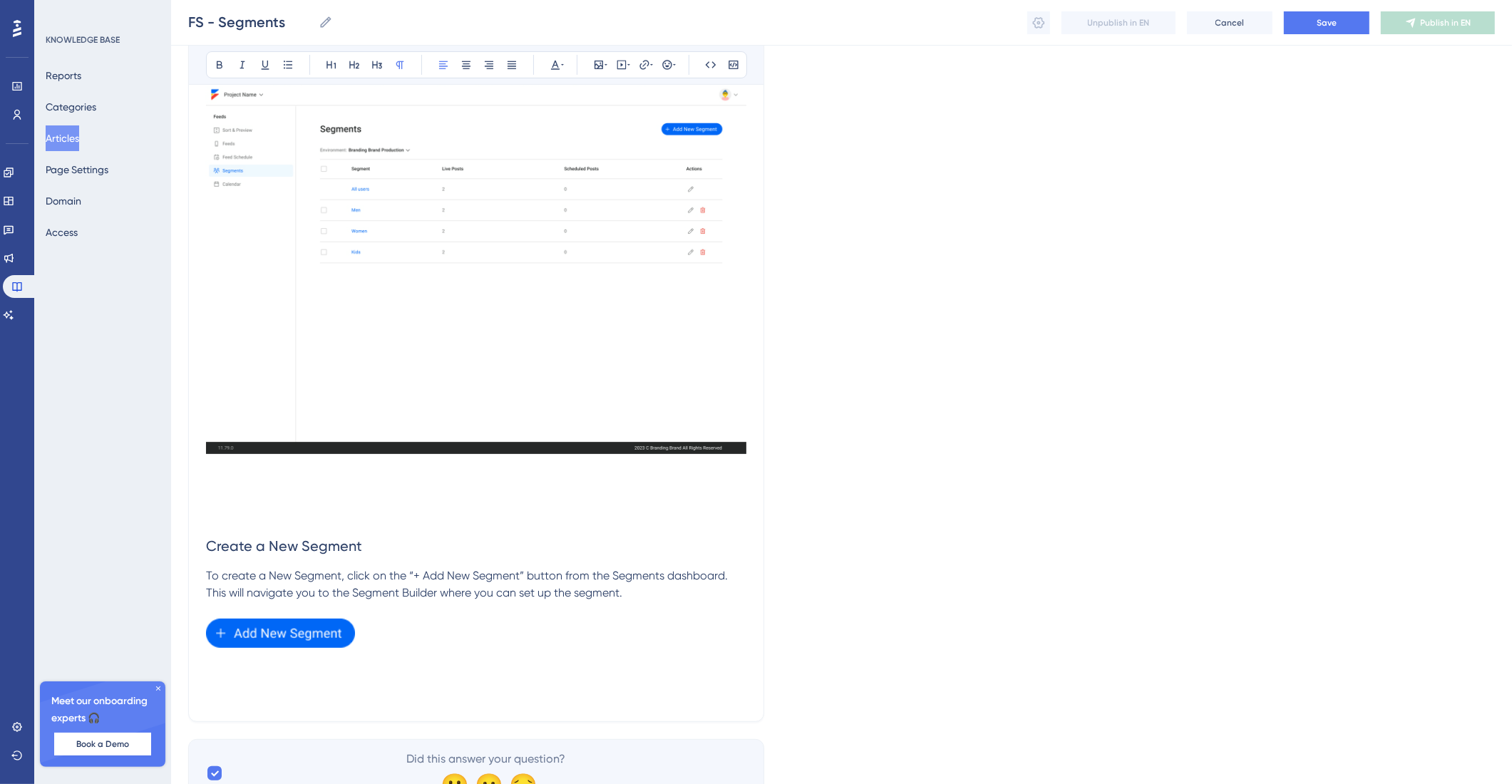
click at [430, 650] on p at bounding box center [476, 636] width 540 height 34
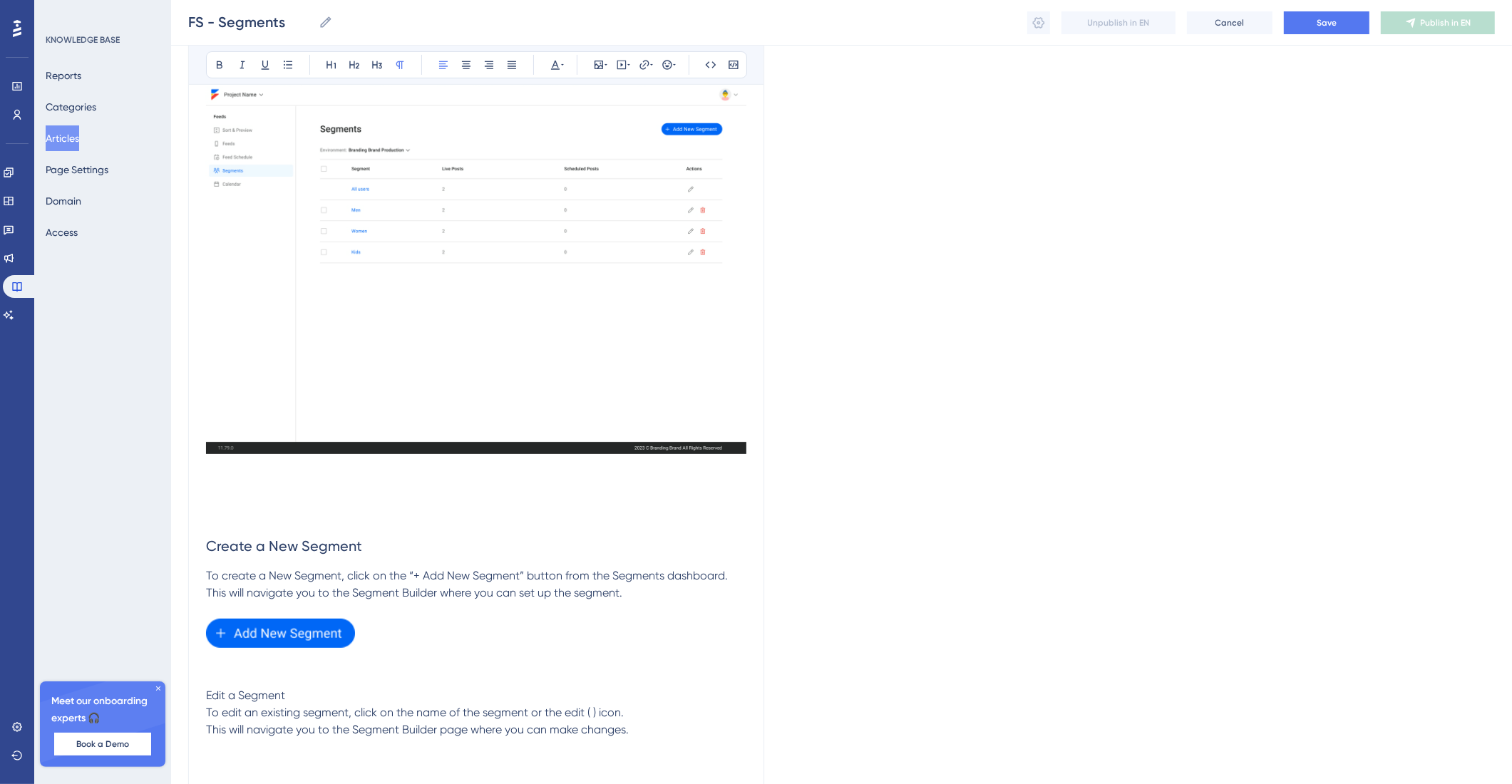
drag, startPoint x: 596, startPoint y: 712, endPoint x: 698, endPoint y: 722, distance: 102.5
click at [596, 712] on span "To edit an existing segment, click on the name of the segment or the edit ( ) i…" at bounding box center [418, 721] width 423 height 31
drag, startPoint x: 255, startPoint y: 687, endPoint x: 306, endPoint y: 359, distance: 331.9
click at [186, 689] on div "Performance Users Engagement Widgets Feedback Product Updates Knowledge Base AI…" at bounding box center [841, 240] width 1341 height 1351
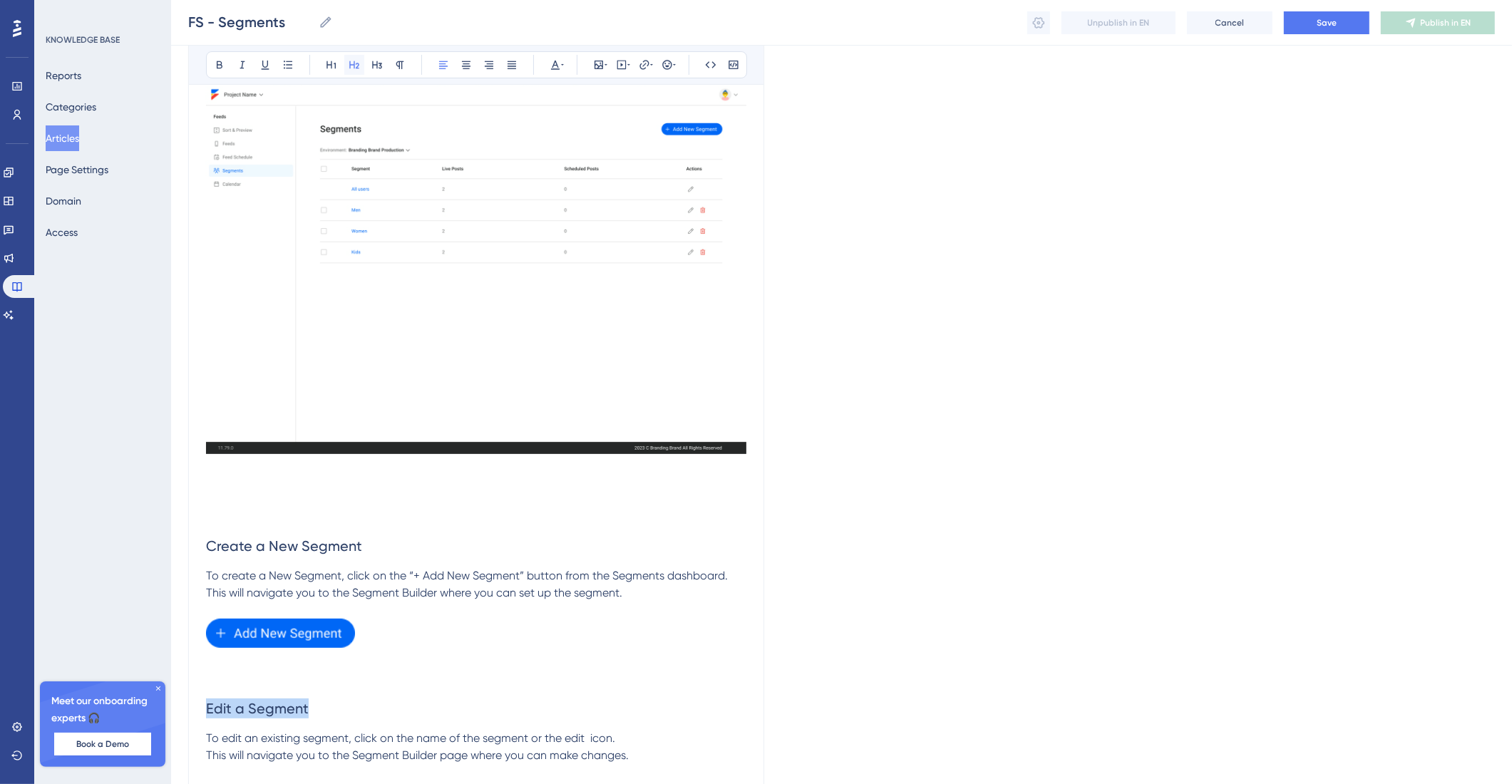
click at [355, 61] on icon at bounding box center [354, 64] width 12 height 12
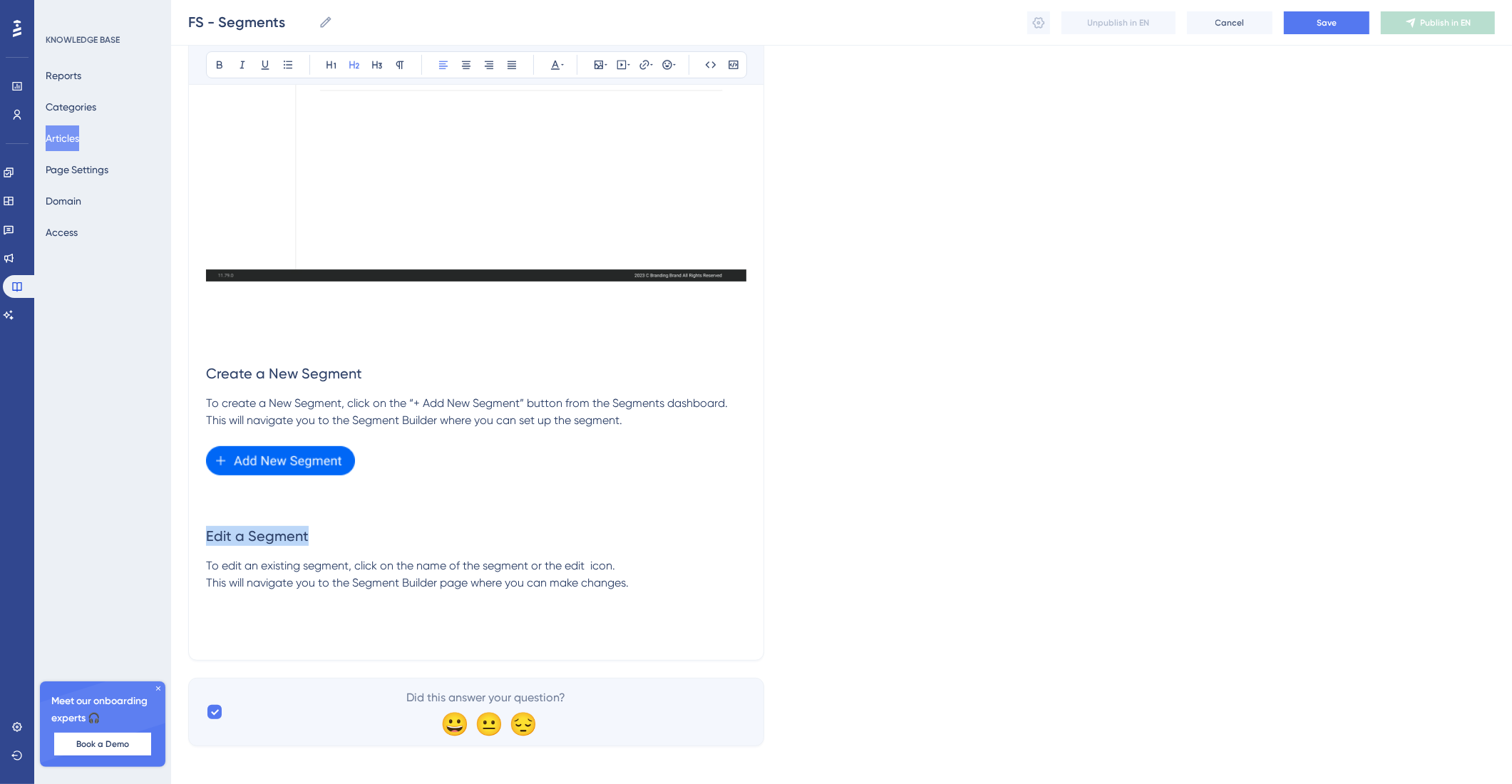
scroll to position [615, 0]
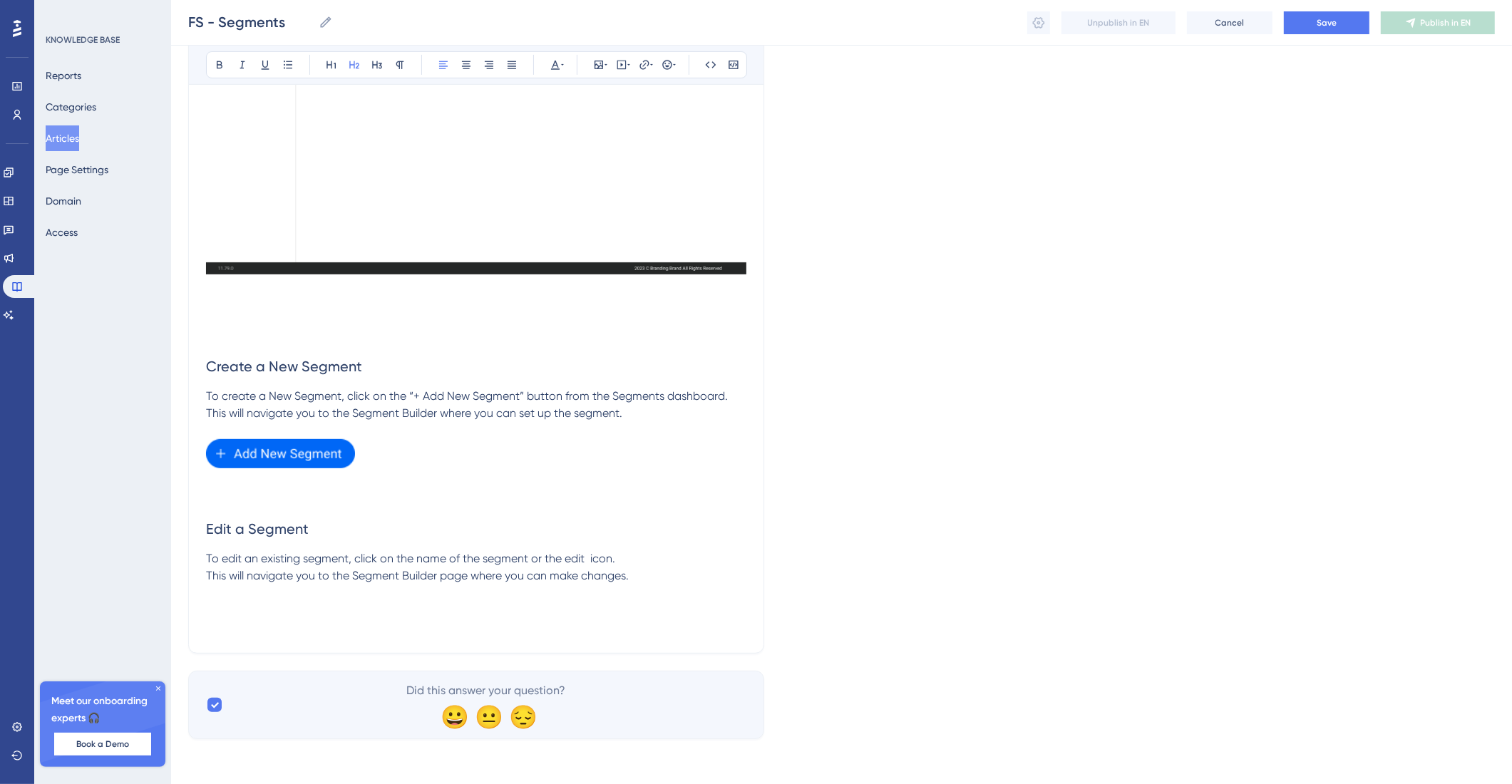
drag, startPoint x: 203, startPoint y: 575, endPoint x: 268, endPoint y: 573, distance: 65.0
click at [204, 575] on div "Segments Bold Italic Underline Bullet Point Heading 1 Heading 2 Heading 3 Norma…" at bounding box center [475, 99] width 576 height 1109
click at [676, 579] on p "To edit an existing segment, click on the name of the segment or the edit icon.…" at bounding box center [476, 567] width 540 height 34
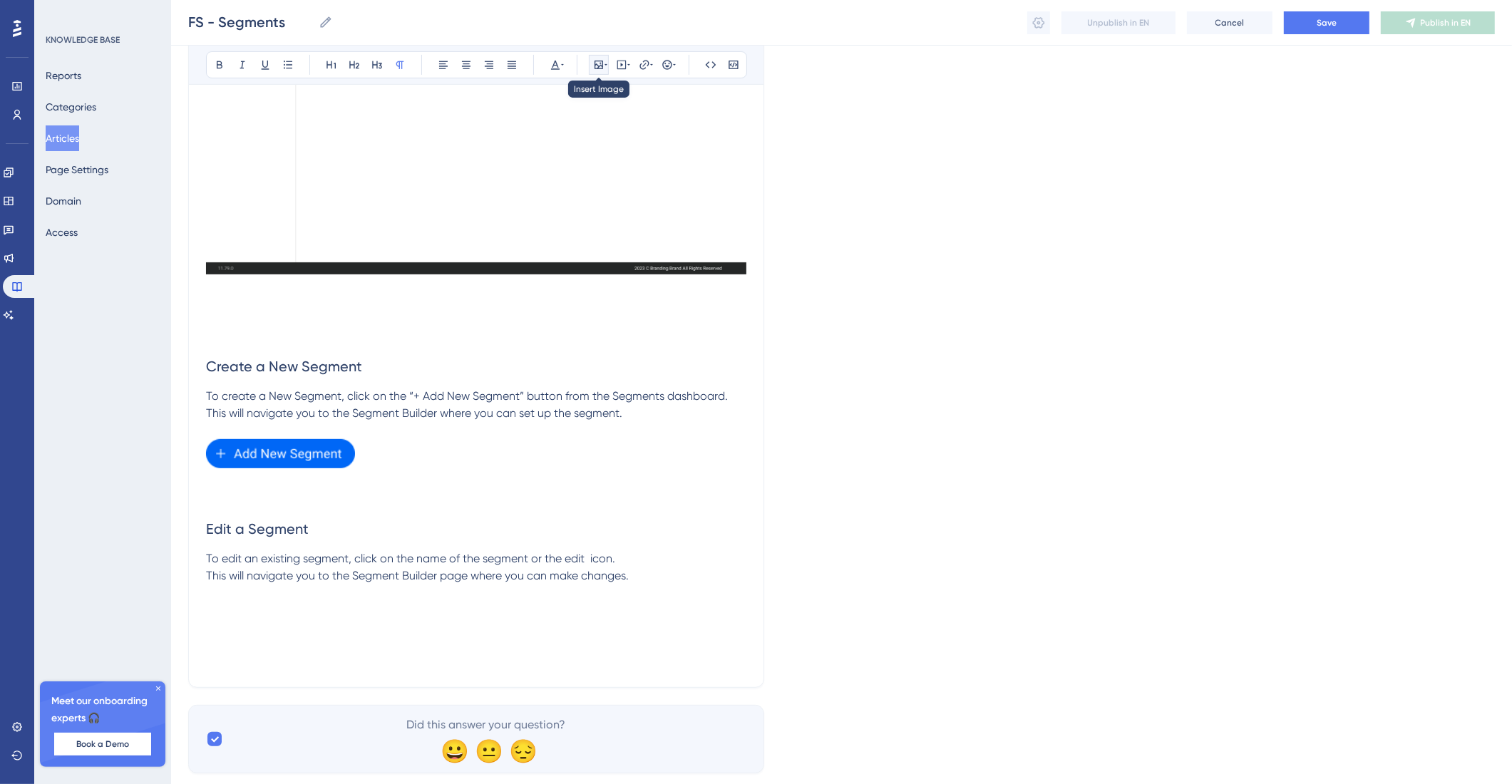
click at [593, 66] on icon at bounding box center [598, 64] width 12 height 12
click at [610, 134] on span "Upload Image" at bounding box center [606, 132] width 58 height 12
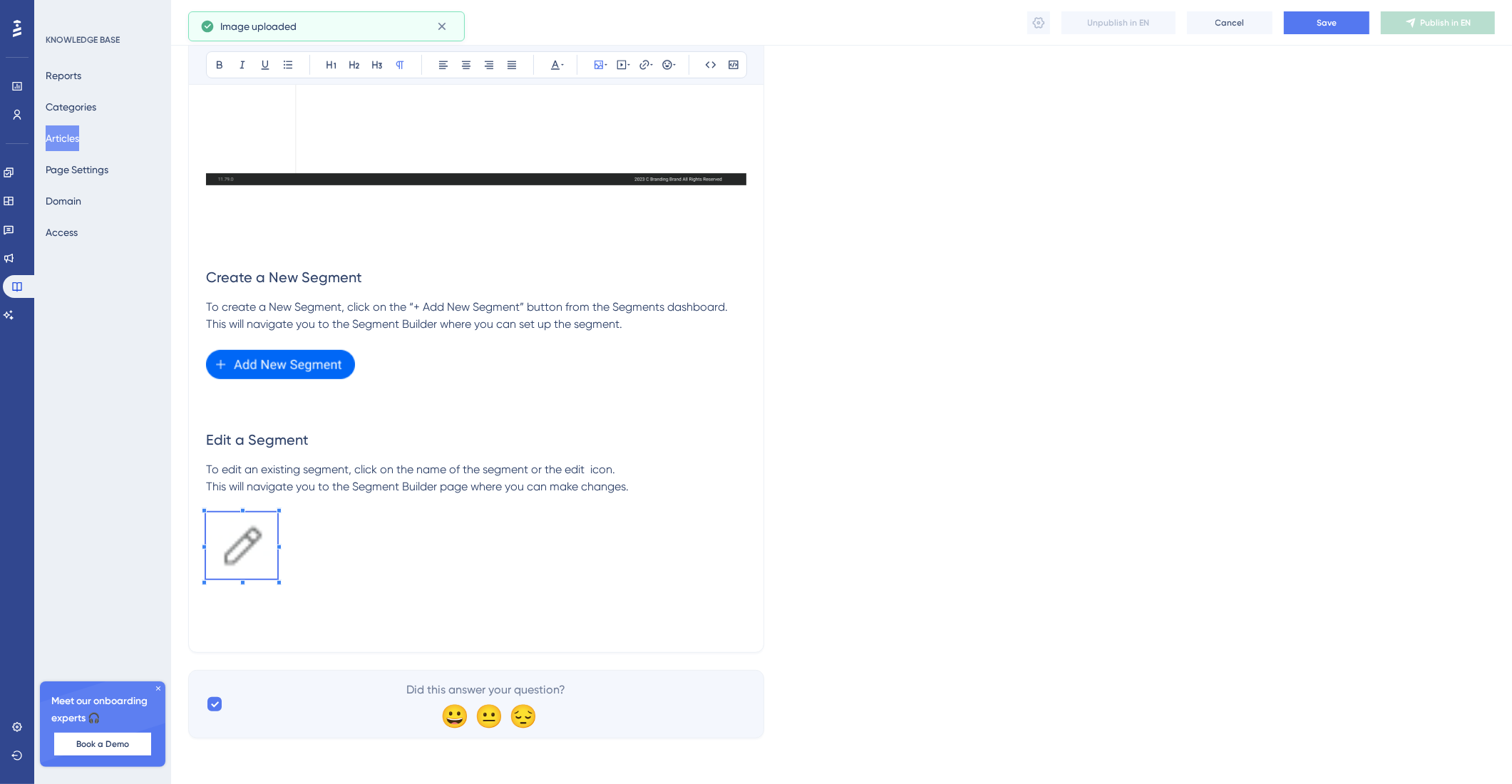
scroll to position [704, 0]
click at [262, 562] on span at bounding box center [241, 548] width 71 height 71
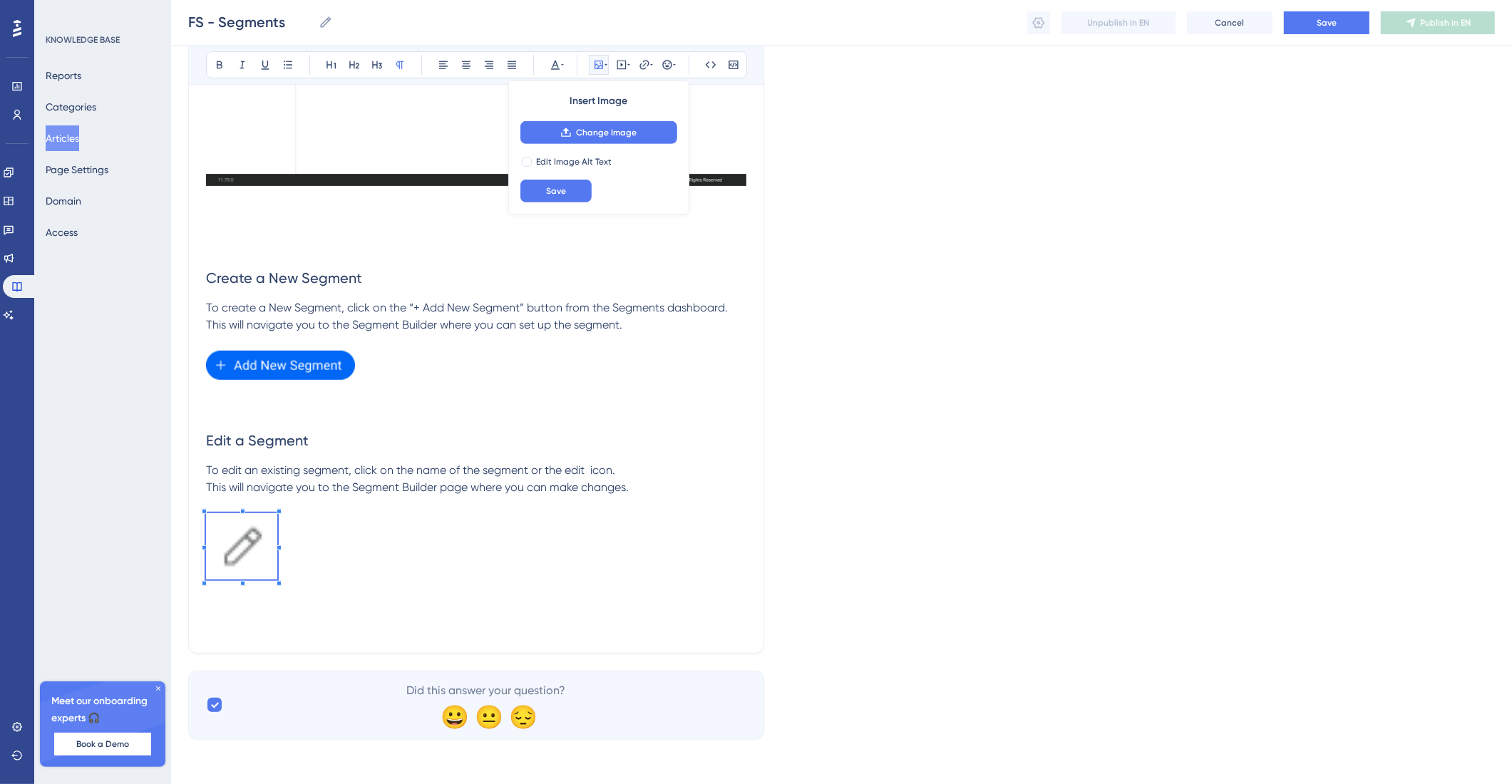
click at [228, 550] on span at bounding box center [241, 548] width 71 height 71
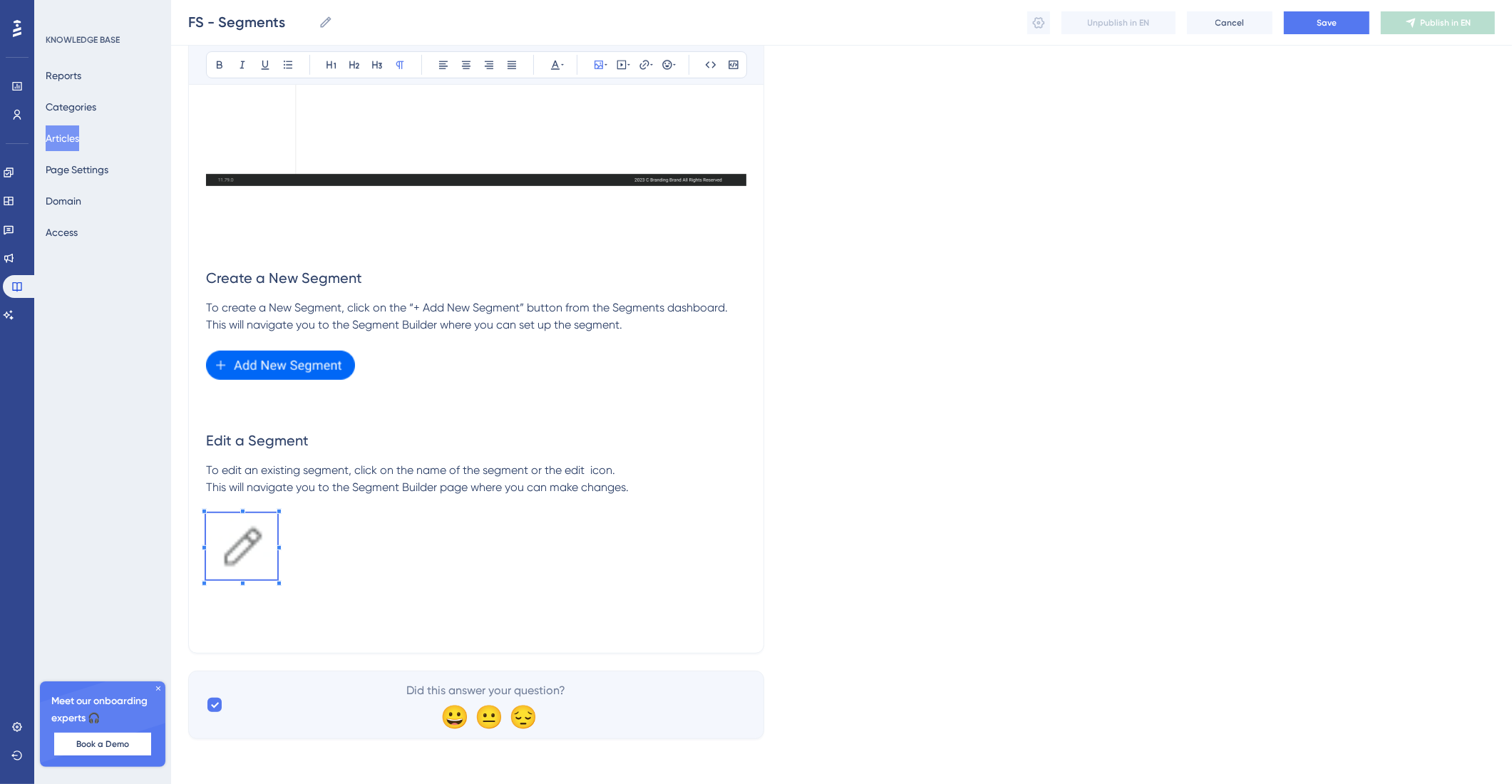
click at [451, 559] on p at bounding box center [476, 548] width 540 height 71
click at [235, 551] on img at bounding box center [241, 546] width 71 height 66
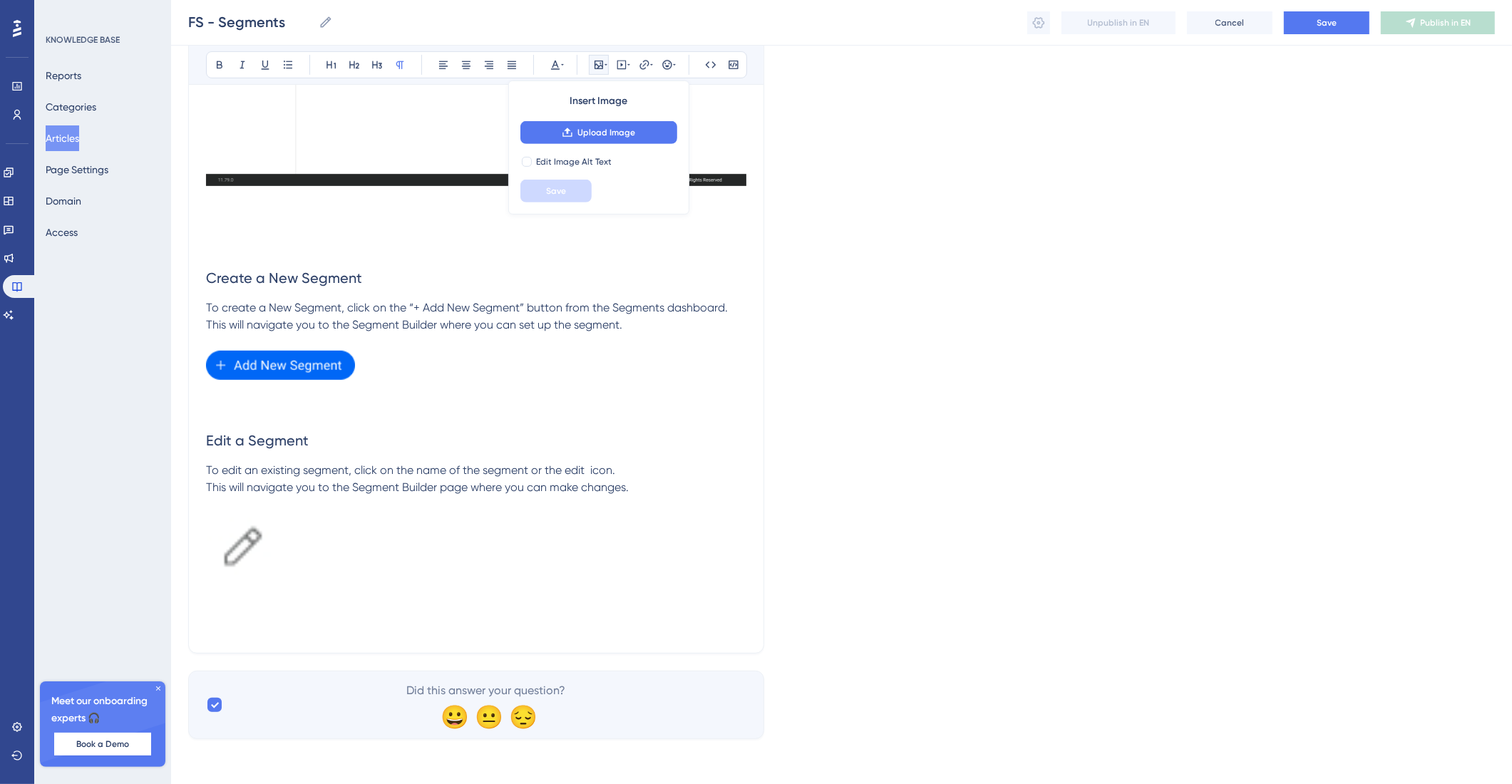
click at [420, 547] on p at bounding box center [476, 548] width 540 height 71
click at [265, 542] on img at bounding box center [241, 546] width 71 height 66
click at [380, 522] on p at bounding box center [476, 548] width 540 height 71
click at [358, 540] on p at bounding box center [476, 548] width 540 height 71
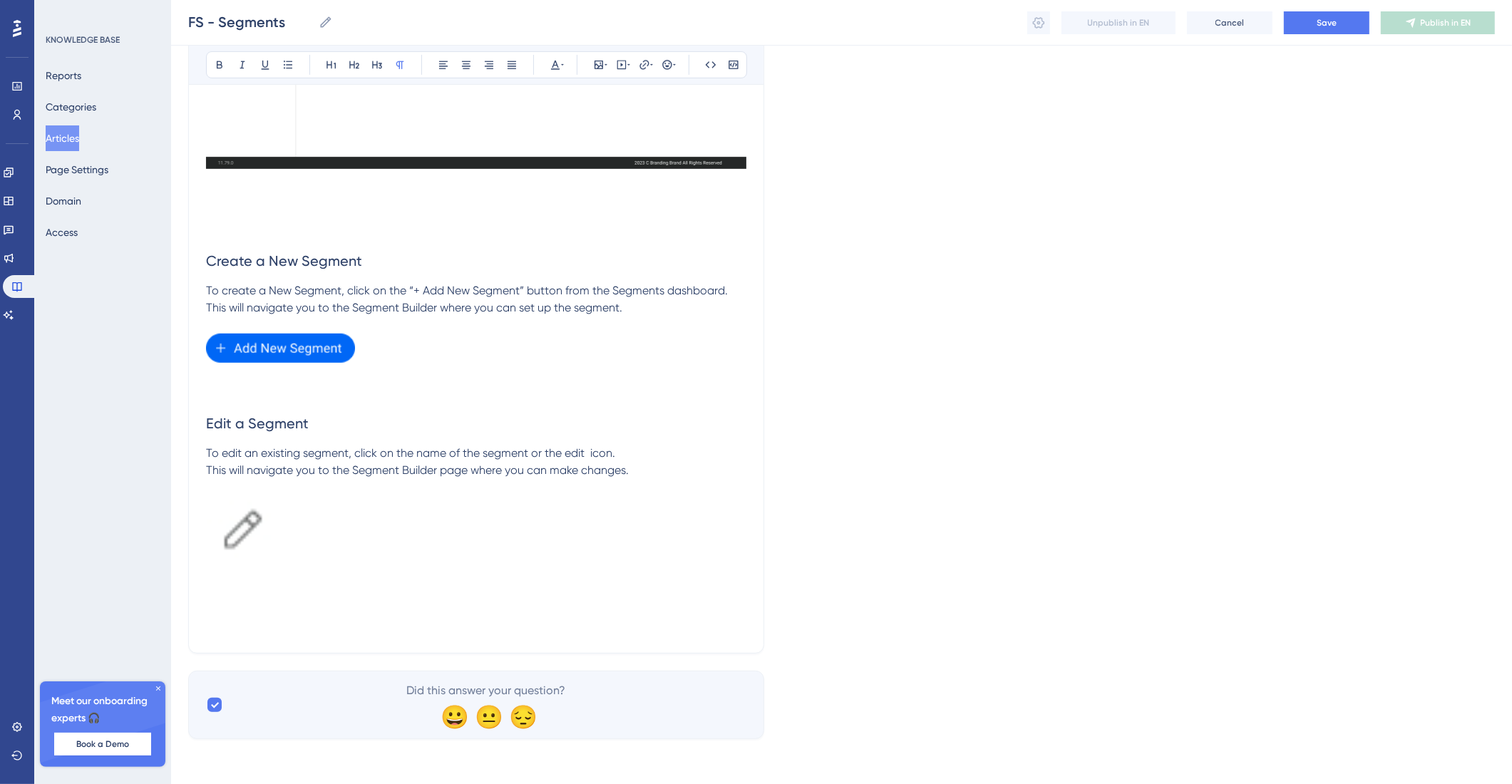
scroll to position [738, 0]
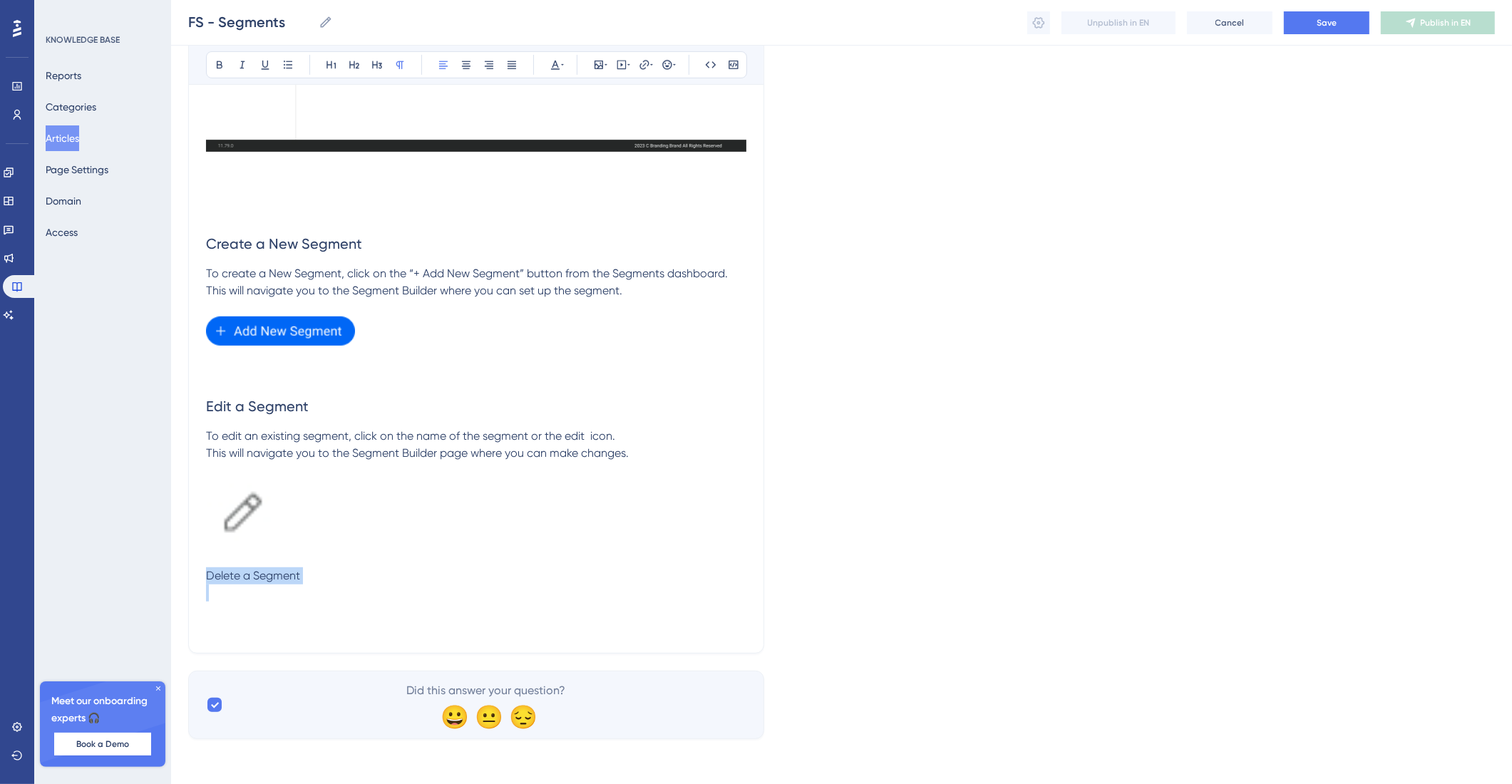
drag, startPoint x: 377, startPoint y: 585, endPoint x: 171, endPoint y: 573, distance: 206.3
click at [171, 573] on div "Performance Users Engagement Widgets Feedback Product Updates Knowledge Base AI…" at bounding box center [841, 12] width 1341 height 1499
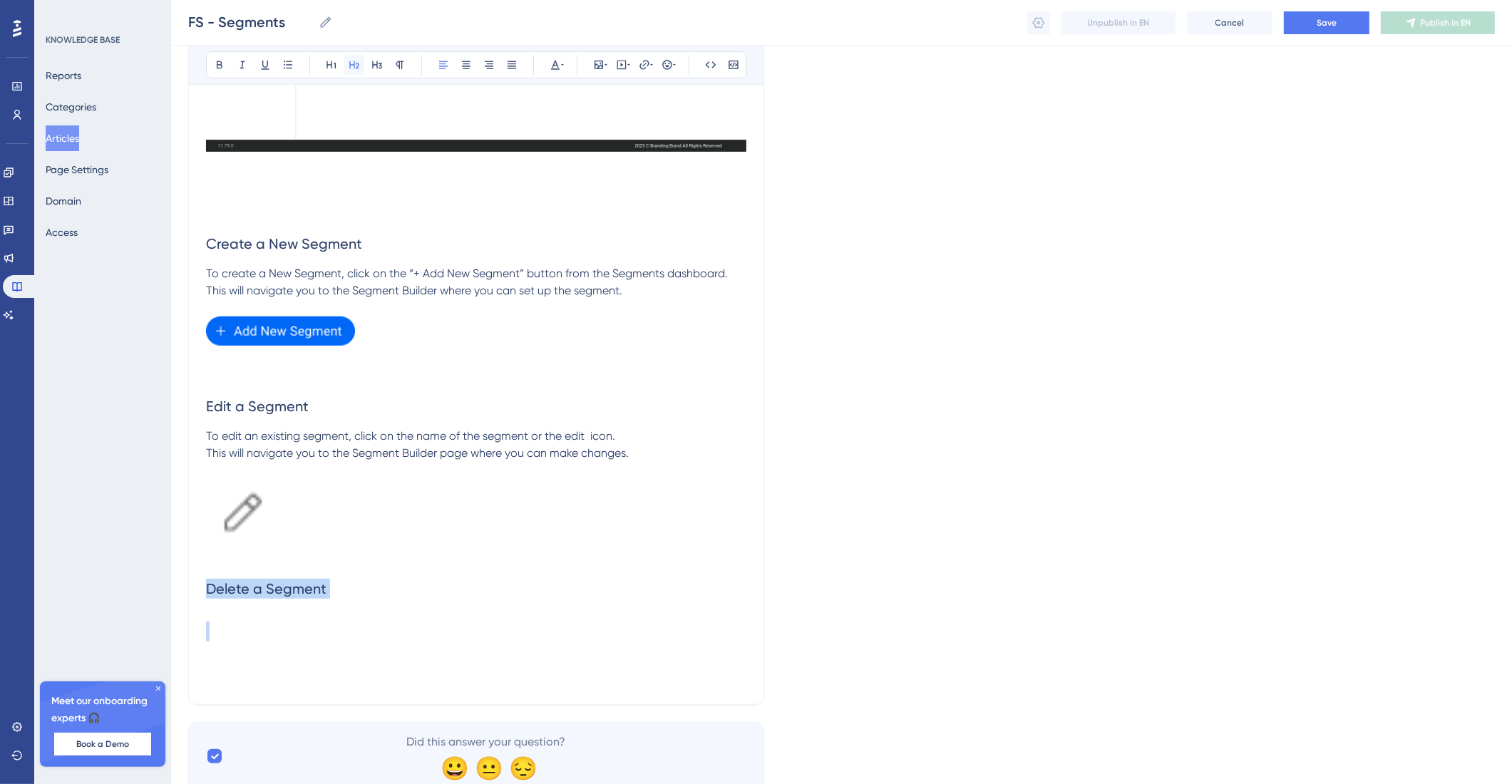
scroll to position [789, 0]
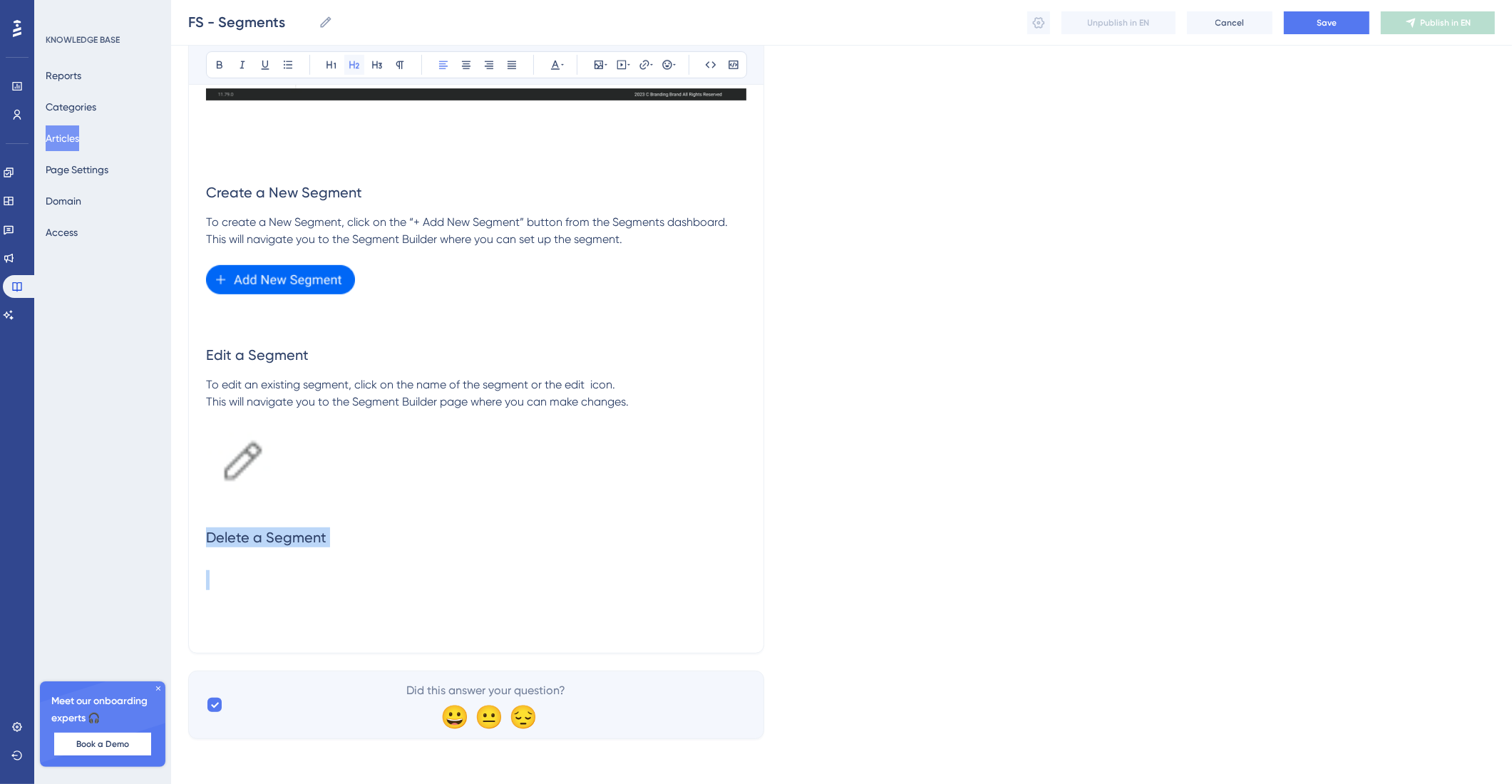
click at [351, 65] on icon at bounding box center [354, 65] width 10 height 8
click at [390, 546] on h2 "Delete a Segment" at bounding box center [476, 537] width 540 height 42
click at [391, 542] on h2 "Delete a Segment" at bounding box center [476, 537] width 540 height 42
click at [400, 61] on icon at bounding box center [399, 64] width 12 height 12
click at [279, 570] on p at bounding box center [476, 567] width 540 height 17
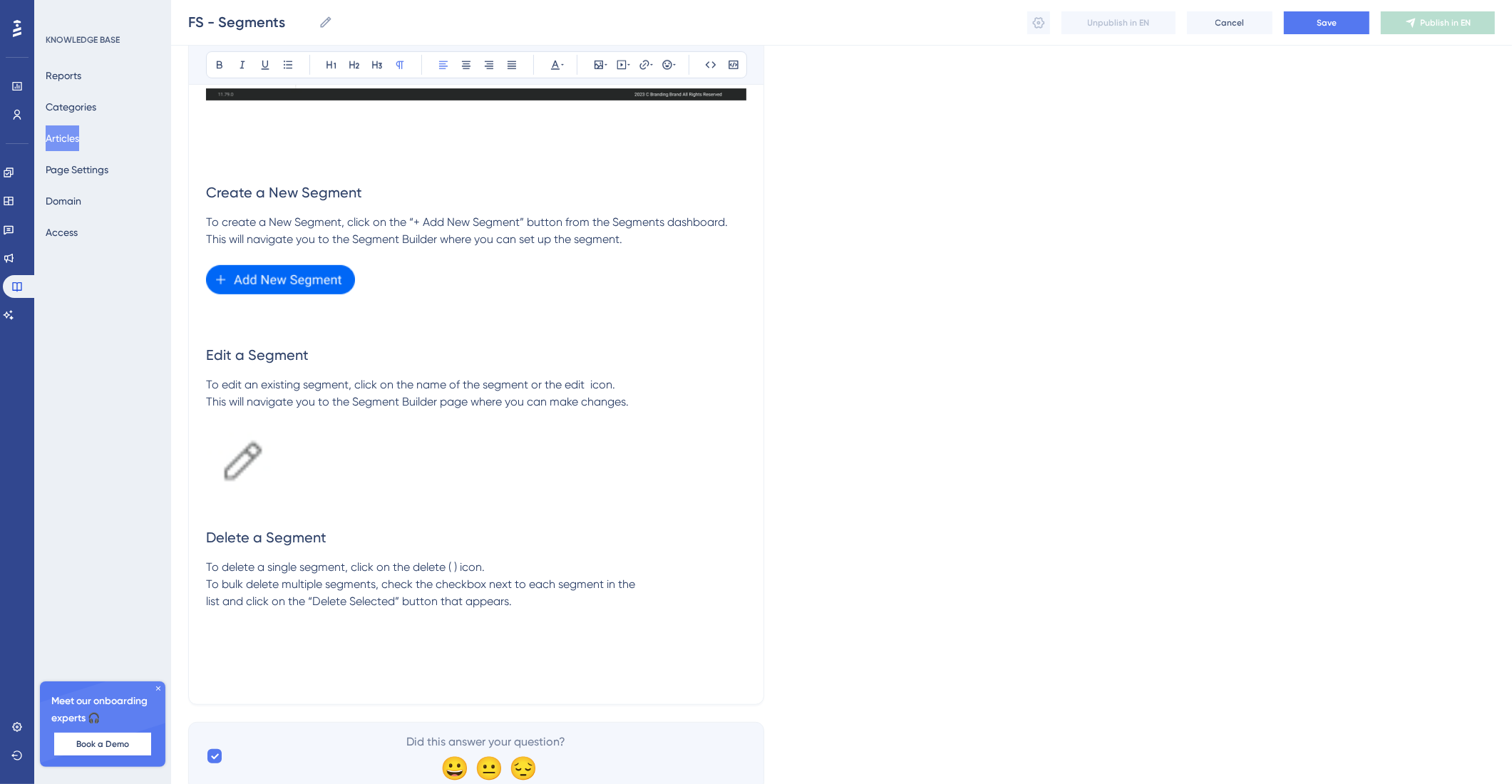
click at [461, 564] on span "To delete a single segment, click on the delete ( ) icon. To bulk delete multip…" at bounding box center [420, 583] width 429 height 48
click at [494, 565] on p "To delete a single segment, click on the delete icon. To bulk delete multiple s…" at bounding box center [476, 584] width 540 height 51
click at [208, 608] on span "To bulk delete multiple segments, check the checkbox next to each segment in th…" at bounding box center [420, 593] width 429 height 31
click at [583, 610] on p "To bulk delete multiple segments, check the checkbox next to each segment in th…" at bounding box center [476, 593] width 540 height 34
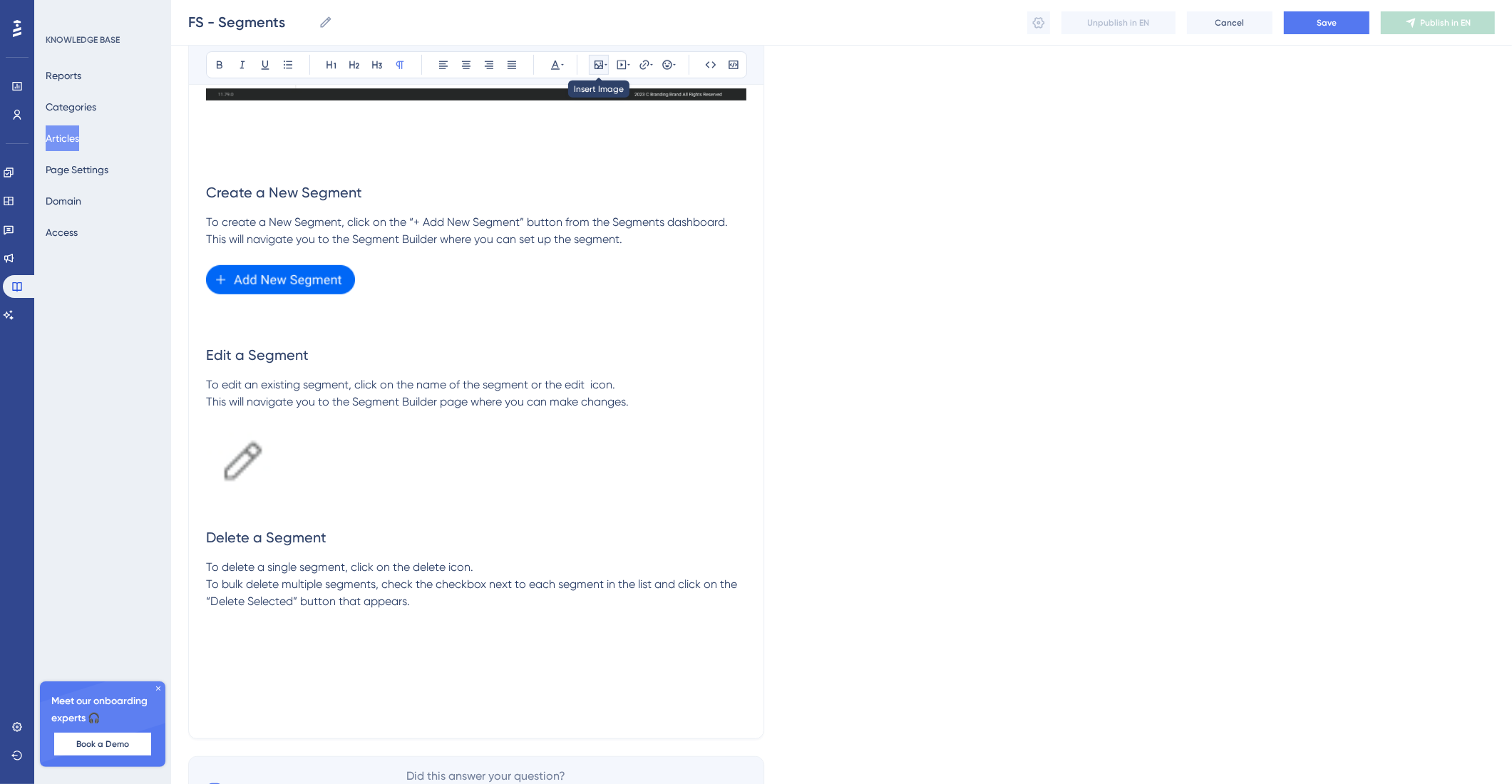
click at [599, 62] on icon at bounding box center [598, 64] width 12 height 12
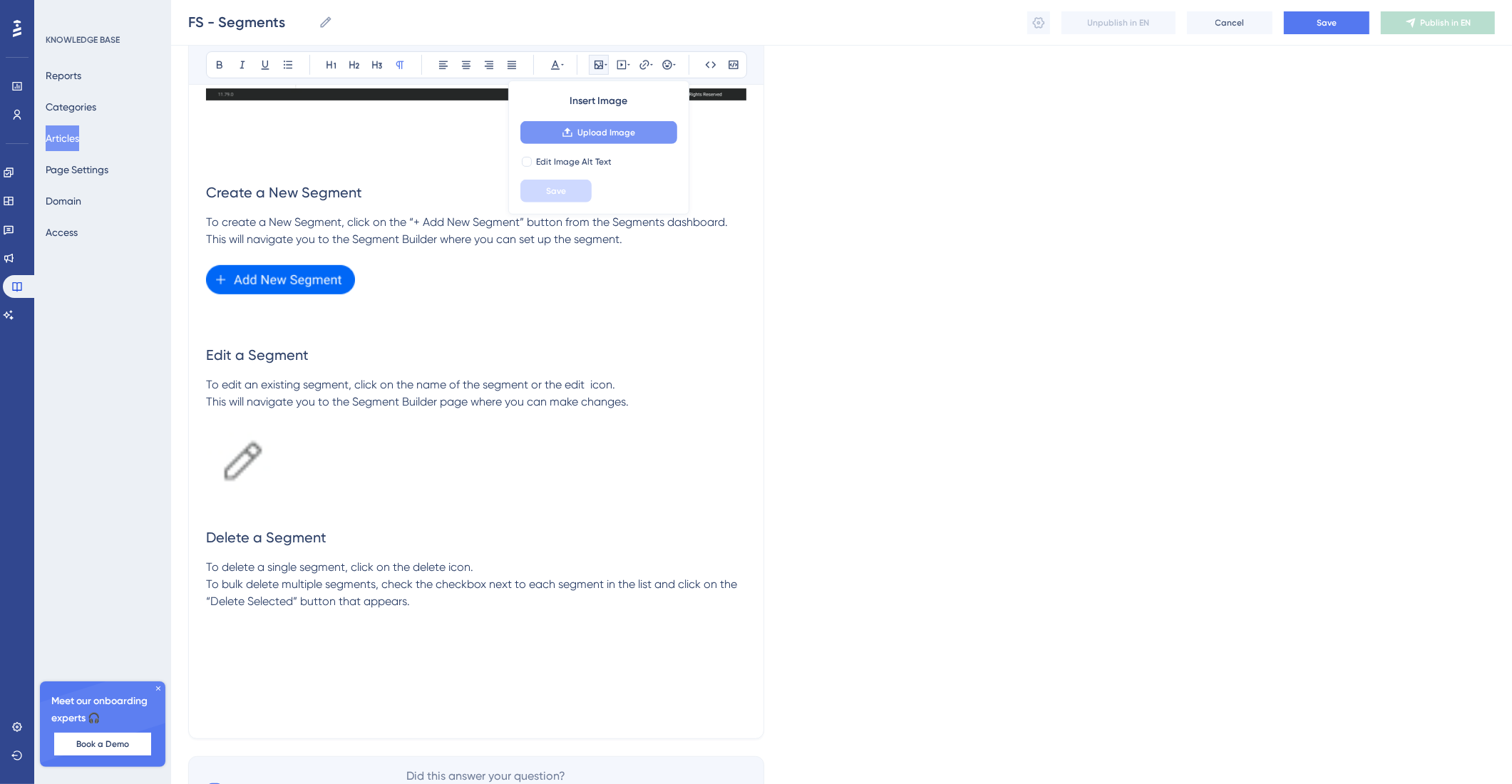
click at [600, 123] on button "Upload Image" at bounding box center [599, 132] width 157 height 23
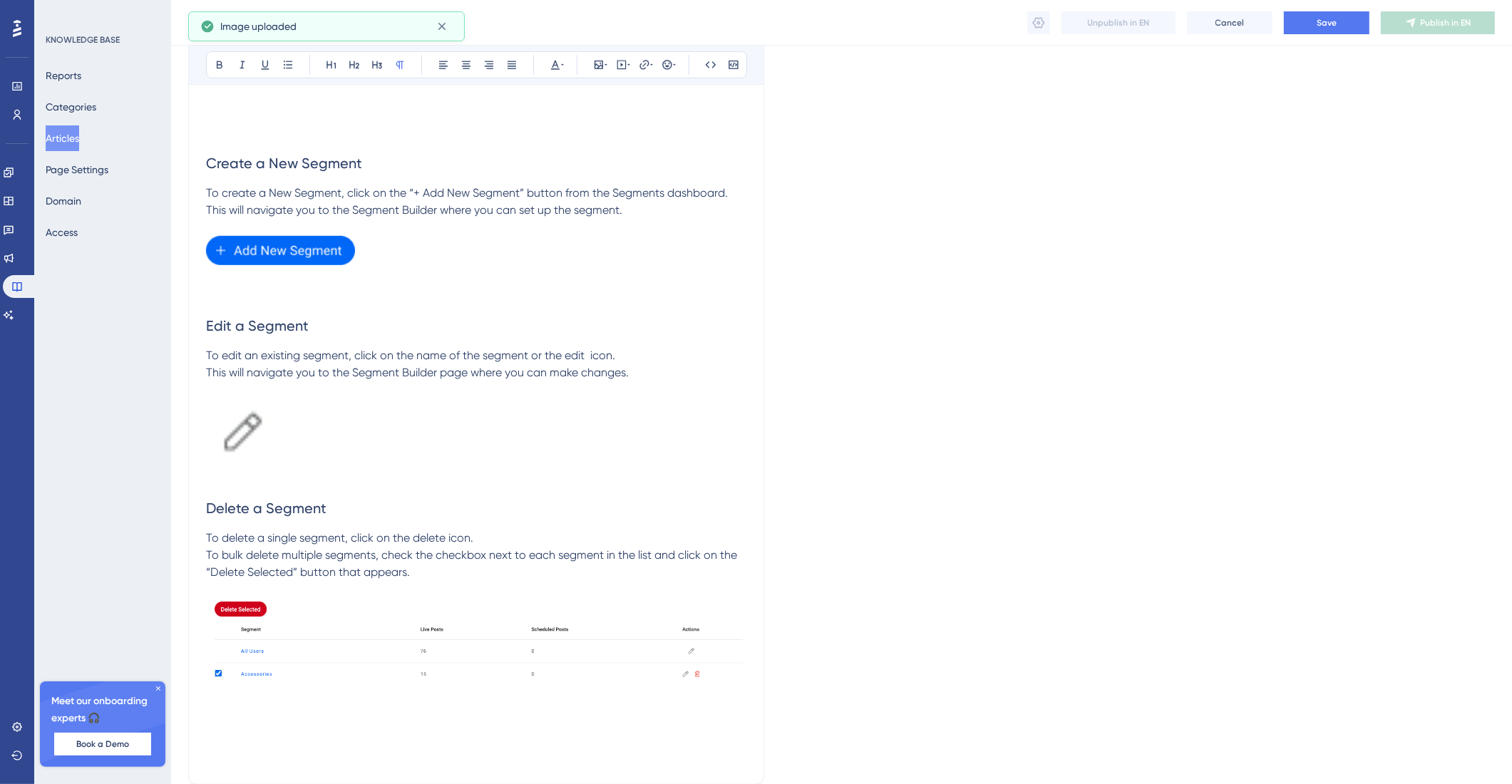
scroll to position [850, 0]
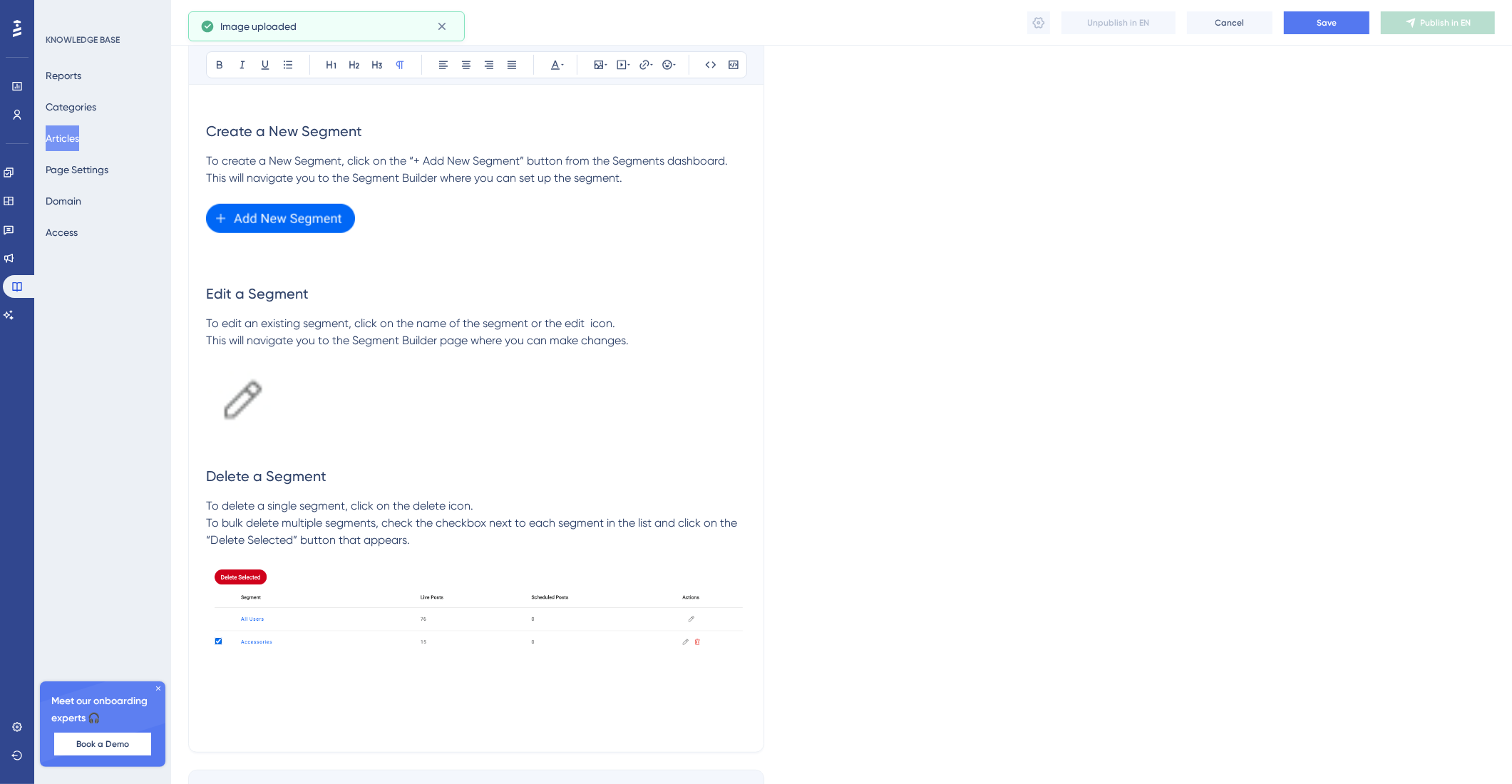
click at [486, 546] on p "To bulk delete multiple segments, check the checkbox next to each segment in th…" at bounding box center [476, 532] width 540 height 34
click at [477, 565] on p at bounding box center [476, 556] width 540 height 17
drag, startPoint x: 313, startPoint y: 724, endPoint x: 154, endPoint y: 712, distance: 159.5
click at [171, 715] on div "Performance Users Engagement Widgets Feedback Product Updates Knowledge Base AI…" at bounding box center [841, 5] width 1341 height 1711
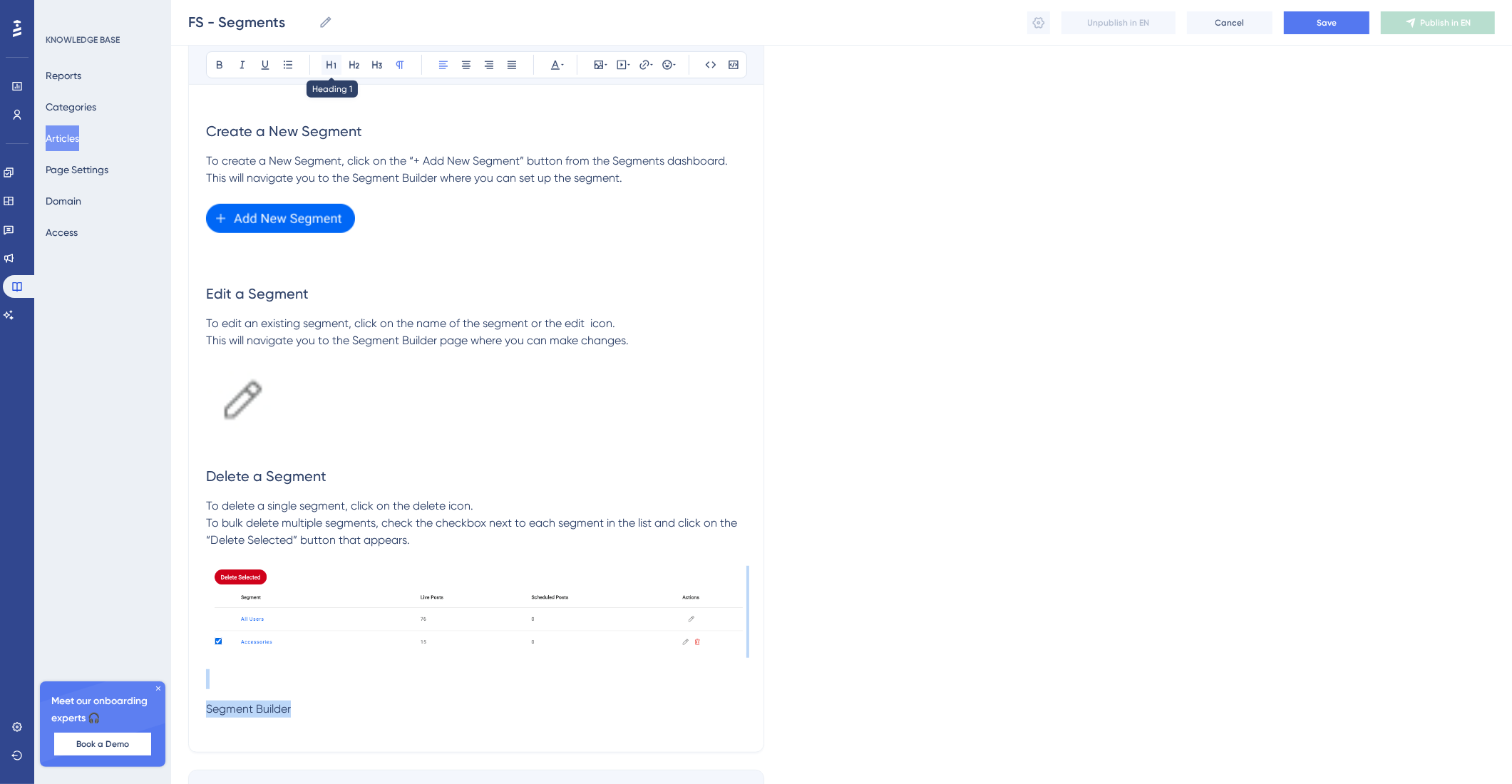
click at [340, 69] on button at bounding box center [332, 65] width 20 height 20
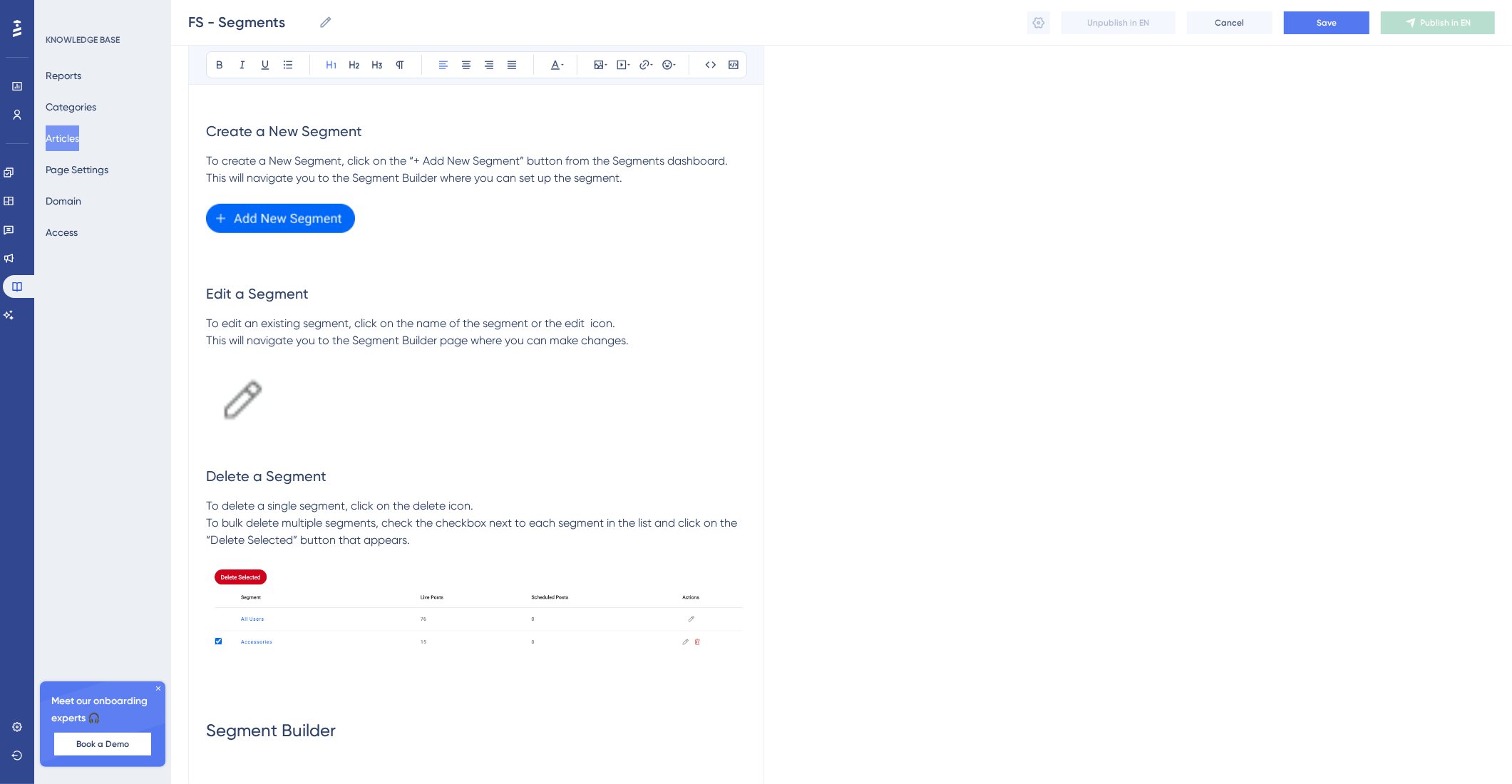
click at [357, 754] on h1 "Segment Builder" at bounding box center [476, 731] width 540 height 49
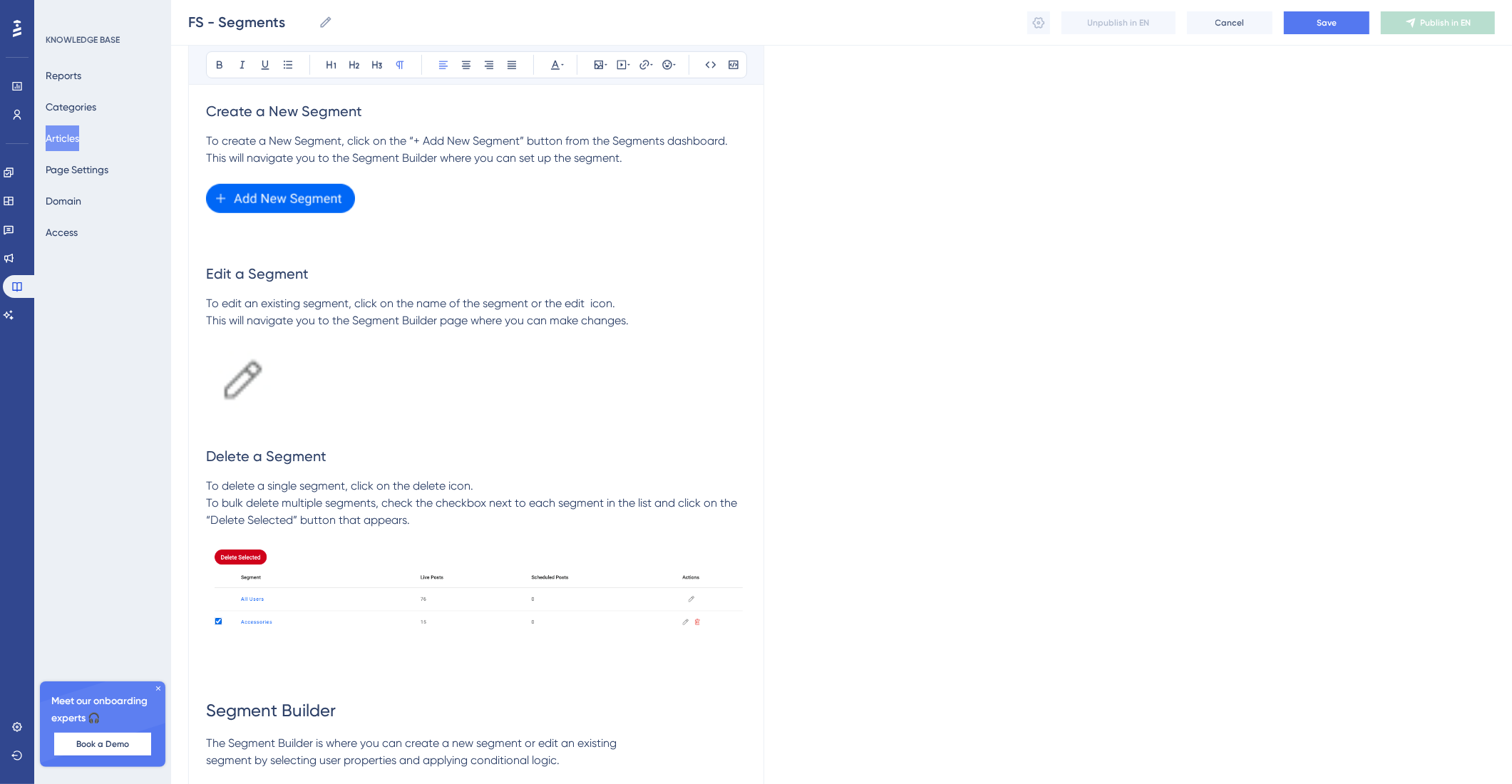
scroll to position [1038, 0]
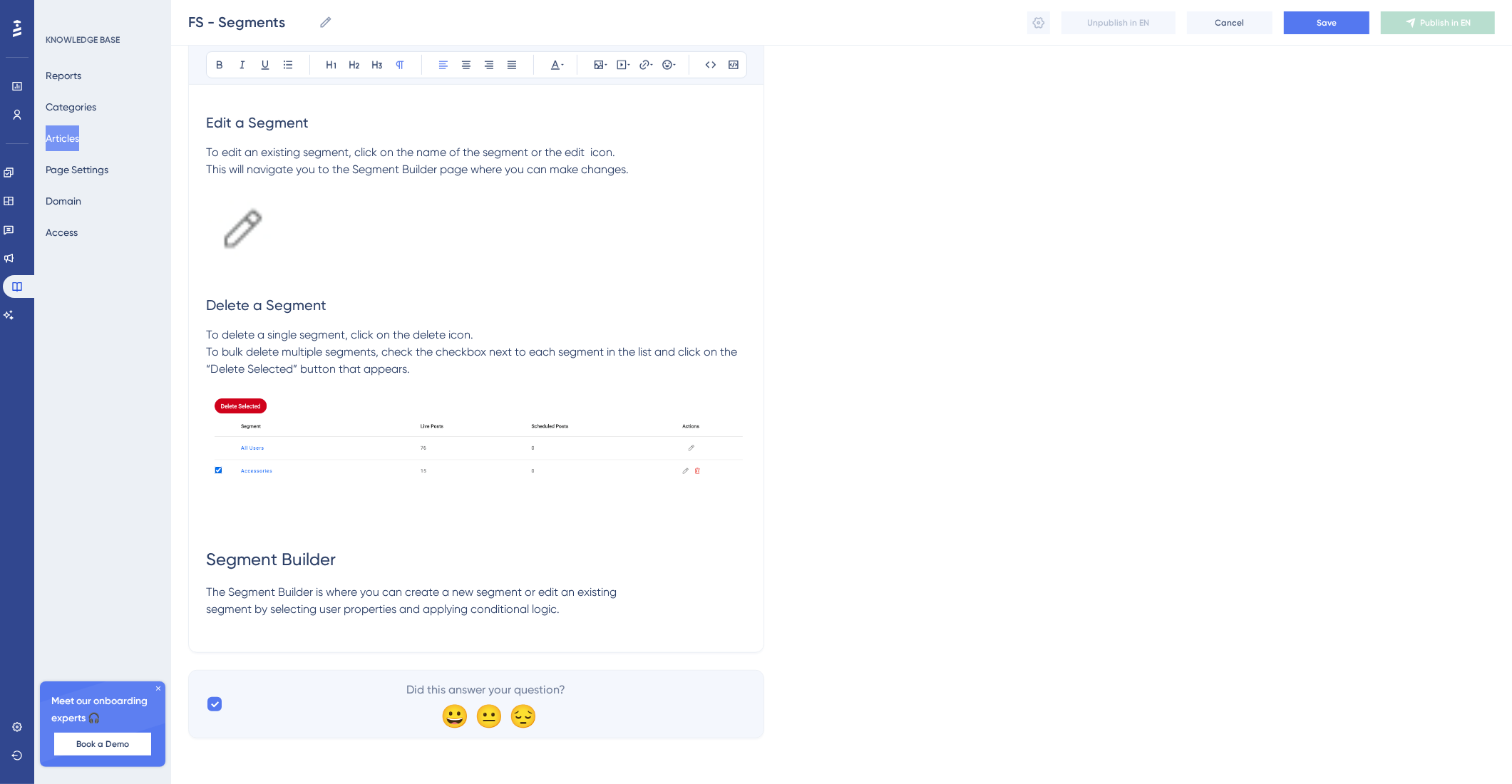
click at [211, 611] on span "The Segment Builder is where you can create a new segment or edit an existing s…" at bounding box center [411, 601] width 410 height 31
click at [505, 612] on p "The Segment Builder is where you can create a new segment or edit an existing s…" at bounding box center [476, 601] width 540 height 34
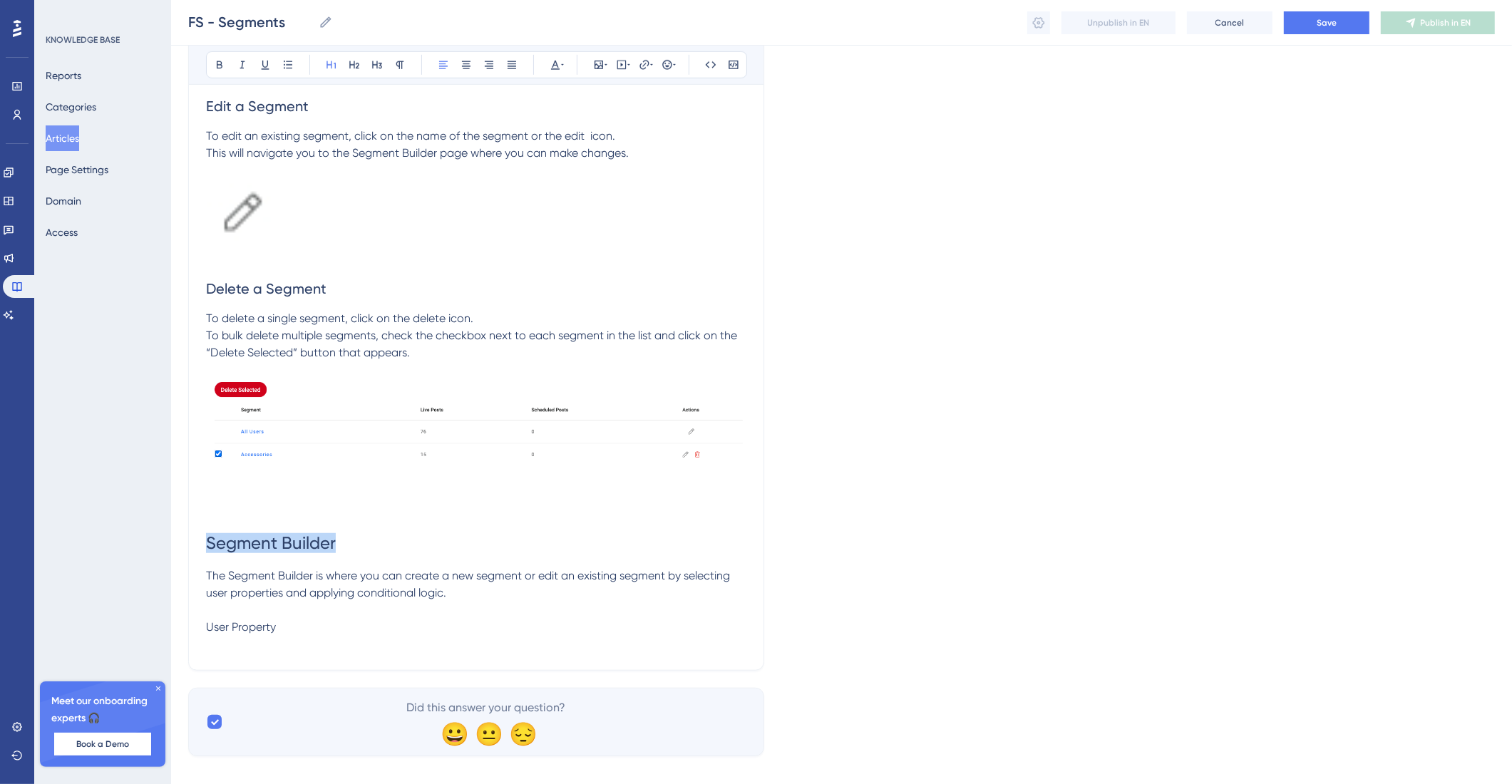
drag, startPoint x: 343, startPoint y: 560, endPoint x: 152, endPoint y: 560, distance: 191.0
drag, startPoint x: 313, startPoint y: 642, endPoint x: 157, endPoint y: 633, distance: 156.3
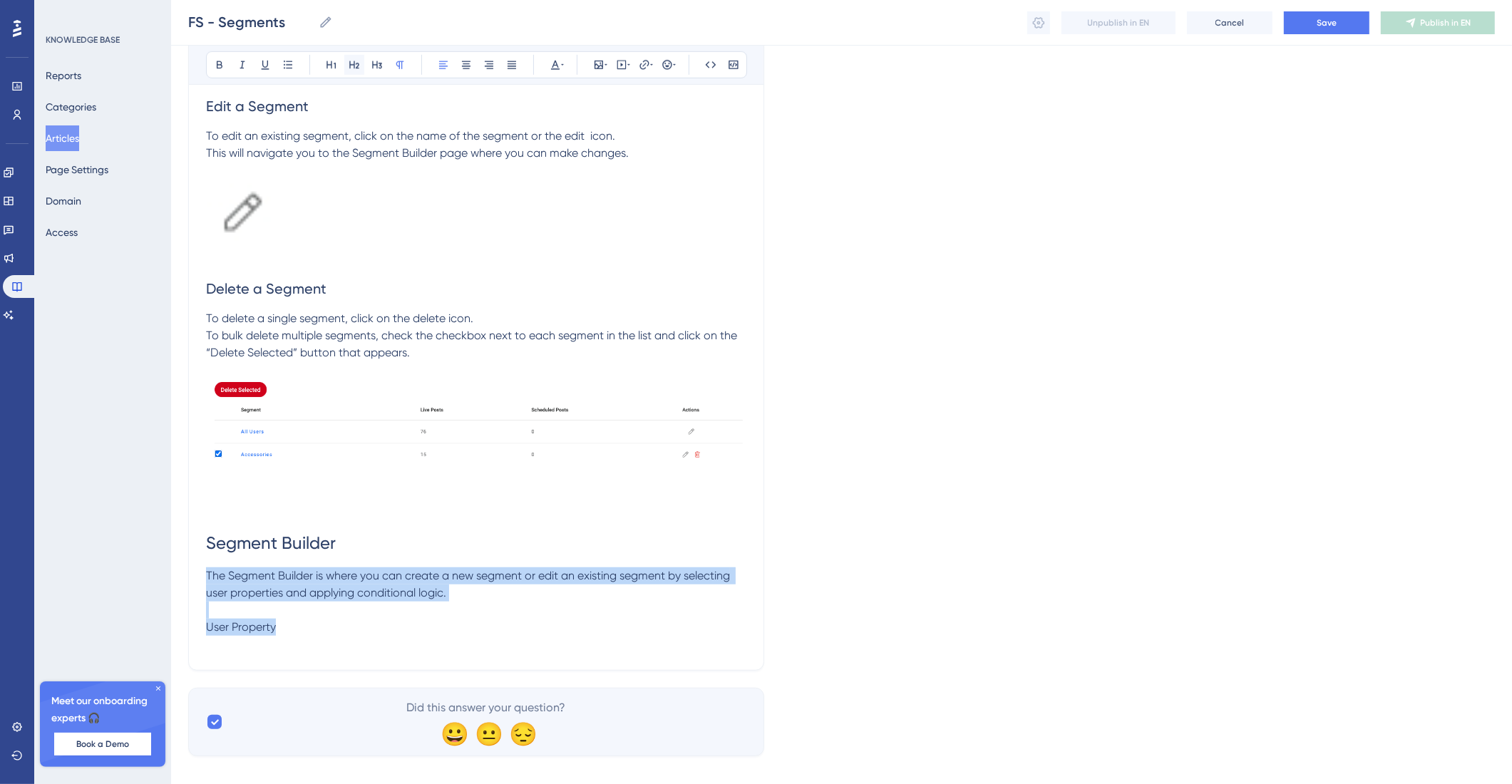
click at [361, 61] on button at bounding box center [354, 65] width 20 height 20
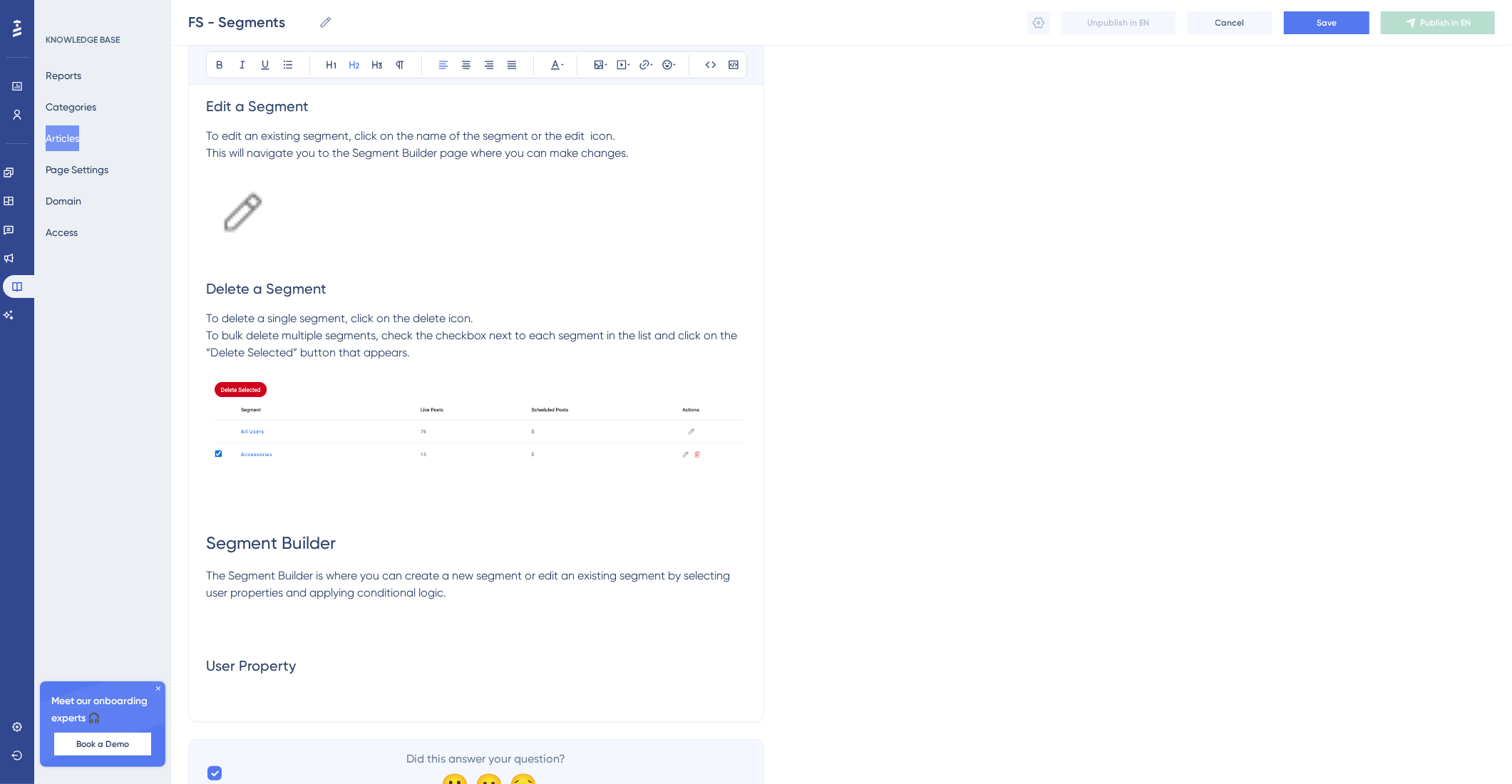
click at [383, 687] on h2 "User Property" at bounding box center [476, 665] width 540 height 42
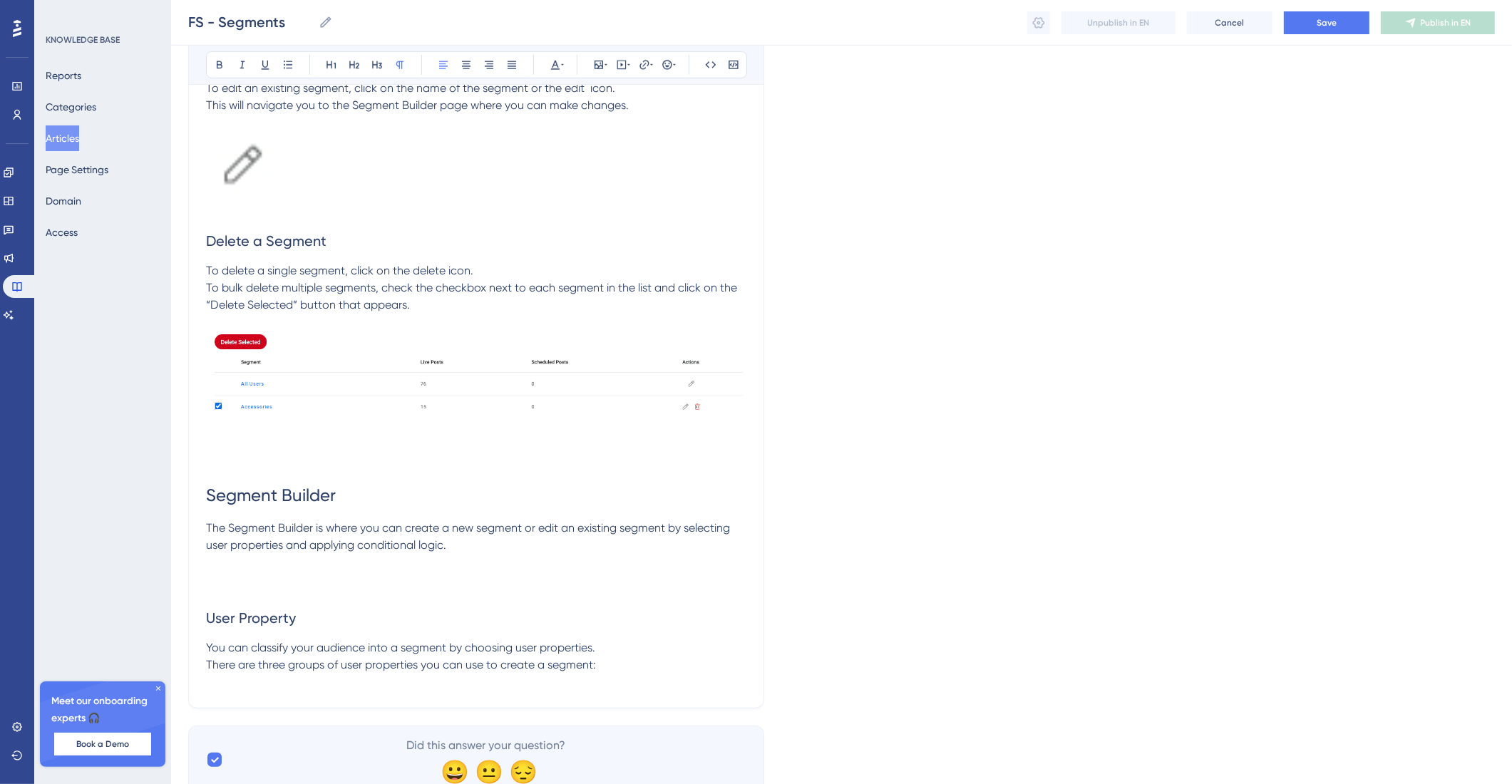
scroll to position [1087, 0]
click at [613, 663] on p "You can classify your audience into a segment by choosing user properties. Ther…" at bounding box center [476, 655] width 540 height 34
click at [671, 672] on p "There are three groups of user properties you can use to create a segment:" at bounding box center [476, 663] width 540 height 17
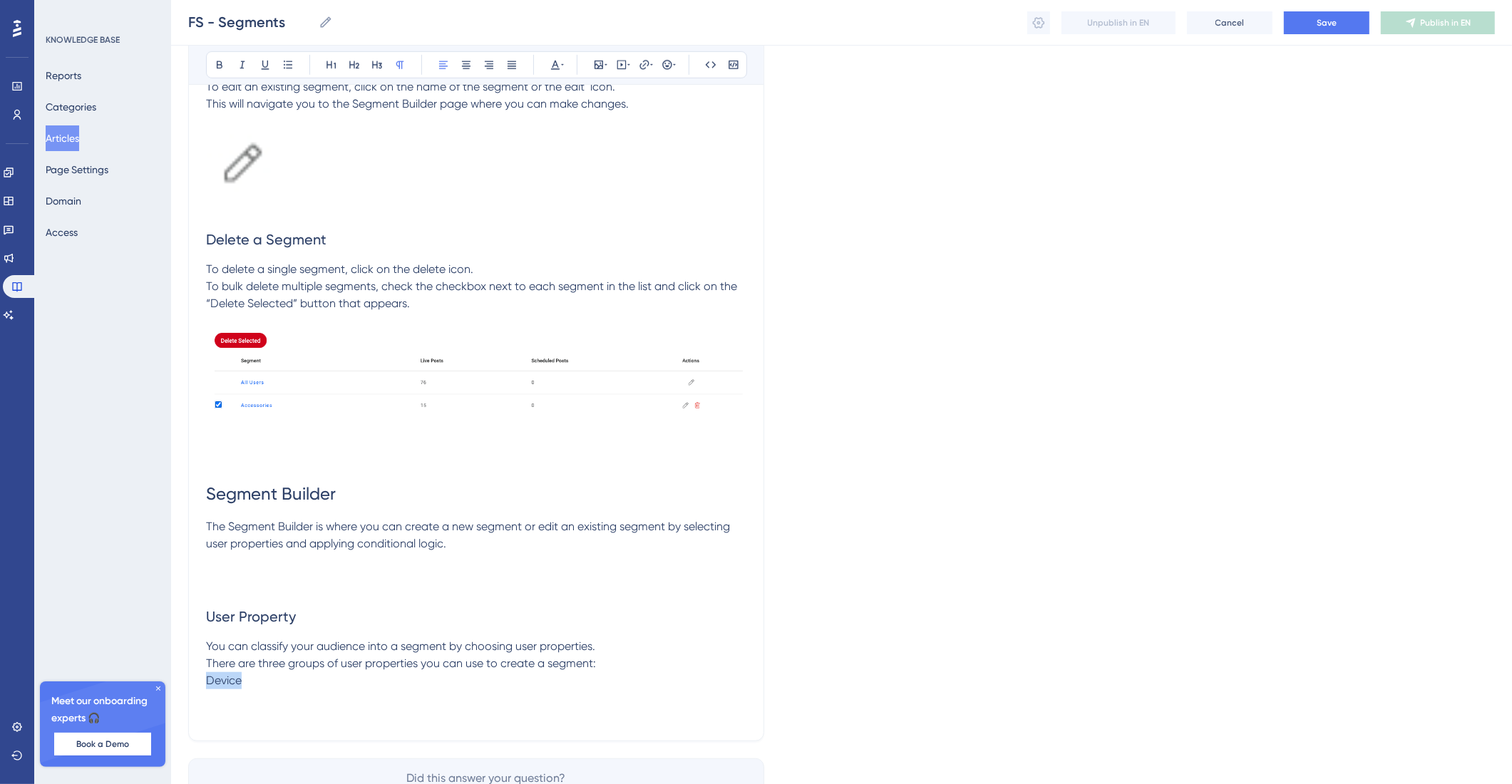
drag, startPoint x: 289, startPoint y: 705, endPoint x: 149, endPoint y: 701, distance: 140.1
click at [376, 63] on icon at bounding box center [377, 64] width 12 height 12
click at [333, 709] on h3 "Device" at bounding box center [476, 690] width 540 height 37
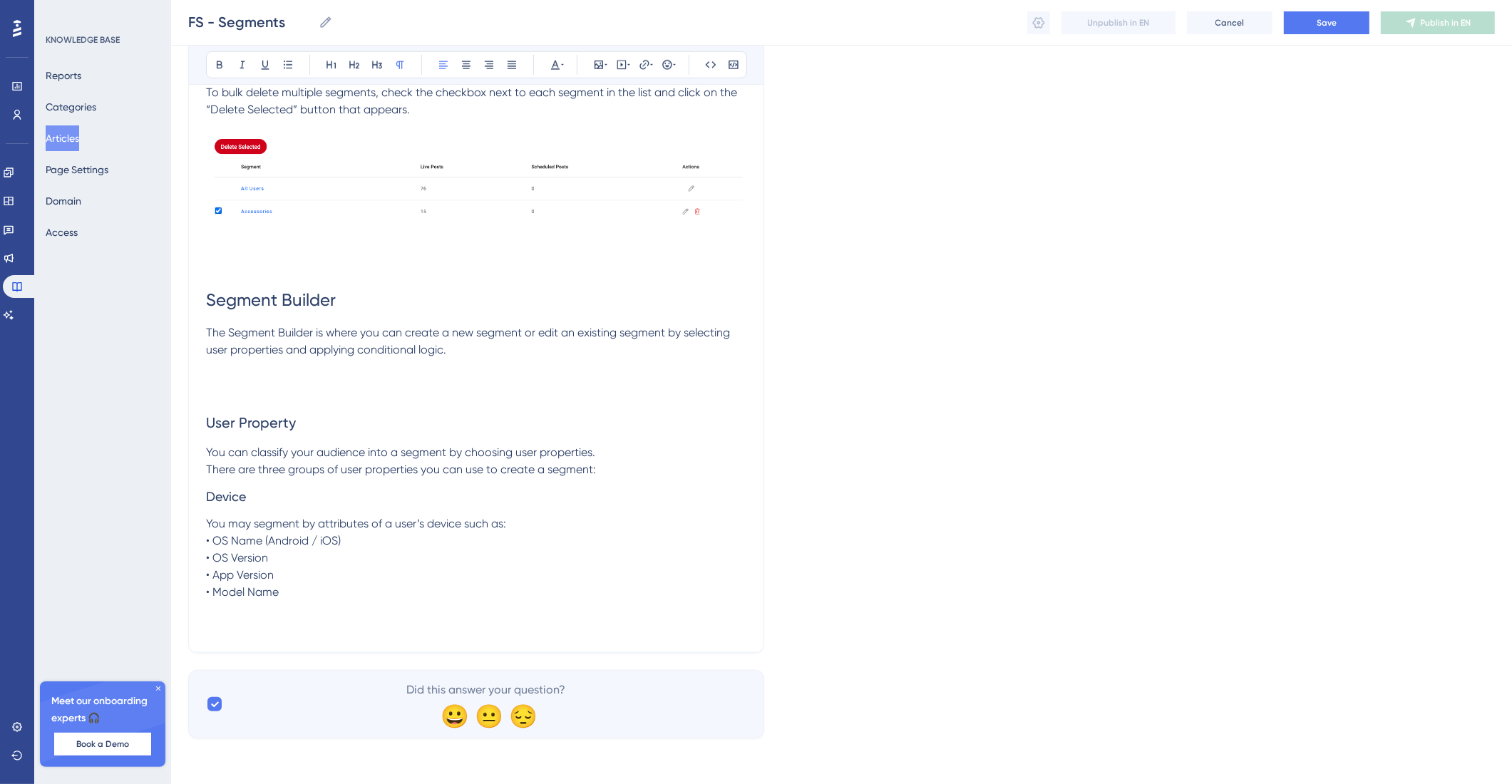
scroll to position [1310, 0]
drag, startPoint x: 235, startPoint y: 572, endPoint x: 198, endPoint y: 541, distance: 48.3
click at [1309, 22] on button "Save" at bounding box center [1327, 23] width 86 height 23
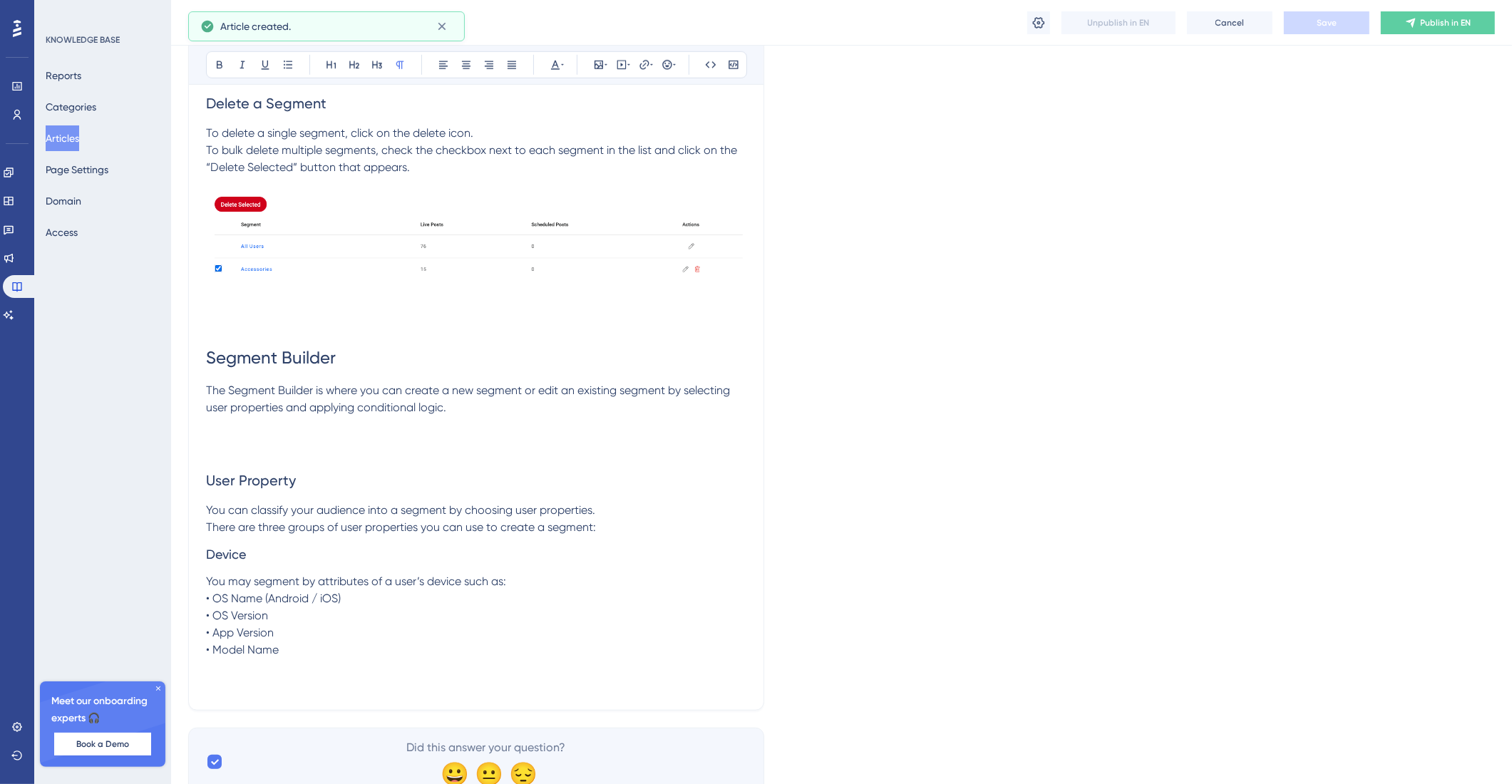
scroll to position [1313, 0]
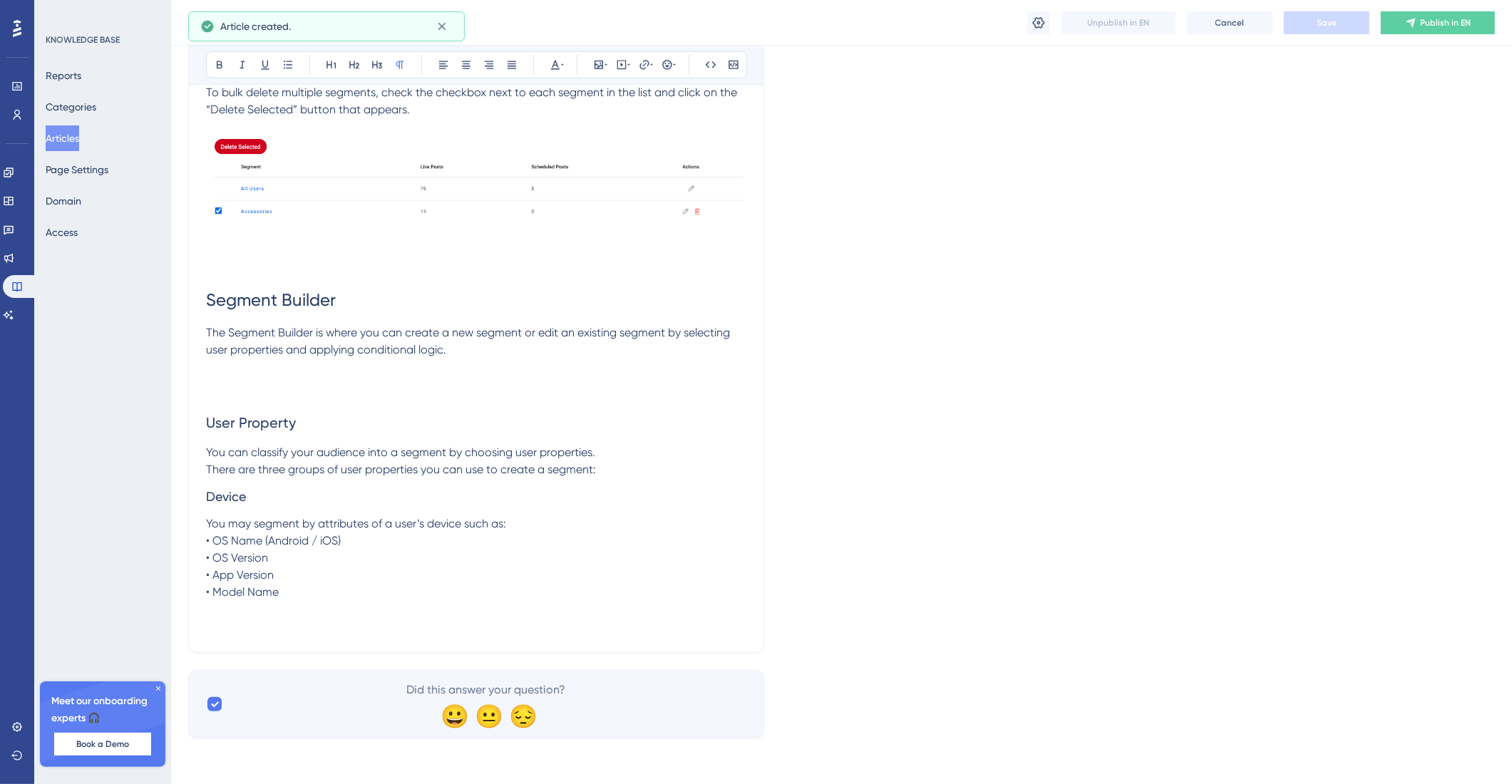
click at [286, 612] on p at bounding box center [476, 609] width 540 height 17
drag, startPoint x: 220, startPoint y: 567, endPoint x: 198, endPoint y: 540, distance: 34.8
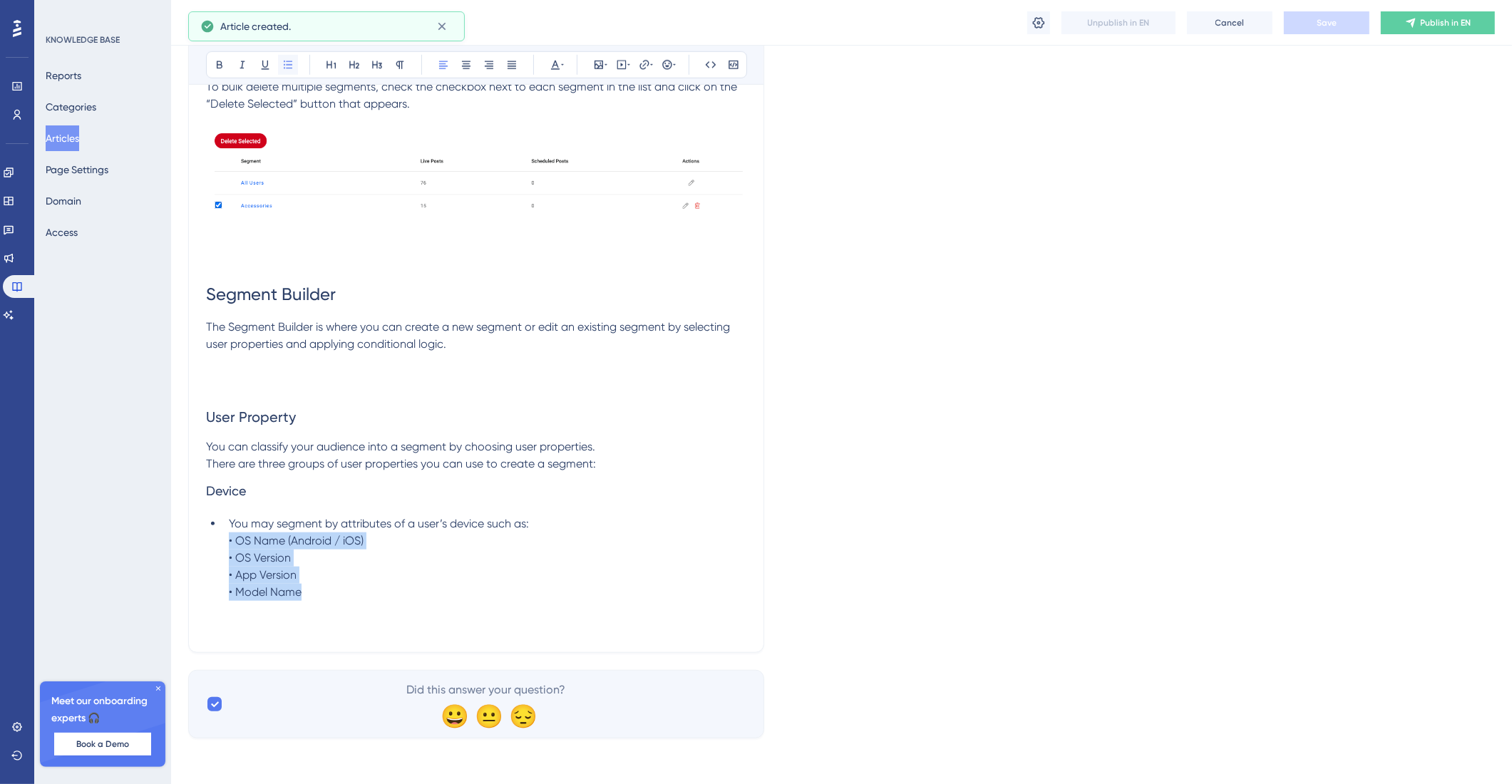
click at [292, 69] on icon at bounding box center [287, 64] width 12 height 12
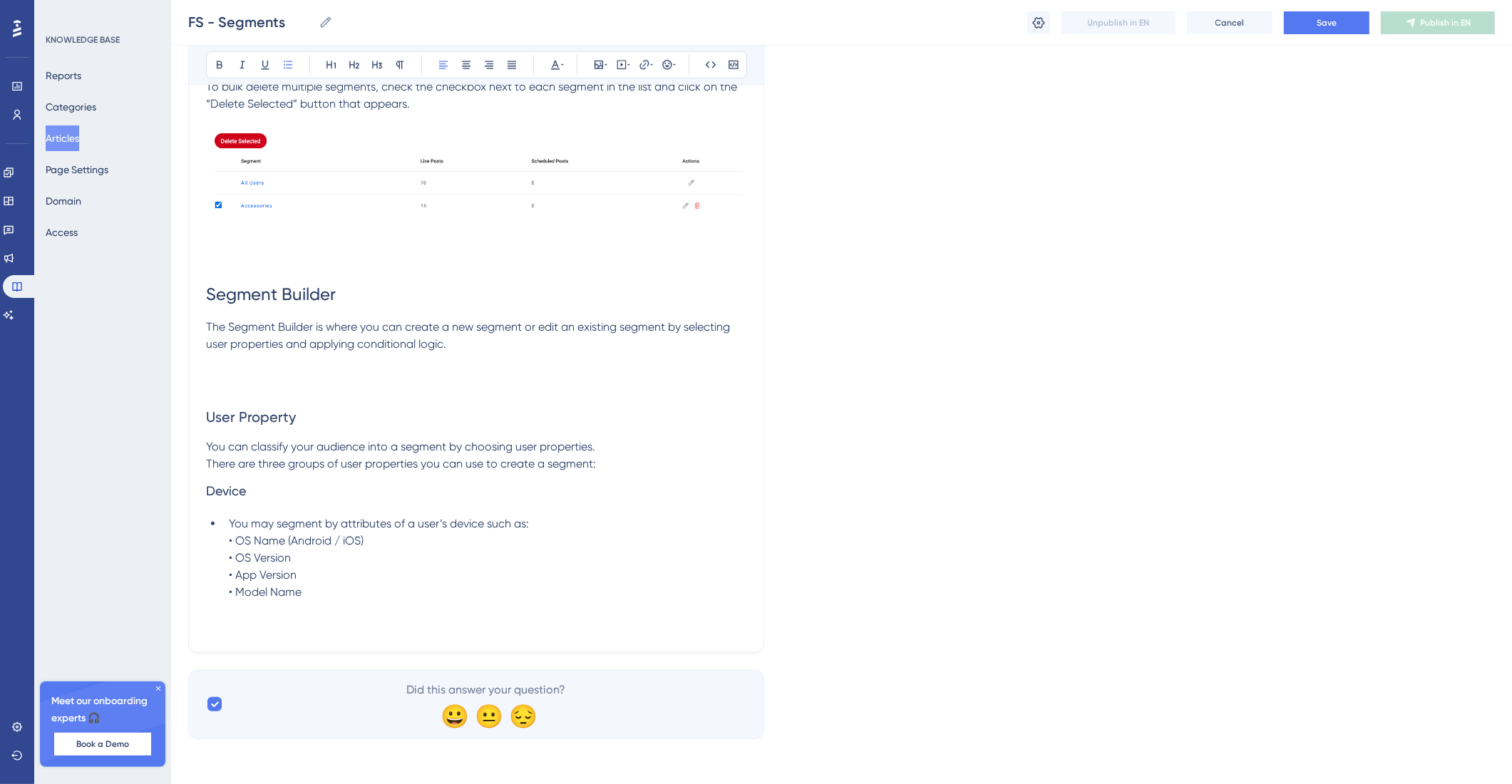
click at [237, 545] on span "You may segment by attributes of a user’s device such as: • OS Name (Android / …" at bounding box center [379, 557] width 300 height 82
click at [226, 528] on li "You may segment by attributes of a user’s device such as: • OS Name (Android / …" at bounding box center [484, 557] width 523 height 86
click at [235, 545] on span "You may segment by attributes of a user’s device such as: • OS Name (Android / …" at bounding box center [379, 557] width 300 height 82
click at [259, 565] on span "OS Name (Android / iOS) • OS Version • App Version • Model Name" at bounding box center [315, 566] width 128 height 65
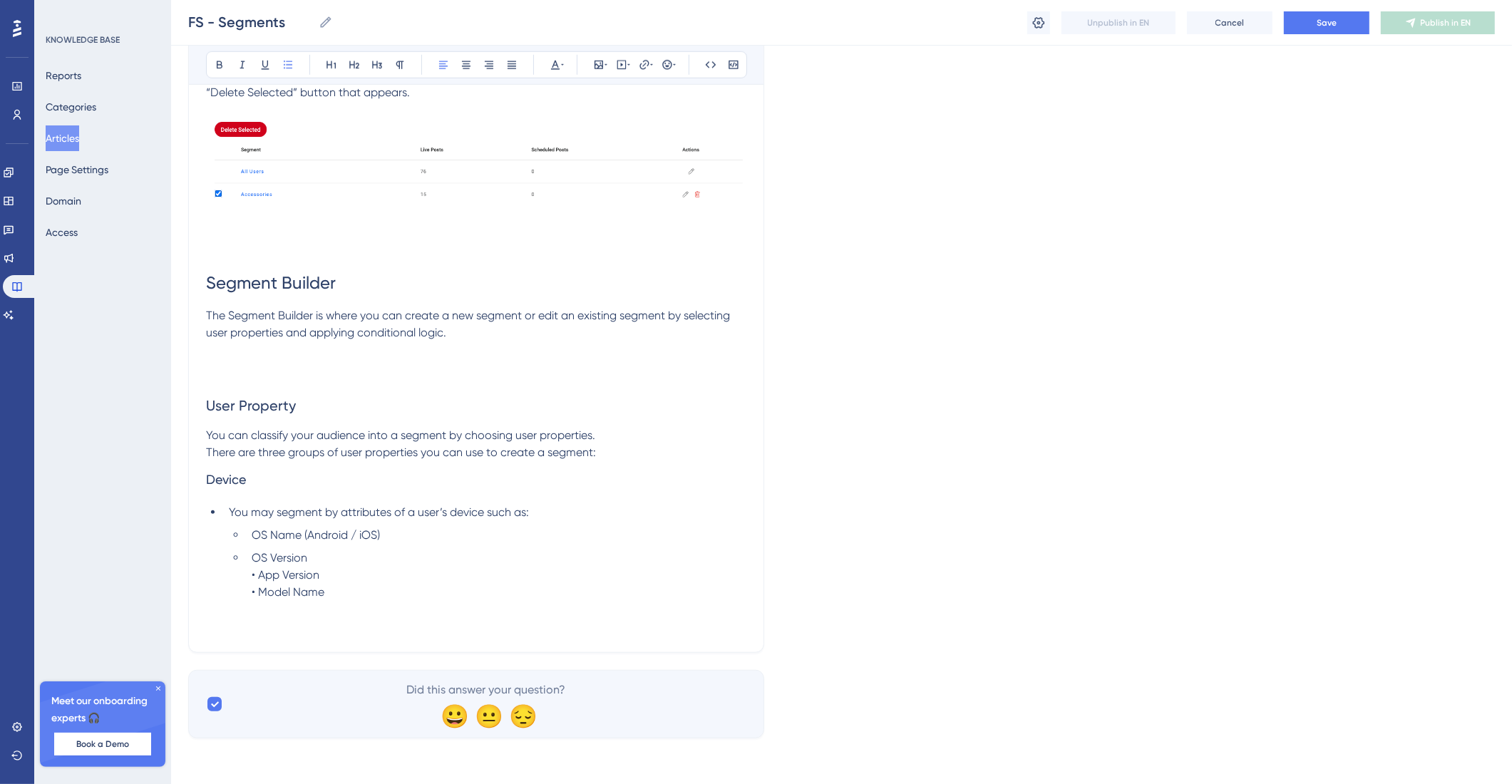
click at [258, 592] on span "OS Version • App Version • Model Name" at bounding box center [287, 574] width 72 height 48
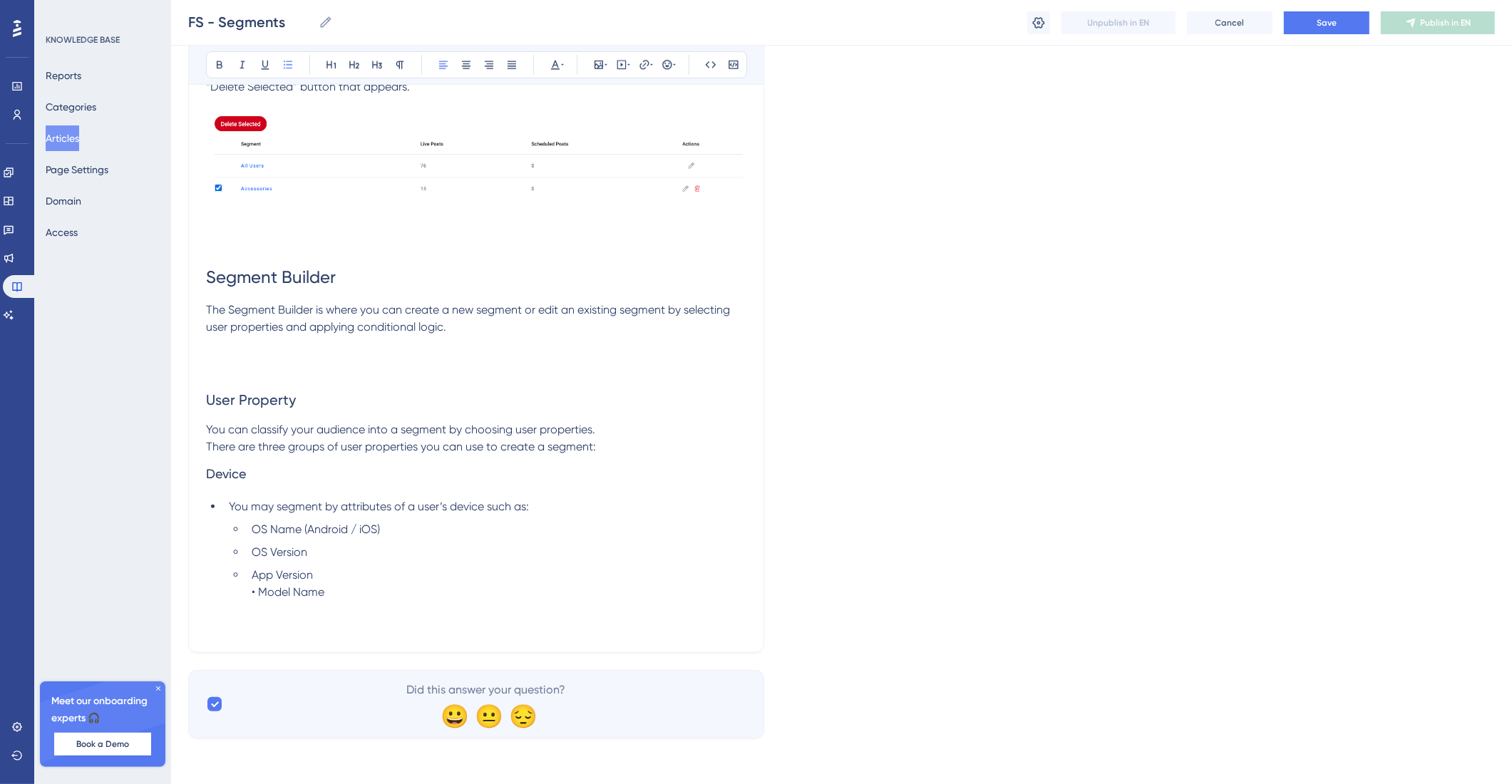
click at [260, 599] on span "App Version • Model Name" at bounding box center [287, 583] width 72 height 31
click at [368, 601] on li "Model Name" at bounding box center [496, 592] width 501 height 17
click at [209, 475] on span "Device" at bounding box center [226, 468] width 40 height 15
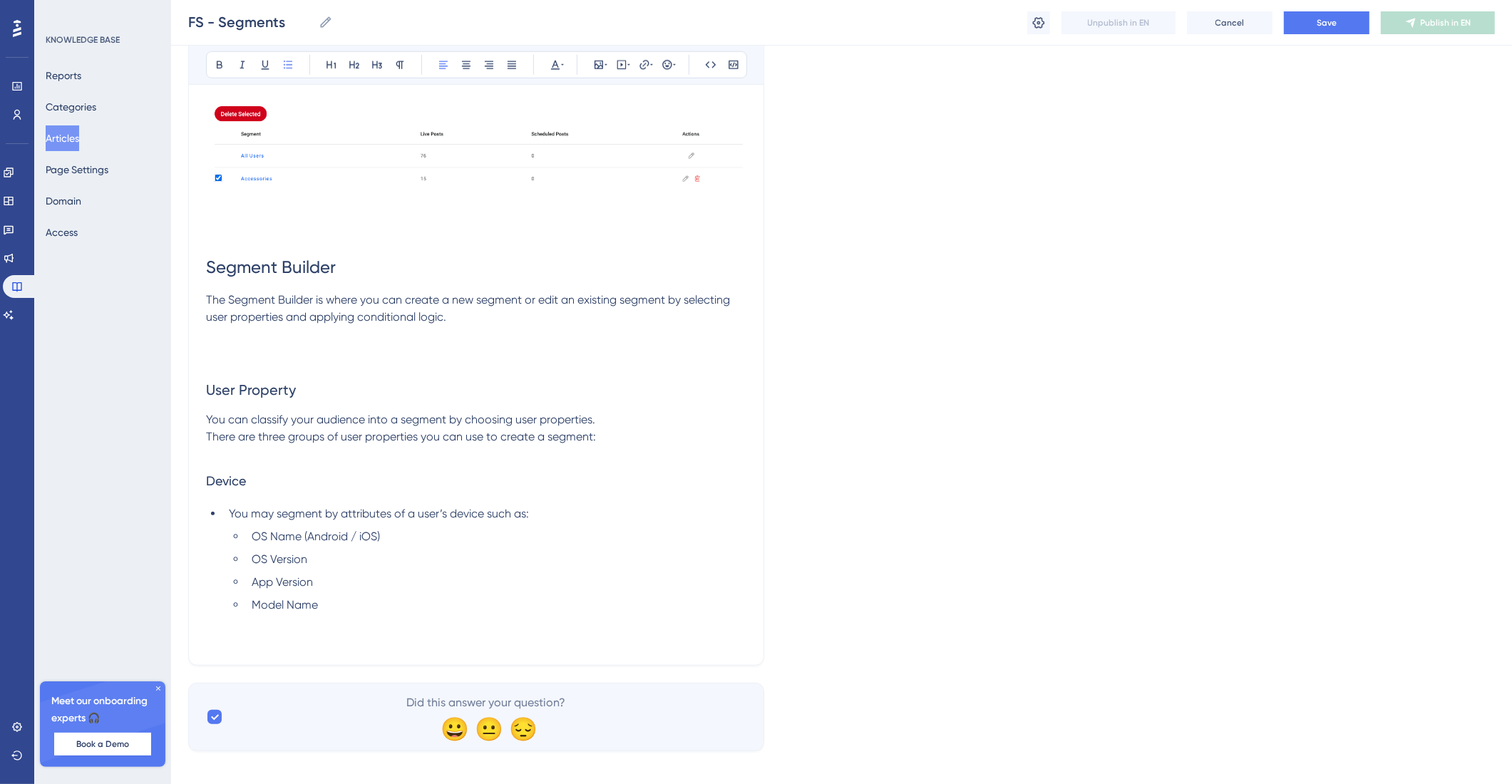
click at [383, 613] on li "Model Name" at bounding box center [496, 604] width 501 height 17
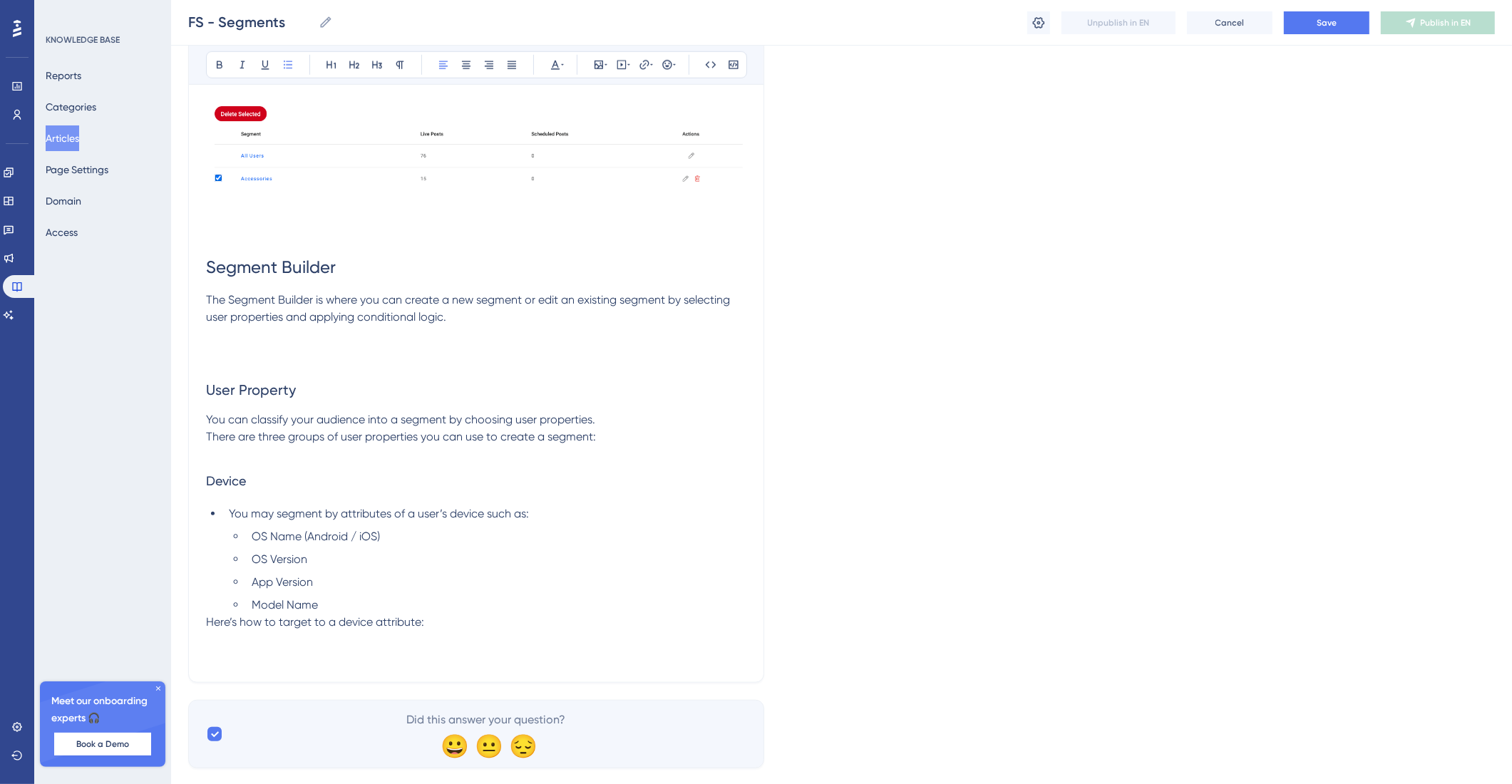
click at [373, 613] on ul "OS Name (Android / iOS) OS Version App Version Model Name" at bounding box center [487, 571] width 518 height 86
click at [373, 613] on li "Model Name" at bounding box center [496, 604] width 501 height 17
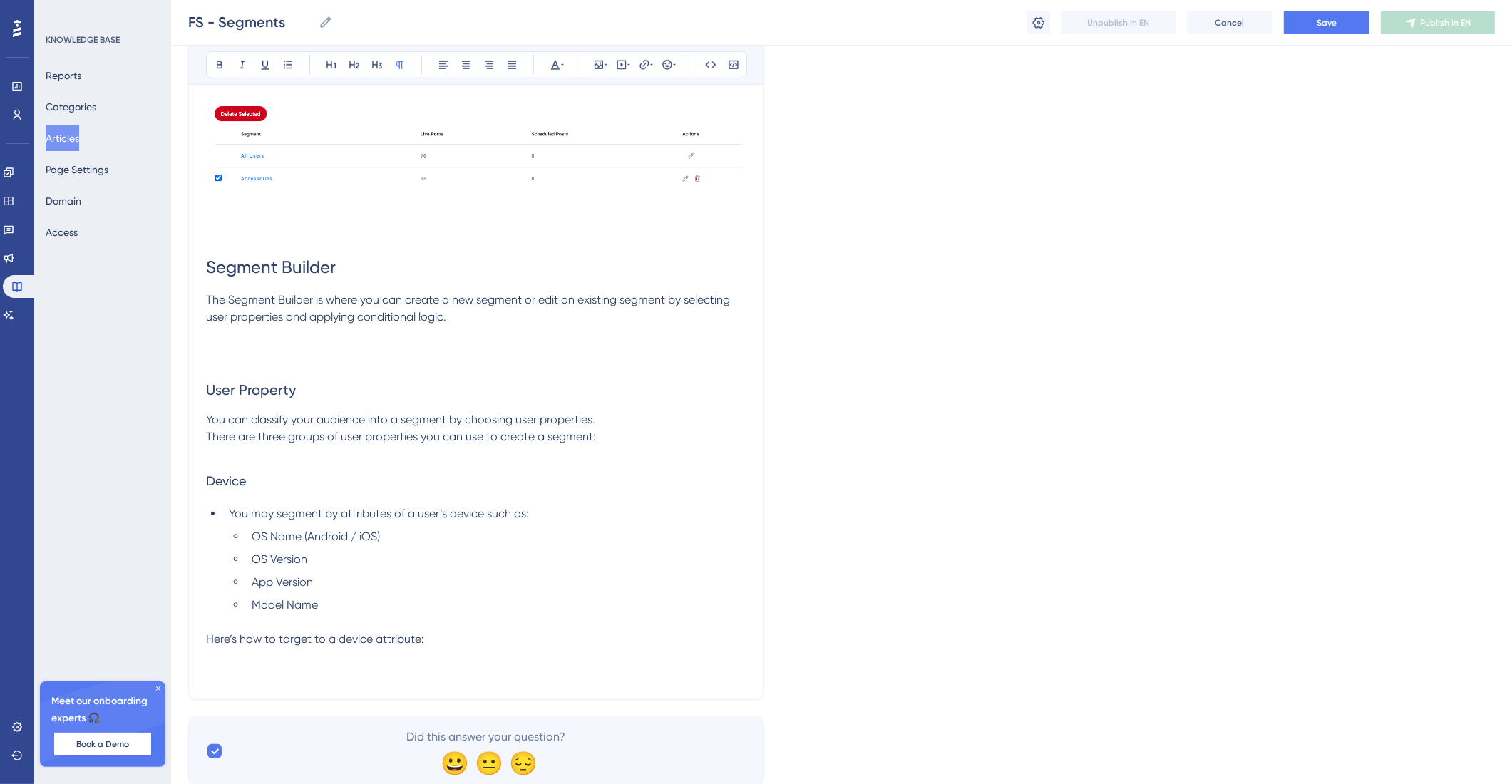
click at [489, 665] on p at bounding box center [476, 656] width 540 height 17
click at [495, 648] on p "Here’s how to target to a device attribute:" at bounding box center [476, 639] width 540 height 17
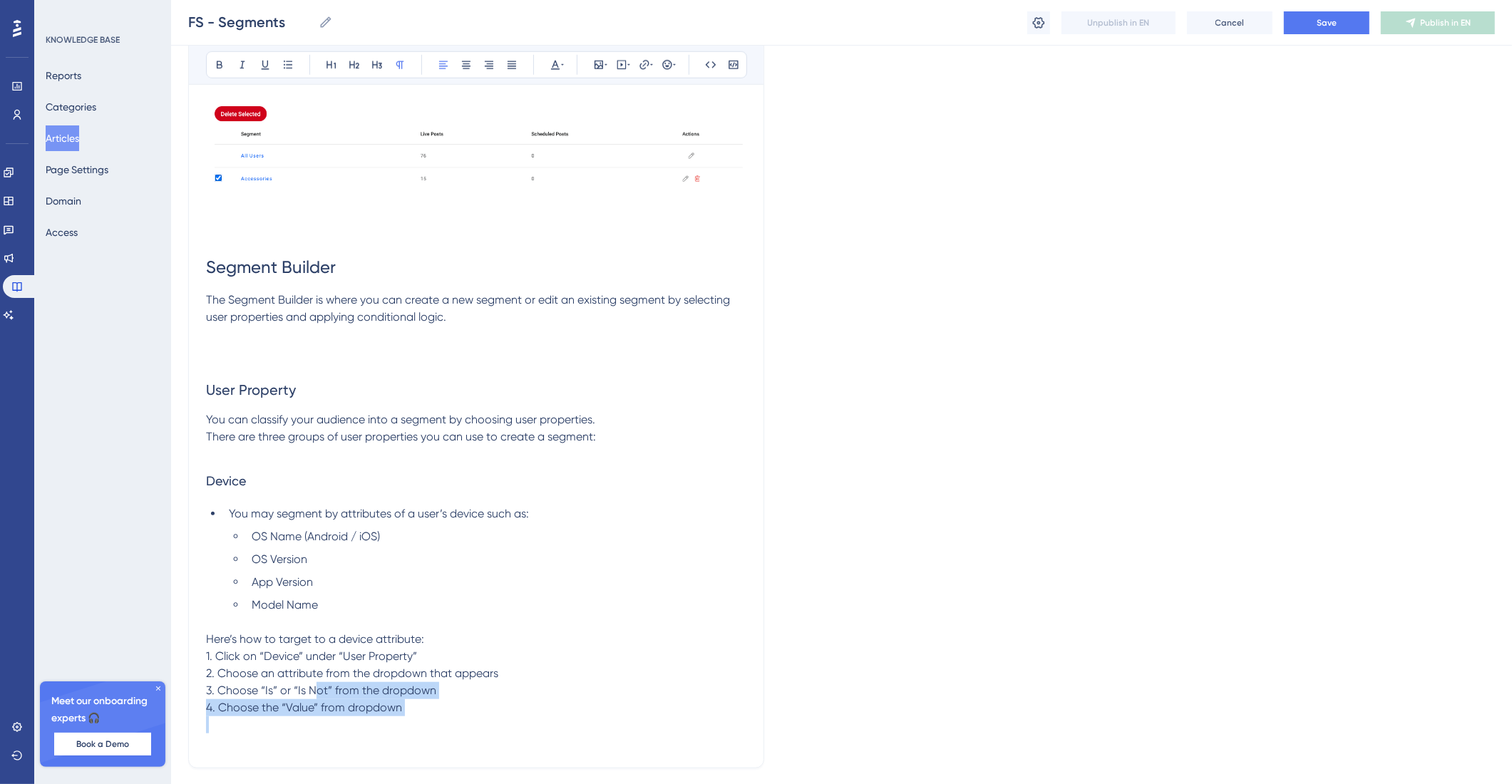
drag, startPoint x: 446, startPoint y: 751, endPoint x: 434, endPoint y: 682, distance: 70.0
click at [445, 648] on p "Here’s how to target to a device attribute:" at bounding box center [476, 639] width 540 height 17
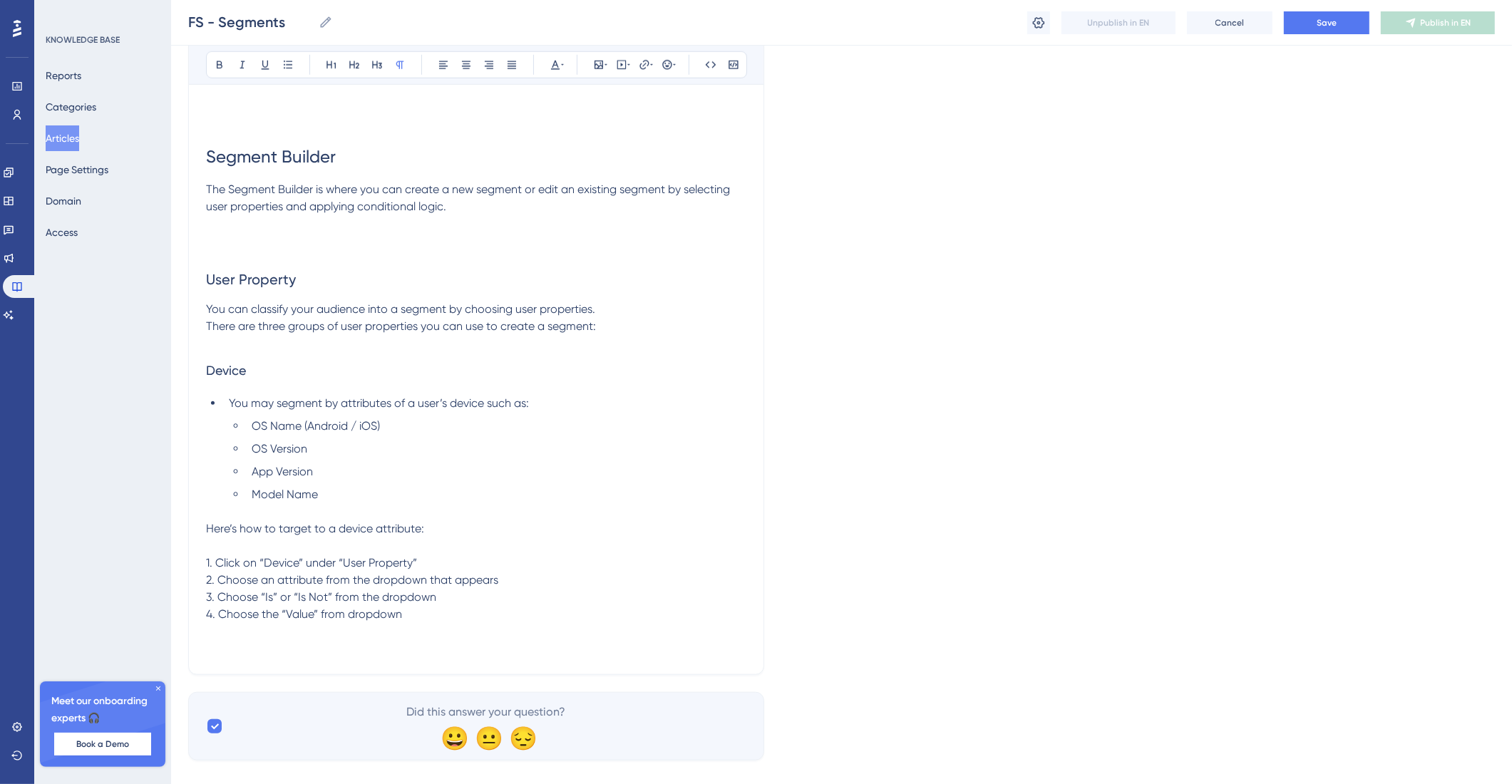
scroll to position [1479, 0]
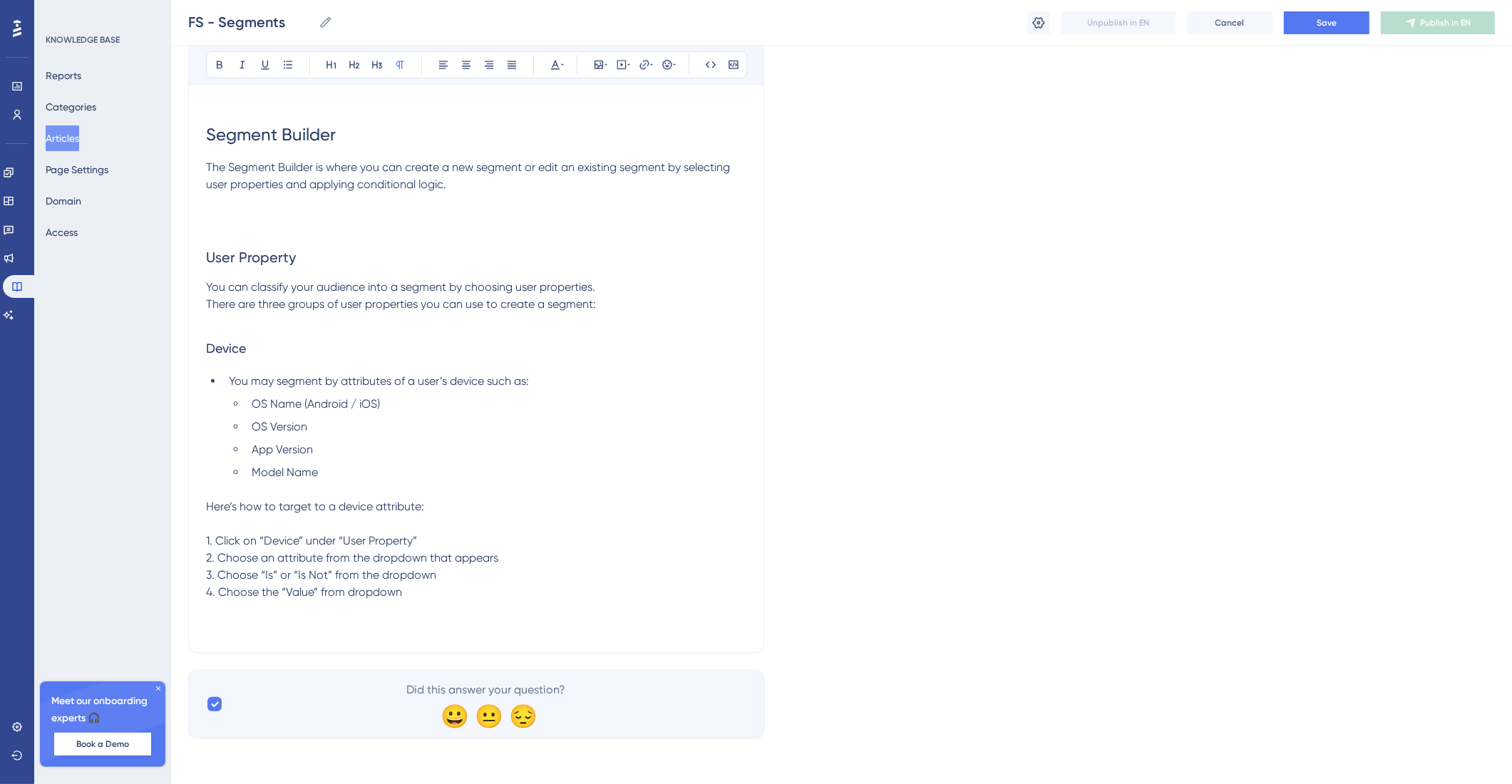
click at [471, 618] on p at bounding box center [476, 626] width 540 height 17
click at [217, 620] on span "Profile" at bounding box center [221, 626] width 32 height 14
click at [381, 65] on icon at bounding box center [377, 64] width 12 height 12
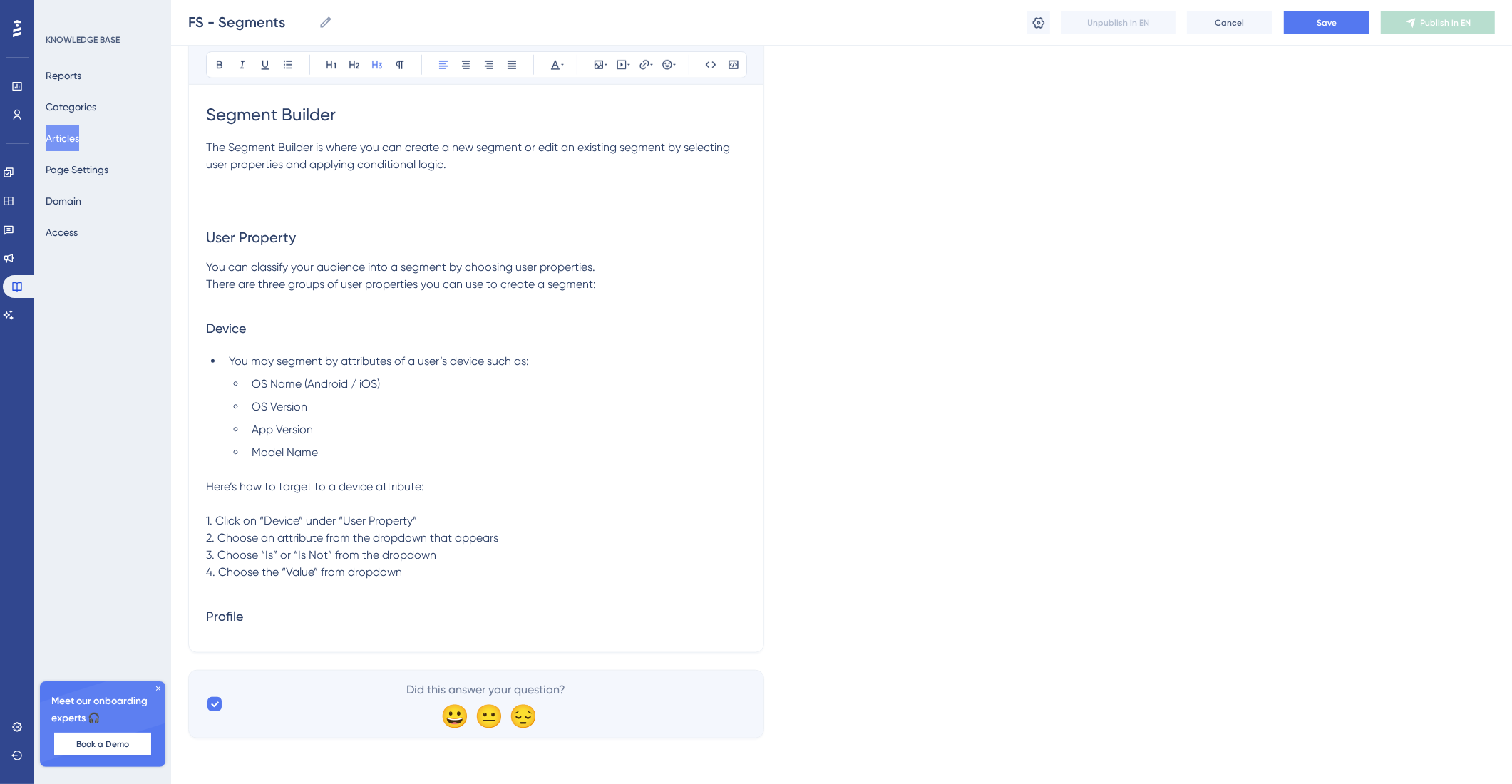
click at [246, 478] on p at bounding box center [476, 469] width 540 height 17
click at [246, 393] on li "OS Name (Android / iOS)" at bounding box center [496, 384] width 501 height 17
drag, startPoint x: 249, startPoint y: 425, endPoint x: 245, endPoint y: 446, distance: 21.4
click at [249, 415] on li "OS Version" at bounding box center [496, 406] width 501 height 17
click at [245, 449] on ul "App Version Model Name" at bounding box center [487, 441] width 518 height 40
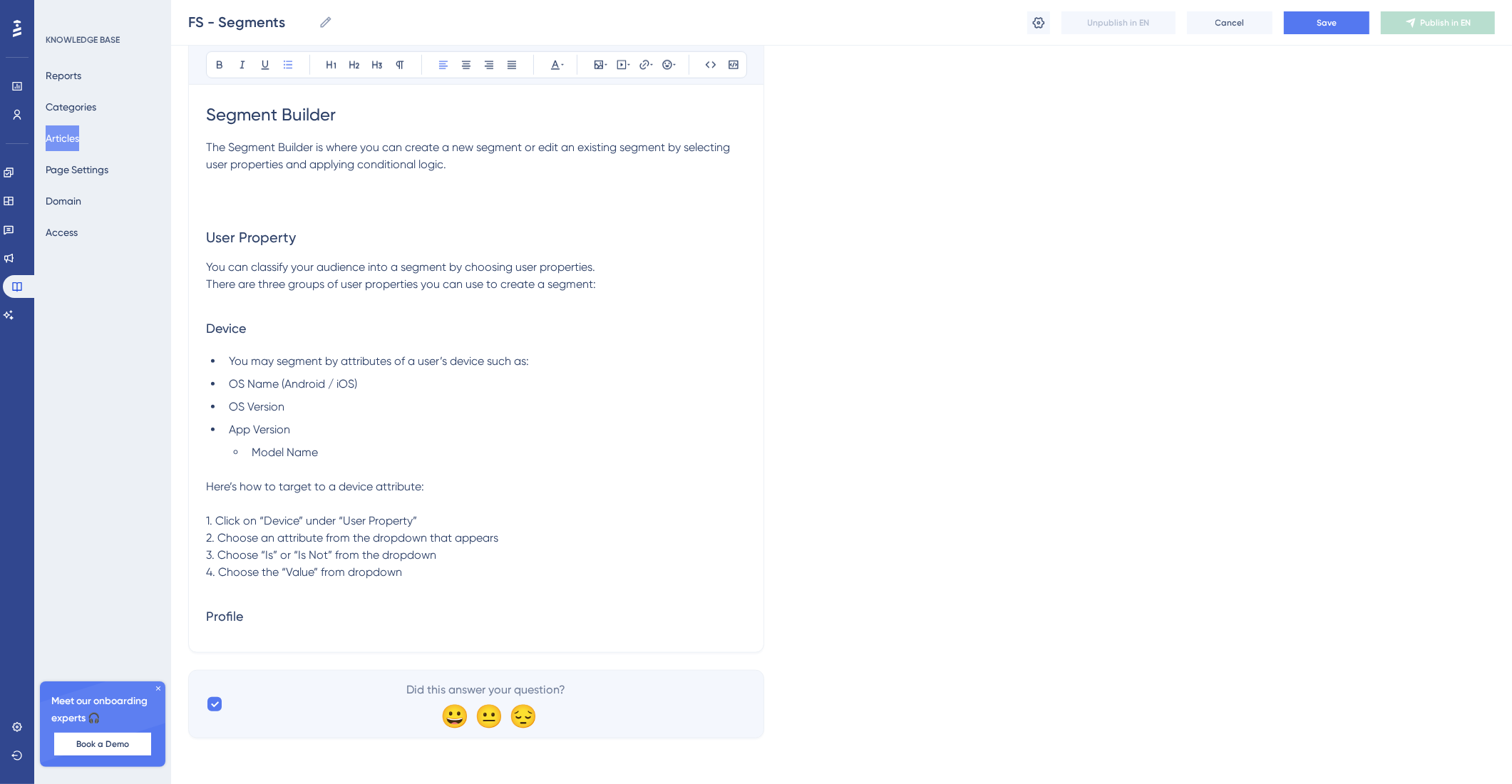
click at [246, 461] on li "Model Name" at bounding box center [496, 453] width 501 height 17
click at [221, 380] on ul "You may segment by attributes of a user’s device such as: OS Name (Android / iO…" at bounding box center [476, 407] width 540 height 108
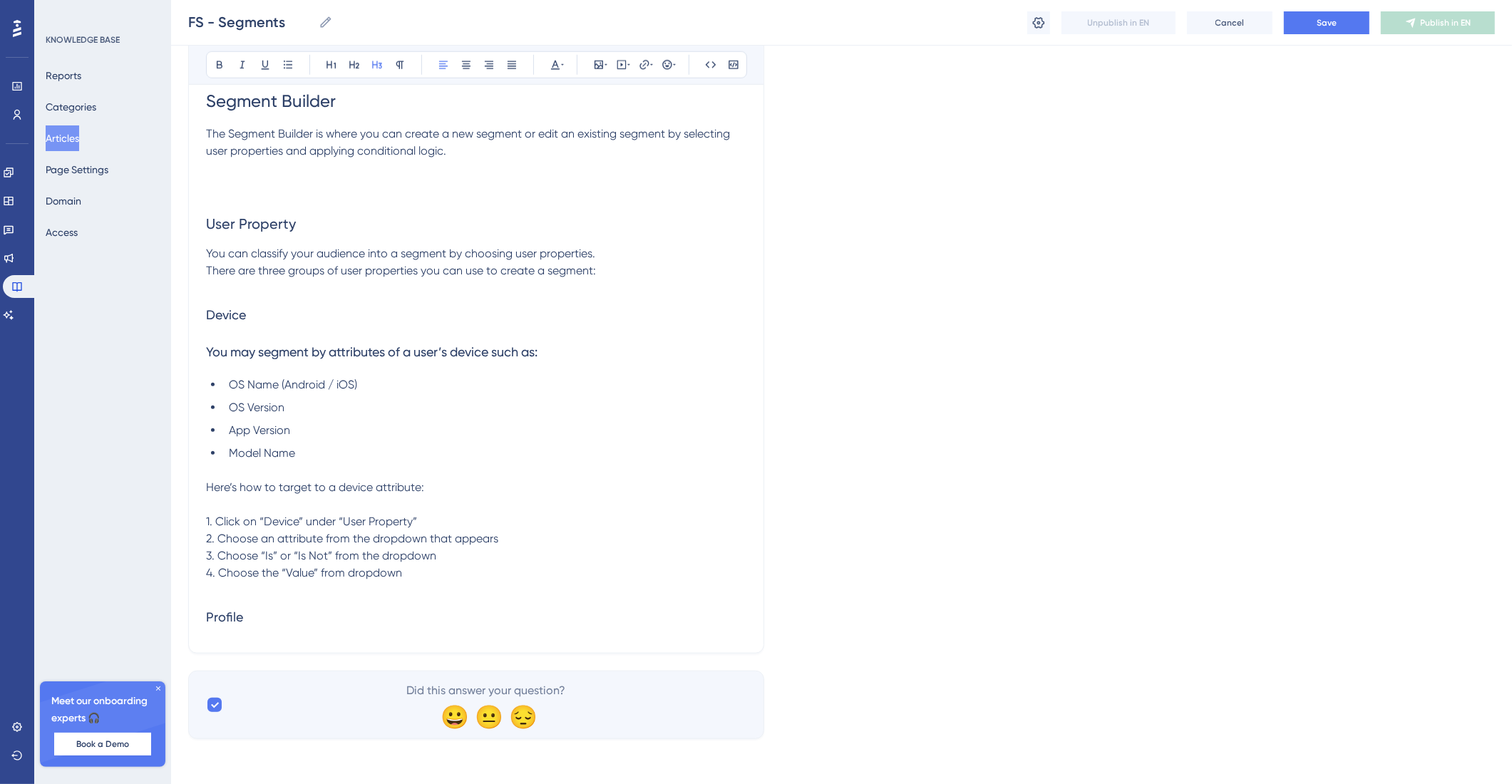
click at [227, 359] on span "You may segment by attributes of a user’s device such as:" at bounding box center [371, 351] width 332 height 15
click at [404, 68] on icon at bounding box center [399, 64] width 12 height 12
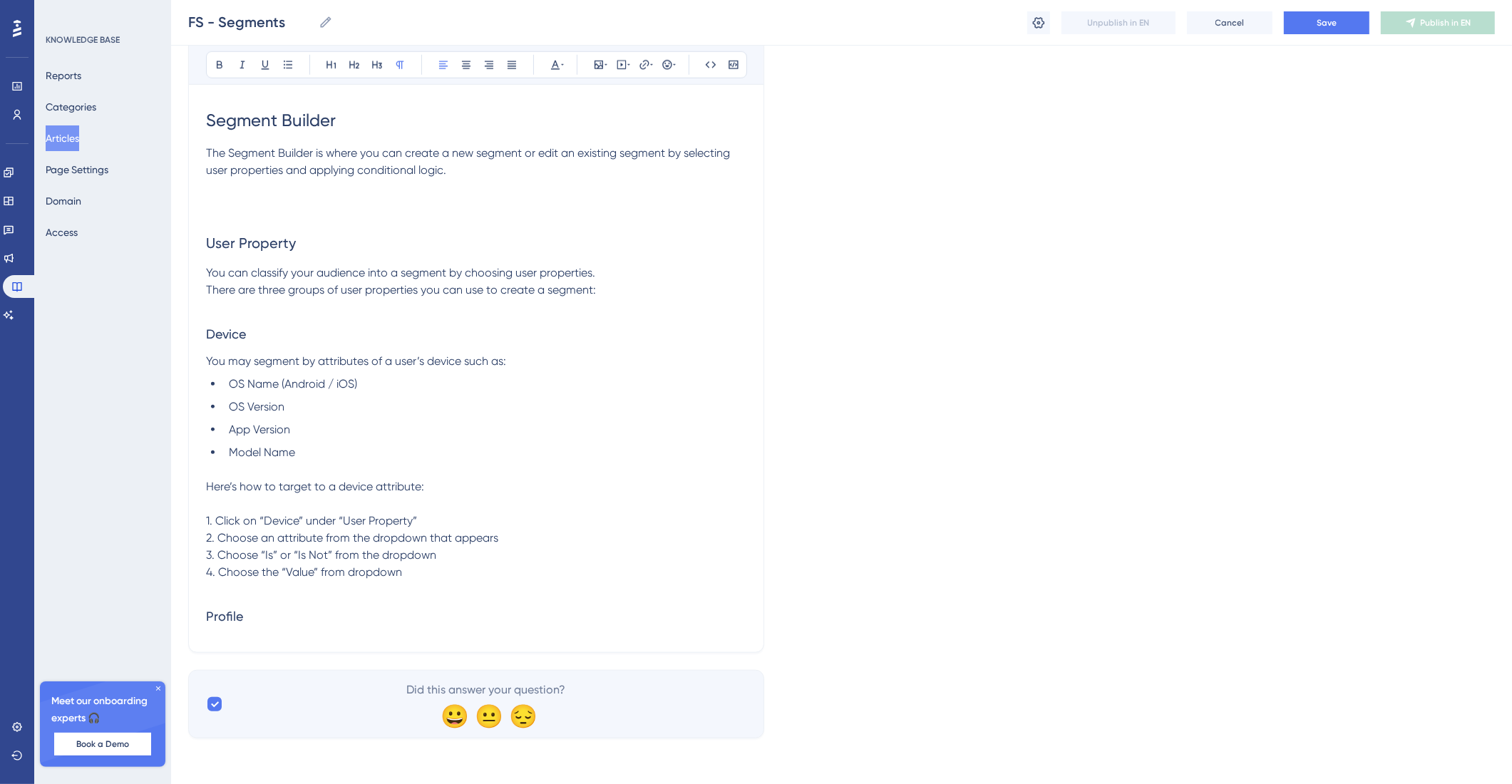
click at [426, 368] on span "You may segment by attributes of a user’s device such as:" at bounding box center [356, 360] width 300 height 14
click at [293, 619] on h3 "Profile" at bounding box center [476, 616] width 540 height 37
click at [292, 630] on h3 "Profile" at bounding box center [476, 616] width 540 height 37
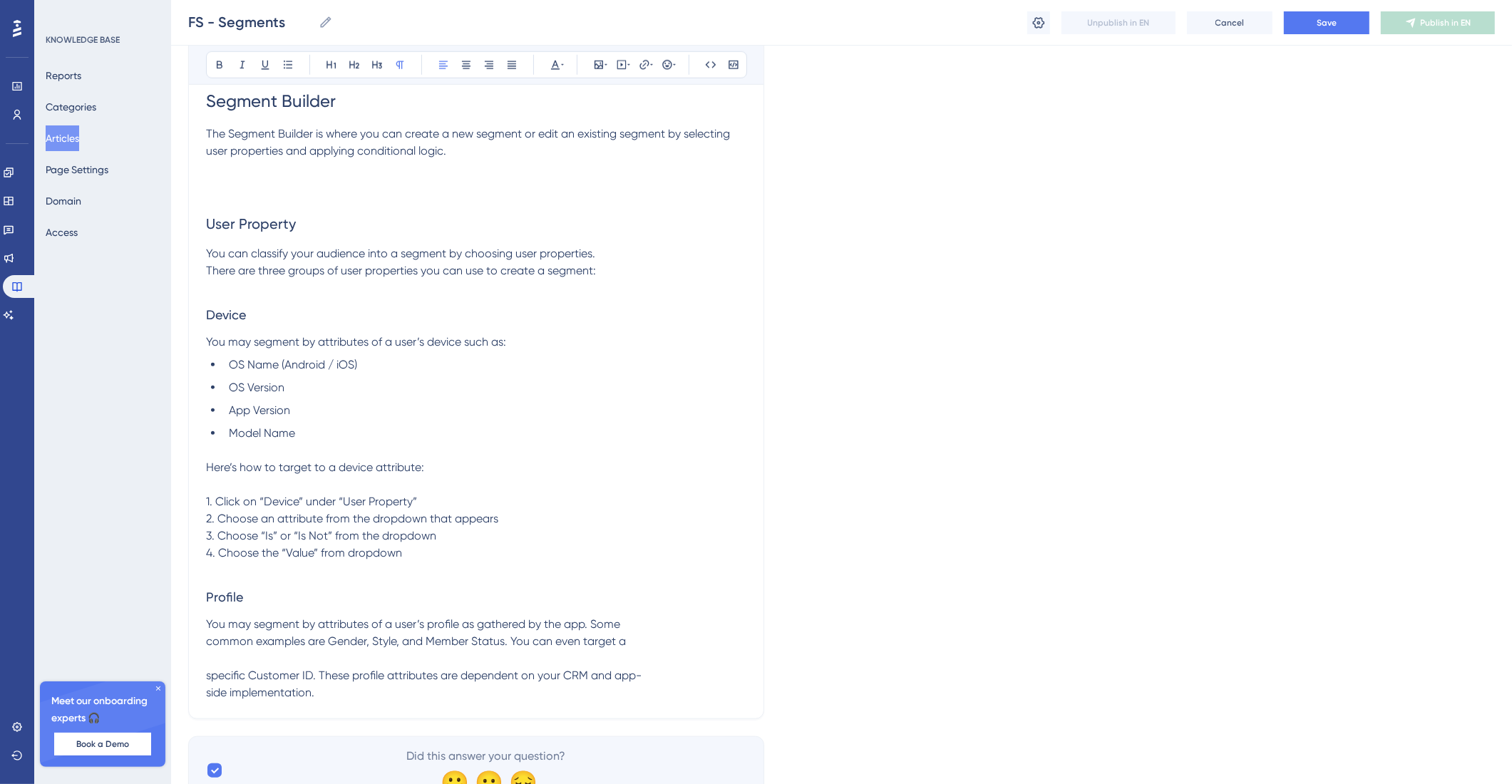
click at [211, 677] on span "You may segment by attributes of a user’s profile as gathered by the app. Some …" at bounding box center [424, 658] width 436 height 82
click at [208, 699] on span "You may segment by attributes of a user’s profile as gathered by the app. Some …" at bounding box center [475, 658] width 539 height 82
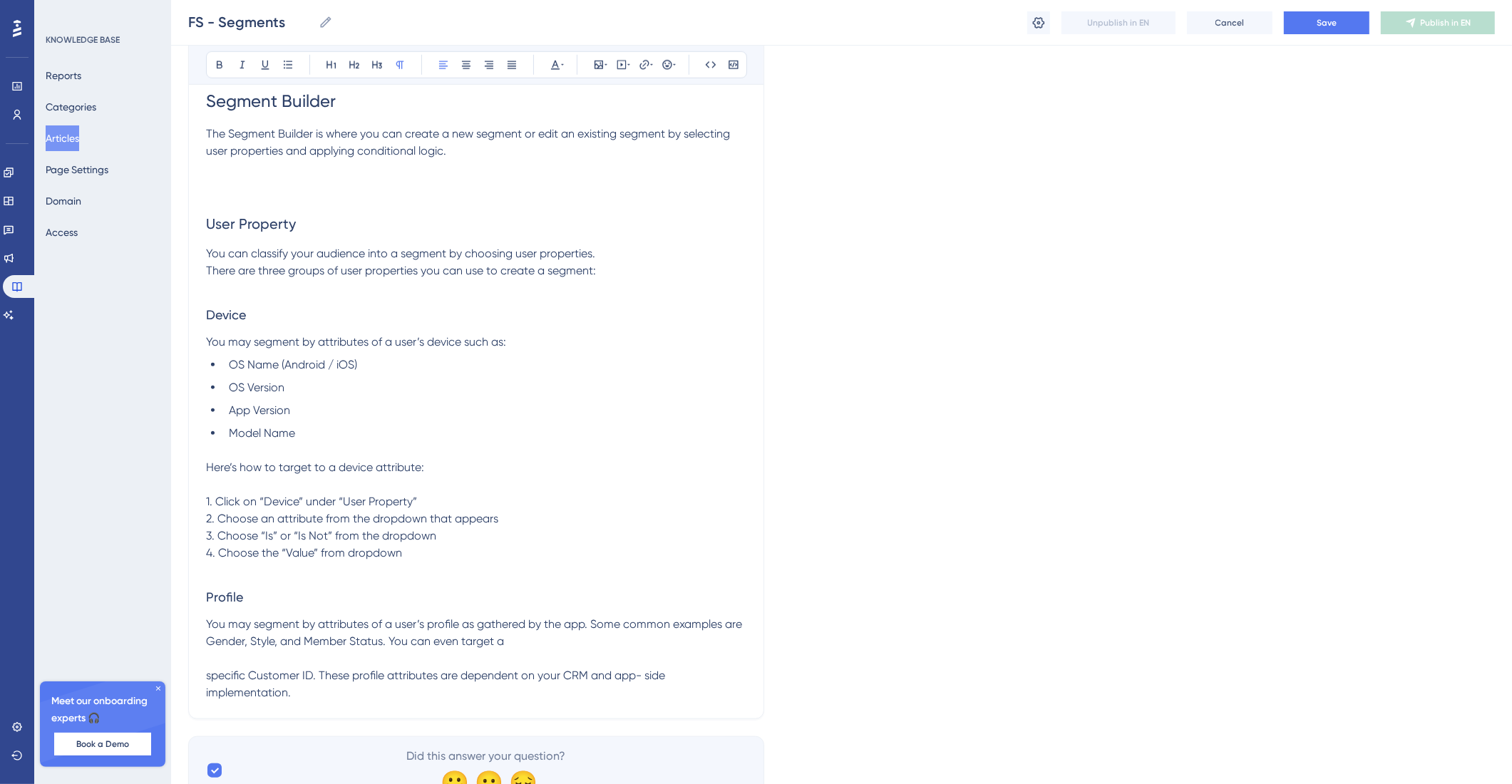
click at [207, 699] on span "You may segment by attributes of a user’s profile as gathered by the app. Some …" at bounding box center [475, 658] width 539 height 82
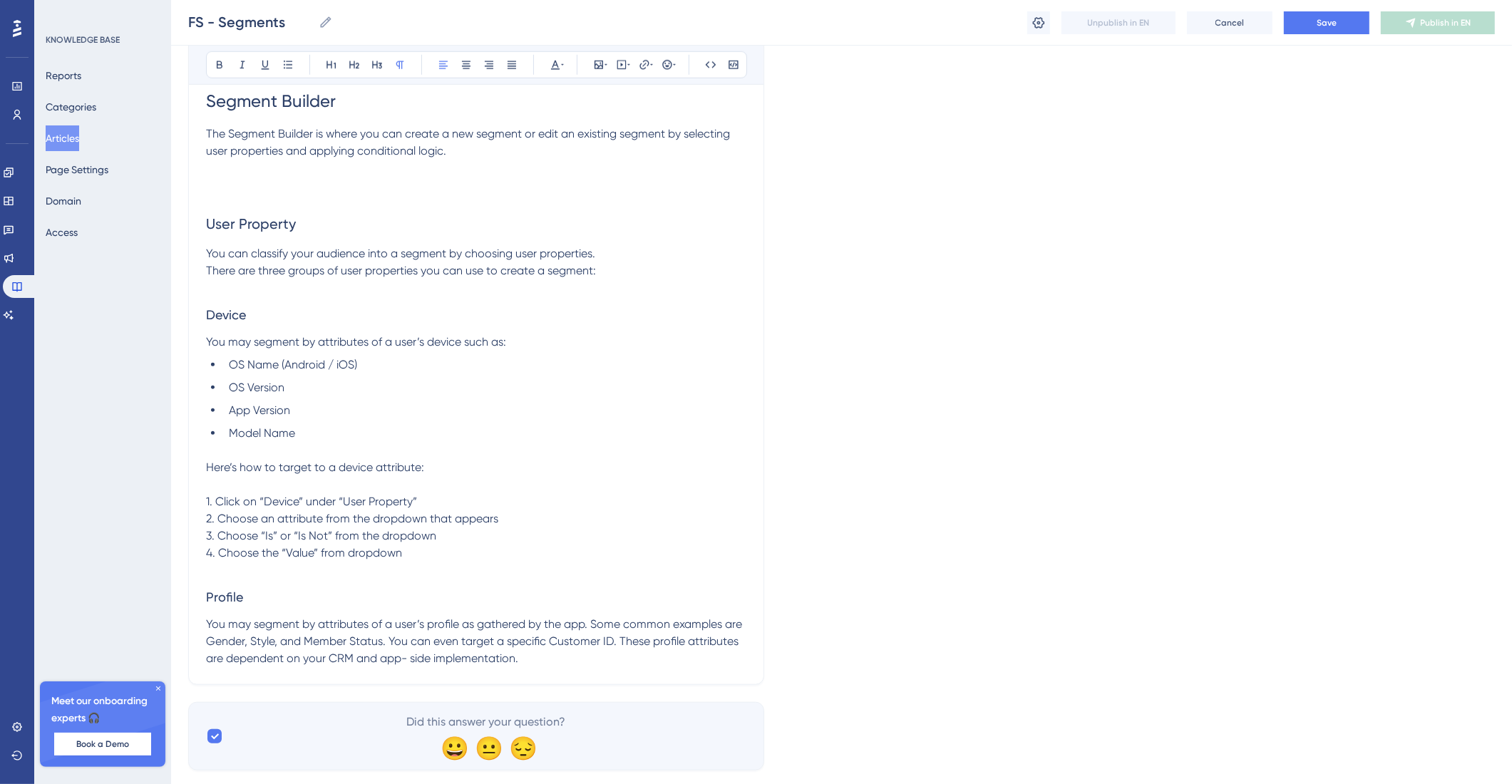
click at [583, 667] on p "You may segment by attributes of a user’s profile as gathered by the app. Some …" at bounding box center [476, 641] width 540 height 51
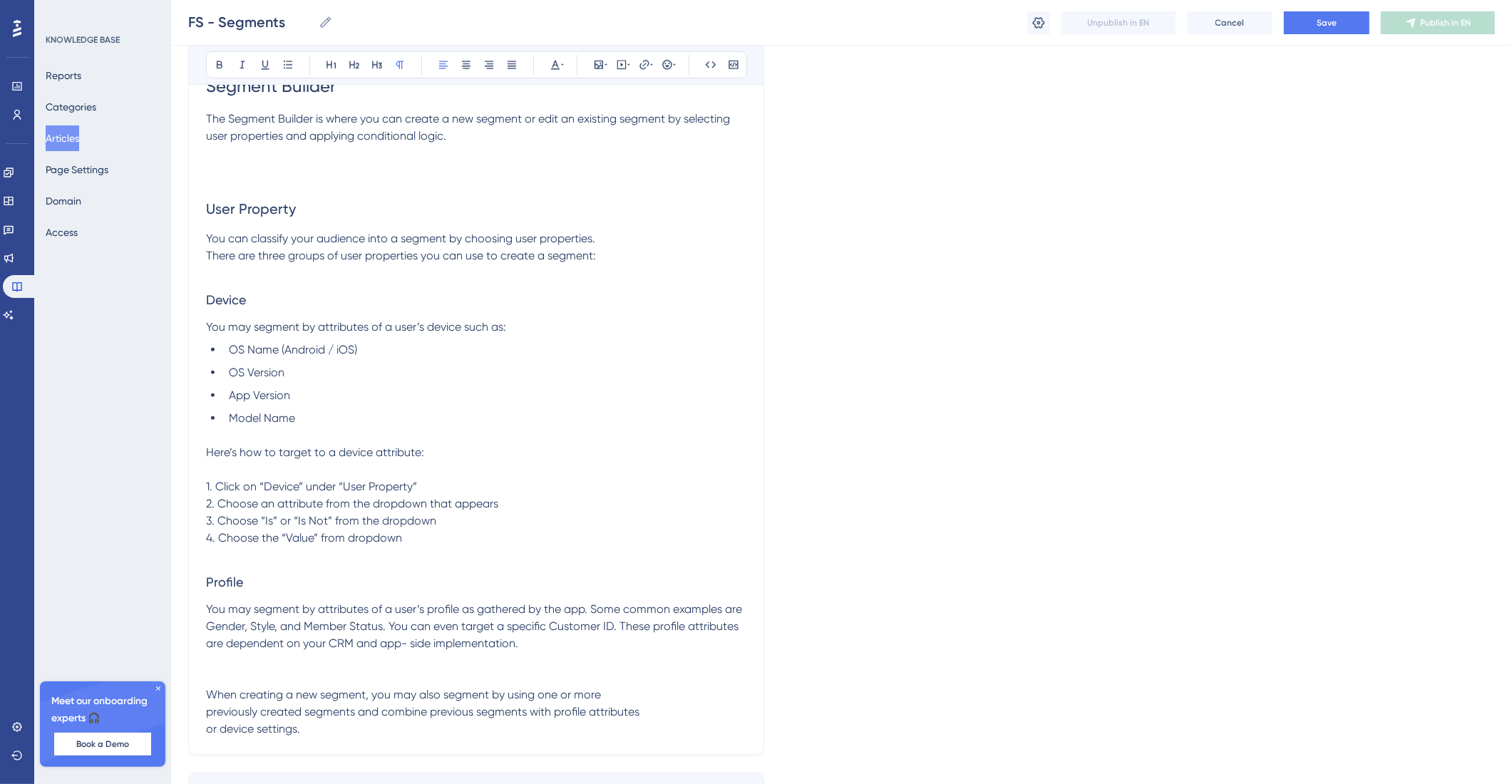
scroll to position [1525, 0]
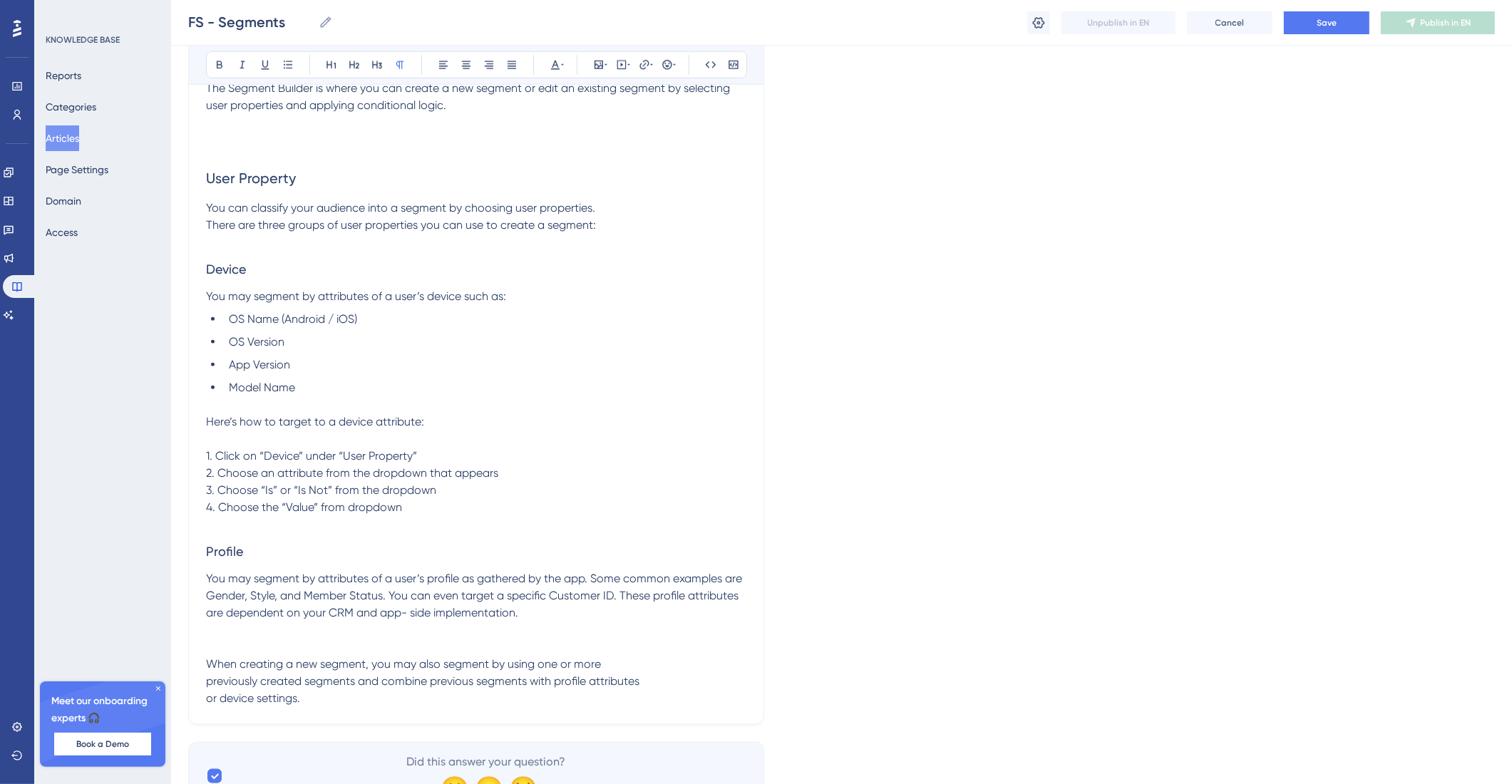
click at [251, 656] on p at bounding box center [476, 647] width 540 height 17
drag, startPoint x: 322, startPoint y: 680, endPoint x: 175, endPoint y: 687, distance: 147.2
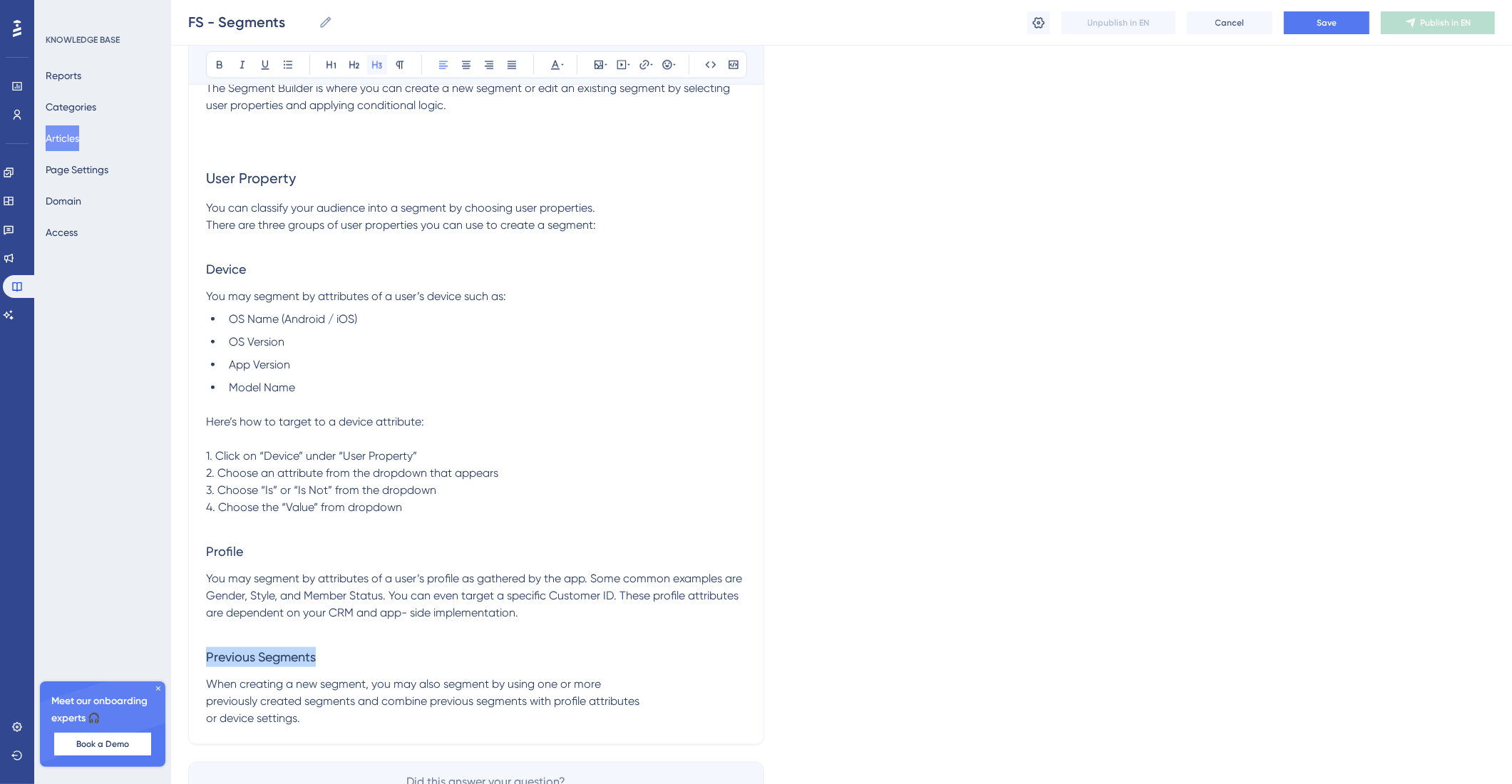
click at [371, 61] on icon at bounding box center [377, 64] width 12 height 12
click at [367, 727] on p "When creating a new segment, you may also segment by using one or more previous…" at bounding box center [476, 701] width 540 height 51
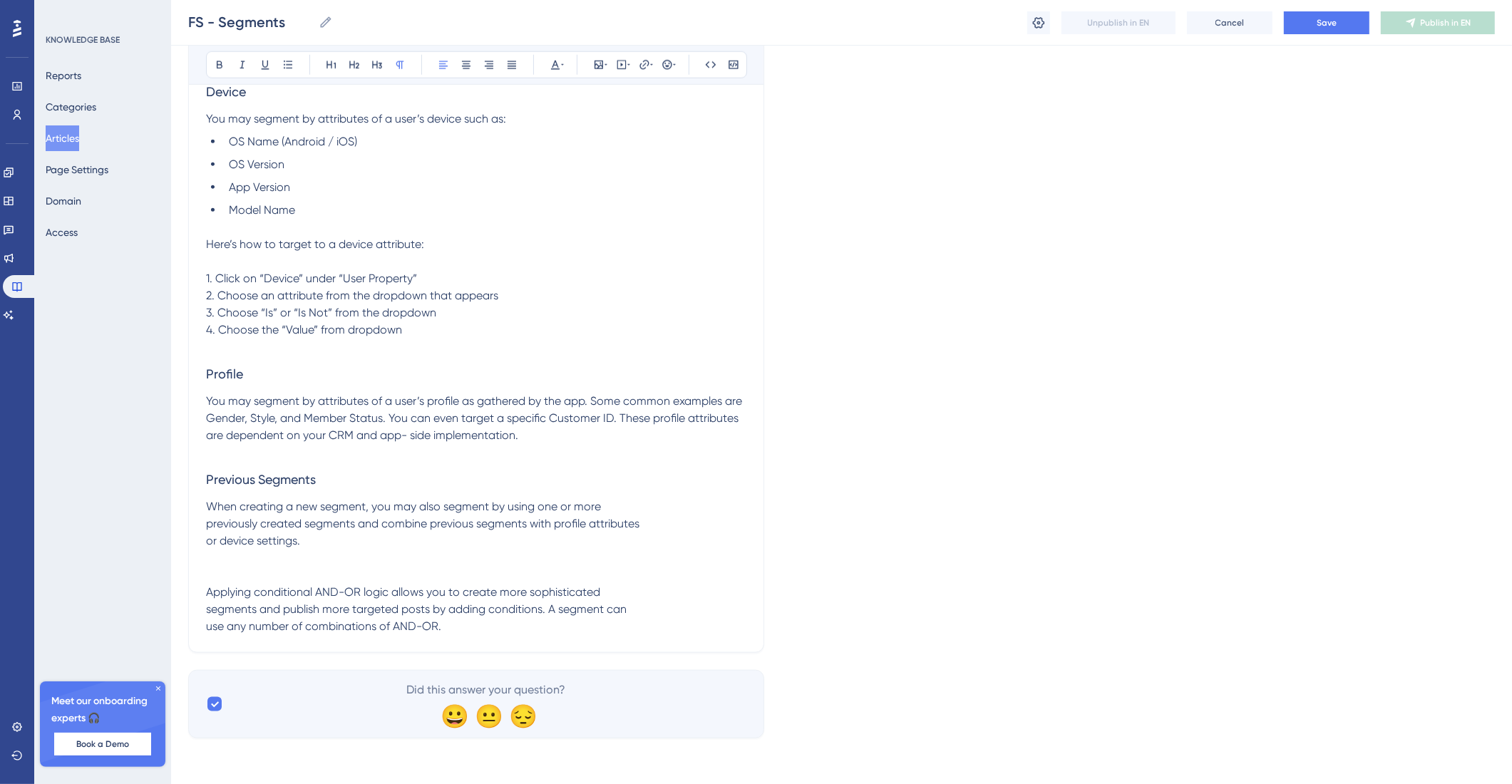
scroll to position [1732, 0]
click at [211, 618] on span "Applying conditional AND-OR logic allows you to create more sophisticated segme…" at bounding box center [416, 609] width 420 height 48
click at [211, 633] on span "Applying conditional AND-OR logic allows you to create more sophisticated segme…" at bounding box center [477, 609] width 543 height 48
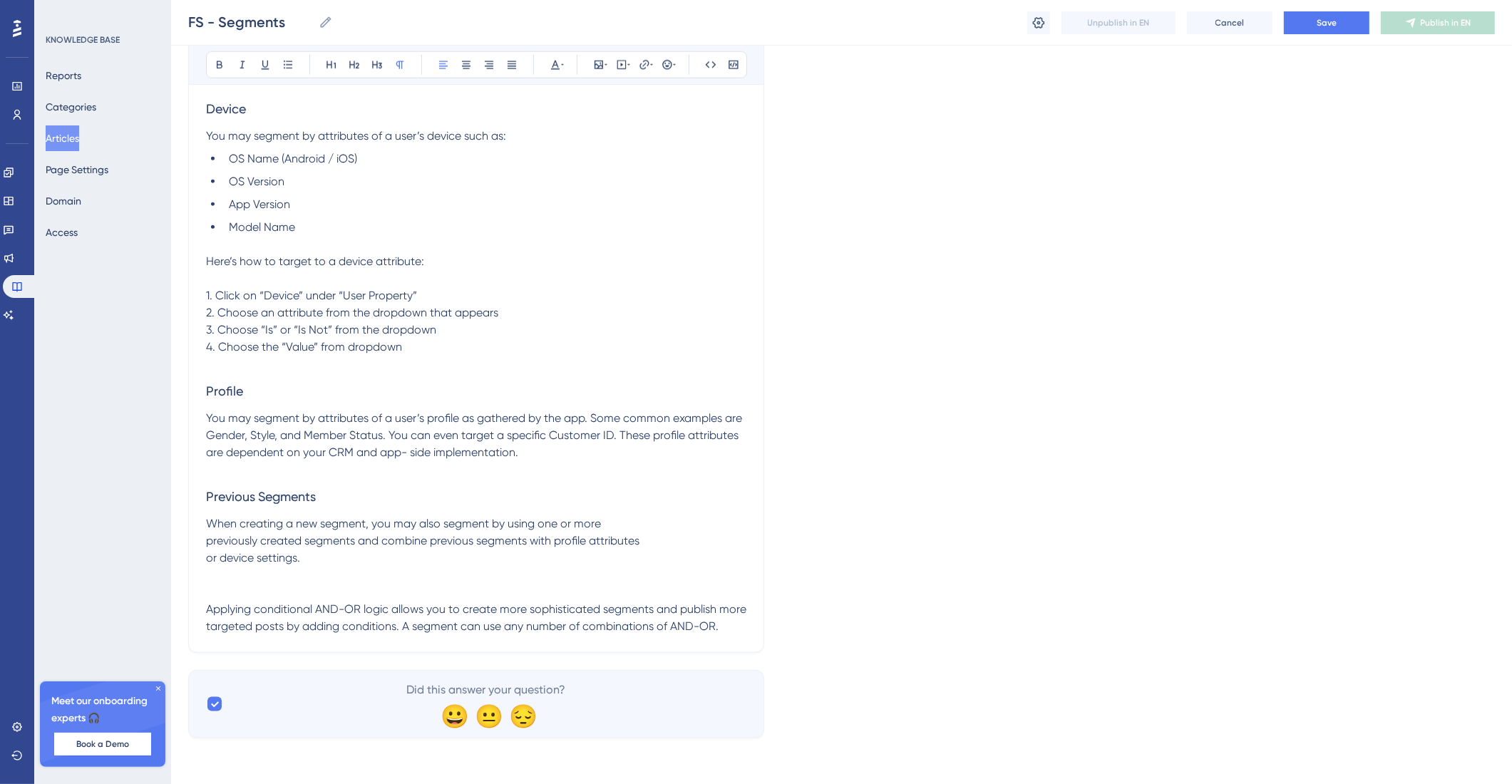
click at [225, 585] on p at bounding box center [476, 592] width 540 height 17
drag, startPoint x: 326, startPoint y: 580, endPoint x: 179, endPoint y: 582, distance: 147.0
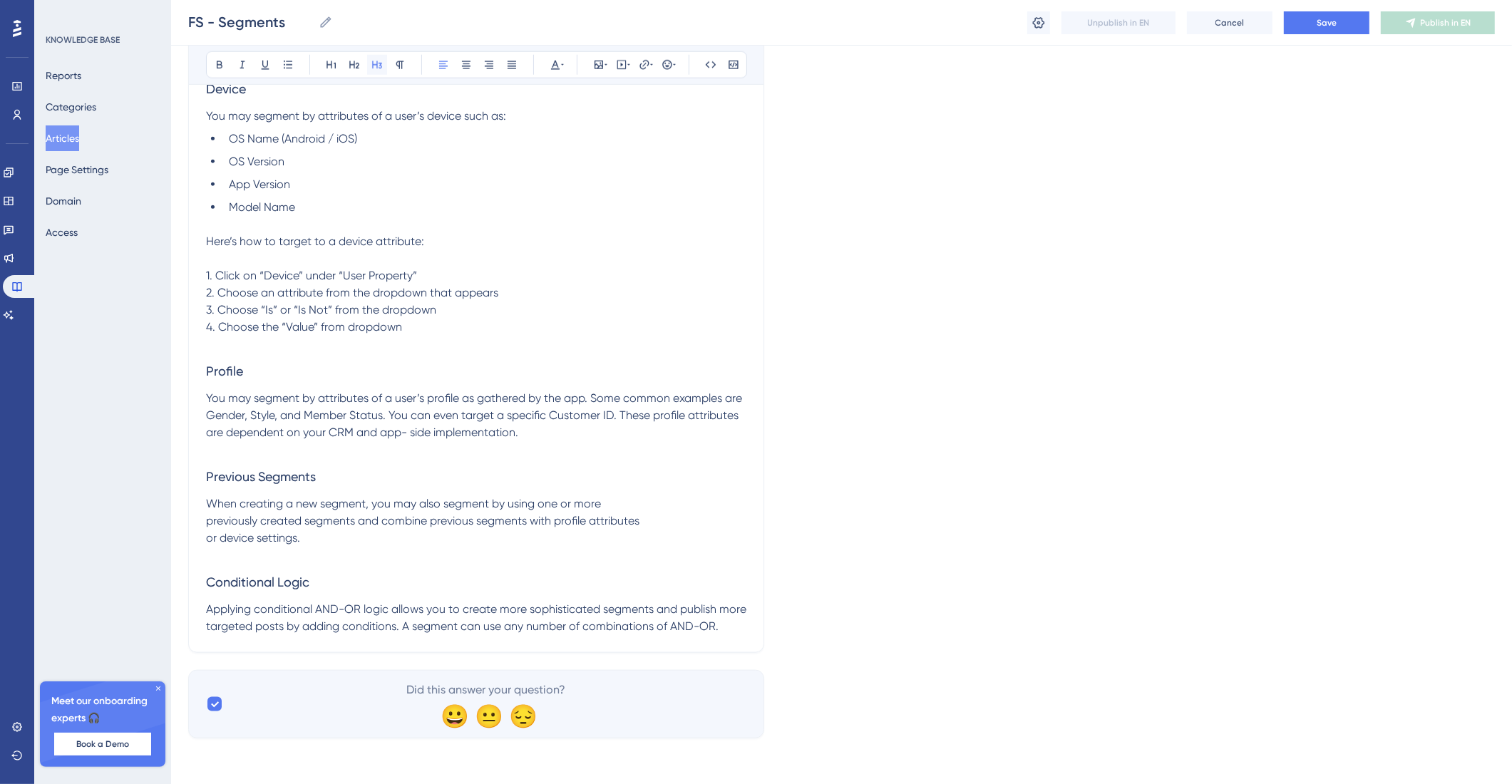
click at [373, 63] on icon at bounding box center [377, 64] width 12 height 12
click at [246, 633] on span "Applying conditional AND-OR logic allows you to create more sophisticated segme…" at bounding box center [477, 618] width 543 height 31
click at [247, 635] on p "Applying conditional AND-OR logic allows you to create more sophisticated segme…" at bounding box center [476, 618] width 540 height 34
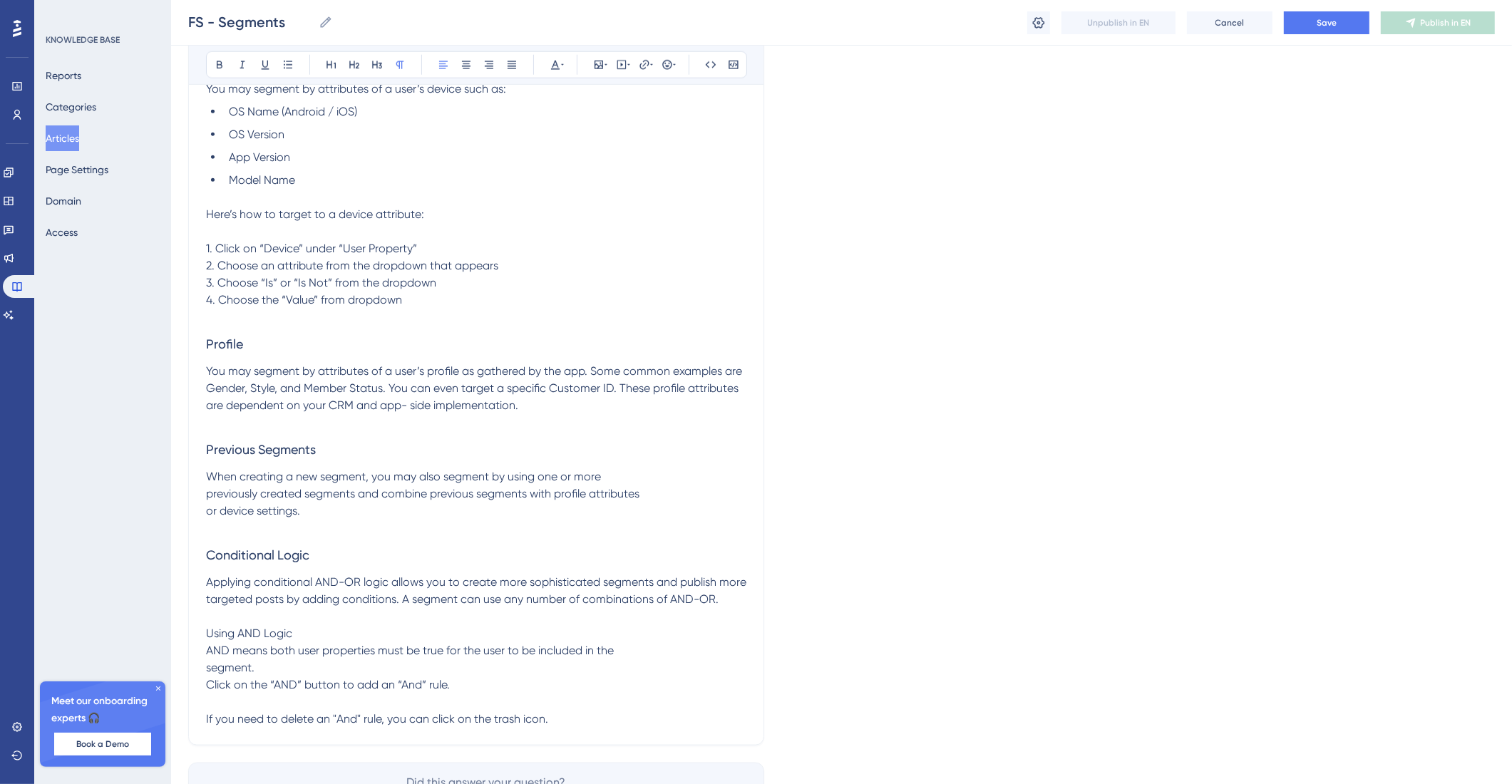
click at [343, 642] on p "Using AND Logic" at bounding box center [476, 633] width 540 height 17
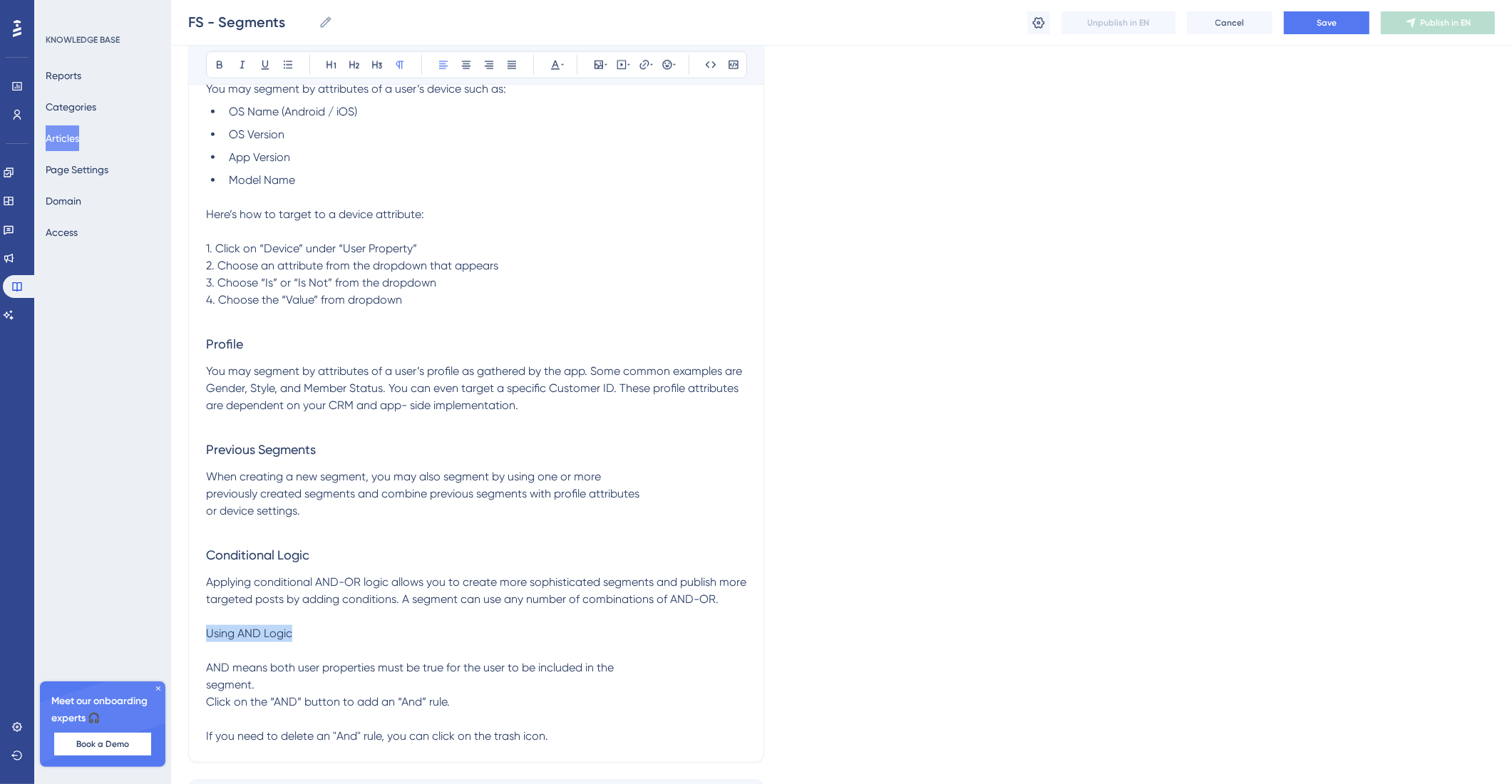
drag, startPoint x: 313, startPoint y: 685, endPoint x: 182, endPoint y: 682, distance: 131.0
click at [372, 68] on icon at bounding box center [377, 64] width 12 height 12
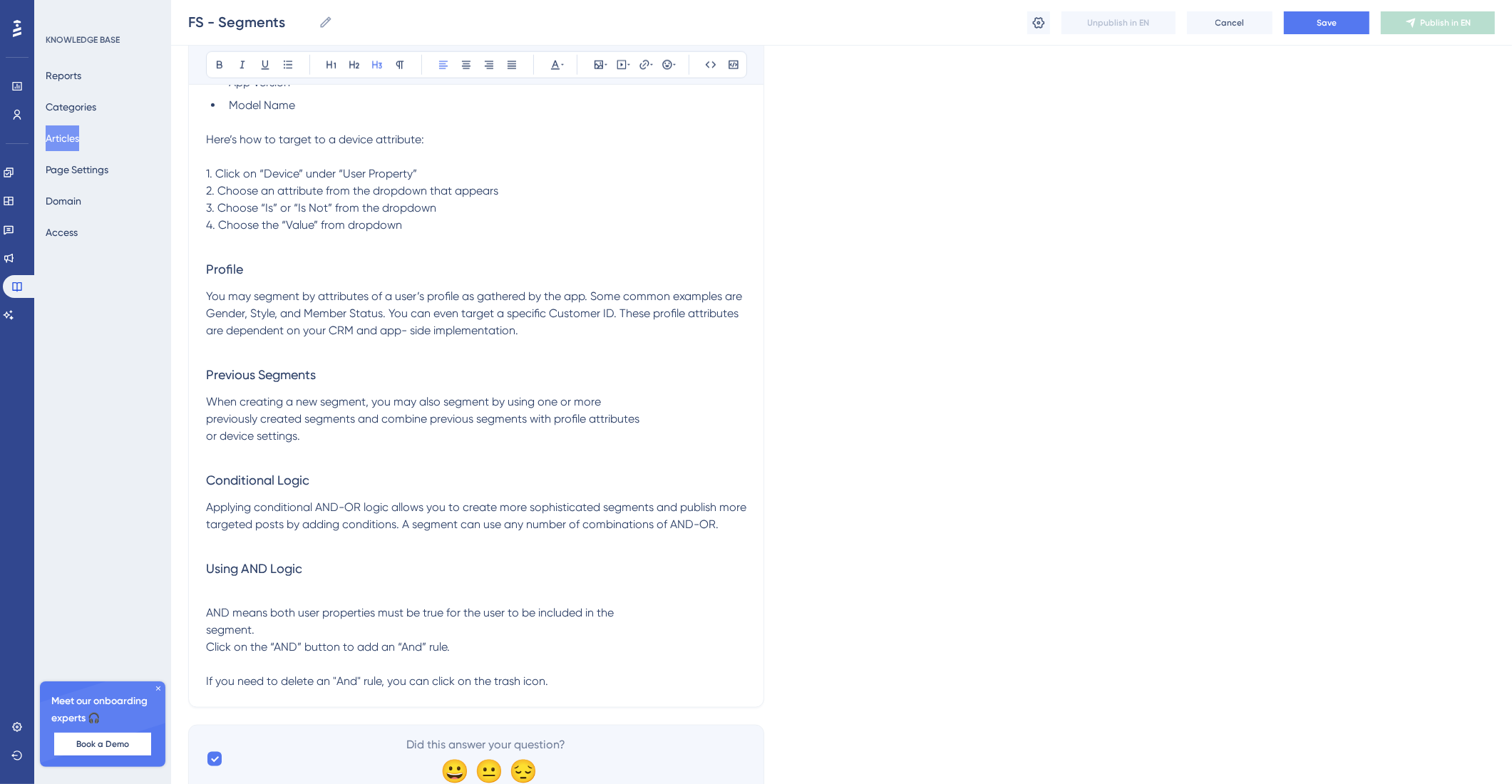
scroll to position [1912, 0]
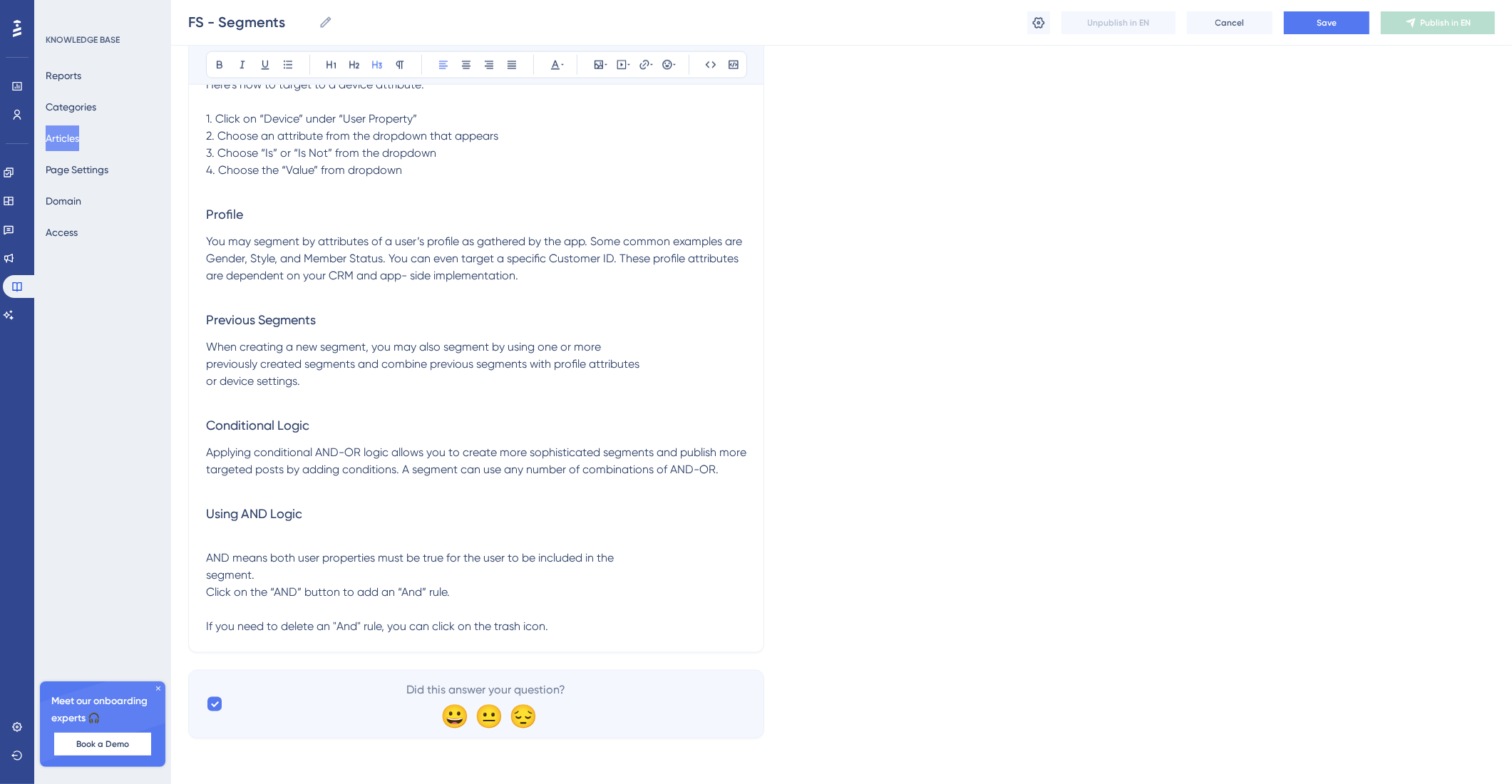
click at [546, 630] on span "AND means both user properties must be true for the user to be included in the …" at bounding box center [409, 592] width 408 height 82
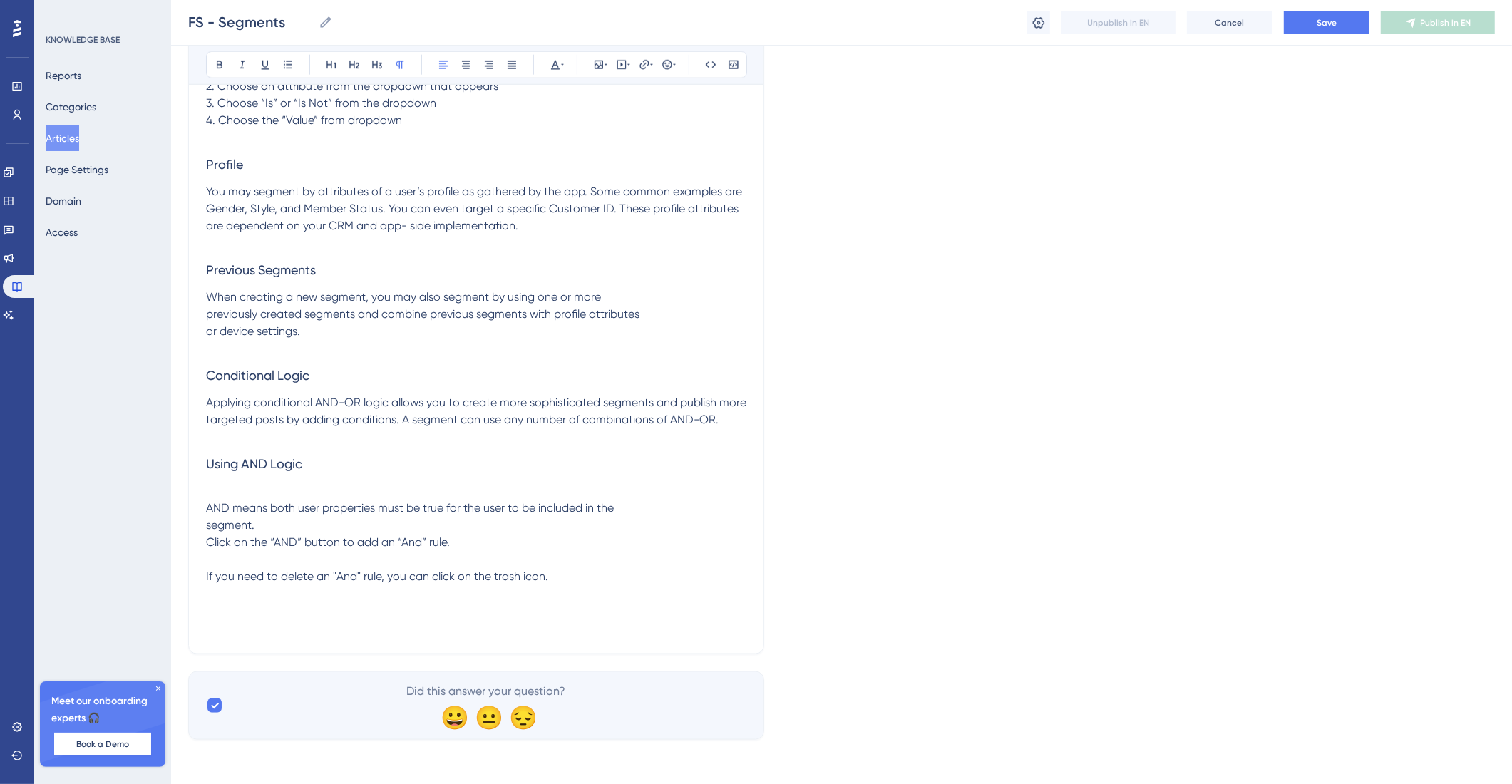
click at [608, 585] on p "AND means both user properties must be true for the user to be included in the …" at bounding box center [476, 542] width 540 height 86
click at [588, 572] on p "If you need to delete an "And" rule, you can click on the trash icon." at bounding box center [476, 574] width 540 height 17
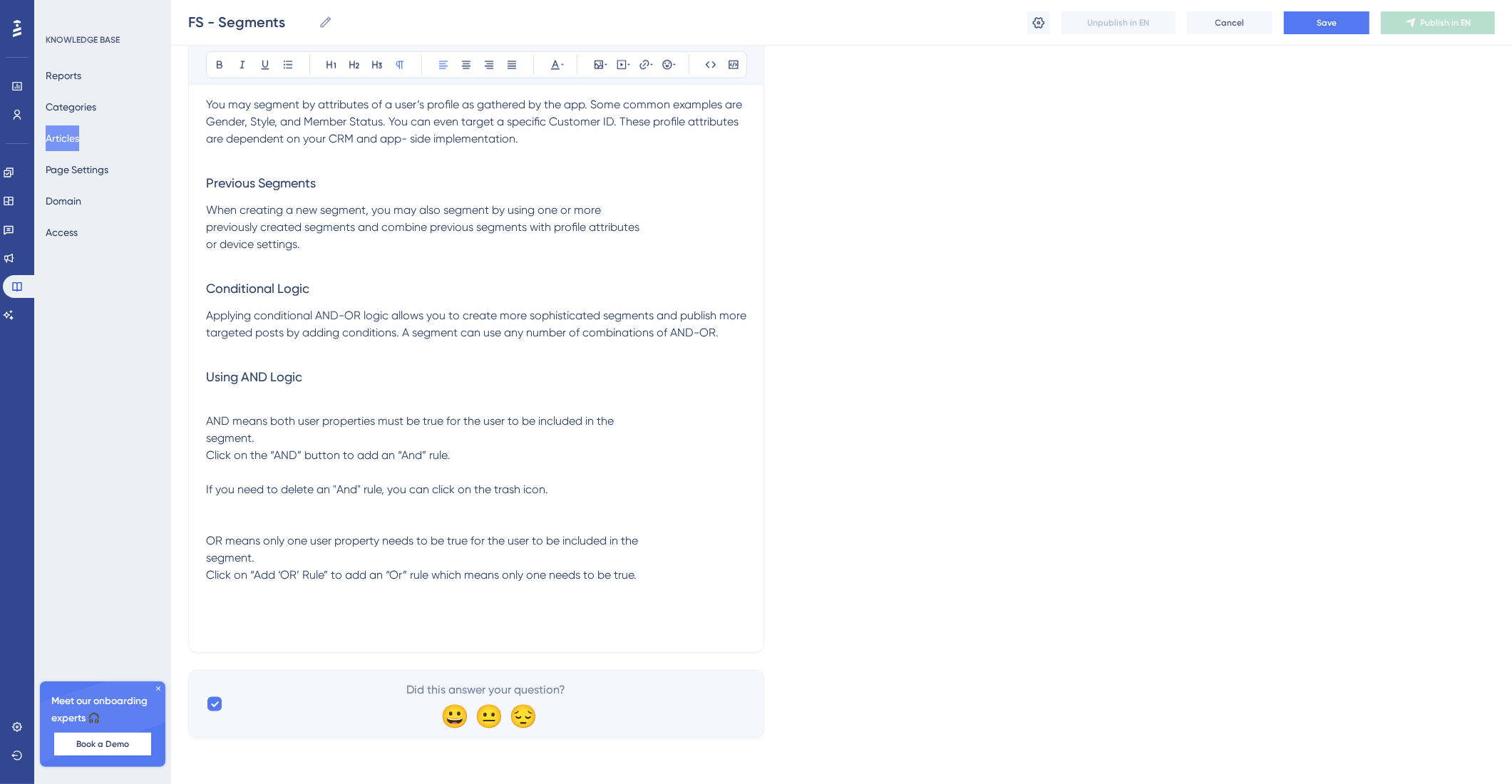
scroll to position [2067, 0]
click at [221, 534] on span "OR means only one user property needs to be true for the user to be included in…" at bounding box center [422, 557] width 432 height 48
click at [218, 523] on p at bounding box center [476, 523] width 540 height 17
drag, startPoint x: 367, startPoint y: 516, endPoint x: 194, endPoint y: 511, distance: 173.1
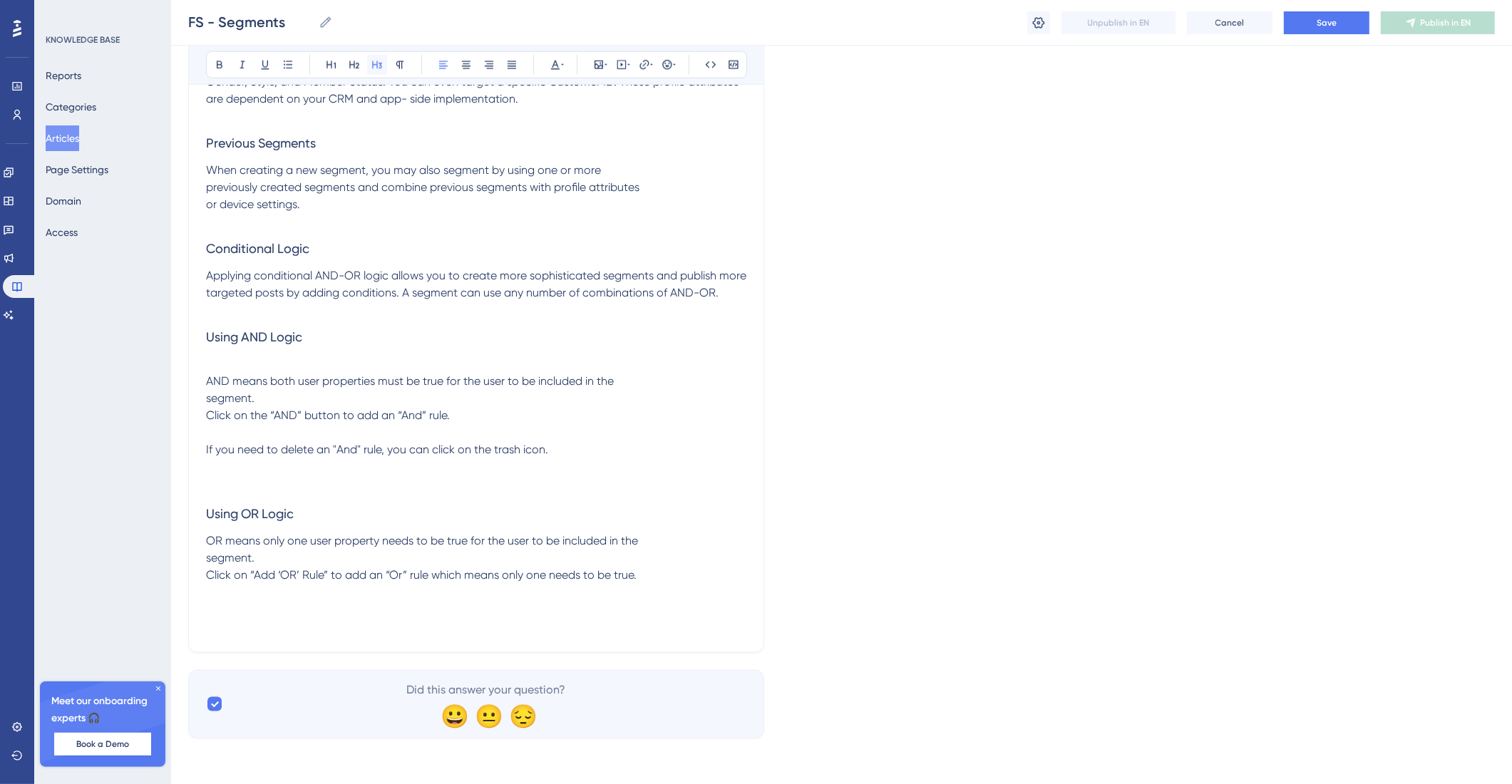
scroll to position [2106, 0]
click at [383, 64] on button at bounding box center [377, 65] width 20 height 20
click at [223, 424] on p at bounding box center [476, 432] width 540 height 17
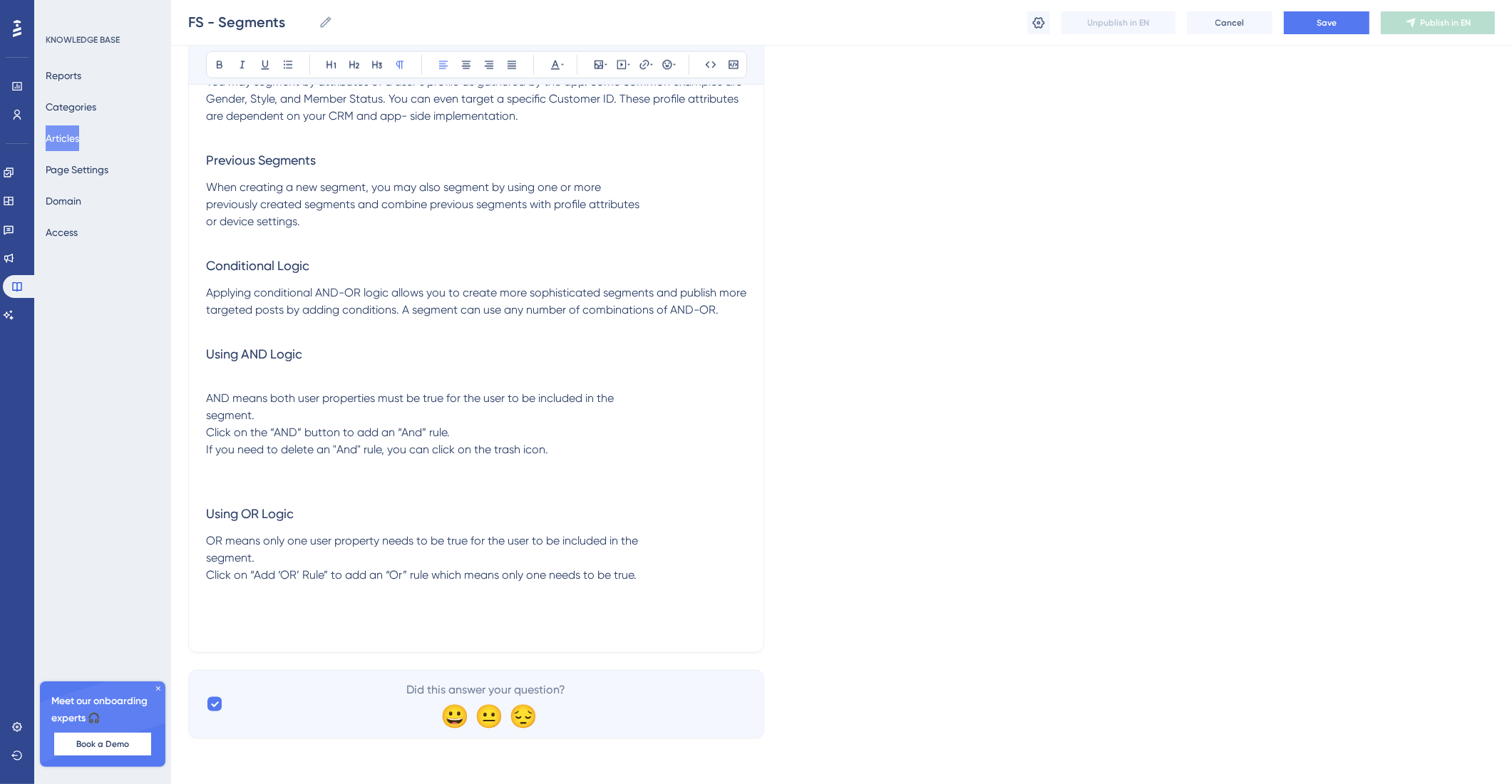
click at [211, 404] on span "AND means both user properties must be true for the user to be included in the …" at bounding box center [409, 415] width 408 height 48
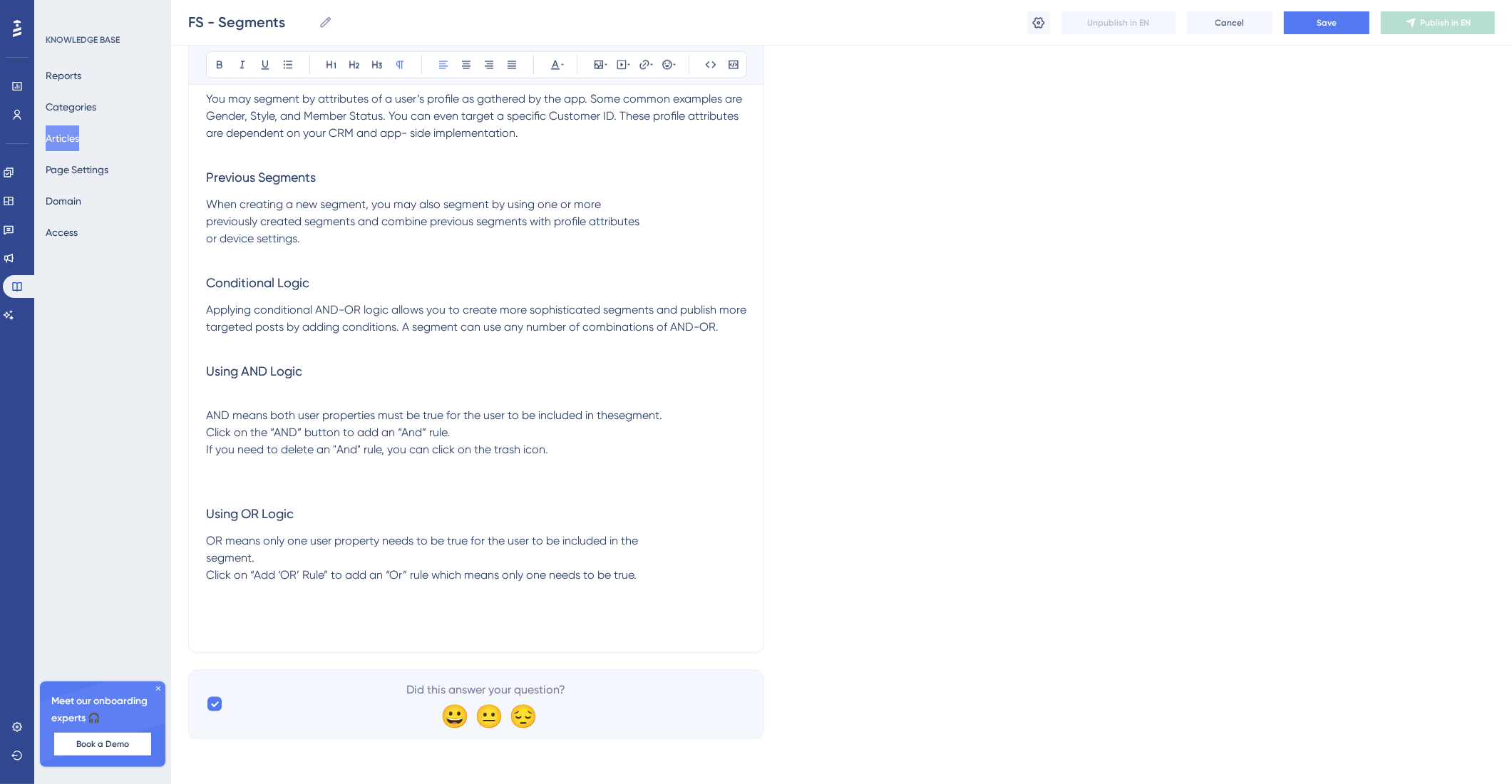
scroll to position [2071, 0]
click at [650, 577] on p "OR means only one user property needs to be true for the user to be included in…" at bounding box center [476, 557] width 540 height 51
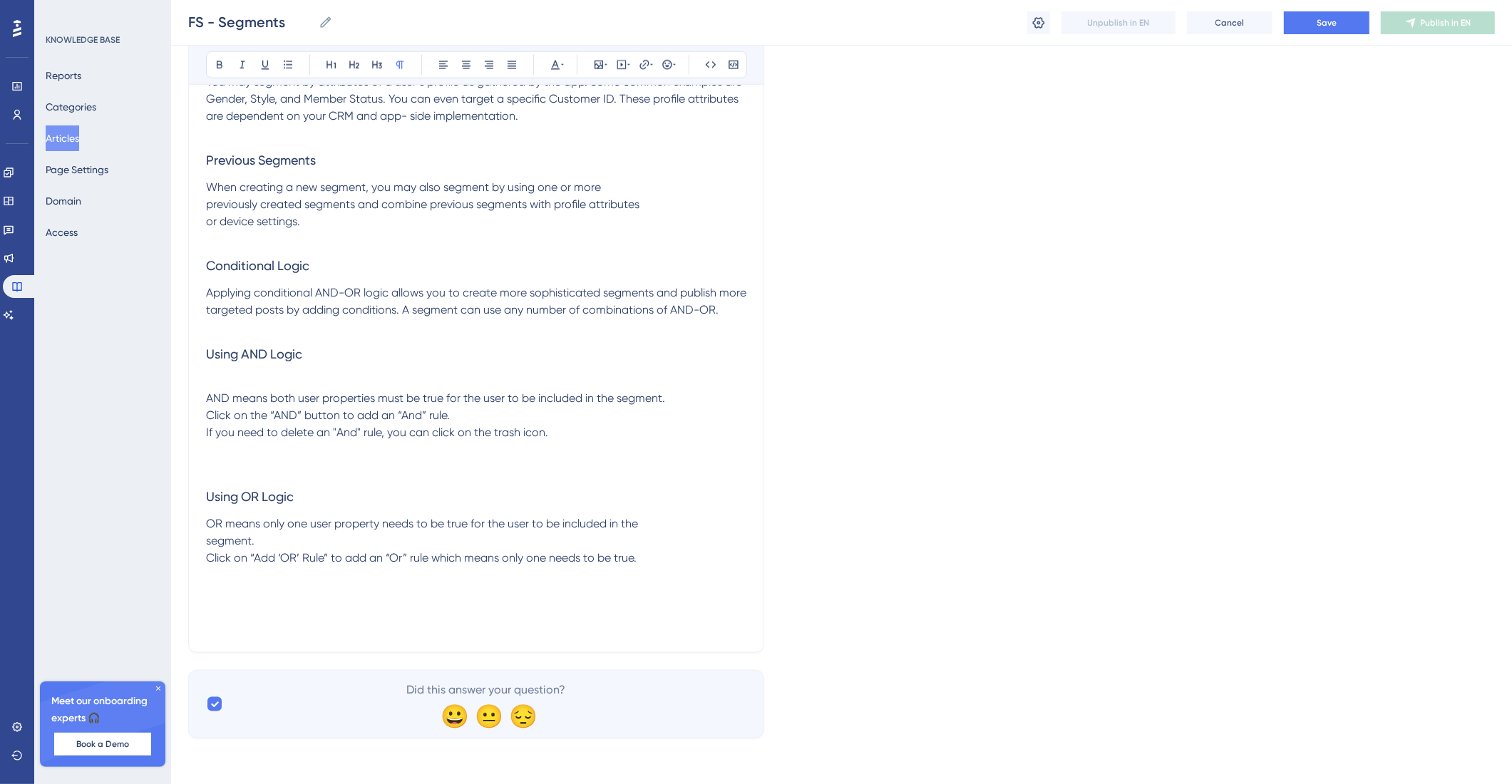
scroll to position [2088, 0]
click at [671, 553] on p "OR means only one user property needs to be true for the user to be included in…" at bounding box center [476, 540] width 540 height 51
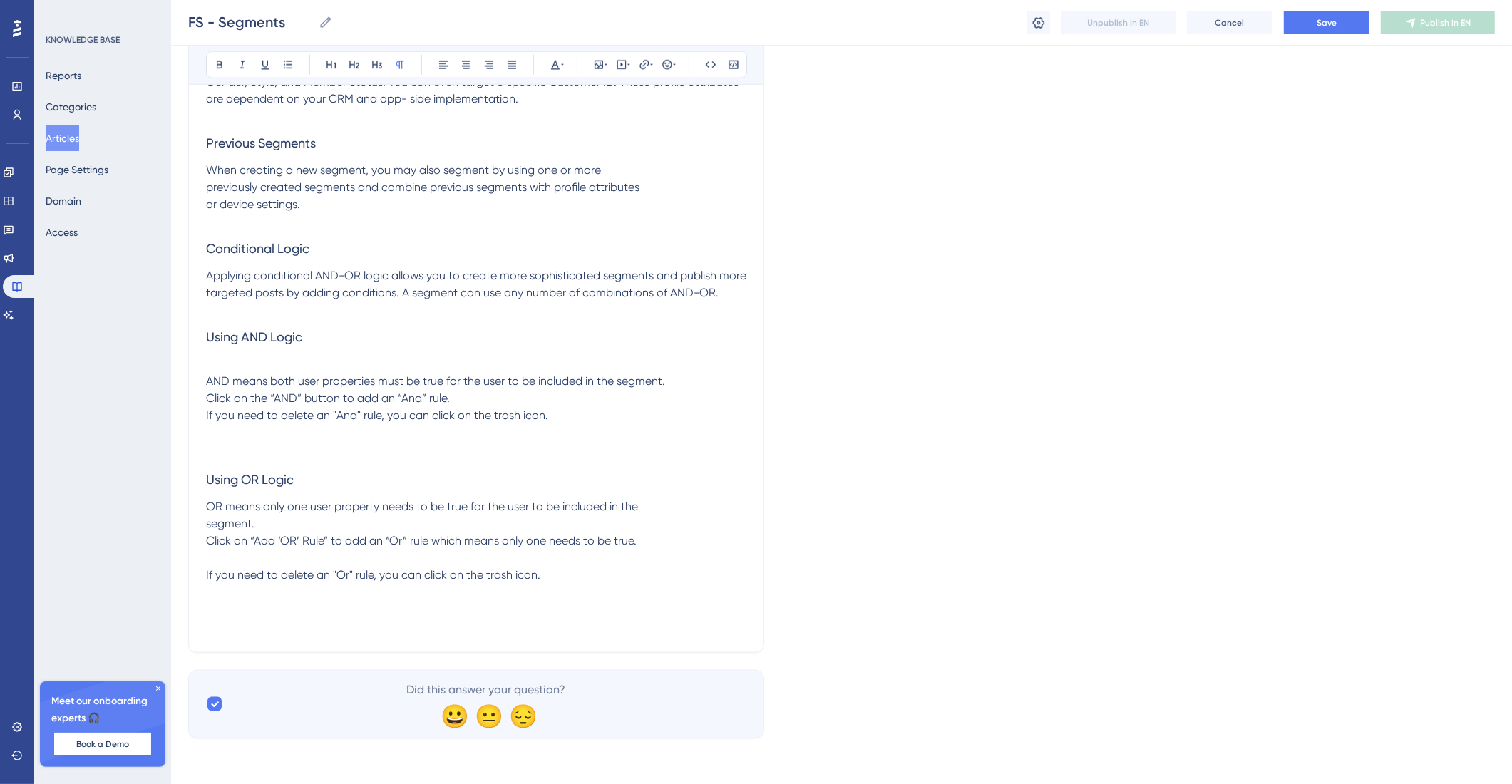
scroll to position [2106, 0]
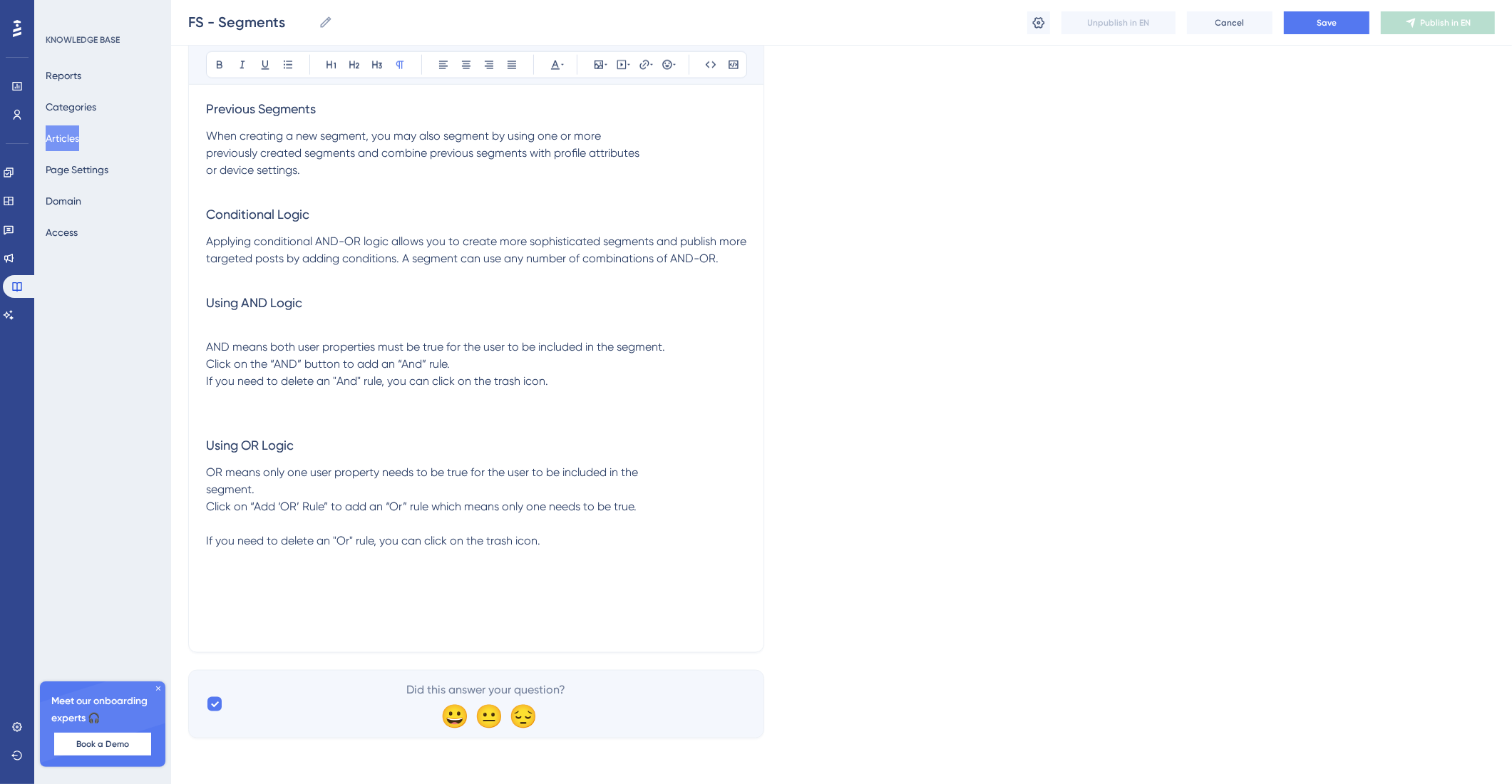
click at [1308, 33] on div "FS - Segments FS - Segments Unpublish in EN Cancel Save Publish in EN" at bounding box center [841, 23] width 1341 height 45
click at [1312, 26] on button "Save" at bounding box center [1327, 23] width 86 height 23
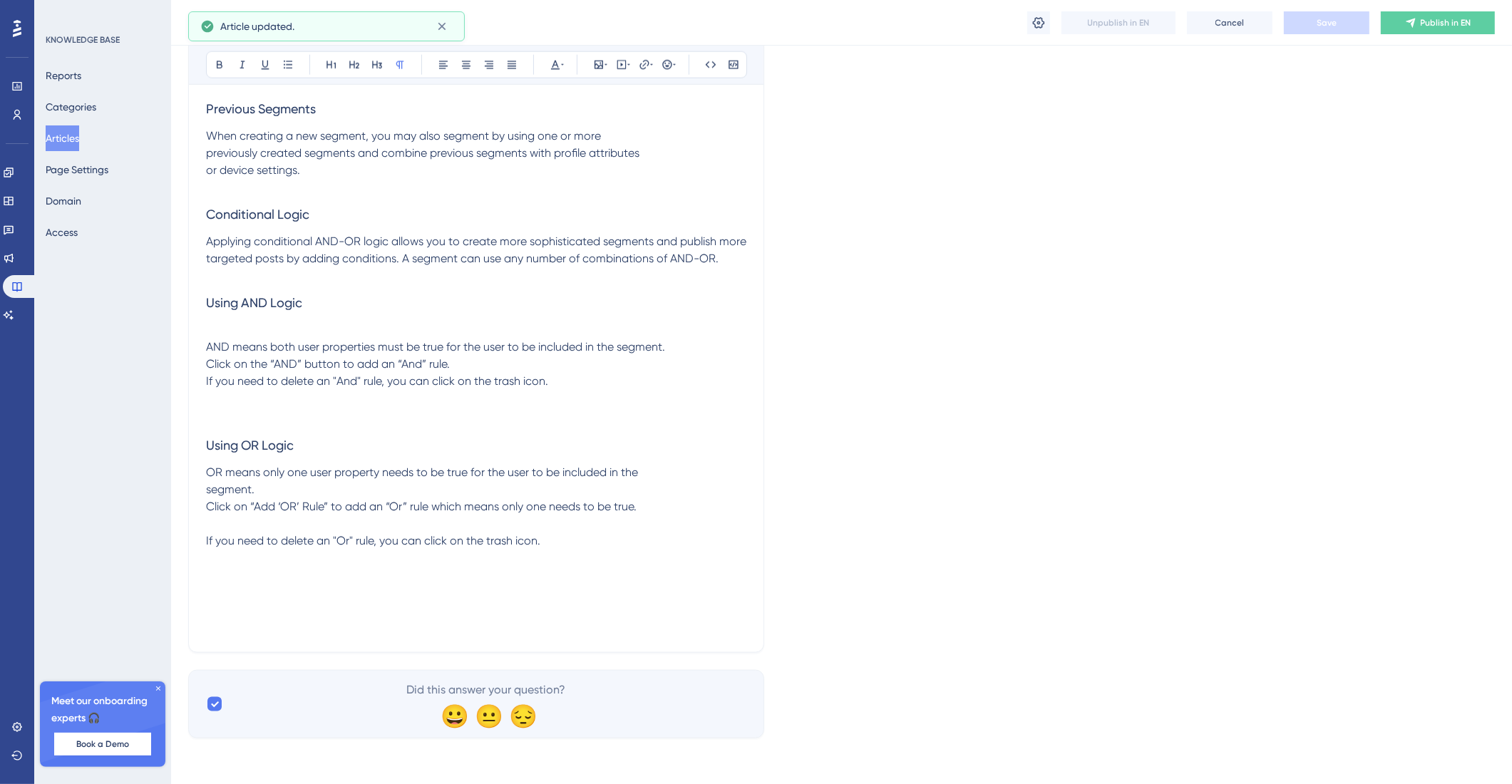
click at [306, 601] on p at bounding box center [476, 592] width 540 height 17
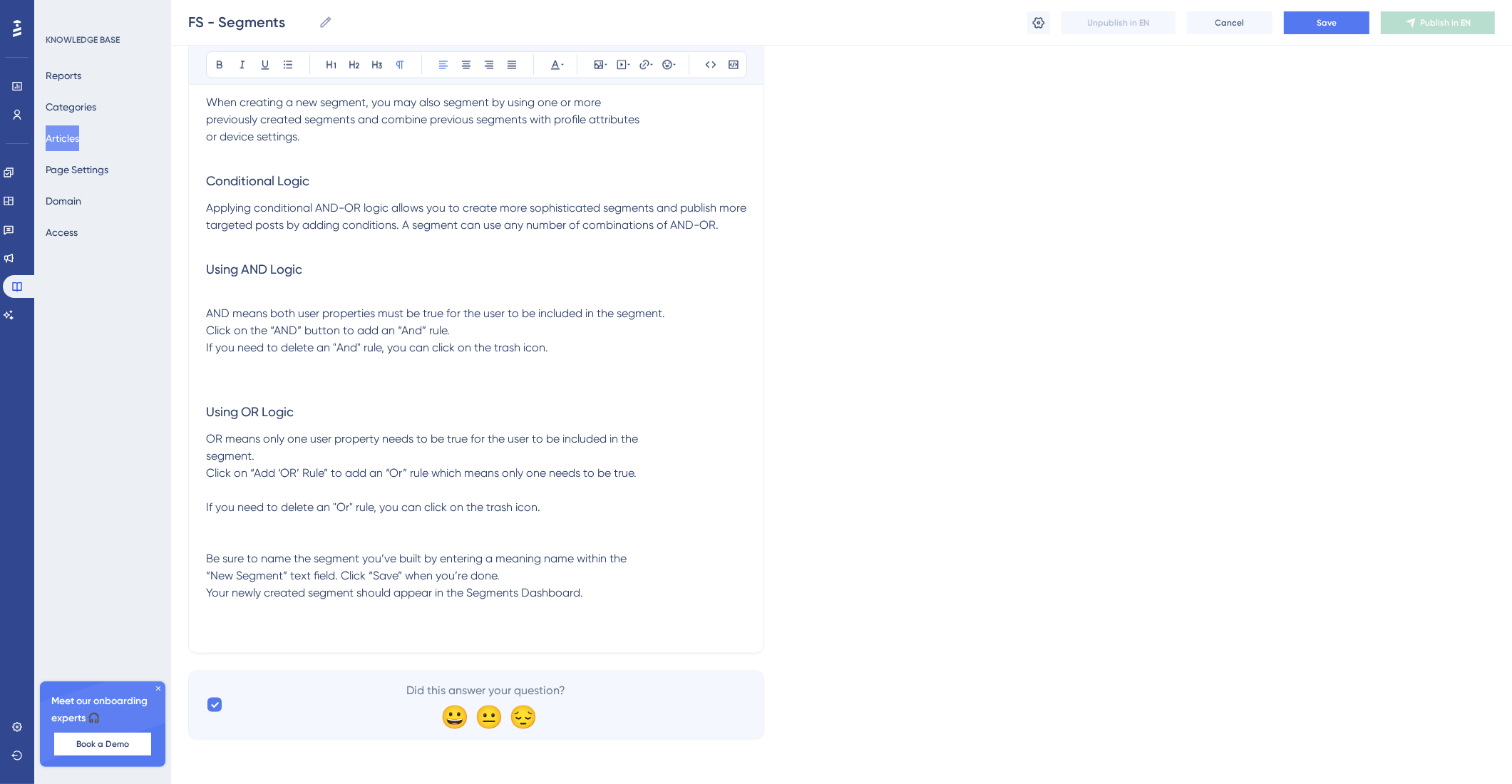
click at [219, 550] on p at bounding box center [476, 541] width 540 height 17
drag, startPoint x: 245, startPoint y: 617, endPoint x: 176, endPoint y: 615, distance: 69.0
click at [383, 61] on button at bounding box center [377, 65] width 20 height 20
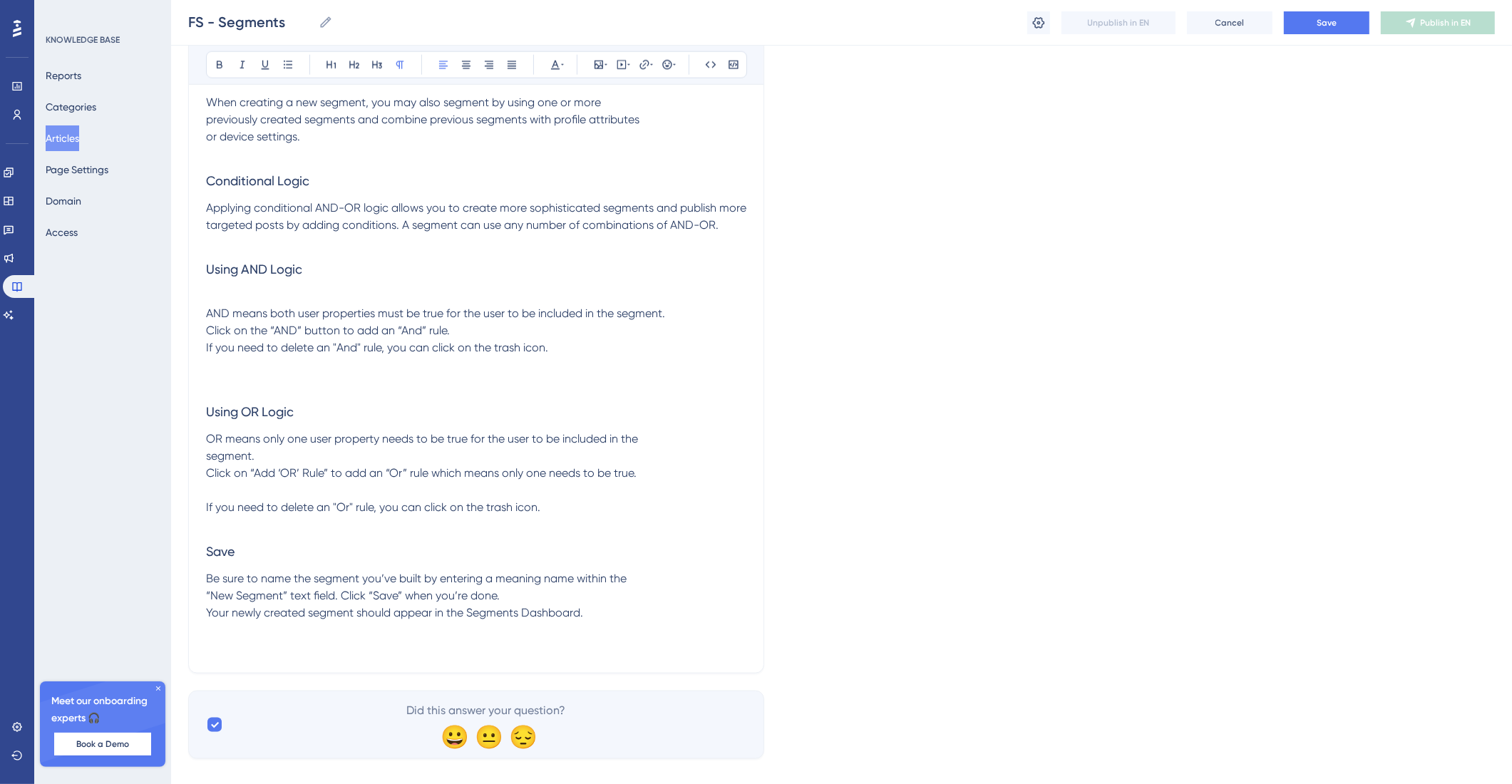
drag, startPoint x: 354, startPoint y: 650, endPoint x: 254, endPoint y: 653, distance: 100.0
click at [353, 620] on span "Be sure to name the segment you’ve built by entering a meaning name within the …" at bounding box center [416, 595] width 420 height 48
click at [211, 620] on span "Be sure to name the segment you’ve built by entering a meaning name within the …" at bounding box center [416, 595] width 420 height 48
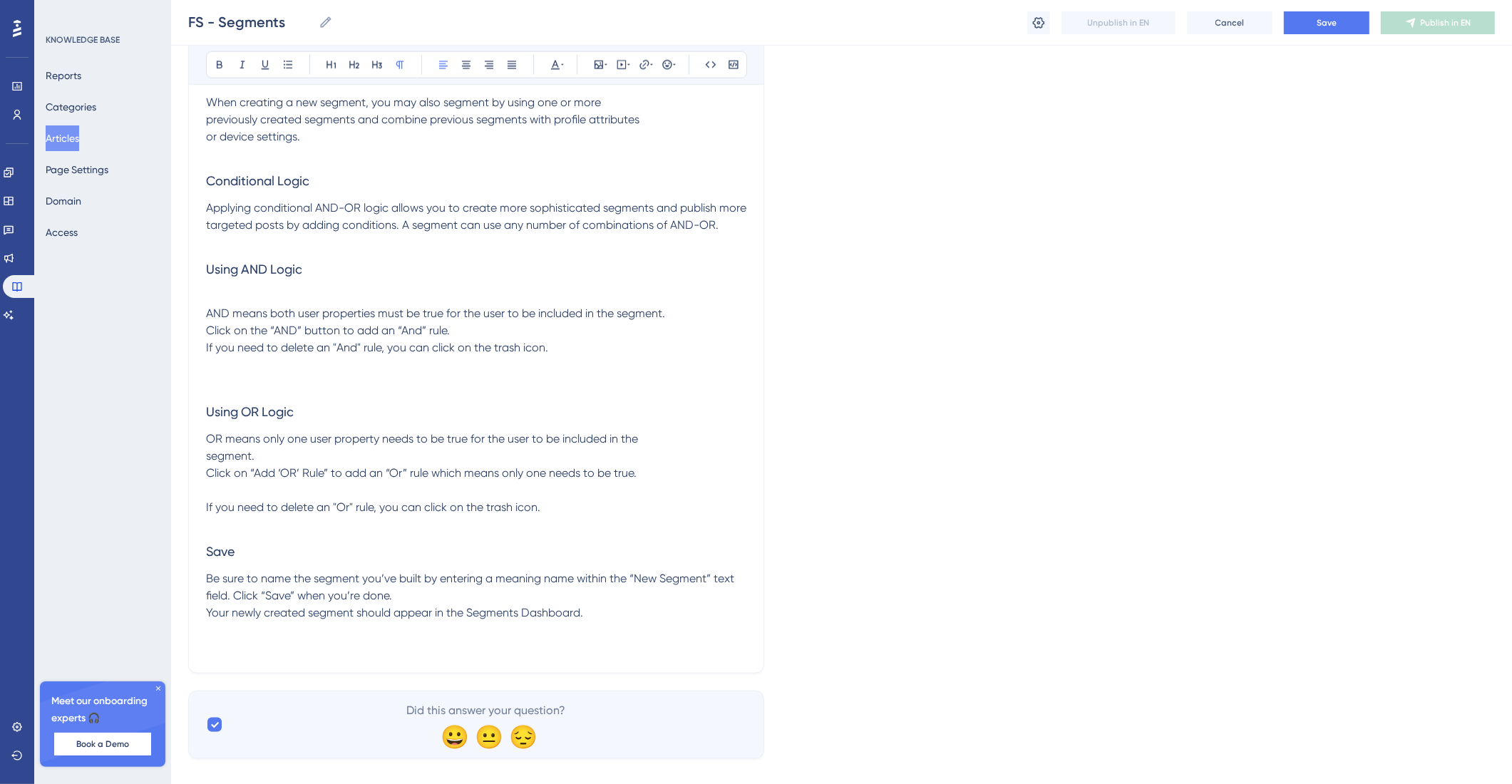
click at [206, 620] on span "Be sure to name the segment you’ve built by entering a meaning name within the …" at bounding box center [472, 595] width 531 height 48
click at [369, 621] on p "Be sure to name the segment you’ve built by entering a meaning name within the …" at bounding box center [476, 595] width 540 height 51
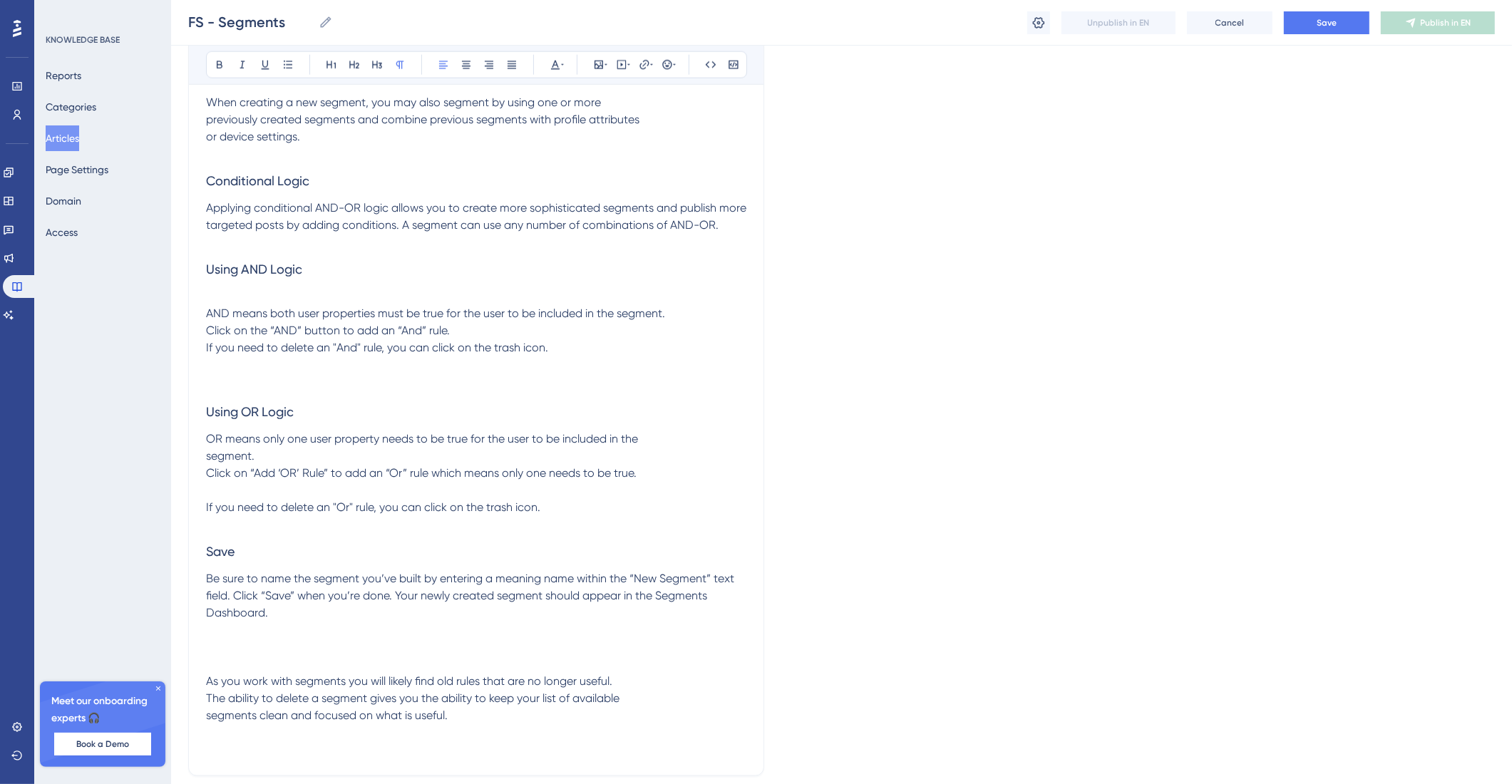
click at [228, 673] on p at bounding box center [476, 664] width 540 height 17
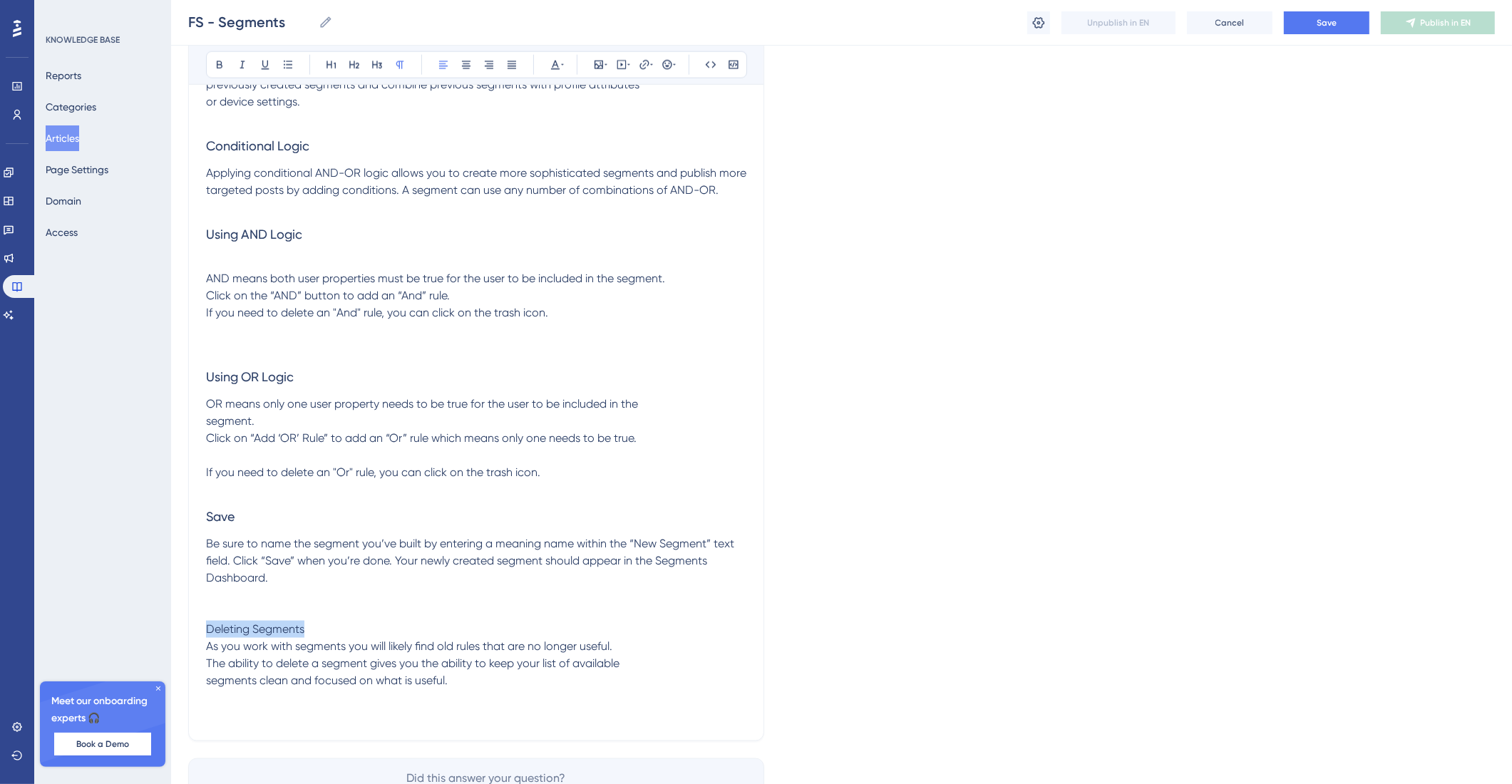
drag, startPoint x: 347, startPoint y: 697, endPoint x: 193, endPoint y: 688, distance: 154.3
click at [378, 66] on icon at bounding box center [377, 64] width 12 height 12
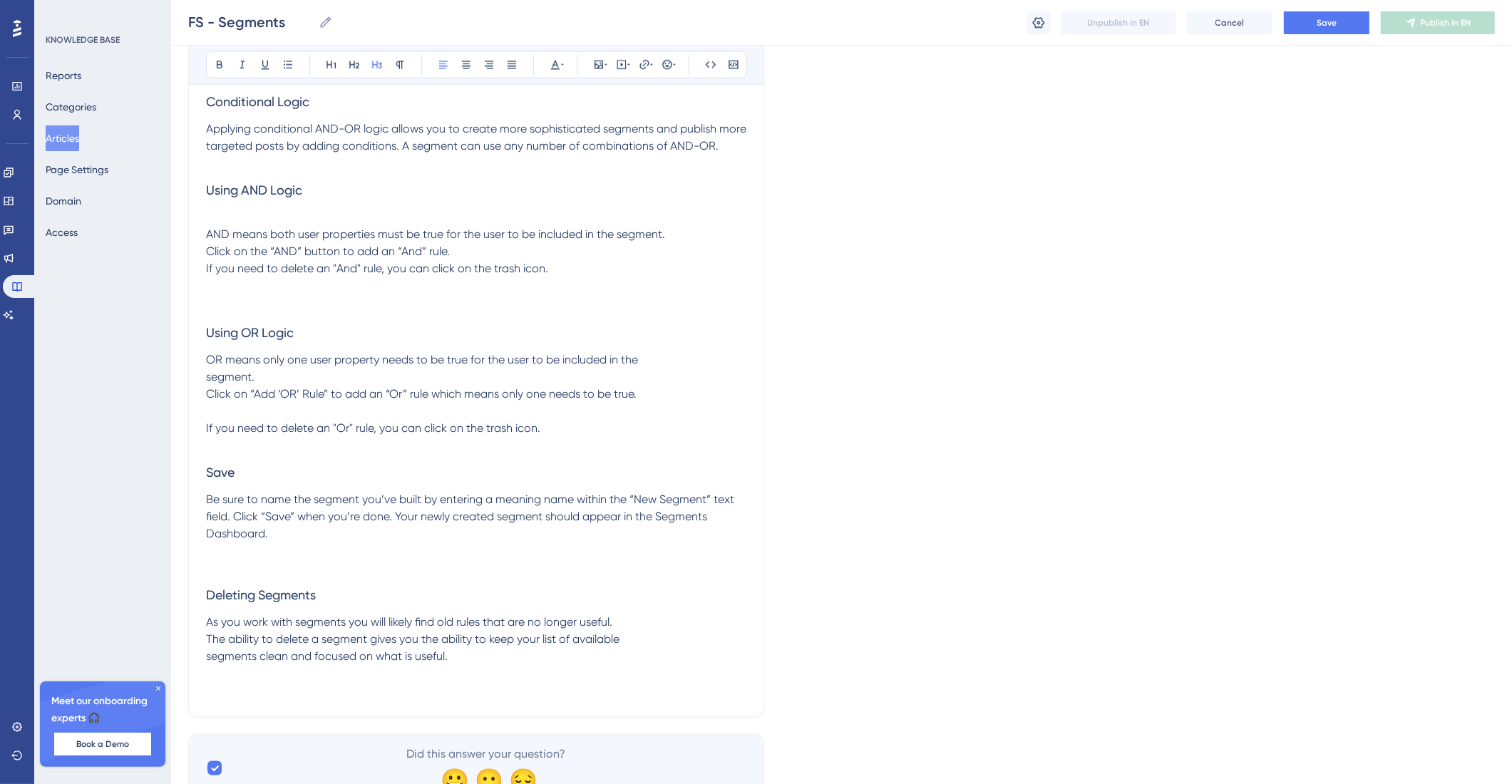
scroll to position [2191, 0]
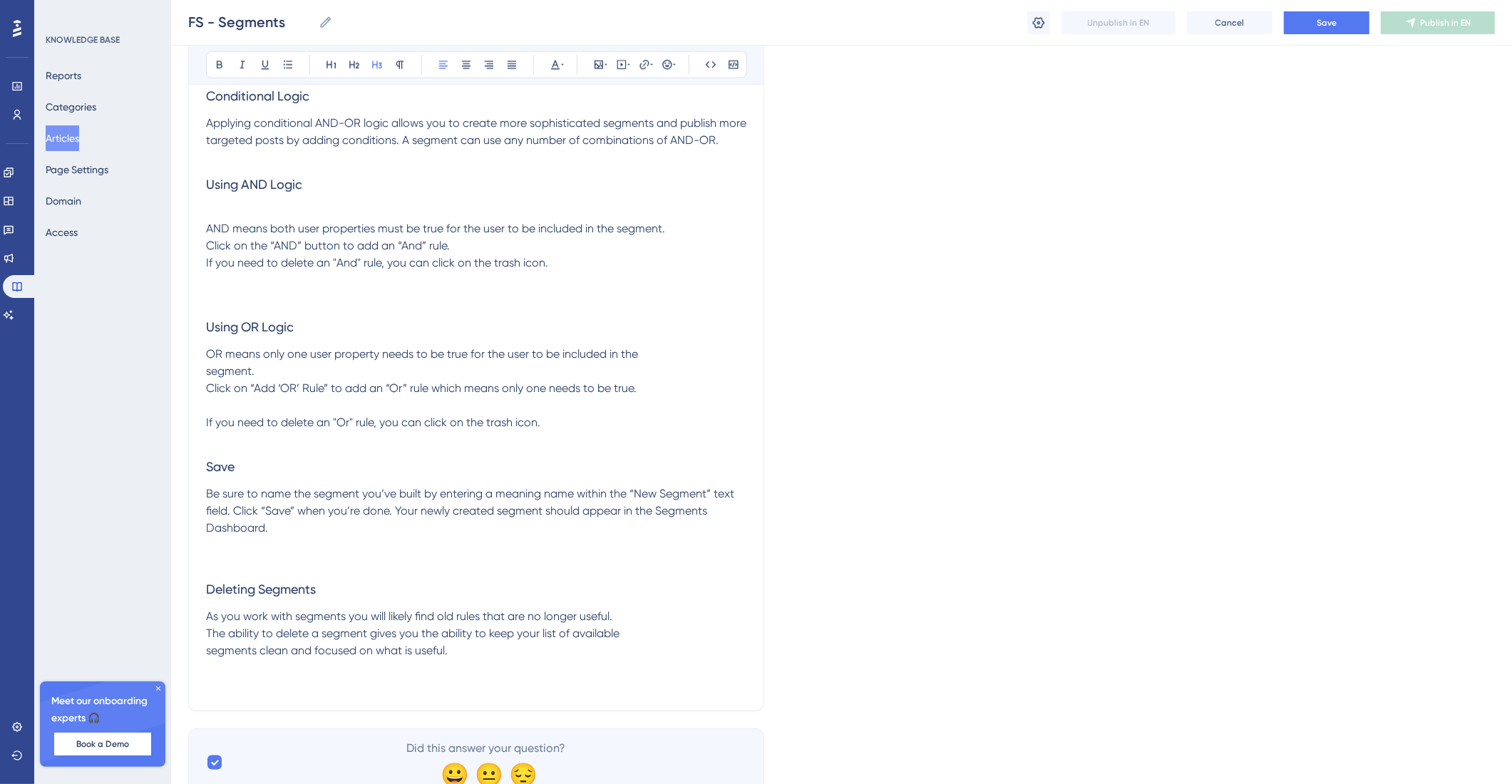
click at [210, 657] on span "As you work with segments you will likely find old rules that are no longer use…" at bounding box center [413, 633] width 414 height 48
drag, startPoint x: 204, startPoint y: 716, endPoint x: 211, endPoint y: 717, distance: 7.1
click at [208, 657] on span "As you work with segments you will likely find old rules that are no longer use…" at bounding box center [468, 633] width 525 height 48
click at [315, 677] on p at bounding box center [476, 667] width 540 height 17
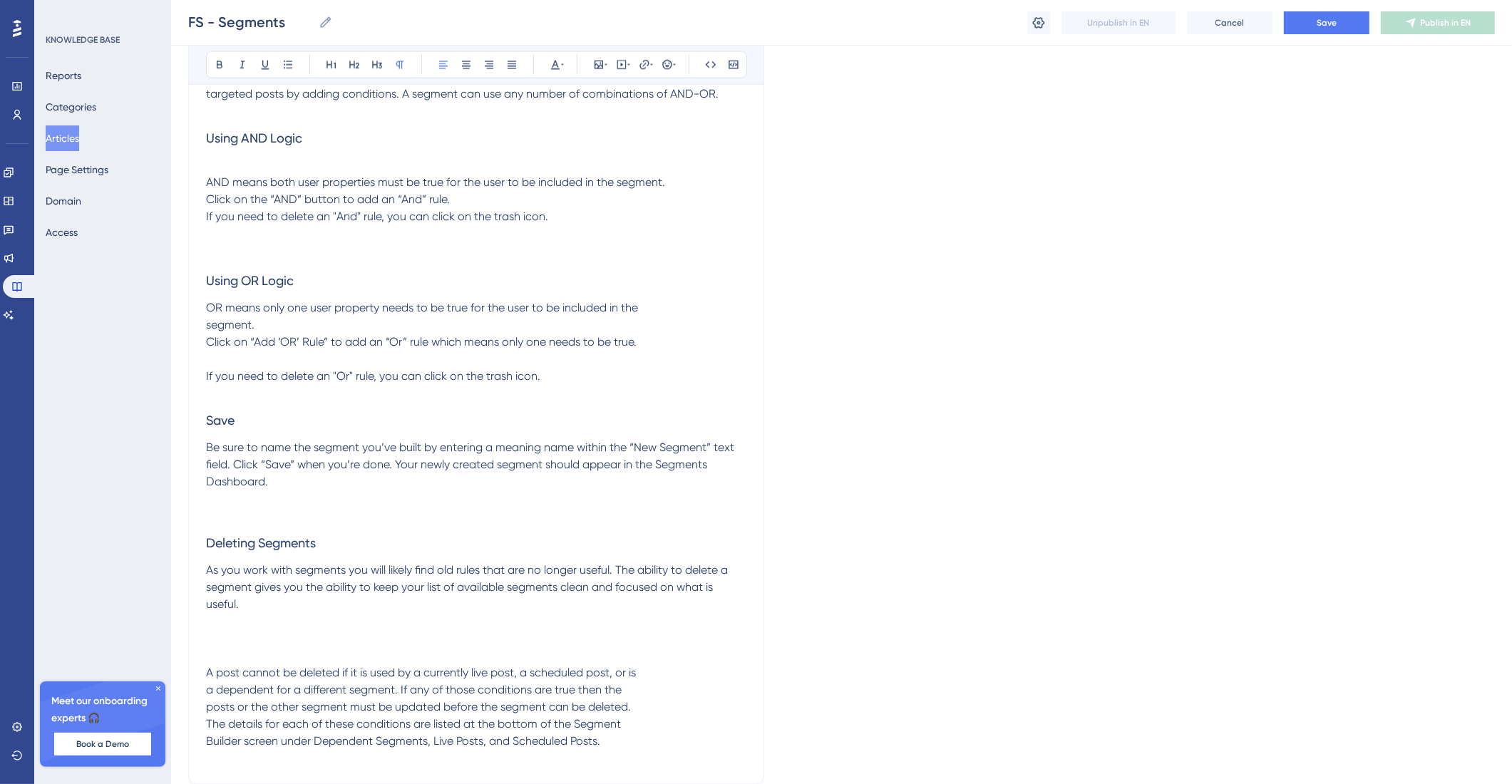
scroll to position [2256, 0]
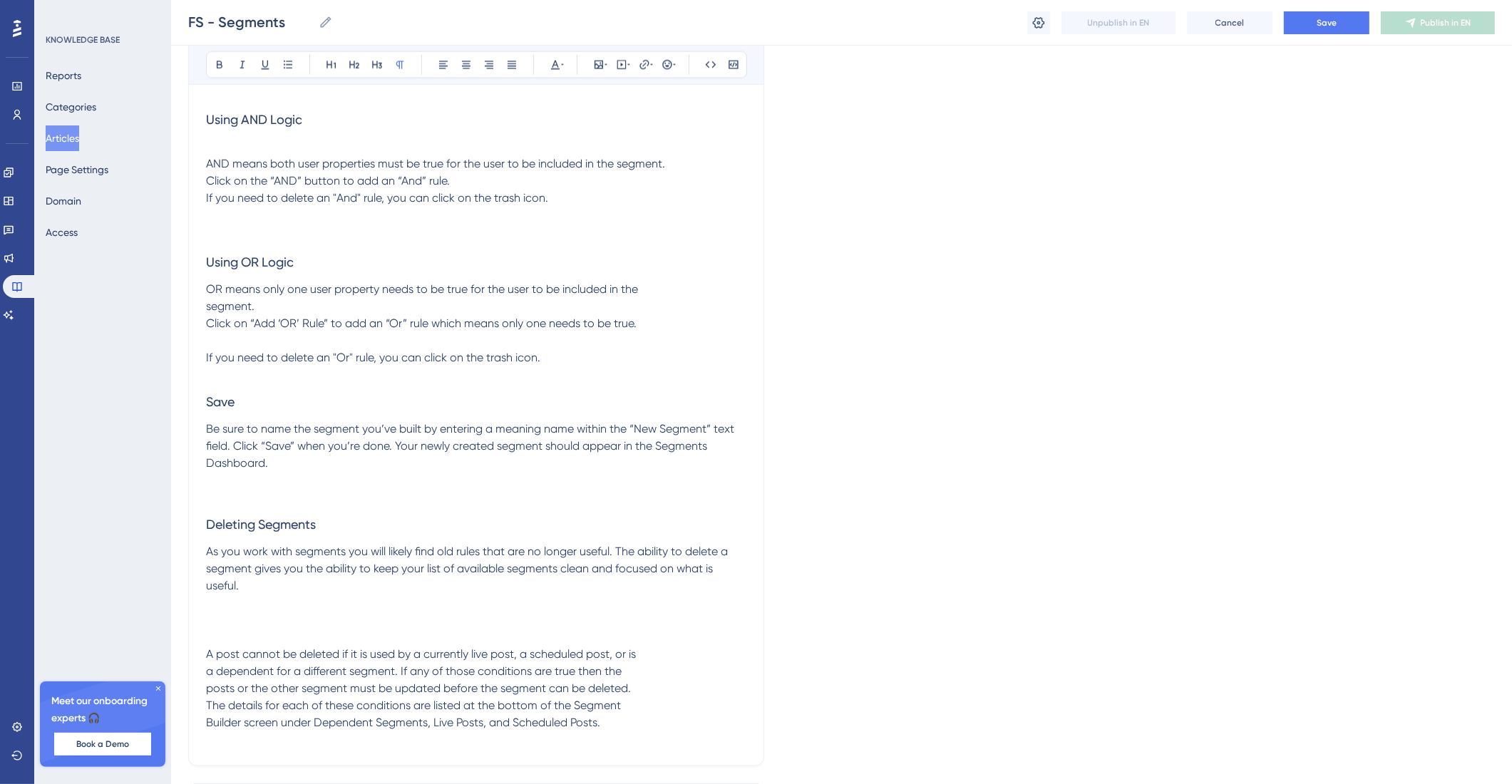
click at [278, 626] on span "Conditions to Delete Segments" at bounding box center [287, 619] width 163 height 14
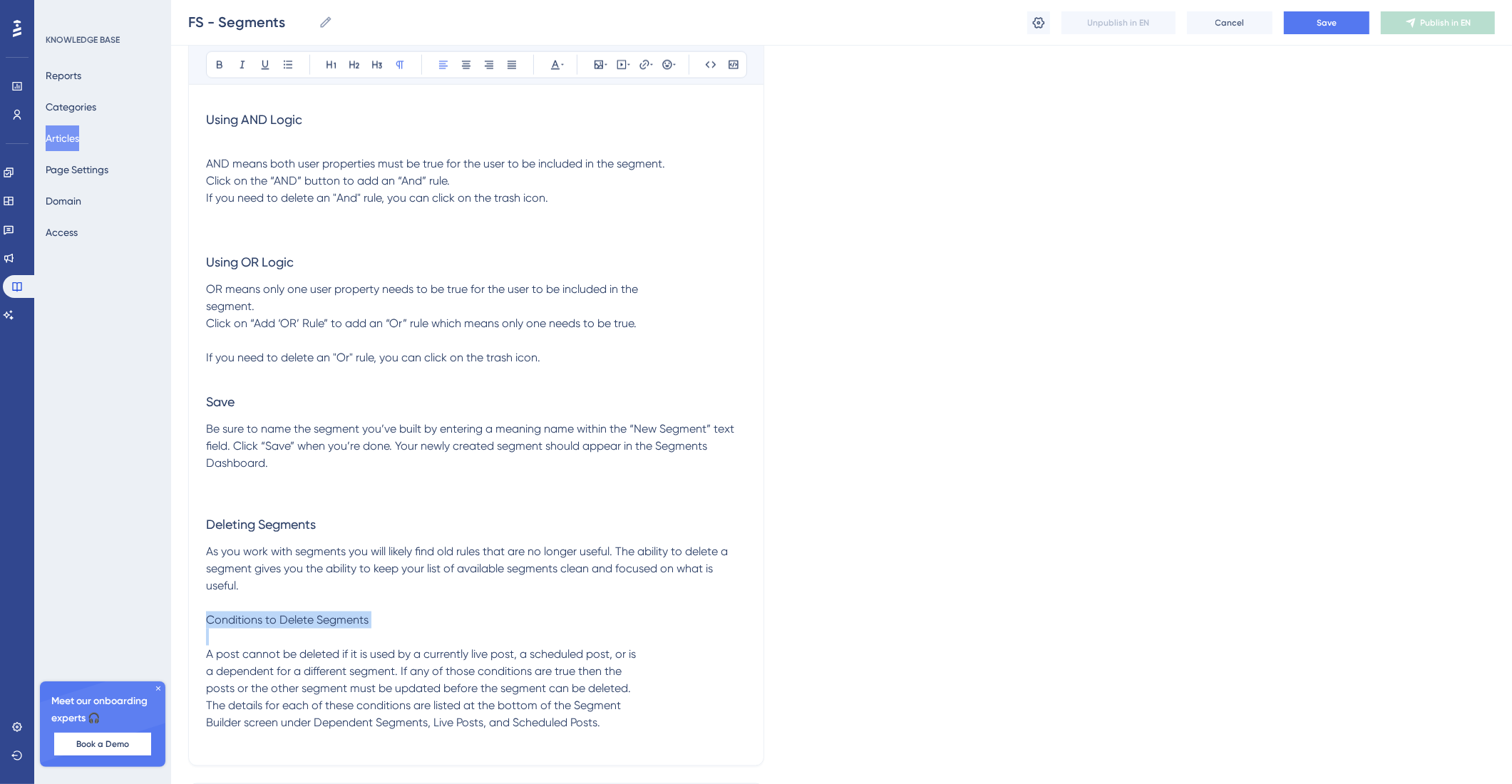
click at [278, 626] on span "Conditions to Delete Segments" at bounding box center [287, 619] width 163 height 14
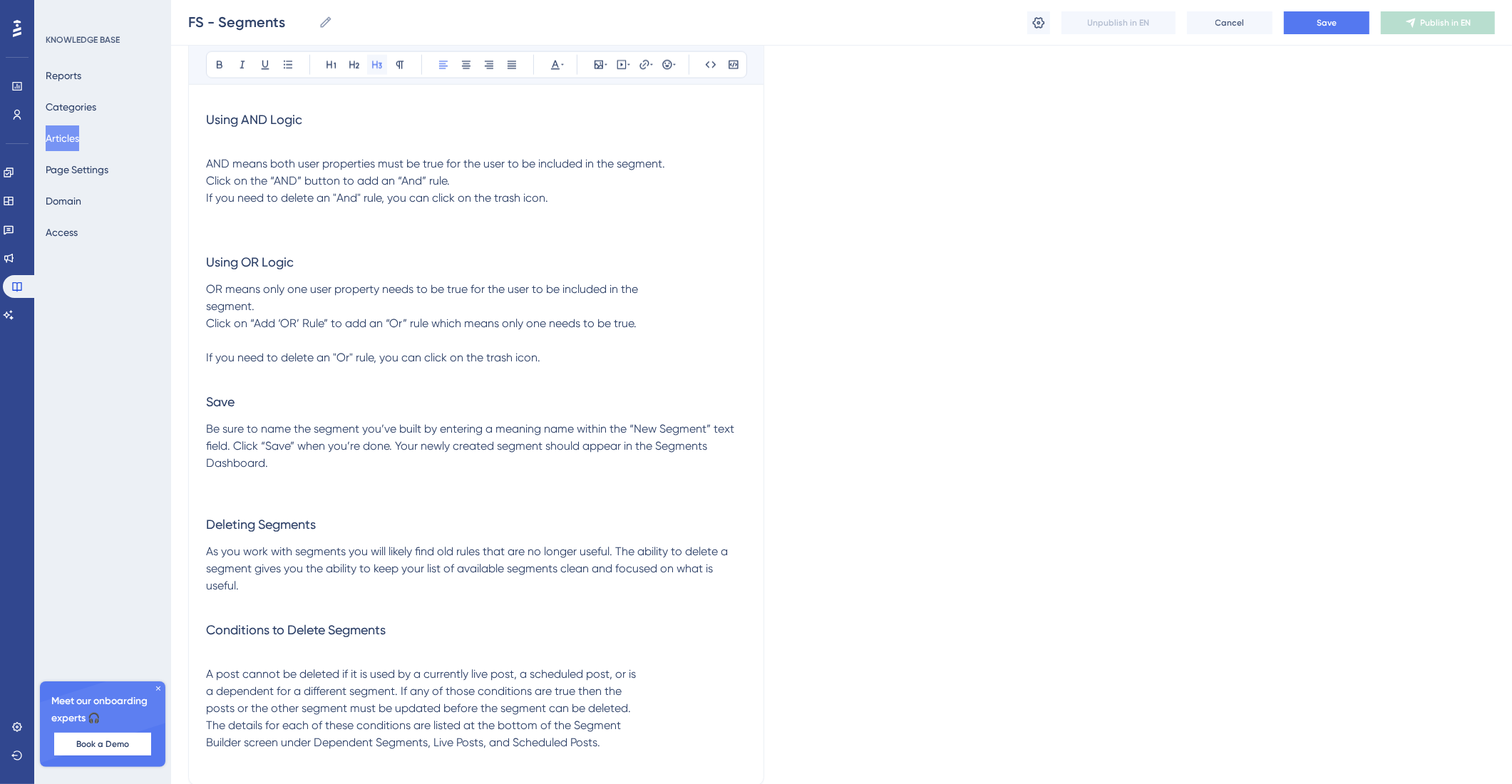
click at [377, 56] on button at bounding box center [377, 65] width 20 height 20
click at [226, 666] on p at bounding box center [476, 657] width 540 height 17
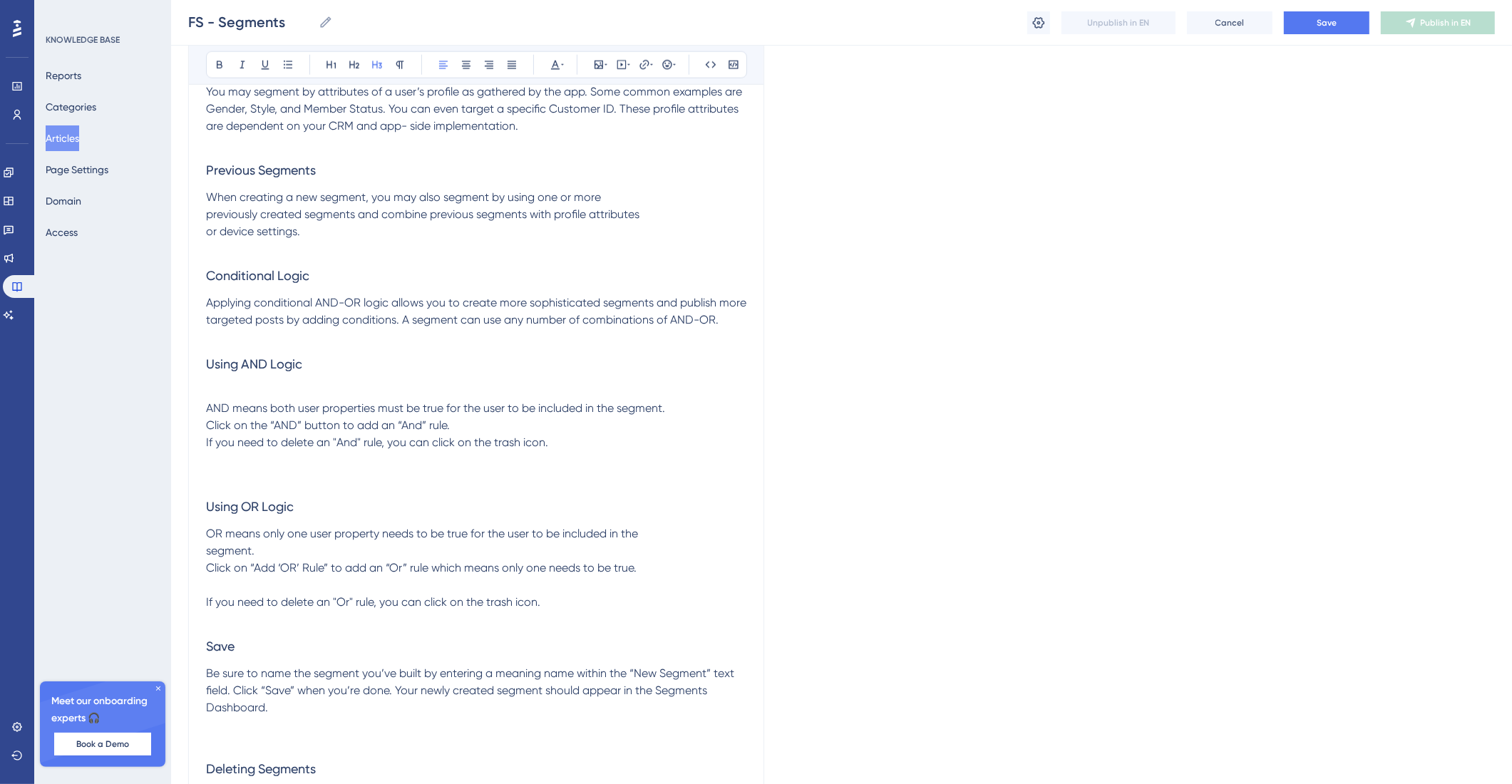
scroll to position [2030, 0]
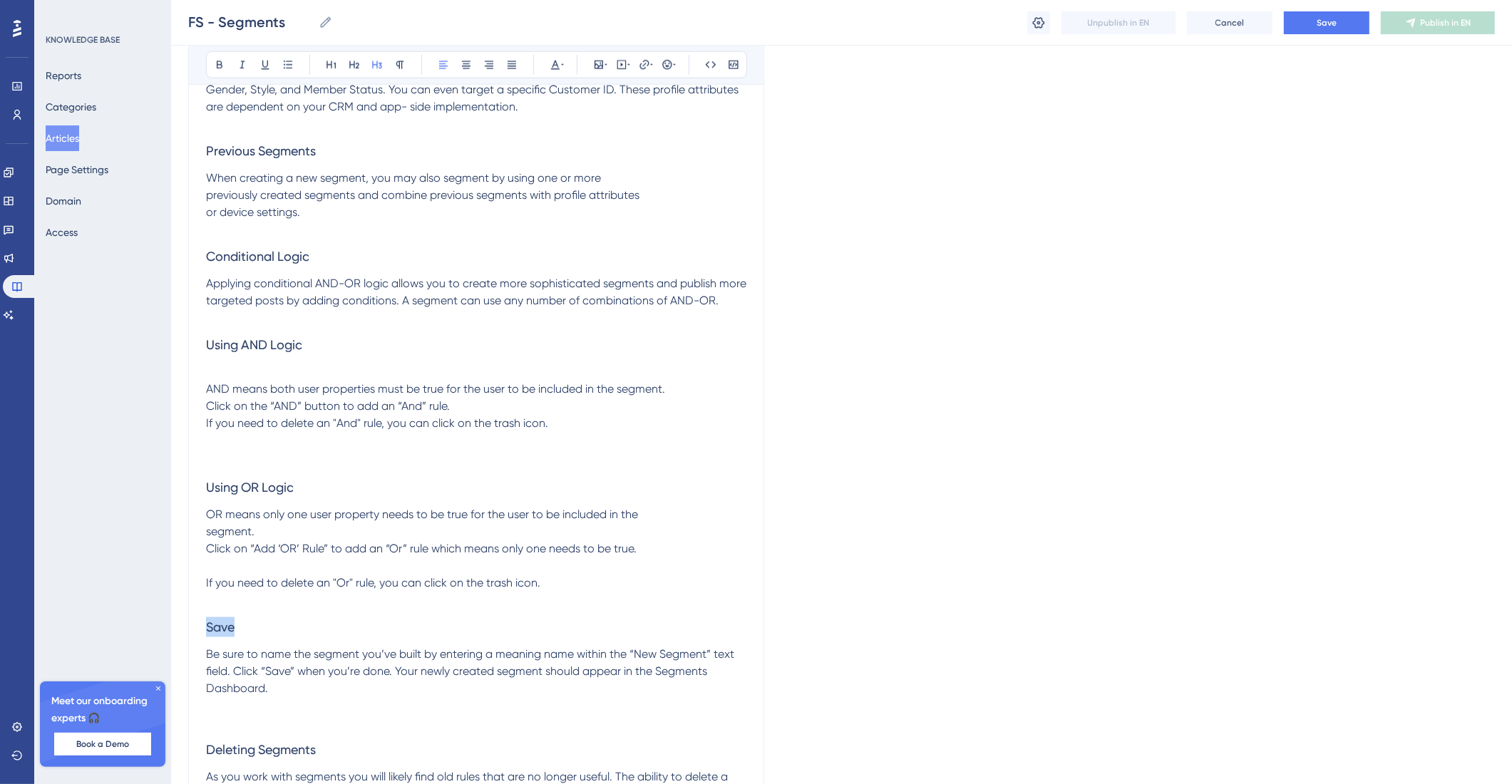
drag, startPoint x: 270, startPoint y: 694, endPoint x: 243, endPoint y: 528, distance: 168.2
click at [352, 63] on icon at bounding box center [354, 64] width 12 height 12
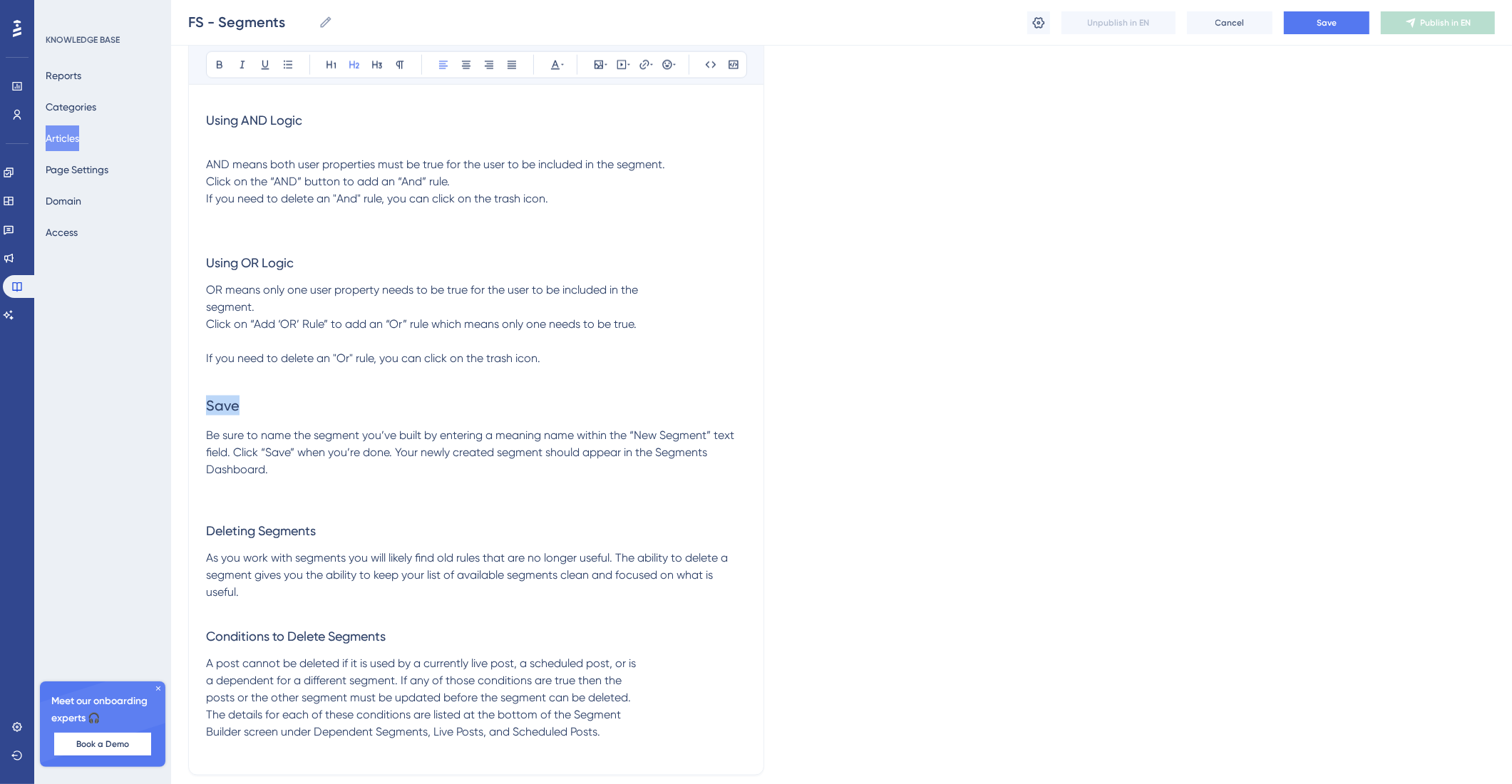
scroll to position [2366, 0]
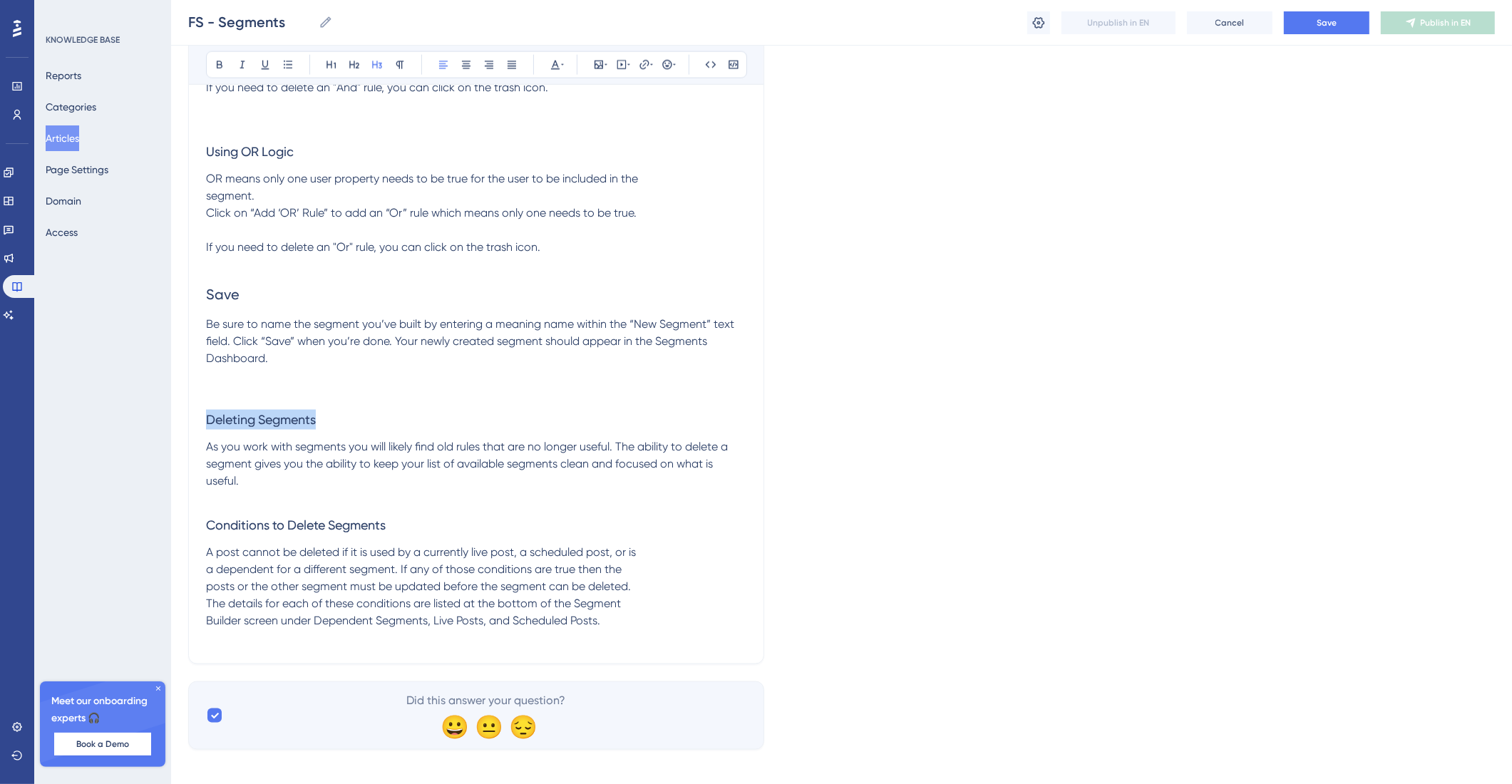
drag, startPoint x: 328, startPoint y: 483, endPoint x: 199, endPoint y: 486, distance: 129.0
click at [352, 62] on icon at bounding box center [354, 64] width 12 height 12
drag, startPoint x: 410, startPoint y: 596, endPoint x: 213, endPoint y: 585, distance: 197.3
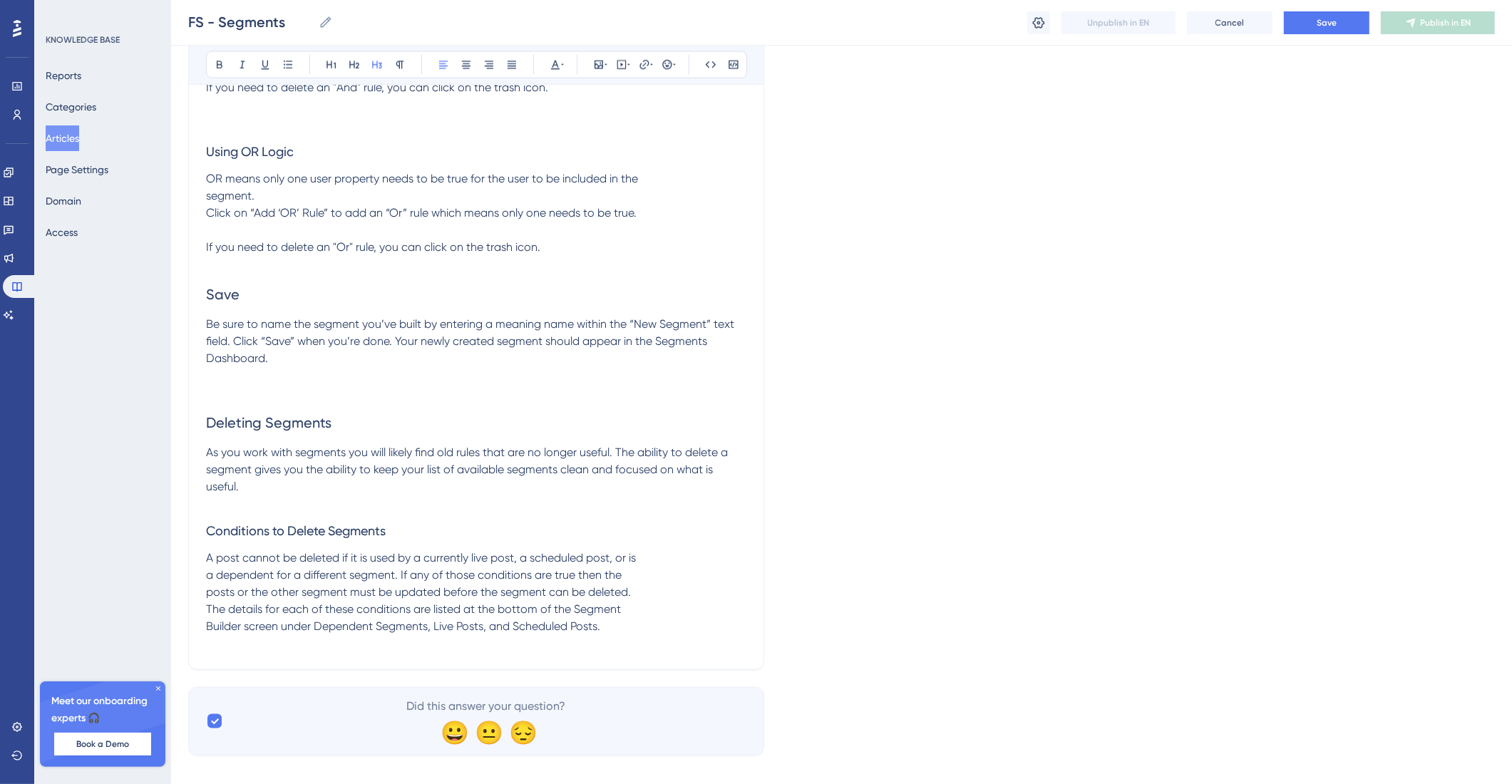
click at [366, 62] on div "Bold Italic Underline Bullet Point Heading 1 Heading 2 Heading 3 Normal Align L…" at bounding box center [476, 65] width 541 height 27
drag, startPoint x: 407, startPoint y: 593, endPoint x: 184, endPoint y: 598, distance: 223.1
click at [360, 56] on button at bounding box center [354, 65] width 20 height 20
drag, startPoint x: 396, startPoint y: 502, endPoint x: 235, endPoint y: 495, distance: 161.2
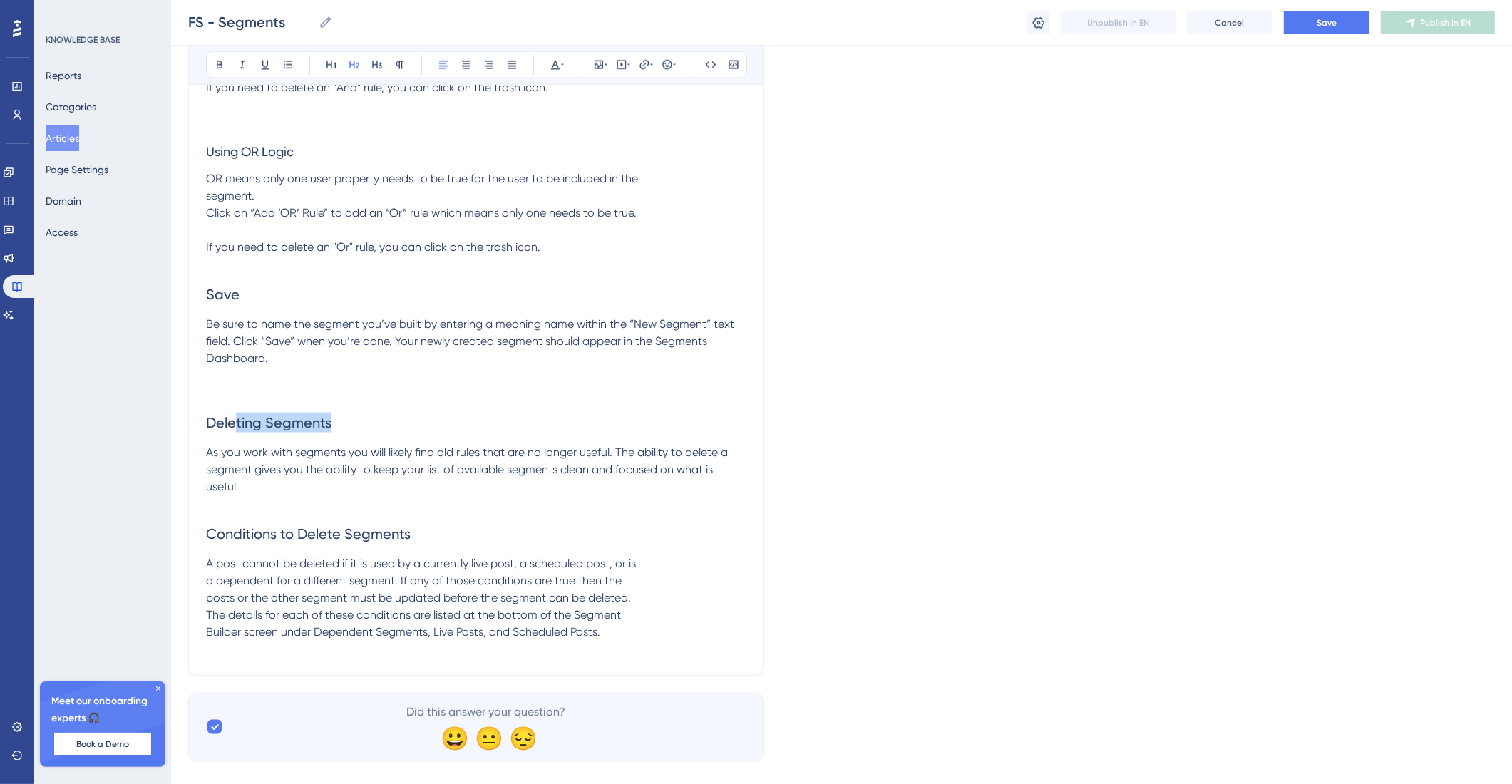
click at [235, 444] on h2 "Deleting Segments" at bounding box center [476, 422] width 540 height 42
drag, startPoint x: 248, startPoint y: 362, endPoint x: 187, endPoint y: 363, distance: 61.0
click at [372, 71] on button at bounding box center [377, 65] width 20 height 20
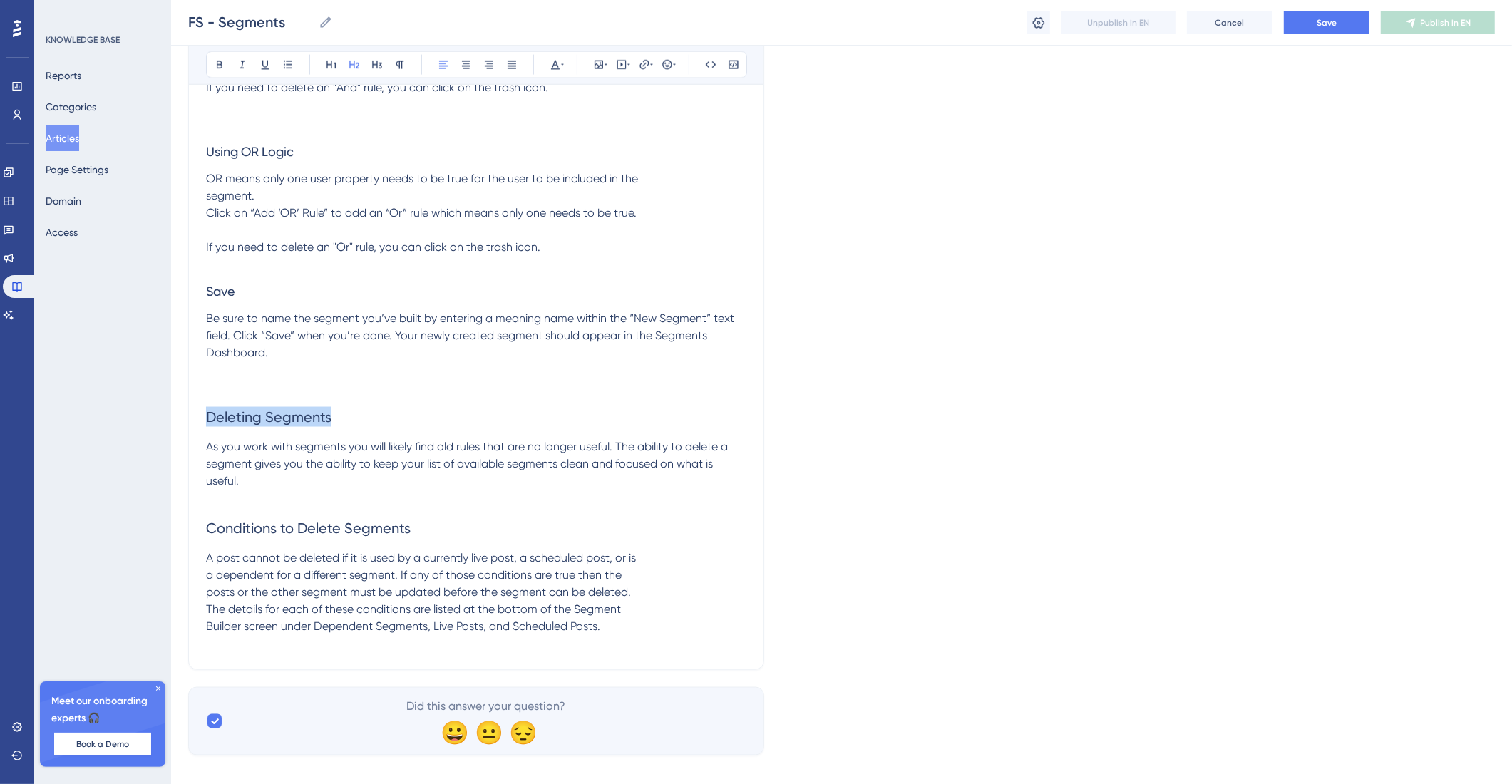
drag, startPoint x: 371, startPoint y: 489, endPoint x: 162, endPoint y: 468, distance: 210.1
drag, startPoint x: 339, startPoint y: 62, endPoint x: 343, endPoint y: 295, distance: 233.0
click at [339, 62] on button at bounding box center [332, 65] width 20 height 20
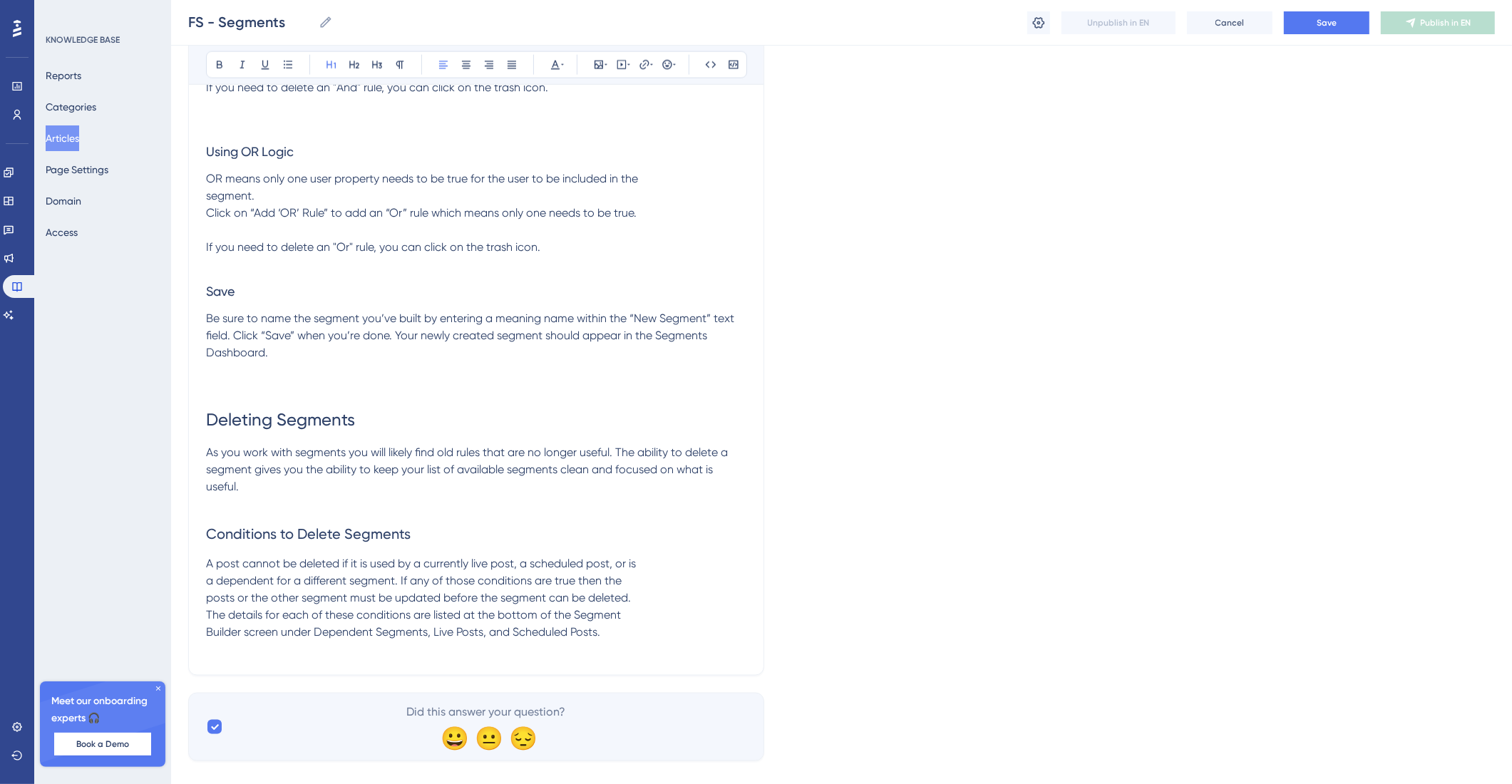
click at [436, 555] on h2 "Conditions to Delete Segments" at bounding box center [476, 533] width 540 height 42
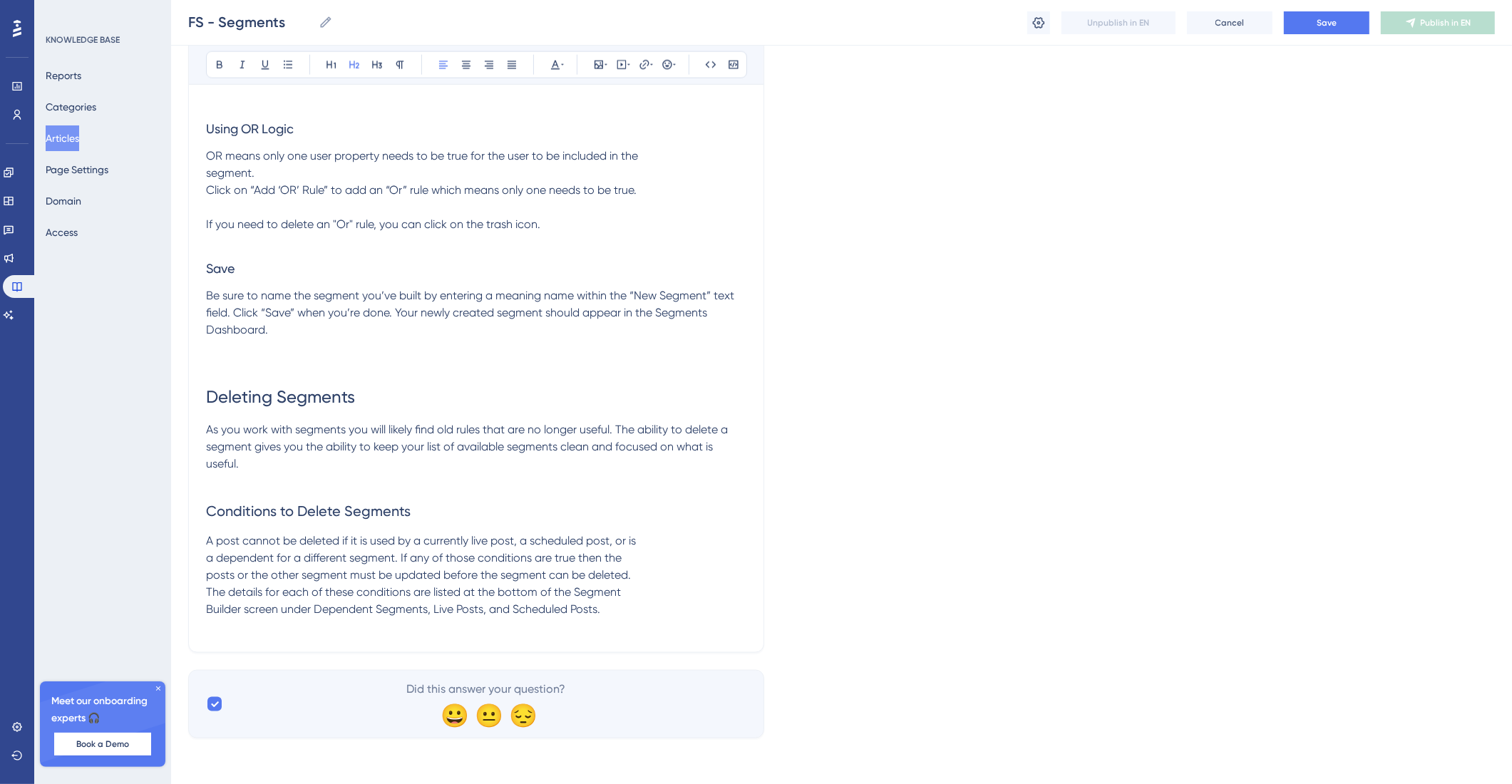
scroll to position [2421, 0]
click at [610, 618] on p "A post cannot be deleted if it is used by a currently live post, a scheduled po…" at bounding box center [476, 574] width 540 height 86
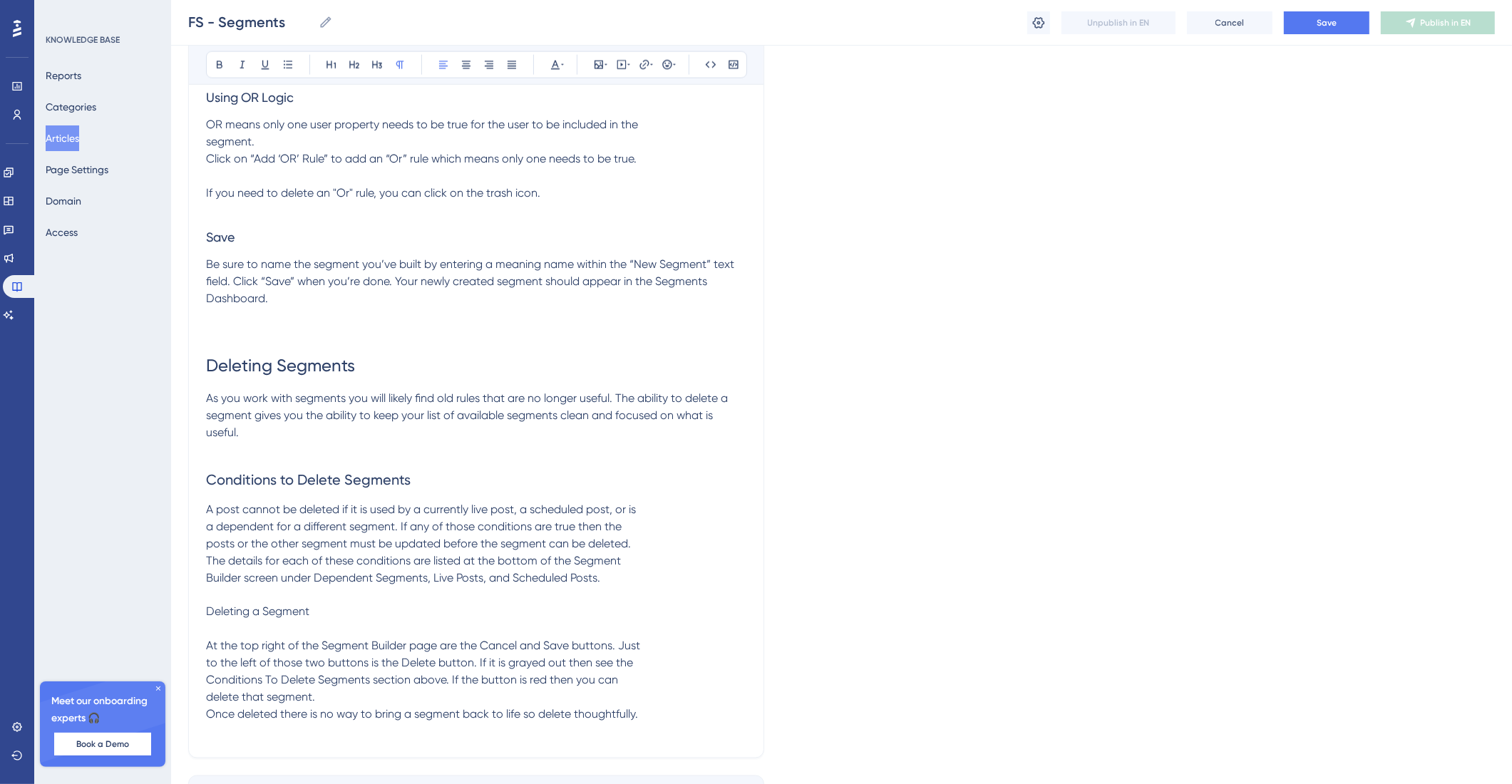
drag, startPoint x: 332, startPoint y: 673, endPoint x: 191, endPoint y: 684, distance: 141.4
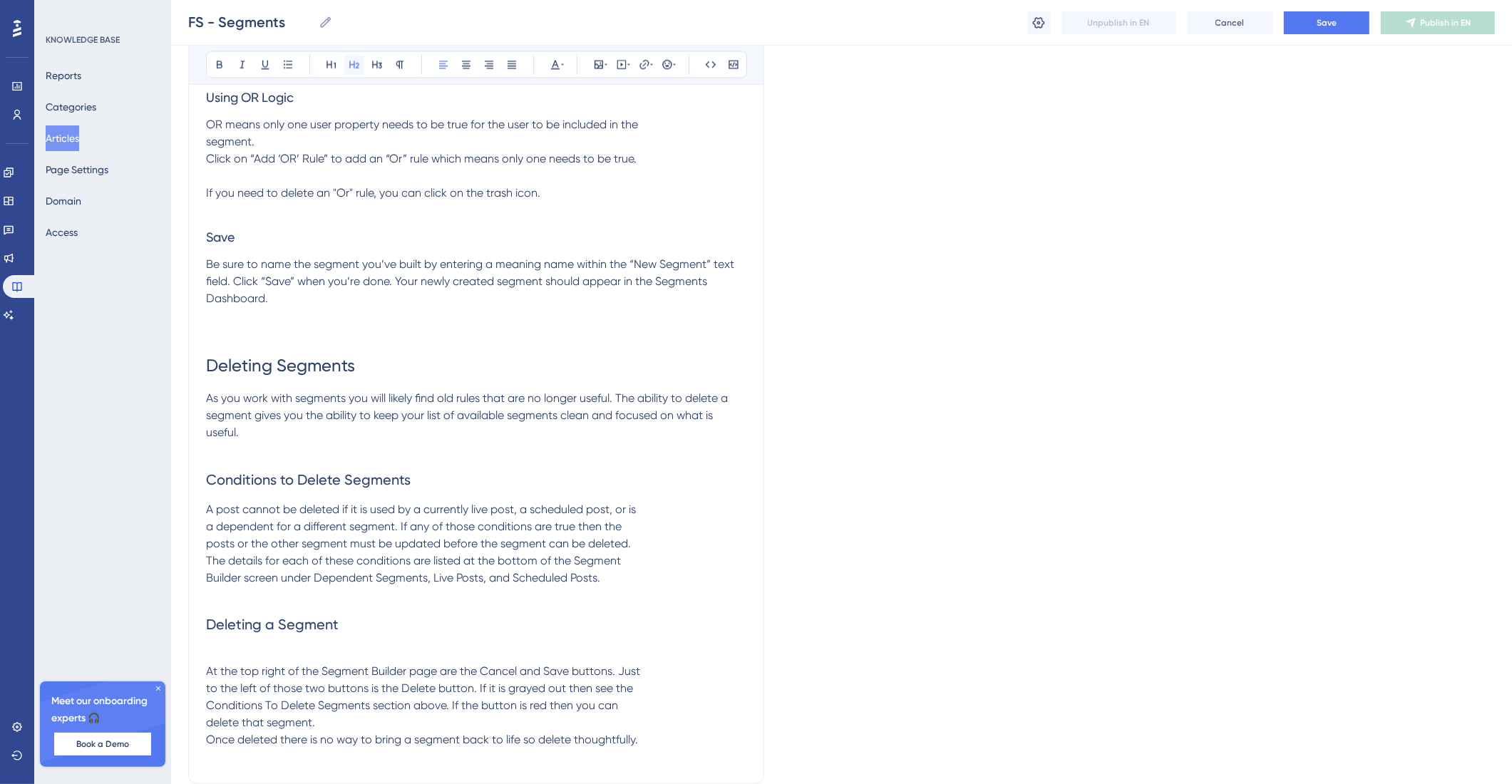
drag, startPoint x: 356, startPoint y: 70, endPoint x: 351, endPoint y: 422, distance: 352.0
click at [356, 70] on icon at bounding box center [354, 64] width 12 height 12
click at [264, 664] on p at bounding box center [476, 655] width 540 height 17
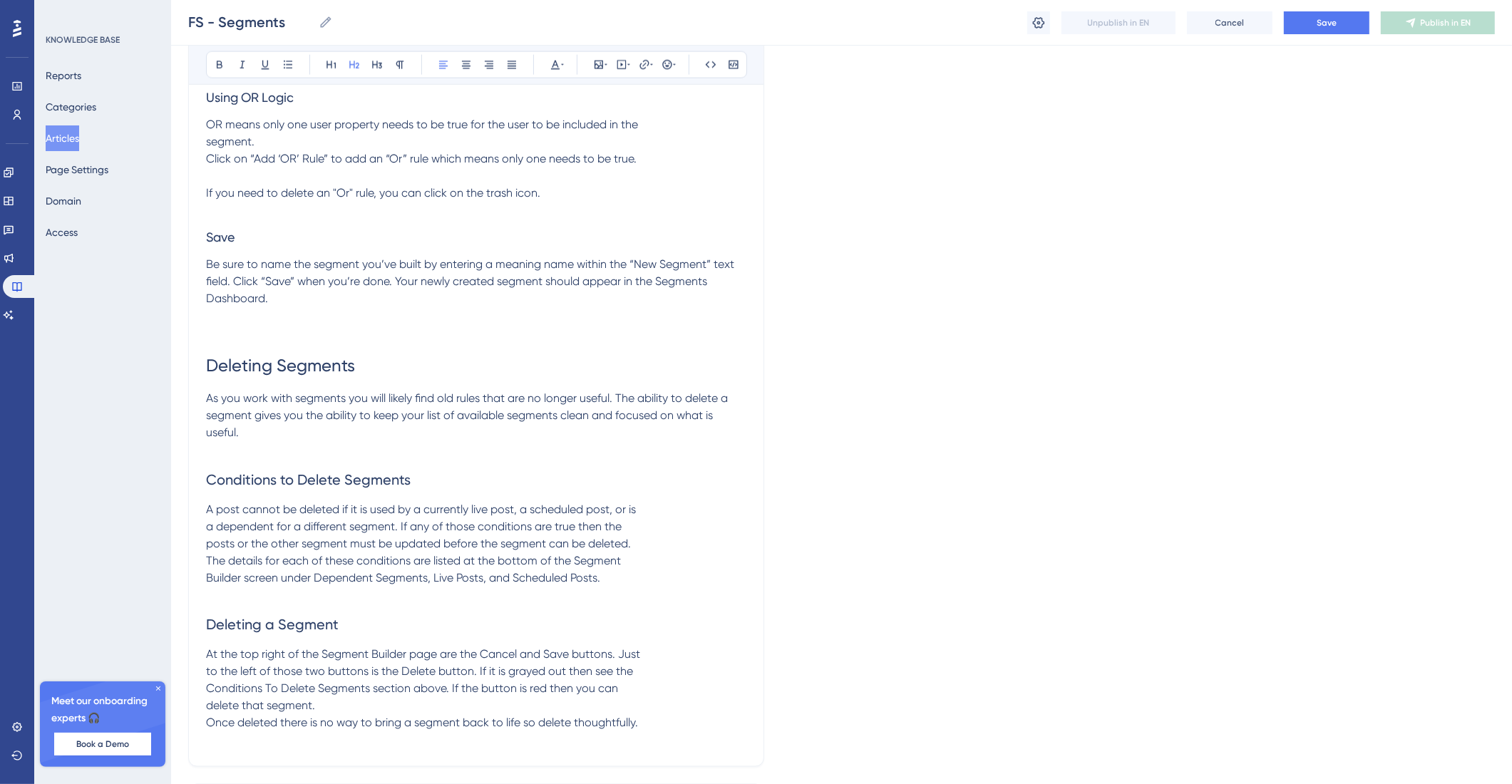
click at [208, 584] on span "A post cannot be deleted if it is used by a currently live post, a scheduled po…" at bounding box center [421, 543] width 430 height 82
click at [208, 584] on span "A post cannot be deleted if it is used by a currently live post, a scheduled po…" at bounding box center [471, 543] width 531 height 82
click at [211, 584] on span "A post cannot be deleted if it is used by a currently live post, a scheduled po…" at bounding box center [471, 543] width 531 height 82
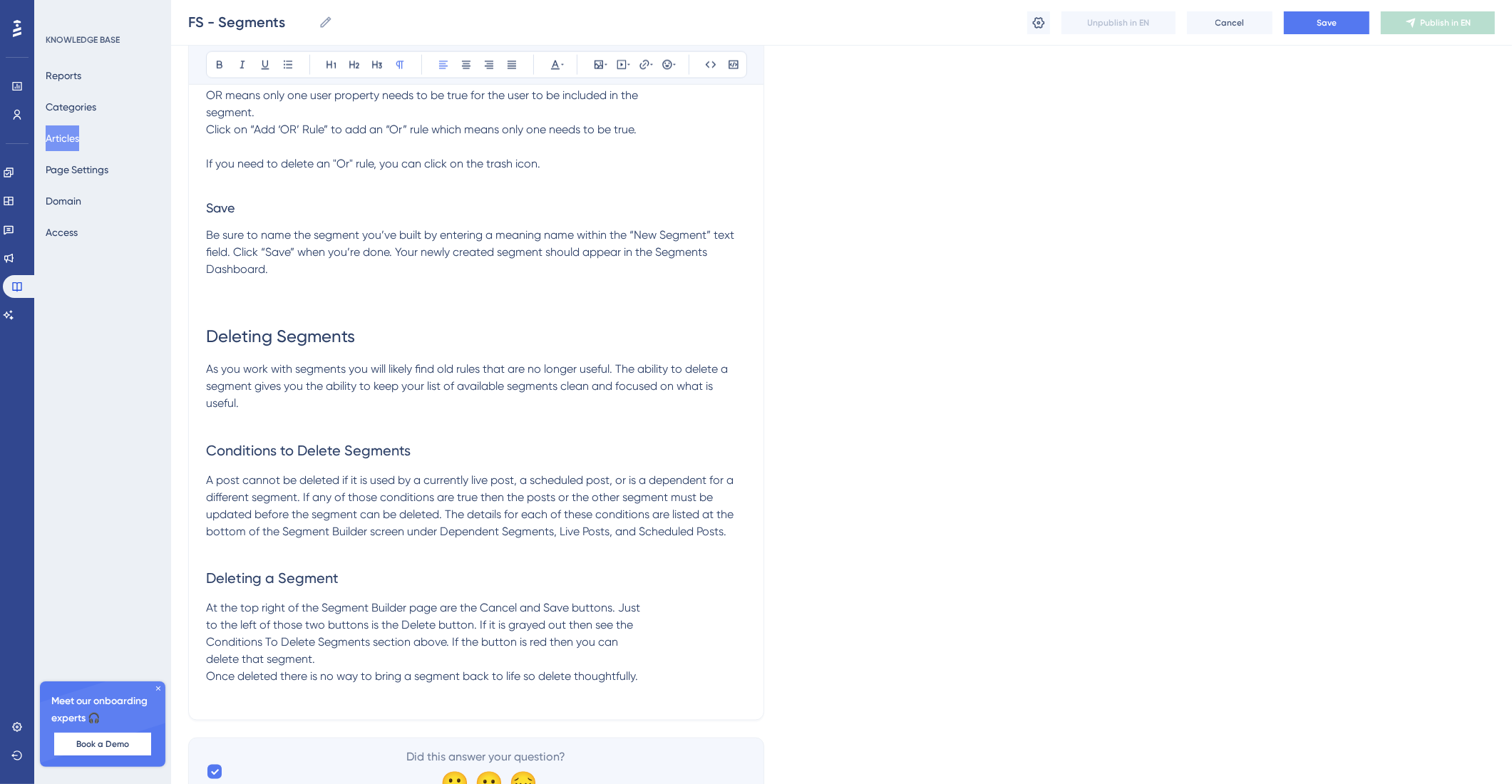
scroll to position [2477, 0]
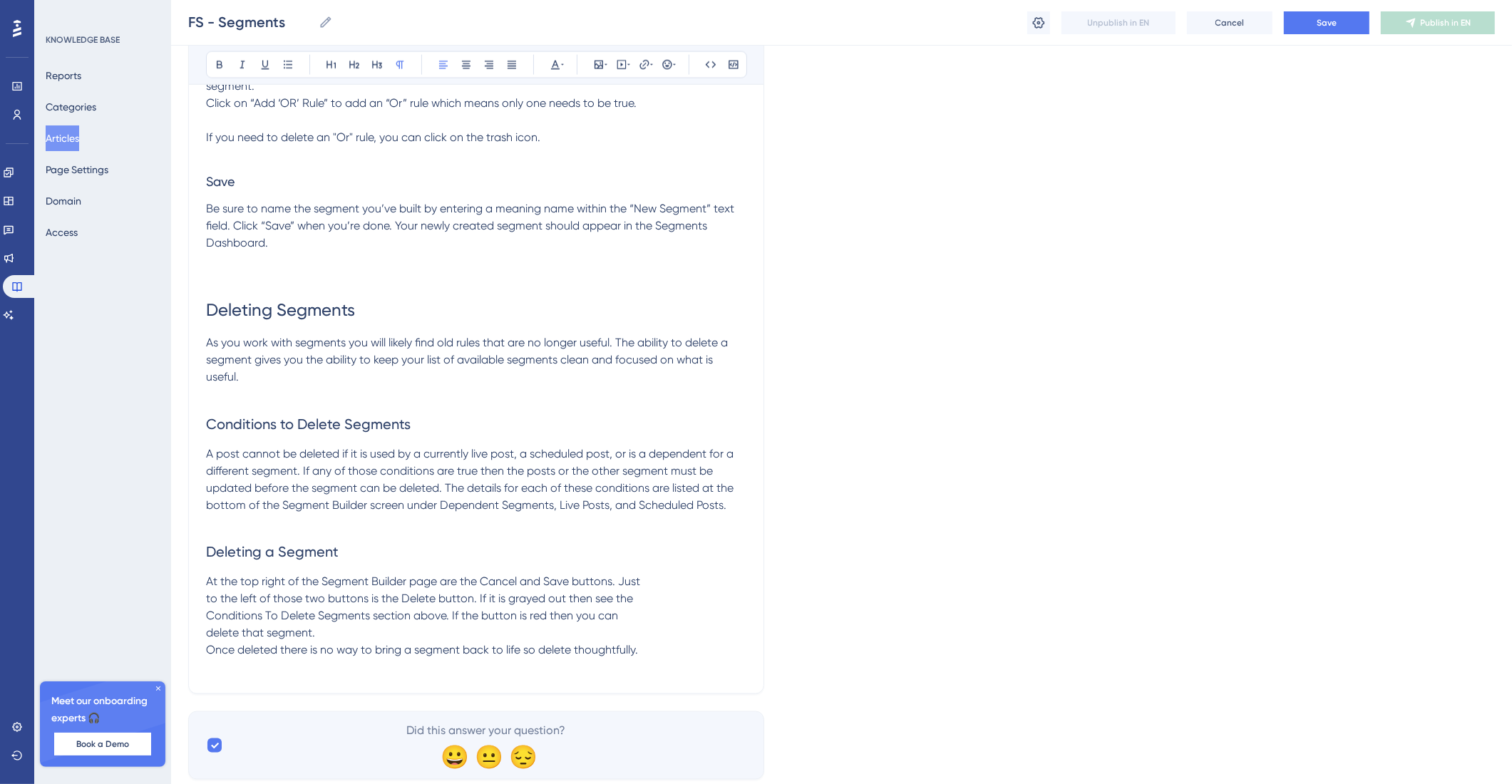
click at [206, 657] on span "At the top right of the Segment Builder page are the Cancel and Save buttons. J…" at bounding box center [423, 616] width 434 height 82
click at [208, 657] on span "At the top right of the Segment Builder page are the Cancel and Save buttons. J…" at bounding box center [474, 616] width 536 height 82
click at [211, 657] on span "At the top right of the Segment Builder page are the Cancel and Save buttons. J…" at bounding box center [475, 616] width 539 height 82
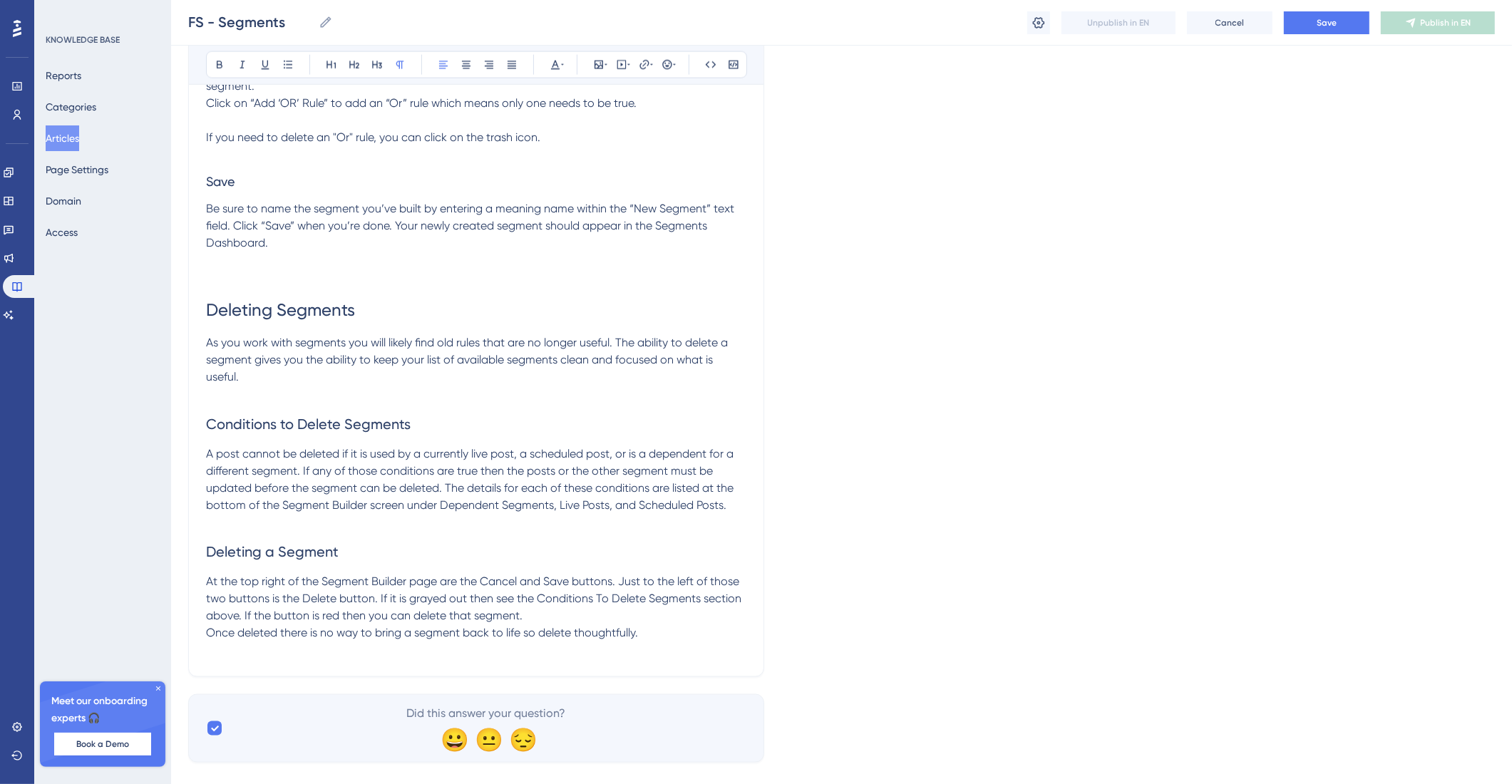
click at [206, 639] on span "At the top right of the Segment Builder page are the Cancel and Save buttons. J…" at bounding box center [475, 608] width 539 height 65
click at [514, 642] on p "At the top right of the Segment Builder page are the Cancel and Save buttons. J…" at bounding box center [476, 608] width 540 height 69
click at [1355, 25] on button "Save" at bounding box center [1327, 23] width 86 height 23
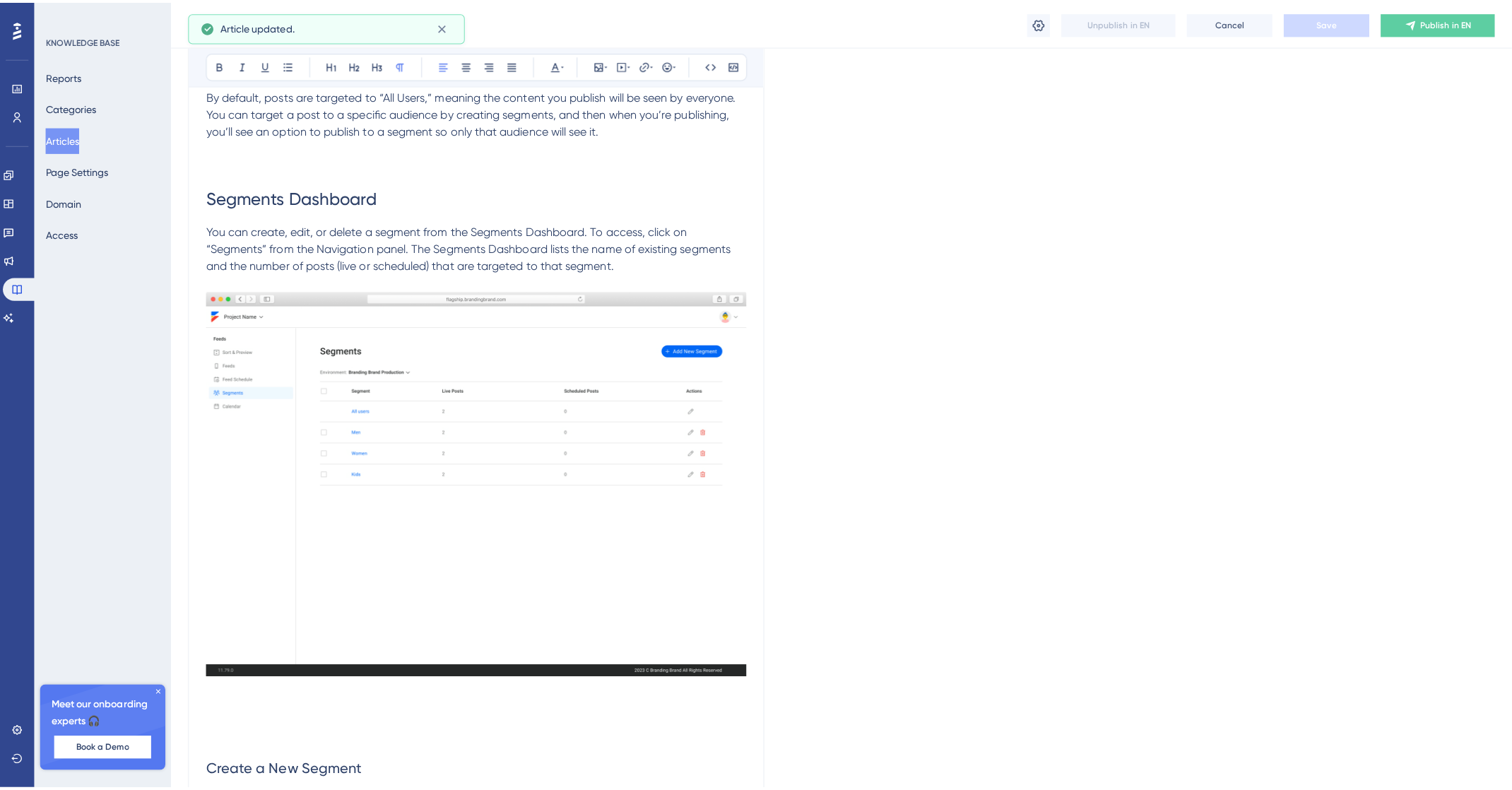
scroll to position [0, 0]
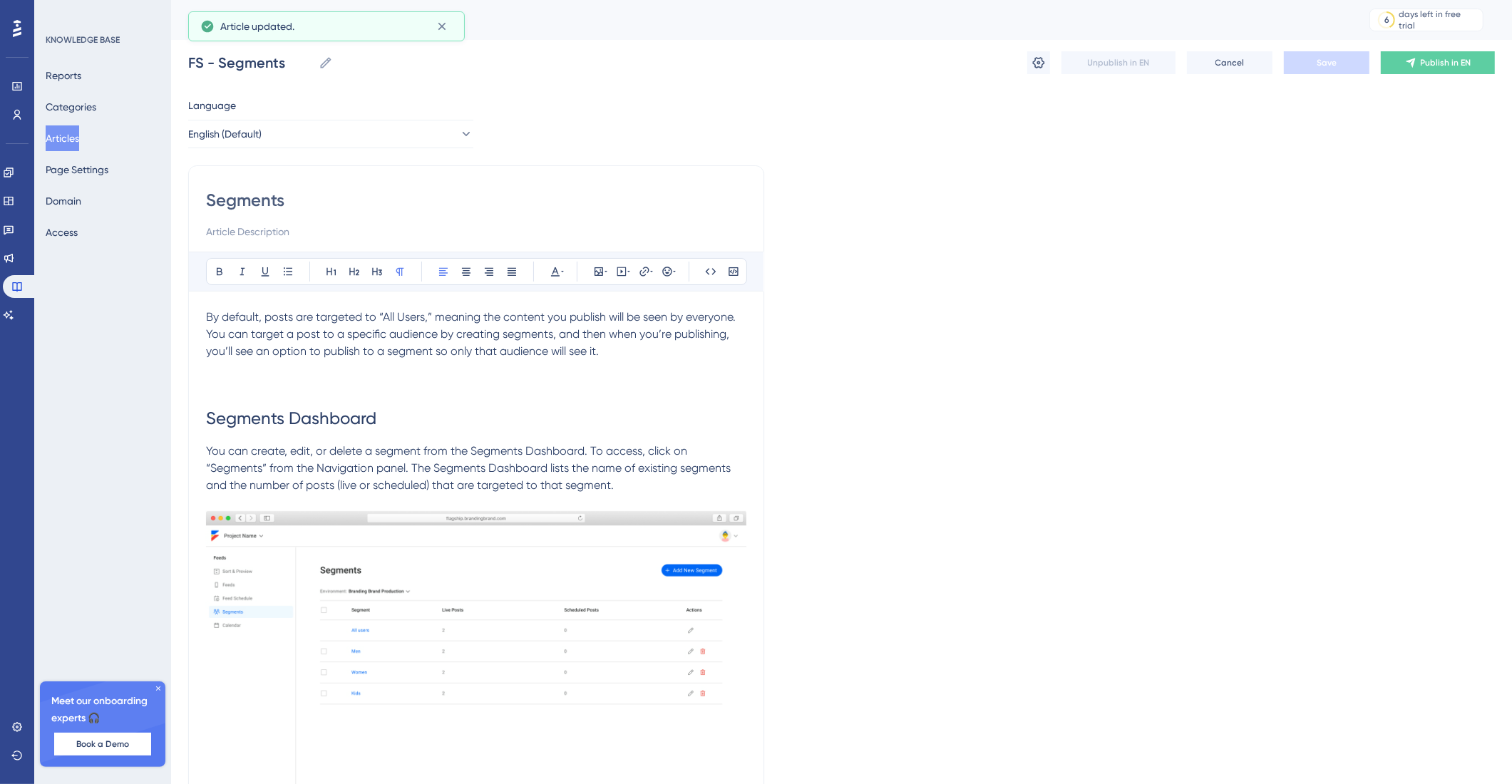
click at [1042, 33] on div "FS - Segments 6 days left in free trial Click to see upgrade options" at bounding box center [841, 20] width 1341 height 40
click at [1041, 56] on icon at bounding box center [1039, 63] width 14 height 14
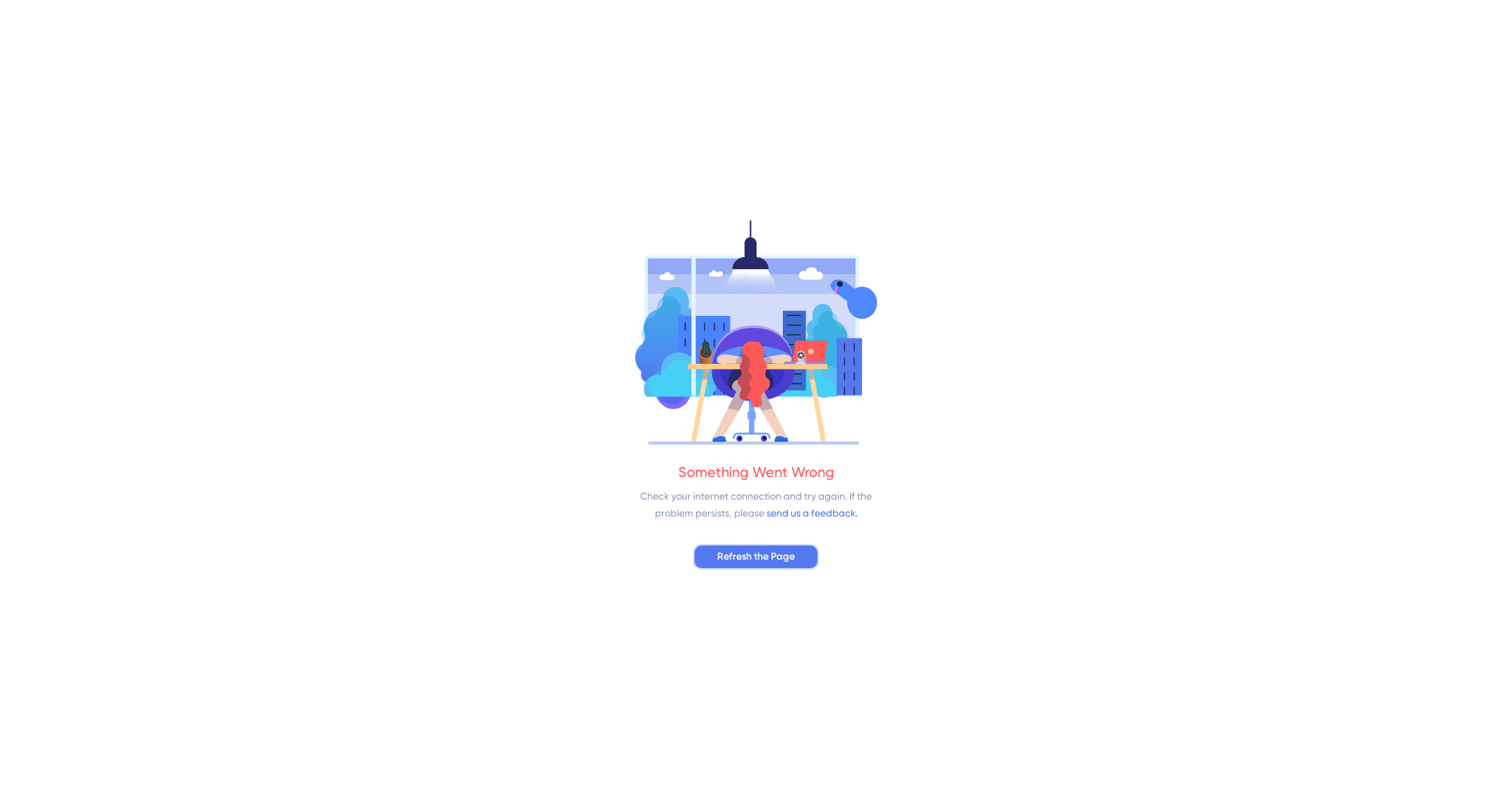
click at [755, 555] on span "Refresh the Page" at bounding box center [756, 556] width 78 height 17
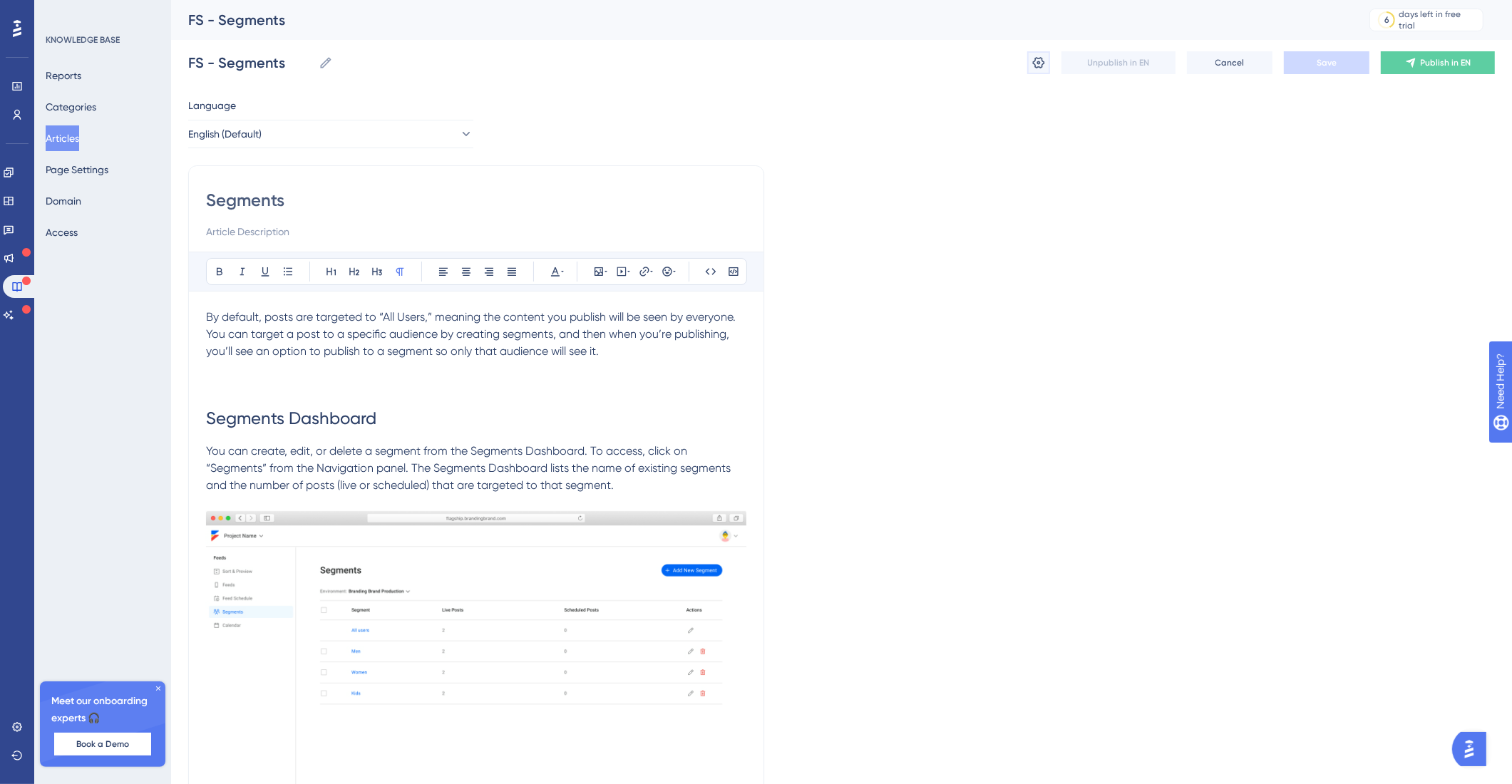
click at [1043, 58] on icon at bounding box center [1039, 63] width 14 height 14
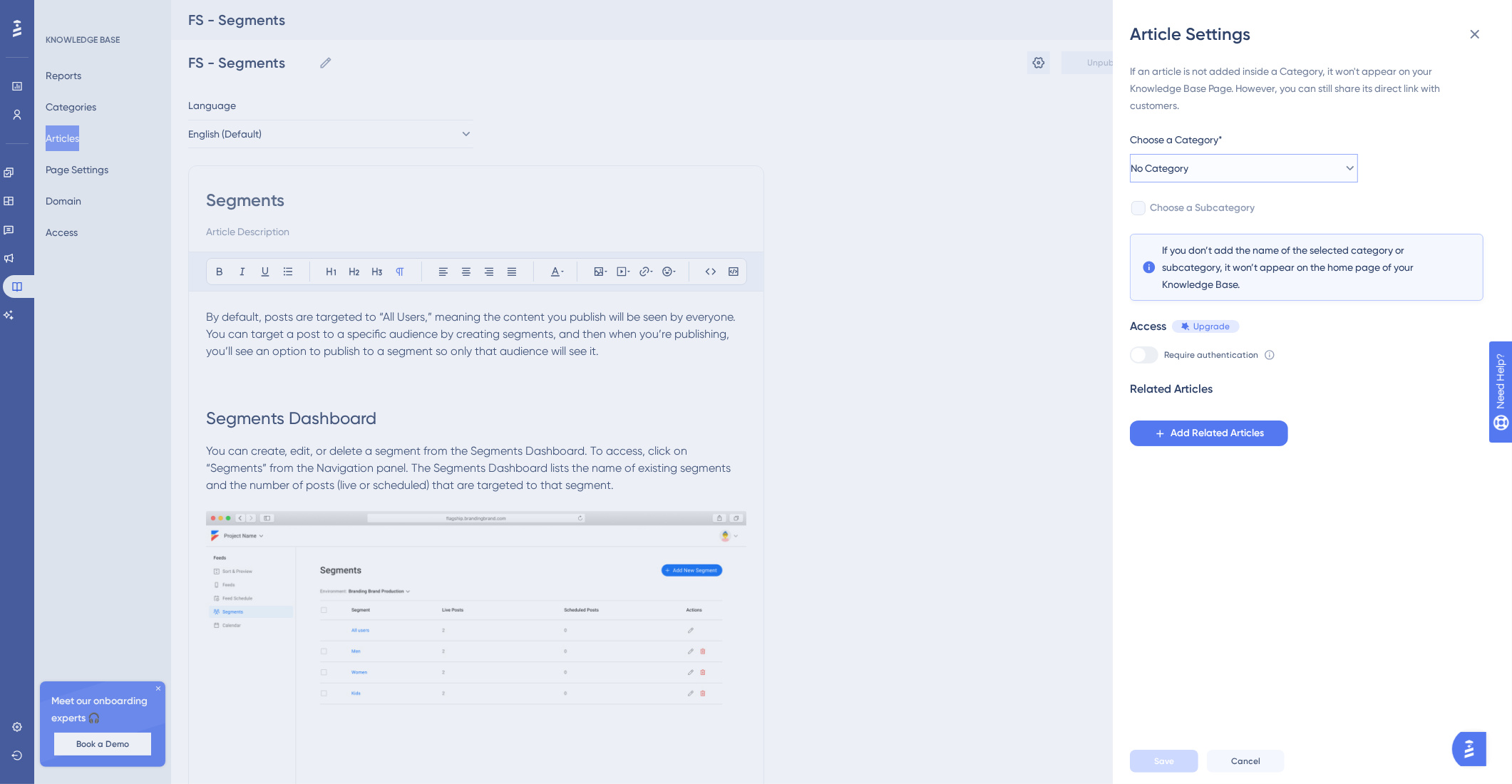
click at [1250, 177] on button "No Category" at bounding box center [1244, 168] width 228 height 29
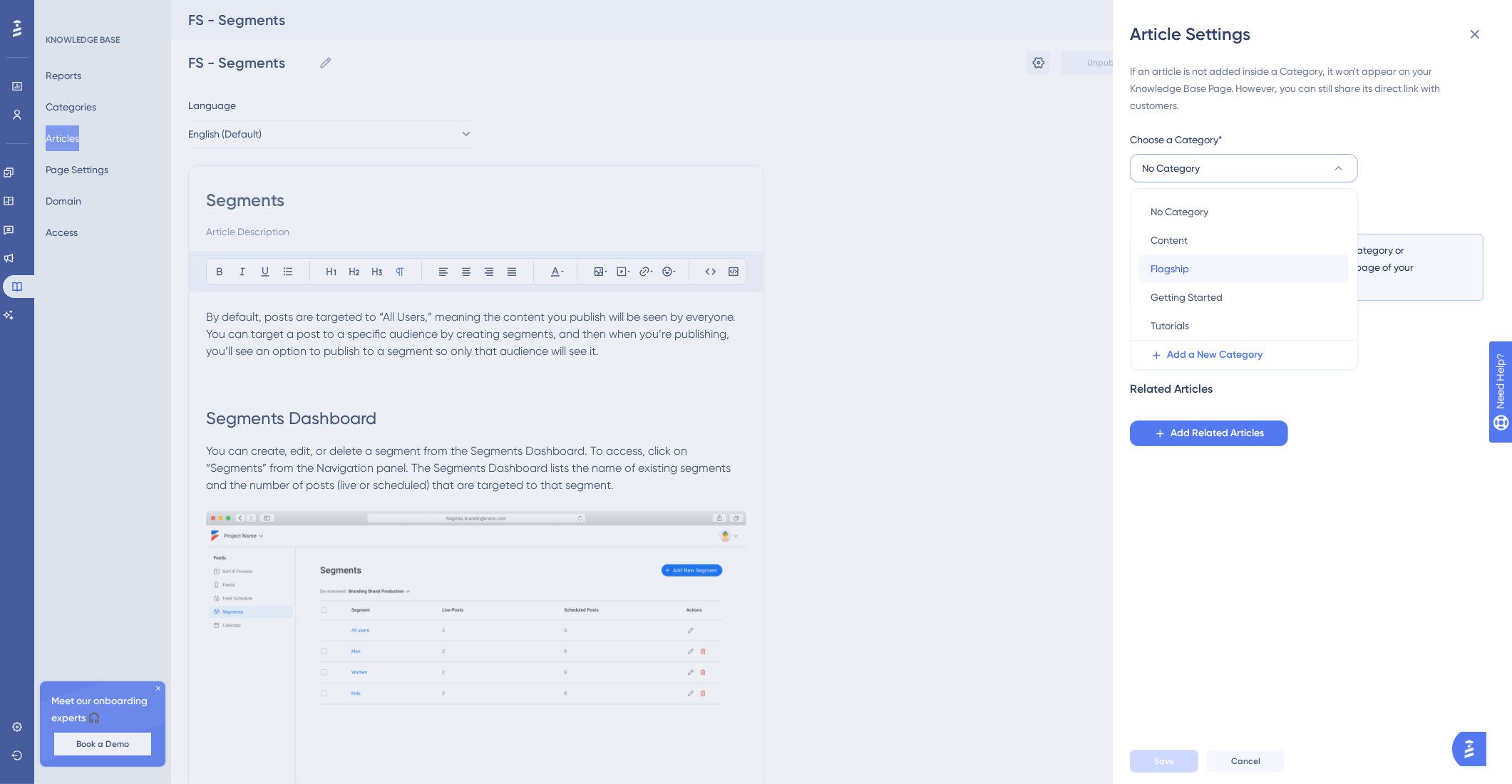
click at [1231, 257] on div "Flagship Flagship" at bounding box center [1244, 269] width 187 height 29
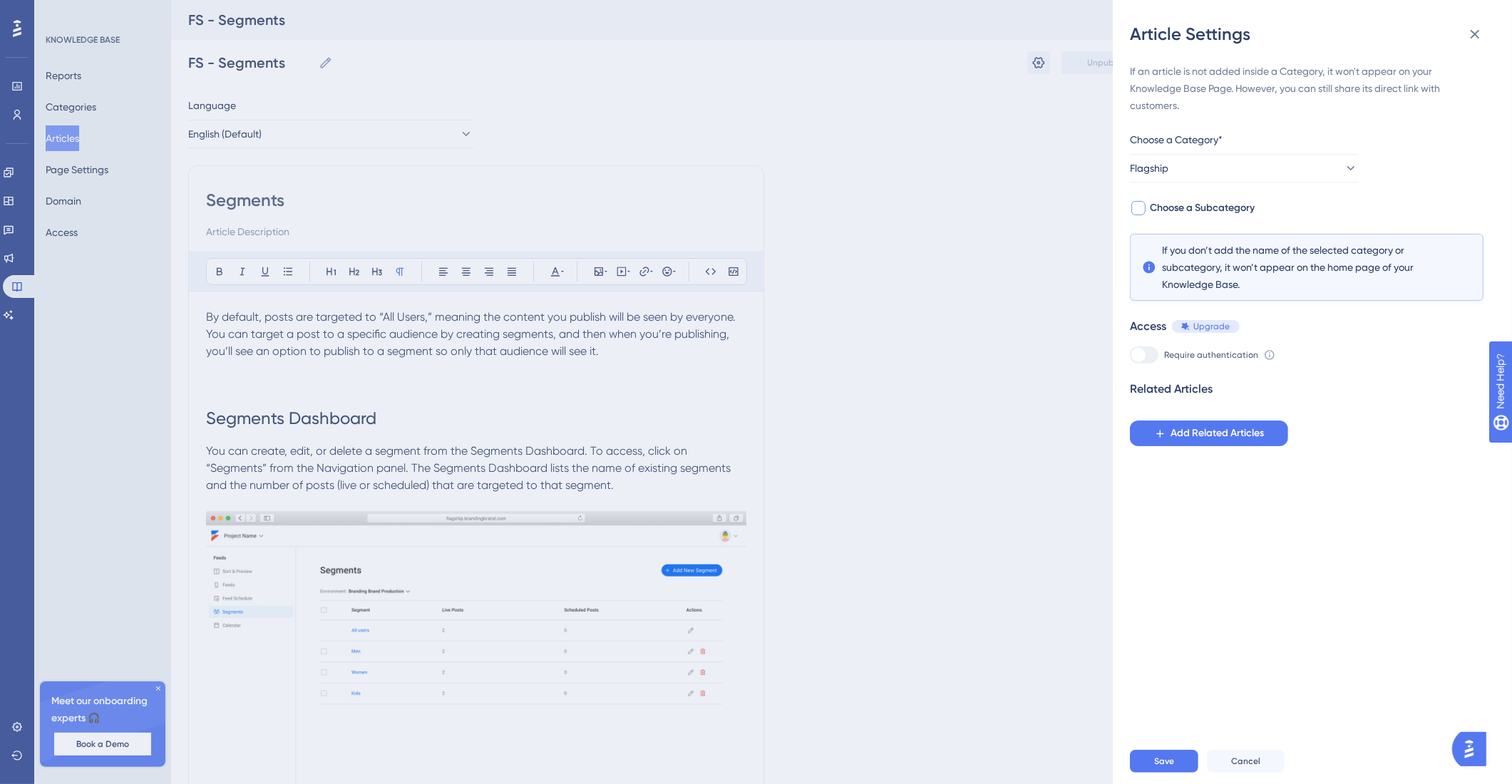
click at [1225, 210] on span "Choose a Subcategory" at bounding box center [1203, 208] width 105 height 17
checkbox input "true"
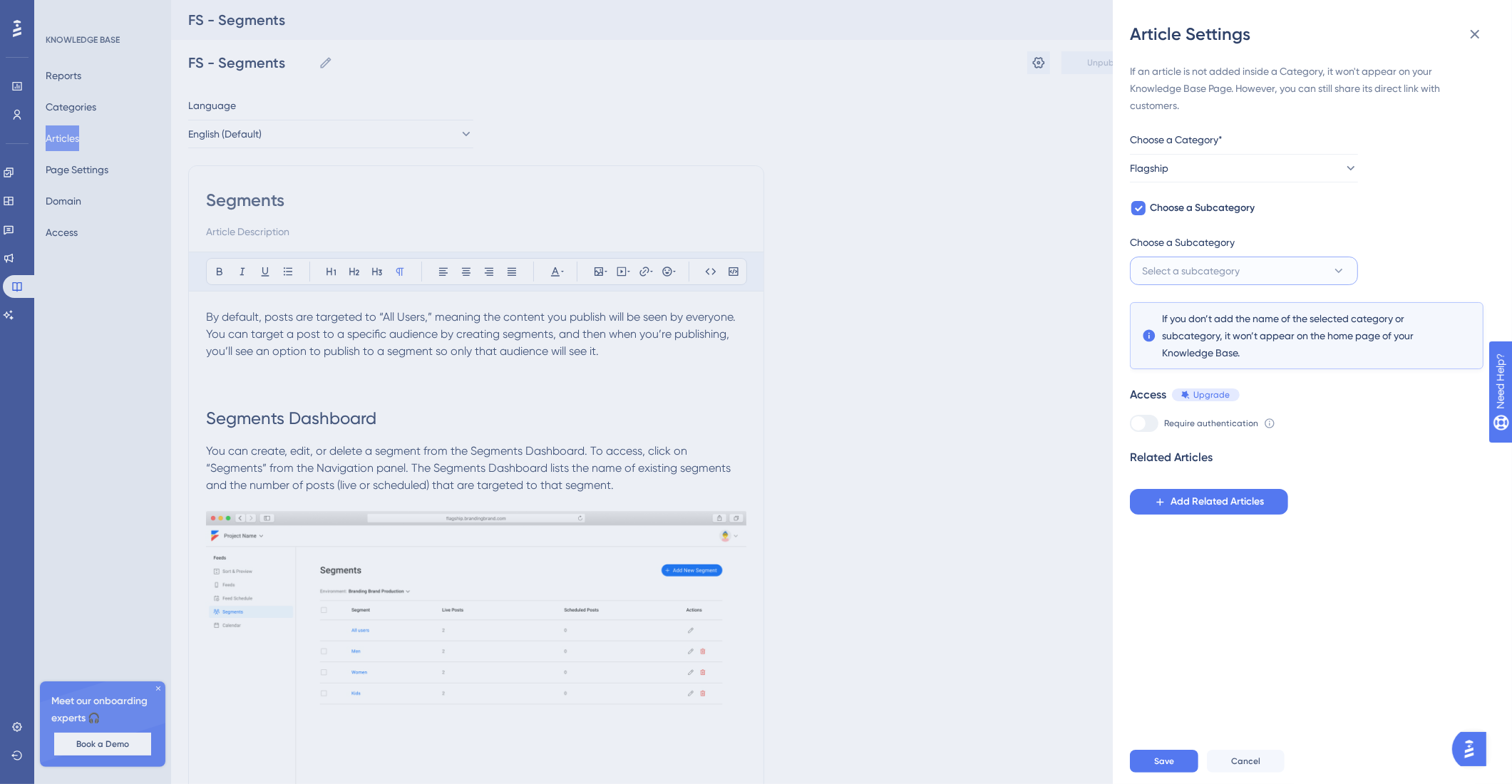
click at [1235, 272] on span "Select a subcategory" at bounding box center [1191, 270] width 98 height 17
click at [1231, 363] on span "Flagship User Guide" at bounding box center [1196, 371] width 90 height 17
click at [1221, 265] on span "Flagship User Guide" at bounding box center [1176, 270] width 90 height 17
click at [1407, 216] on div "If an article is not added inside a Category, it won't appear on your Knowledge…" at bounding box center [1306, 288] width 353 height 452
click at [1169, 767] on button "Save" at bounding box center [1164, 761] width 69 height 23
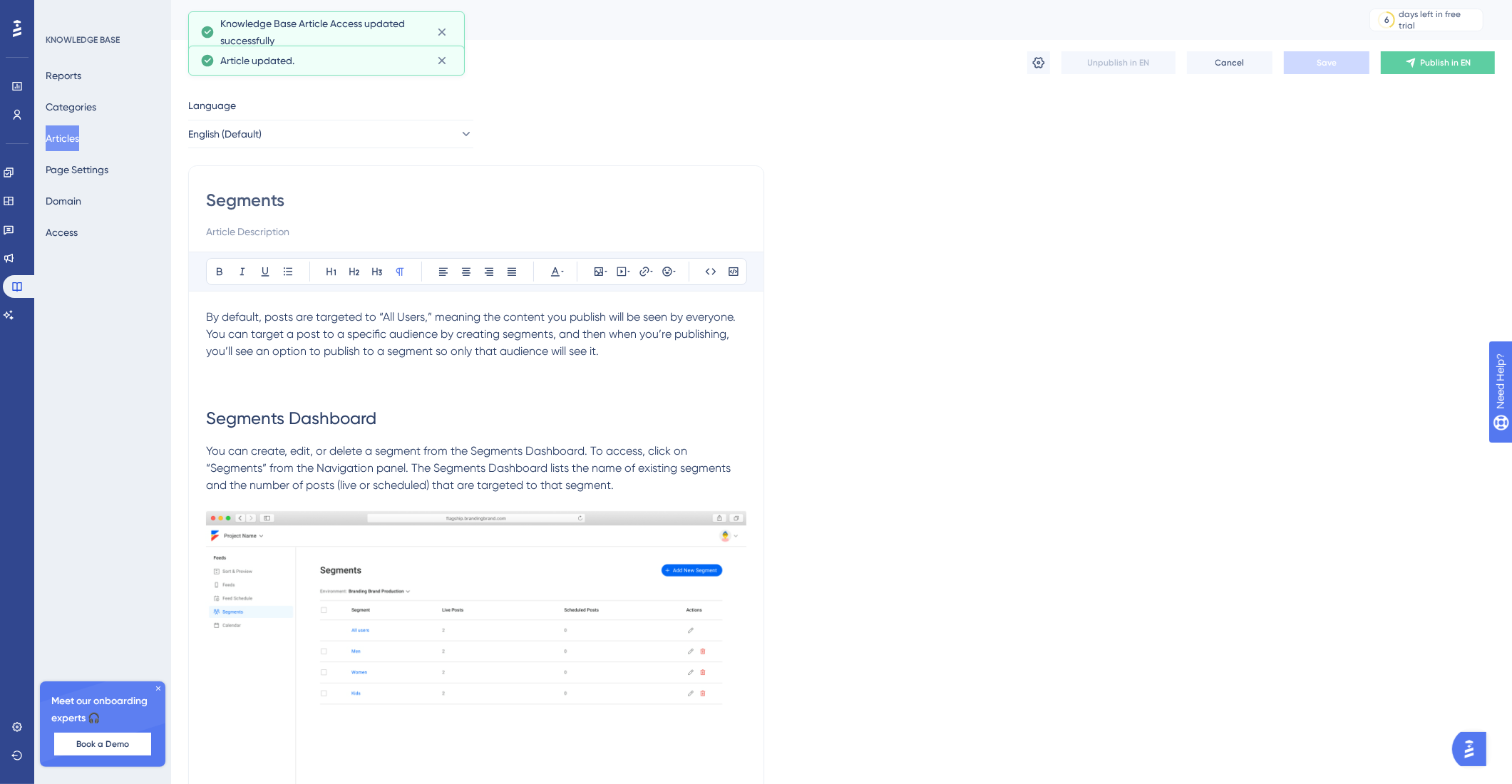
click at [80, 140] on button "Articles" at bounding box center [61, 138] width 33 height 25
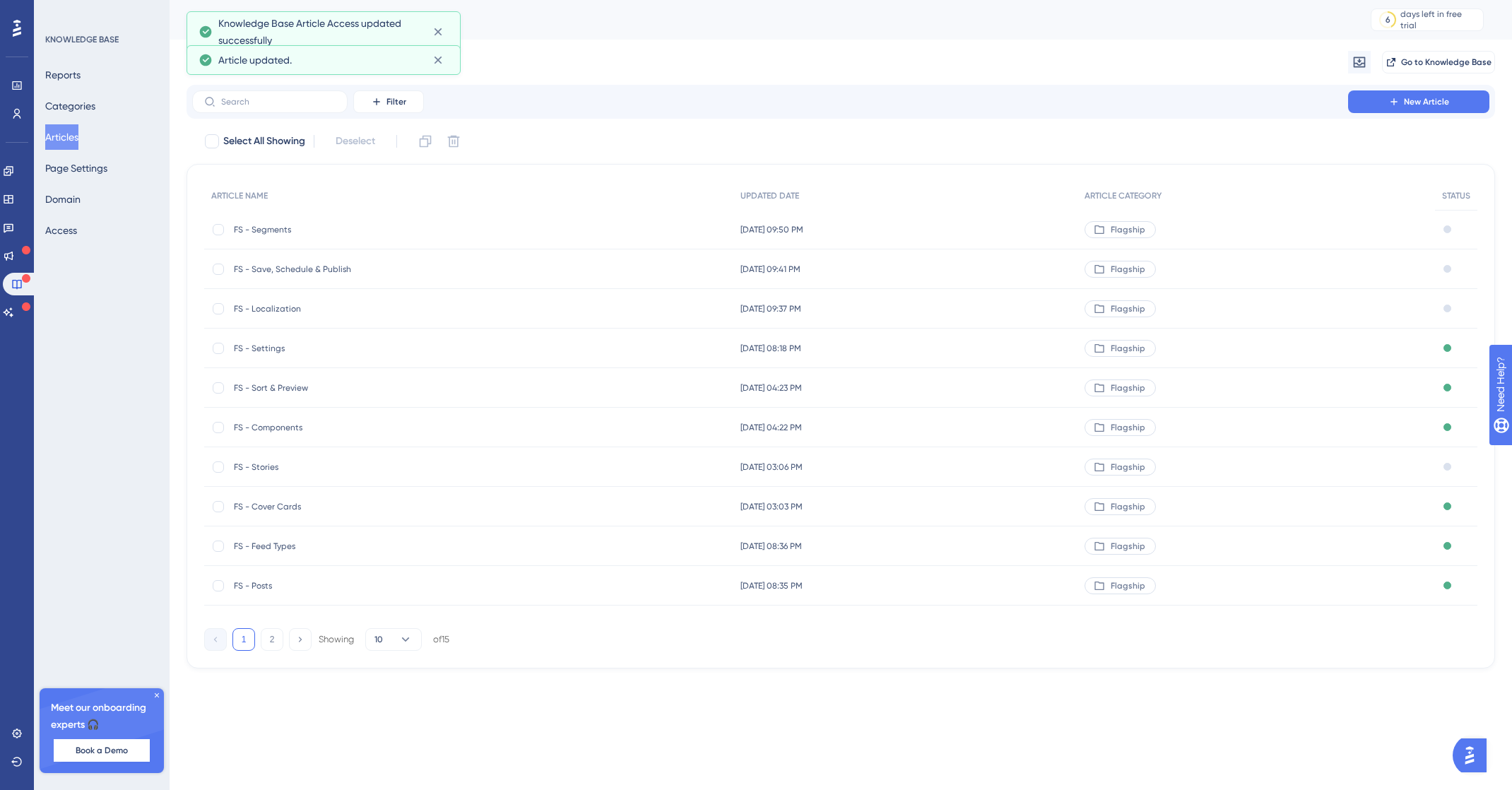
click at [1418, 116] on div "Filter New Article" at bounding box center [840, 102] width 1309 height 34
click at [1429, 103] on span "New Article" at bounding box center [1427, 101] width 45 height 12
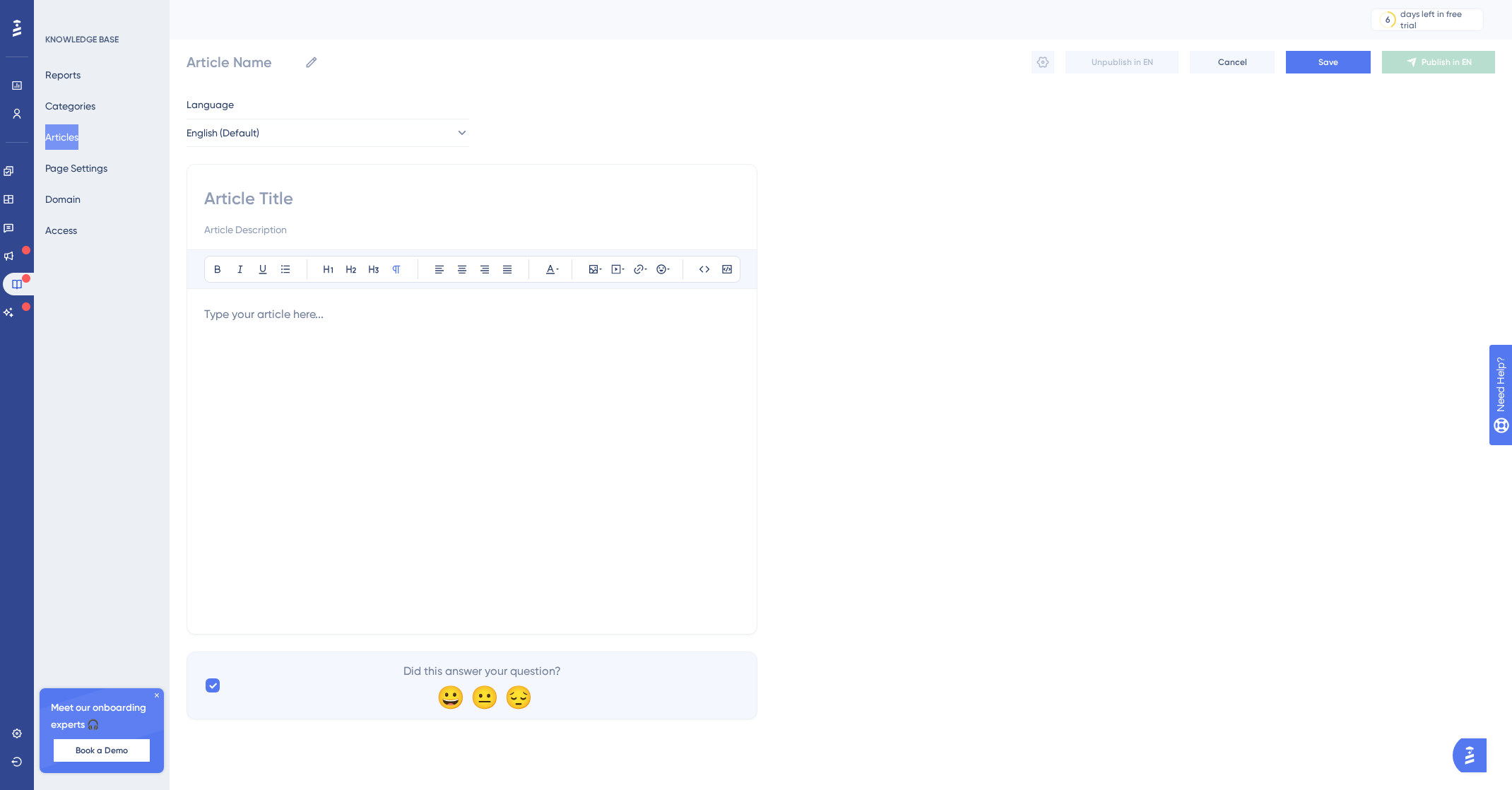
click at [246, 189] on input at bounding box center [472, 198] width 536 height 22
type input "Cale"
type input "Calendar"
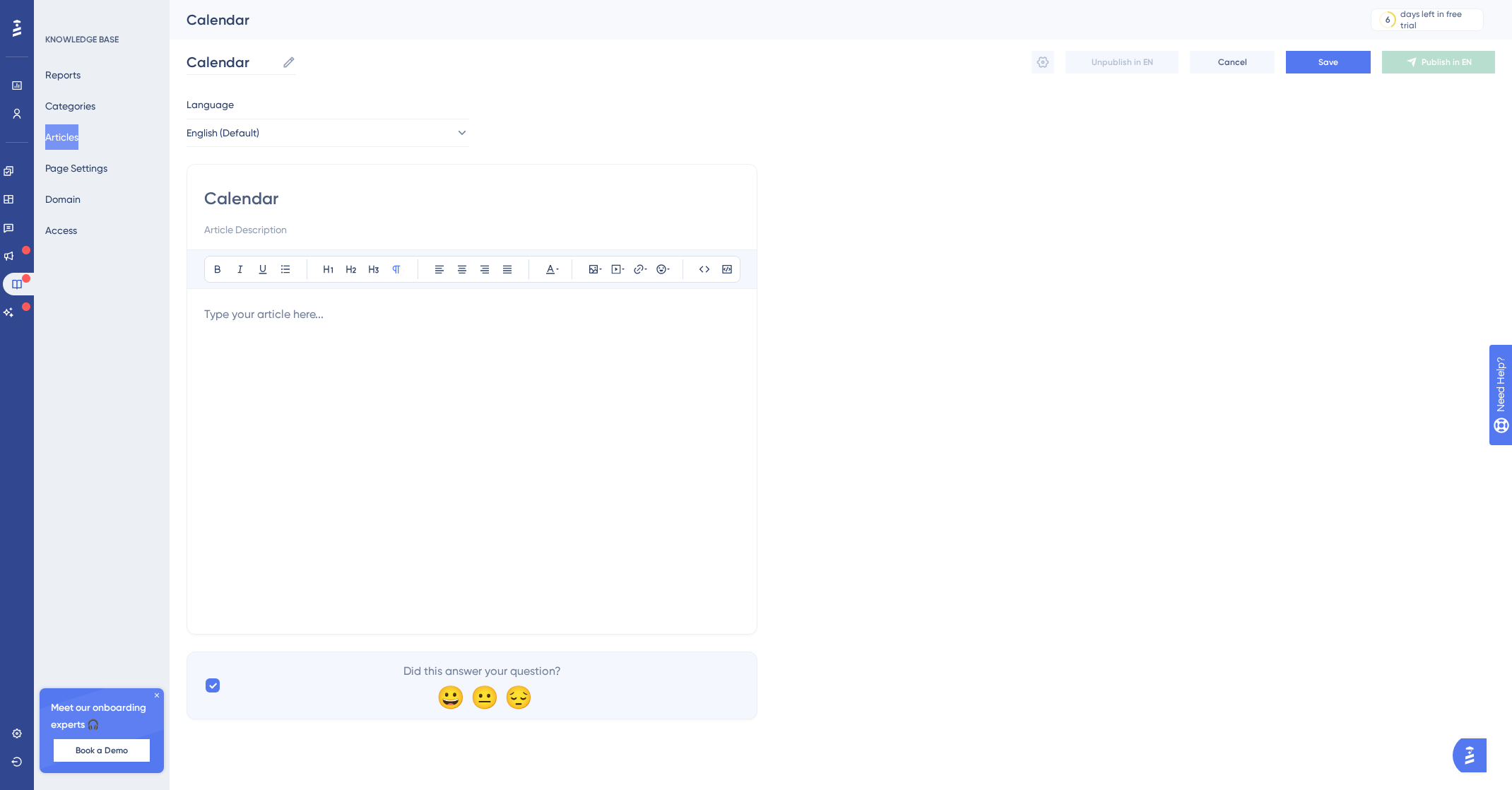
type input "Calendar"
click at [196, 56] on input "Calendar" at bounding box center [231, 62] width 90 height 20
click at [190, 58] on input "Calendar" at bounding box center [231, 62] width 90 height 20
type input "FS - Calendar"
click at [606, 178] on div "Calendar Bold Italic Underline Bullet Point Heading 1 Heading 2 Heading 3 Norma…" at bounding box center [471, 399] width 571 height 470
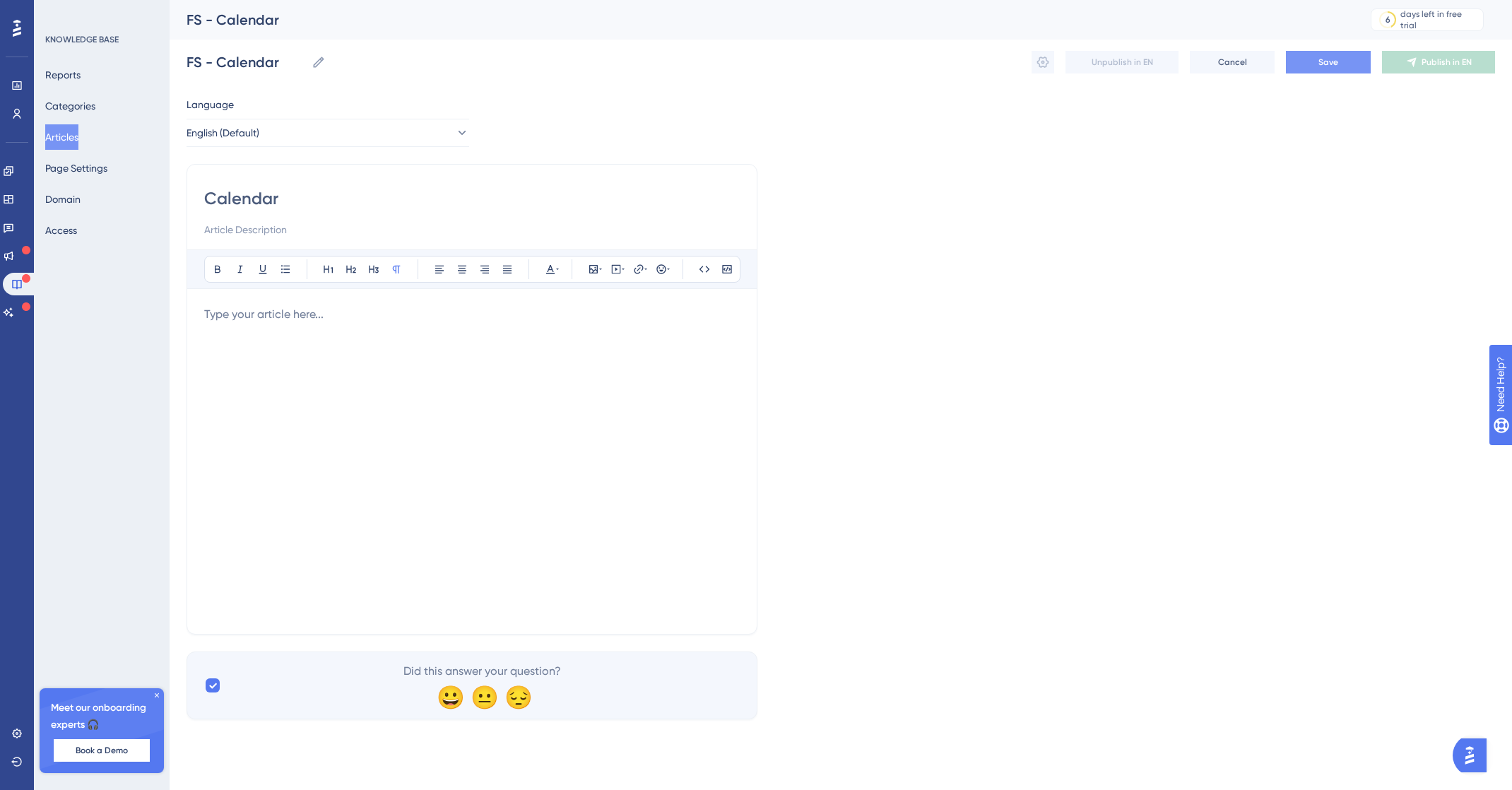
click at [1310, 64] on button "Save" at bounding box center [1328, 62] width 85 height 22
